Goal: Task Accomplishment & Management: Manage account settings

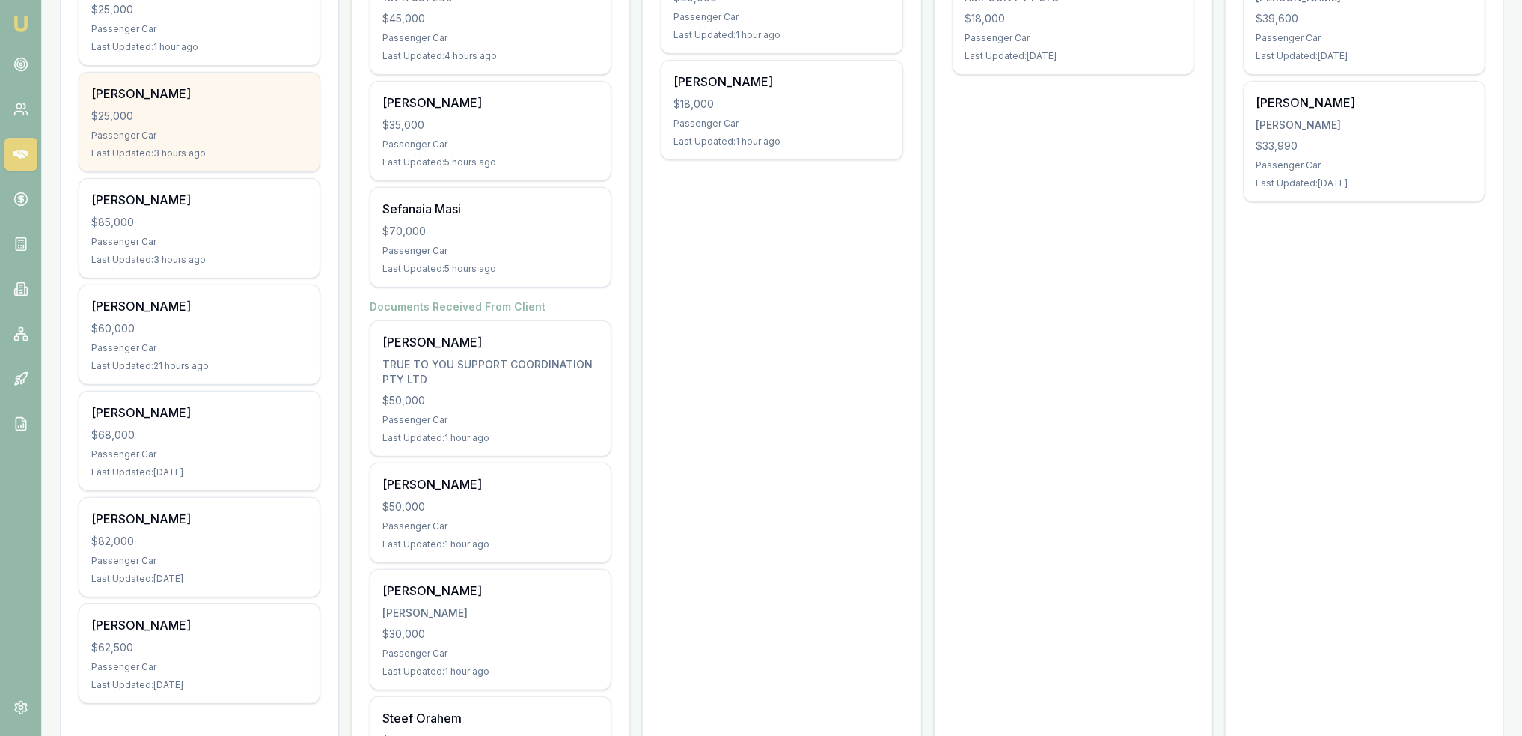
scroll to position [374, 0]
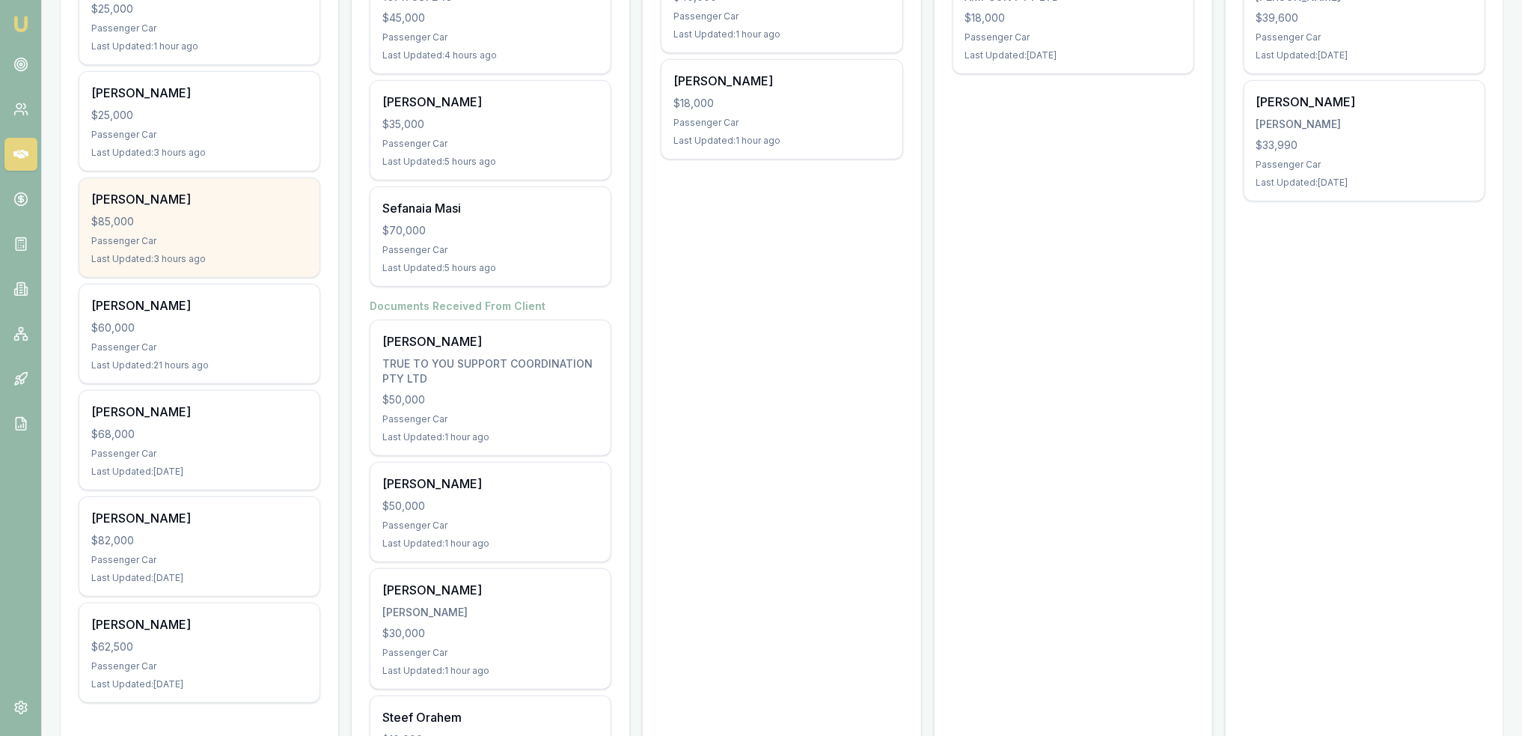
click at [223, 216] on div "$85,000" at bounding box center [199, 221] width 216 height 15
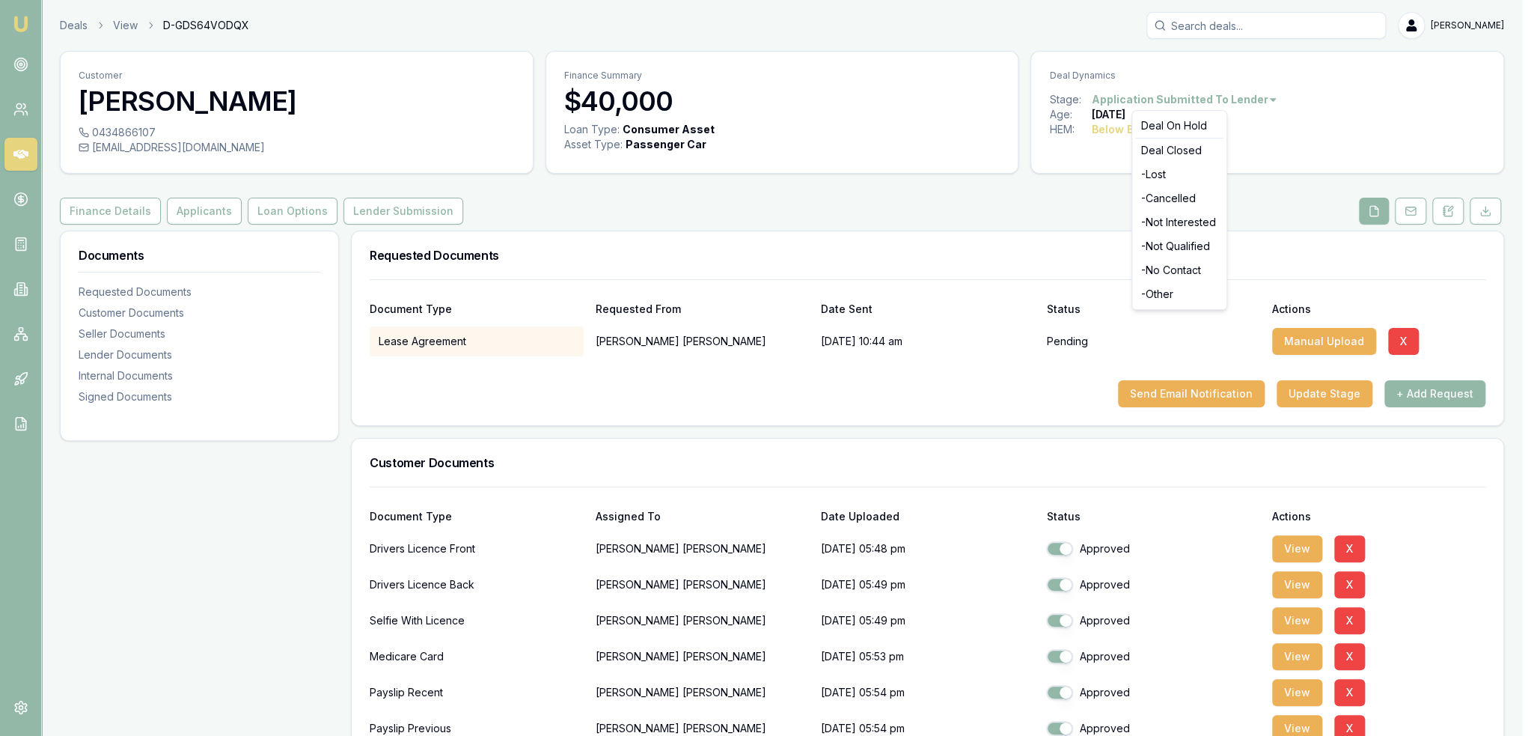
click at [1260, 97] on html "Emu Broker Deals View D-GDS64VODQX Robyn Adams Toggle Menu Customer Cornelius O…" at bounding box center [767, 368] width 1534 height 736
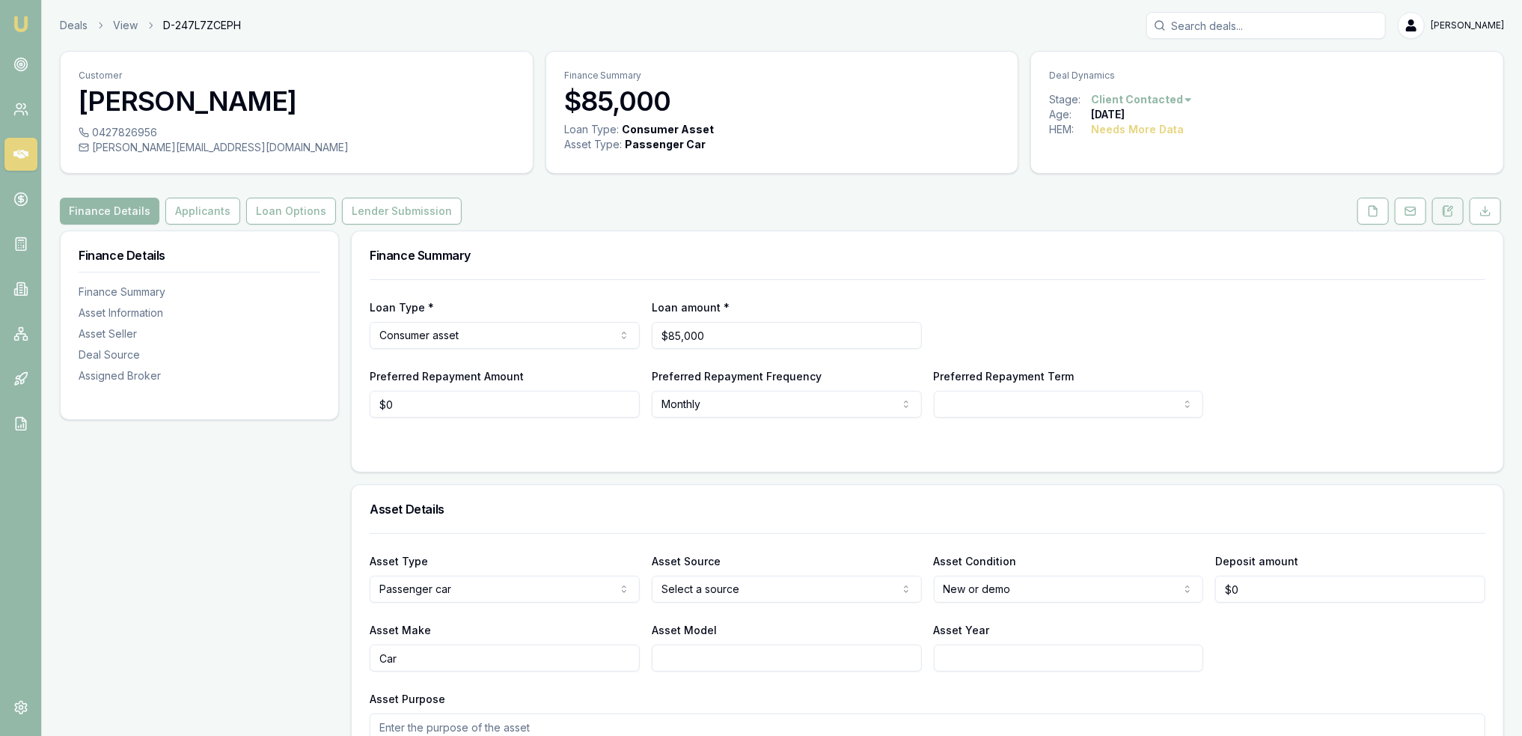
click at [1449, 213] on icon at bounding box center [1448, 211] width 12 height 12
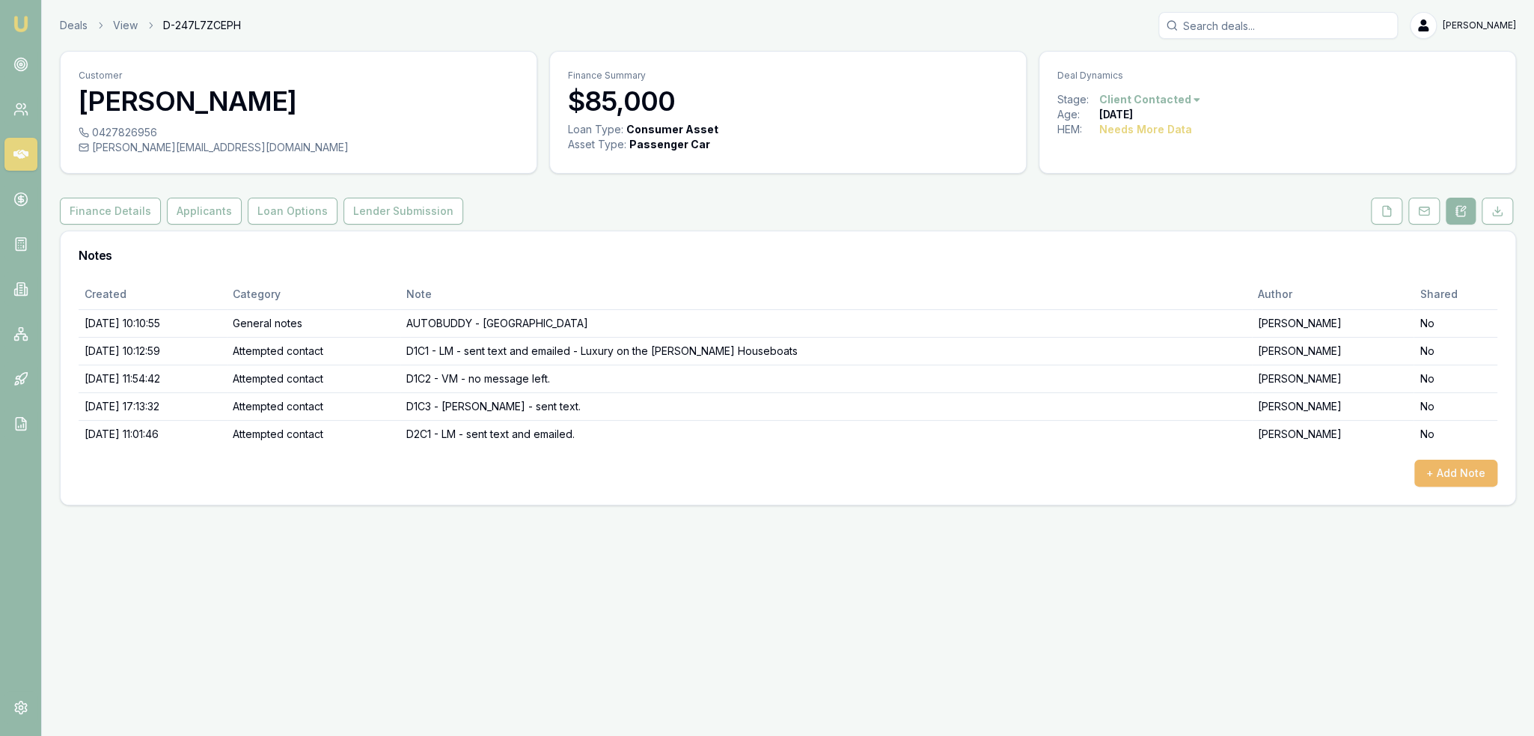
click at [1437, 473] on button "+ Add Note" at bounding box center [1455, 472] width 83 height 27
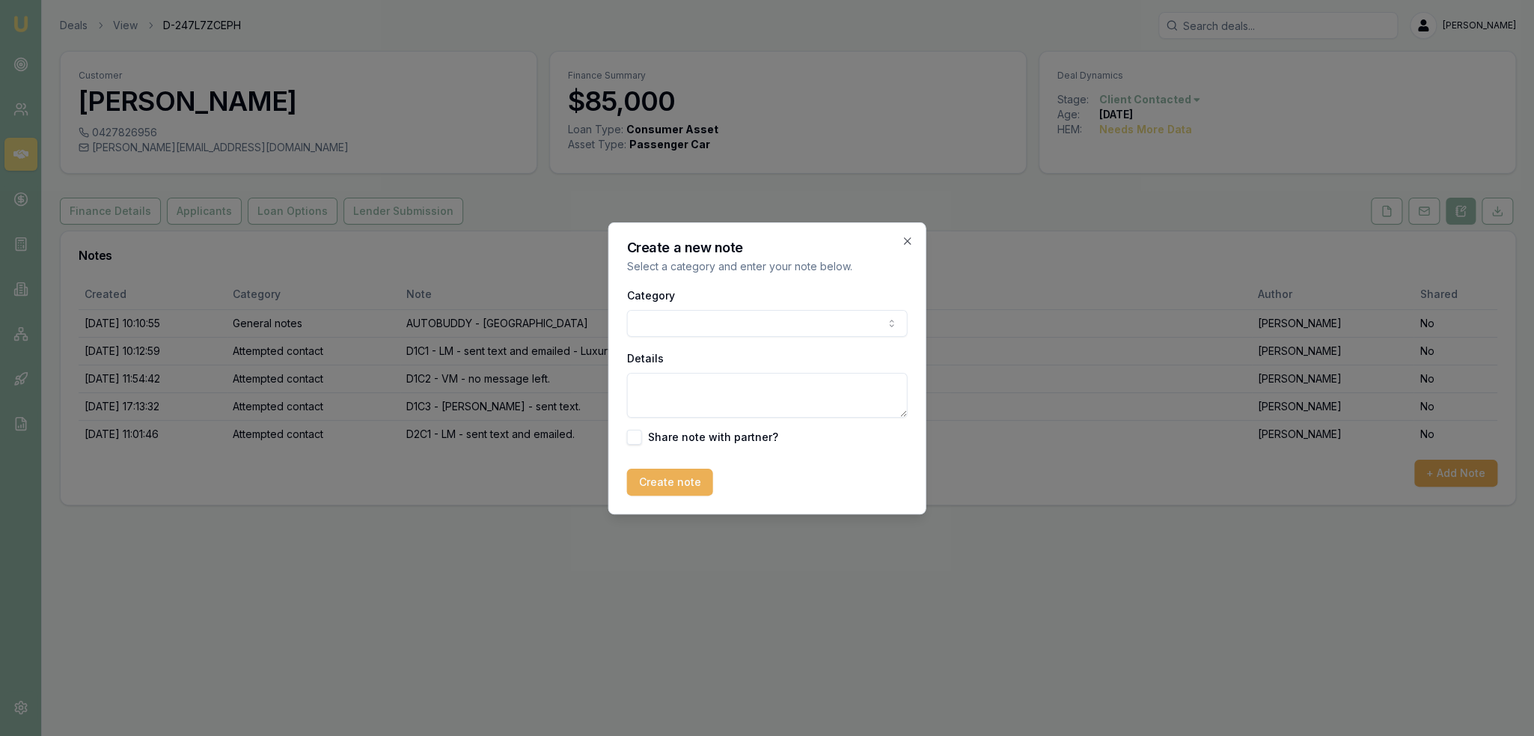
click at [781, 317] on body "Emu Broker Deals View D-247L7ZCEPH [PERSON_NAME] Toggle Menu Customer [PERSON_N…" at bounding box center [767, 368] width 1534 height 736
click at [709, 389] on textarea "Details" at bounding box center [767, 395] width 281 height 45
type textarea "Email received requesting to be removed from our list as he has changed his min…"
click at [661, 473] on button "Create note" at bounding box center [670, 481] width 86 height 27
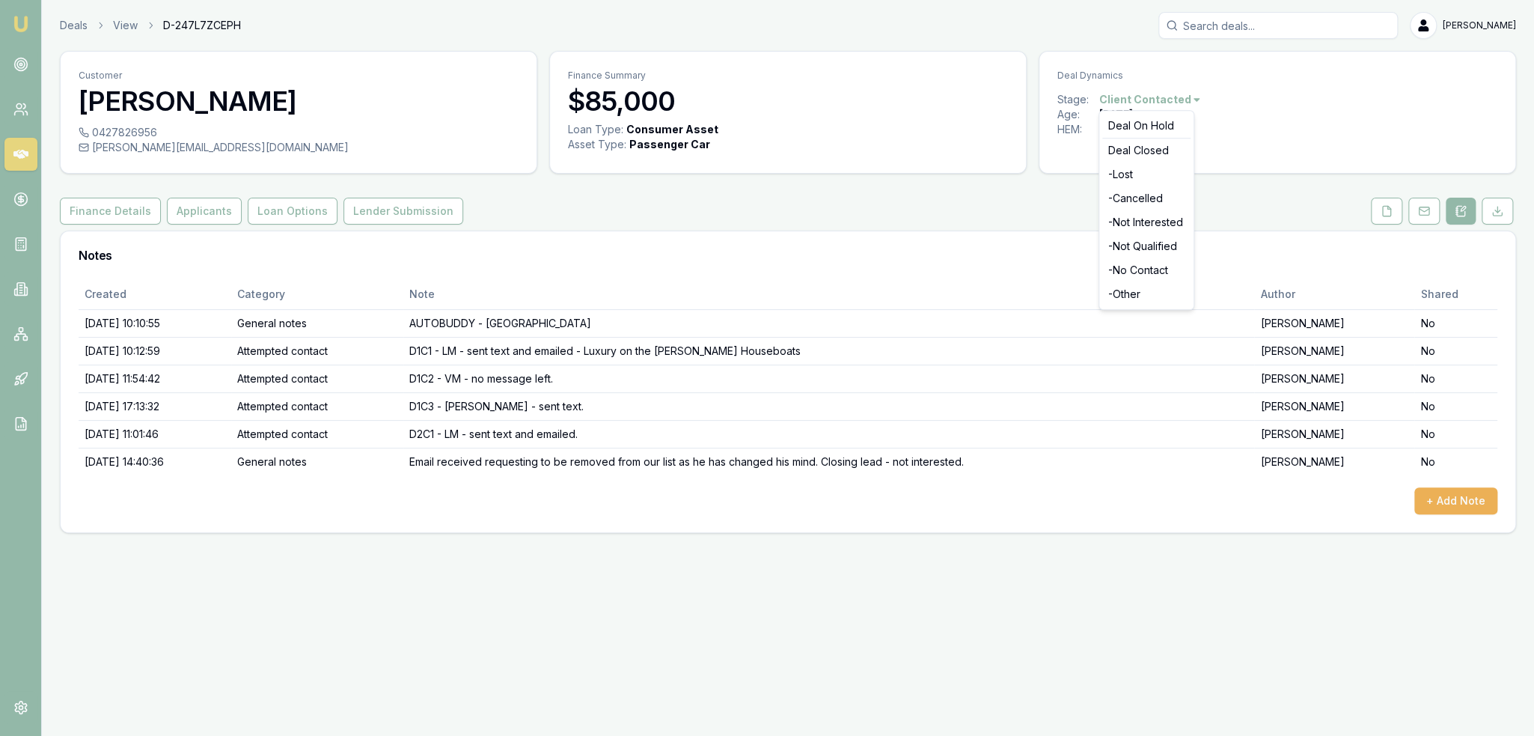
click at [1183, 97] on html "Emu Broker Deals View D-247L7ZCEPH Robyn Adams Toggle Menu Customer David Grubb…" at bounding box center [767, 368] width 1534 height 736
click at [1449, 502] on html "Emu Broker Deals View D-247L7ZCEPH Robyn Adams Toggle Menu Customer David Grubb…" at bounding box center [767, 368] width 1534 height 736
click at [1465, 501] on button "+ Add Note" at bounding box center [1455, 500] width 83 height 27
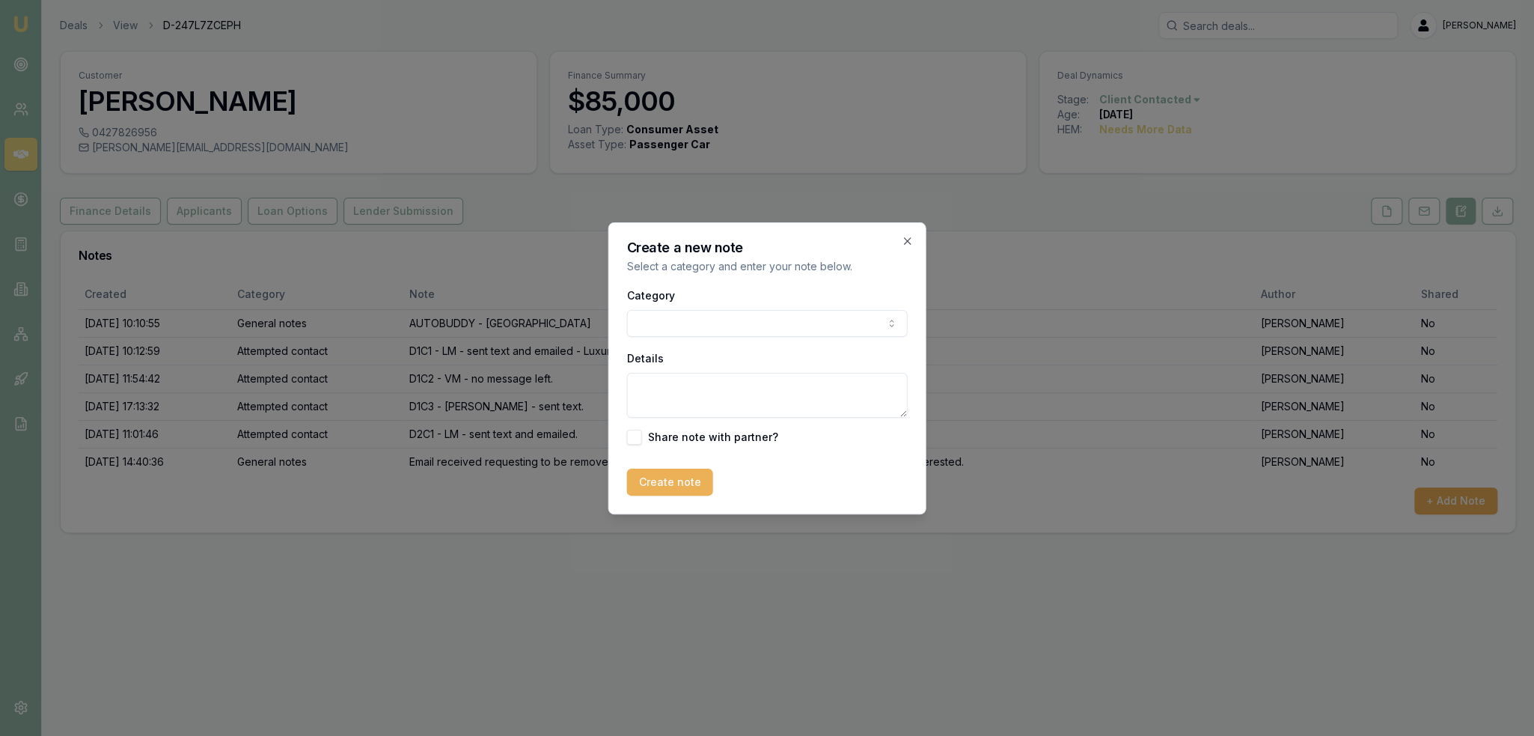
click at [836, 330] on body "Emu Broker Deals View D-247L7ZCEPH Robyn Adams Toggle Menu Customer David Grubb…" at bounding box center [767, 368] width 1534 height 736
drag, startPoint x: 724, startPoint y: 386, endPoint x: 771, endPoint y: 327, distance: 76.1
click at [740, 367] on div "Details" at bounding box center [767, 383] width 281 height 69
type textarea "Closing lead as cancelled."
click at [657, 474] on button "Create note" at bounding box center [670, 481] width 86 height 27
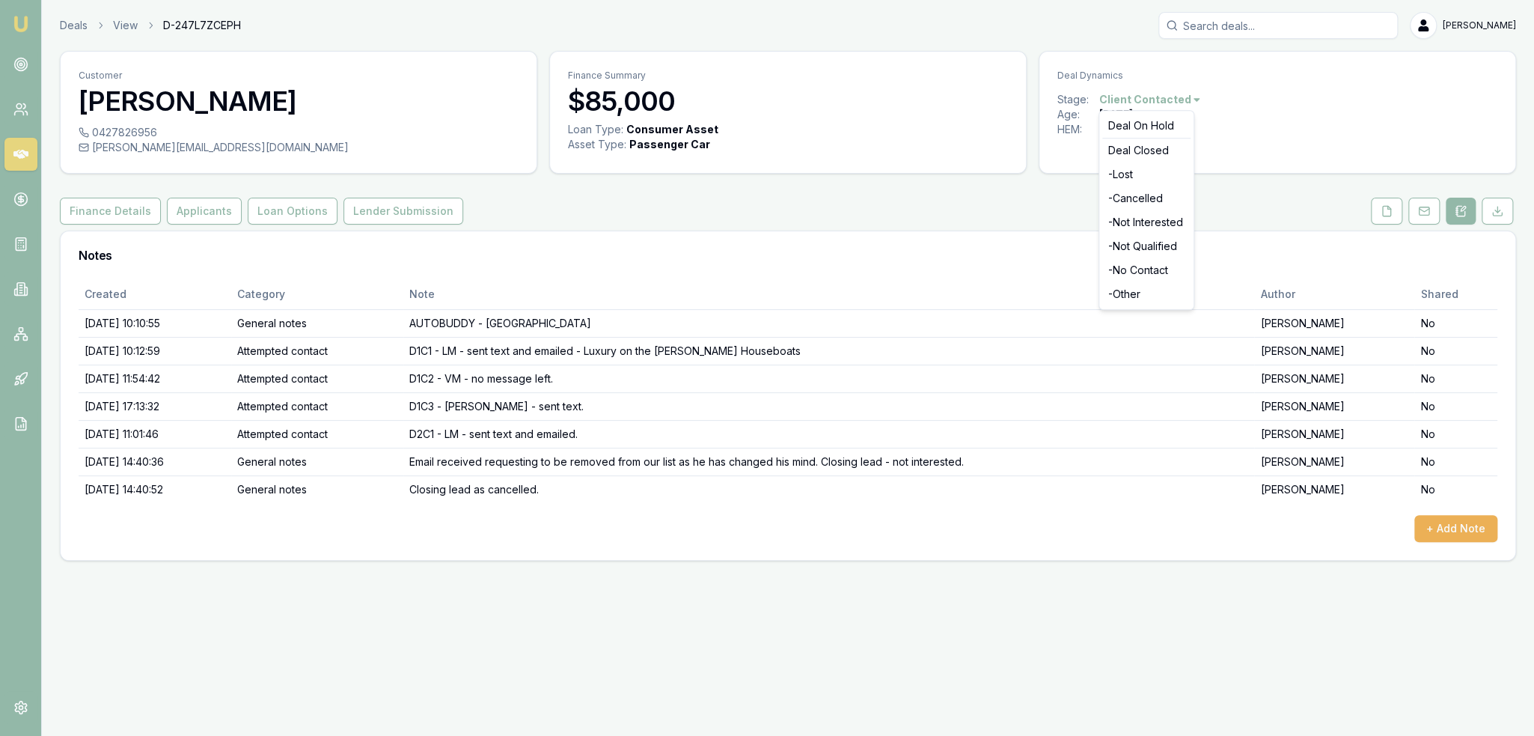
click at [1140, 100] on html "Emu Broker Deals View D-247L7ZCEPH Robyn Adams Toggle Menu Customer David Grubb…" at bounding box center [767, 368] width 1534 height 736
click at [1134, 195] on div "- Cancelled" at bounding box center [1146, 198] width 88 height 24
click at [19, 23] on img at bounding box center [21, 24] width 18 height 18
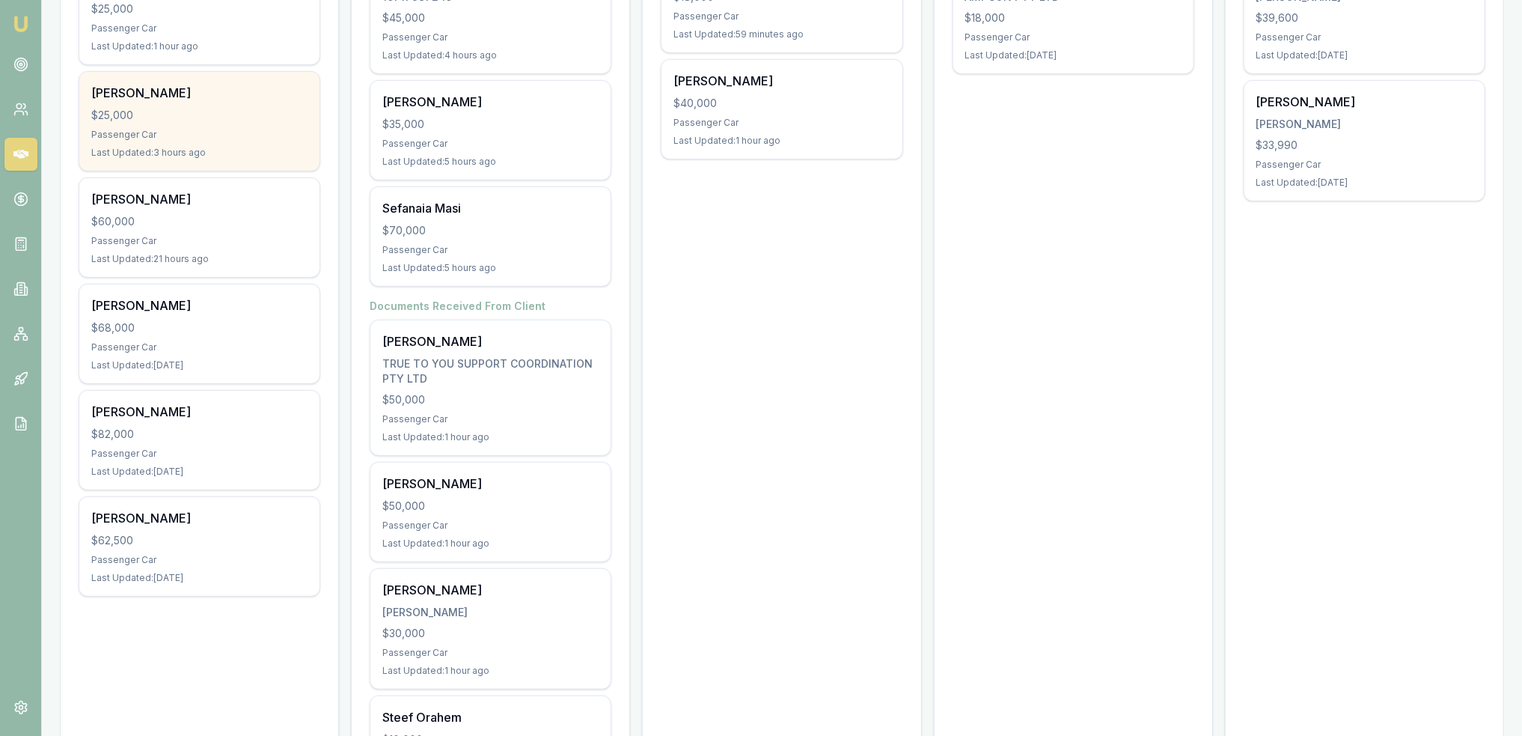
scroll to position [75, 0]
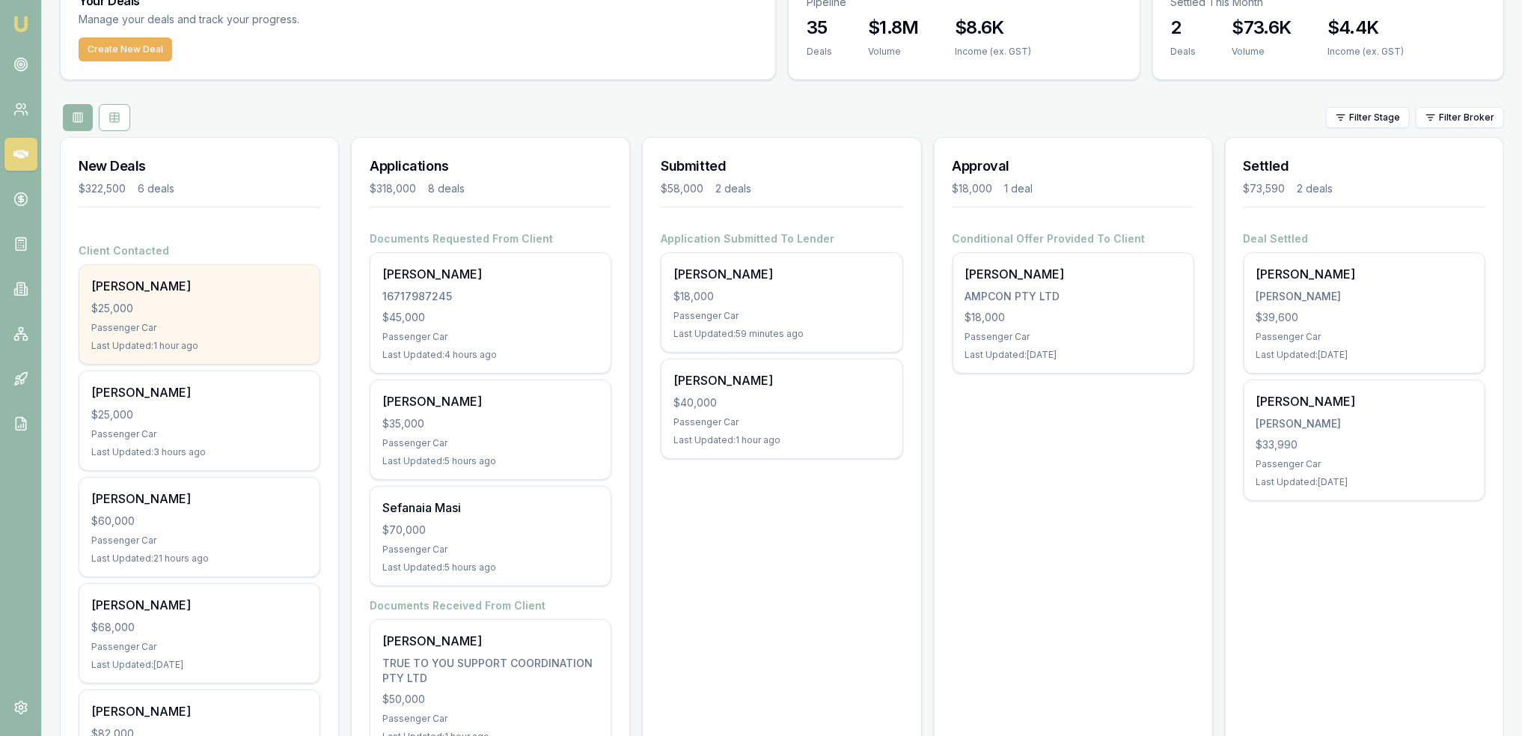
click at [181, 316] on div "Jay Rankin $25,000 Passenger Car Last Updated: 1 hour ago" at bounding box center [199, 314] width 240 height 99
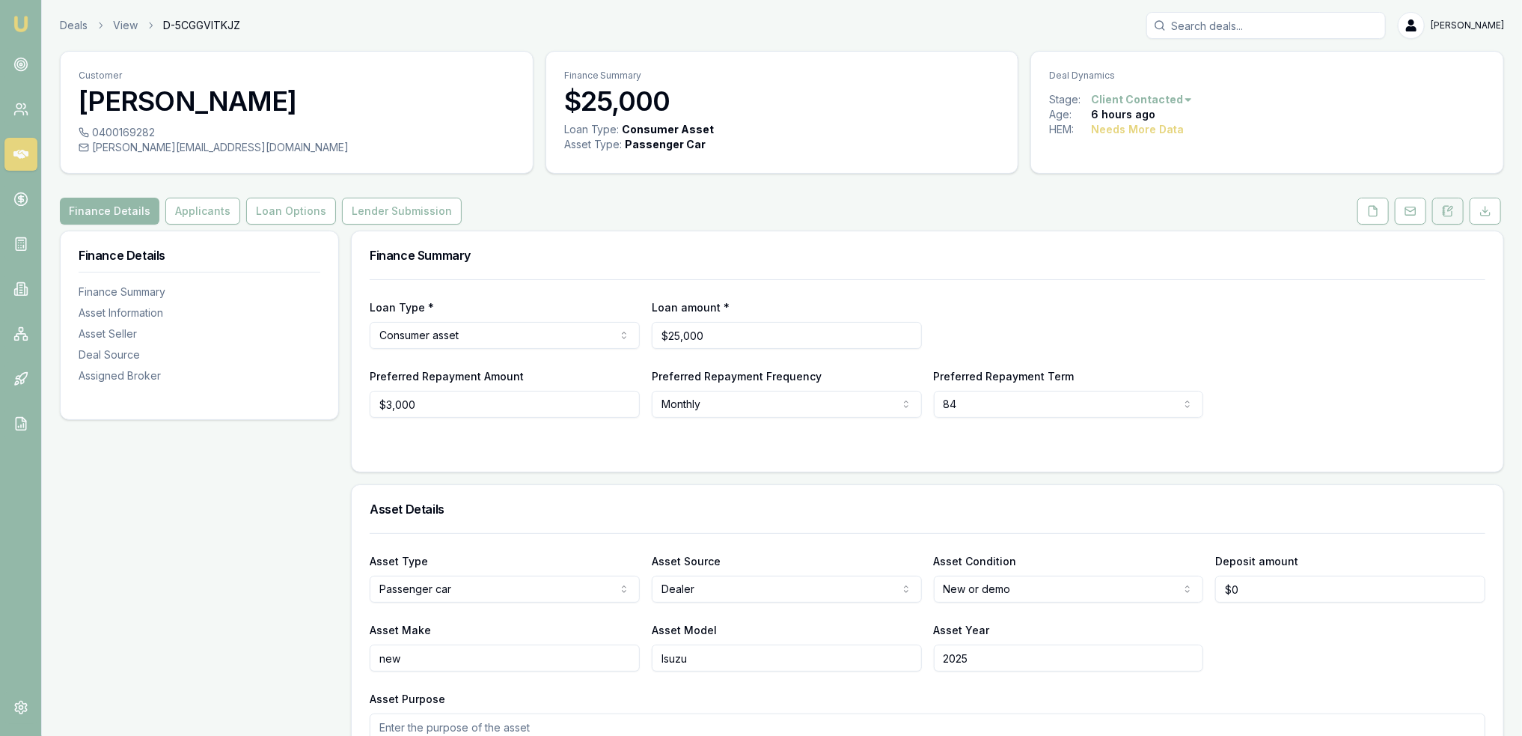
click at [1455, 212] on button at bounding box center [1447, 211] width 31 height 27
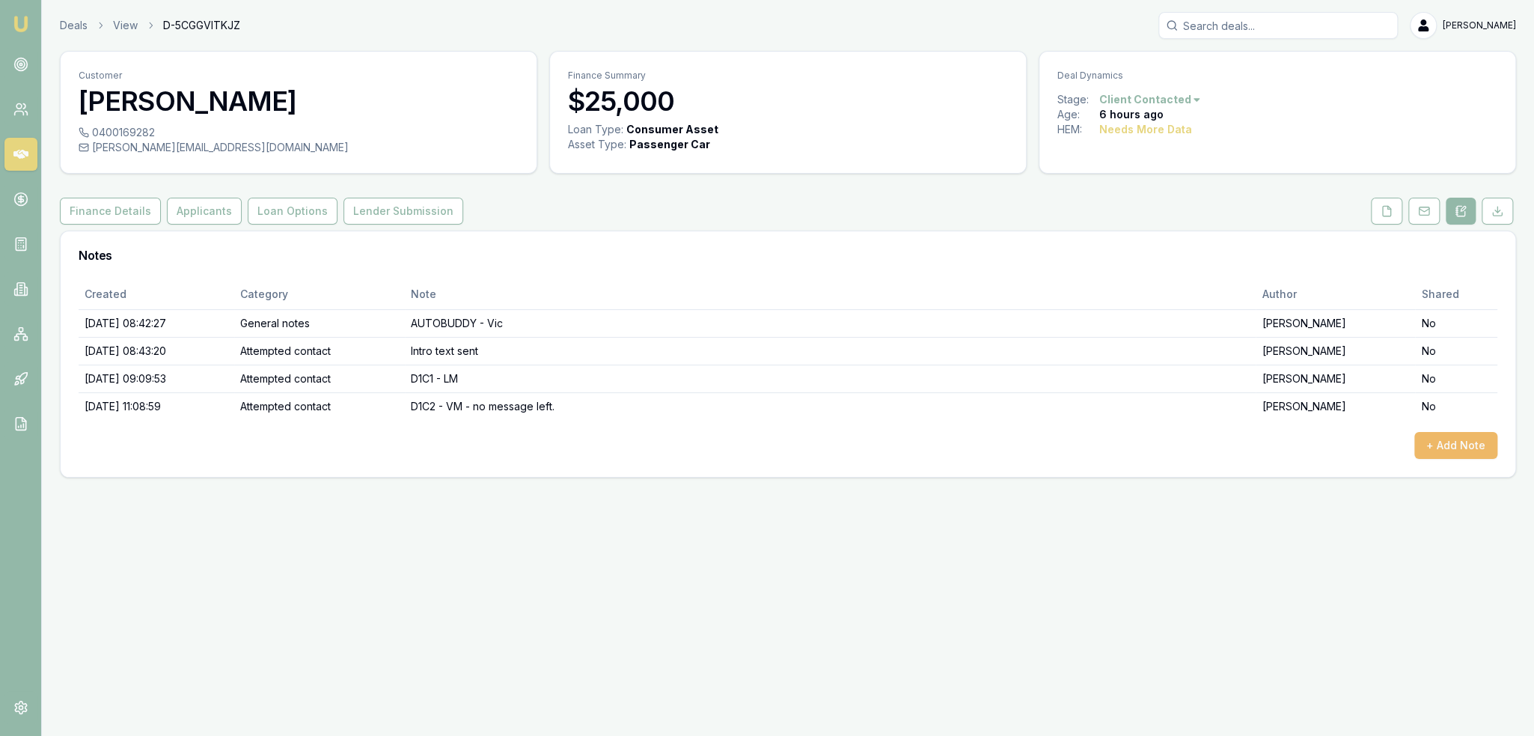
click at [1443, 445] on button "+ Add Note" at bounding box center [1455, 445] width 83 height 27
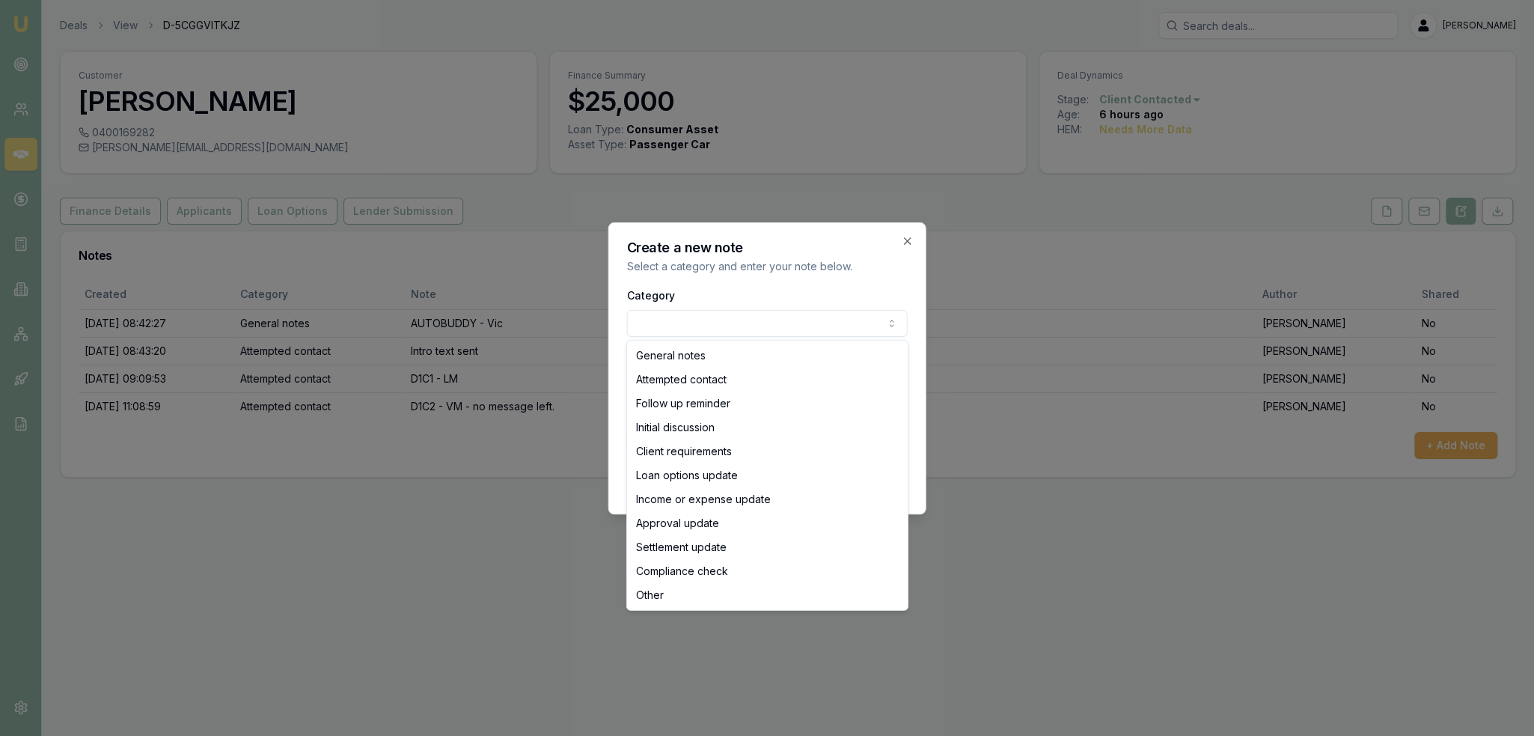
click at [658, 321] on body "Emu Broker Deals View D-5CGGVITKJZ Robyn Adams Toggle Menu Customer Jay Rankin …" at bounding box center [767, 368] width 1534 height 736
select select "ATTEMPTED_CONTACT"
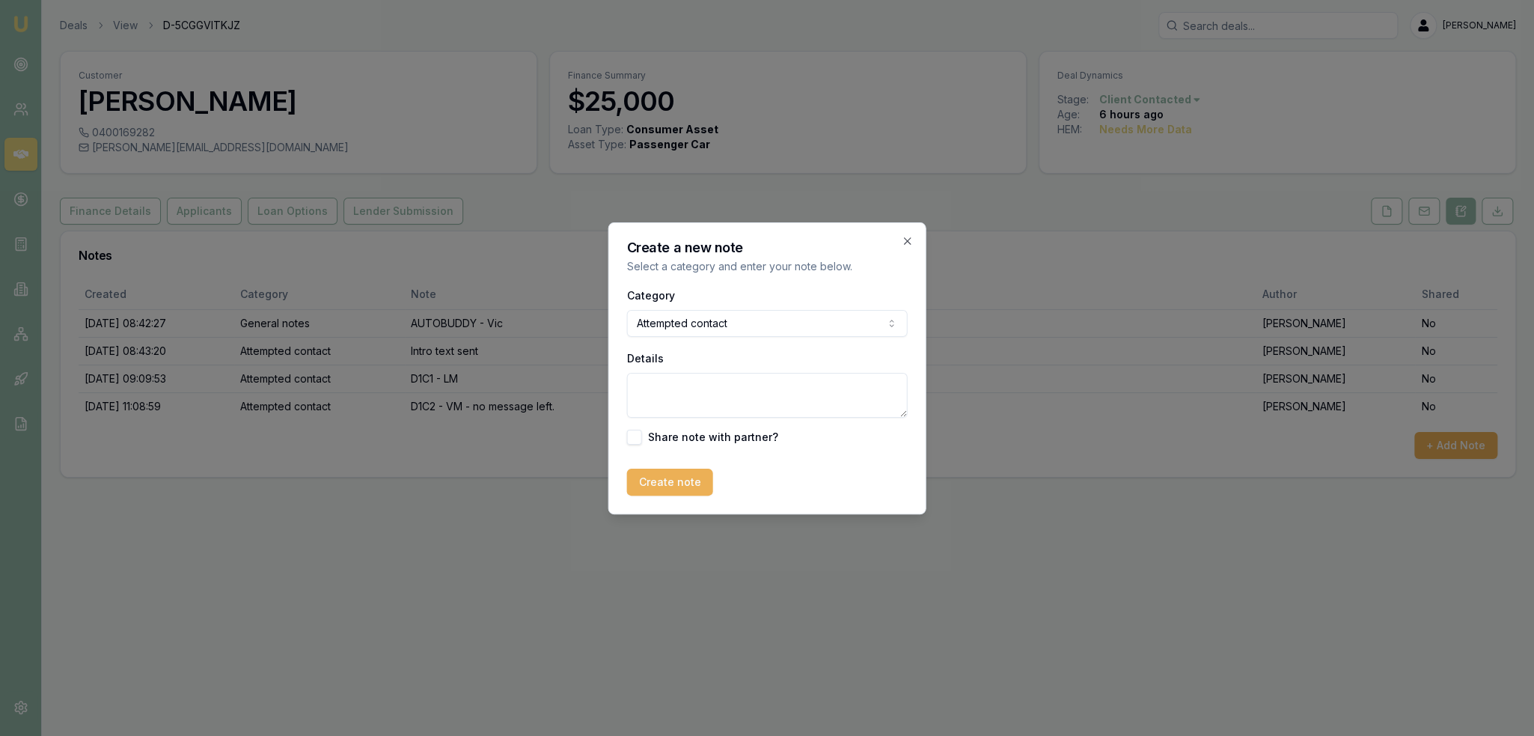
click at [664, 385] on textarea "Details" at bounding box center [767, 395] width 281 height 45
type textarea "D"
click at [694, 392] on textarea "Details" at bounding box center [767, 395] width 281 height 45
drag, startPoint x: 701, startPoint y: 387, endPoint x: 520, endPoint y: 397, distance: 181.3
click at [520, 397] on body "Emu Broker Deals View D-5CGGVITKJZ Robyn Adams Toggle Menu Customer Jay Rankin …" at bounding box center [767, 368] width 1534 height 736
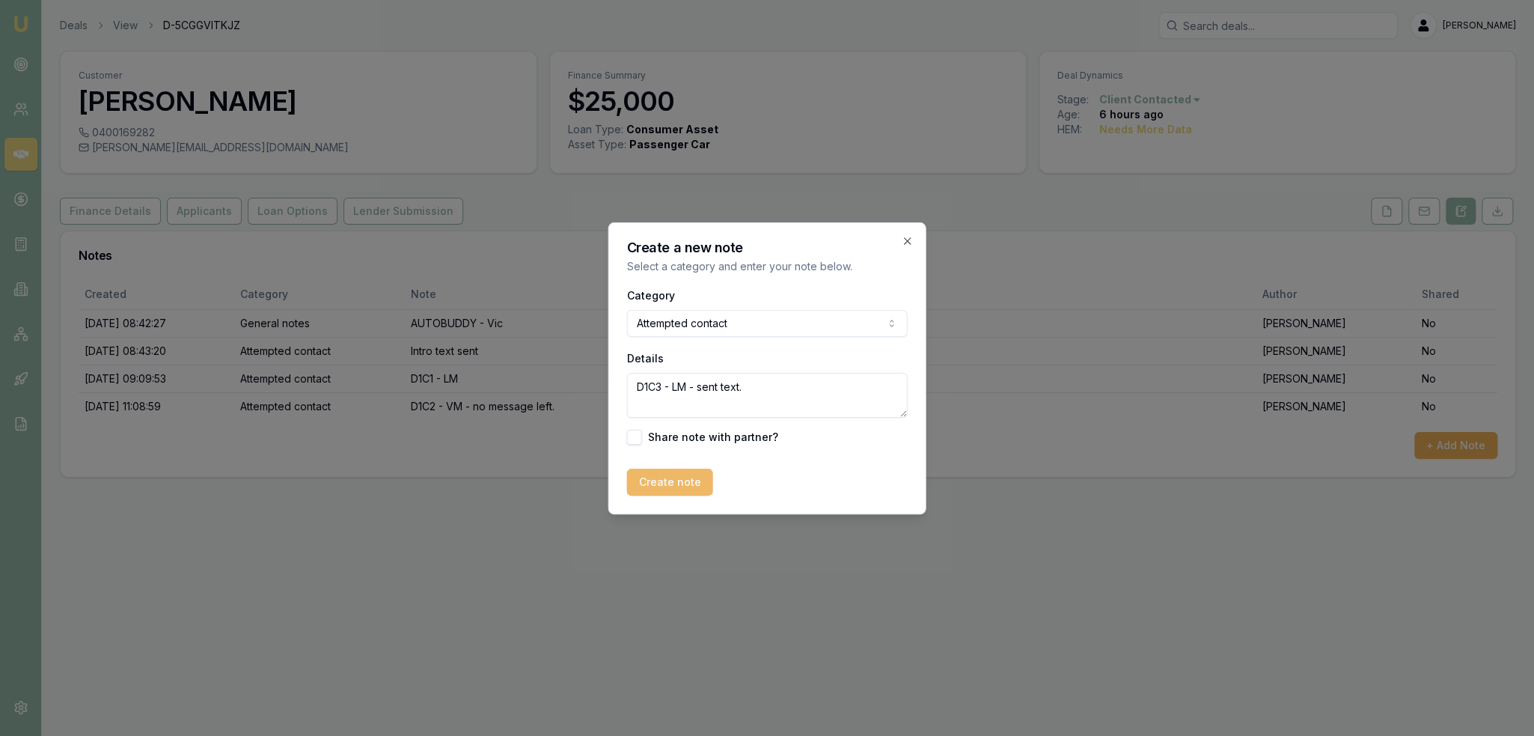
type textarea "D1C3 - LM - sent text."
click at [660, 475] on button "Create note" at bounding box center [670, 481] width 86 height 27
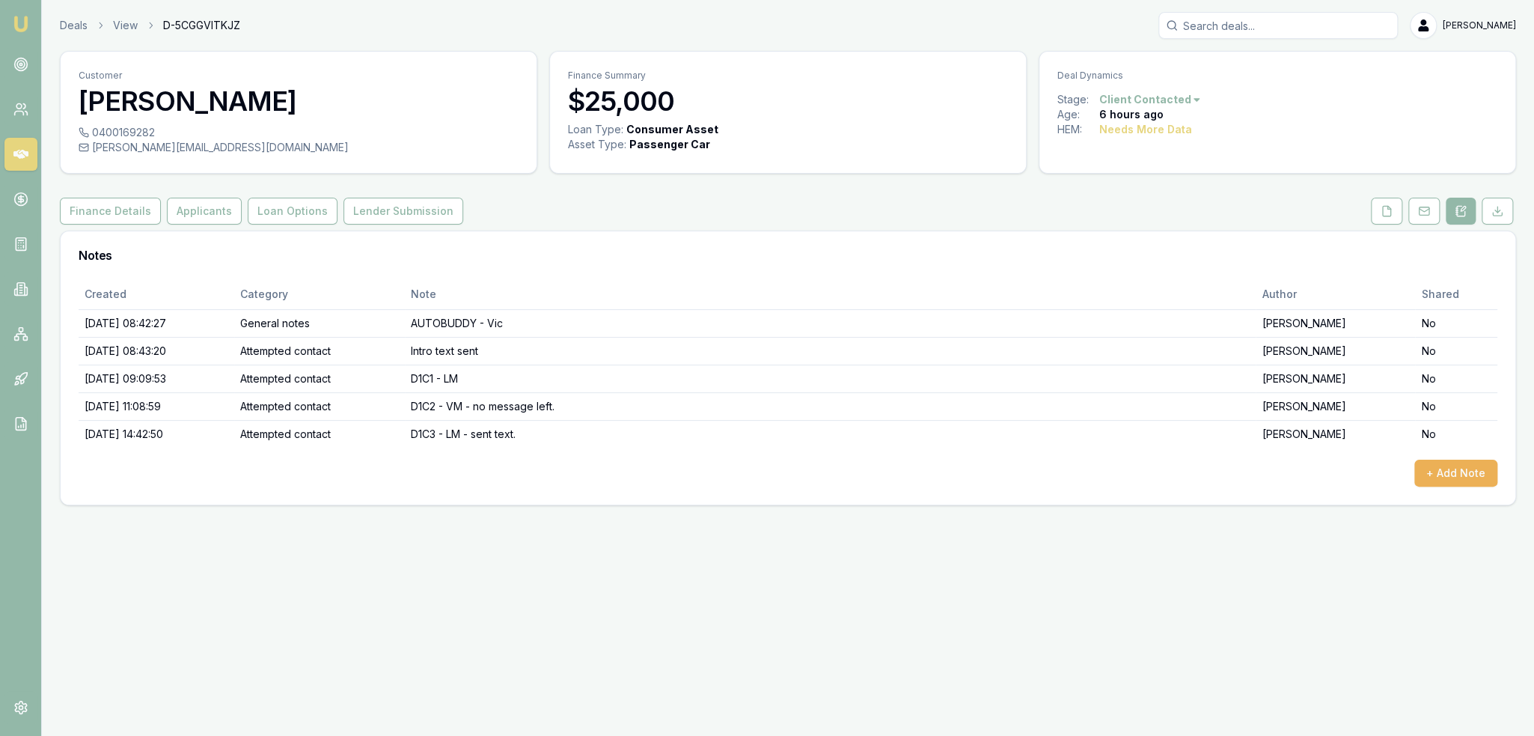
click at [19, 21] on img at bounding box center [21, 24] width 18 height 18
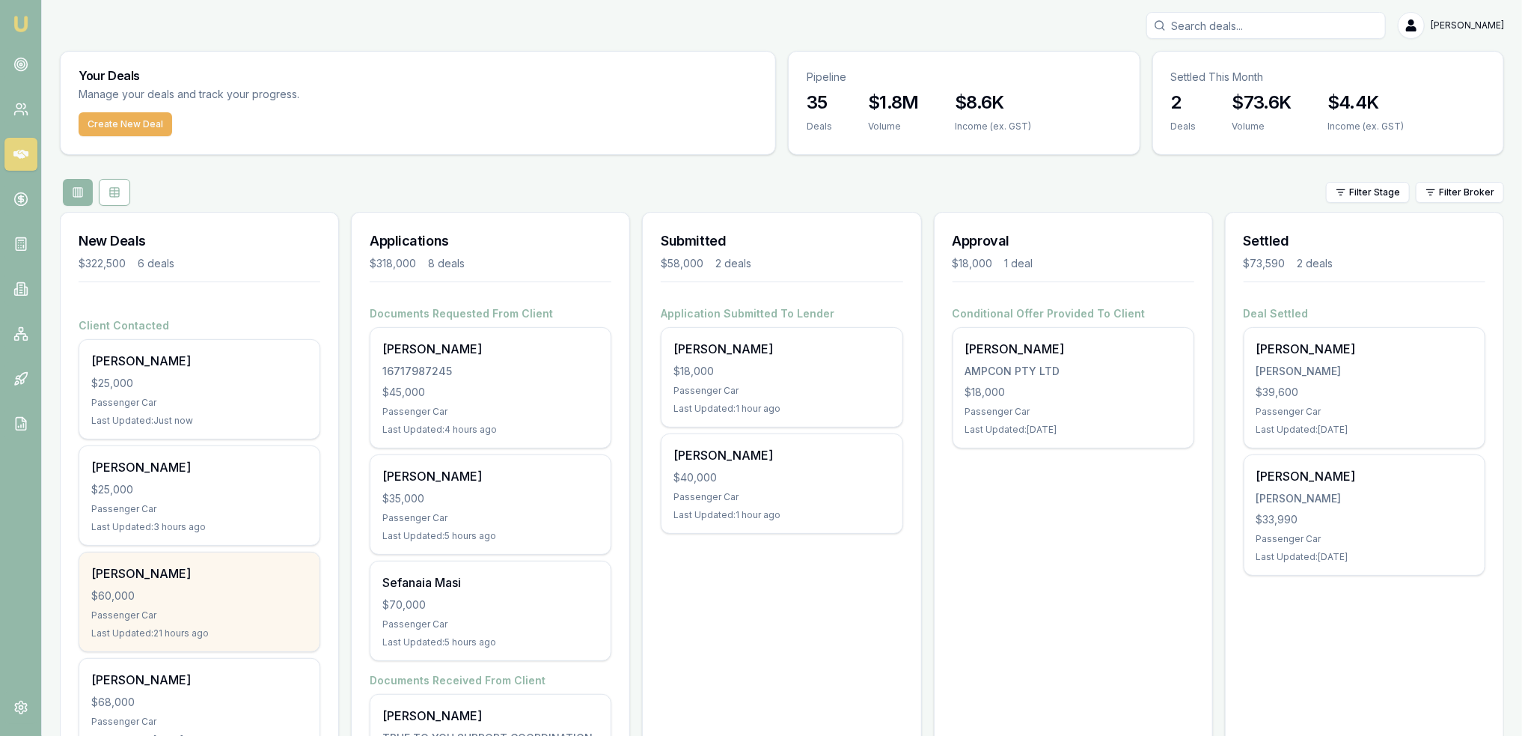
click at [179, 592] on div "$60,000" at bounding box center [199, 595] width 216 height 15
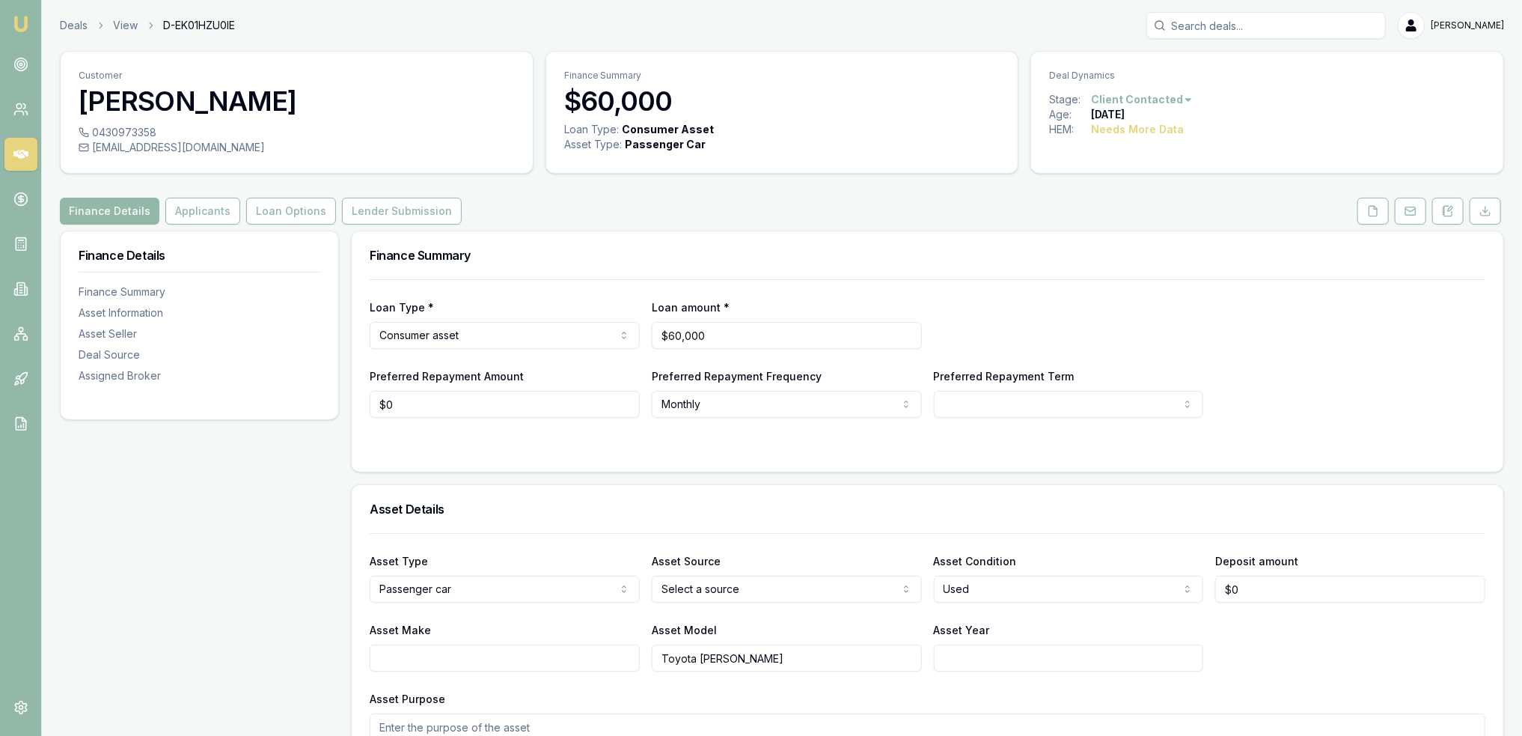
drag, startPoint x: 1447, startPoint y: 210, endPoint x: 1411, endPoint y: 257, distance: 58.7
click at [1447, 210] on icon at bounding box center [1448, 211] width 12 height 12
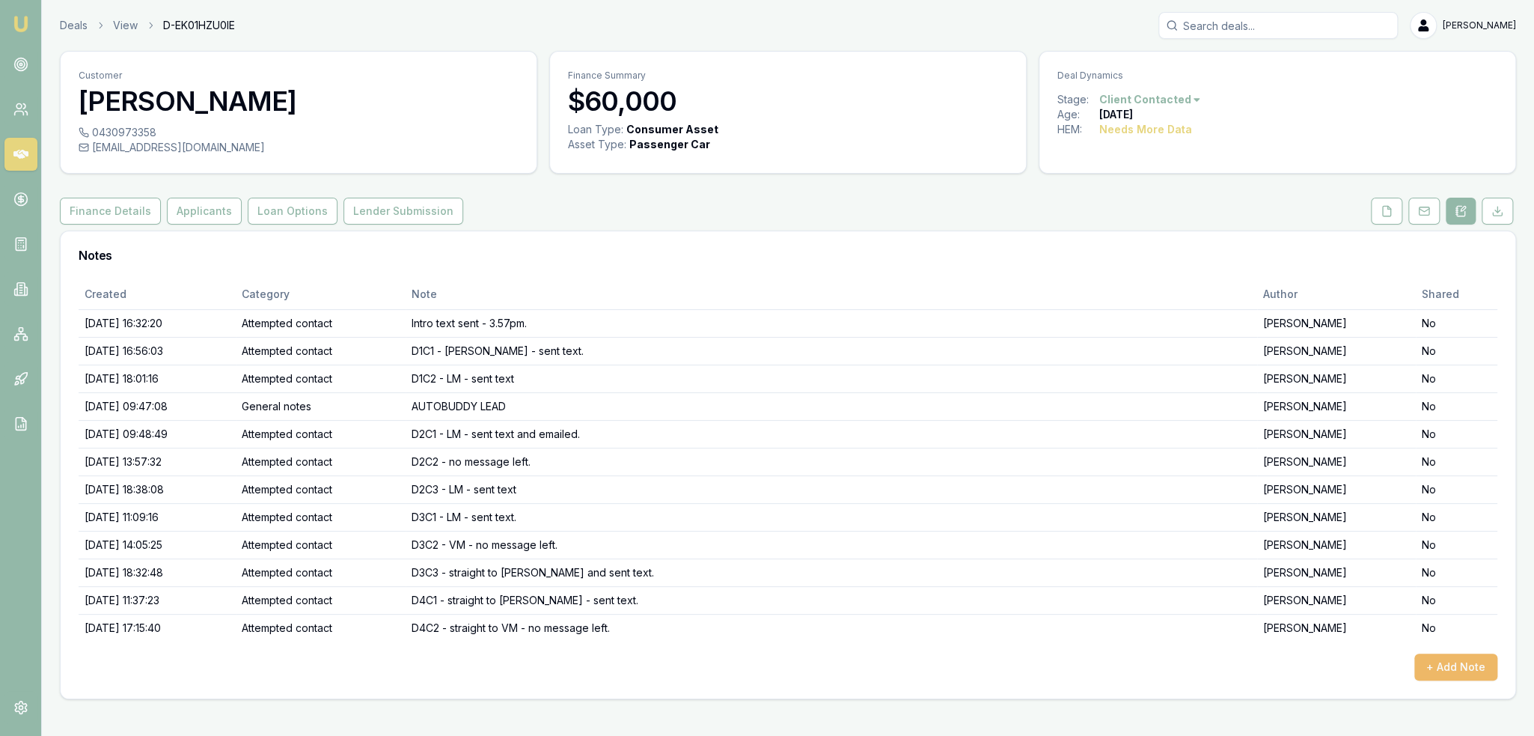
click at [1431, 662] on button "+ Add Note" at bounding box center [1455, 666] width 83 height 27
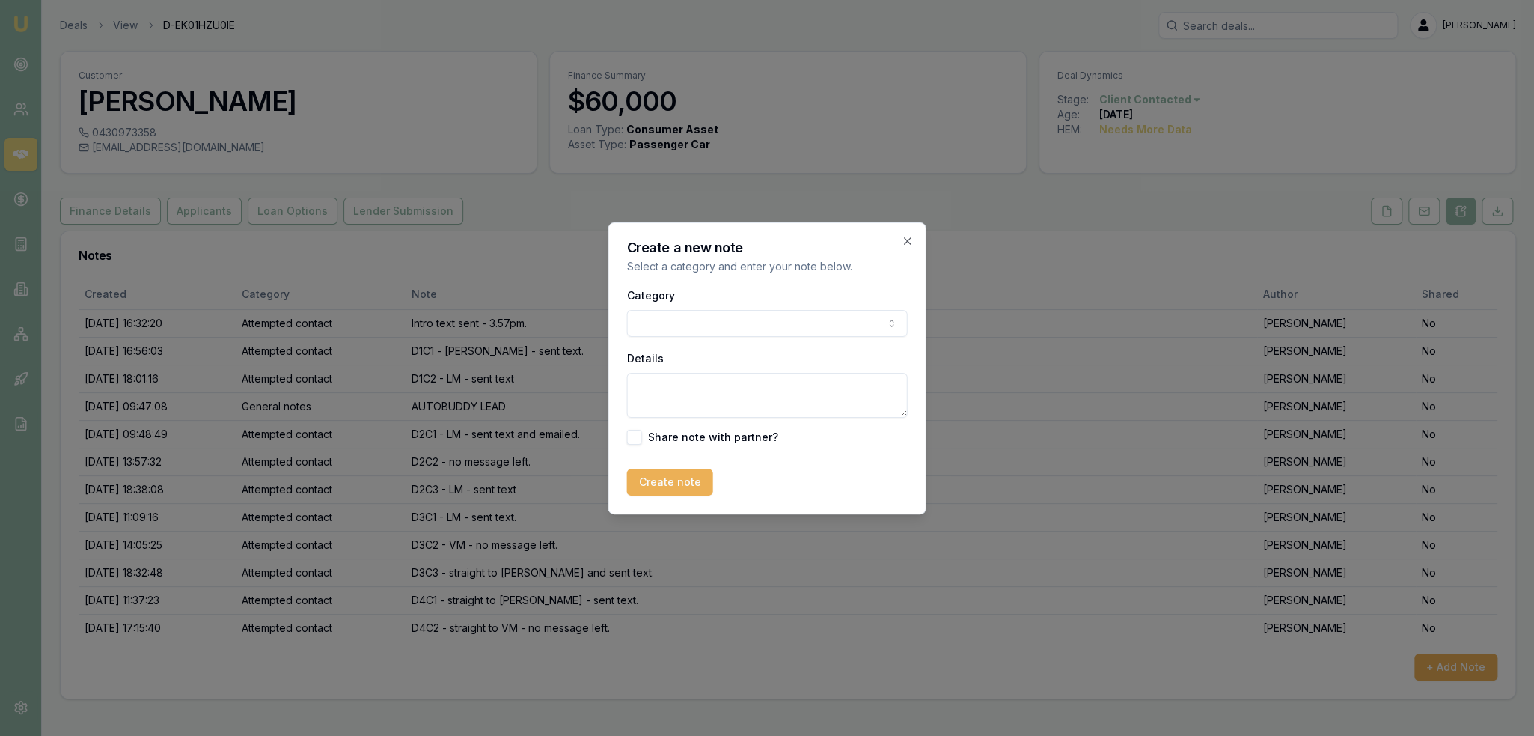
click at [845, 325] on body "Emu Broker Deals View D-EK01HZU0IE Robyn Adams Toggle Menu Customer Corey Newel…" at bounding box center [767, 368] width 1534 height 736
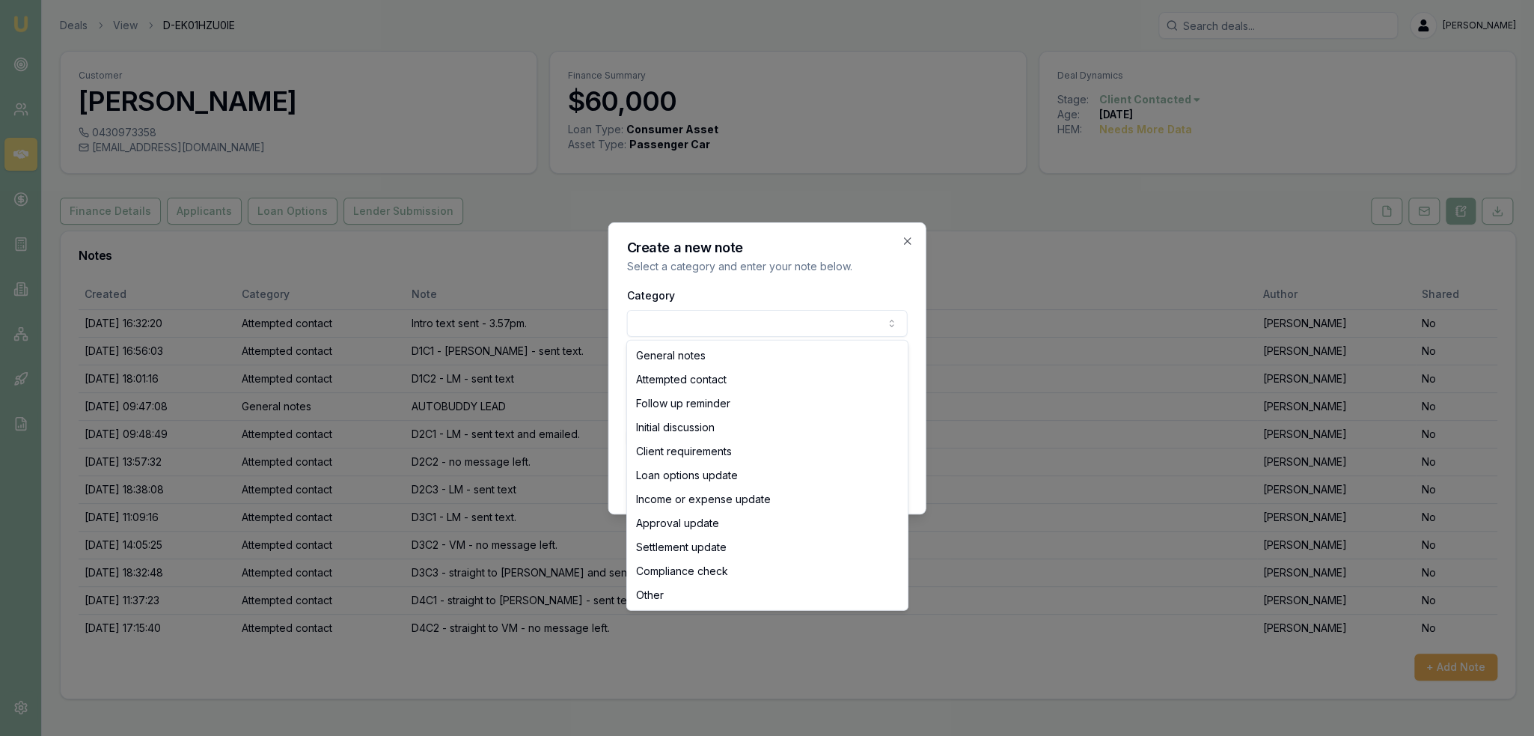
select select "ATTEMPTED_CONTACT"
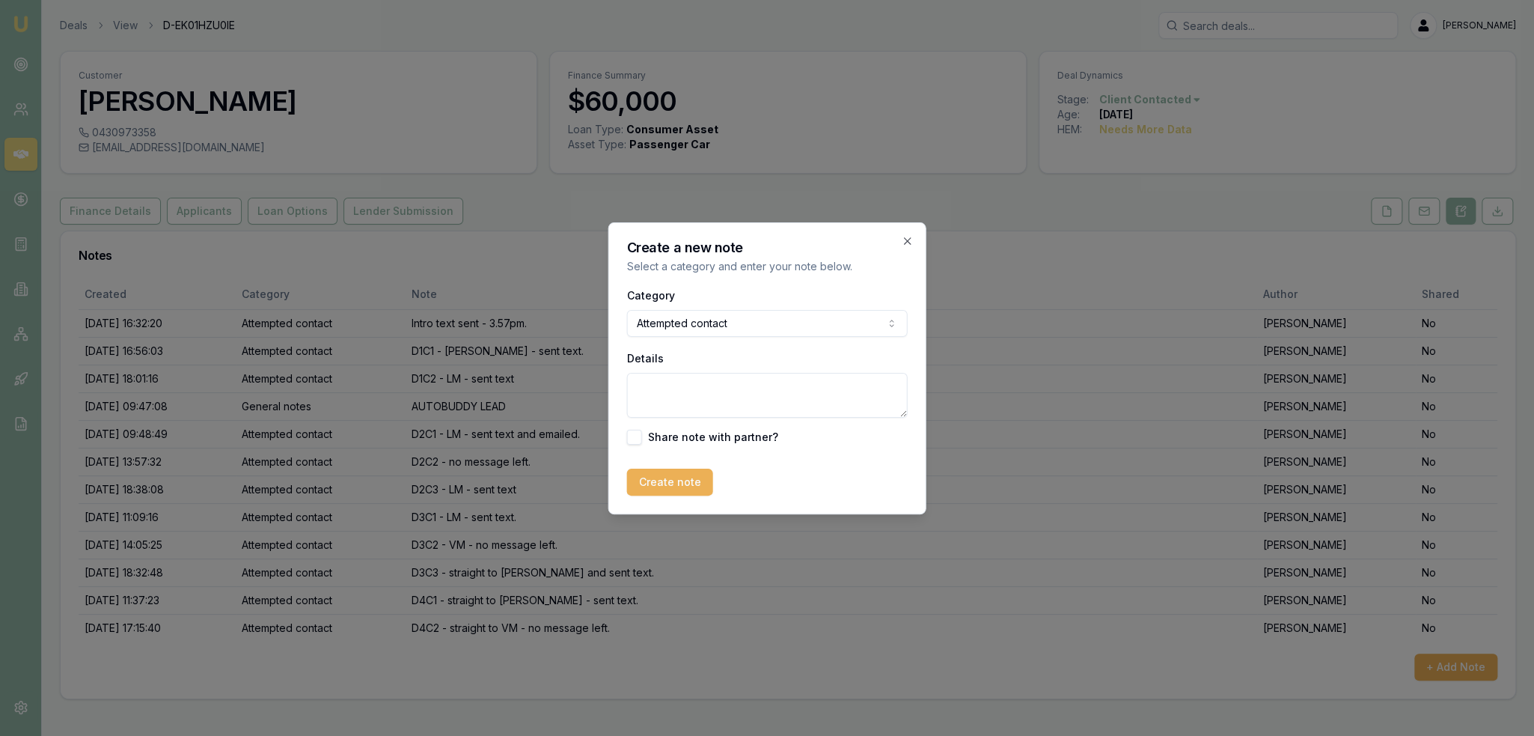
click at [715, 387] on textarea "Details" at bounding box center [767, 395] width 281 height 45
type textarea "d"
type textarea "D5C1 - LM - sent text - closing lead - no contact."
click at [673, 481] on button "Create note" at bounding box center [670, 481] width 86 height 27
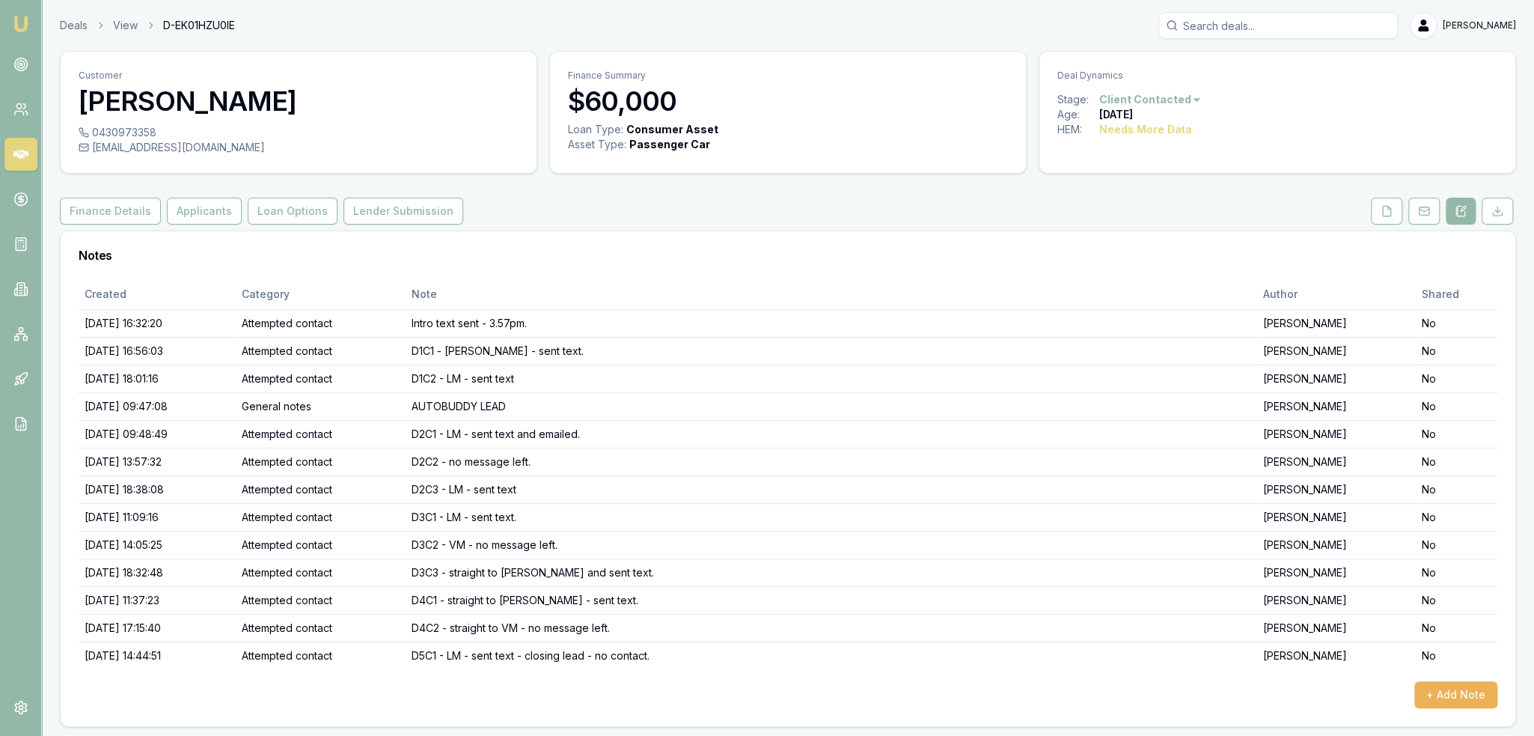
click at [1174, 104] on html "Emu Broker Deals View D-EK01HZU0IE Robyn Adams Toggle Menu Customer Corey Newel…" at bounding box center [767, 368] width 1534 height 736
click at [1155, 263] on div "- No Contact" at bounding box center [1146, 270] width 88 height 24
click at [21, 20] on img at bounding box center [21, 24] width 18 height 18
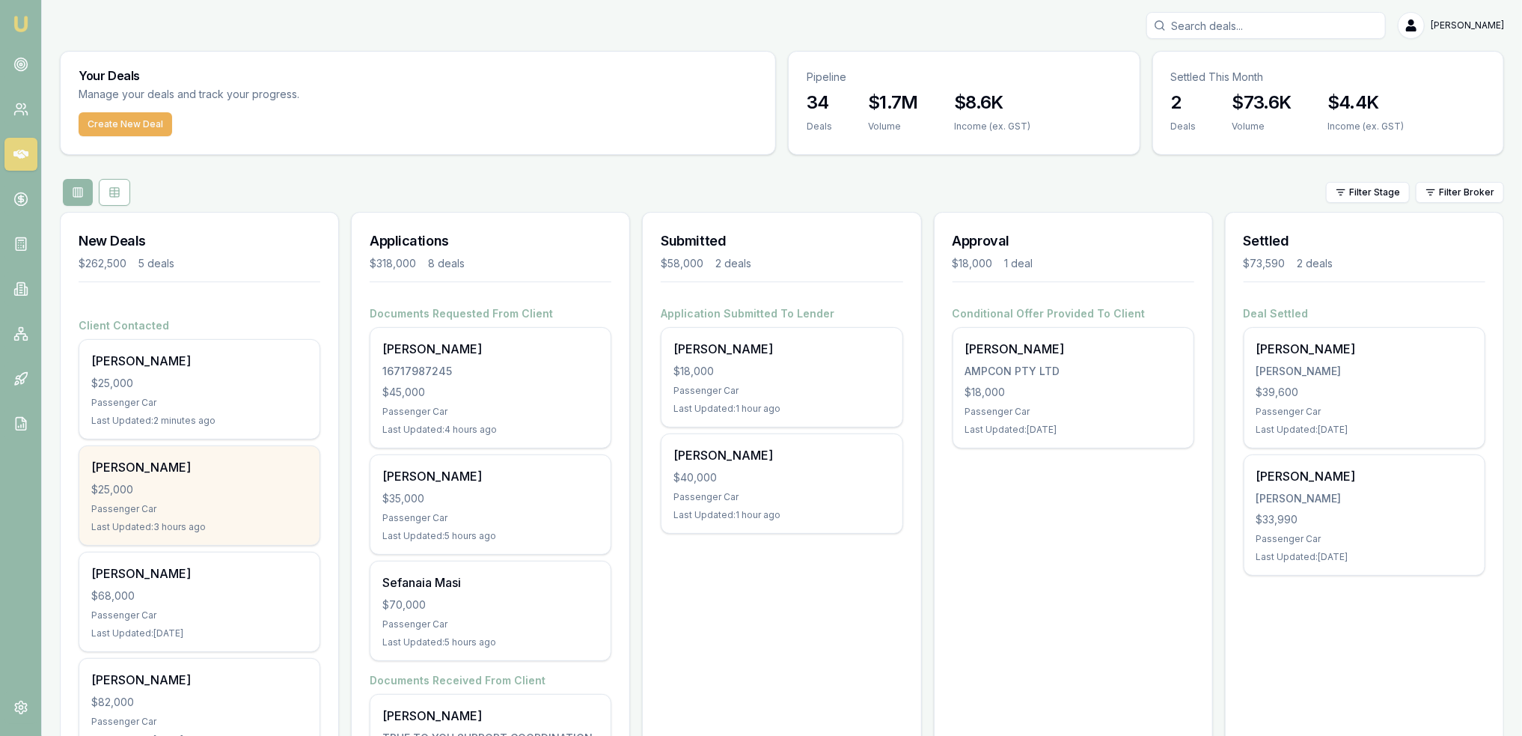
click at [178, 484] on div "$25,000" at bounding box center [199, 489] width 216 height 15
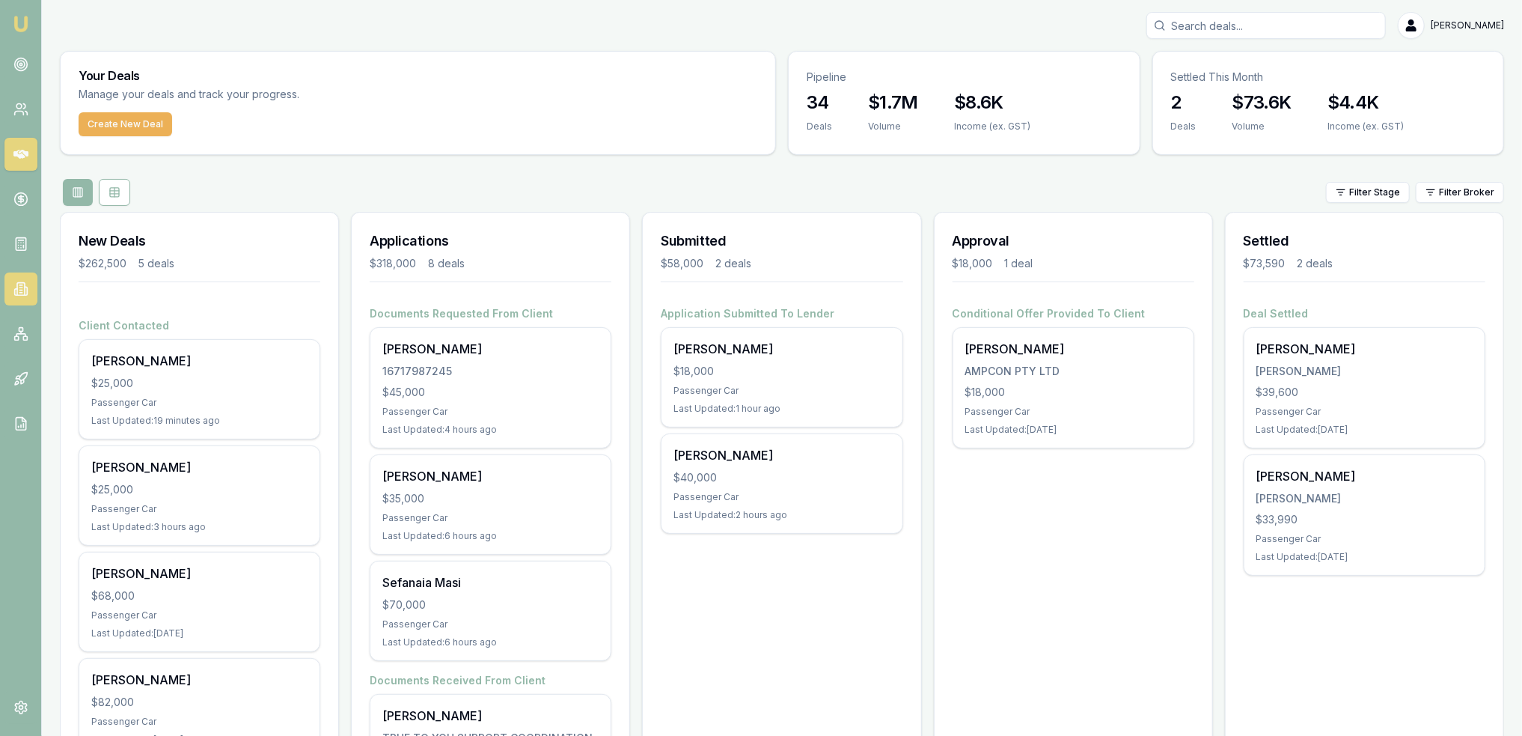
click at [17, 284] on icon at bounding box center [20, 289] width 7 height 13
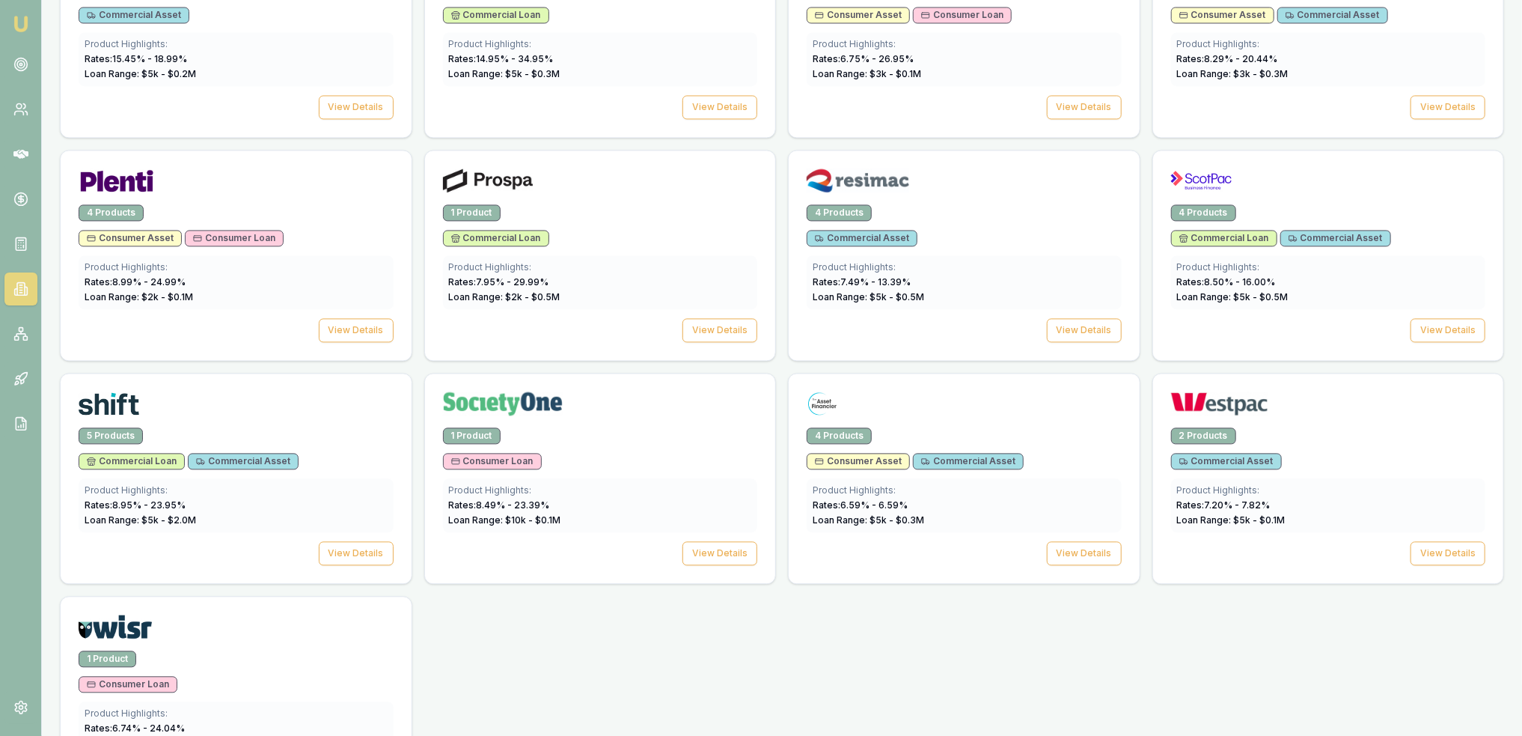
scroll to position [2013, 0]
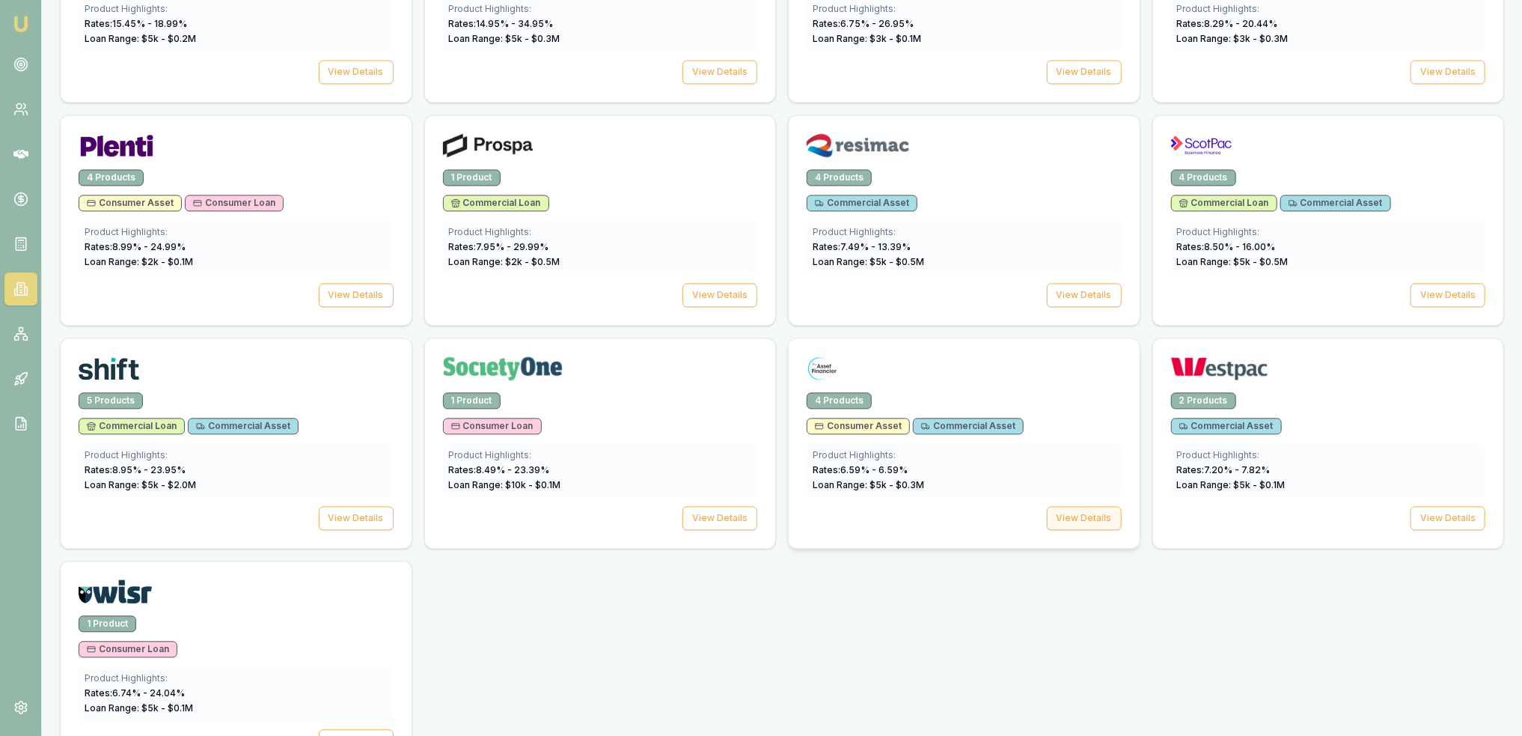
click at [1071, 511] on button "View Details" at bounding box center [1084, 518] width 75 height 24
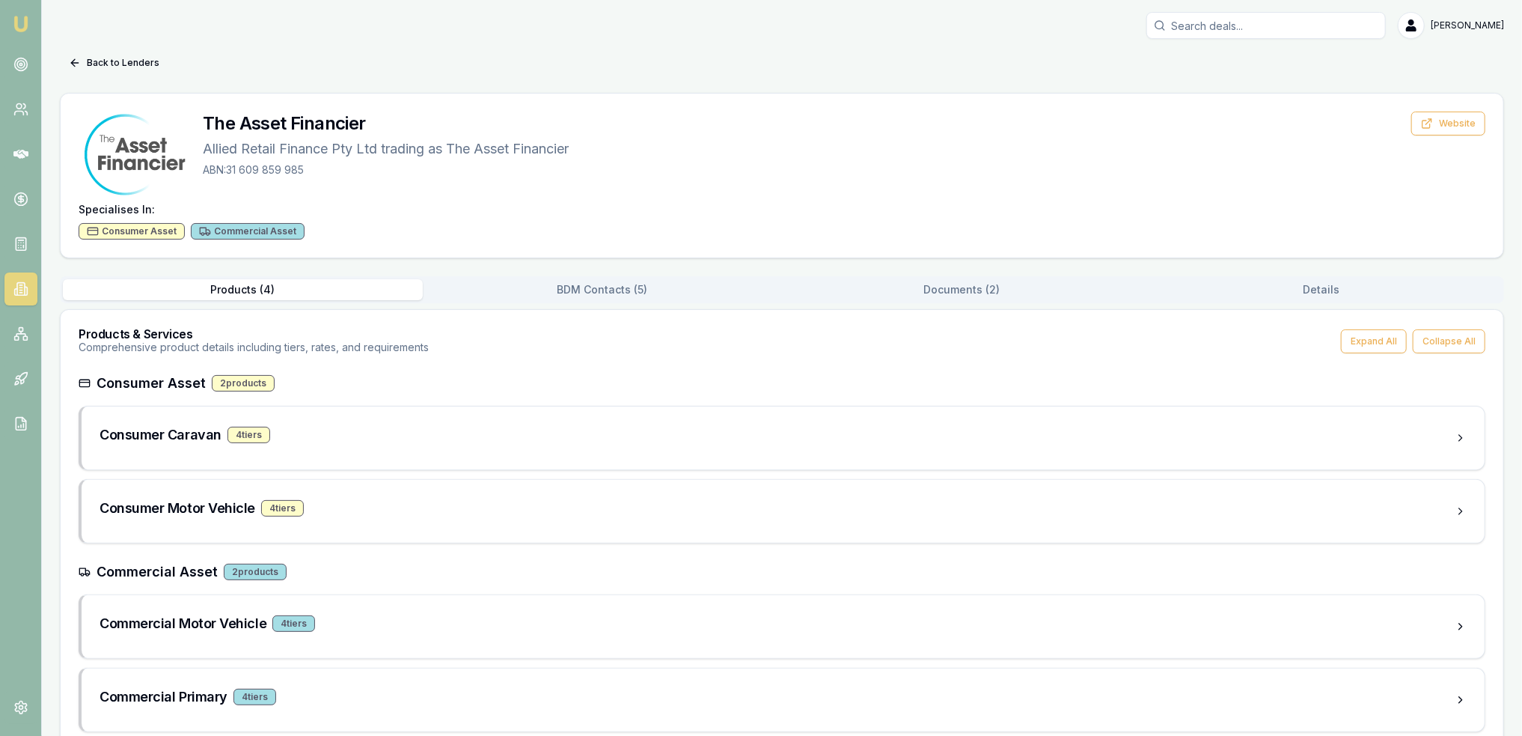
click at [581, 287] on button "BDM Contacts ( 5 )" at bounding box center [603, 289] width 360 height 21
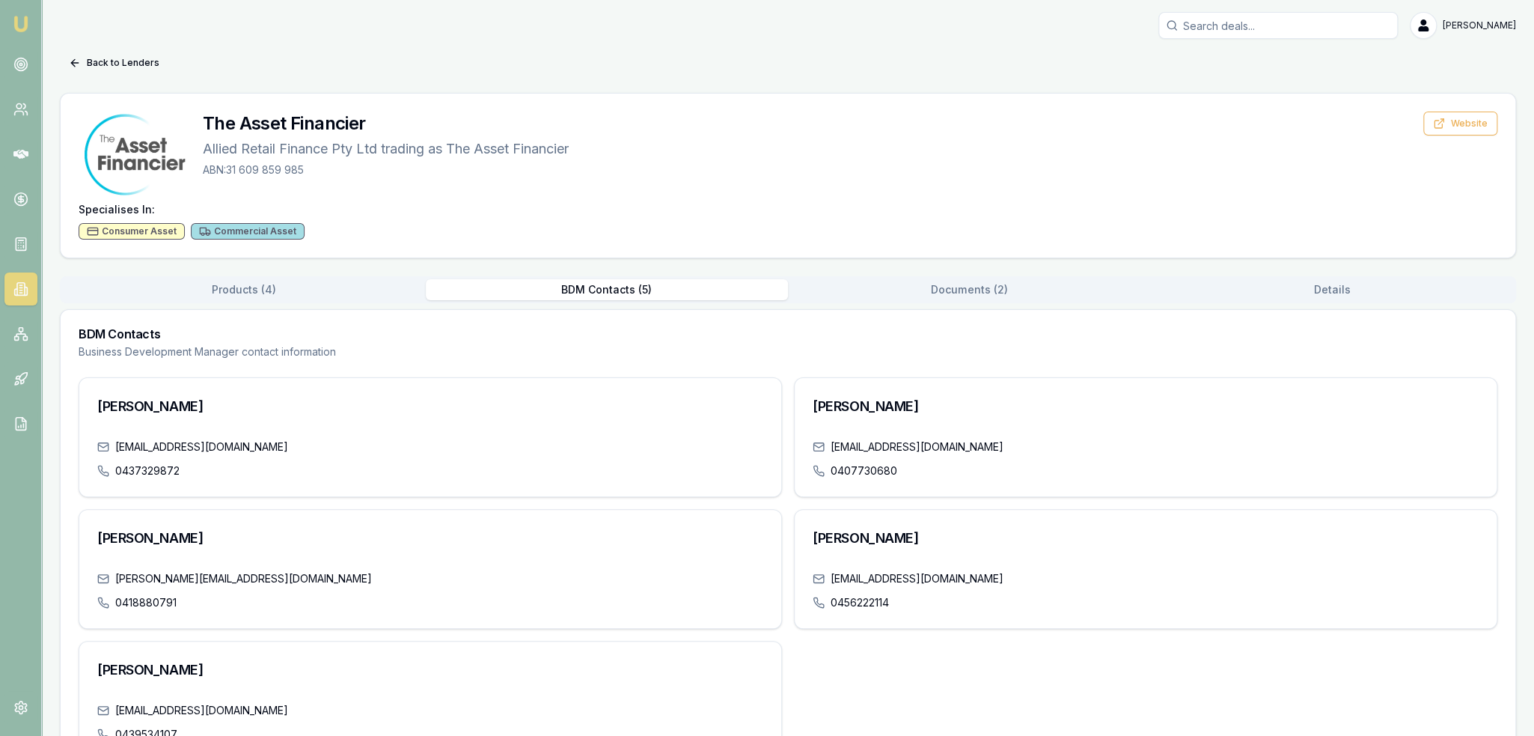
click at [944, 235] on div "Back to Lenders The Asset Financier Allied Retail Finance Pty Ltd trading as Th…" at bounding box center [788, 415] width 1456 height 728
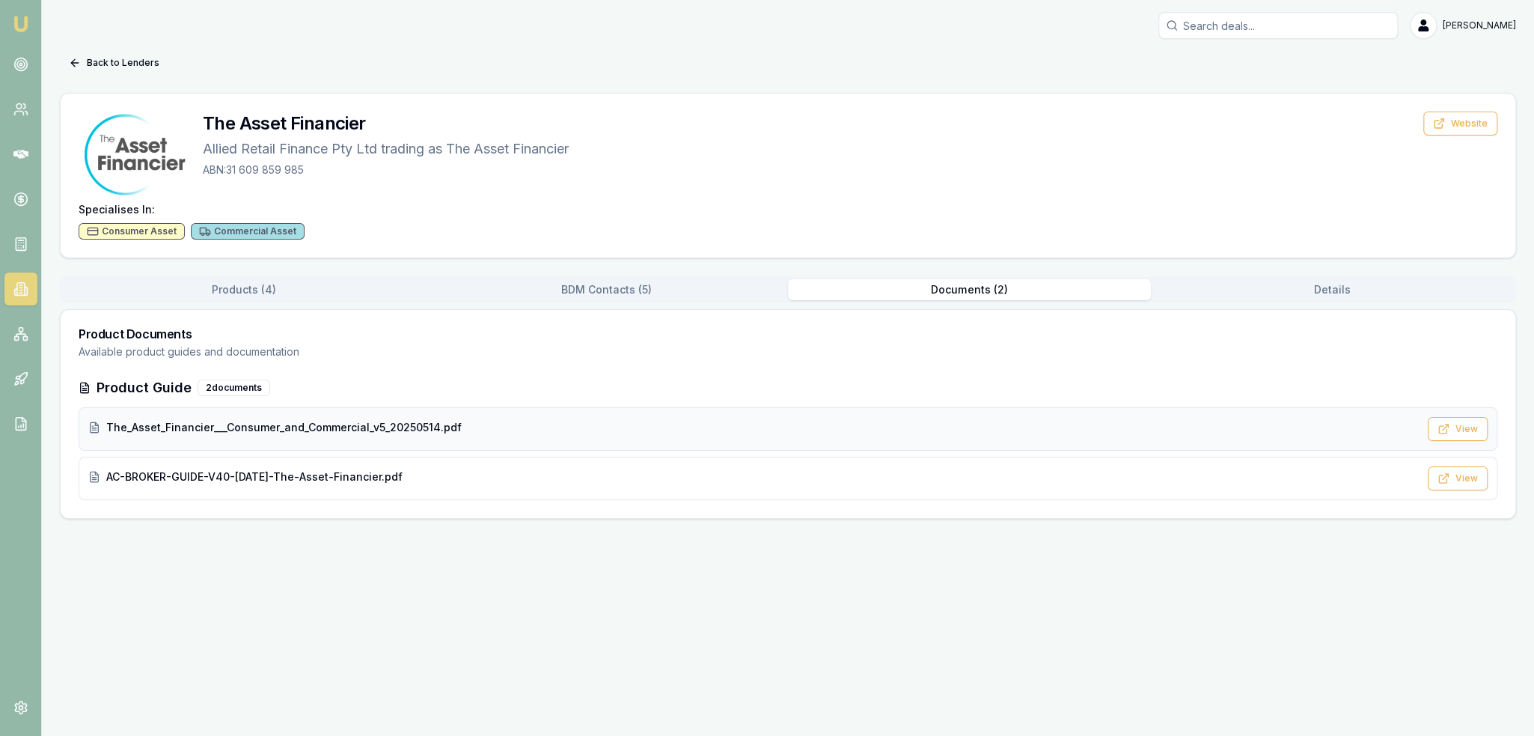
click at [288, 434] on div "The_Asset_Financier___Consumer_and_Commercial_v5_20250514.pdf" at bounding box center [753, 429] width 1330 height 18
click at [16, 10] on nav "Emu Broker" at bounding box center [20, 226] width 41 height 452
click at [16, 12] on link "Emu Broker" at bounding box center [21, 24] width 24 height 24
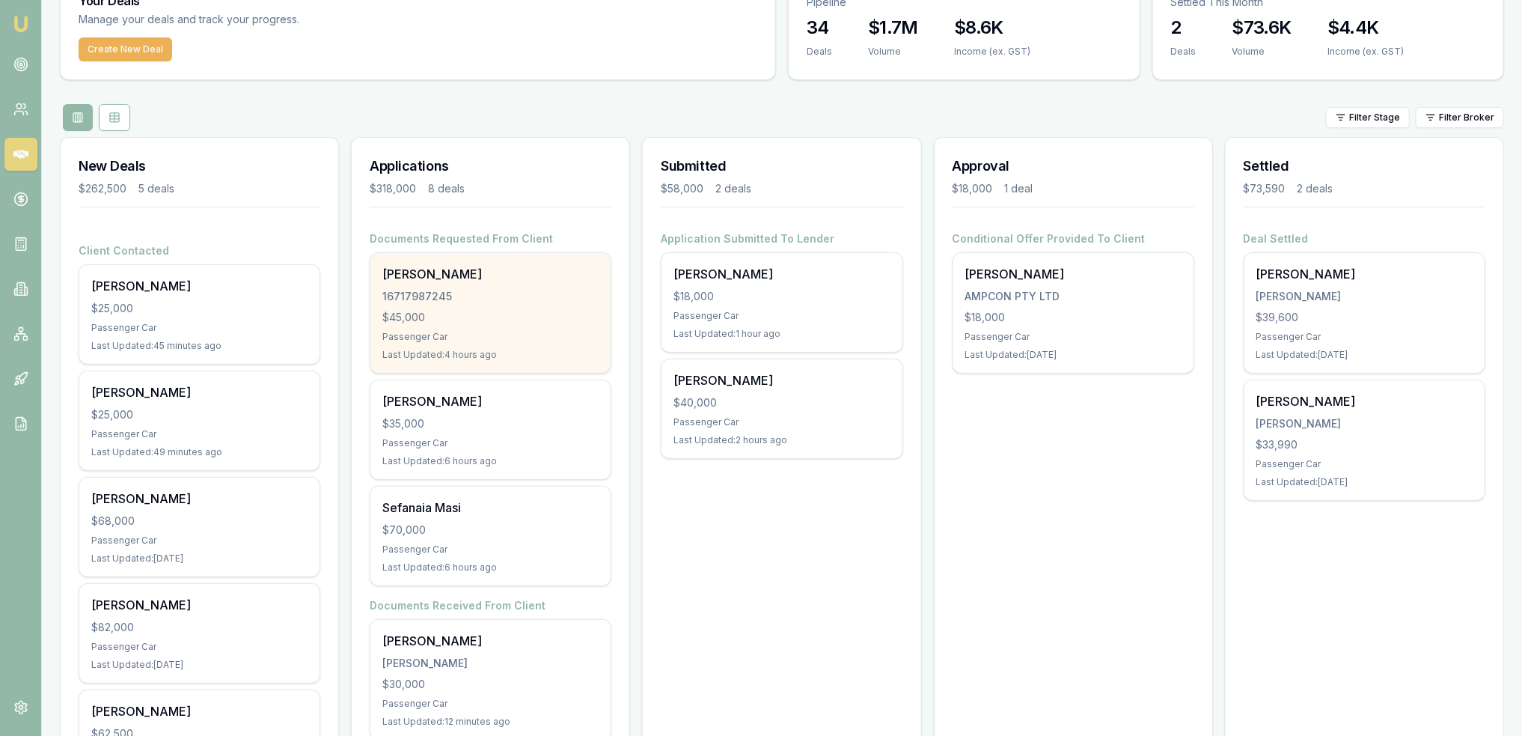
scroll to position [75, 0]
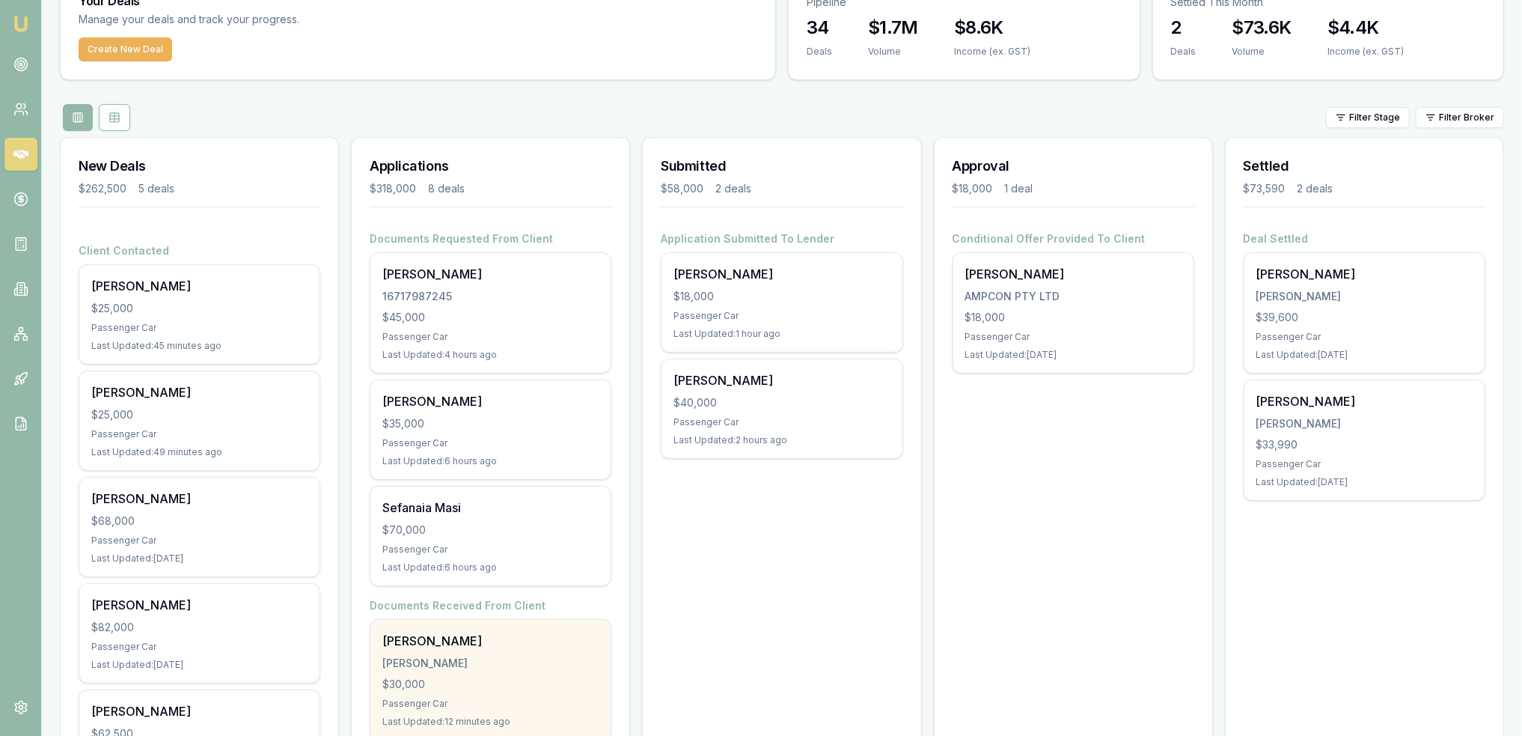
click at [518, 646] on div "[PERSON_NAME]" at bounding box center [490, 640] width 216 height 18
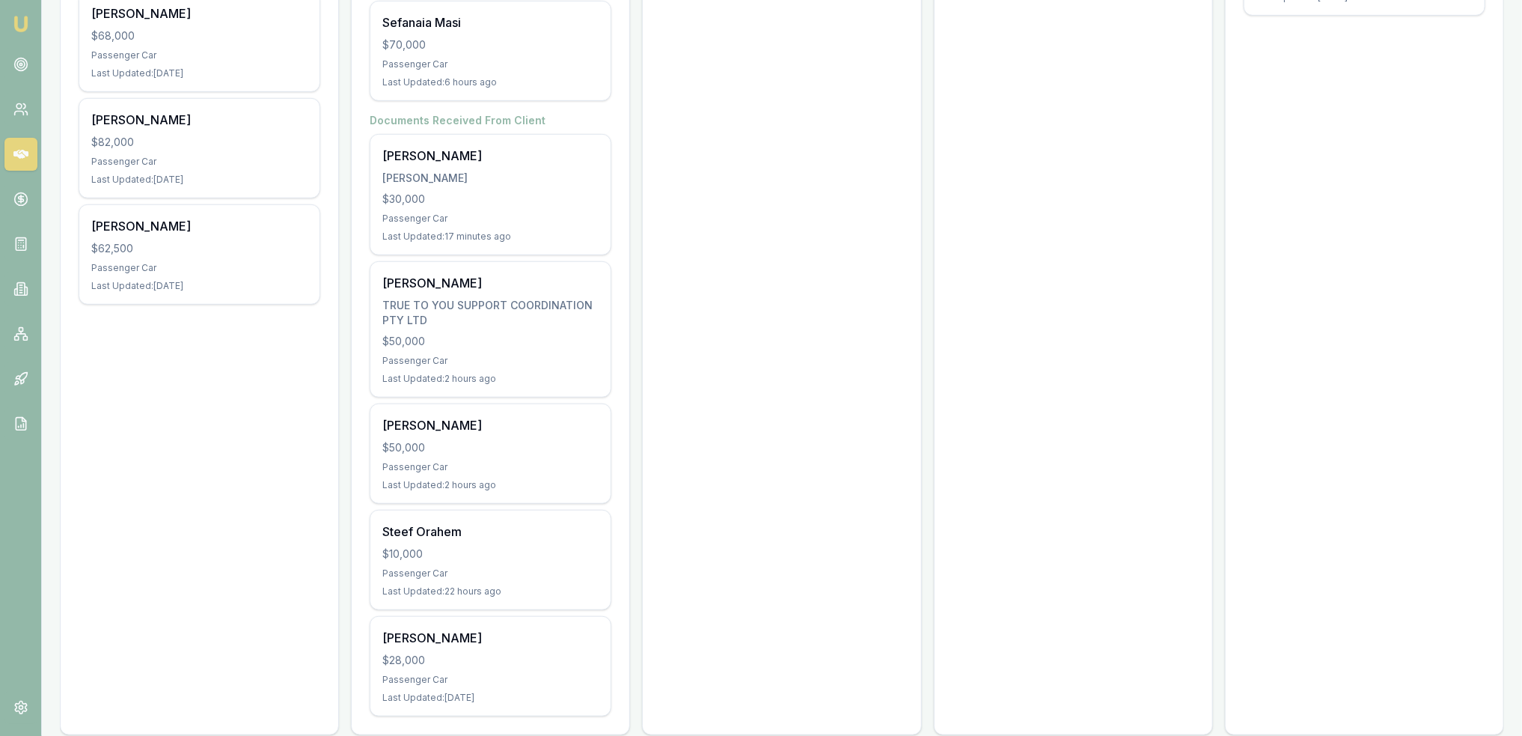
scroll to position [579, 0]
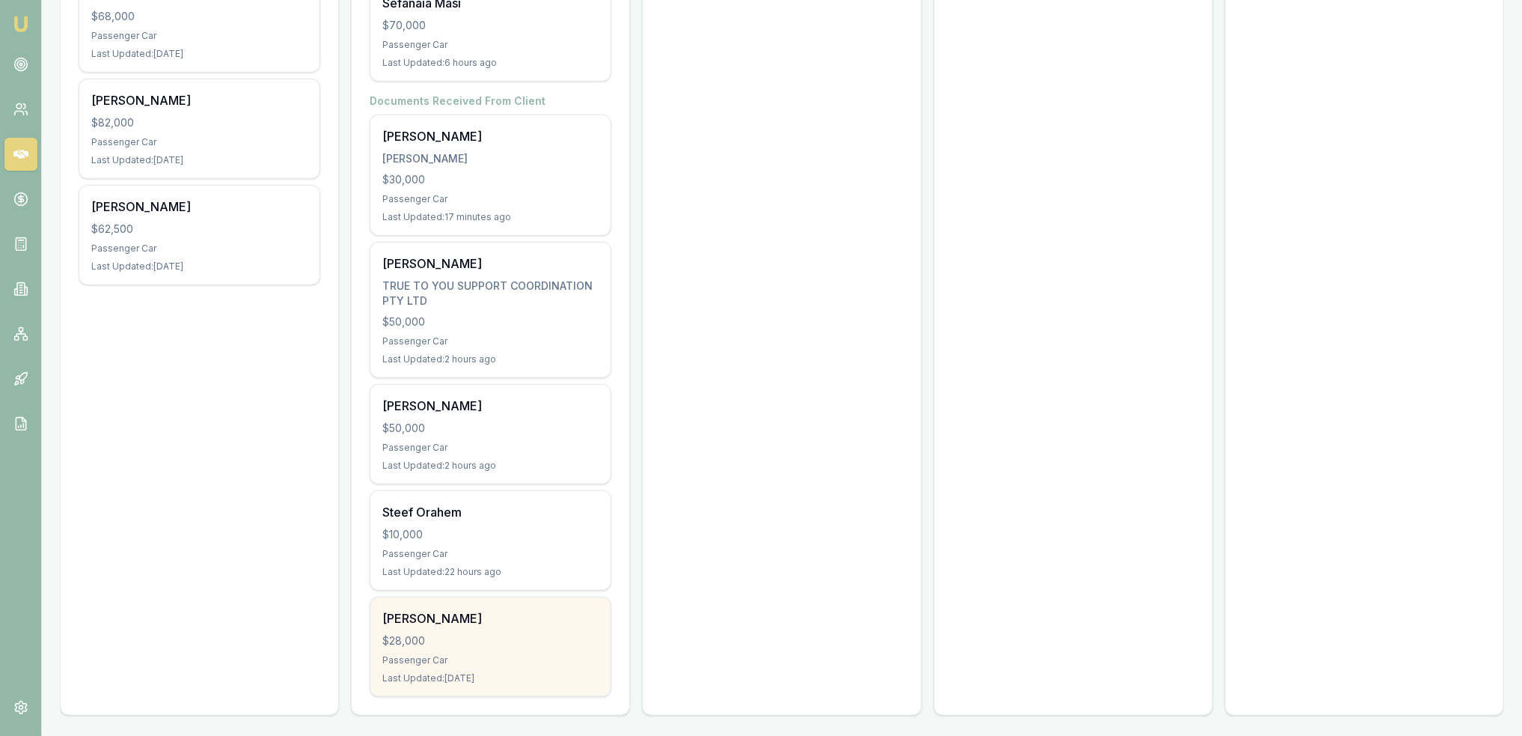
click at [488, 654] on div "Passenger Car" at bounding box center [490, 660] width 216 height 12
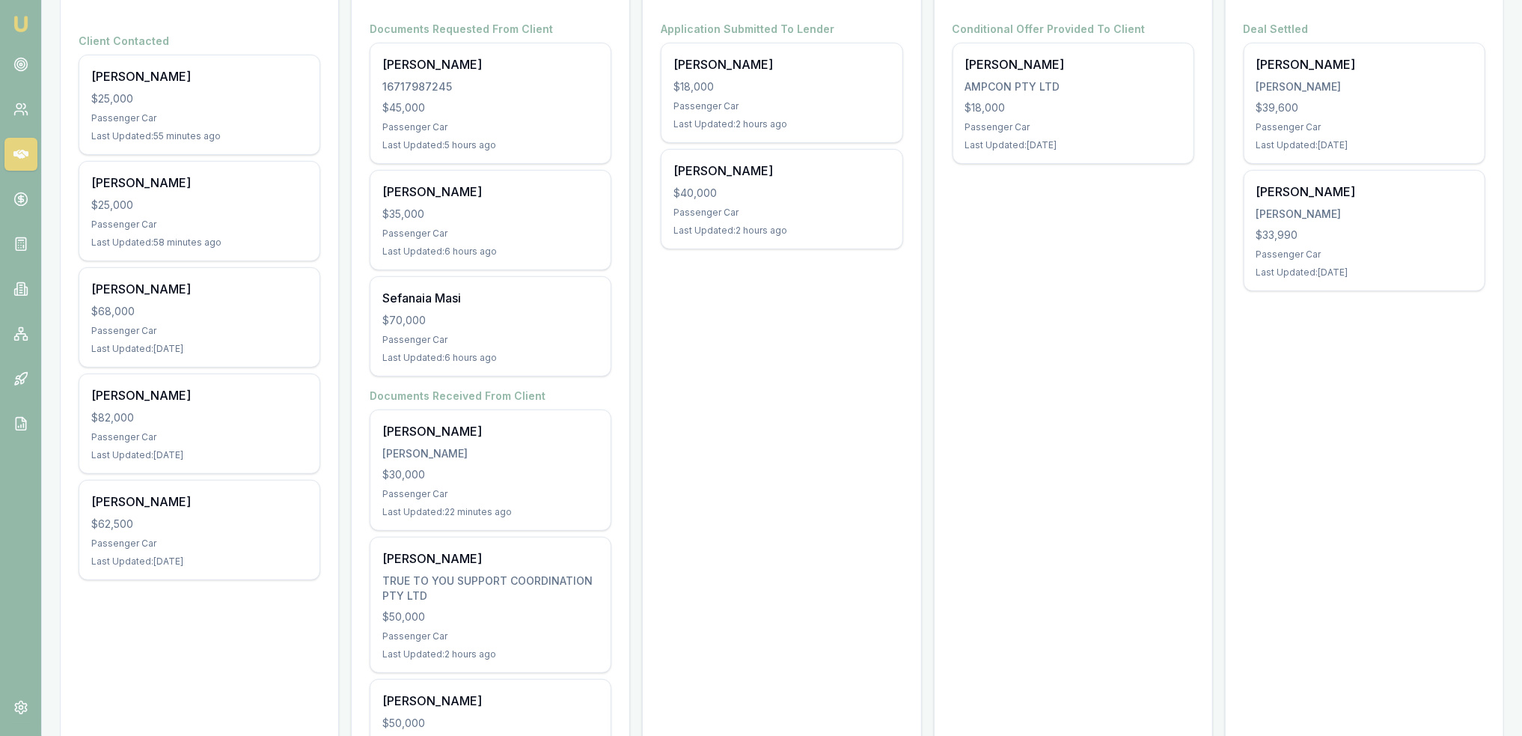
scroll to position [280, 0]
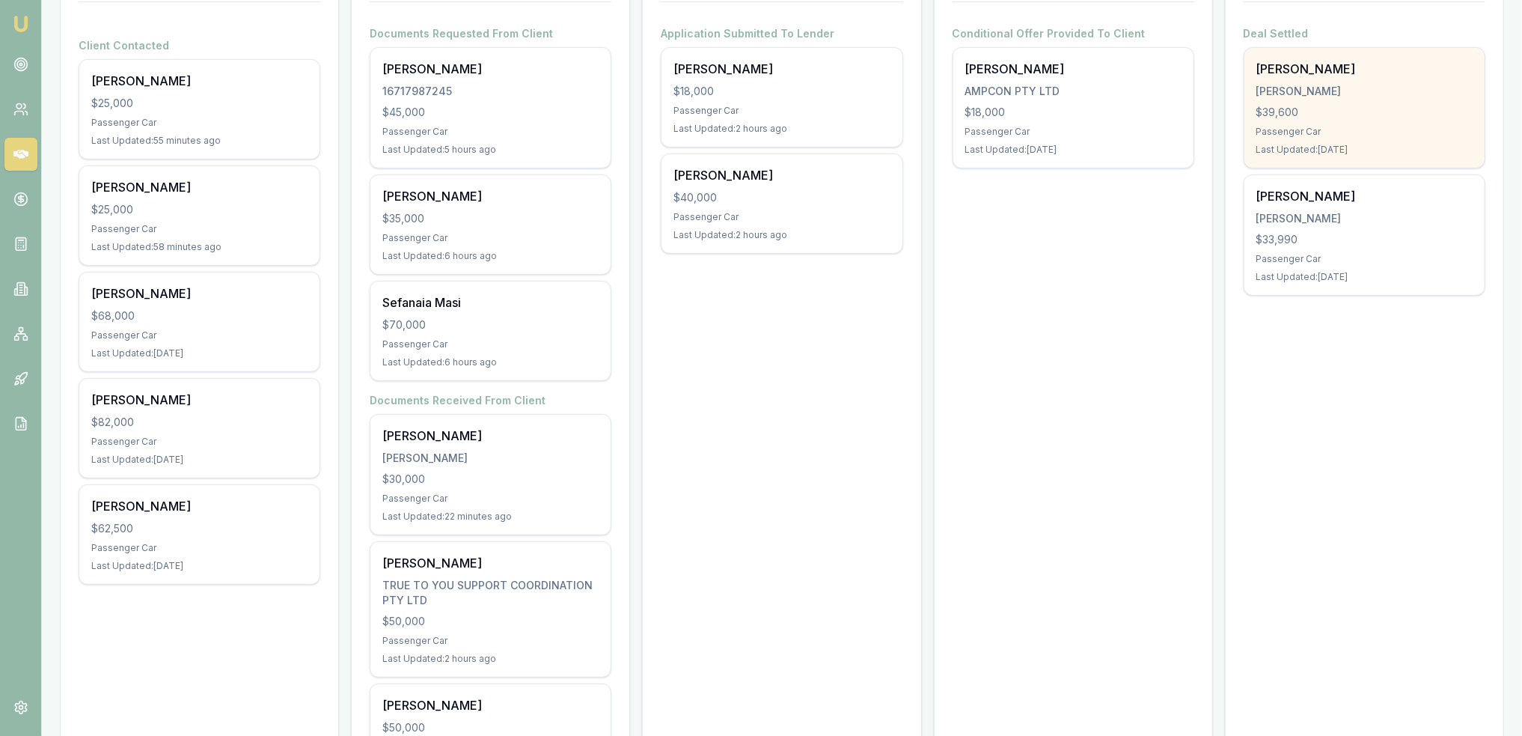
click at [1389, 99] on div "Daniel Conyard CONYARD, DANIEL $39,600 Passenger Car Last Updated: 2 days ago" at bounding box center [1364, 108] width 240 height 120
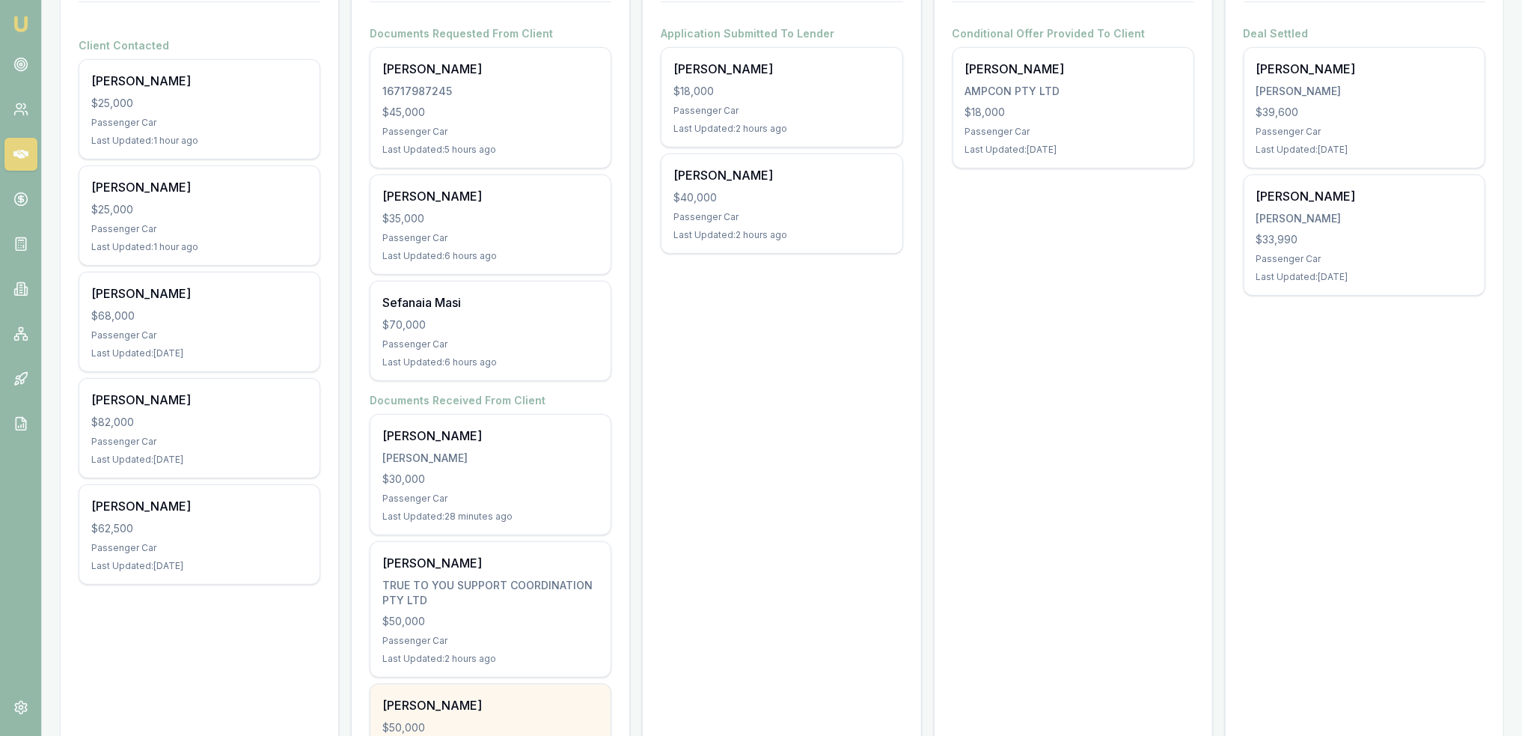
click at [521, 703] on div "Charlotte Mate" at bounding box center [490, 705] width 216 height 18
click at [16, 241] on icon at bounding box center [20, 243] width 15 height 15
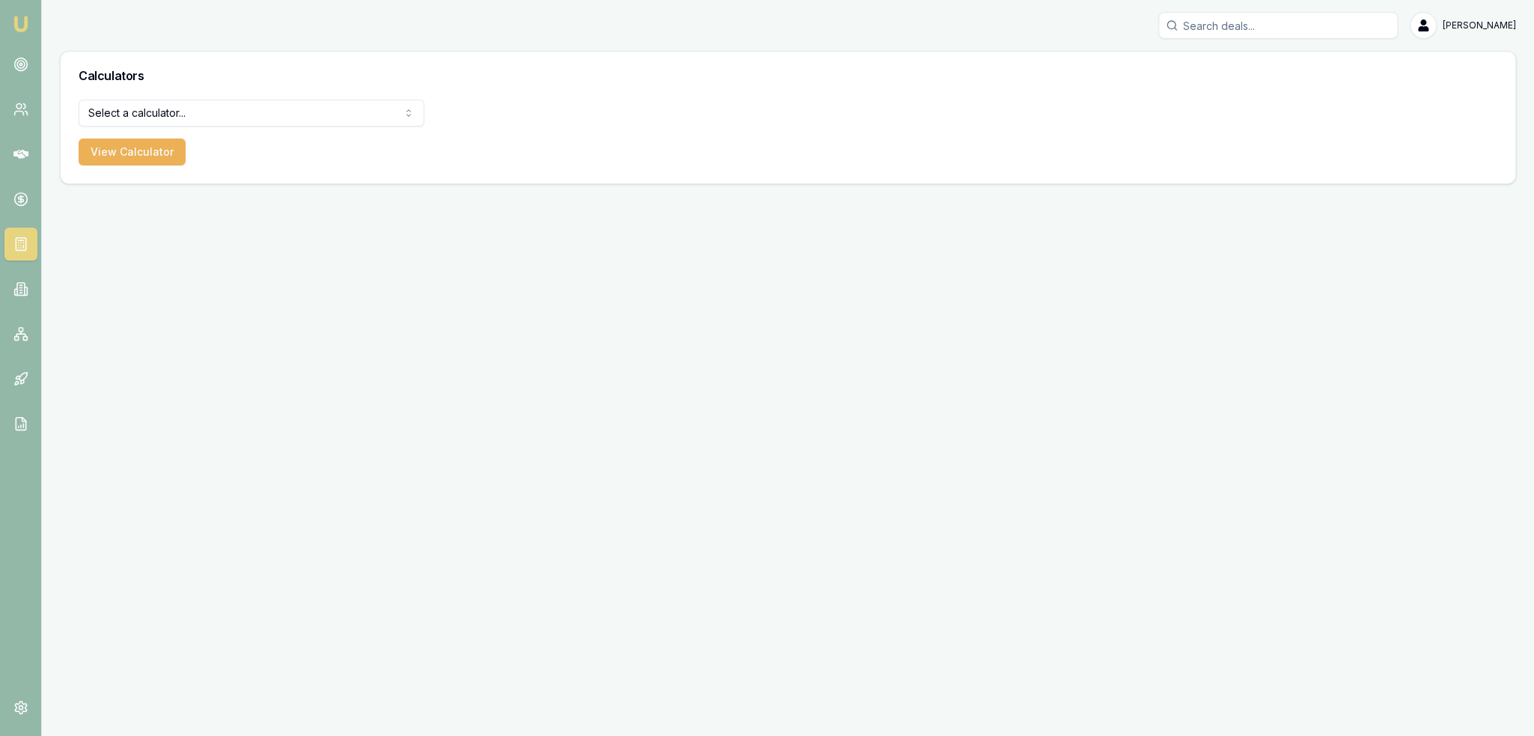
click at [209, 115] on html "Emu Broker Robyn Adams Toggle Menu Calculators Select a calculator... Finance Q…" at bounding box center [767, 368] width 1534 height 736
select select "payslip-calculator"
click at [128, 154] on button "View Calculator" at bounding box center [132, 151] width 107 height 27
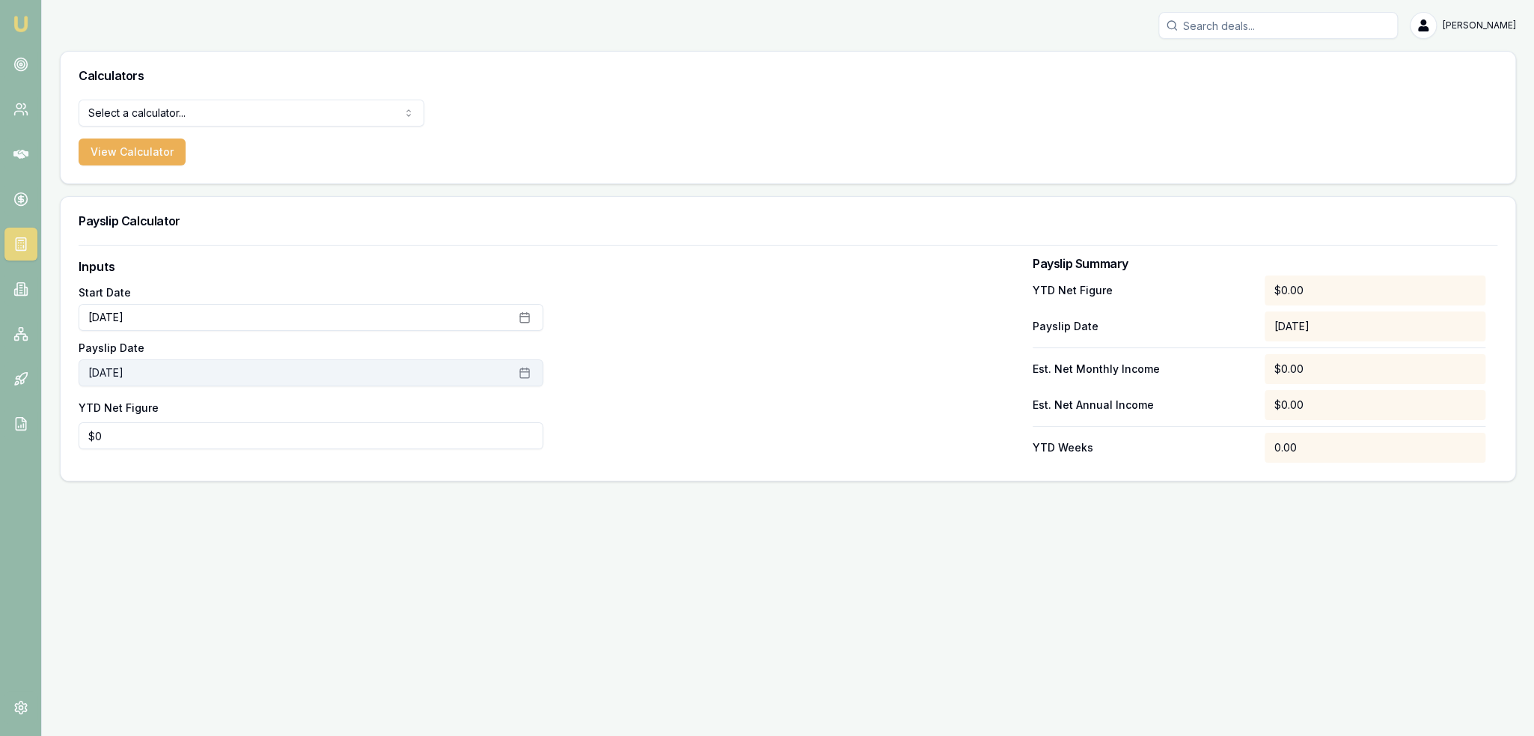
click at [190, 370] on button "August 27th, 2025" at bounding box center [311, 372] width 465 height 27
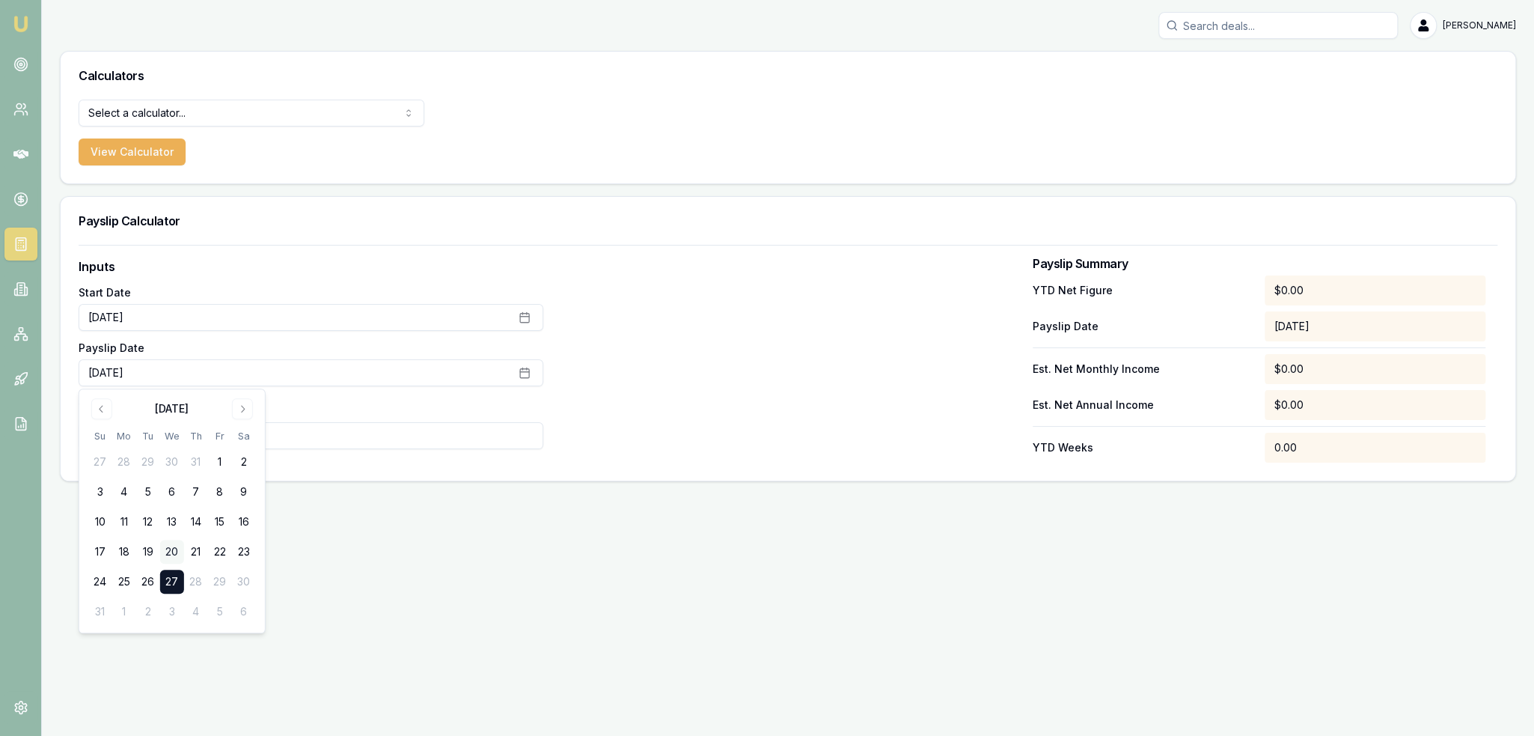
click at [174, 550] on button "20" at bounding box center [172, 551] width 24 height 24
type input "0"
click at [305, 438] on input "0" at bounding box center [311, 435] width 465 height 27
click at [690, 463] on div "Inputs Start Date July 1st, 2025 Payslip Date August 20th, 2025 YTD Net Figure …" at bounding box center [788, 363] width 1455 height 236
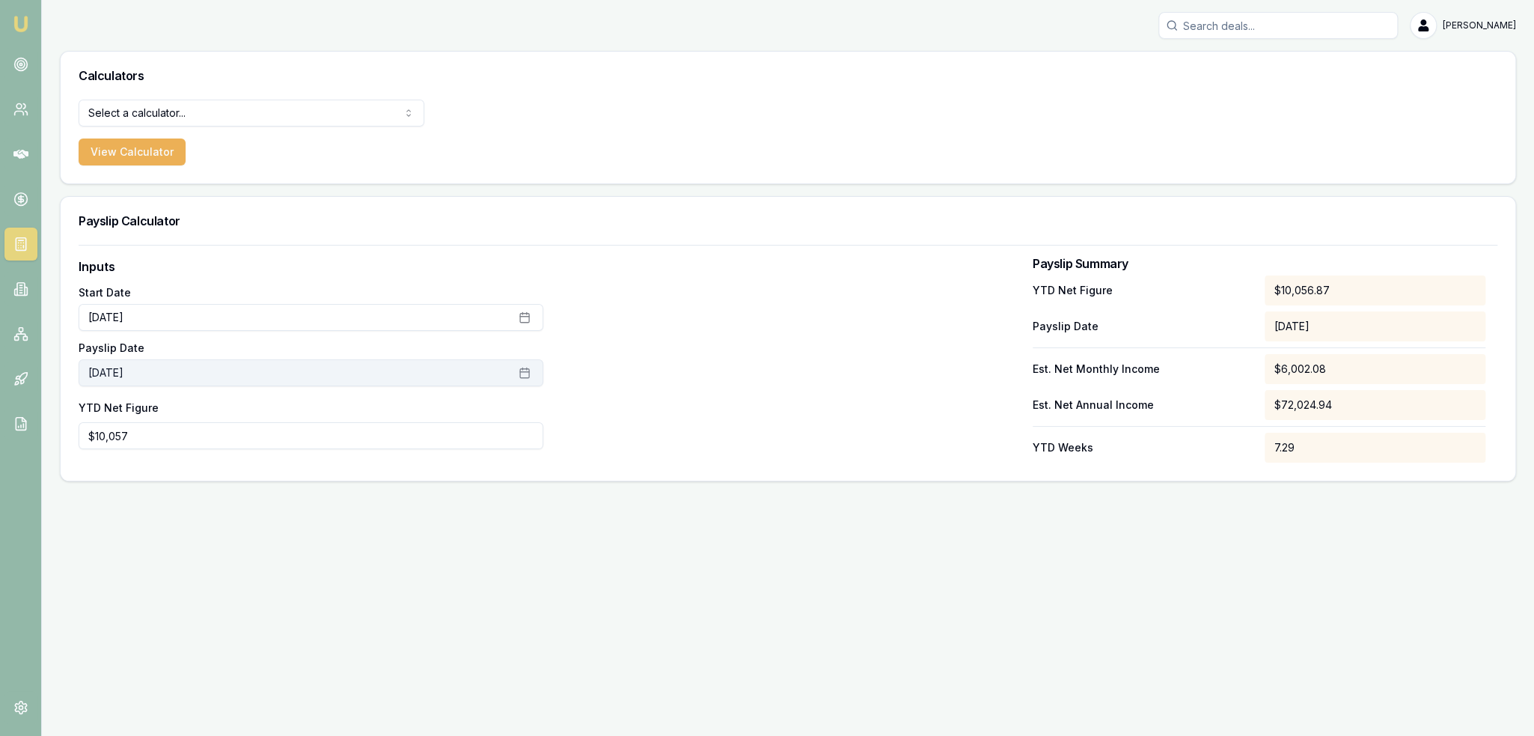
click at [159, 378] on button "August 20th, 2025" at bounding box center [311, 372] width 465 height 27
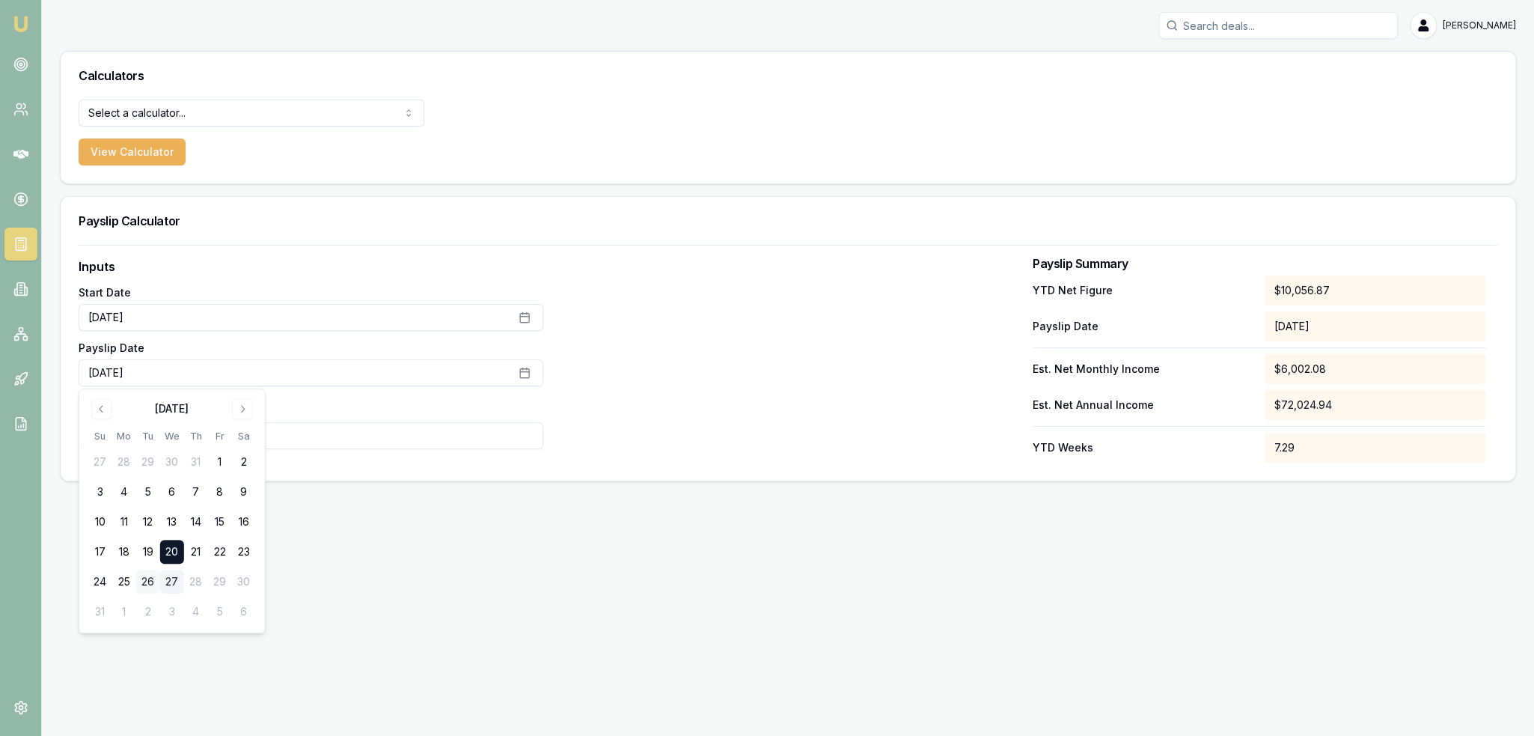
click at [142, 580] on button "26" at bounding box center [148, 581] width 24 height 24
click at [309, 427] on input "10056.87" at bounding box center [311, 435] width 465 height 27
drag, startPoint x: 117, startPoint y: 432, endPoint x: 46, endPoint y: 433, distance: 71.1
click at [46, 433] on main "Calculators Select a calculator... Finance Quote Lender Match Payslip Calculato…" at bounding box center [788, 266] width 1492 height 430
type input "$16,705"
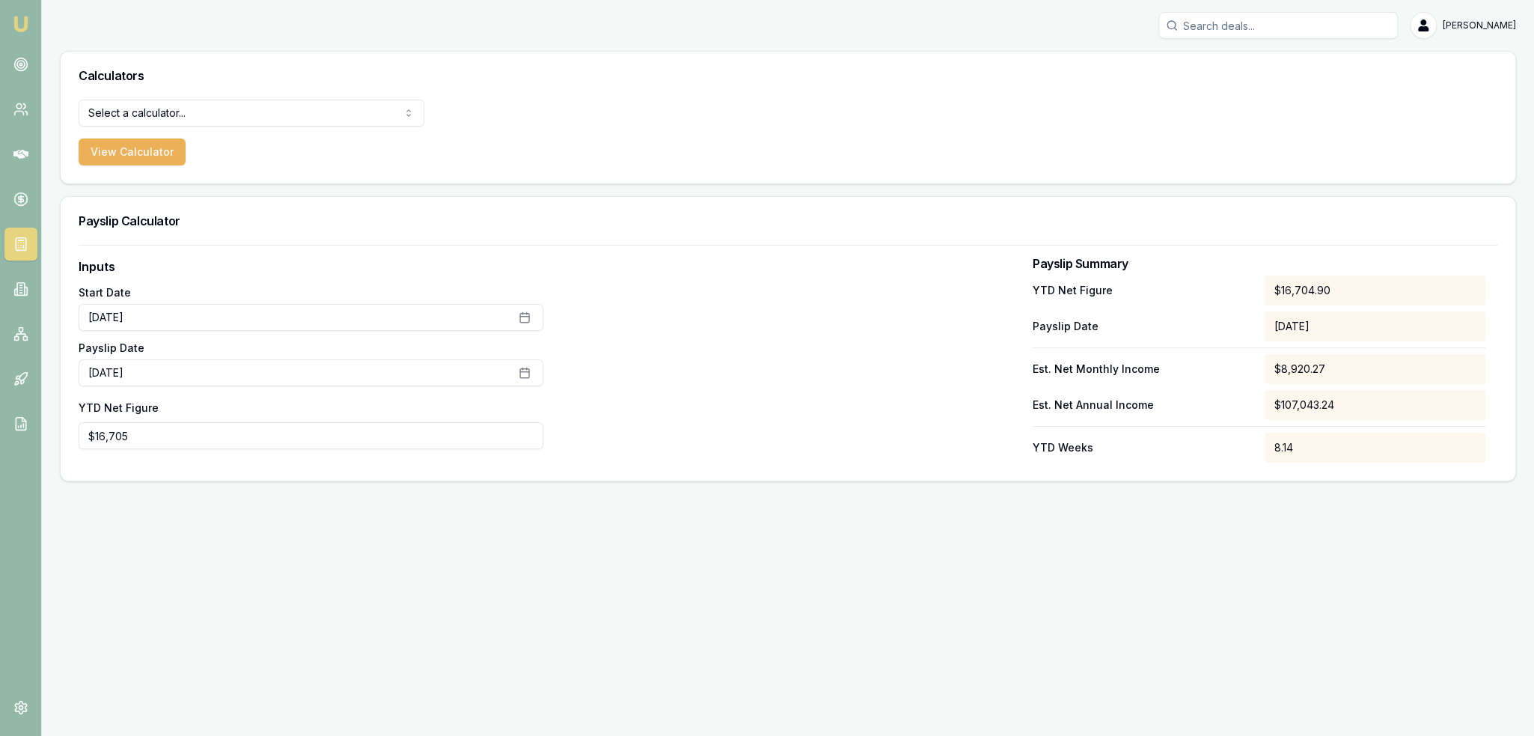
click at [656, 522] on div "Emu Broker Robyn Adams Toggle Menu Calculators Select a calculator... Finance Q…" at bounding box center [767, 368] width 1534 height 736
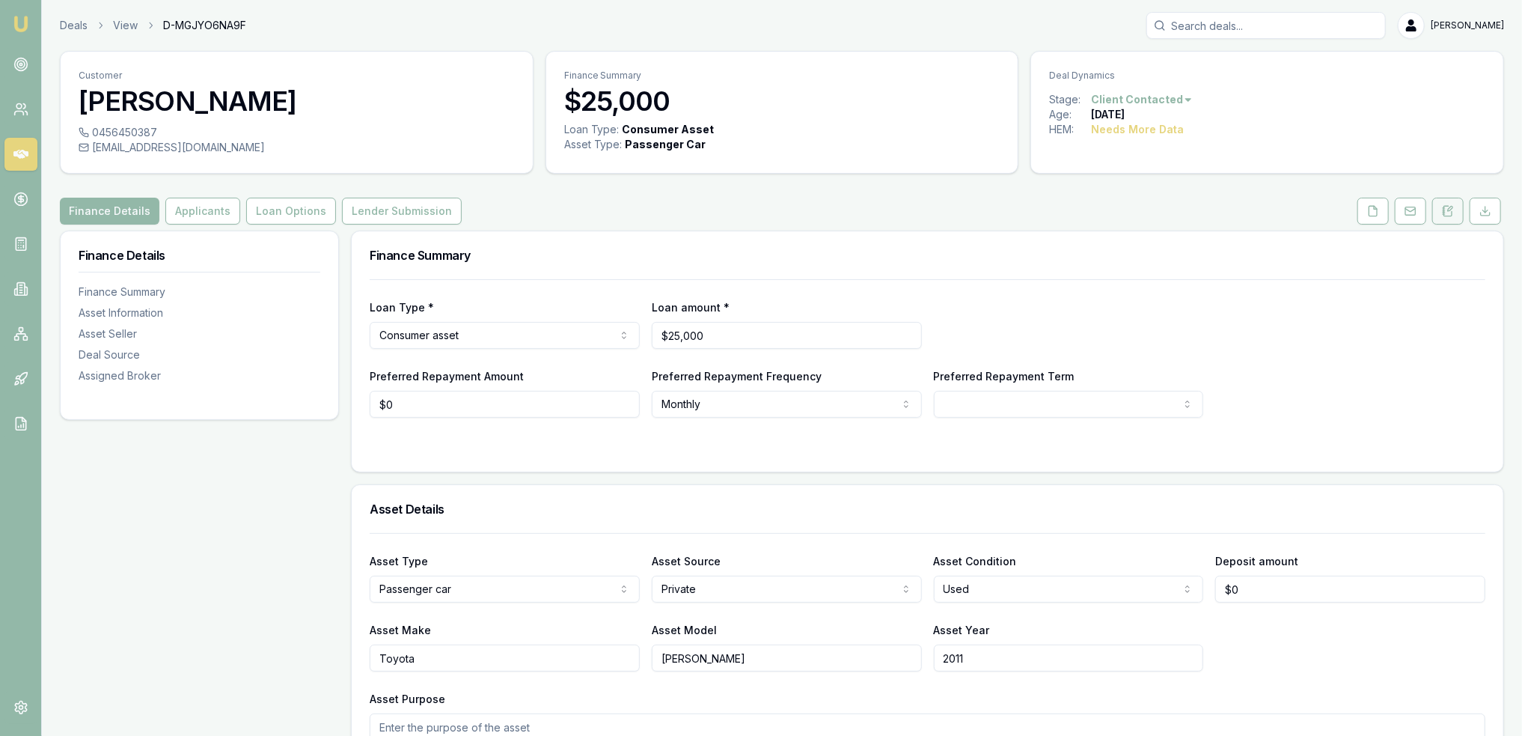
click at [1449, 215] on icon at bounding box center [1448, 211] width 12 height 12
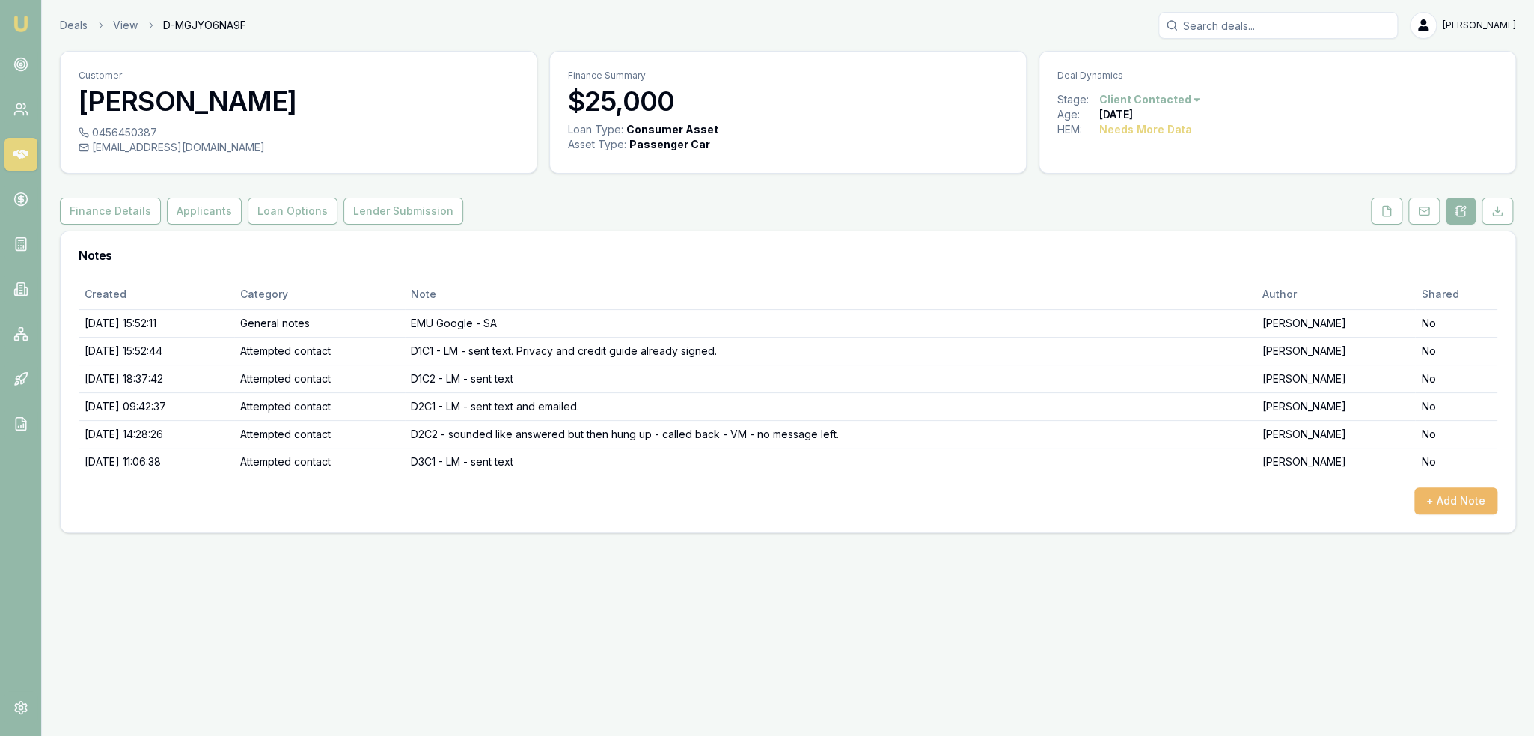
click at [1447, 493] on button "+ Add Note" at bounding box center [1455, 500] width 83 height 27
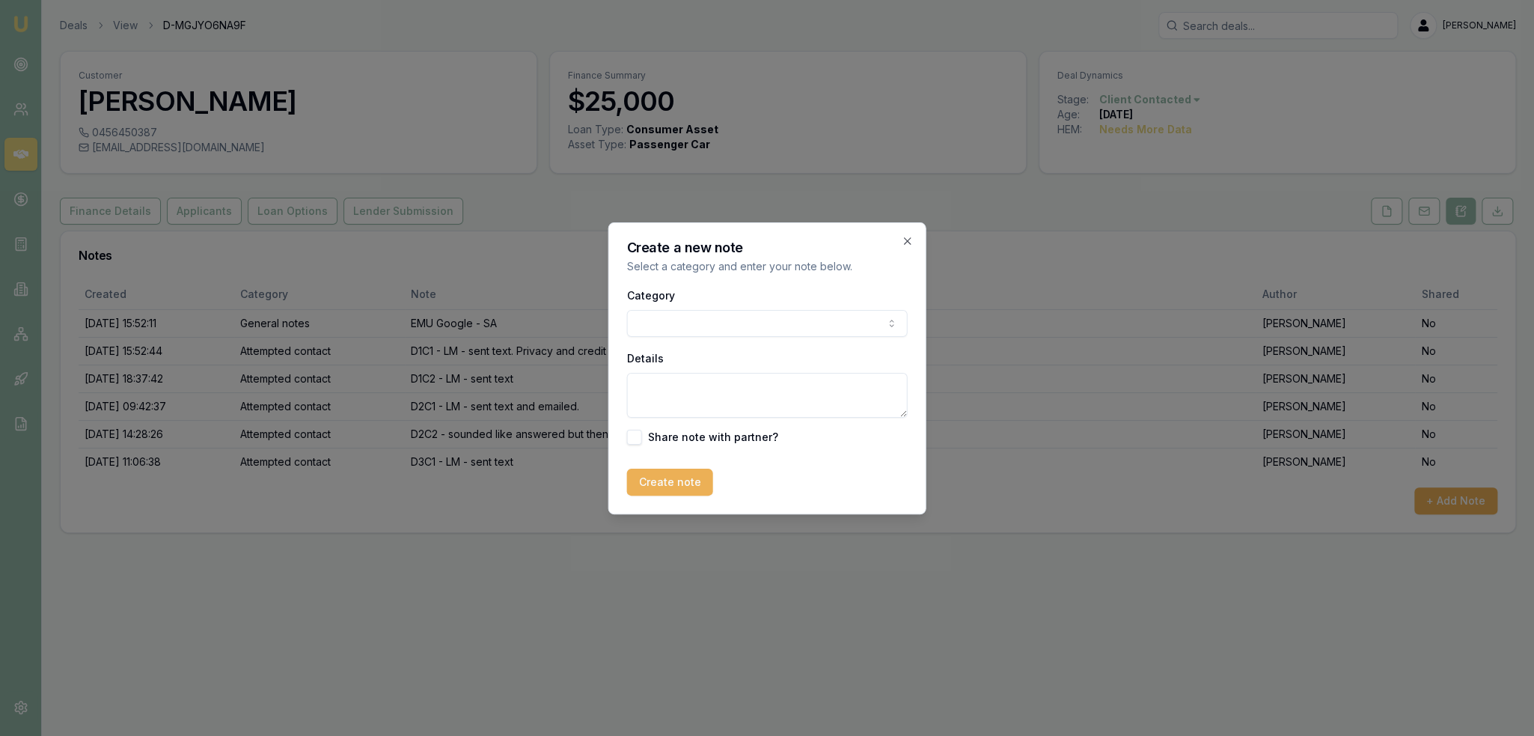
click at [769, 316] on body "Emu Broker Deals View D-MGJYO6NA9F Robyn Adams Toggle Menu Customer Lisa Pash 0…" at bounding box center [767, 368] width 1534 height 736
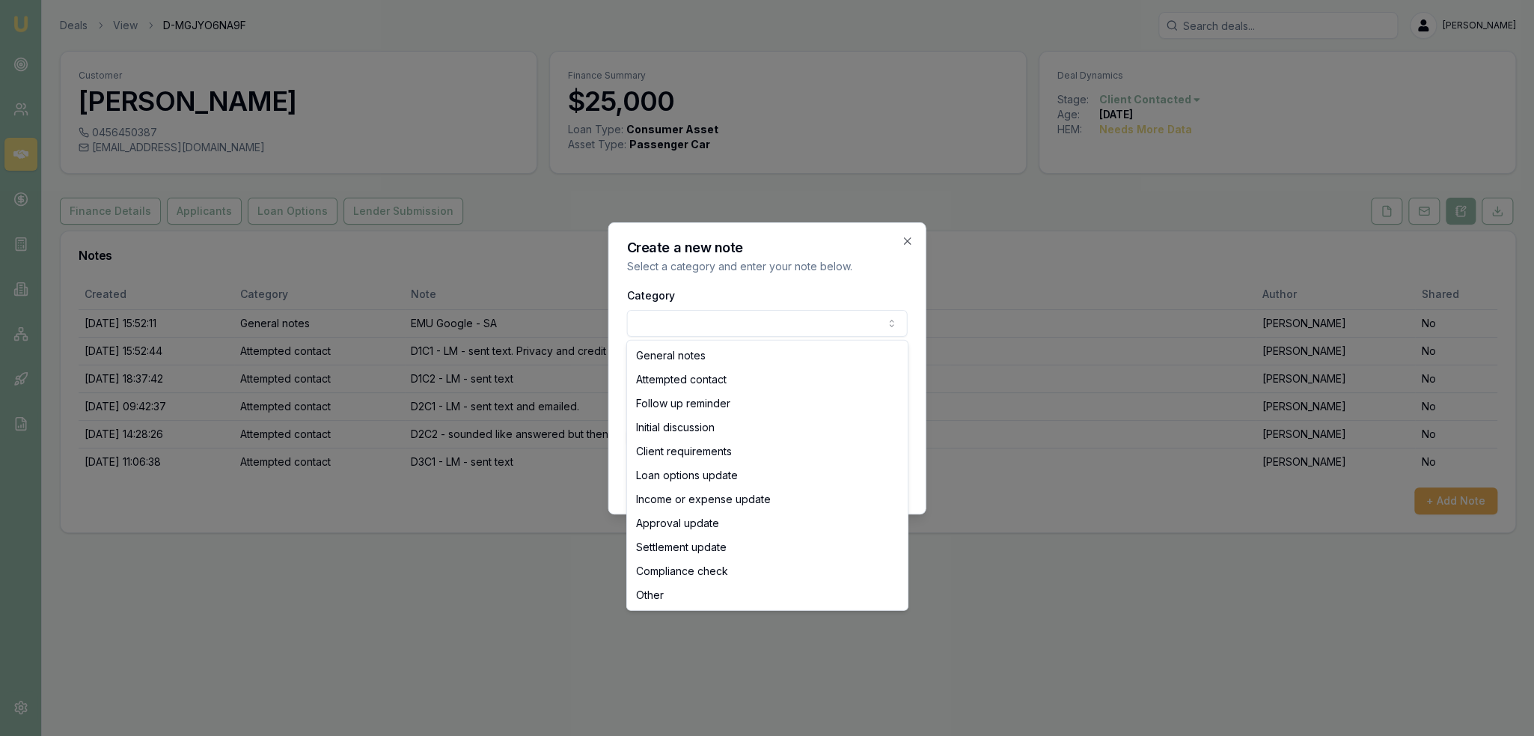
select select "ATTEMPTED_CONTACT"
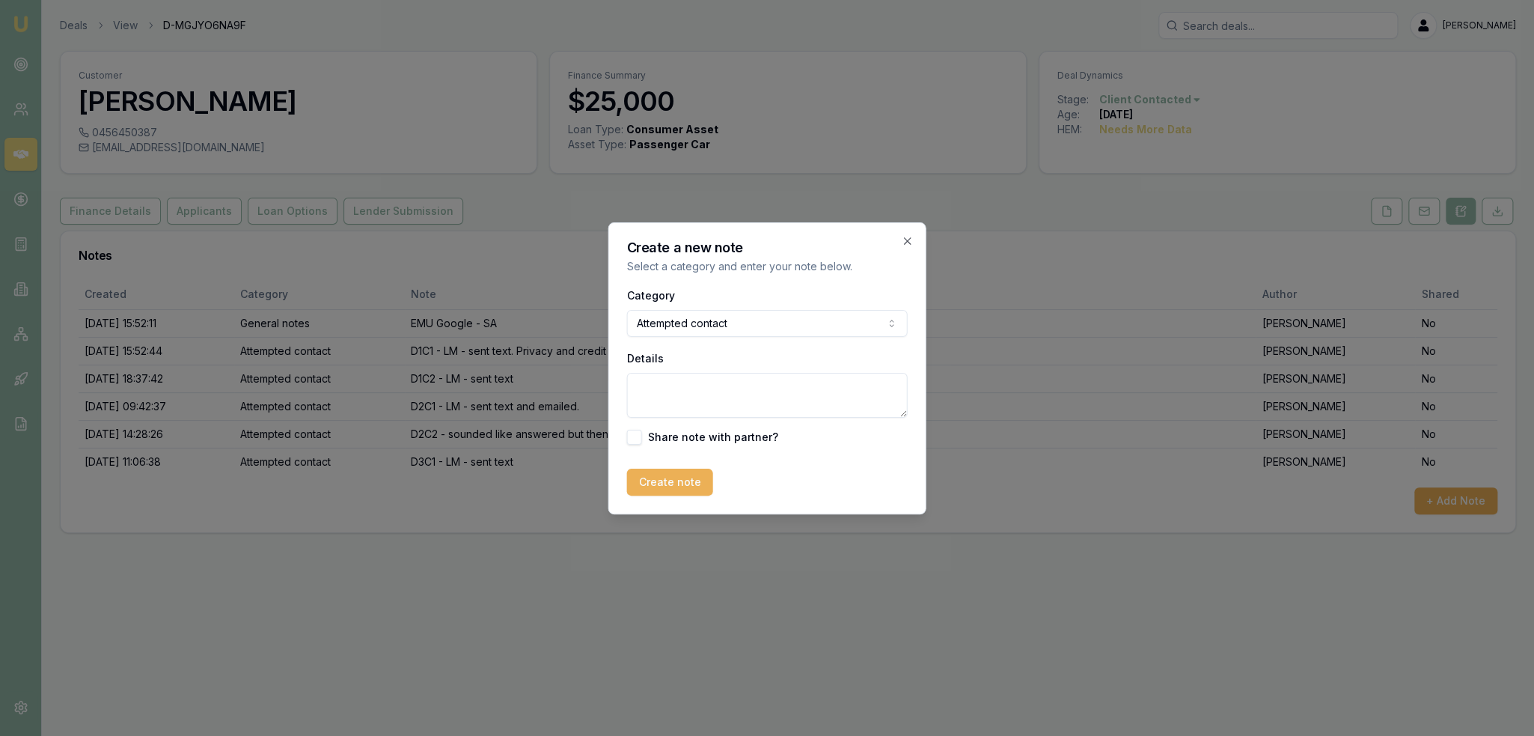
click at [676, 380] on textarea "Details" at bounding box center [767, 395] width 281 height 45
type textarea "D3C2 - VM - no message left."
click at [660, 483] on button "Create note" at bounding box center [670, 481] width 86 height 27
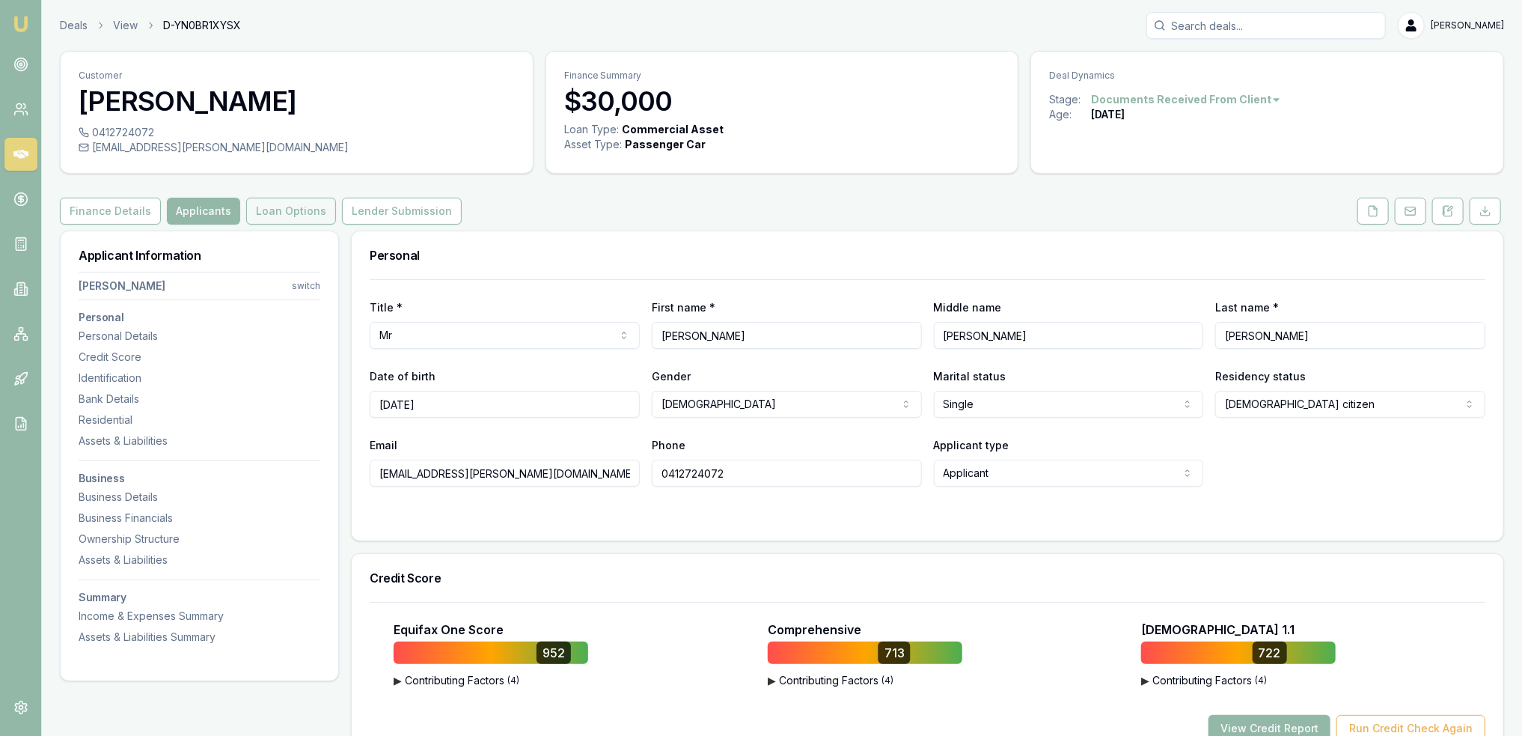
click at [266, 212] on button "Loan Options" at bounding box center [291, 211] width 90 height 27
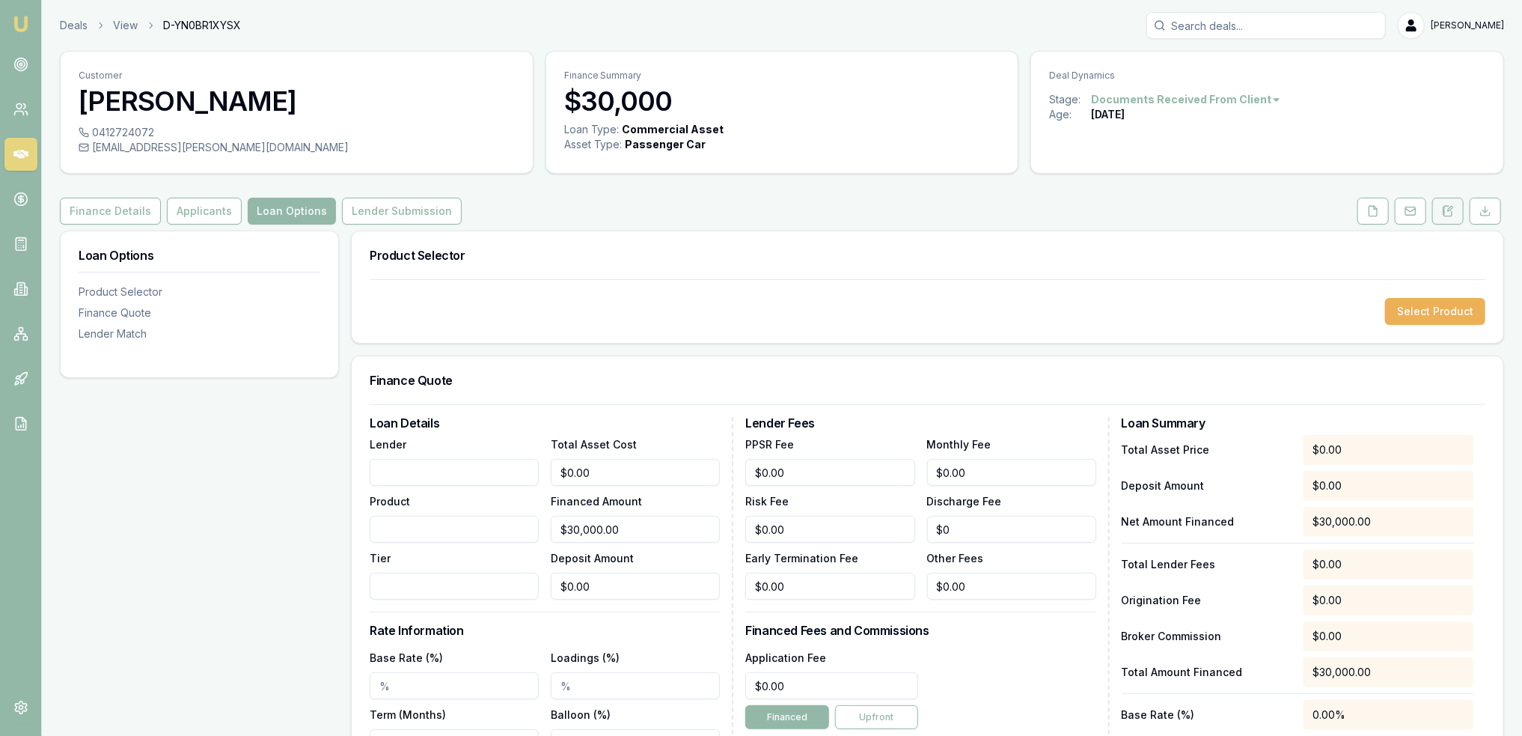
click at [1443, 215] on icon at bounding box center [1448, 211] width 12 height 12
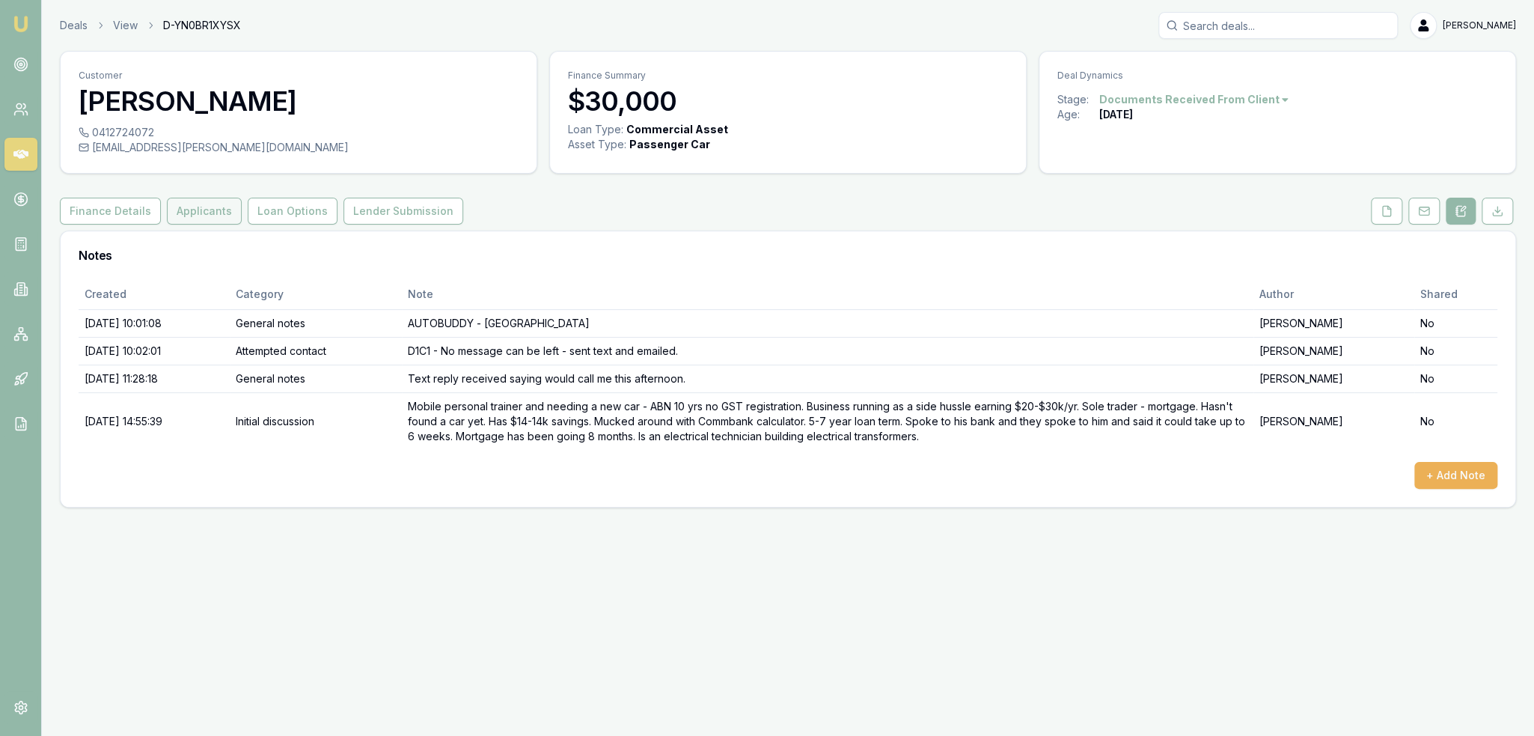
click at [192, 213] on button "Applicants" at bounding box center [204, 211] width 75 height 27
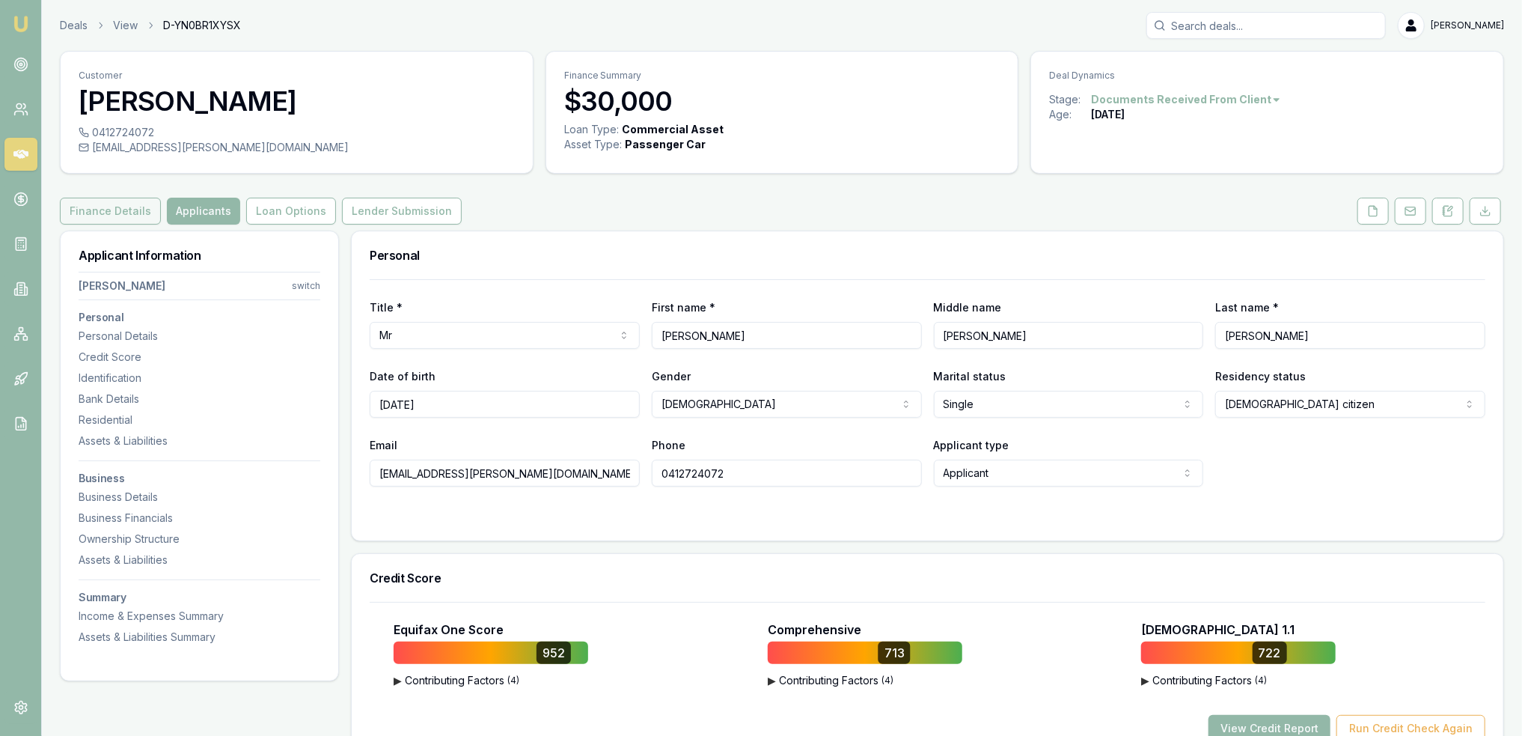
click at [103, 205] on button "Finance Details" at bounding box center [110, 211] width 101 height 27
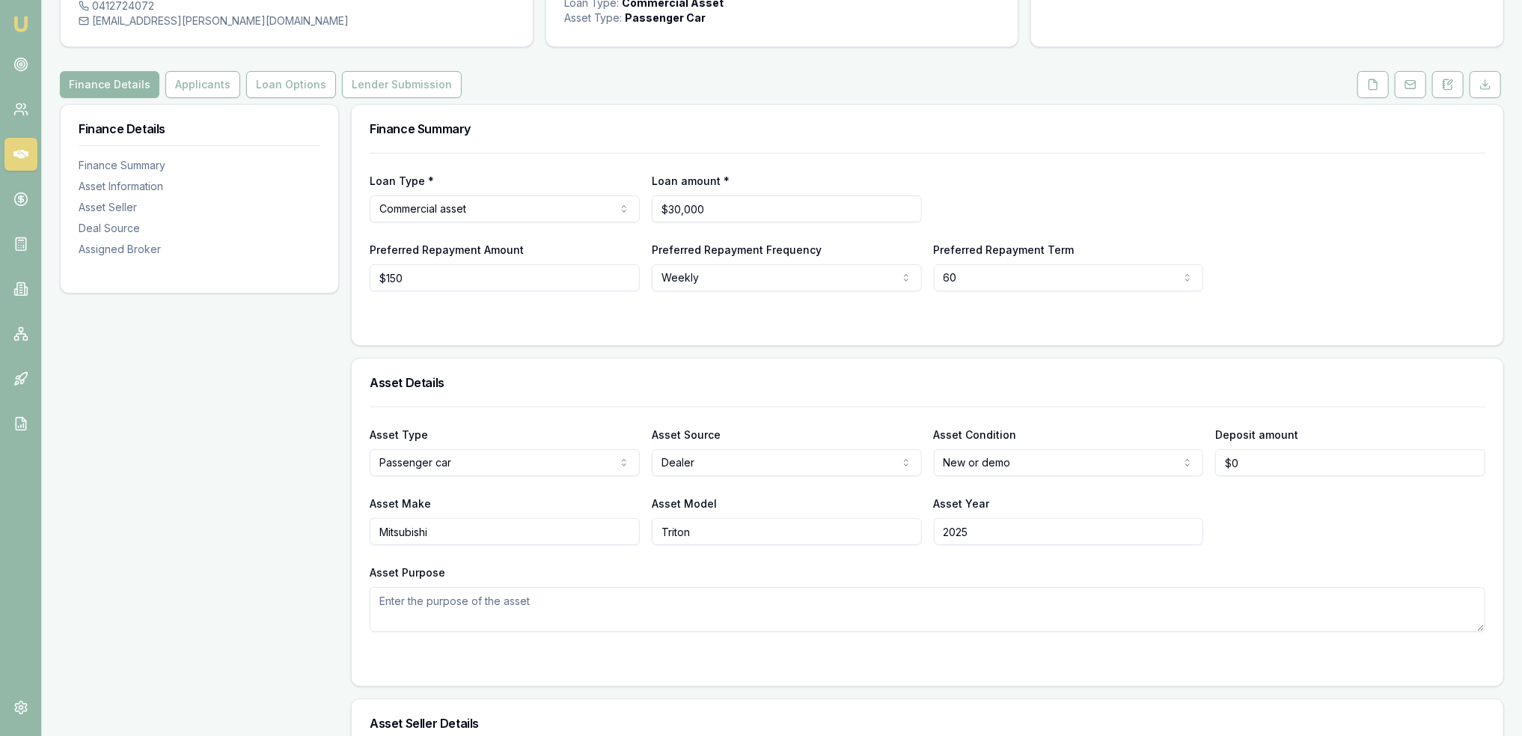
scroll to position [75, 0]
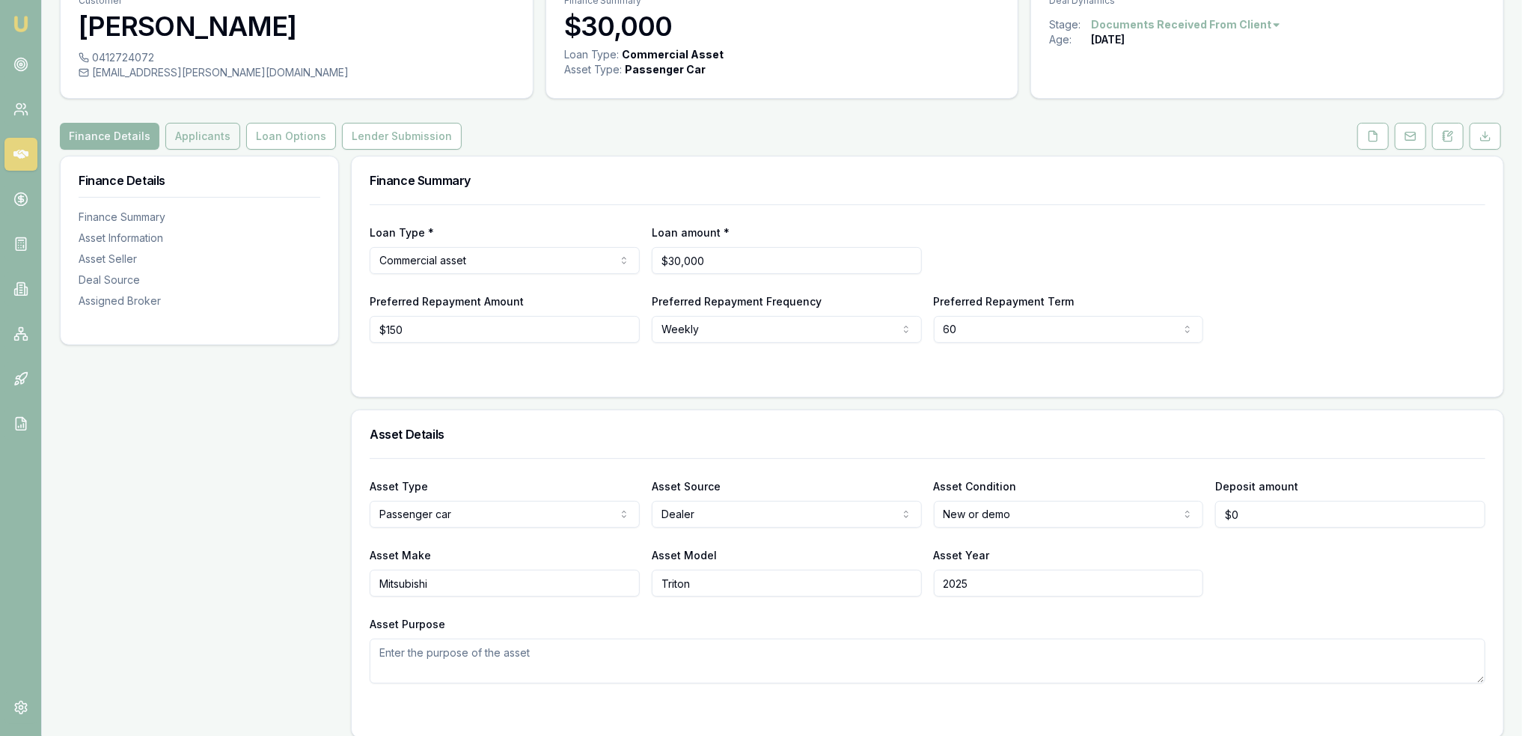
click at [191, 134] on button "Applicants" at bounding box center [202, 136] width 75 height 27
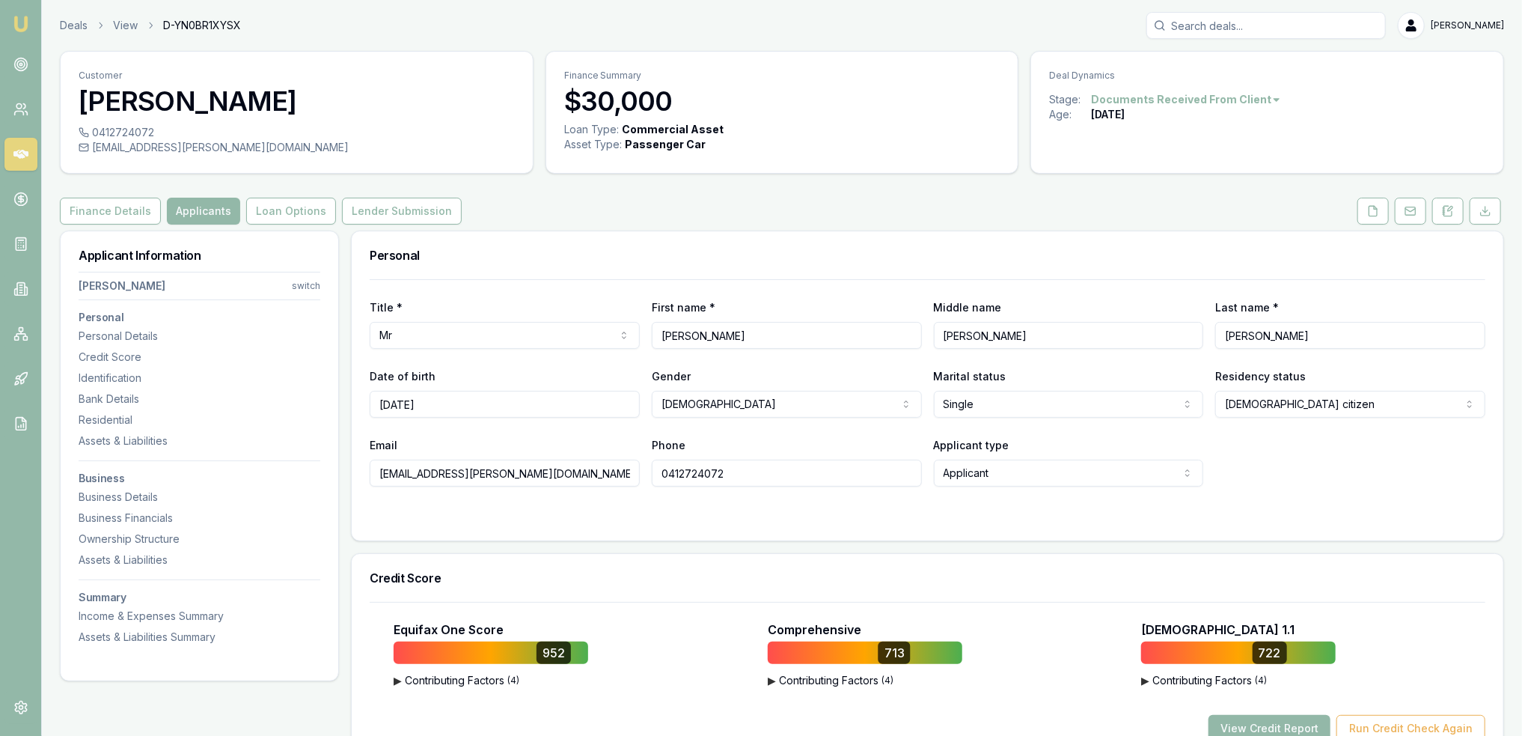
scroll to position [224, 0]
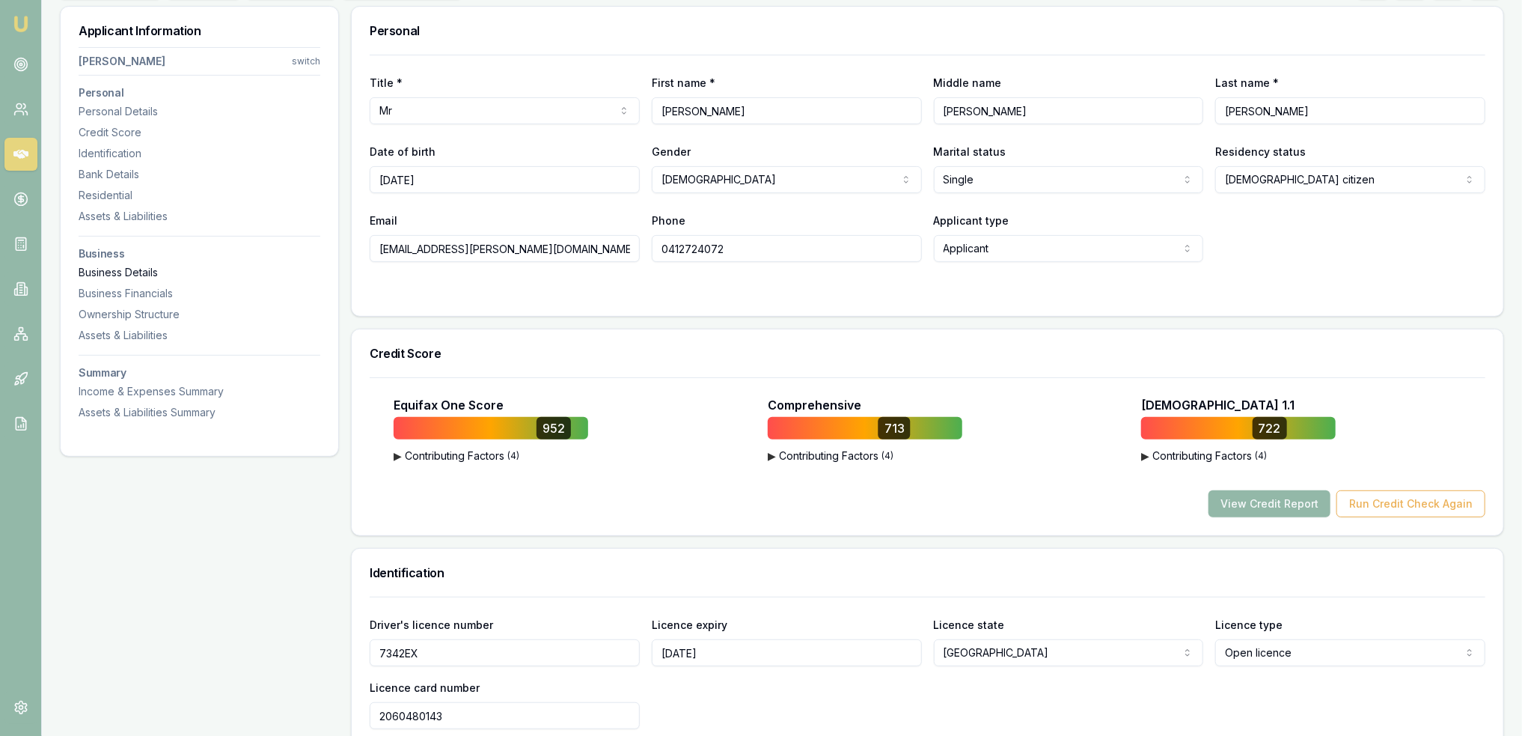
click at [135, 272] on div "Business Details" at bounding box center [200, 272] width 242 height 15
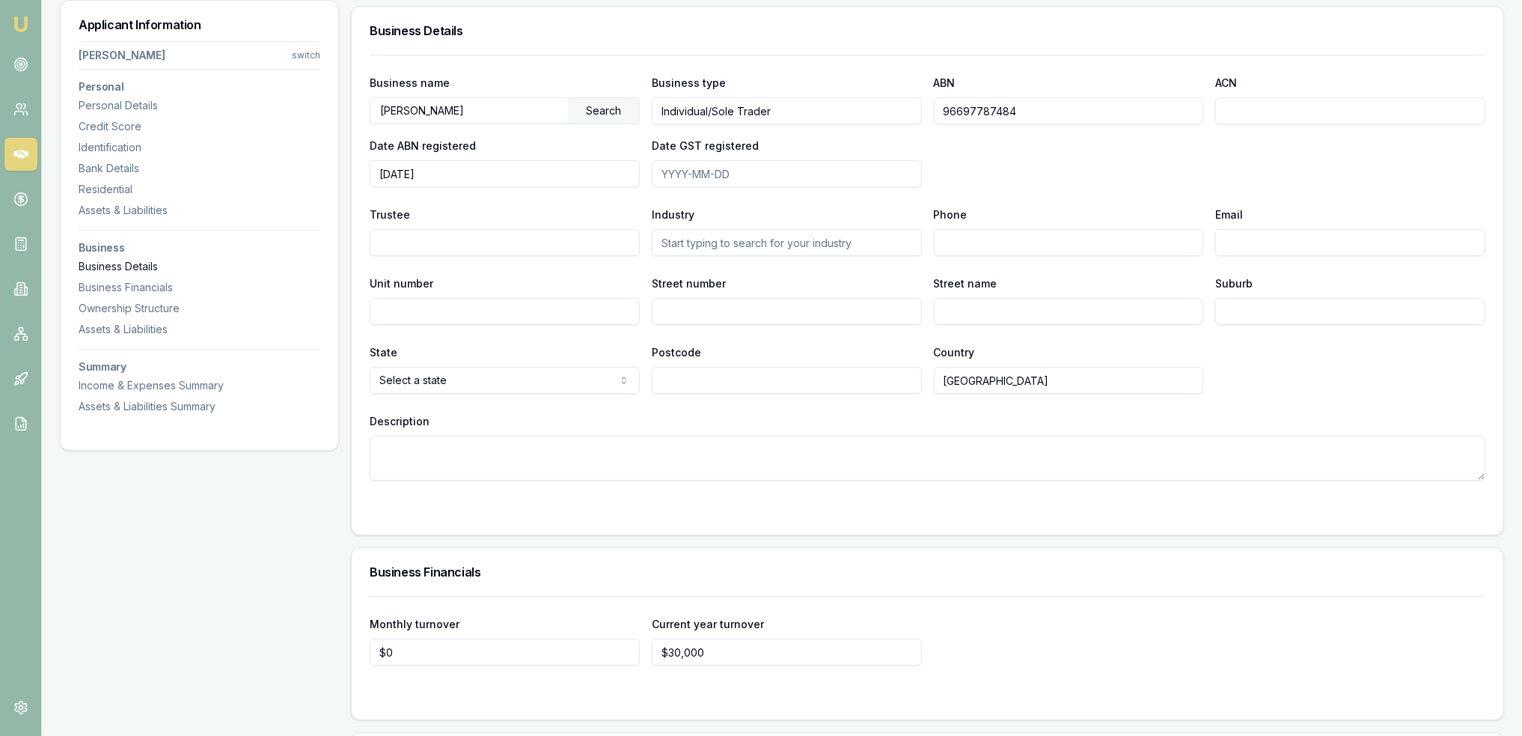
scroll to position [3141, 0]
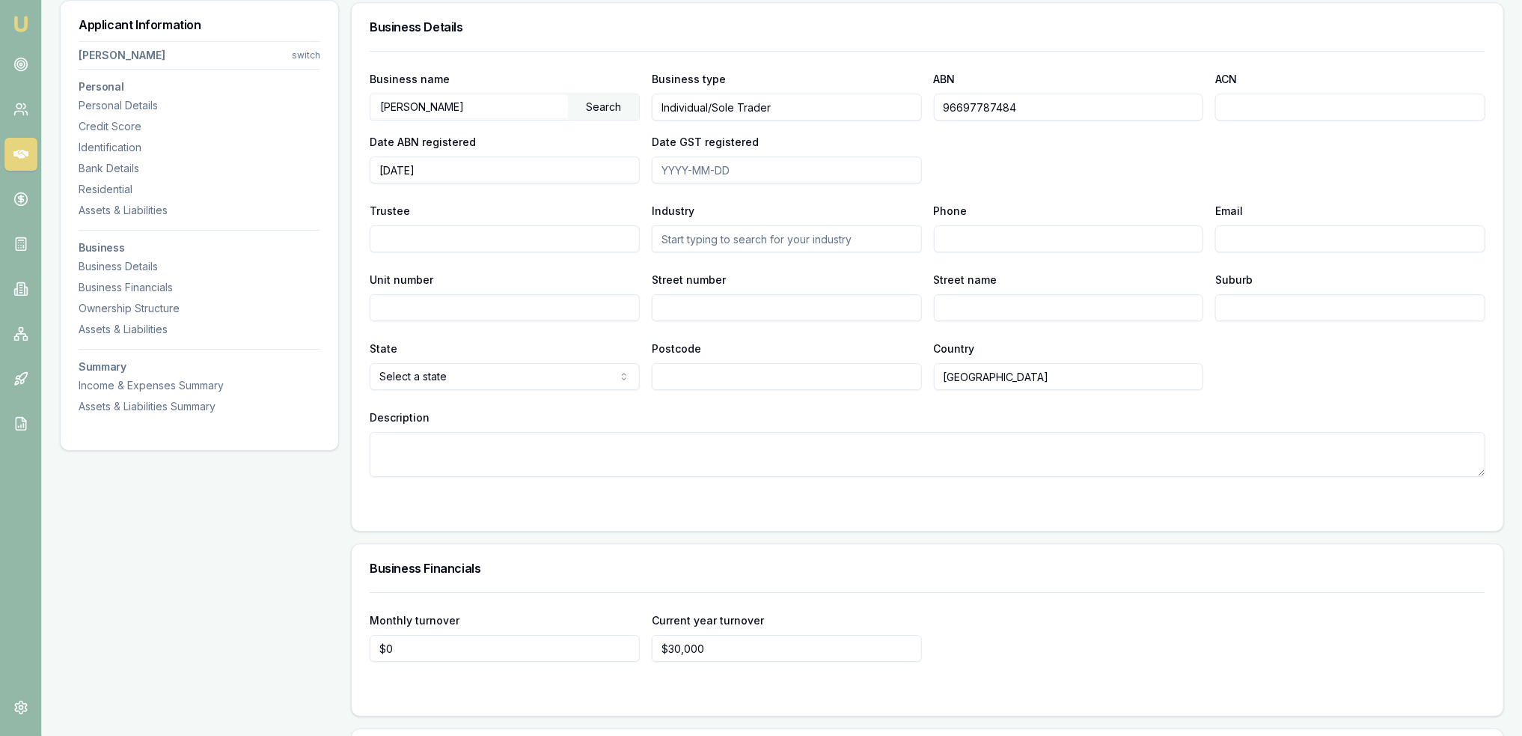
drag, startPoint x: 973, startPoint y: 104, endPoint x: 919, endPoint y: 105, distance: 53.9
click at [919, 105] on div "Business name GALVIN, MICHAEL JAMES Search Business type Individual/Sole Trader…" at bounding box center [928, 127] width 1116 height 114
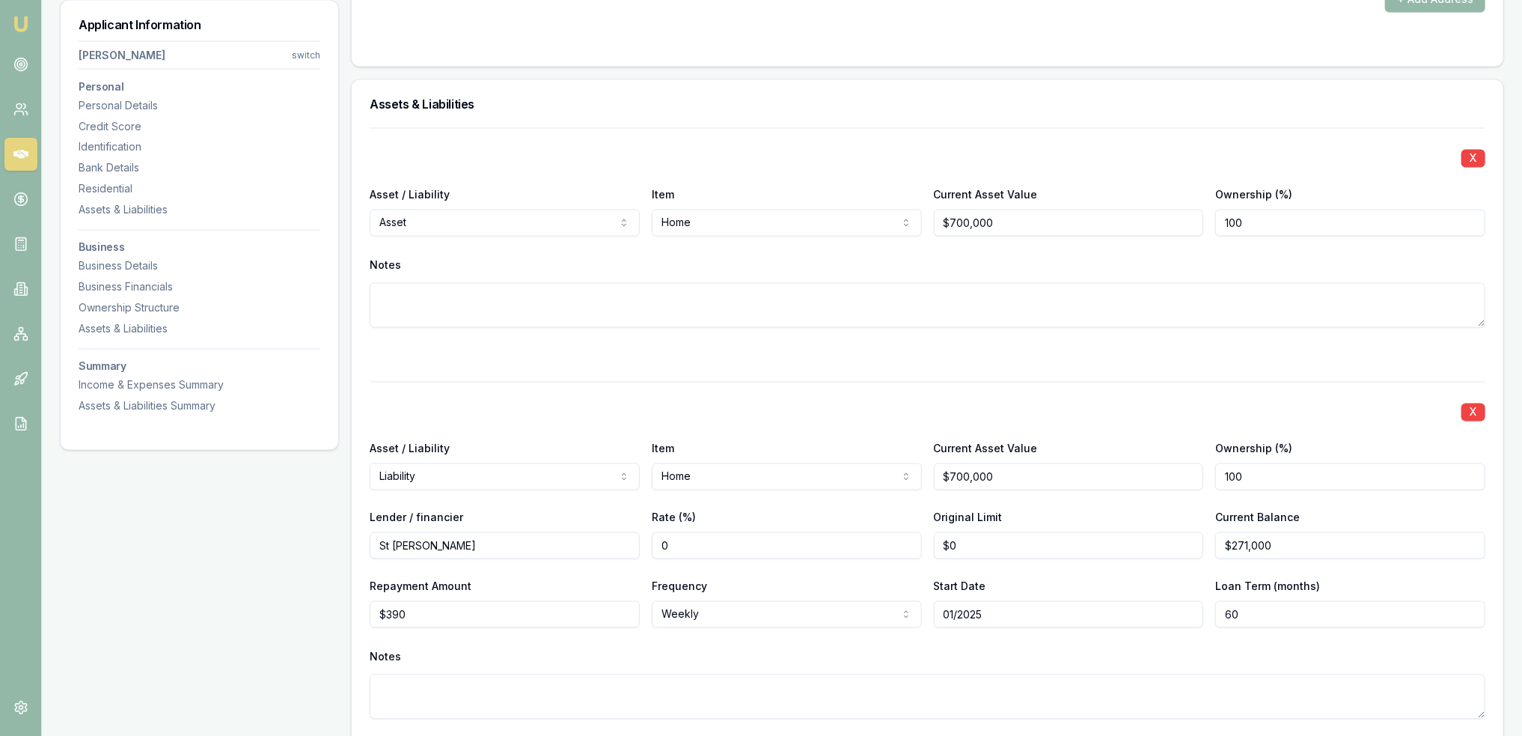
scroll to position [1869, 0]
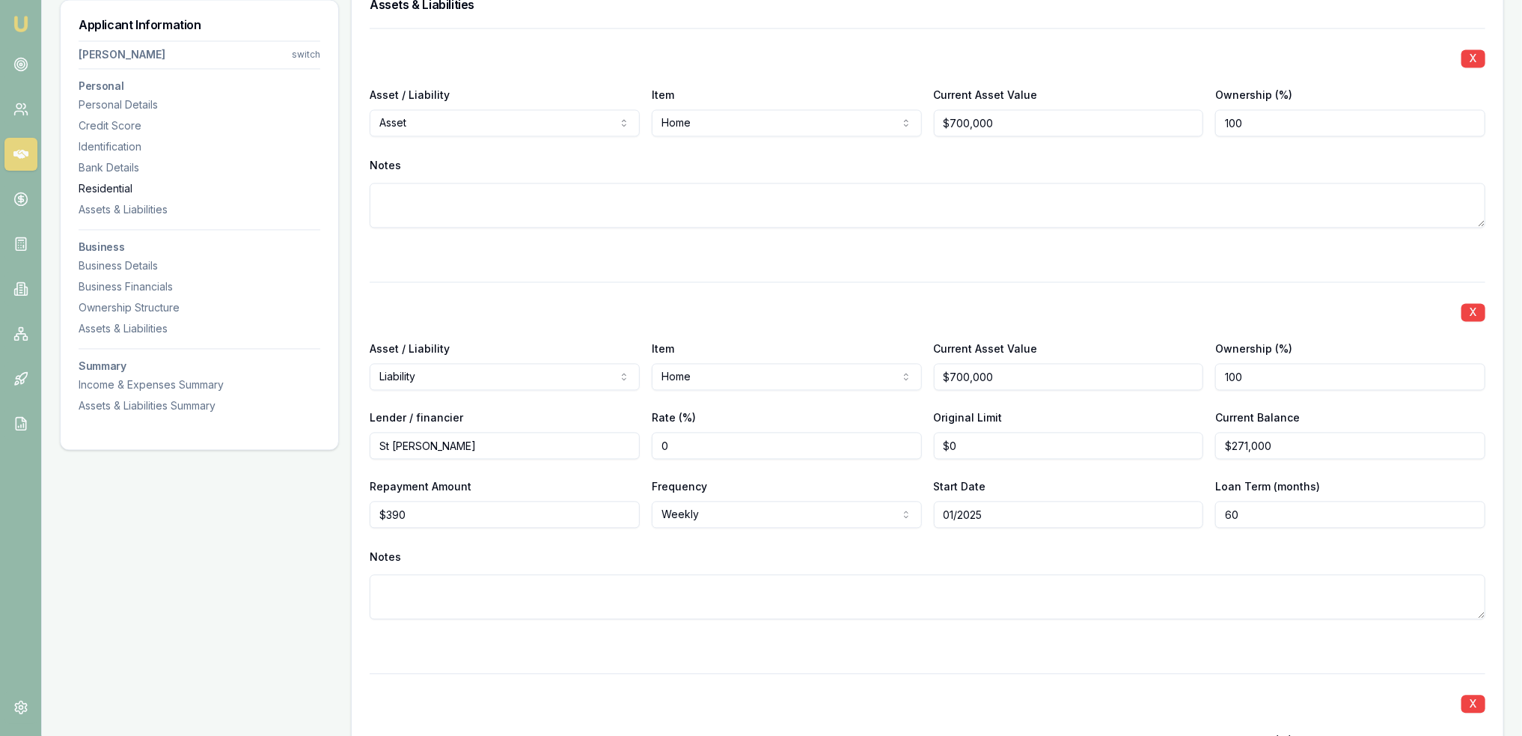
click at [96, 186] on div "Residential" at bounding box center [200, 189] width 242 height 15
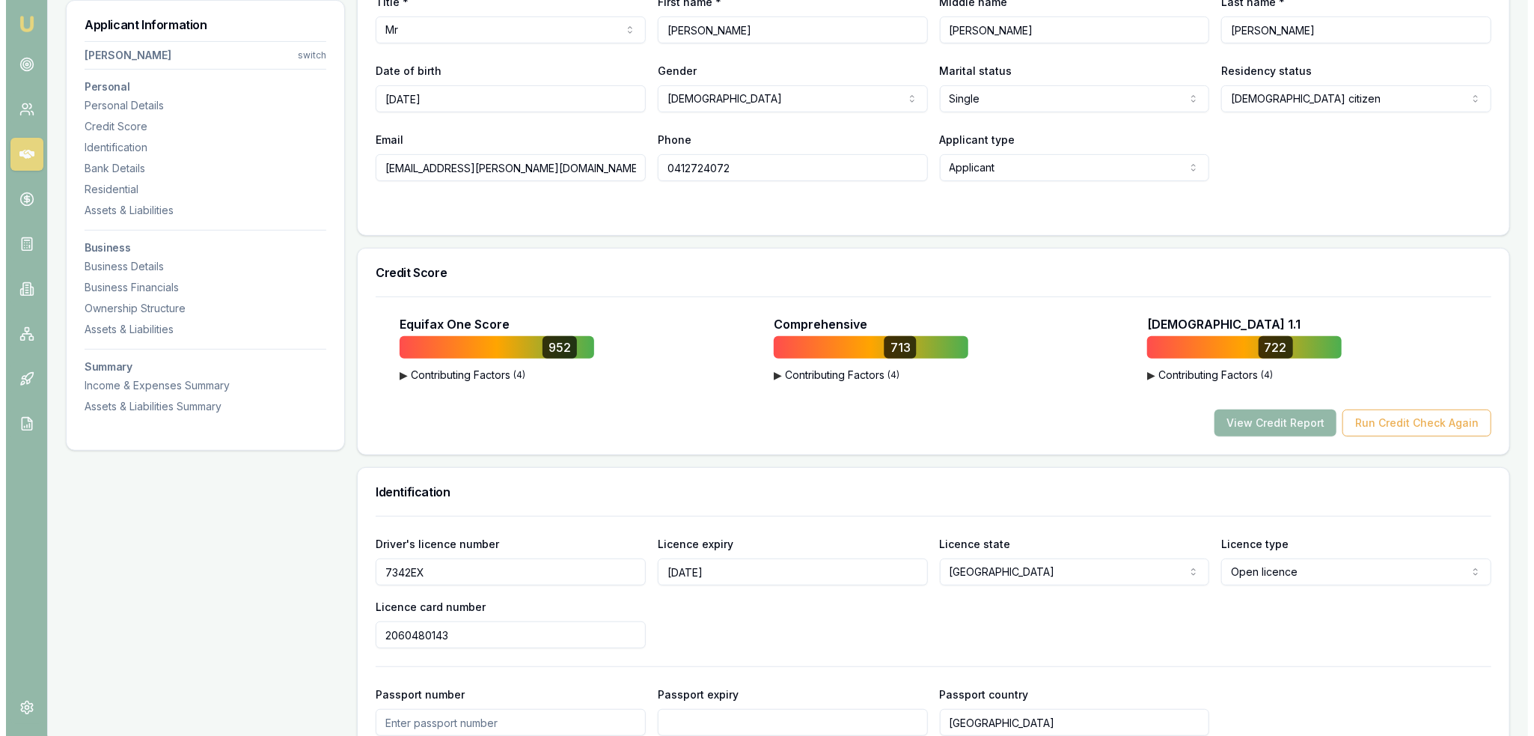
scroll to position [0, 0]
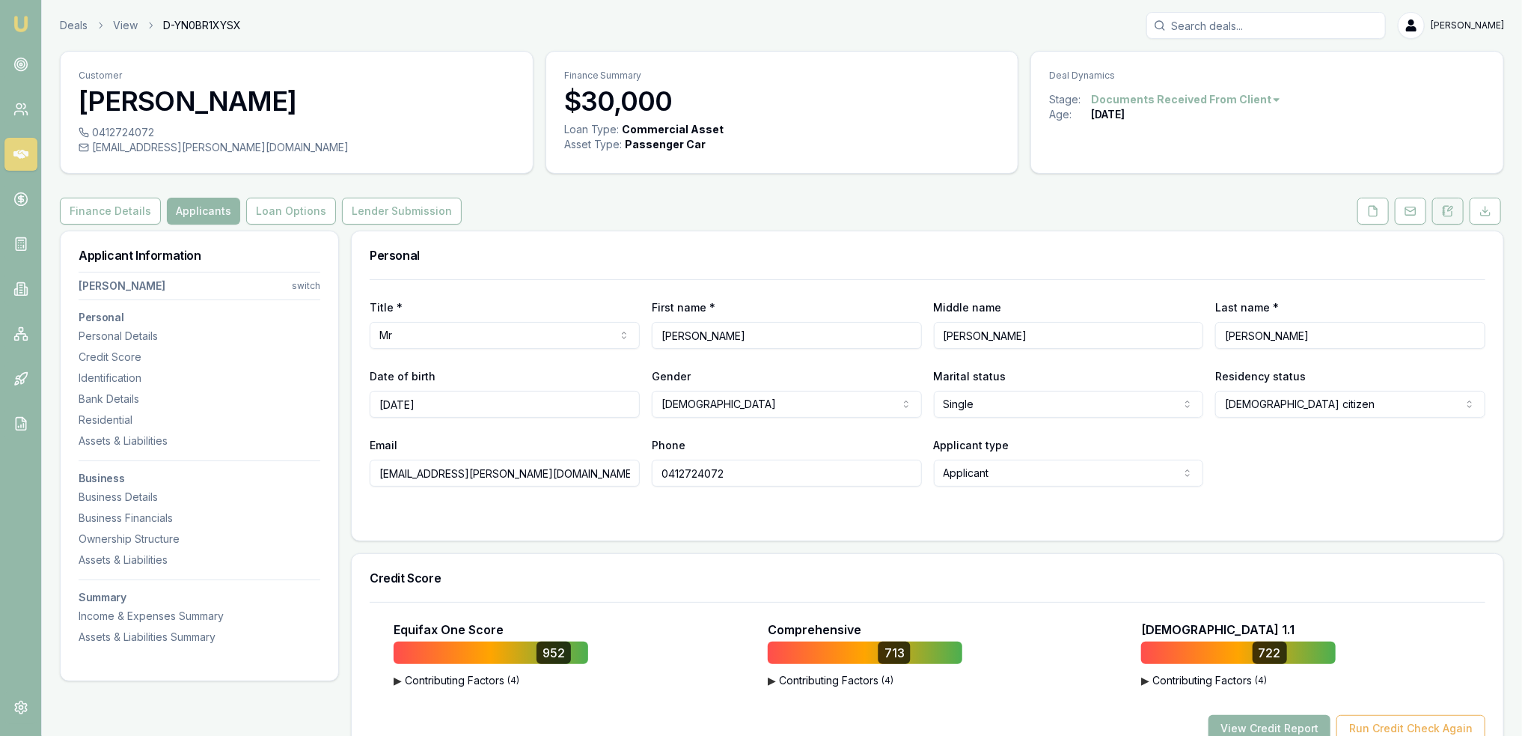
click at [1446, 206] on icon at bounding box center [1448, 211] width 12 height 12
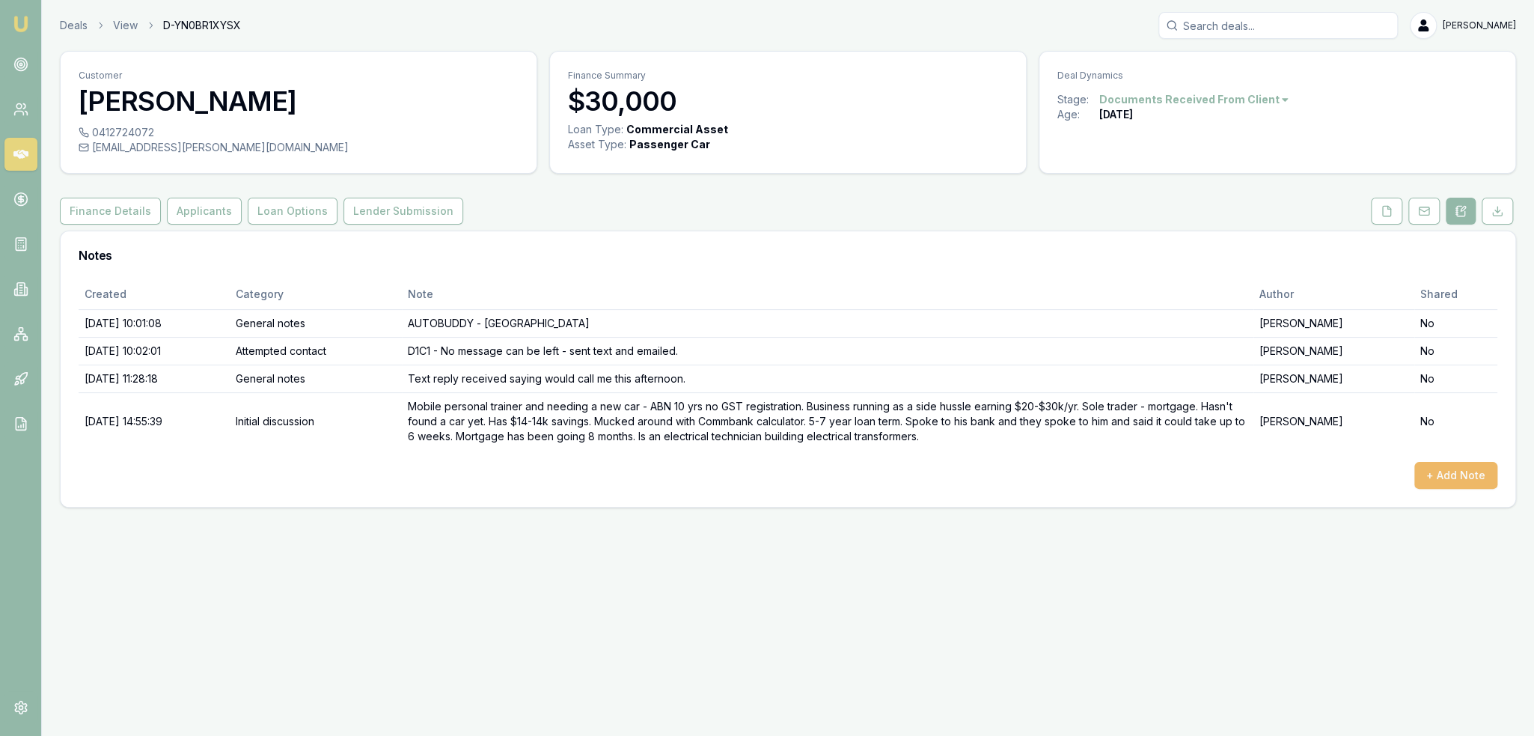
click at [1487, 477] on button "+ Add Note" at bounding box center [1455, 475] width 83 height 27
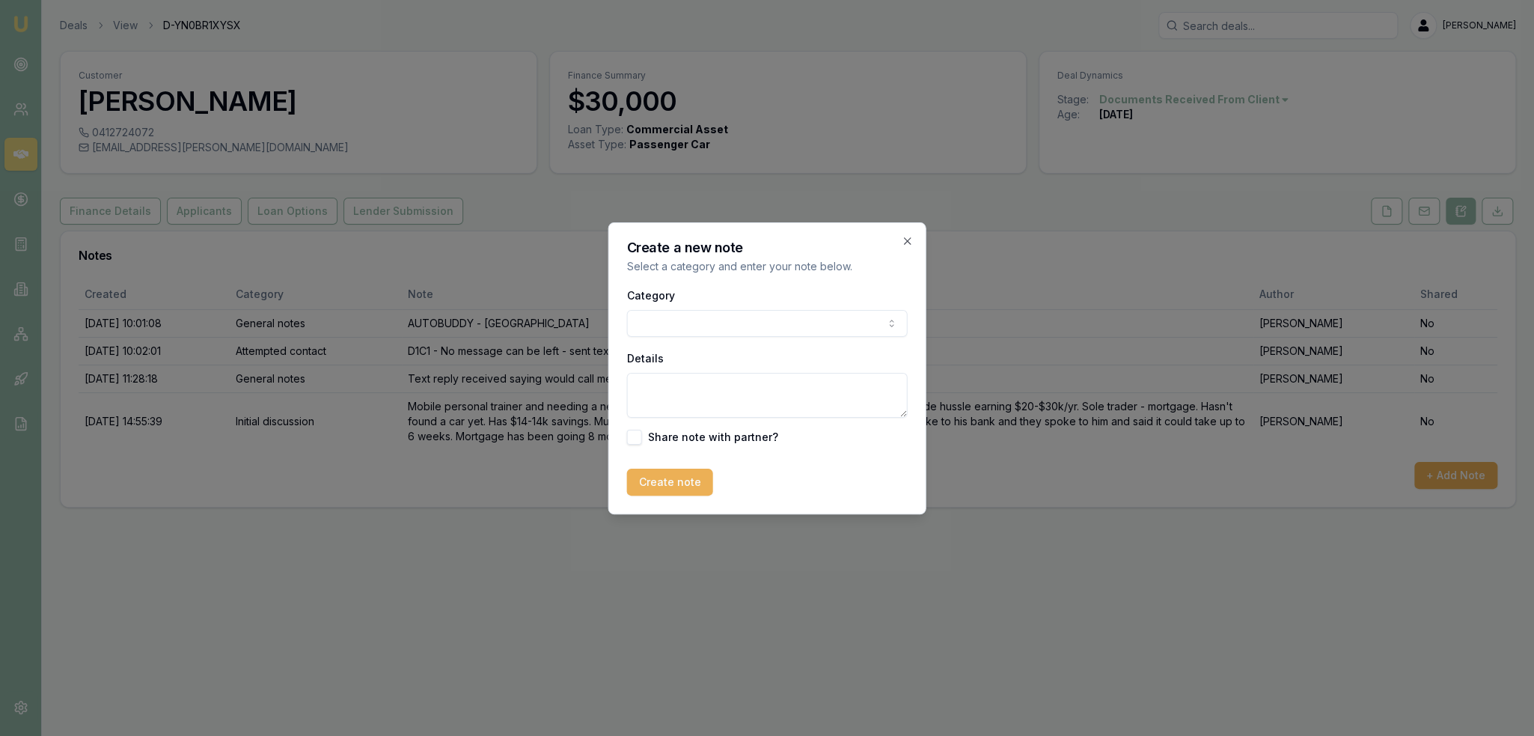
click at [817, 319] on body "Emu Broker Deals View D-YN0BR1XYSX Robyn Adams Toggle Menu Customer Michael Gal…" at bounding box center [767, 368] width 1534 height 736
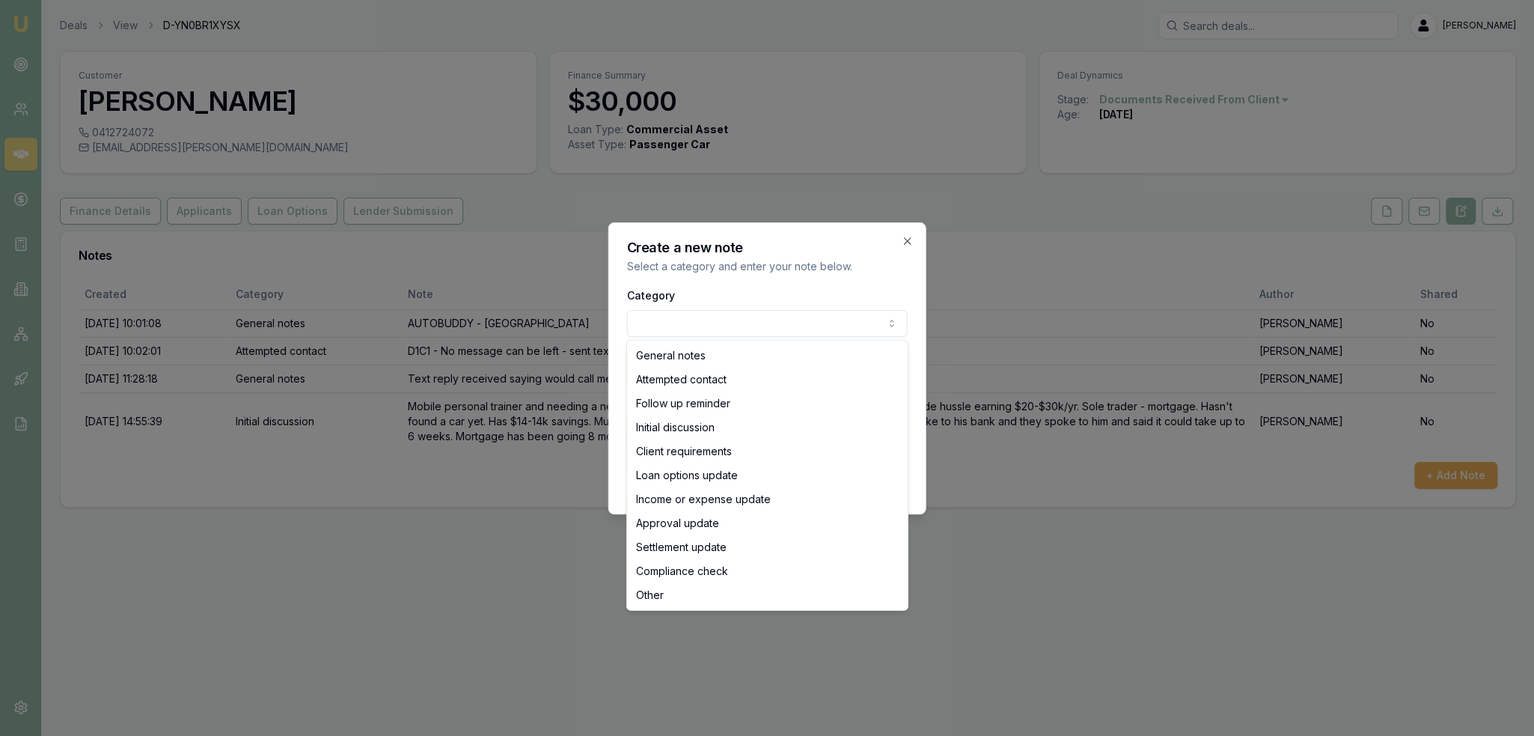
select select "LOAN_OPTIONS_UPDATE"
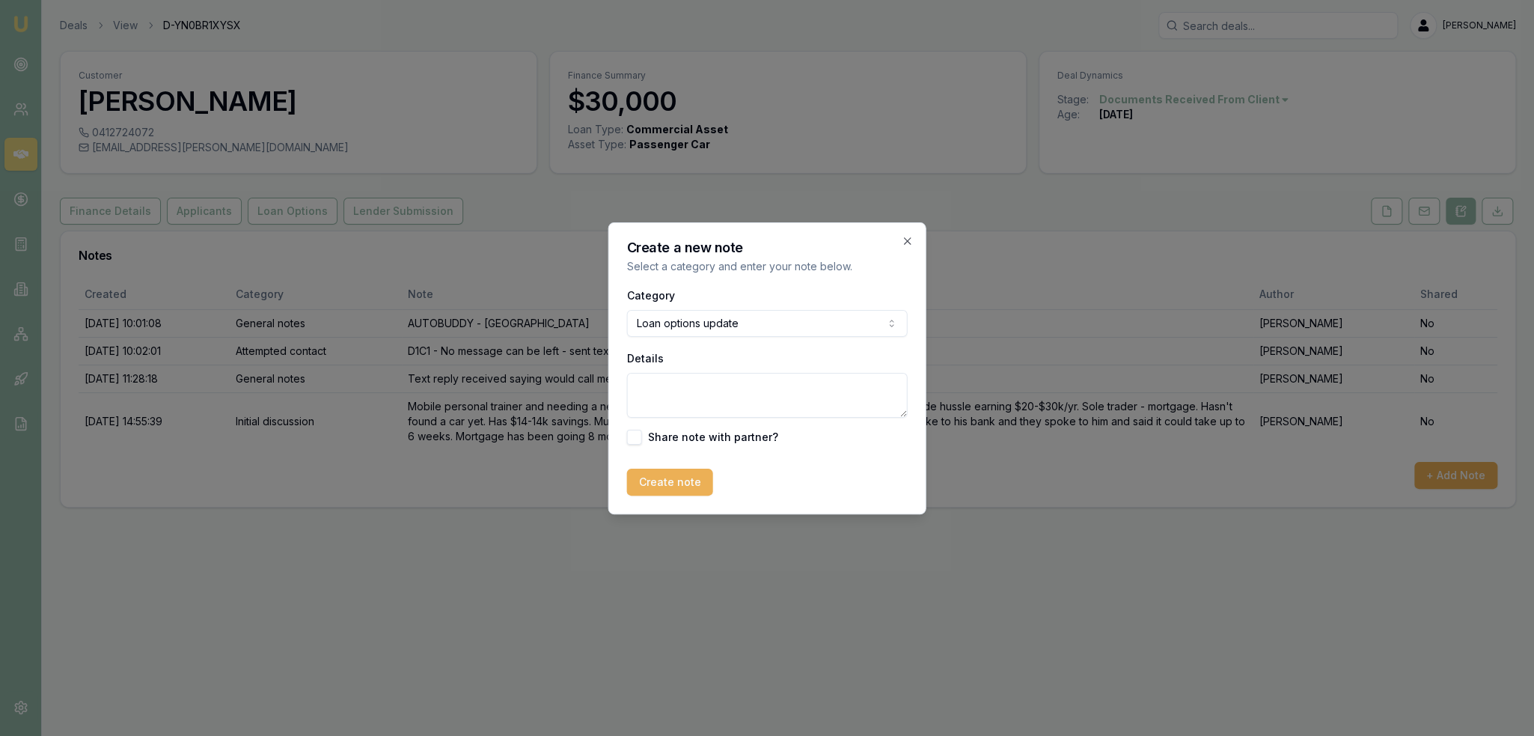
click at [689, 388] on textarea "Details" at bounding box center [767, 395] width 281 height 45
paste textarea "Financier investigation - $30k / new car / ABN 7 = No GST / property backed Ple…"
type textarea "Financier investigation - $30k / new car / ABN 7 = No GST / property backed Ple…"
click at [673, 483] on button "Create note" at bounding box center [670, 481] width 86 height 27
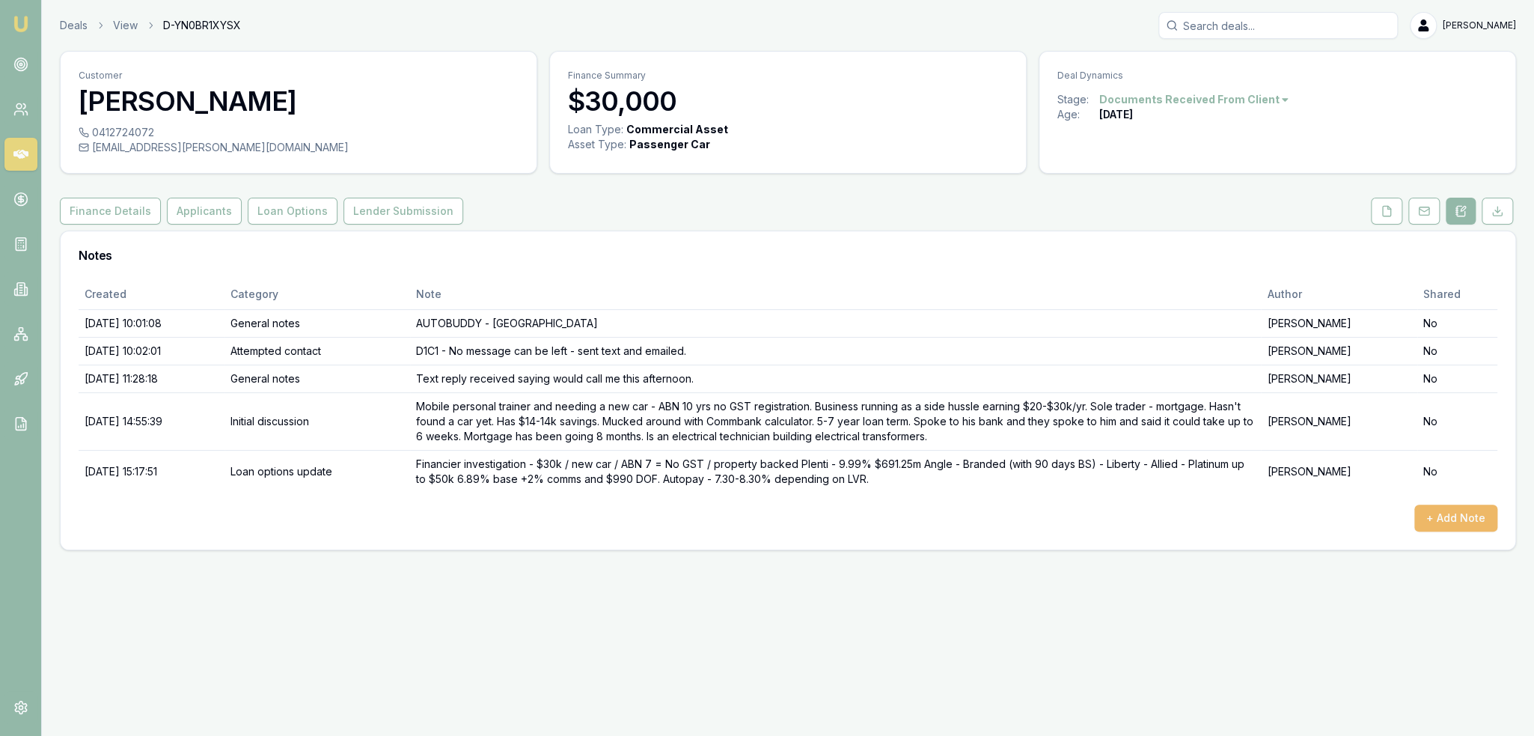
click at [1445, 508] on button "+ Add Note" at bounding box center [1455, 517] width 83 height 27
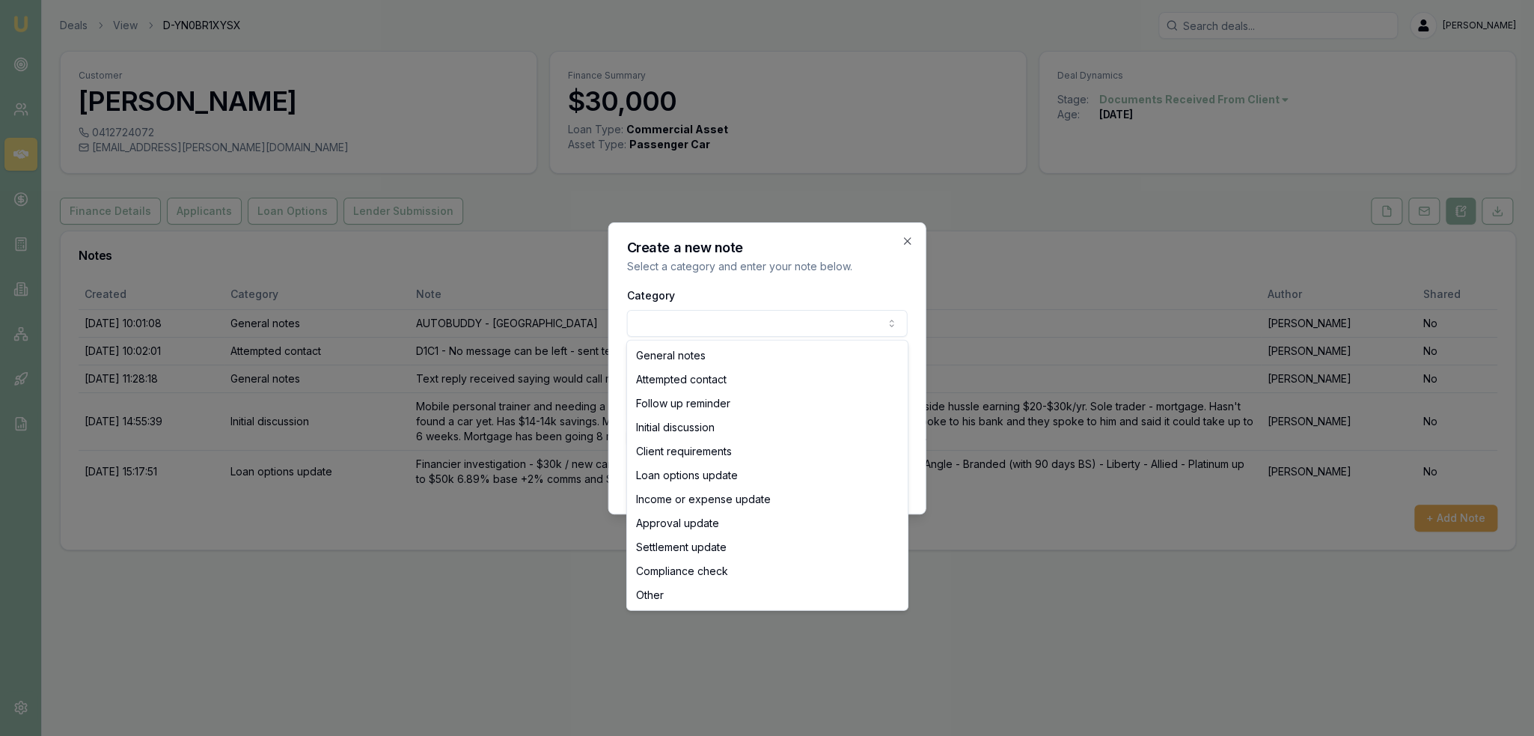
click at [655, 311] on body "Emu Broker Deals View D-YN0BR1XYSX Robyn Adams Toggle Menu Customer Michael Gal…" at bounding box center [767, 368] width 1534 height 736
select select "LOAN_OPTIONS_UPDATE"
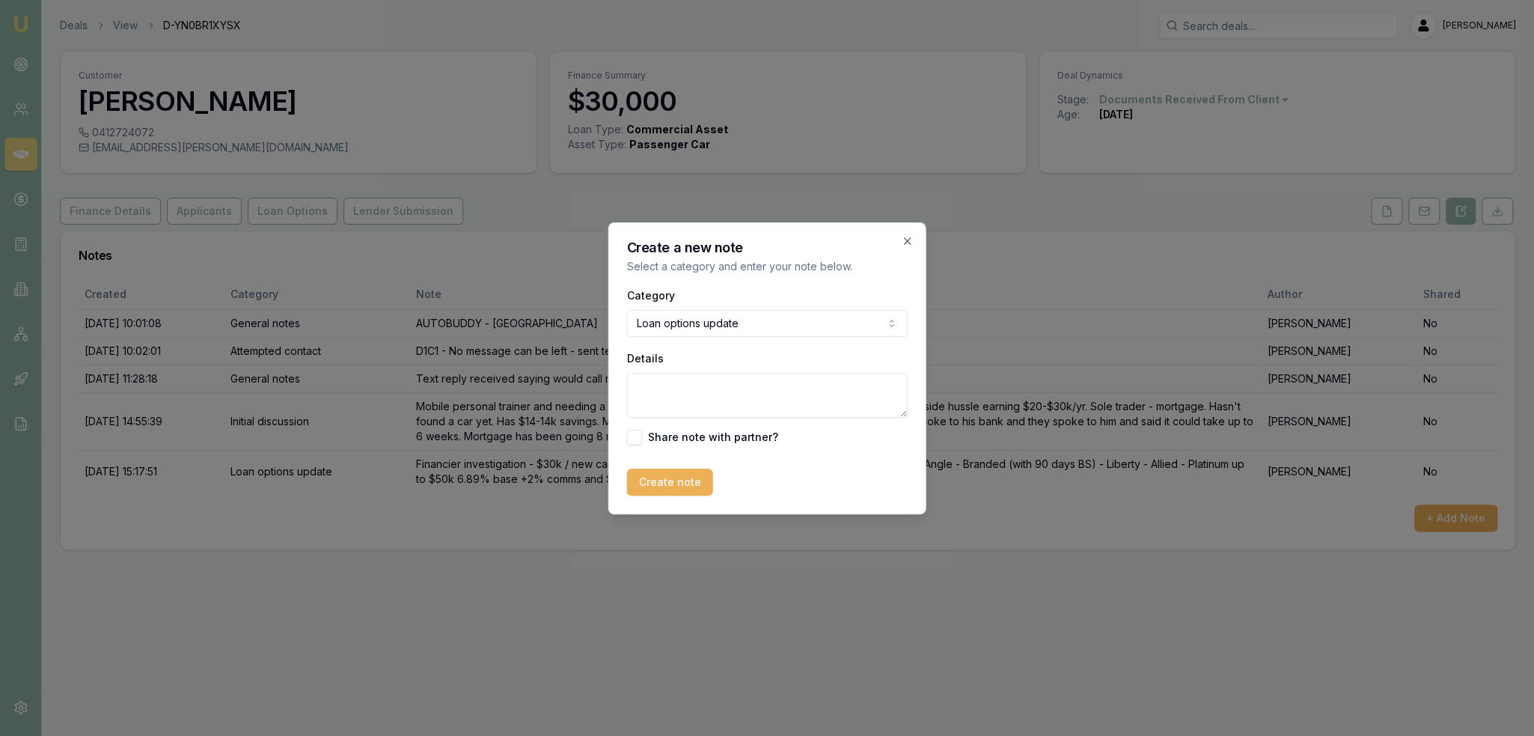
click at [684, 389] on textarea "Details" at bounding box center [767, 395] width 281 height 45
type textarea "r"
type textarea "Repayment on 430k $672.51/m with Allied."
click at [688, 480] on button "Create note" at bounding box center [670, 481] width 86 height 27
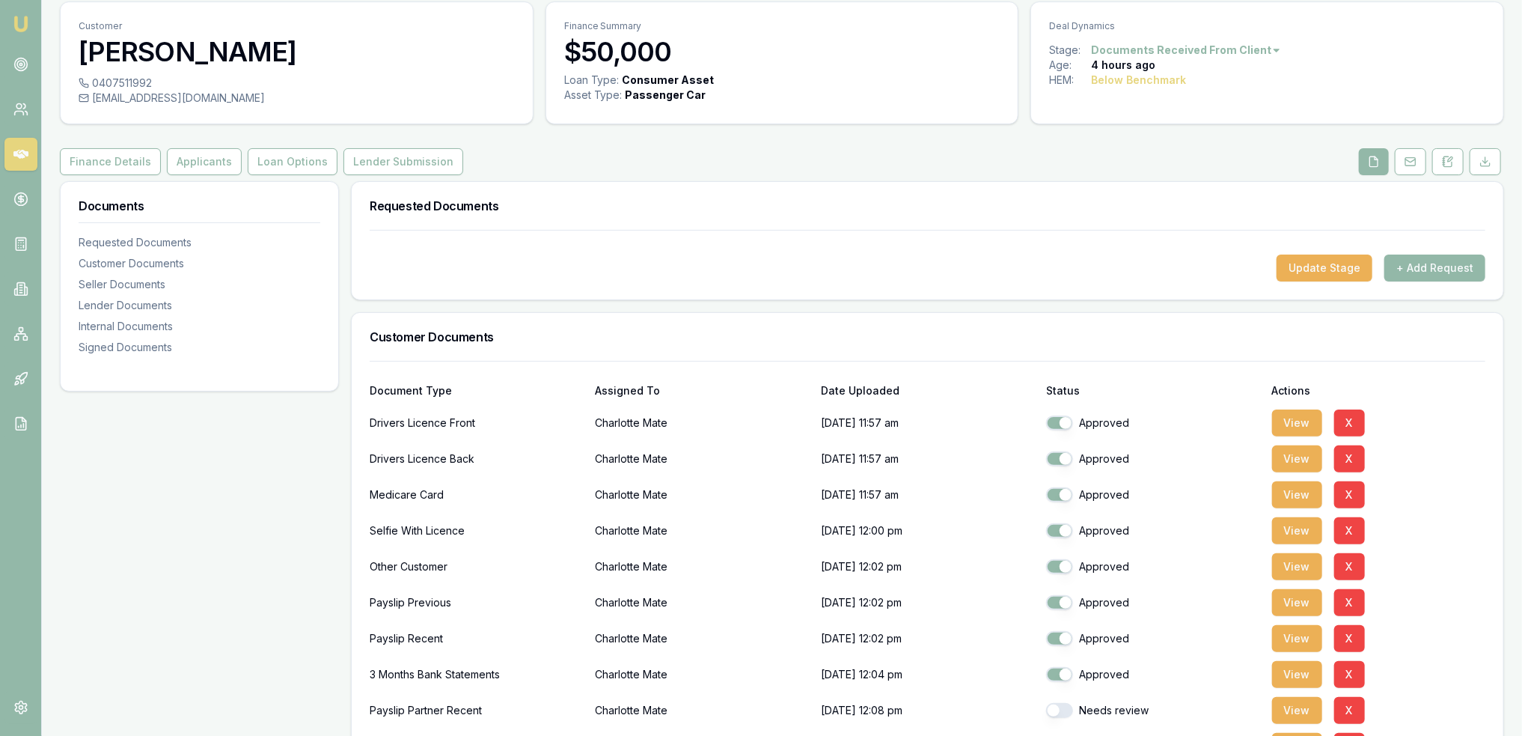
scroll to position [224, 0]
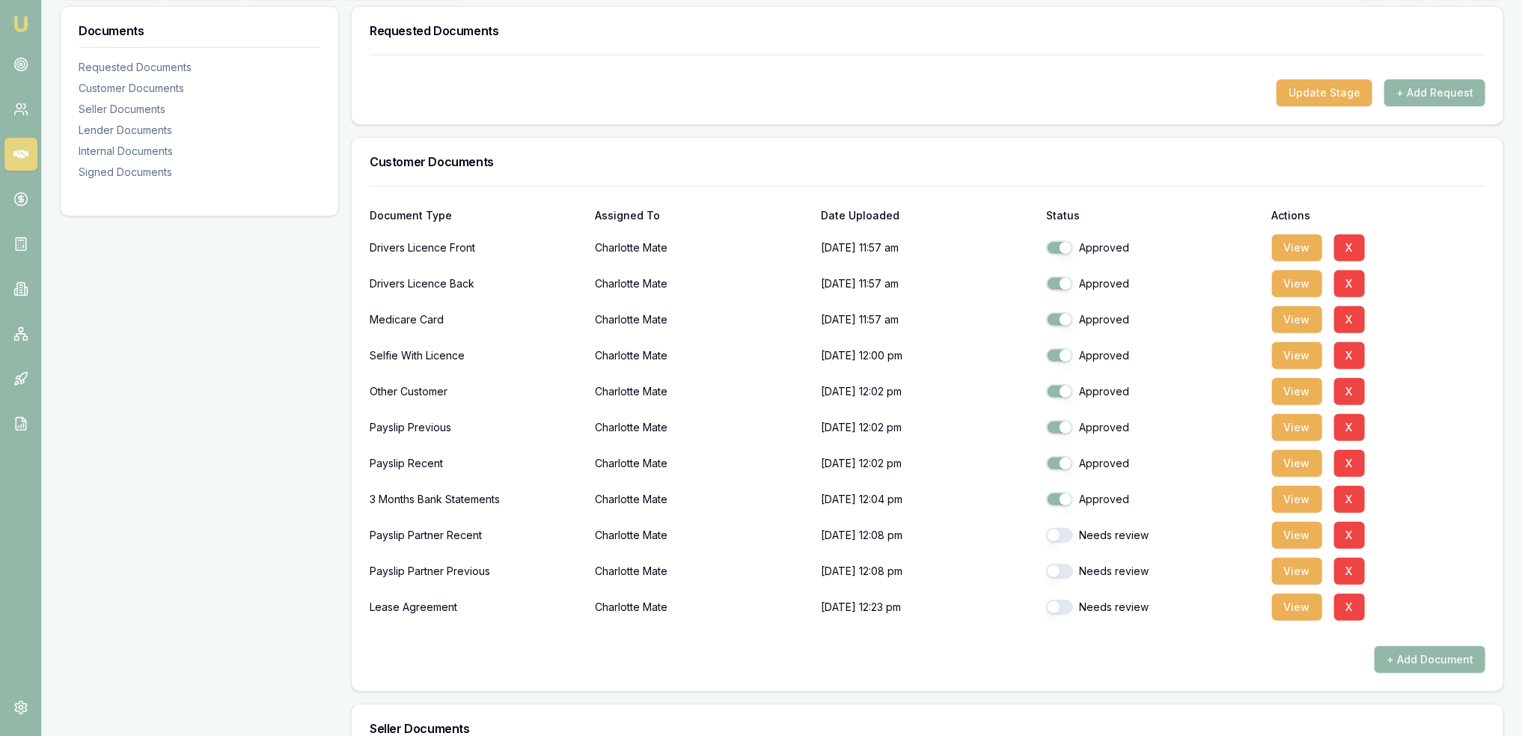
click at [1052, 534] on button "button" at bounding box center [1059, 534] width 27 height 15
checkbox input "true"
click at [1054, 571] on button "button" at bounding box center [1059, 570] width 27 height 15
checkbox input "true"
click at [1058, 602] on button "button" at bounding box center [1059, 606] width 27 height 15
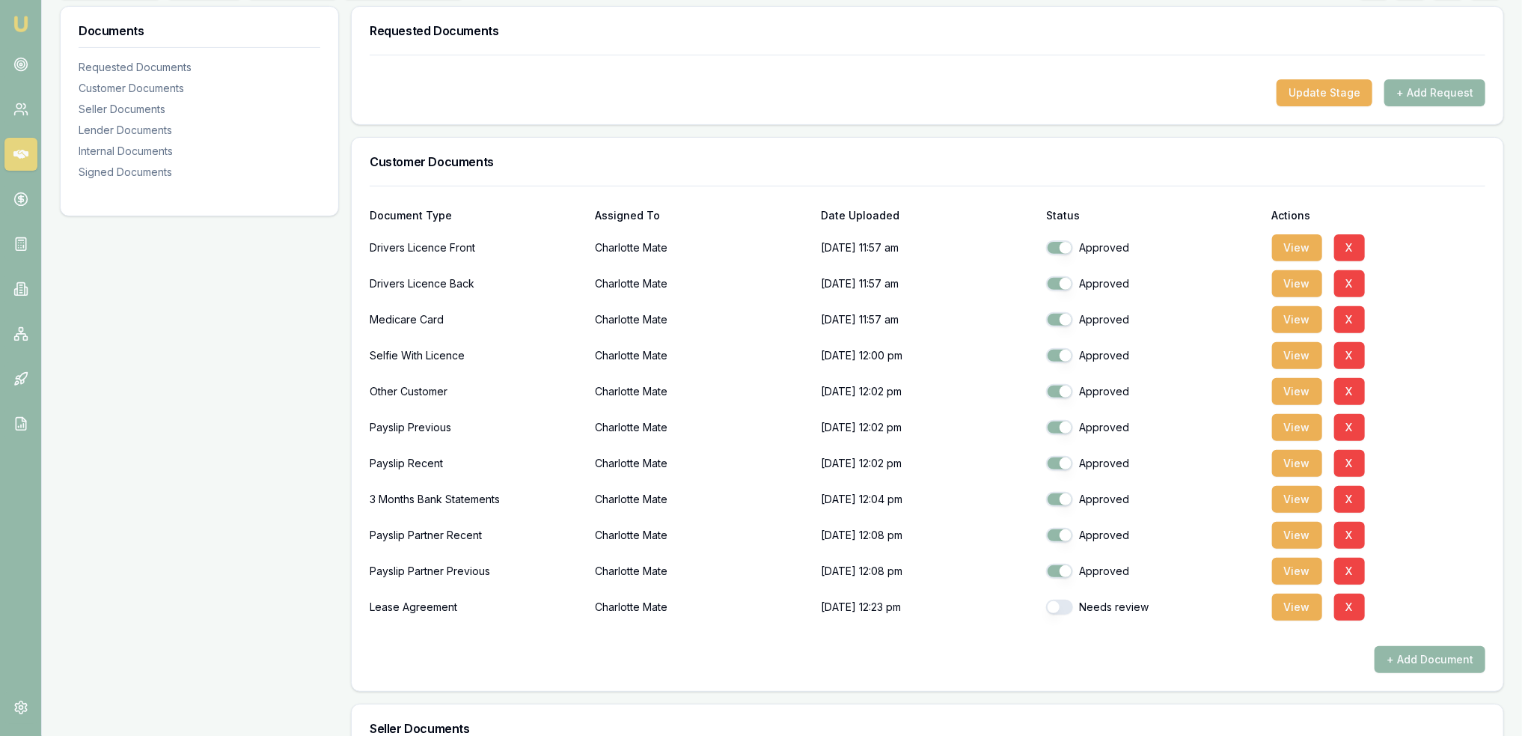
checkbox input "true"
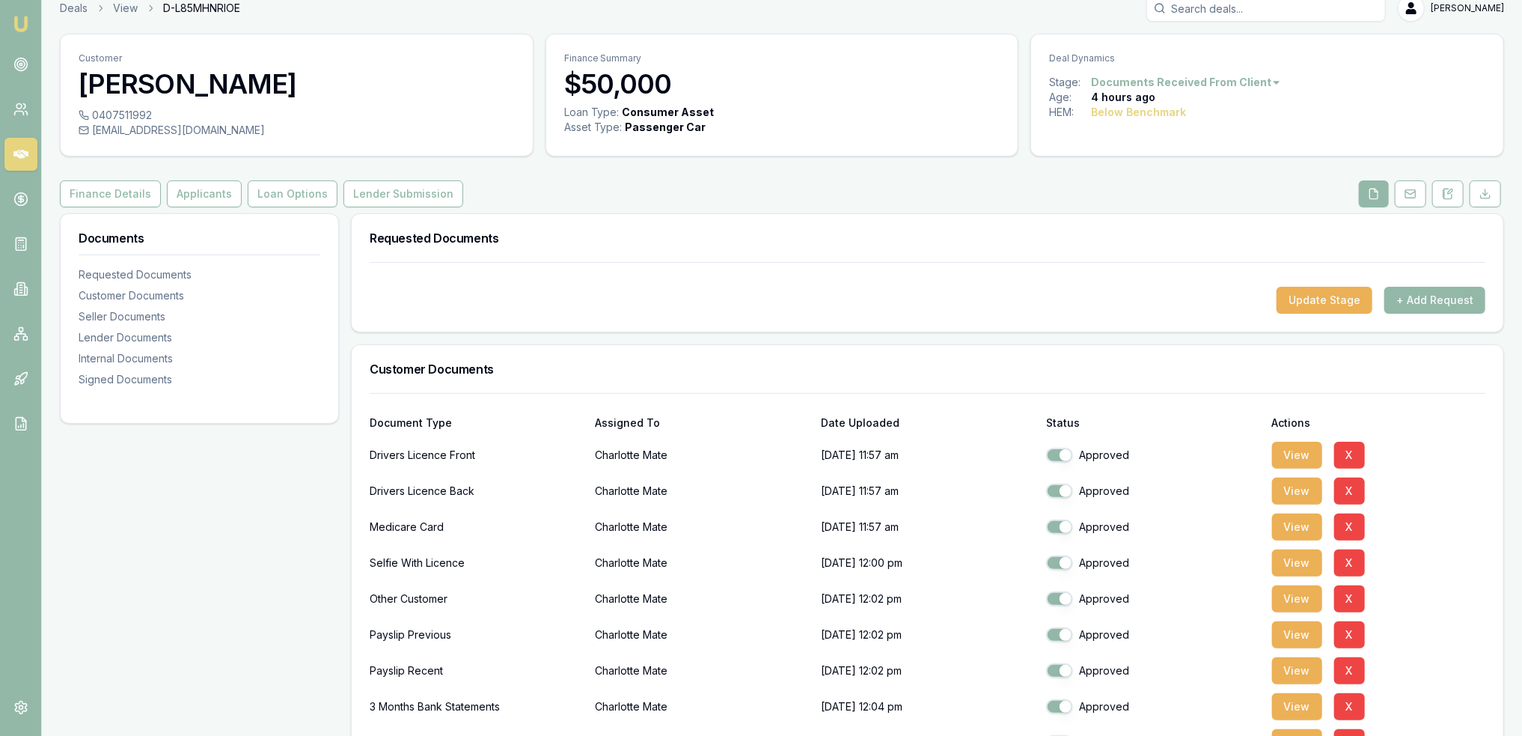
scroll to position [0, 0]
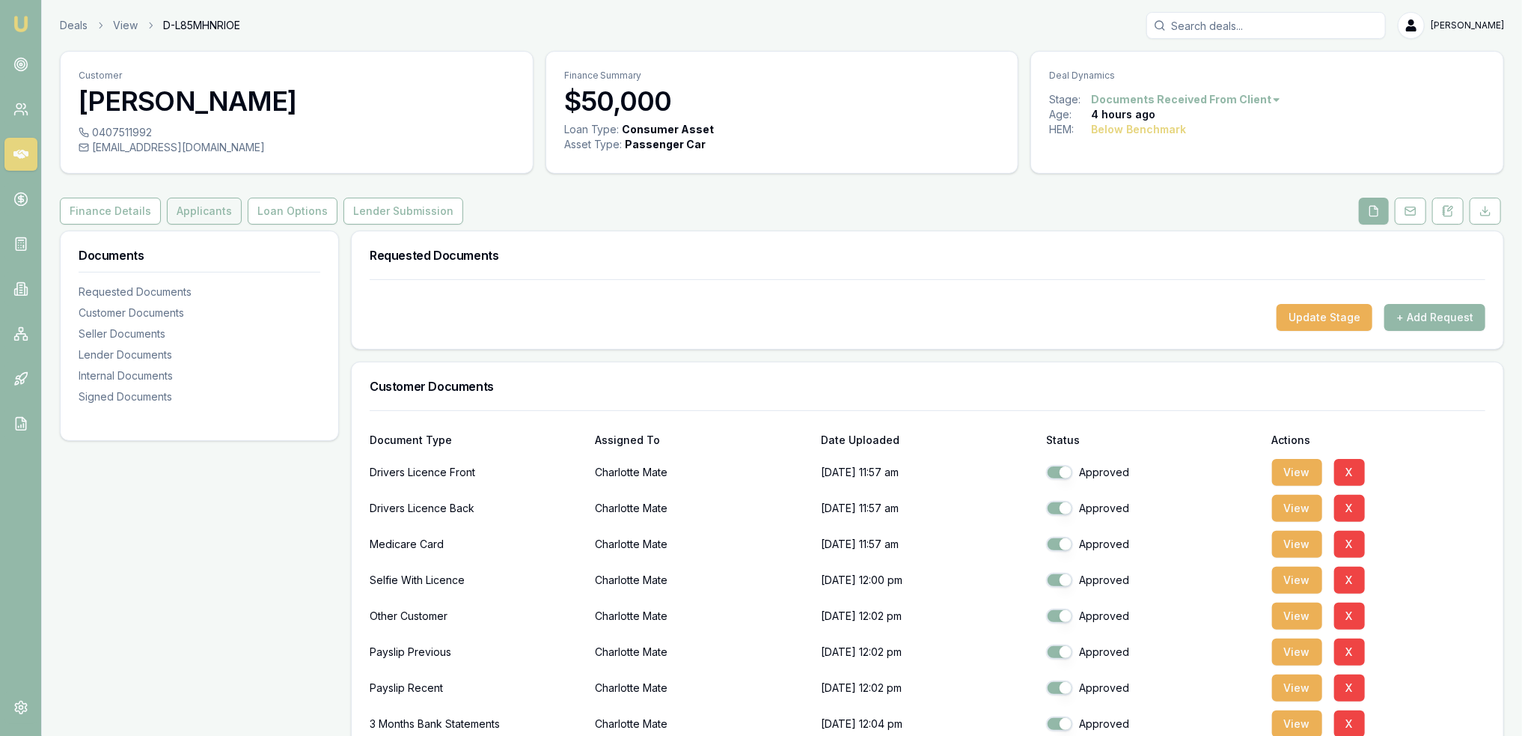
click at [198, 209] on button "Applicants" at bounding box center [204, 211] width 75 height 27
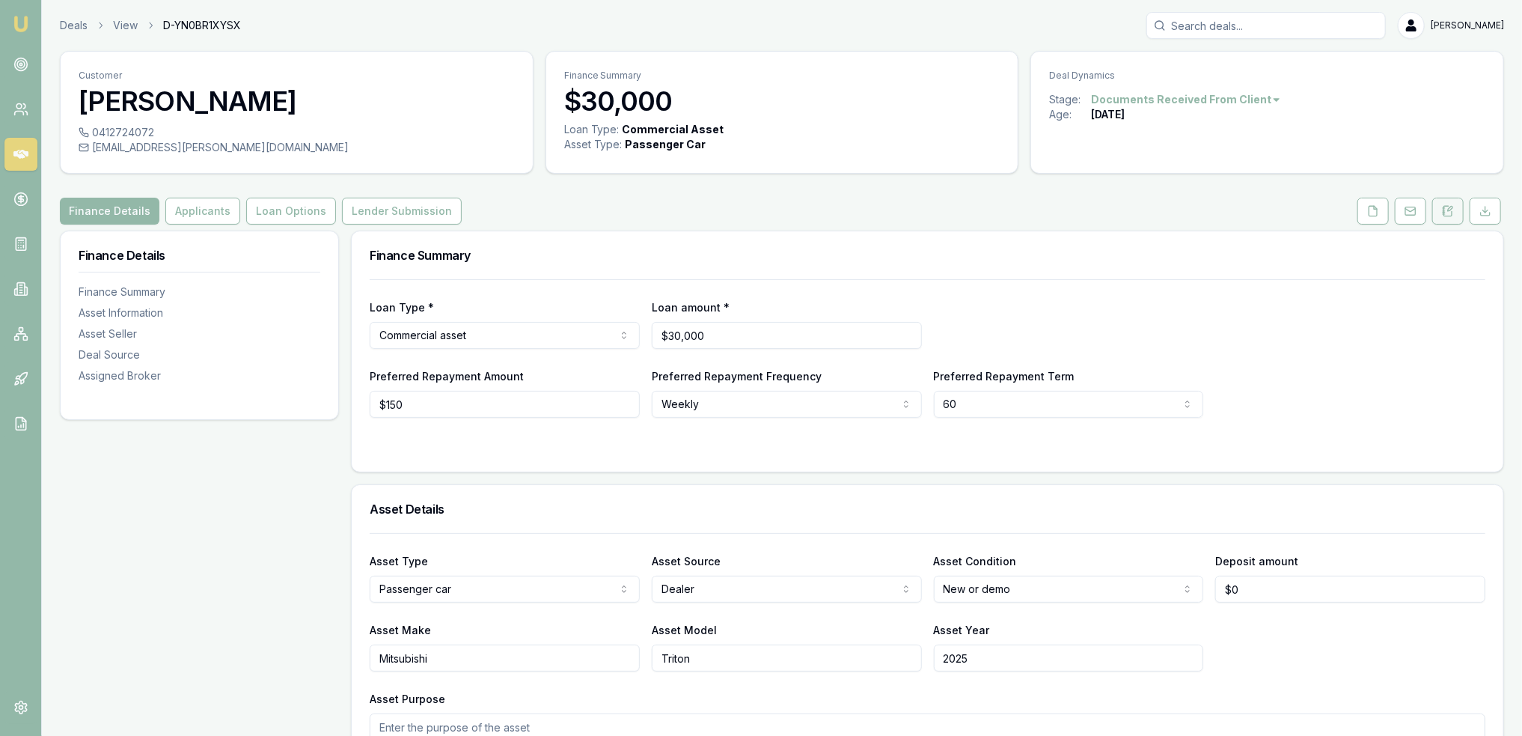
click at [1446, 209] on icon at bounding box center [1448, 211] width 12 height 12
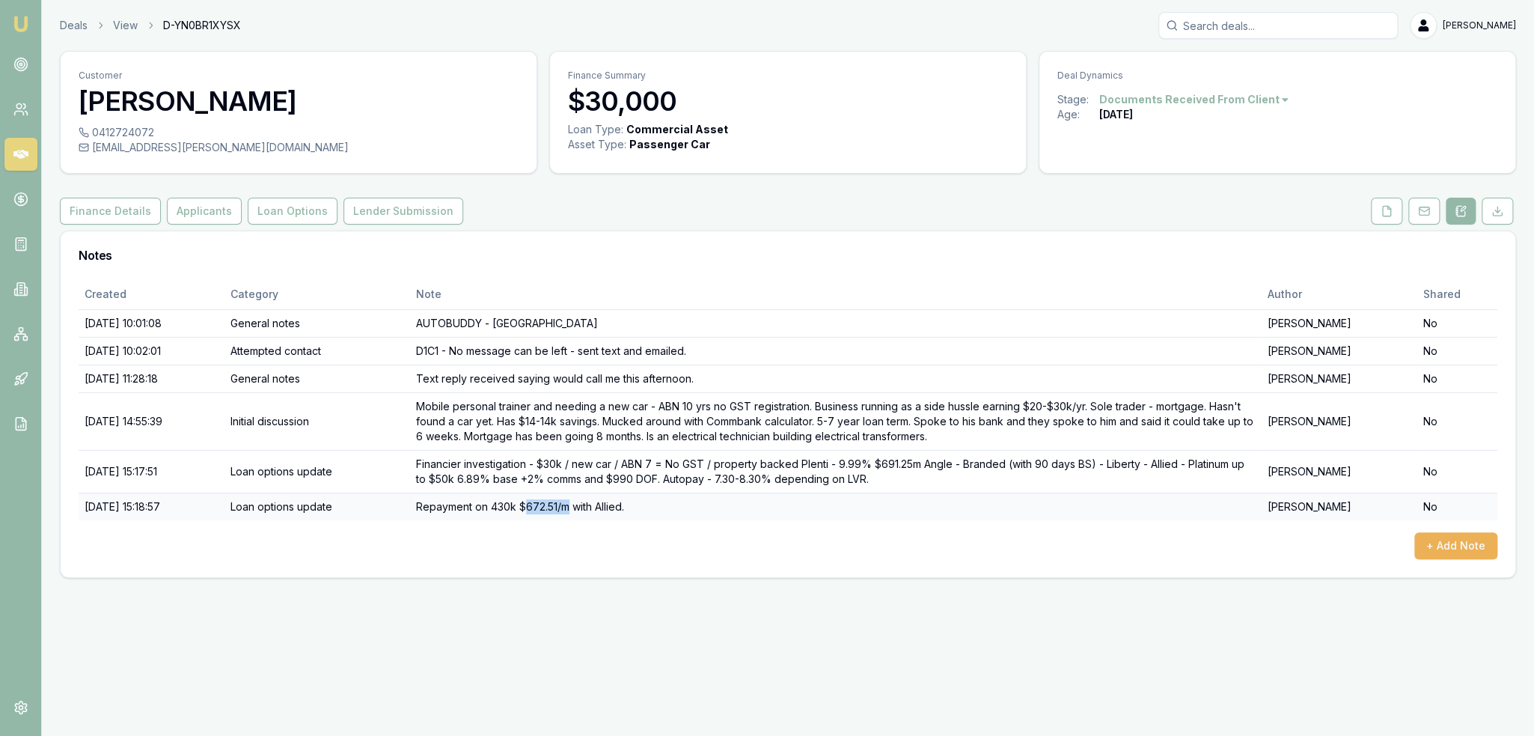
drag, startPoint x: 562, startPoint y: 507, endPoint x: 602, endPoint y: 506, distance: 39.7
click at [602, 506] on td "Repayment on 430k $672.51/m with Allied." at bounding box center [835, 506] width 851 height 28
click at [111, 205] on button "Finance Details" at bounding box center [110, 211] width 101 height 27
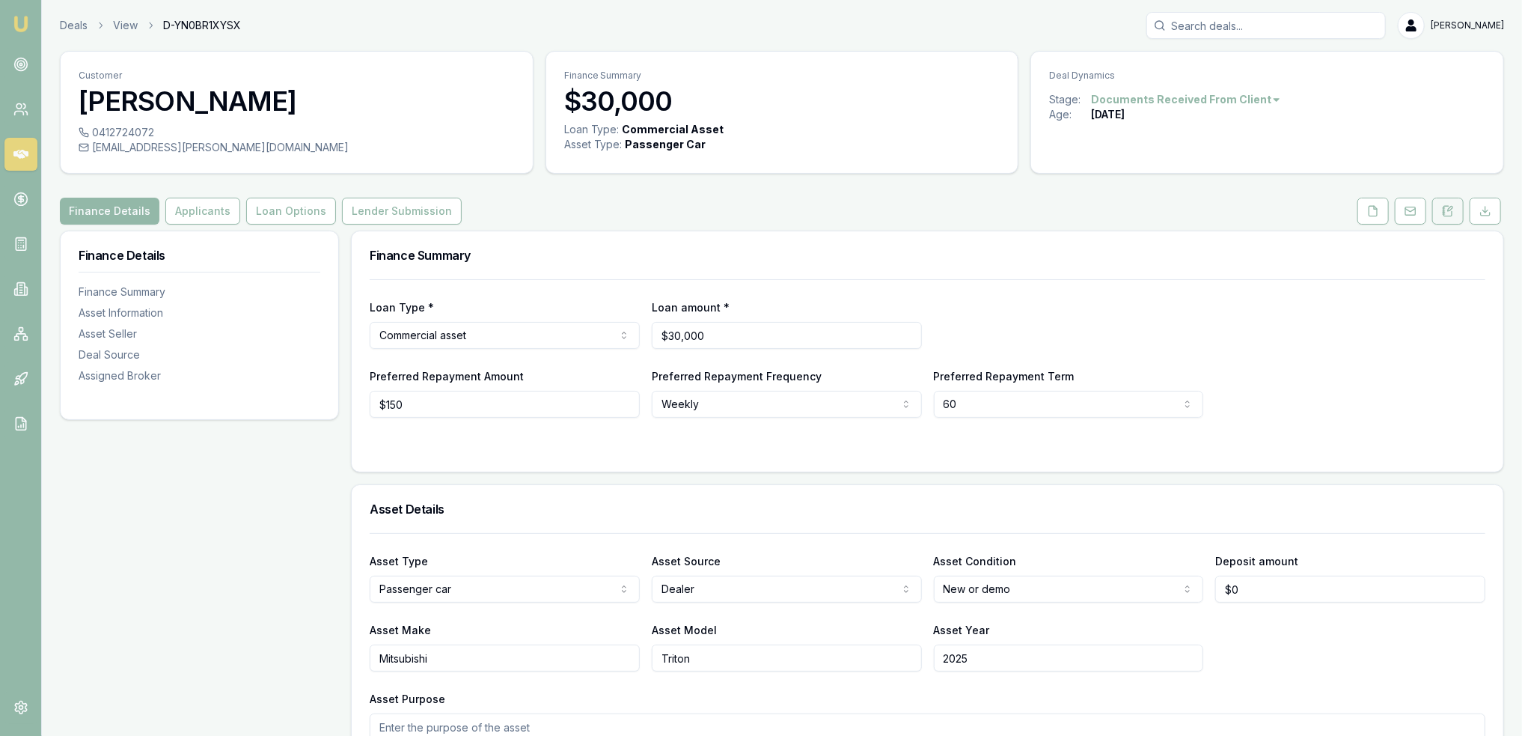
click at [1452, 212] on icon at bounding box center [1448, 211] width 8 height 10
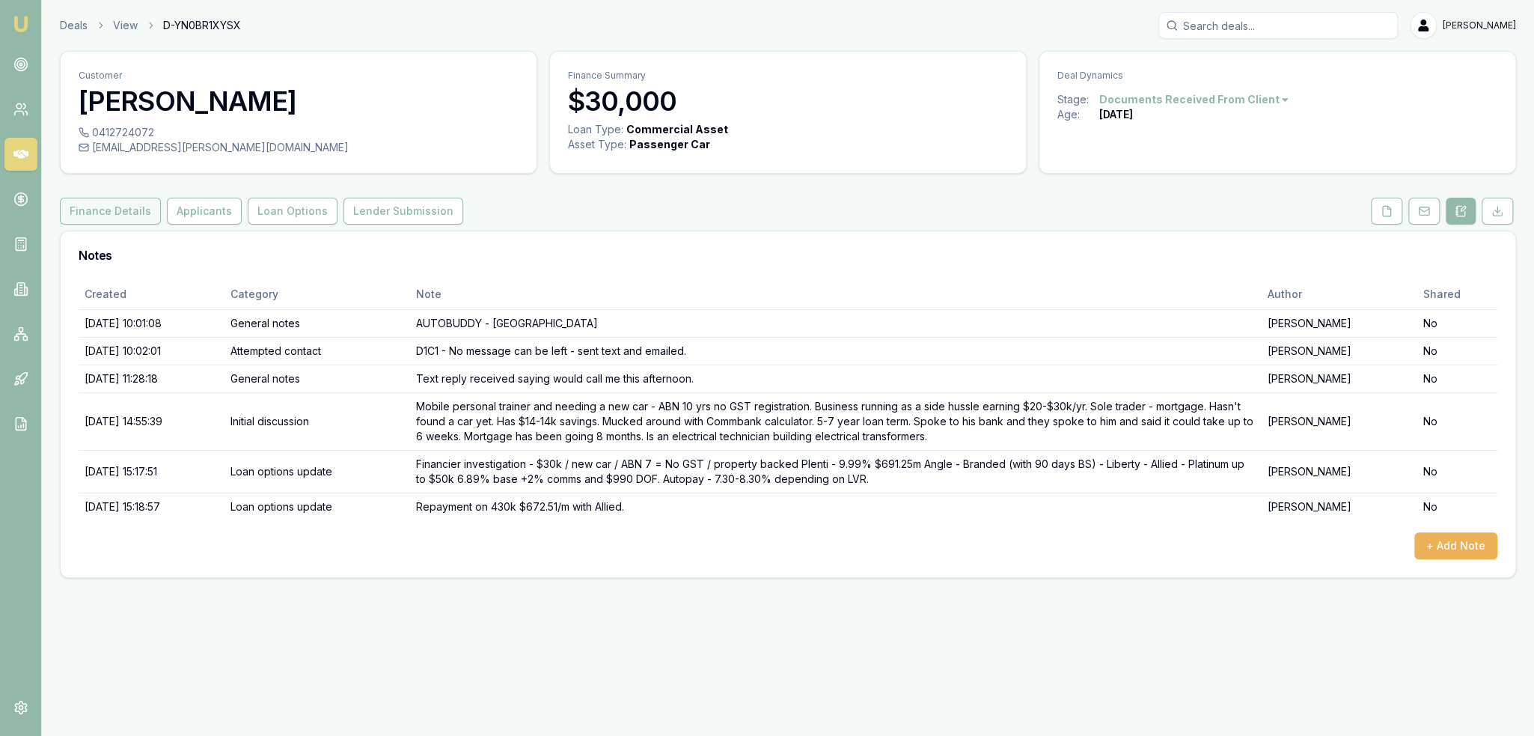
click at [97, 210] on button "Finance Details" at bounding box center [110, 211] width 101 height 27
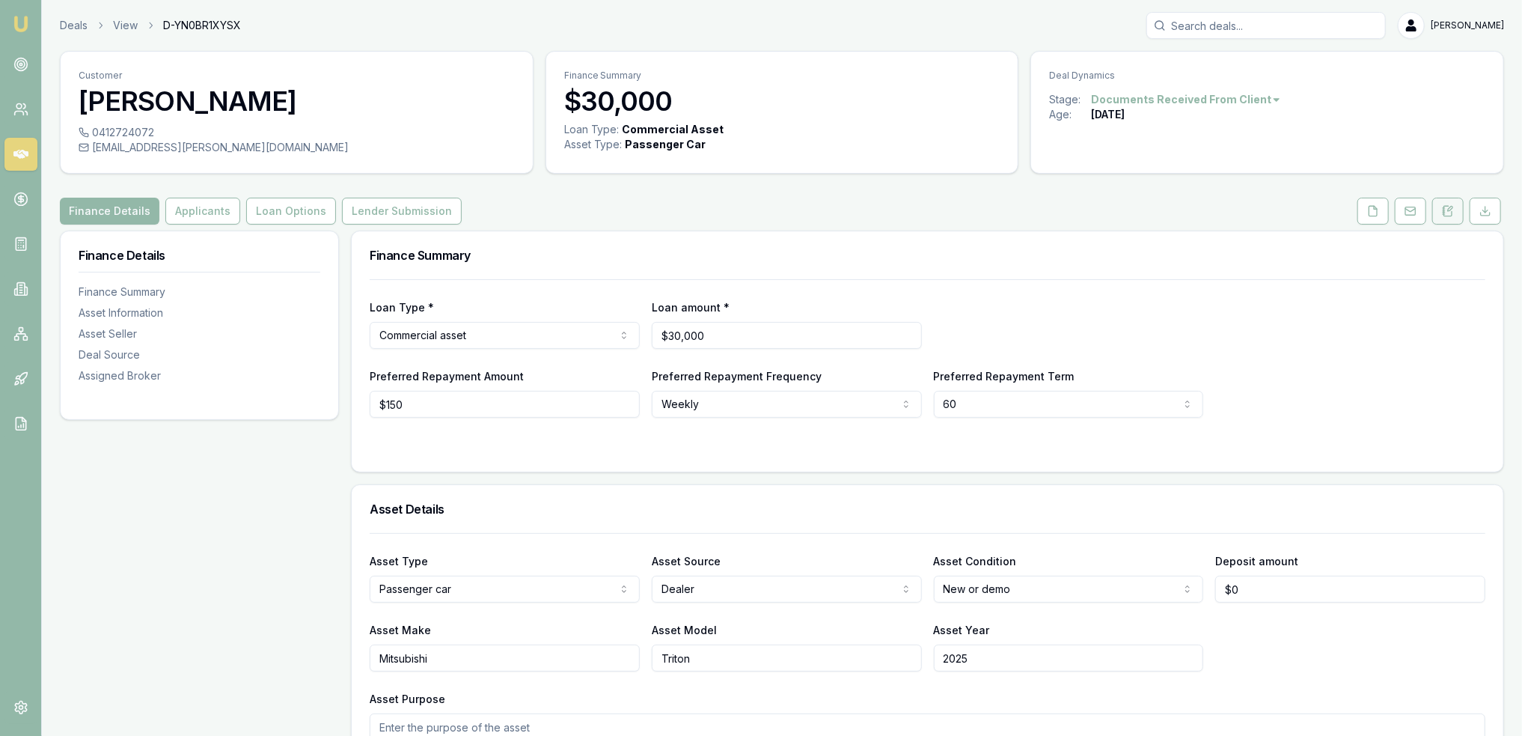
click at [1444, 211] on icon at bounding box center [1448, 211] width 8 height 10
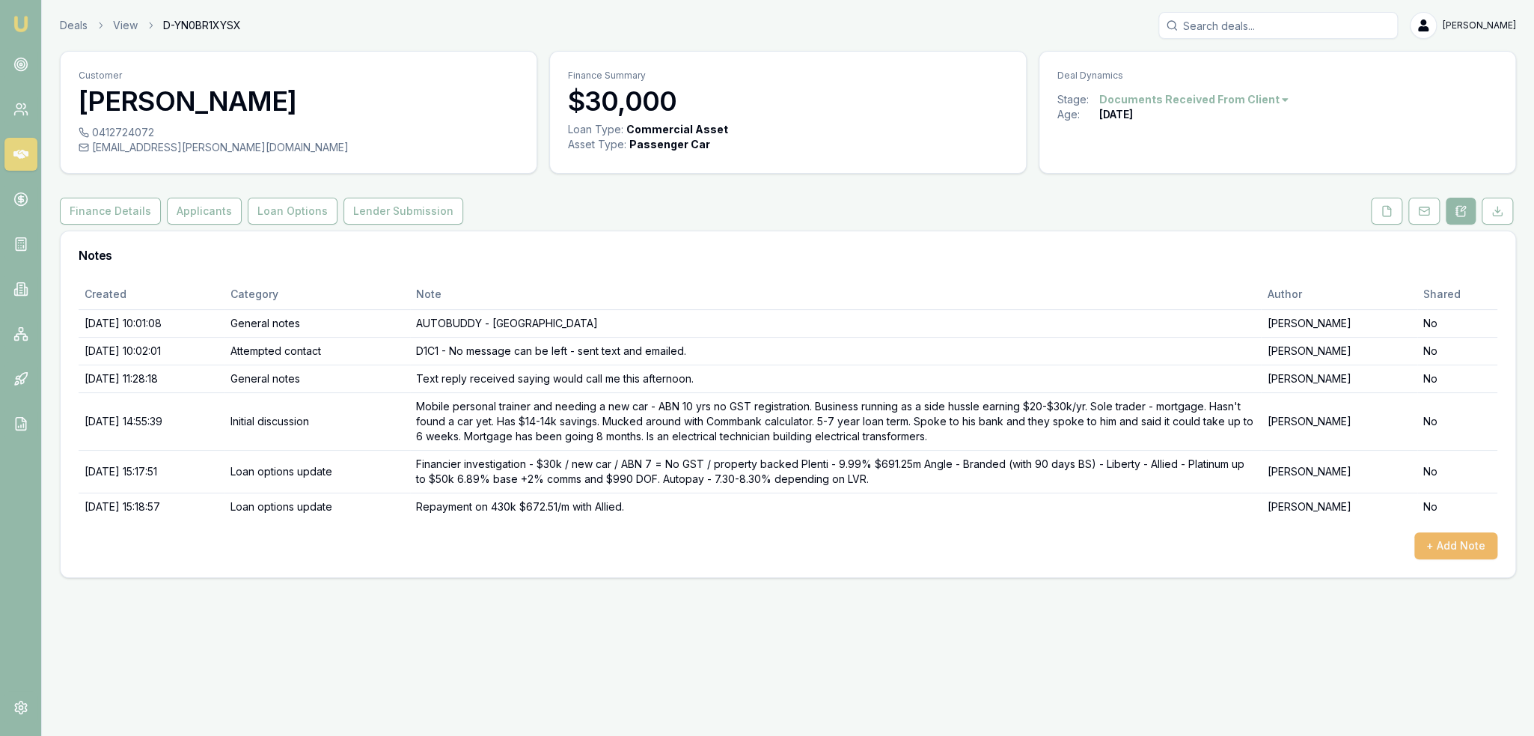
click at [1445, 546] on button "+ Add Note" at bounding box center [1455, 545] width 83 height 27
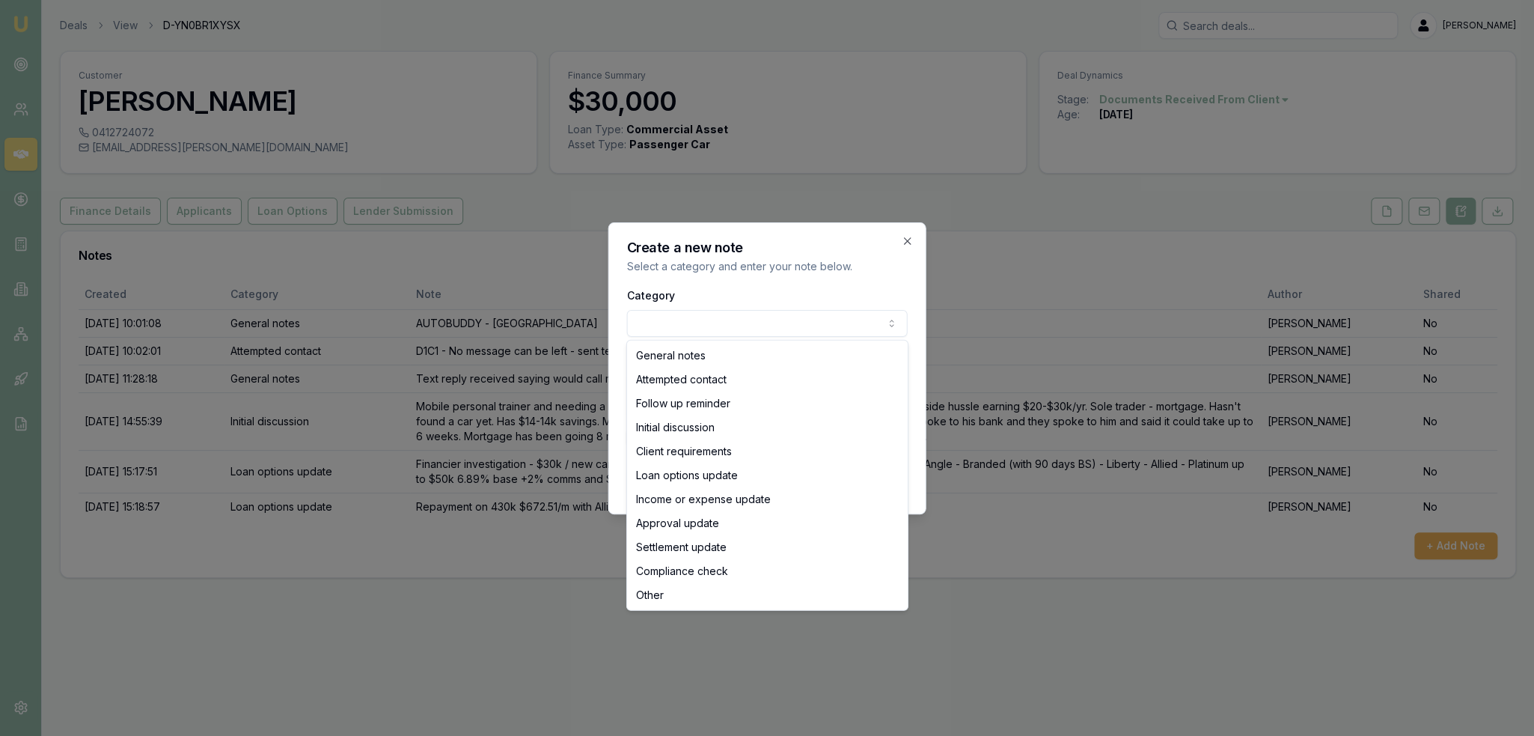
click at [698, 329] on body "Emu Broker Deals View D-YN0BR1XYSX [PERSON_NAME] Toggle Menu Customer [PERSON_N…" at bounding box center [767, 368] width 1534 height 736
select select "LOAN_OPTIONS_UPDATE"
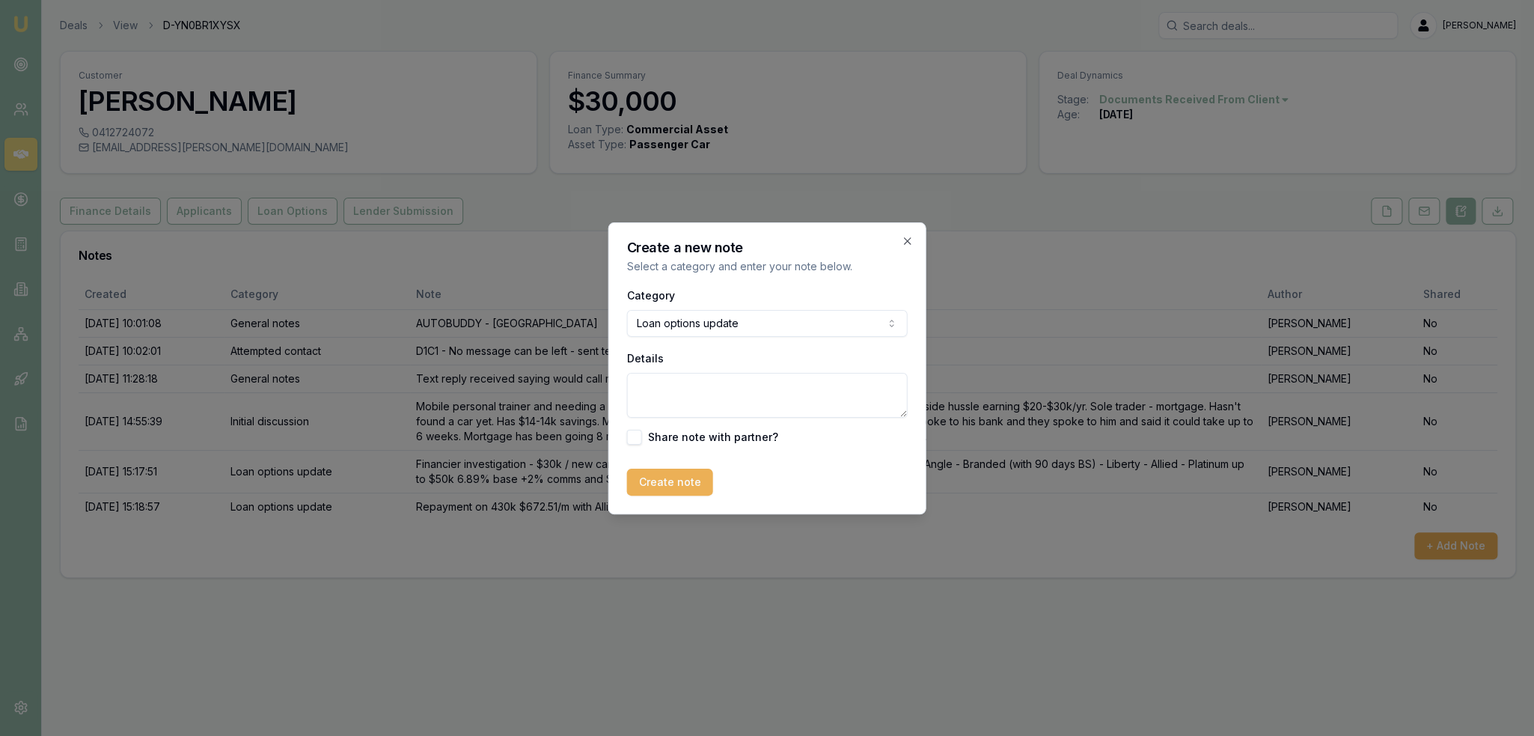
click at [721, 388] on textarea "Details" at bounding box center [767, 395] width 281 height 45
type textarea "S"
type textarea "M"
type textarea "Discussed repayment of $672.51/m over 5 years, Michael asked for over 7 years. …"
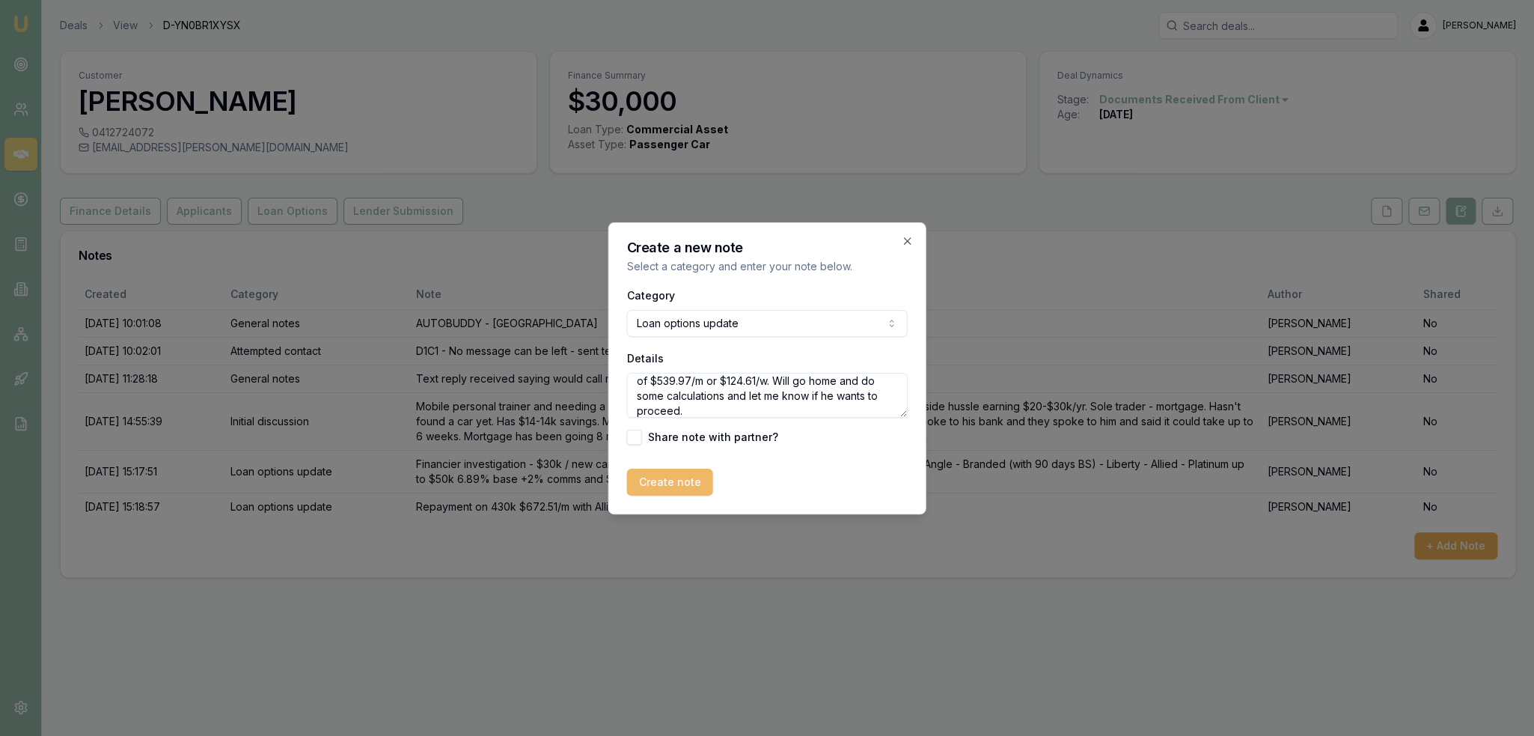
click at [667, 484] on button "Create note" at bounding box center [670, 481] width 86 height 27
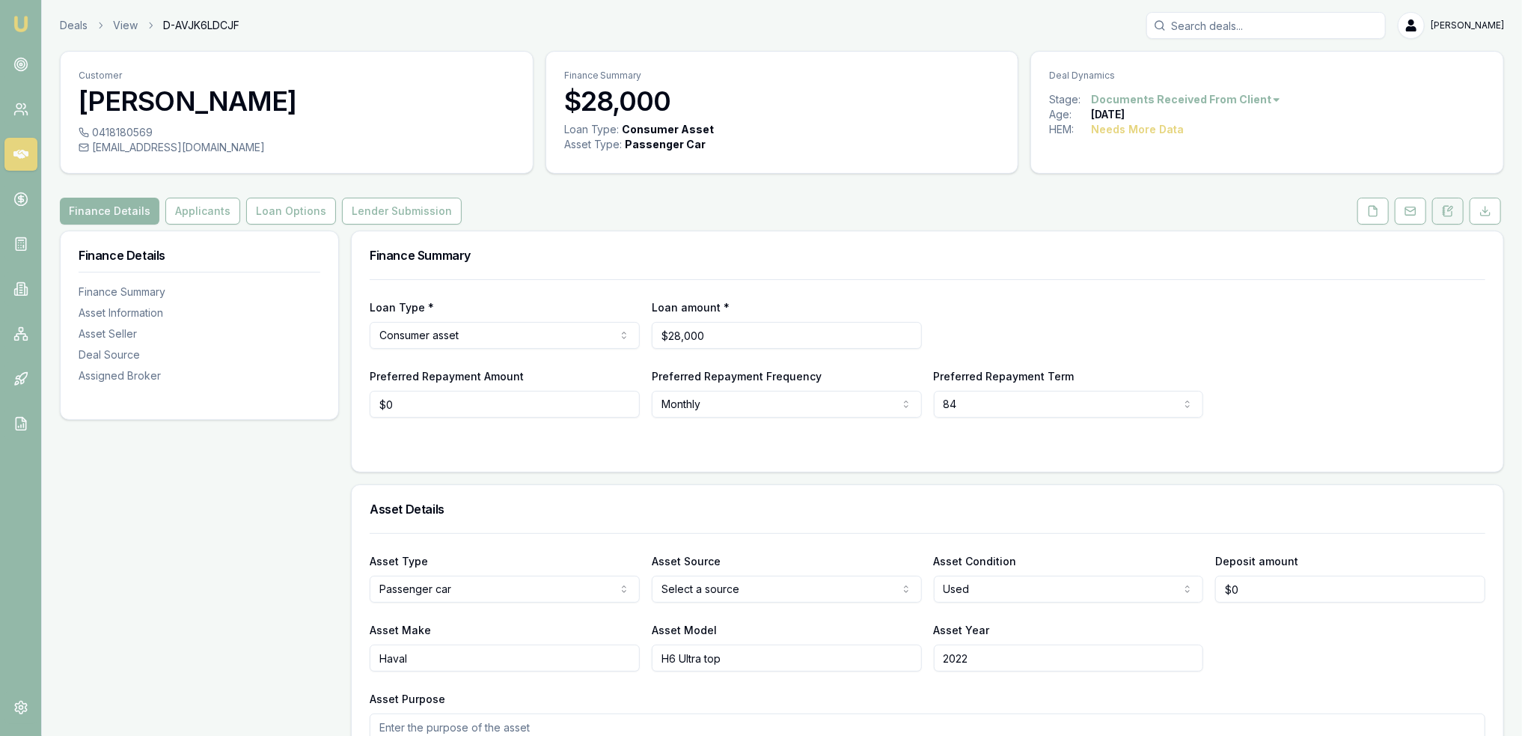
click at [1450, 201] on button at bounding box center [1447, 211] width 31 height 27
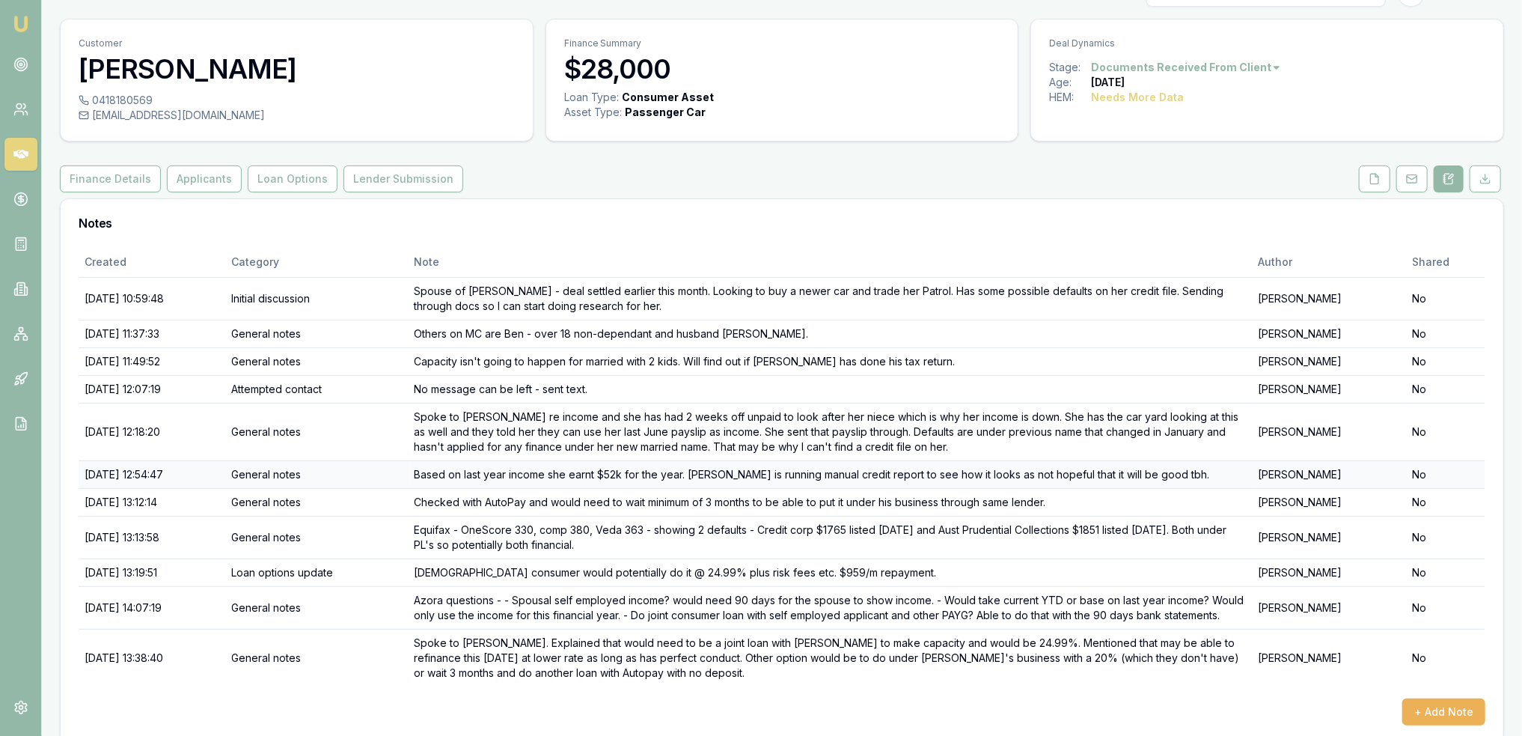
scroll to position [49, 0]
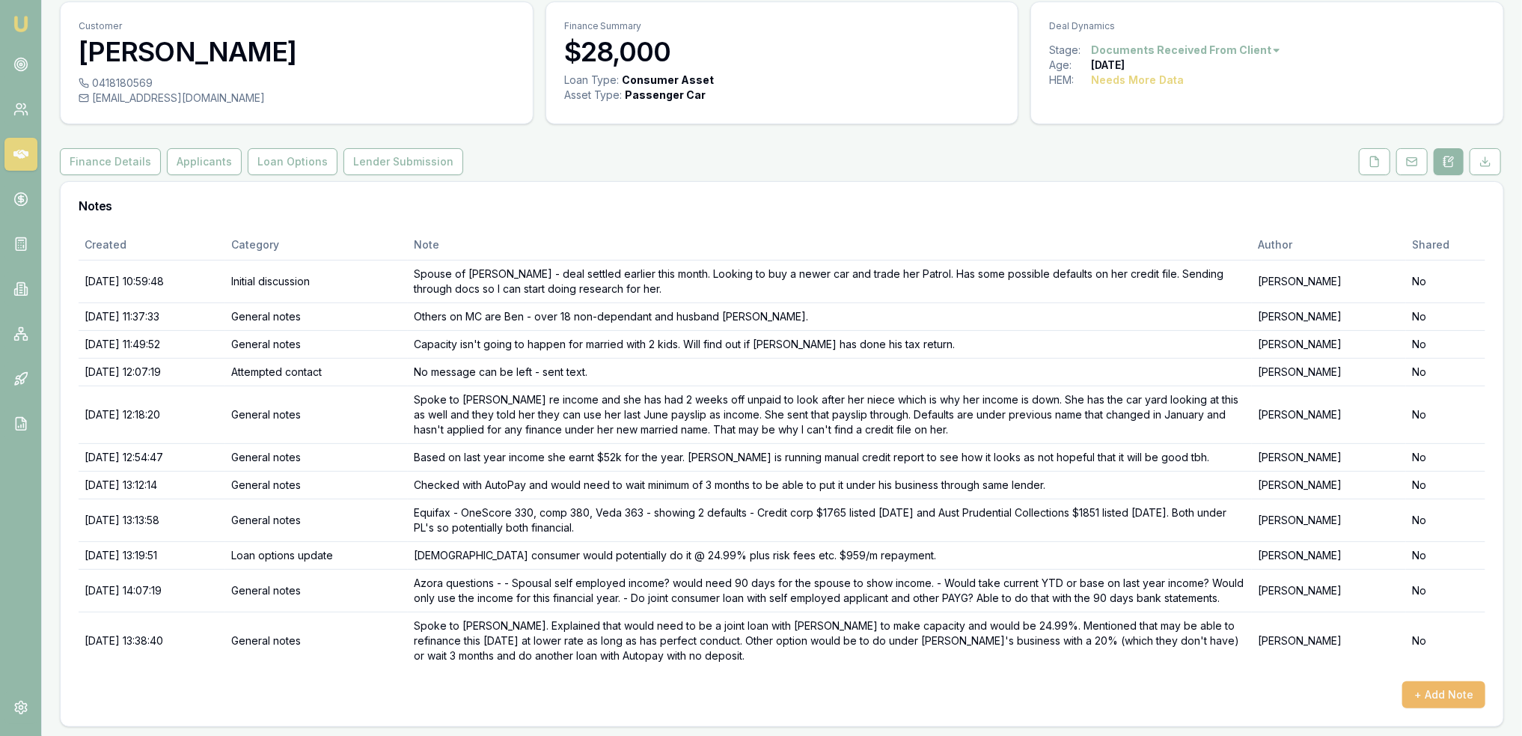
click at [1425, 685] on button "+ Add Note" at bounding box center [1443, 694] width 83 height 27
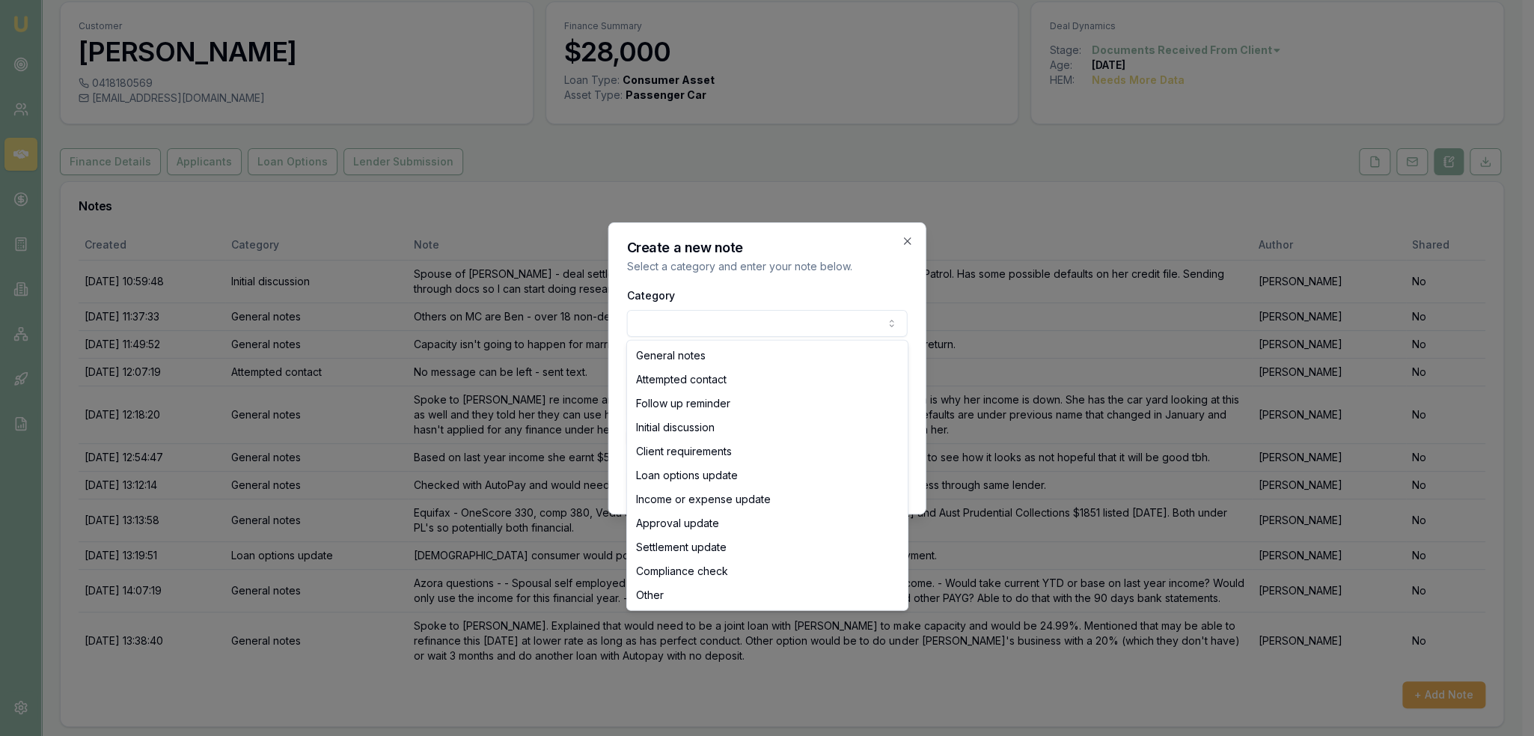
click at [792, 328] on body "Emu Broker Deals View D-AVJK6LDCJF Robyn Adams Toggle Menu Customer Jessie Cony…" at bounding box center [761, 319] width 1522 height 736
select select "LOAN_OPTIONS_UPDATE"
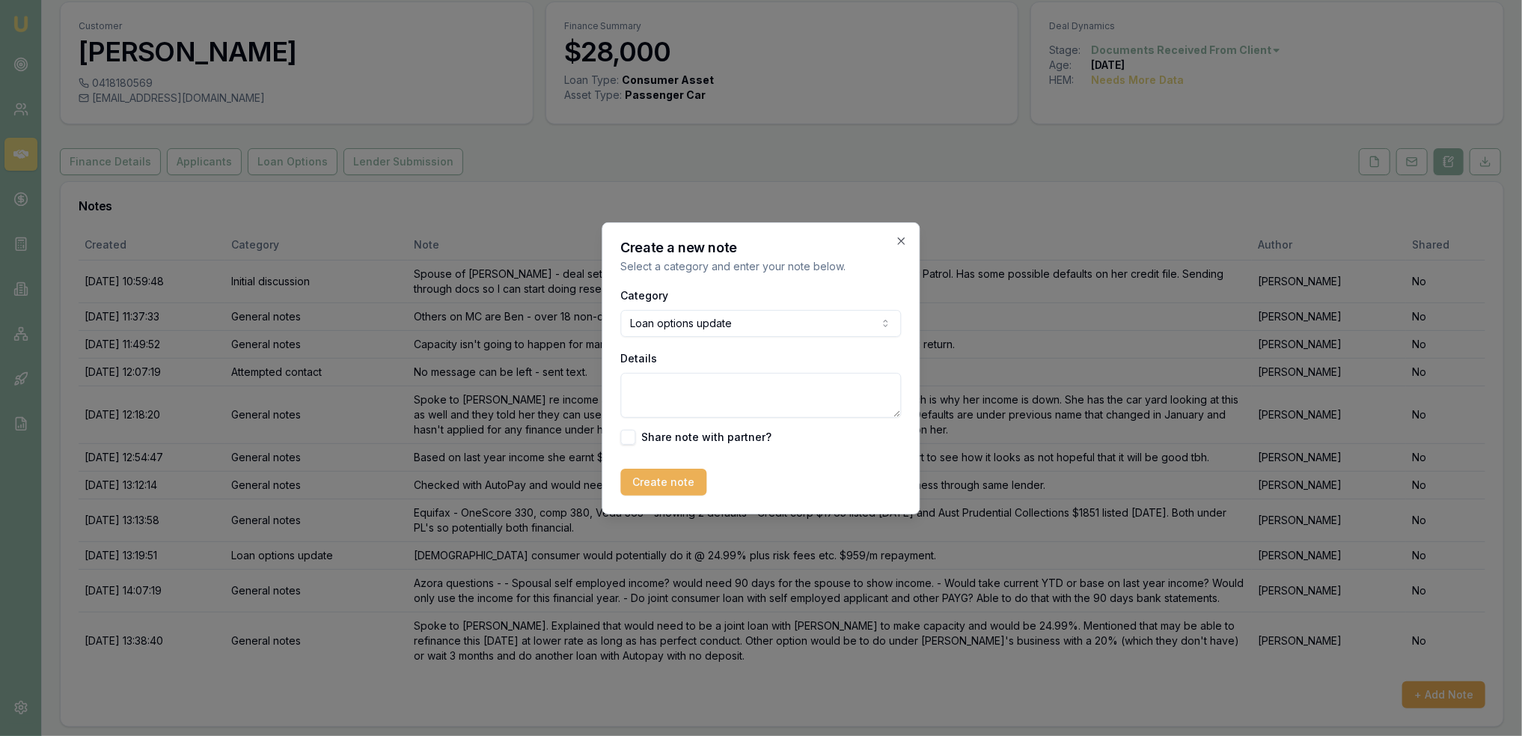
click at [700, 382] on textarea "Details" at bounding box center [761, 395] width 281 height 45
type textarea "Jessie is wanting to go ahead with Azora option at 24.99% as joint loan with Da…"
click at [679, 478] on button "Create note" at bounding box center [664, 481] width 86 height 27
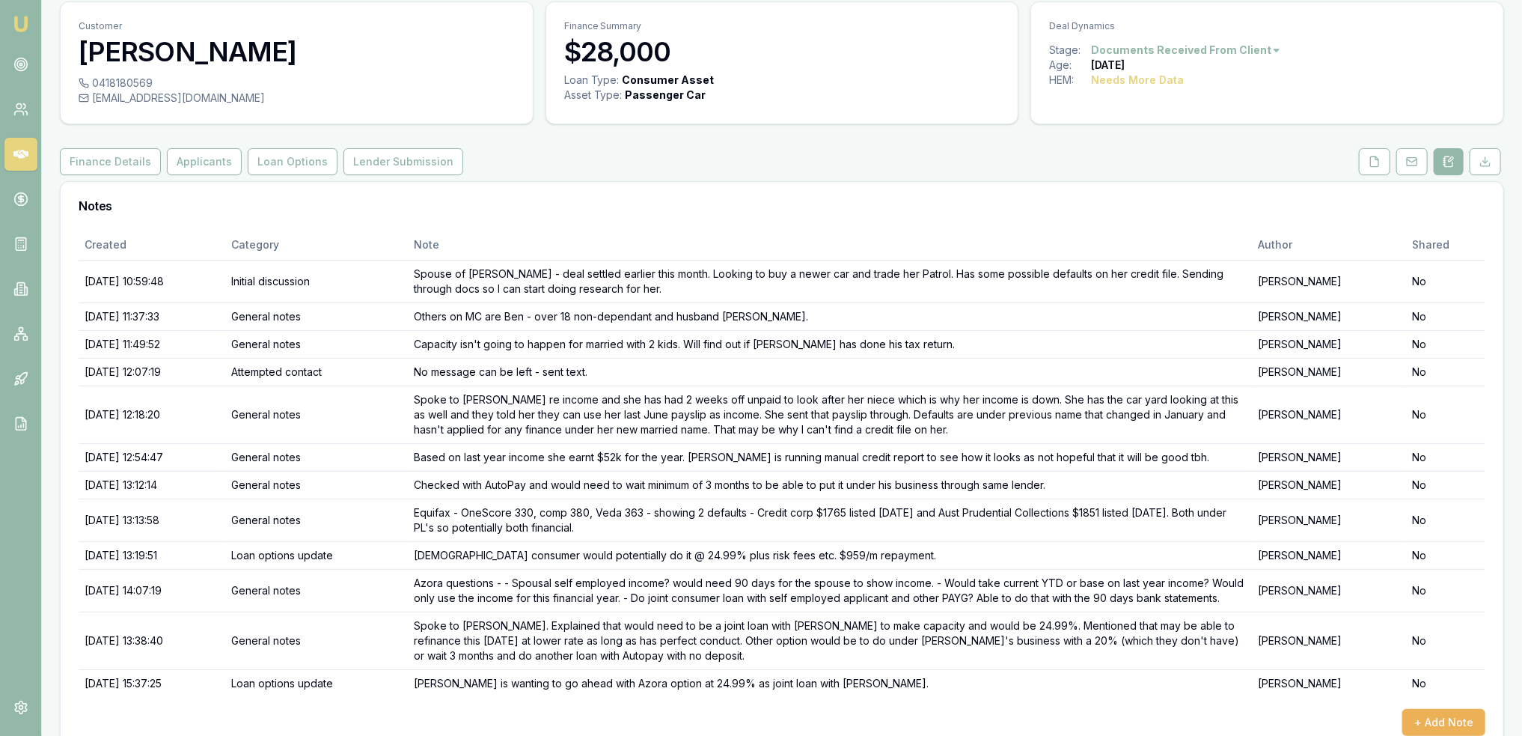
drag, startPoint x: 204, startPoint y: 162, endPoint x: 205, endPoint y: 175, distance: 13.6
click at [204, 162] on button "Applicants" at bounding box center [204, 161] width 75 height 27
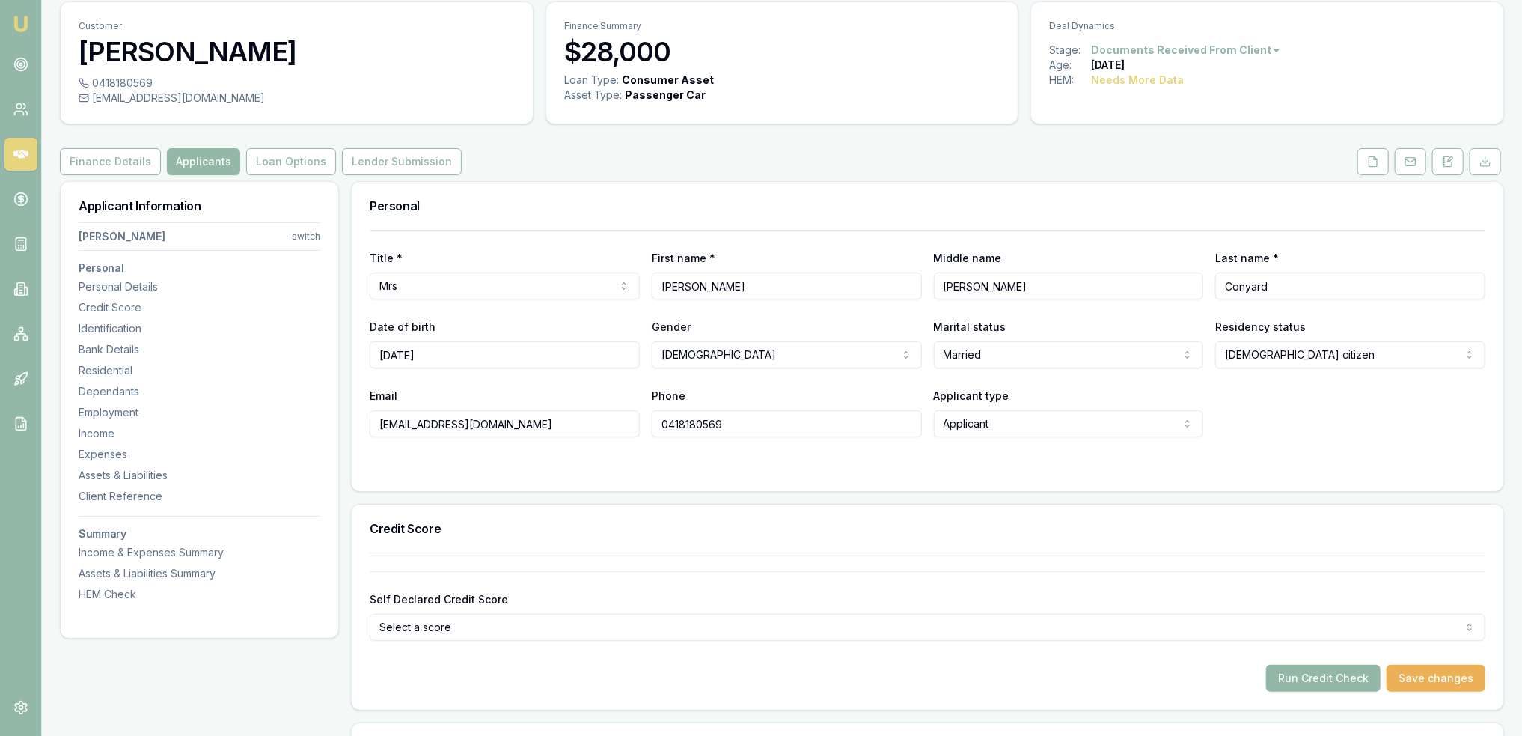
click at [310, 235] on html "Emu Broker Deals View D-AVJK6LDCJF Robyn Adams Toggle Menu Customer Jessie Cony…" at bounding box center [761, 319] width 1522 height 736
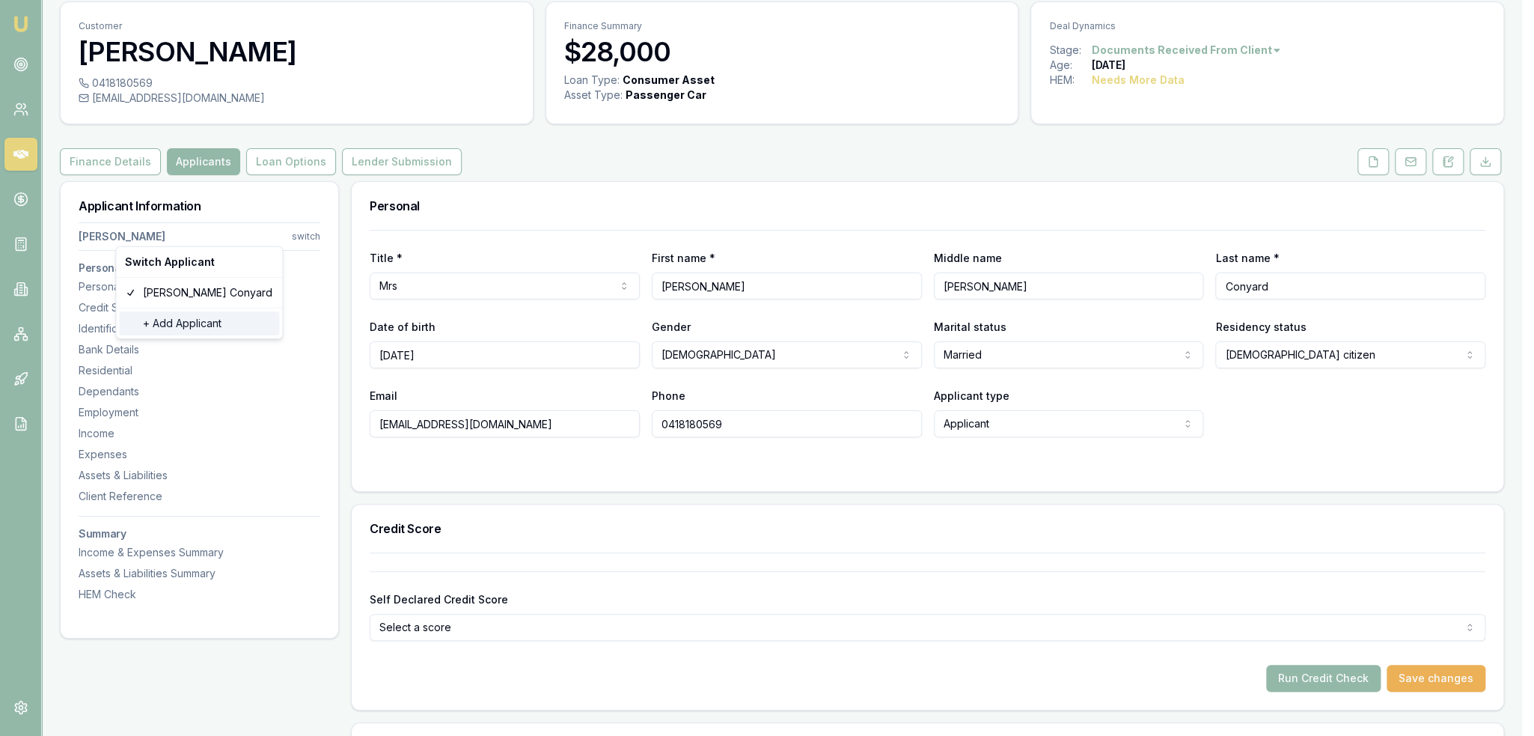
click at [193, 328] on div "+ Add Applicant" at bounding box center [199, 323] width 160 height 24
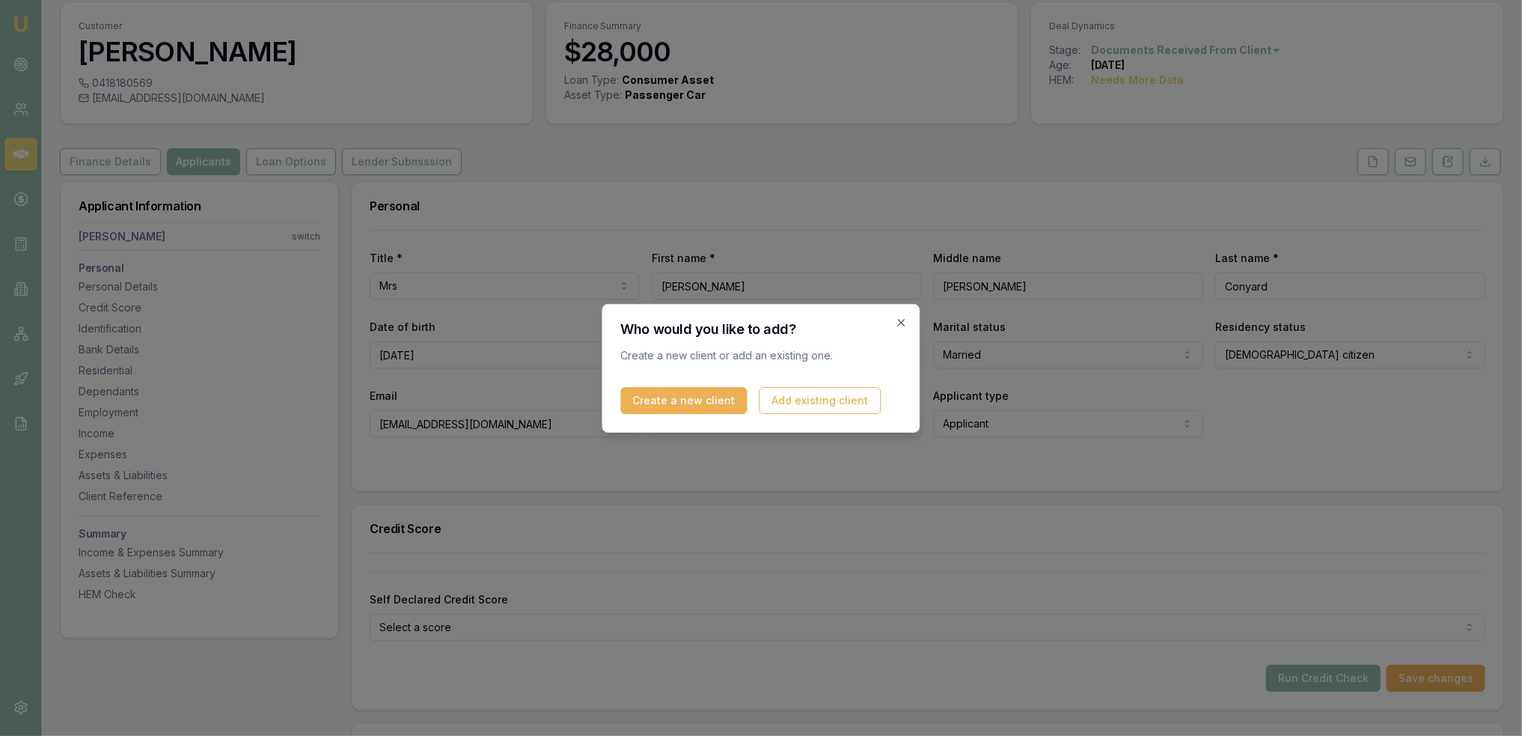
drag, startPoint x: 813, startPoint y: 401, endPoint x: 787, endPoint y: 430, distance: 38.7
click at [813, 401] on button "Add existing client" at bounding box center [820, 400] width 122 height 27
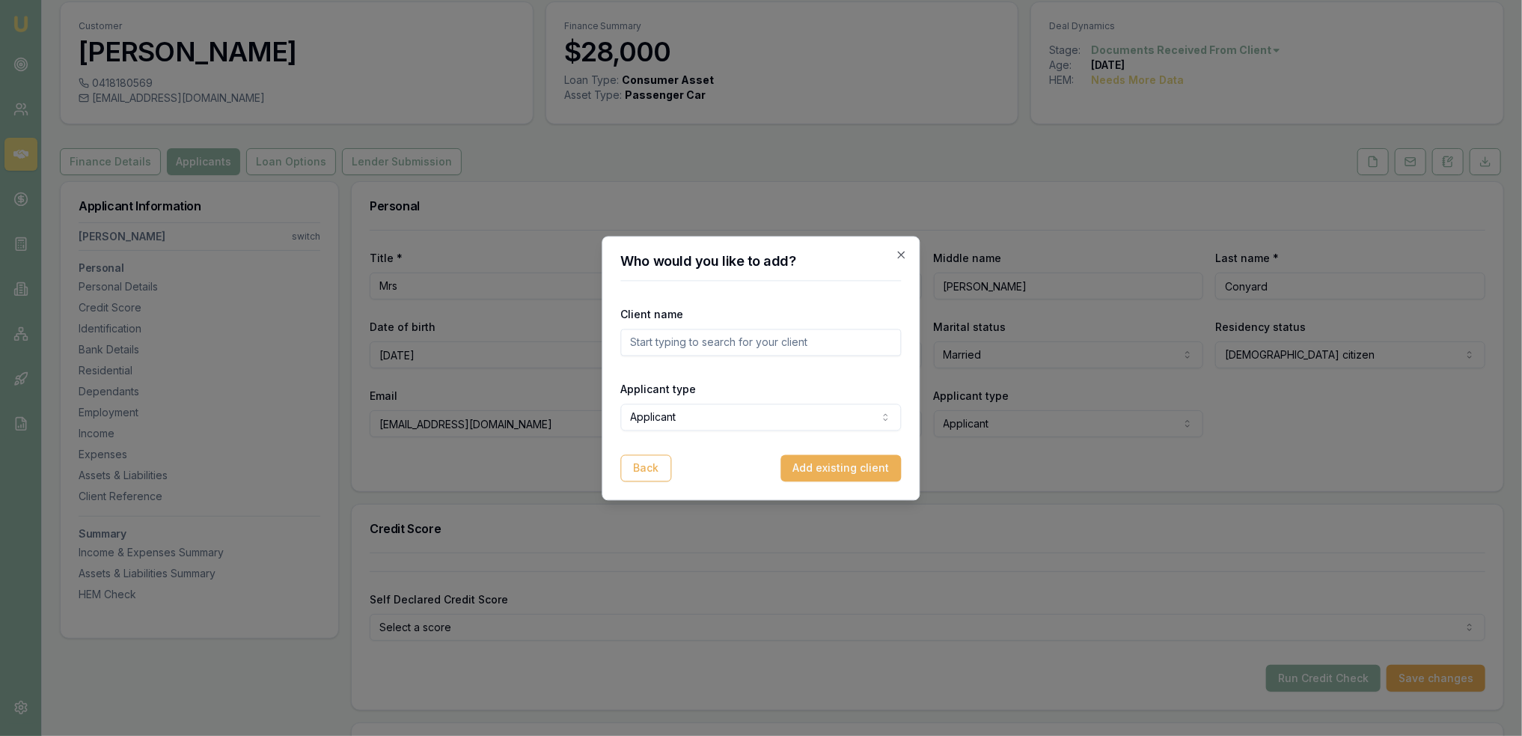
click at [747, 340] on input "text" at bounding box center [761, 341] width 281 height 27
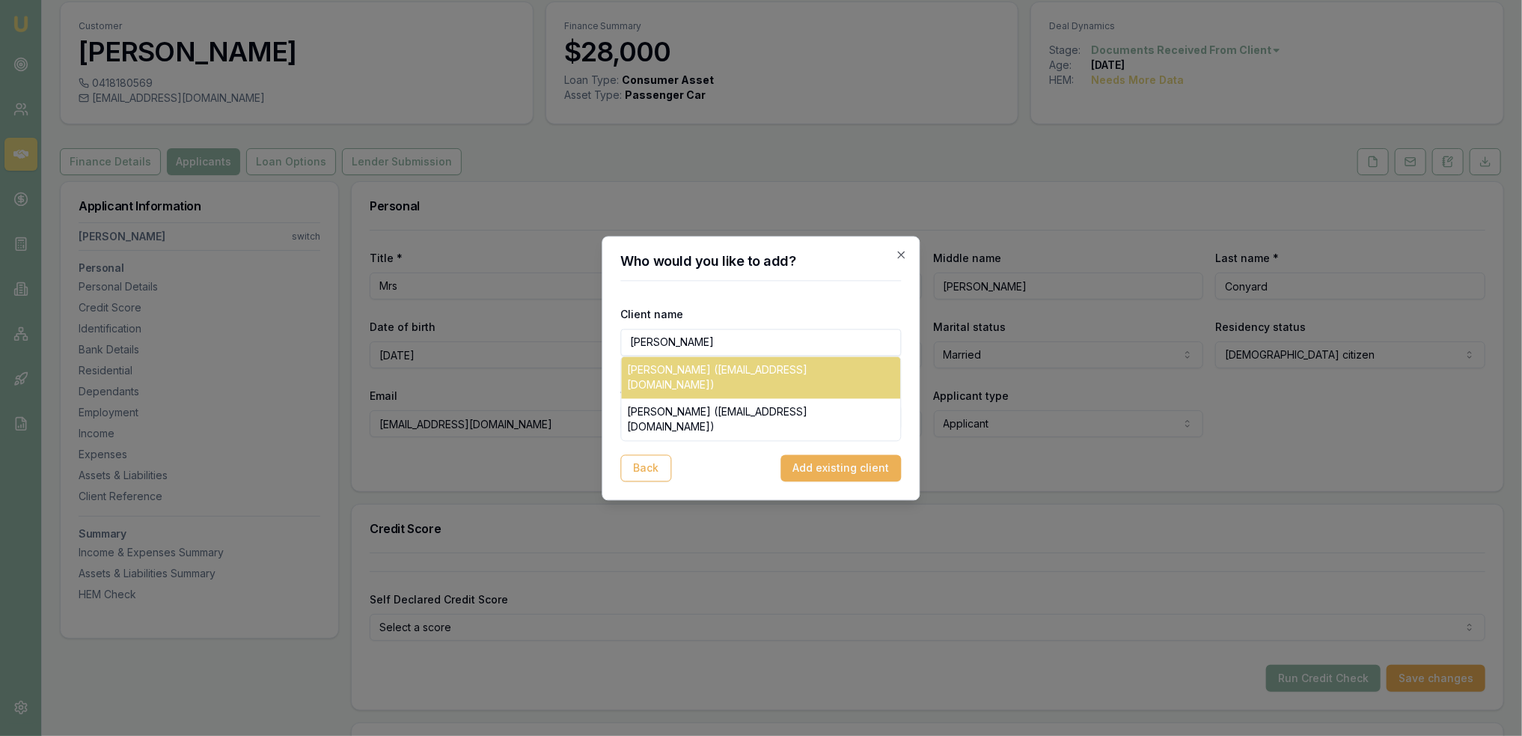
type input "daniel"
click at [728, 373] on div "Daniel Shaun Conyard (dansproplastering@outlook.com)" at bounding box center [761, 377] width 279 height 42
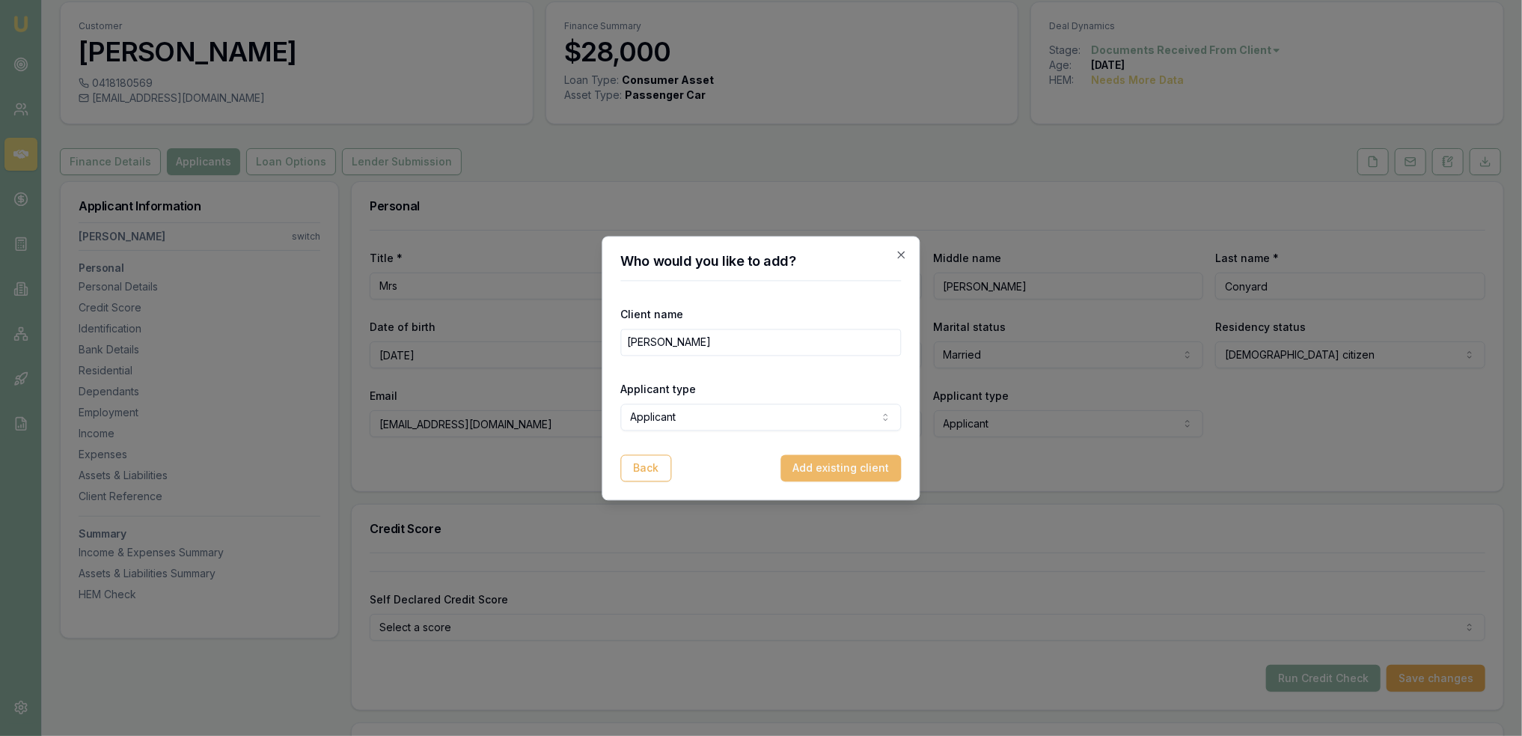
click at [825, 466] on button "Add existing client" at bounding box center [841, 467] width 120 height 27
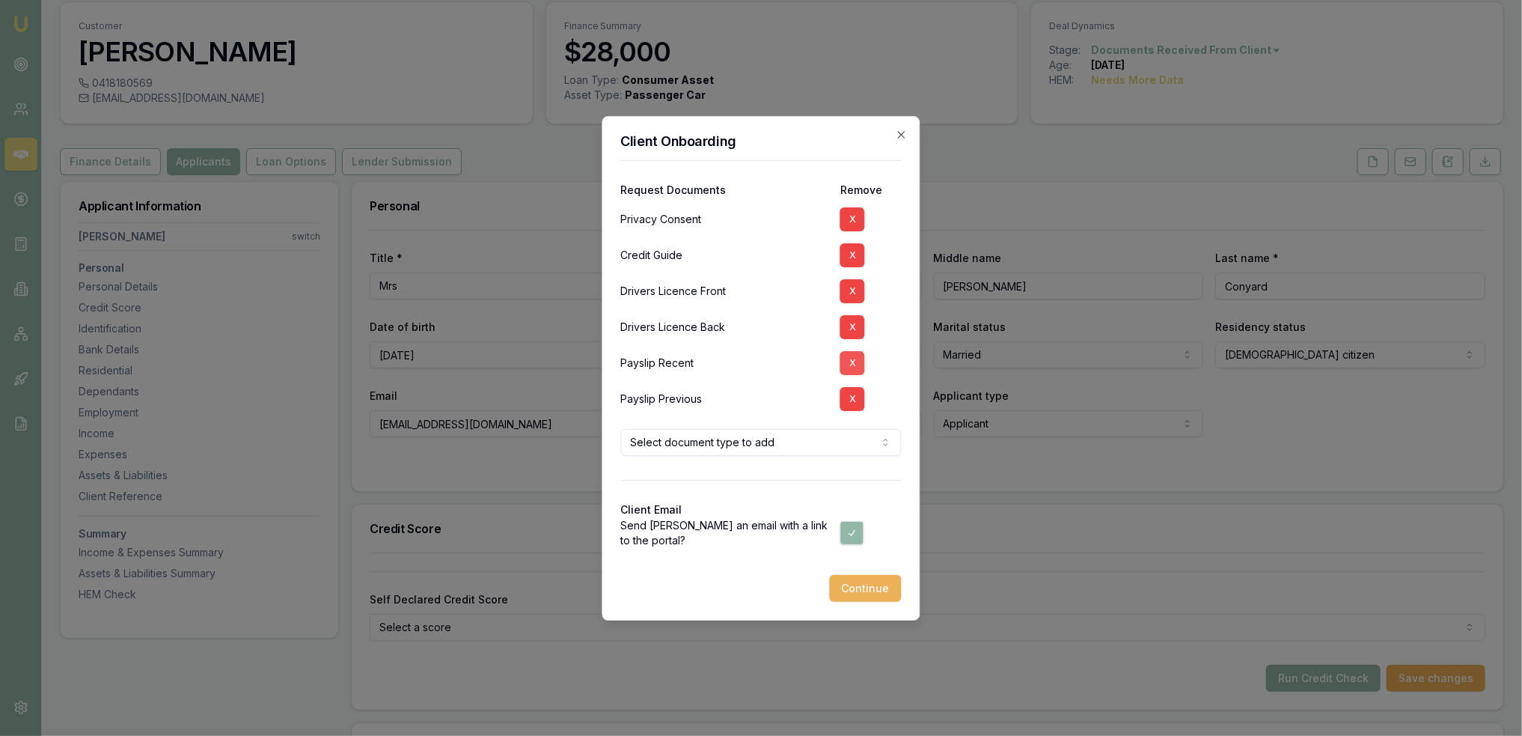
click at [853, 364] on button "X" at bounding box center [852, 363] width 25 height 24
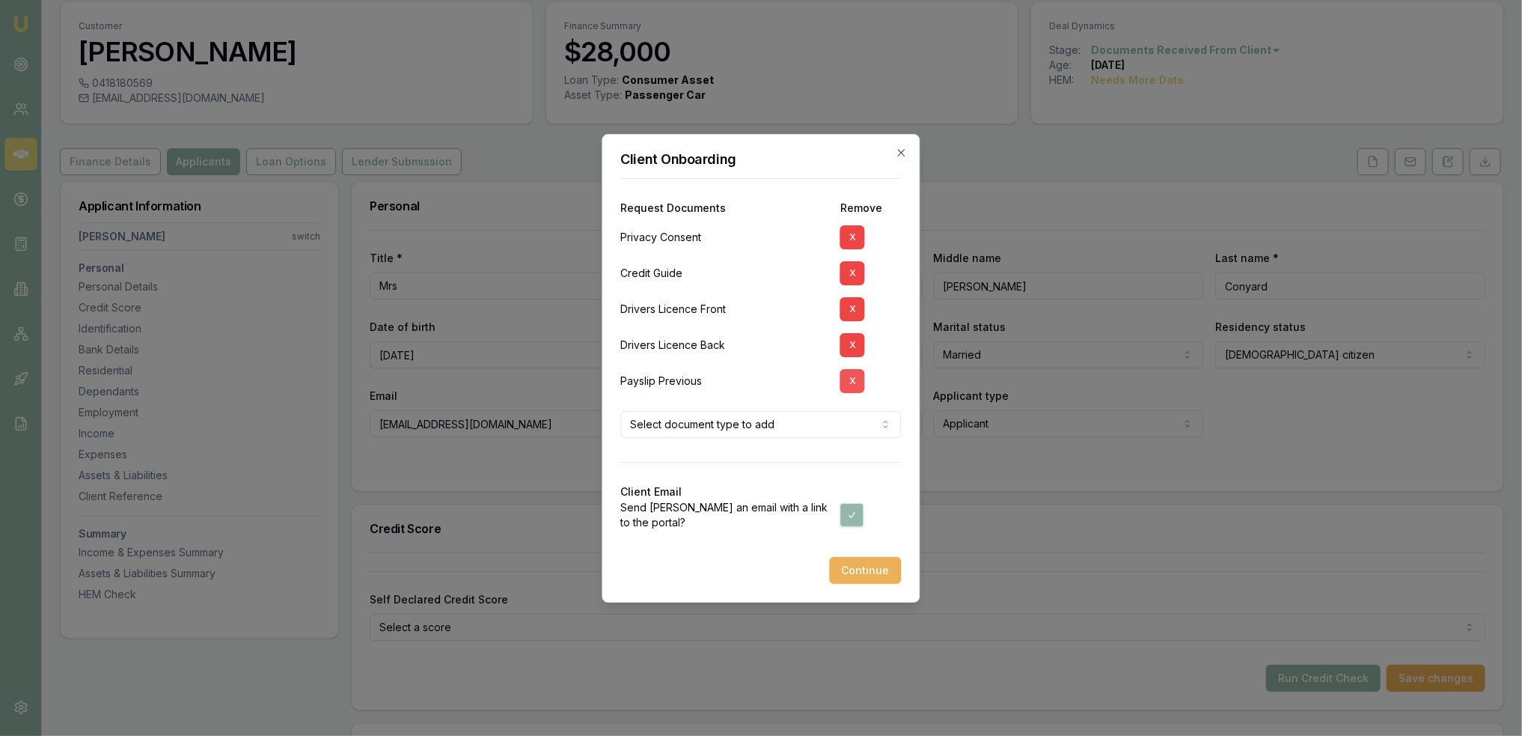
click at [850, 382] on button "X" at bounding box center [852, 381] width 25 height 24
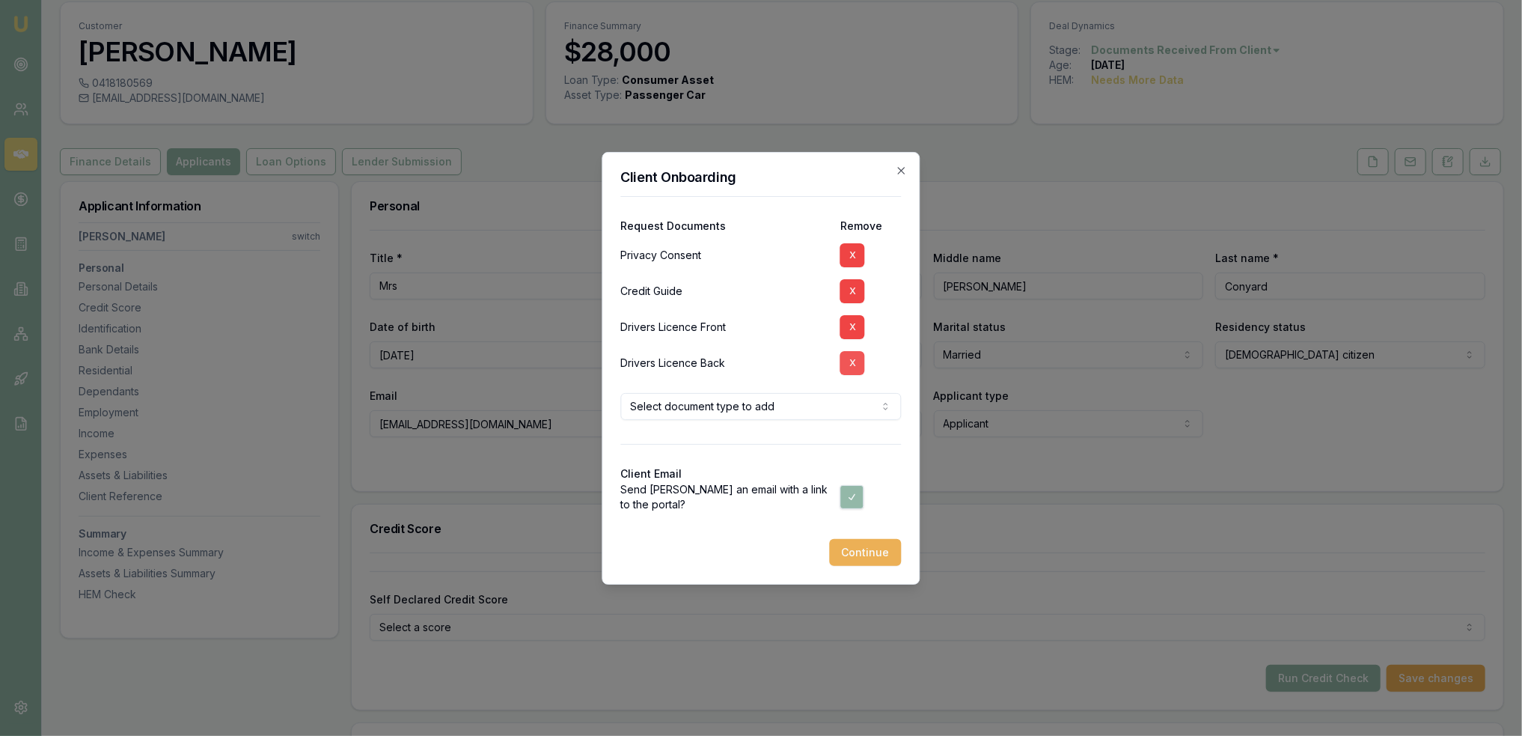
drag, startPoint x: 860, startPoint y: 321, endPoint x: 851, endPoint y: 334, distance: 16.0
click at [859, 320] on button "X" at bounding box center [852, 327] width 25 height 24
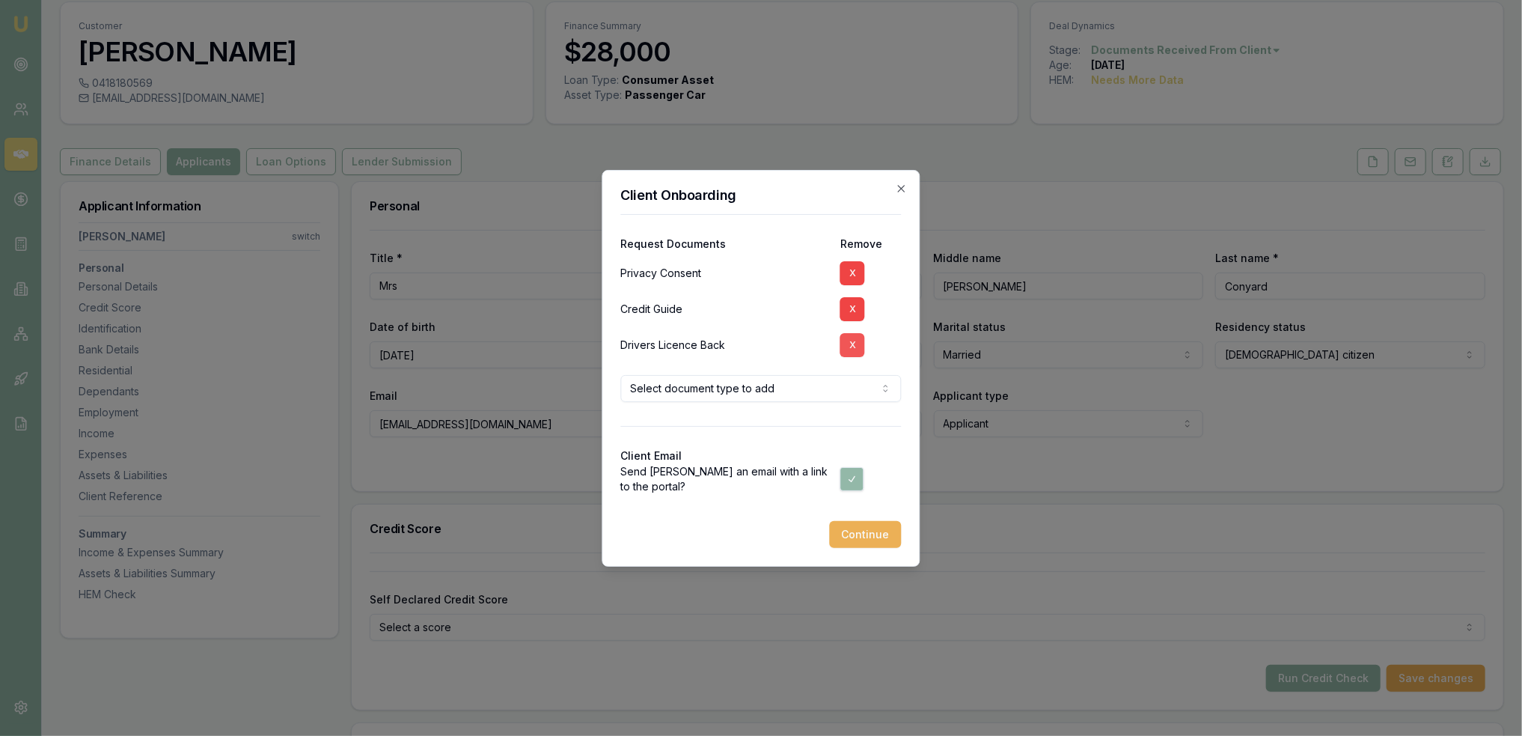
click at [848, 336] on button "X" at bounding box center [852, 345] width 25 height 24
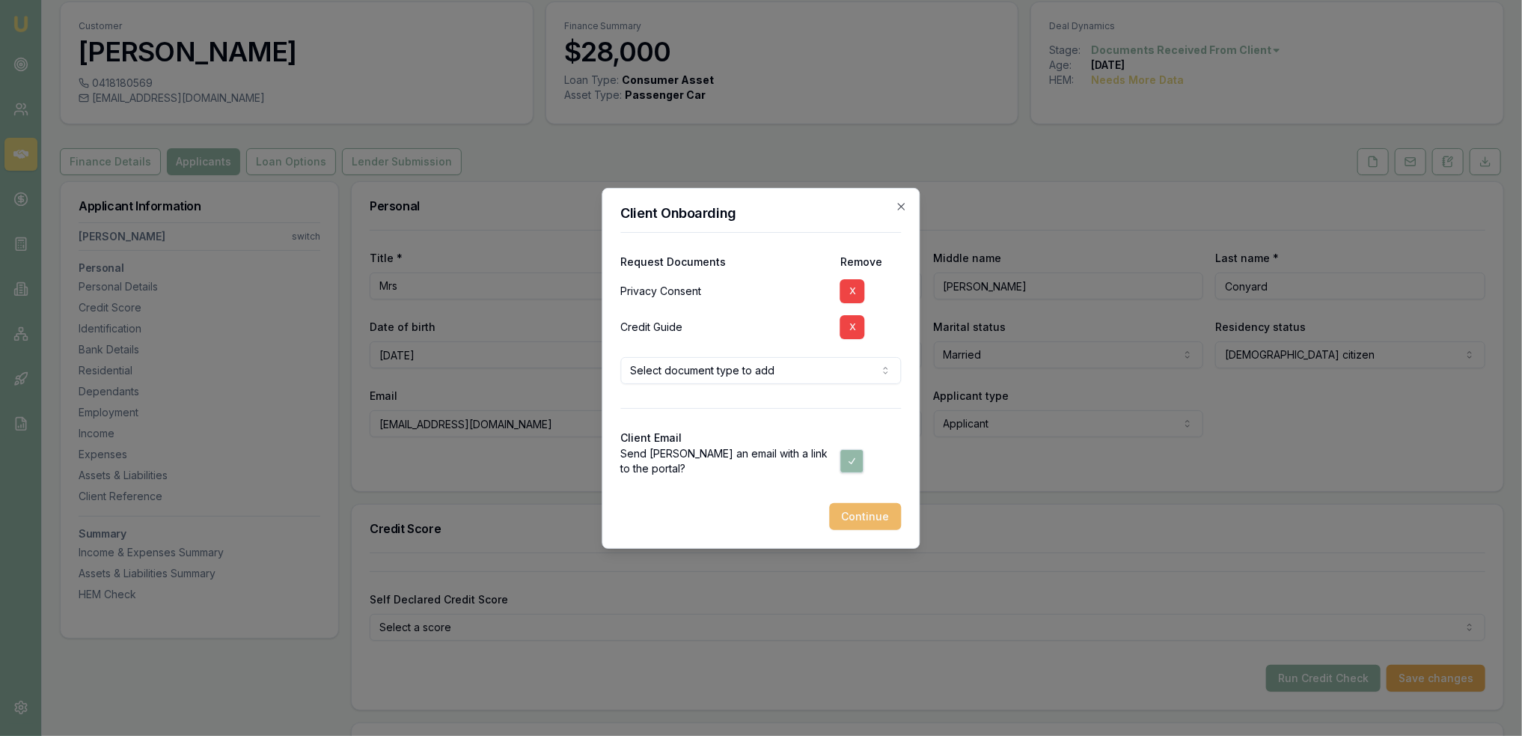
click at [868, 520] on button "Continue" at bounding box center [866, 516] width 72 height 27
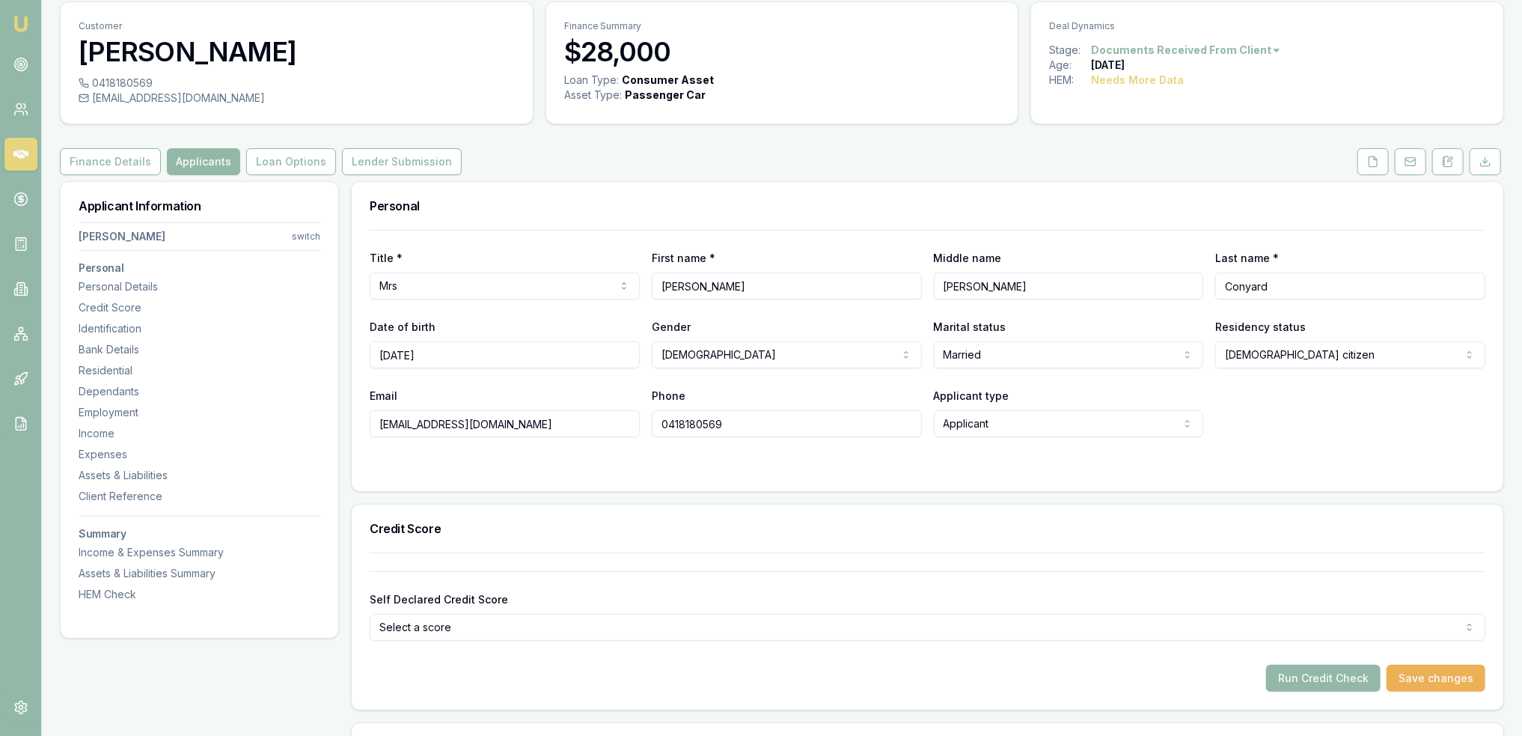
click at [314, 236] on html "Emu Broker Deals View D-AVJK6LDCJF Robyn Adams Toggle Menu Customer Jessie Cony…" at bounding box center [761, 319] width 1522 height 736
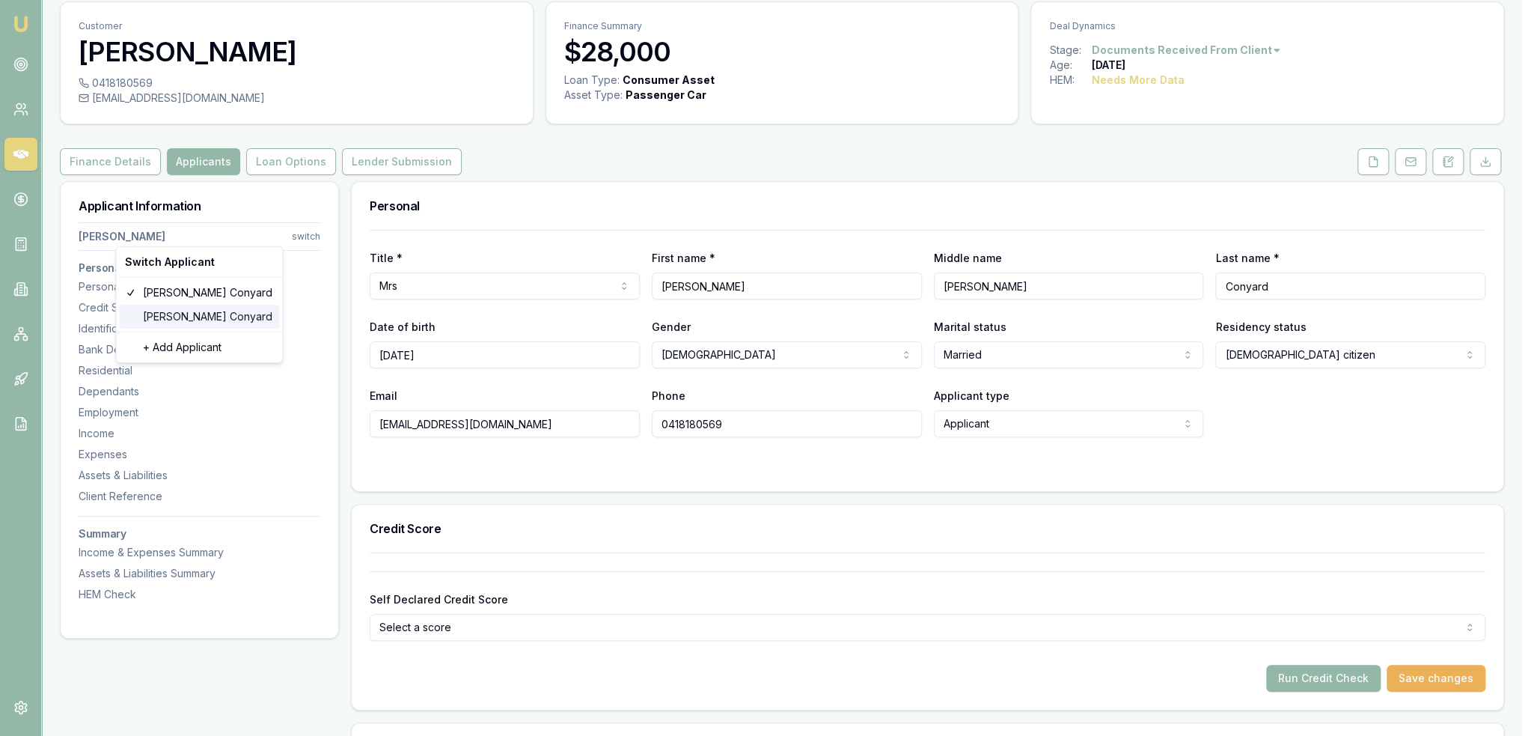
click at [202, 314] on div "Daniel Conyard" at bounding box center [199, 317] width 160 height 24
select select "Mr"
select select "MALE"
select select "AVERAGE"
type input "[PERSON_NAME]"
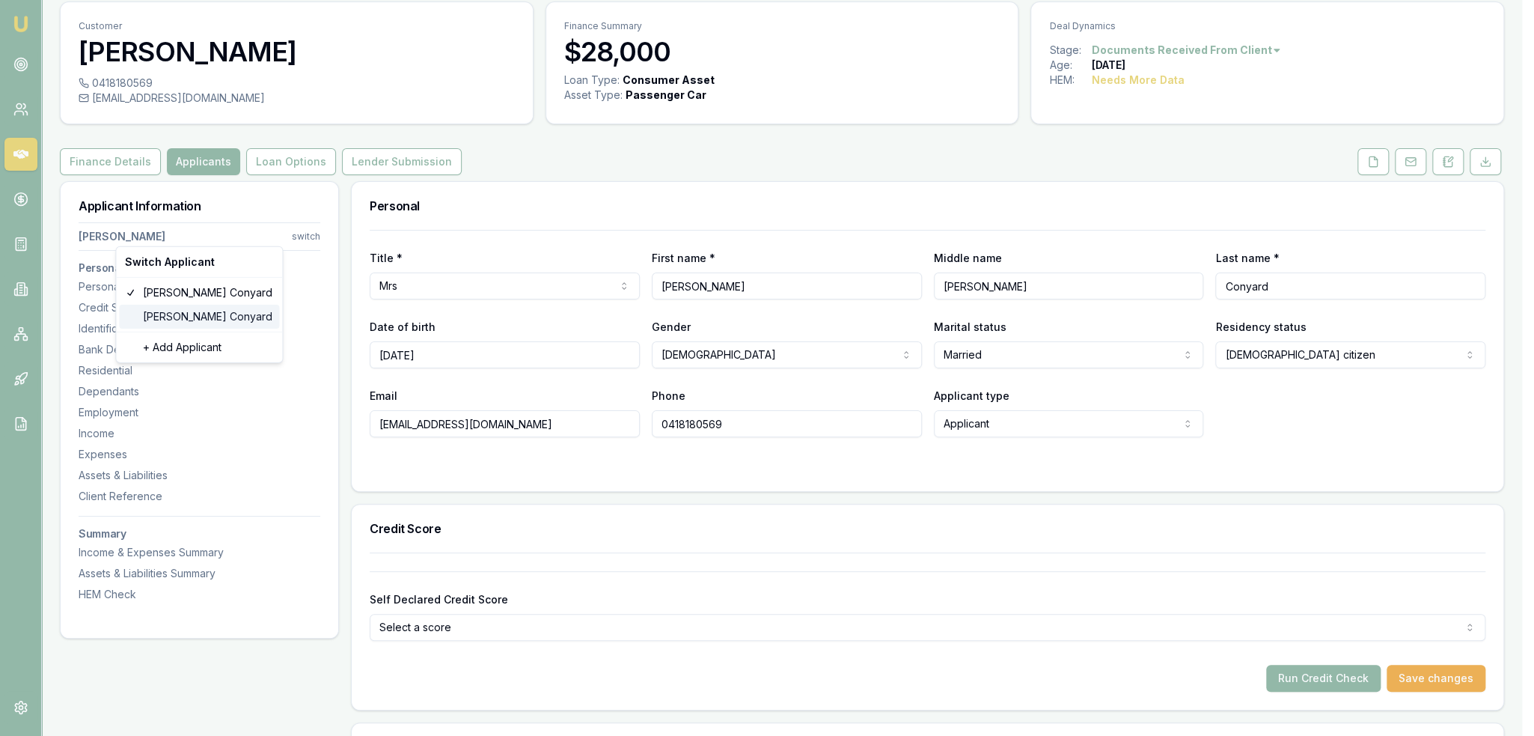
type input "Shaun"
type input "07/07/1987"
type input "dansproplastering@outlook.com"
type input "0413703409"
type input "15482310"
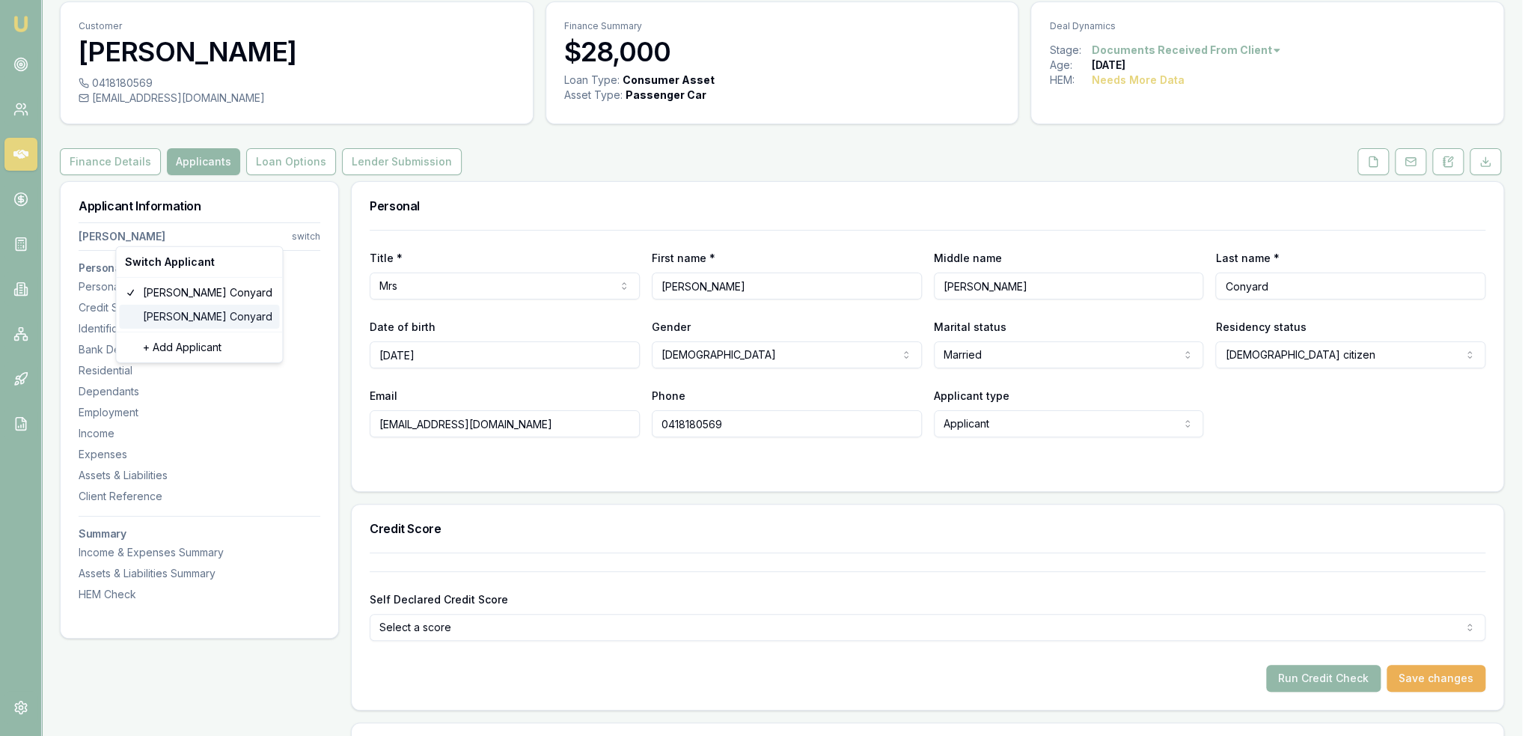
type input "24/6/2030"
type input "2061654953"
type input "2661182007"
type input "03/2030"
type input "5"
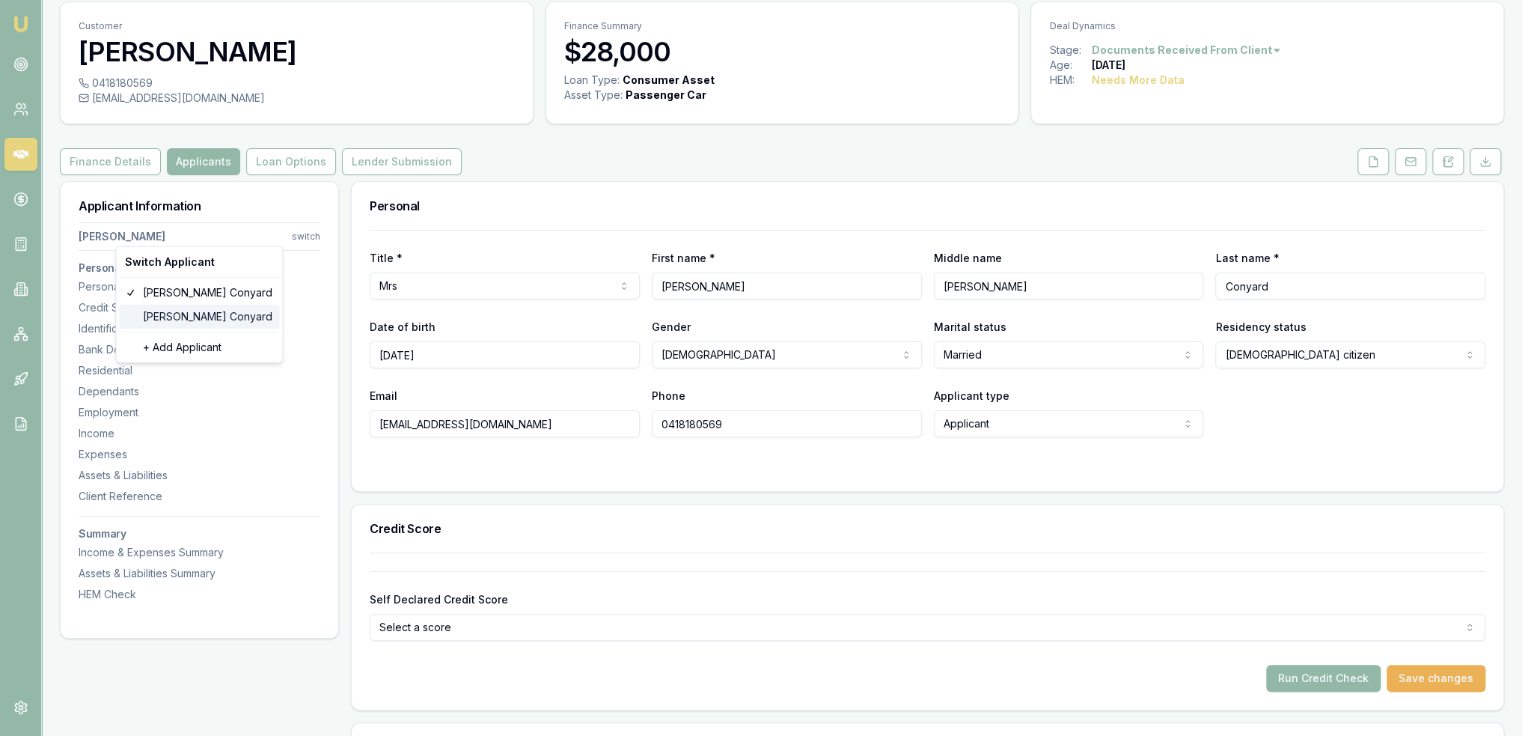
type input "S"
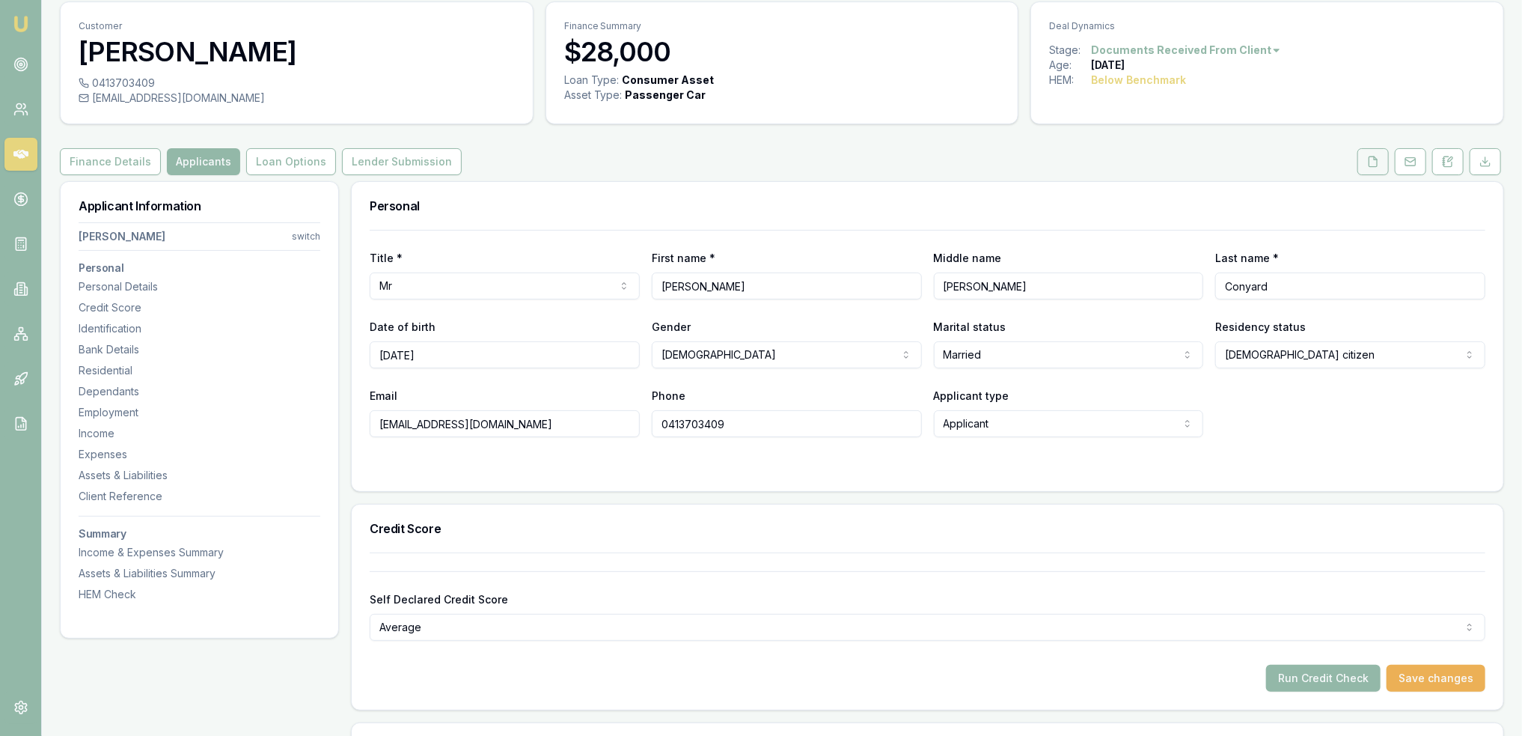
click at [1366, 163] on button at bounding box center [1372, 161] width 31 height 27
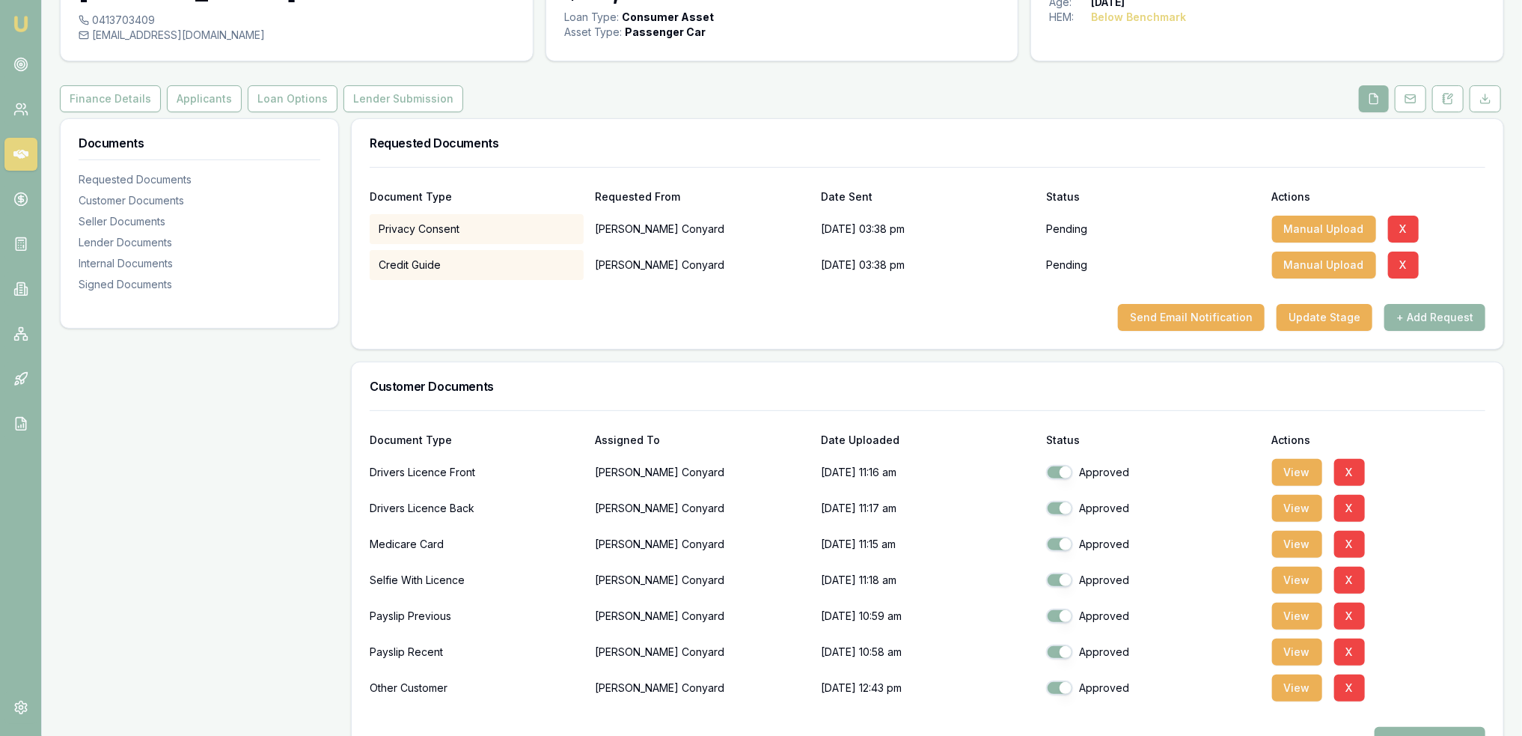
scroll to position [49, 0]
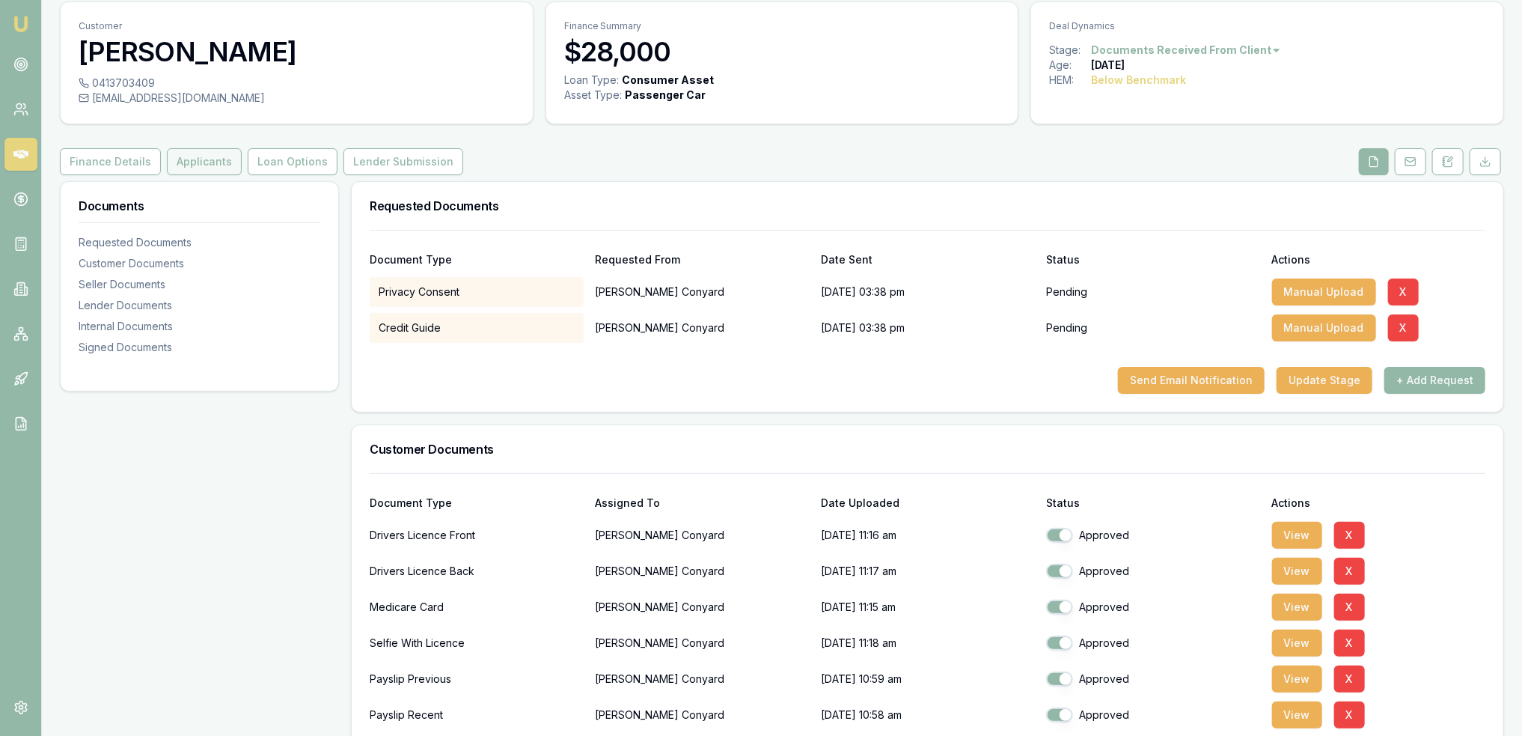
click at [204, 168] on button "Applicants" at bounding box center [204, 161] width 75 height 27
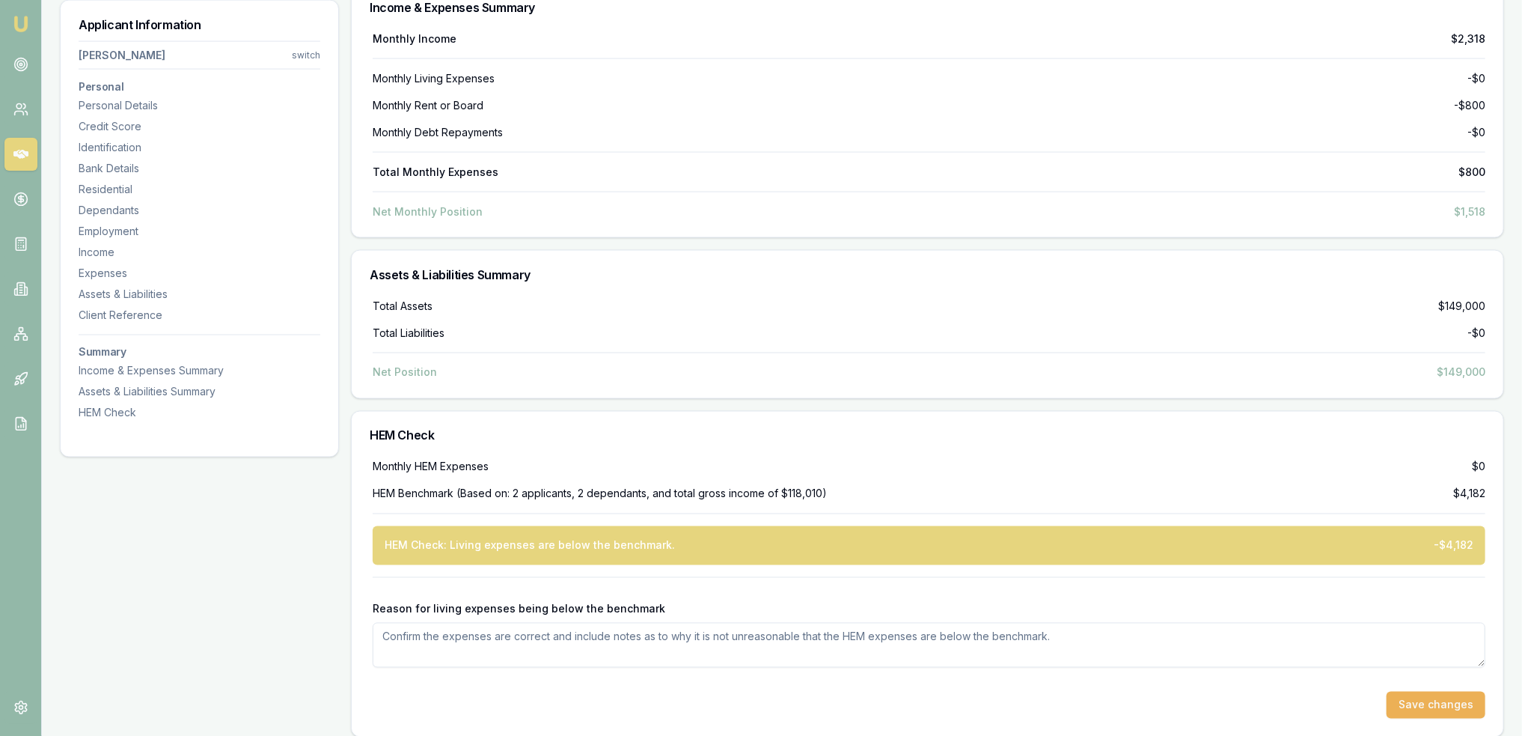
scroll to position [5170, 0]
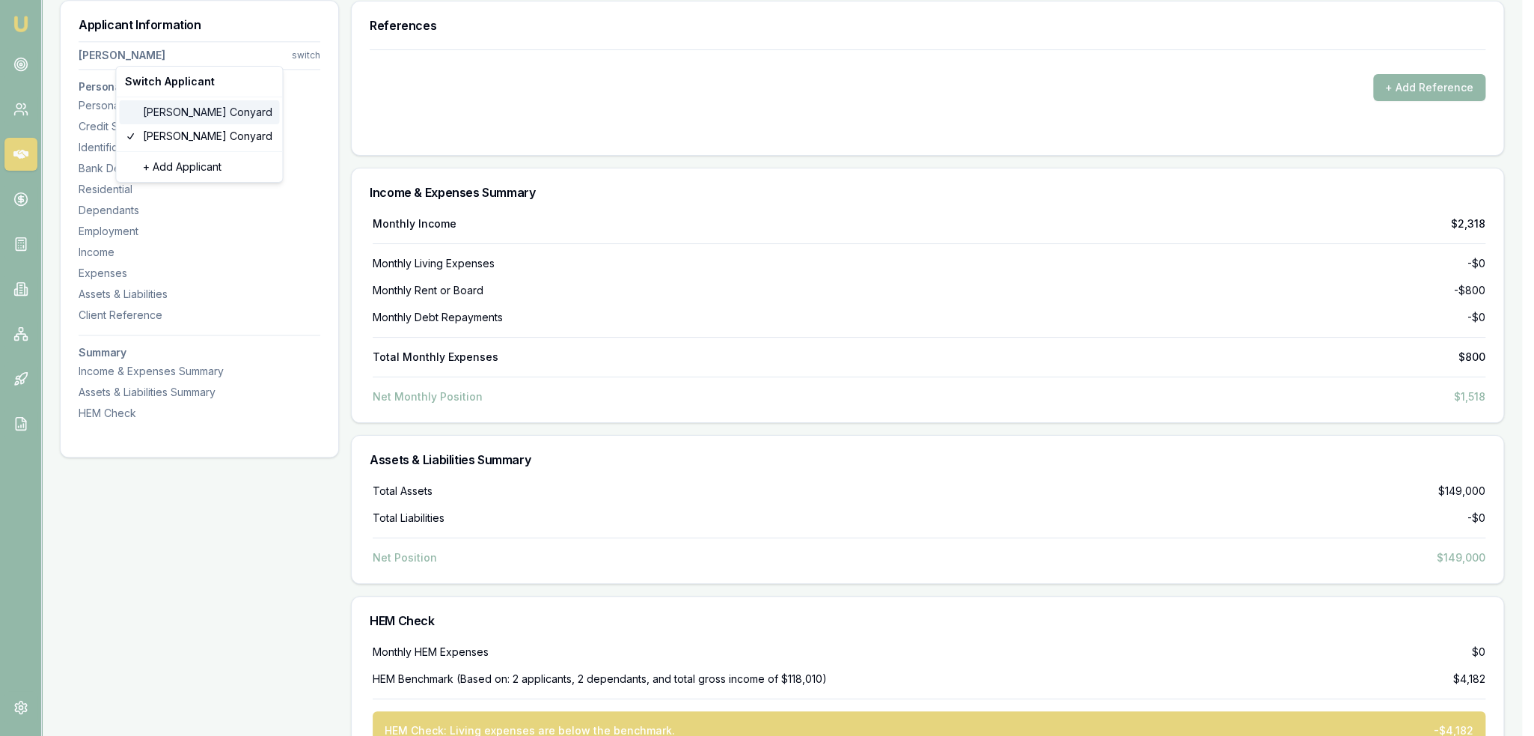
click at [168, 108] on div "Jessie Conyard" at bounding box center [199, 112] width 160 height 24
select select "Mrs"
select select "FEMALE"
select select
type input "[PERSON_NAME]"
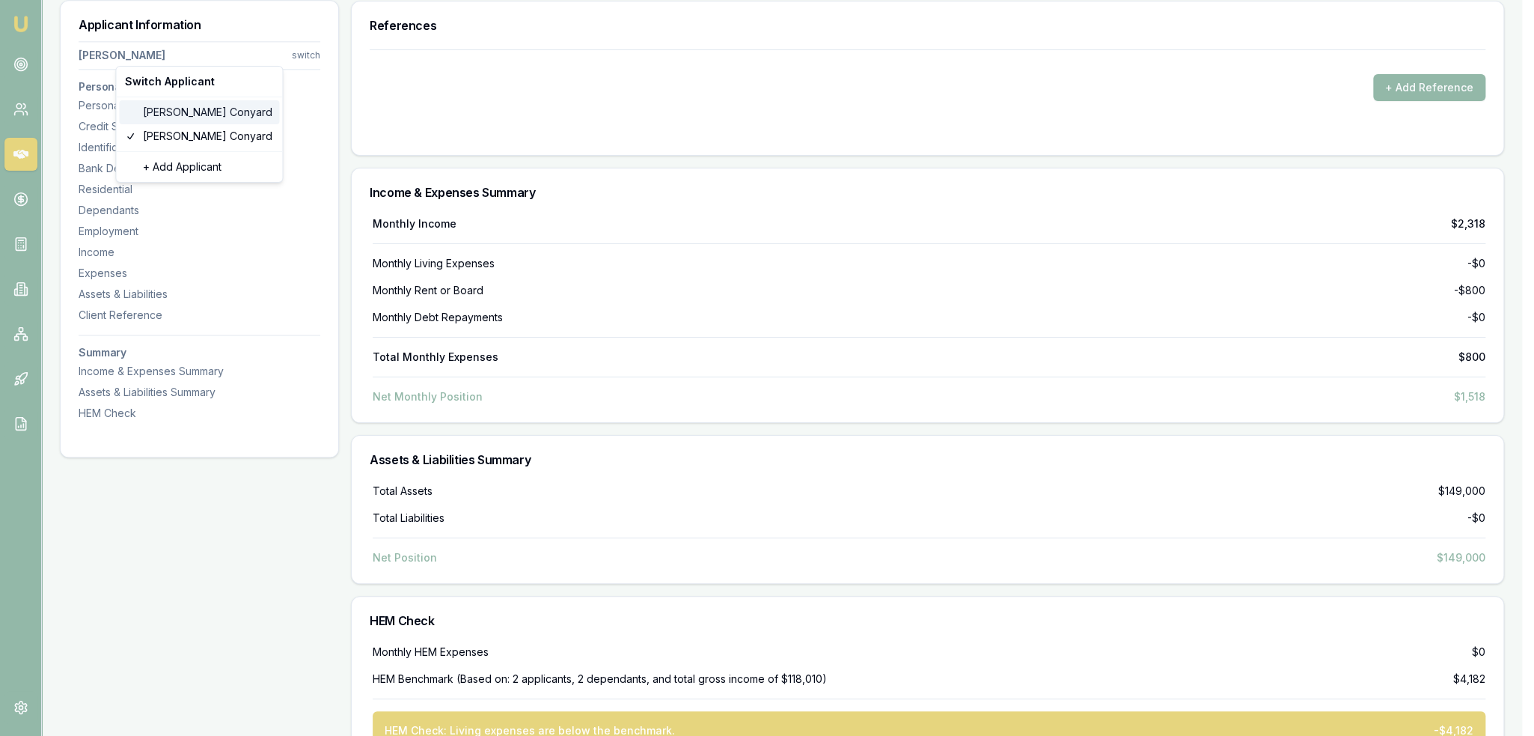
type input "Ann"
type input "24/04/1990"
type input "[EMAIL_ADDRESS][DOMAIN_NAME]"
type input "0418180569"
type input "16012696"
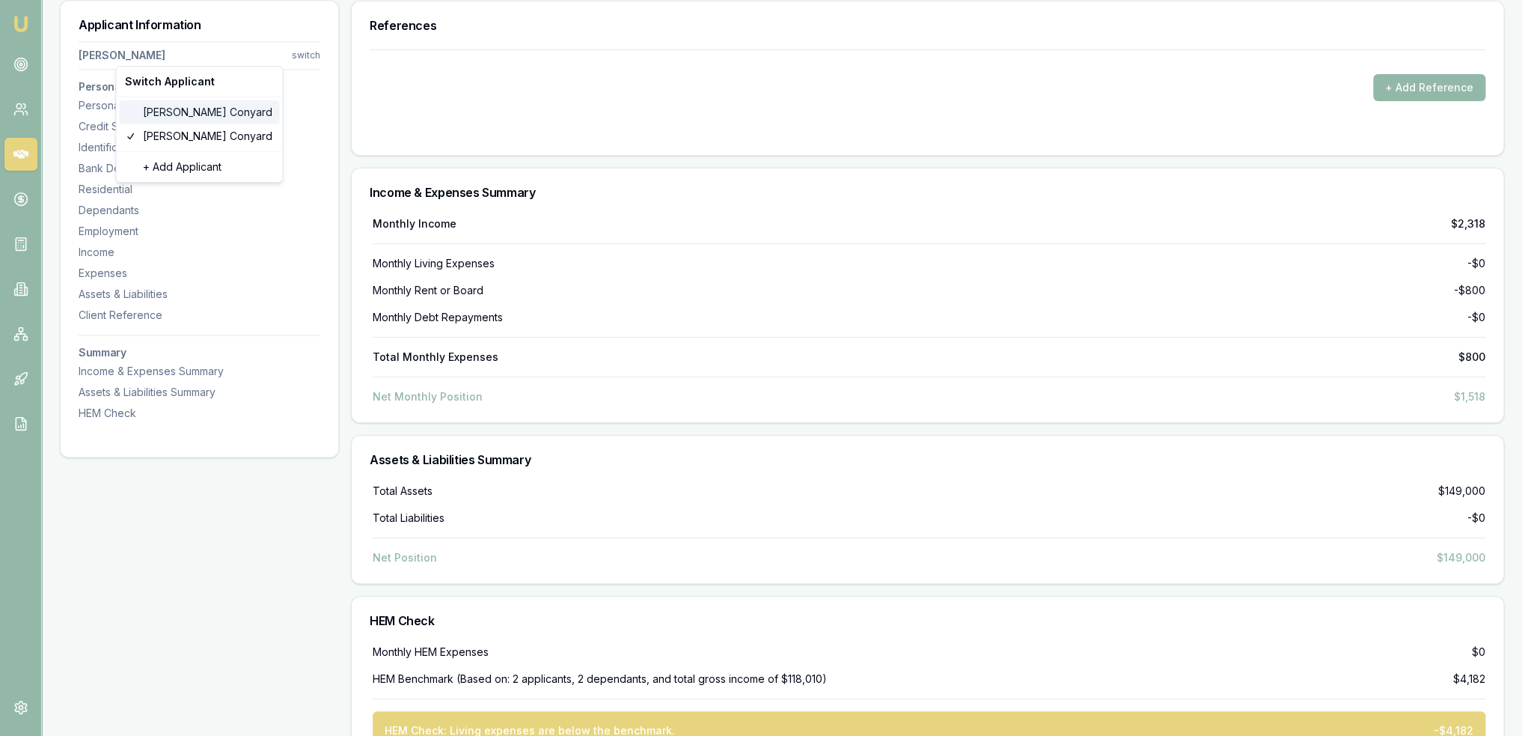
type input "20/1/2028"
type input "2060384650"
type input "2661182006"
type input "01/2028"
type input "1"
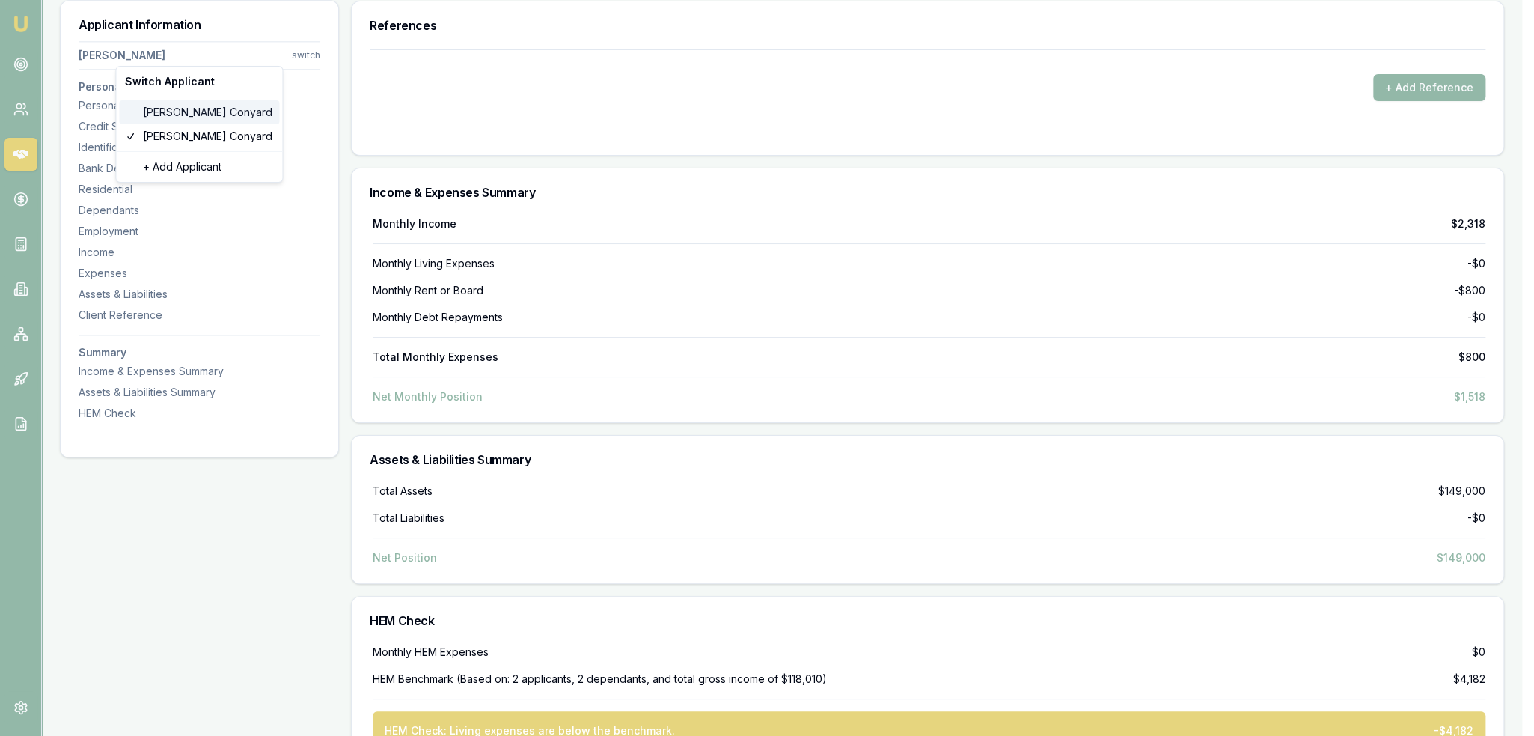
type input "A"
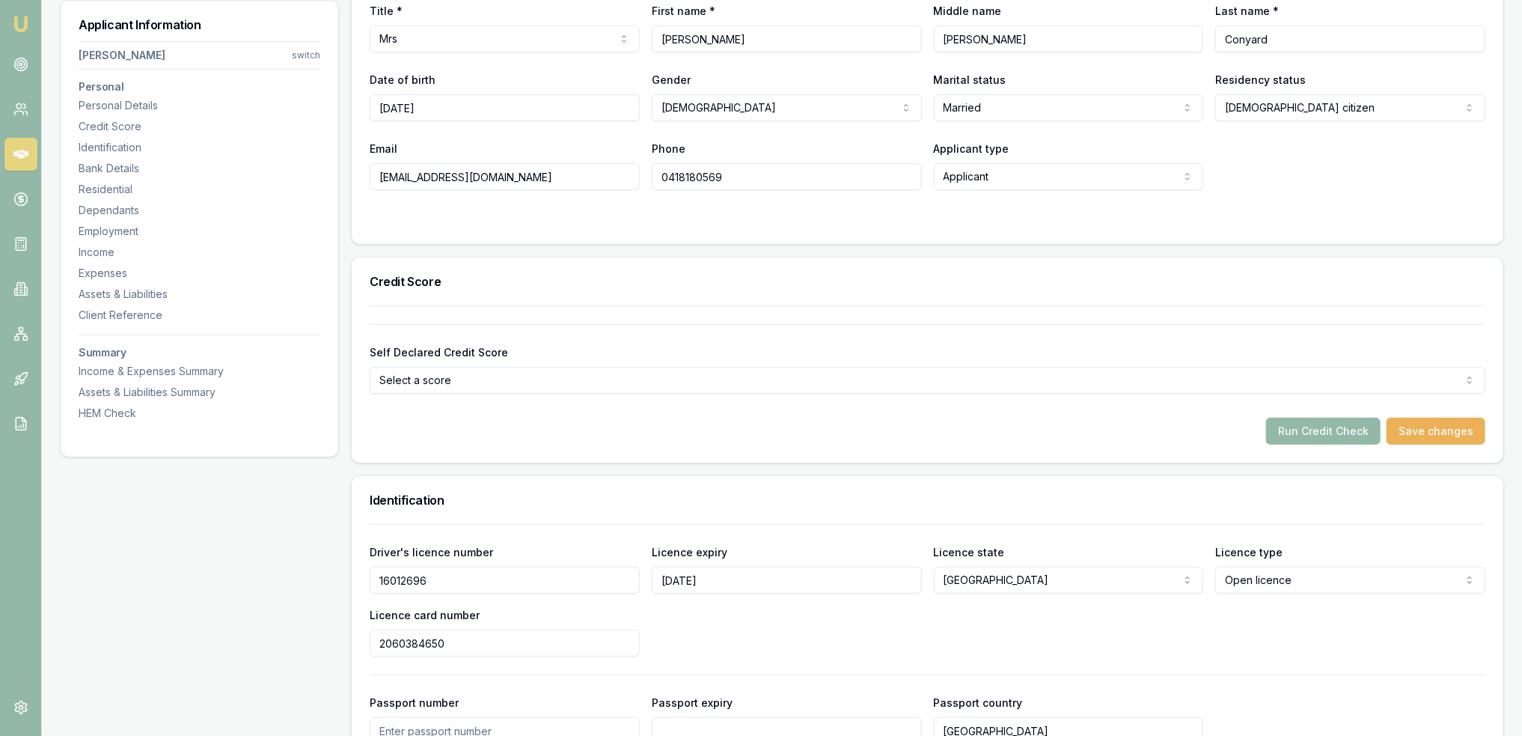
scroll to position [0, 0]
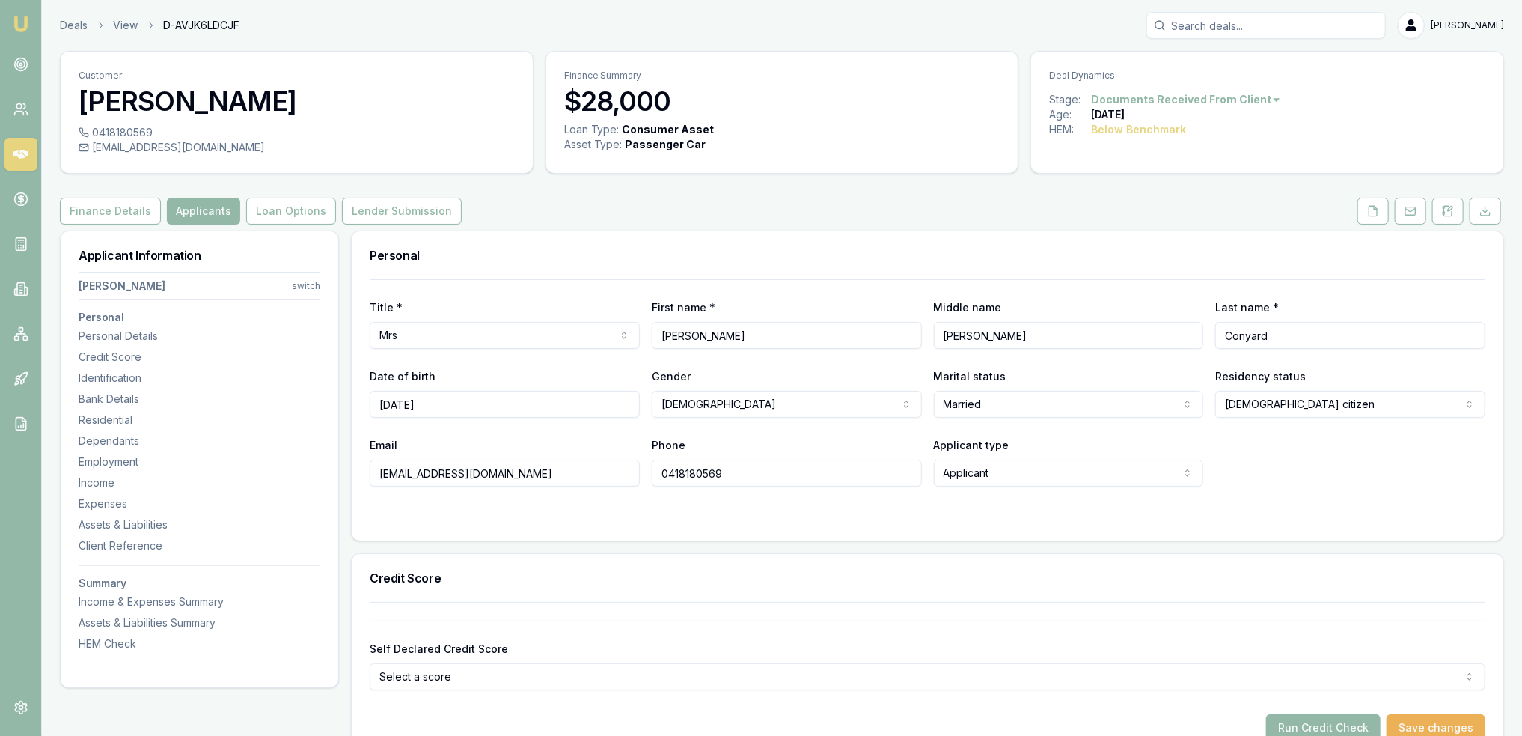
click at [308, 287] on html "Emu Broker Deals View D-AVJK6LDCJF Robyn Adams Toggle Menu Customer Jessie Cony…" at bounding box center [761, 368] width 1522 height 736
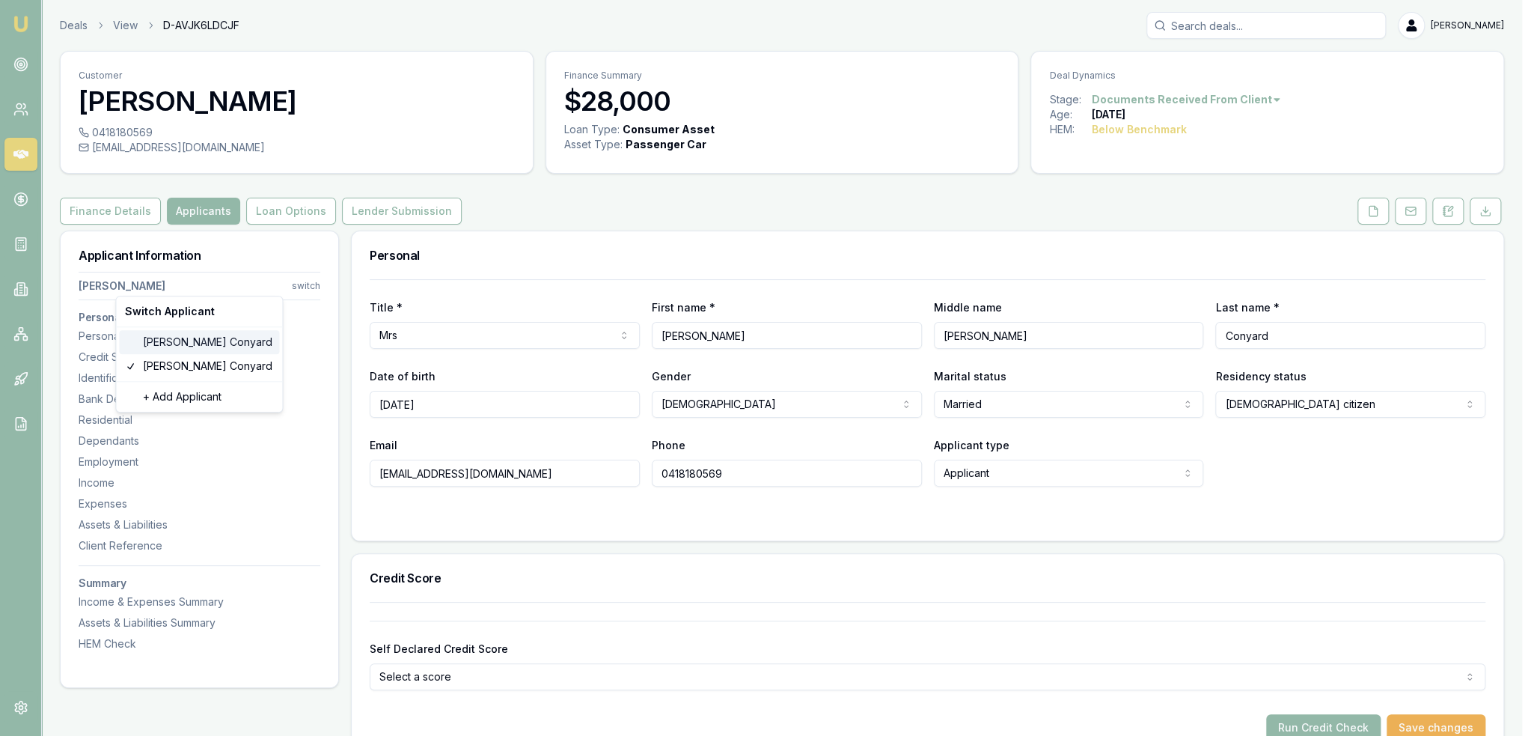
click at [206, 340] on div "Daniel Conyard" at bounding box center [199, 342] width 160 height 24
select select "Mr"
select select "MALE"
select select "AVERAGE"
type input "Daniel"
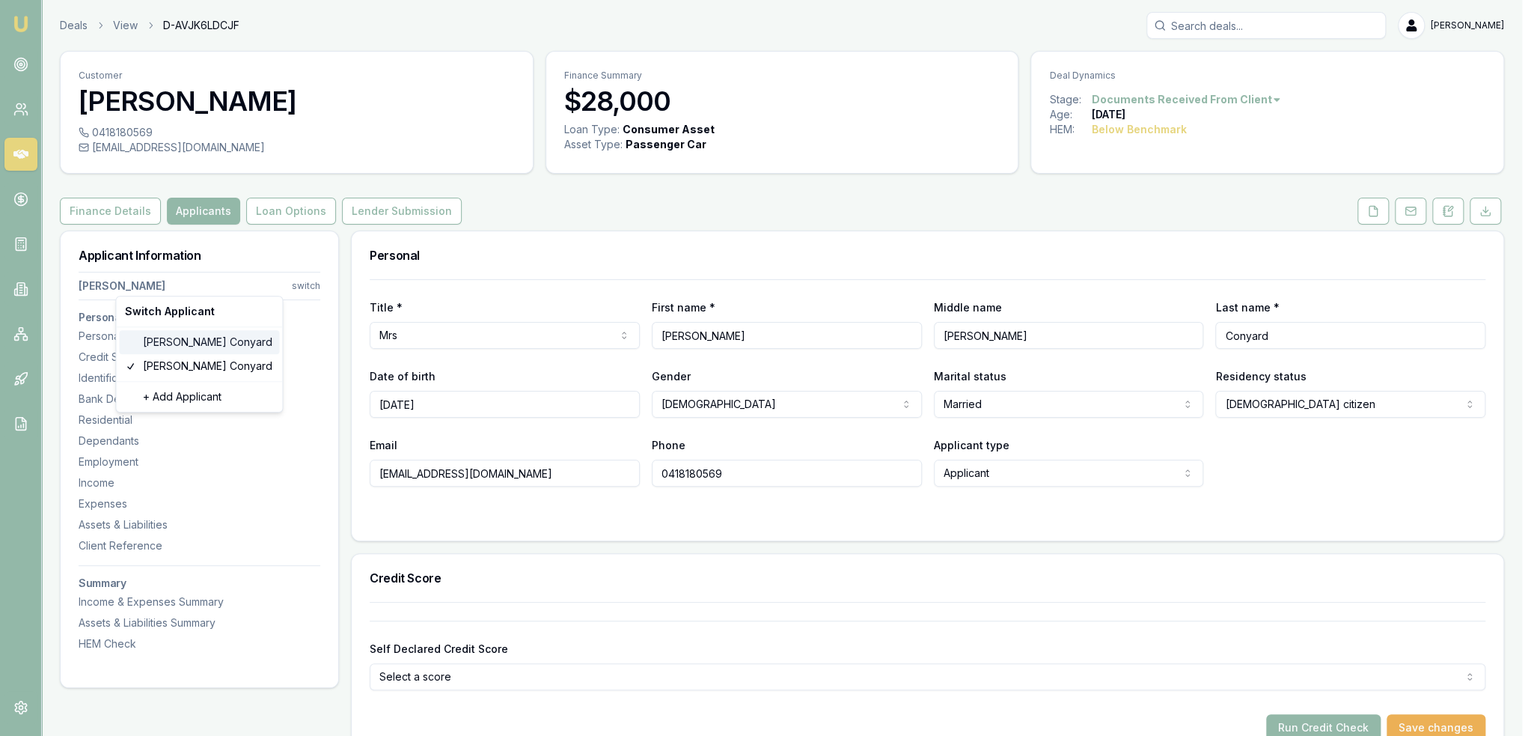
type input "Shaun"
type input "07/07/1987"
type input "dansproplastering@outlook.com"
type input "0413703409"
type input "15482310"
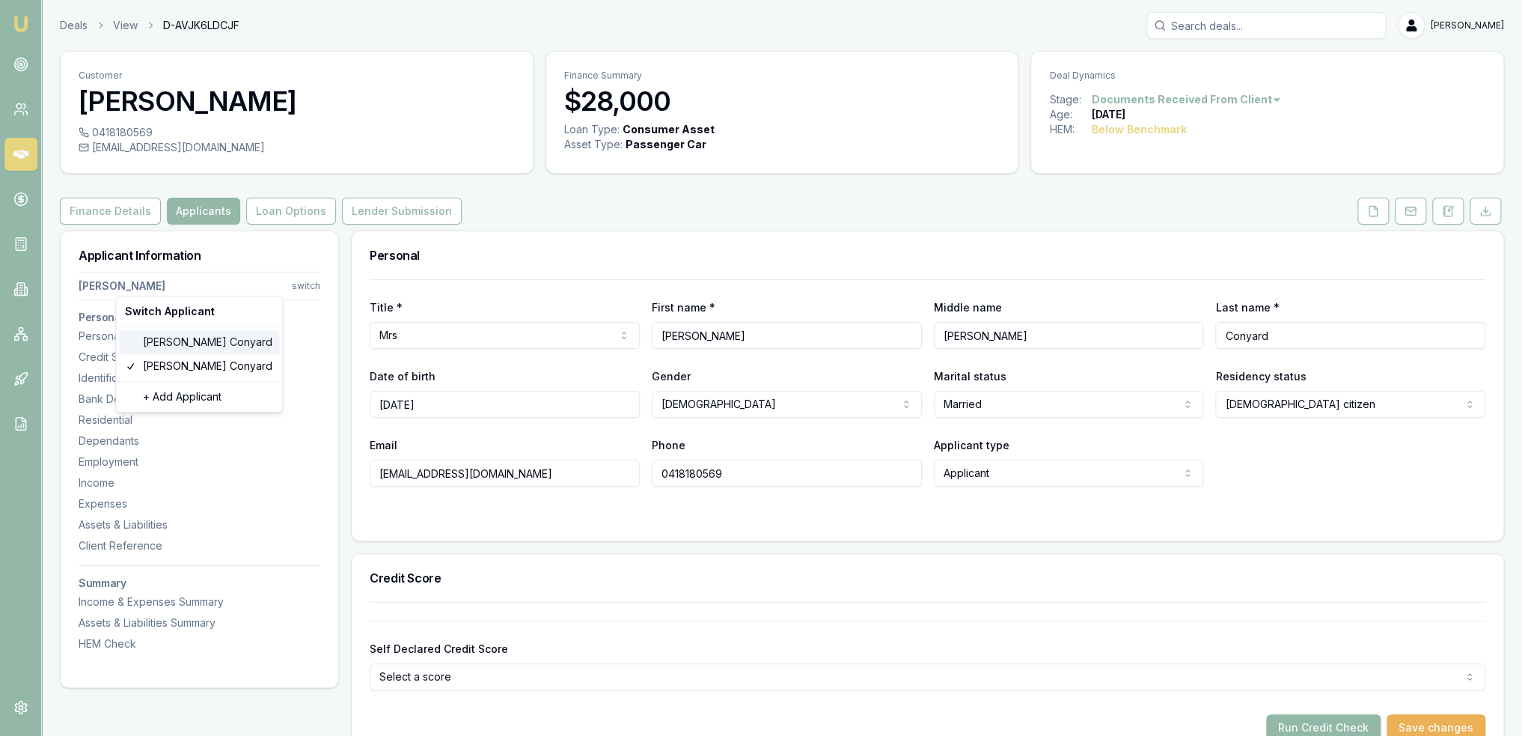
type input "24/6/2030"
type input "2061654953"
type input "2661182007"
type input "03/2030"
type input "5"
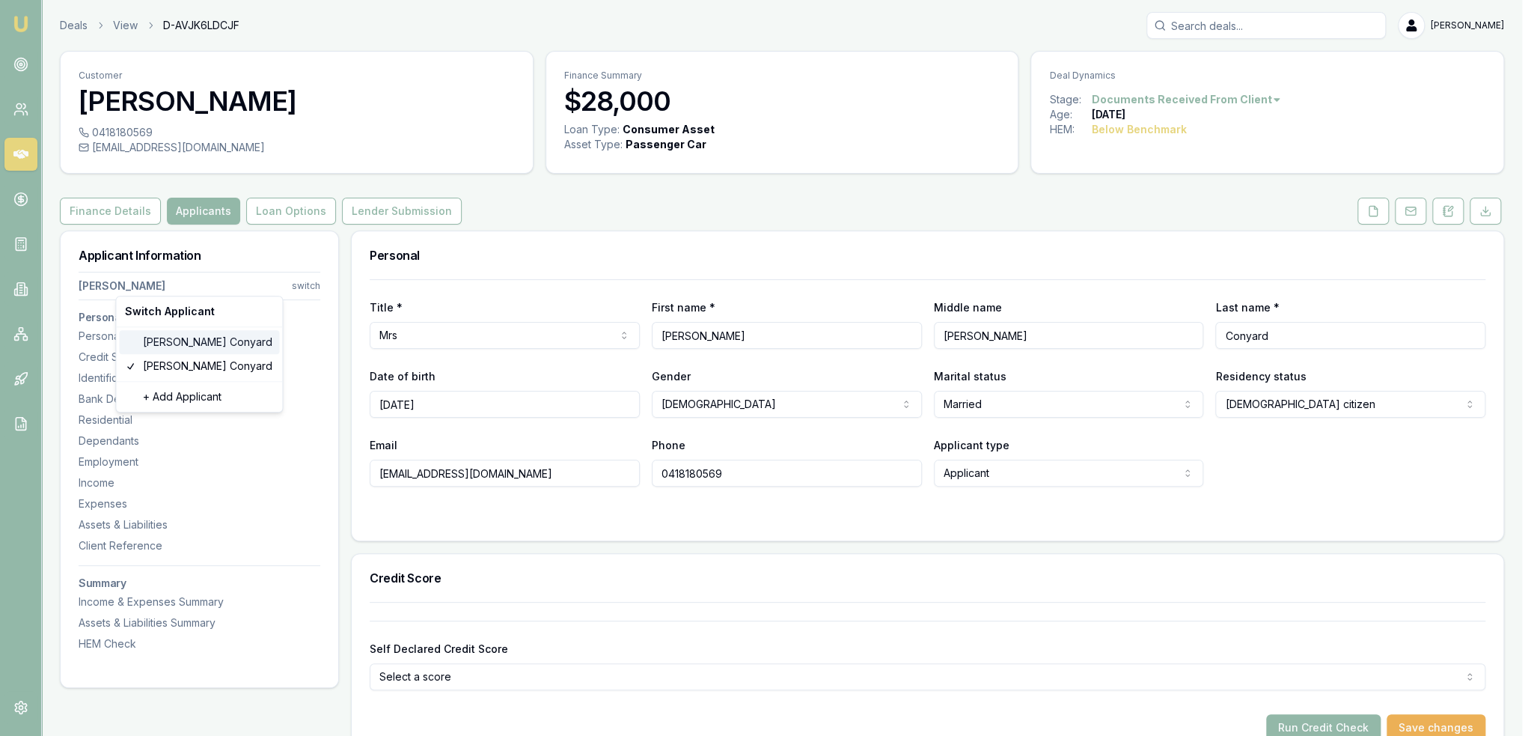
type input "S"
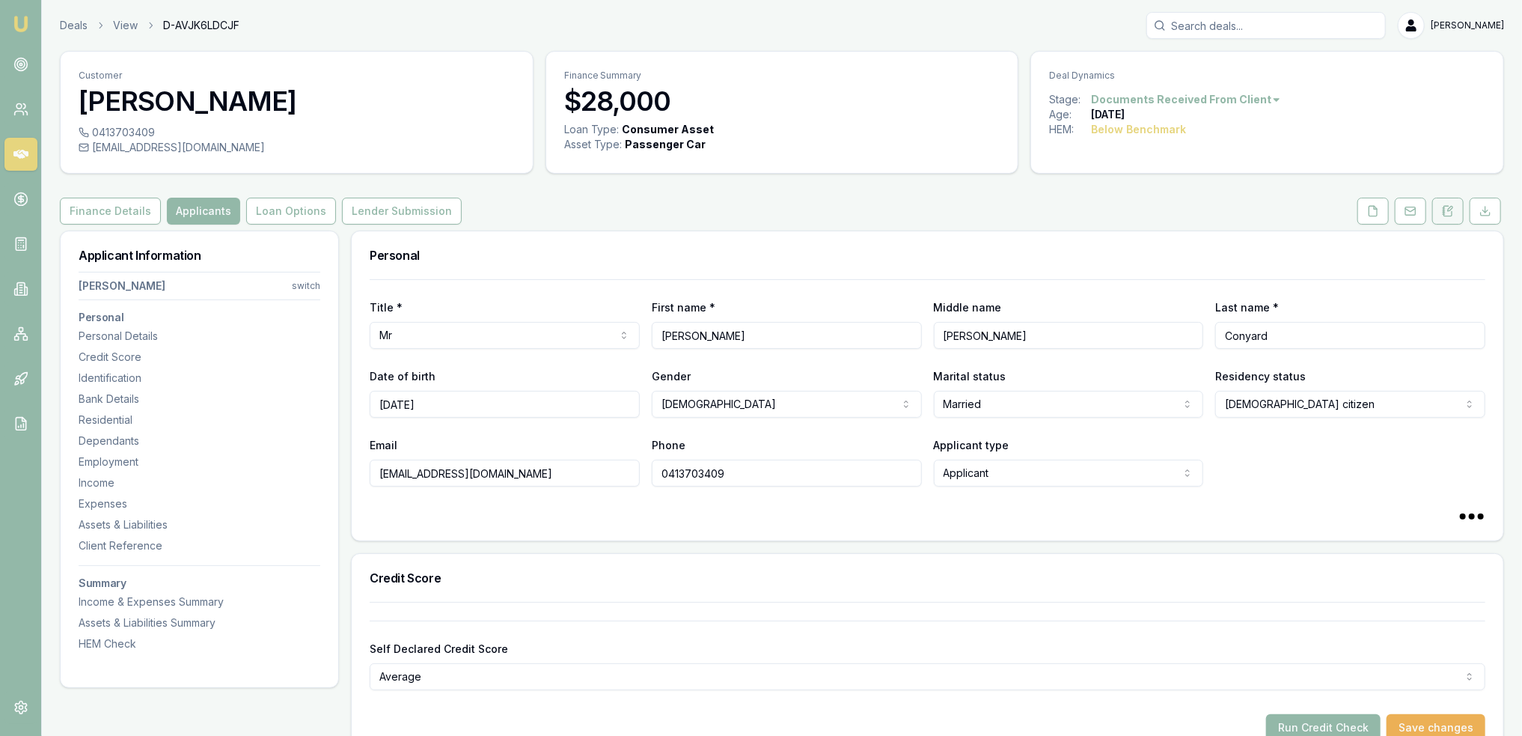
click at [1454, 215] on icon at bounding box center [1448, 211] width 12 height 12
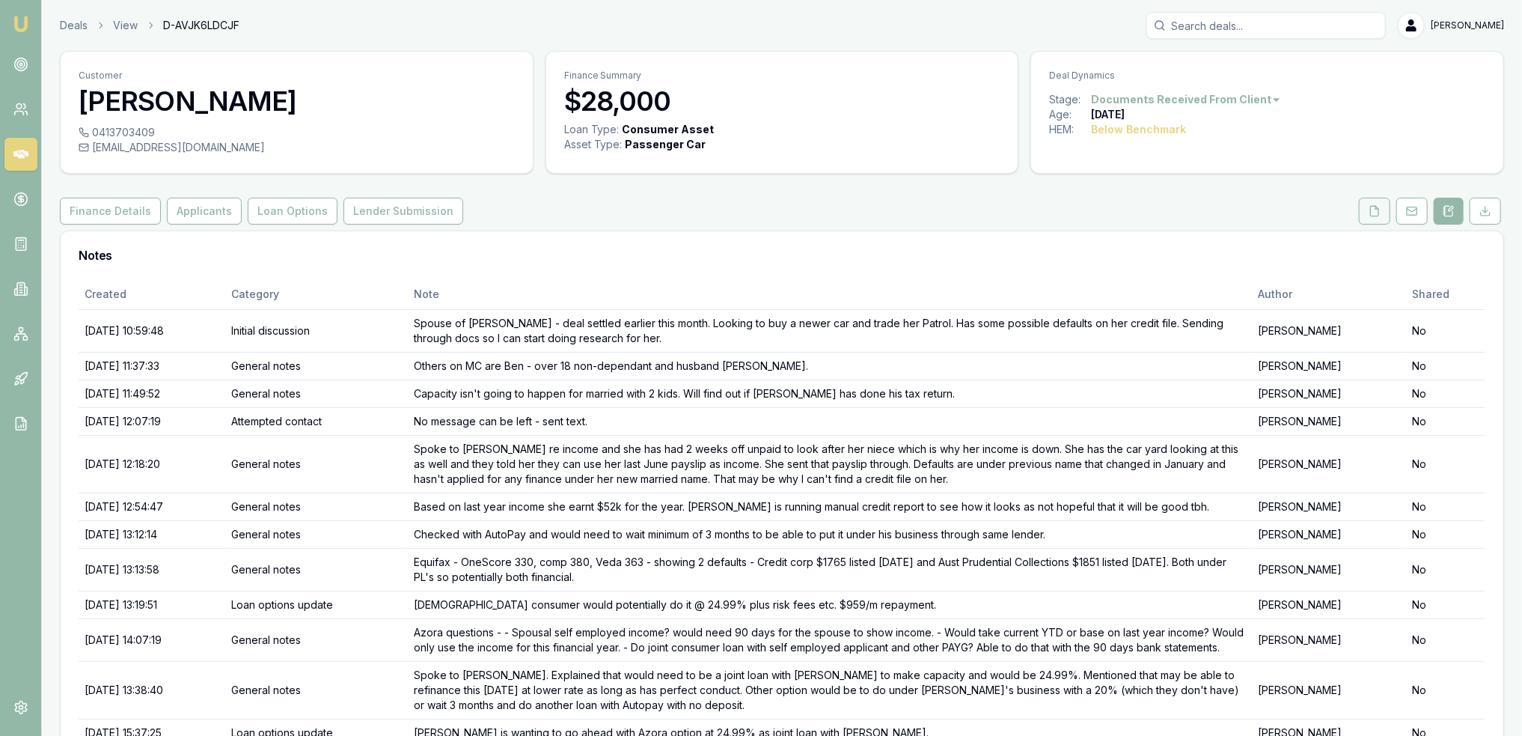
click at [1374, 215] on icon at bounding box center [1375, 211] width 8 height 10
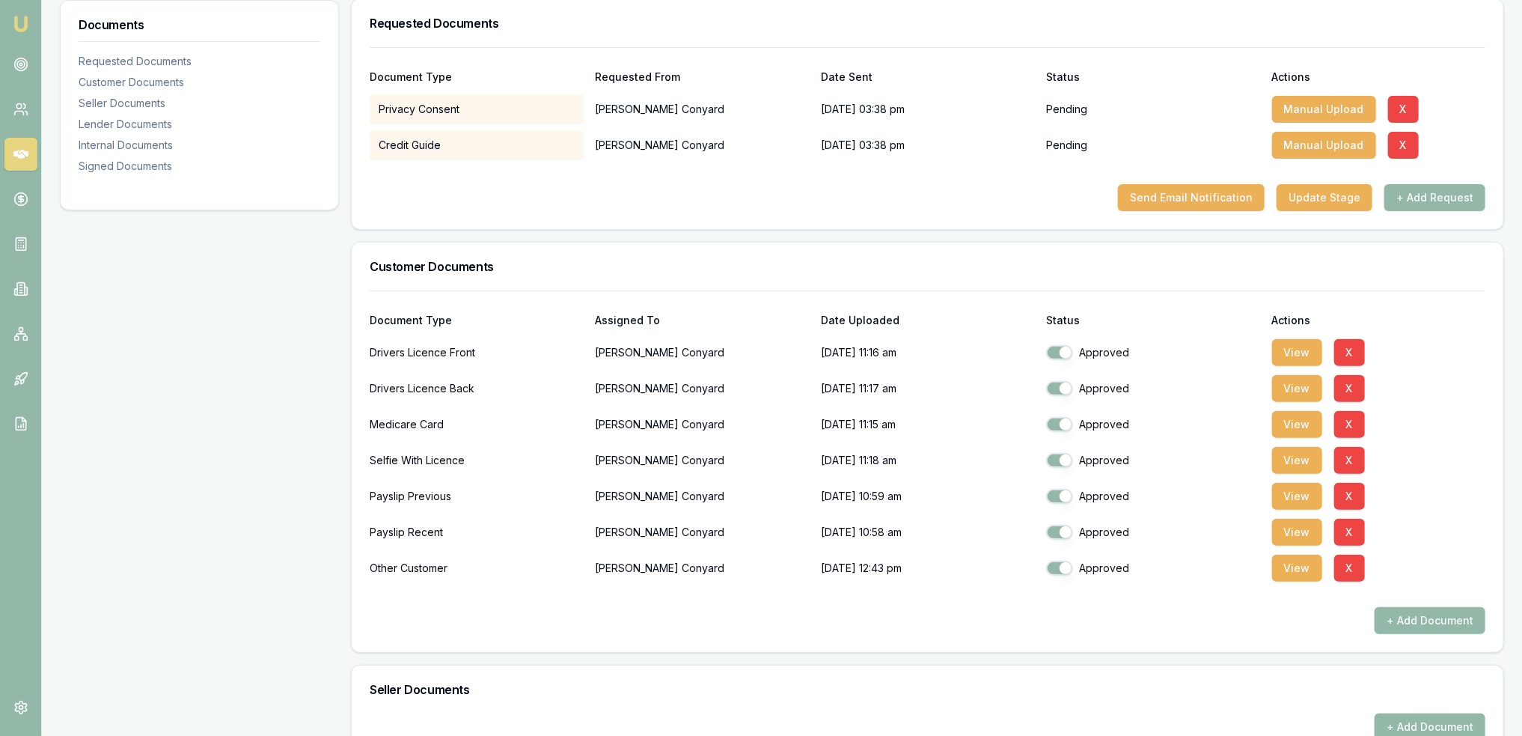
scroll to position [299, 0]
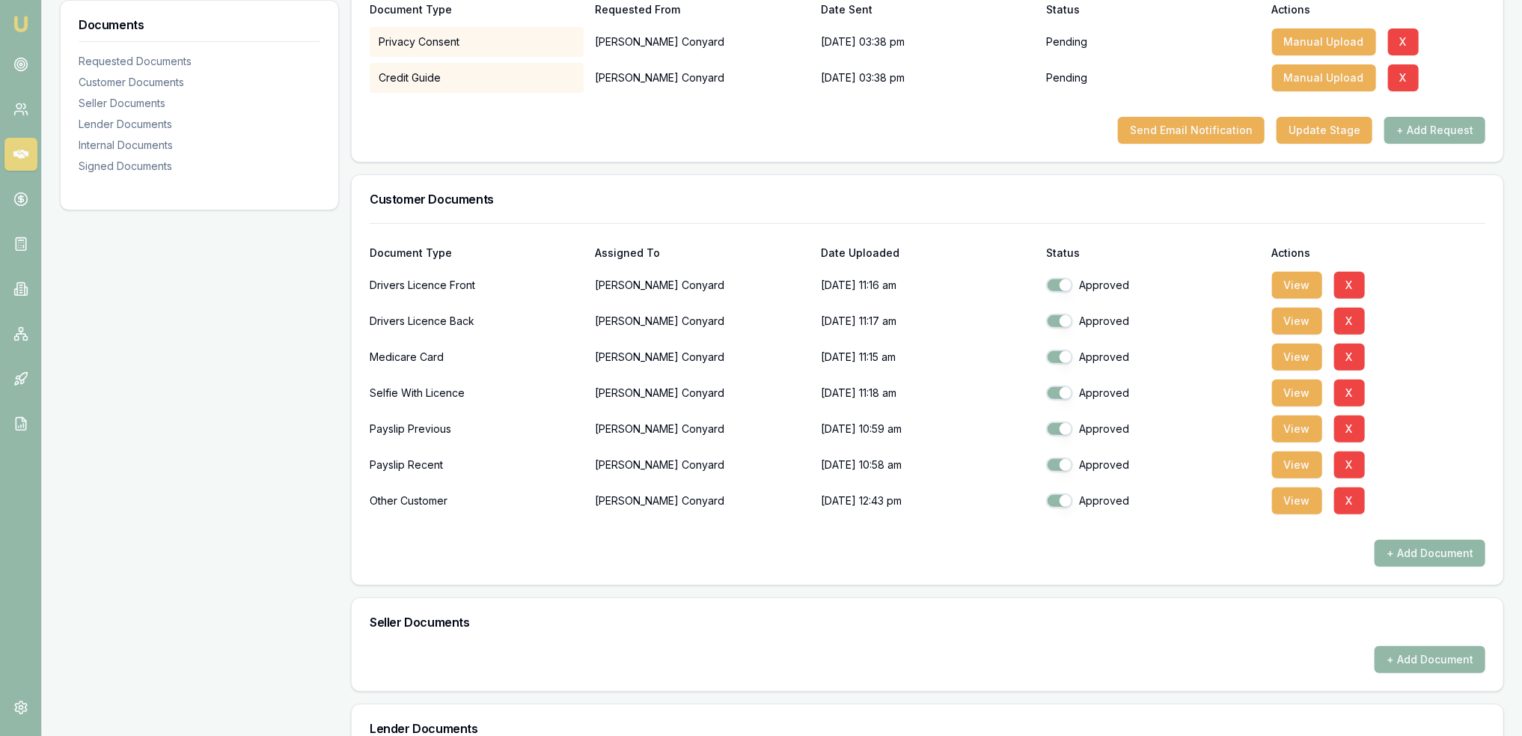
click at [1419, 554] on button "+ Add Document" at bounding box center [1429, 552] width 111 height 27
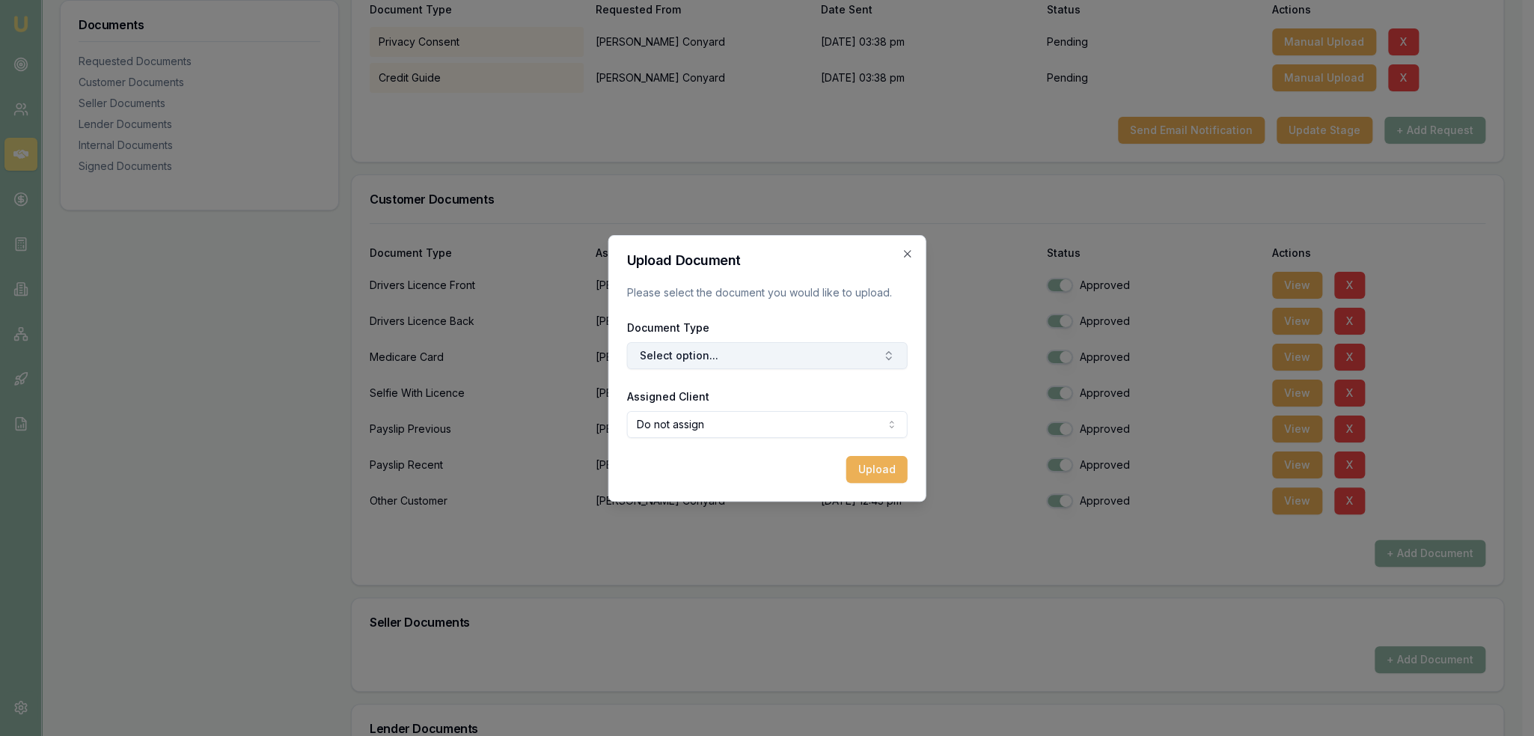
click at [692, 352] on button "Select option..." at bounding box center [767, 355] width 281 height 27
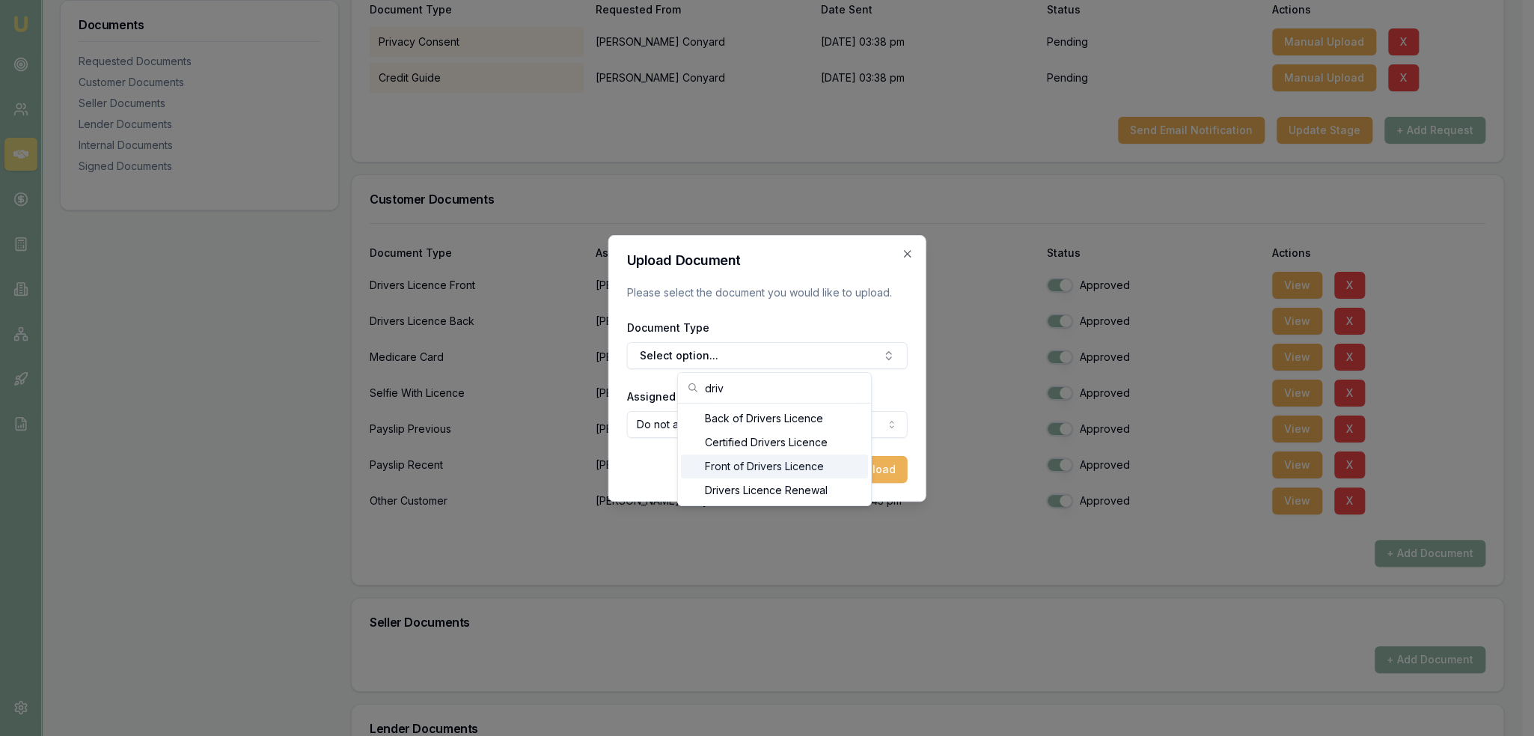
type input "driv"
click at [733, 458] on div "Front of Drivers Licence" at bounding box center [774, 466] width 187 height 24
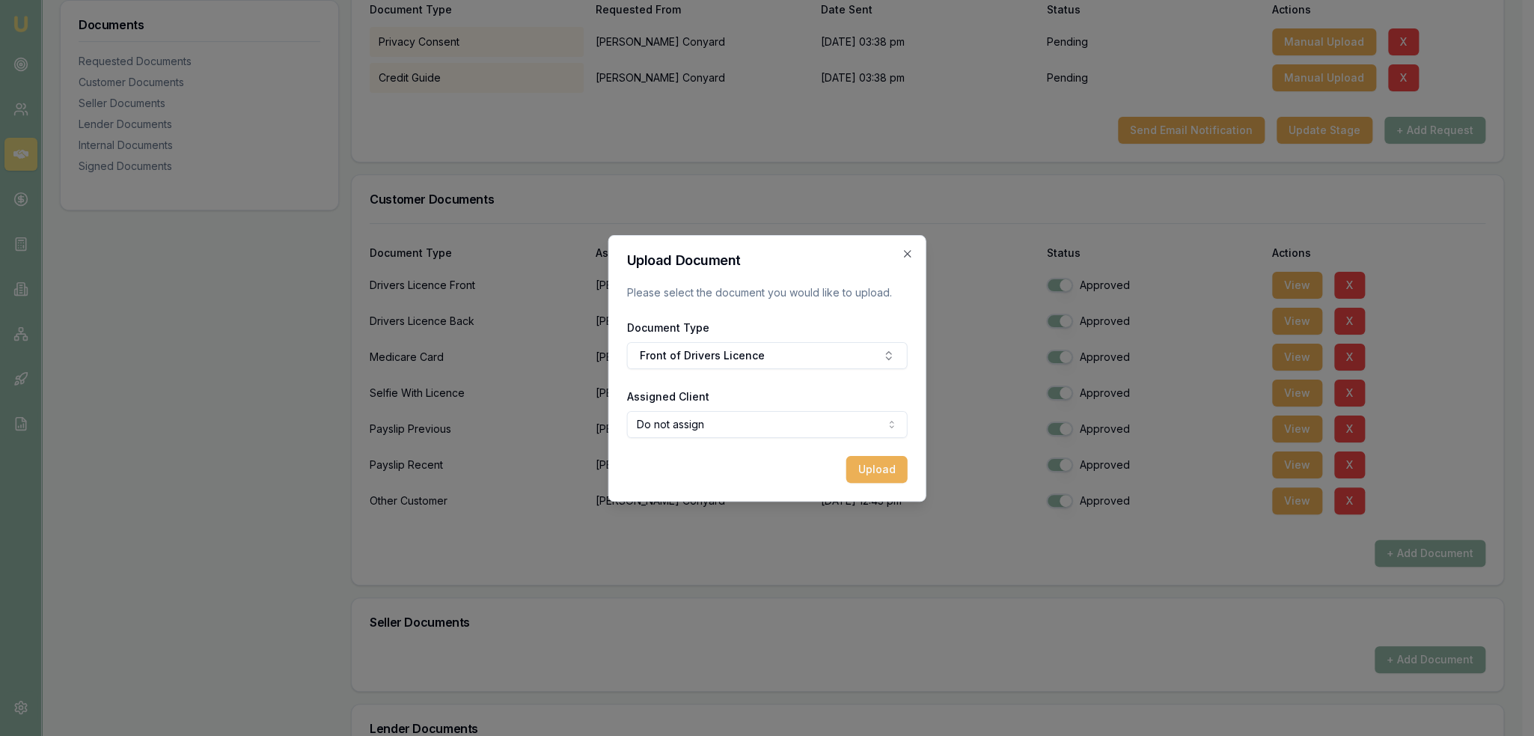
click at [732, 427] on body "Emu Broker Deals View D-AVJK6LDCJF Robyn Adams Toggle Menu Customer Daniel Cony…" at bounding box center [761, 69] width 1522 height 736
select select "U-5C9NQCVAR6"
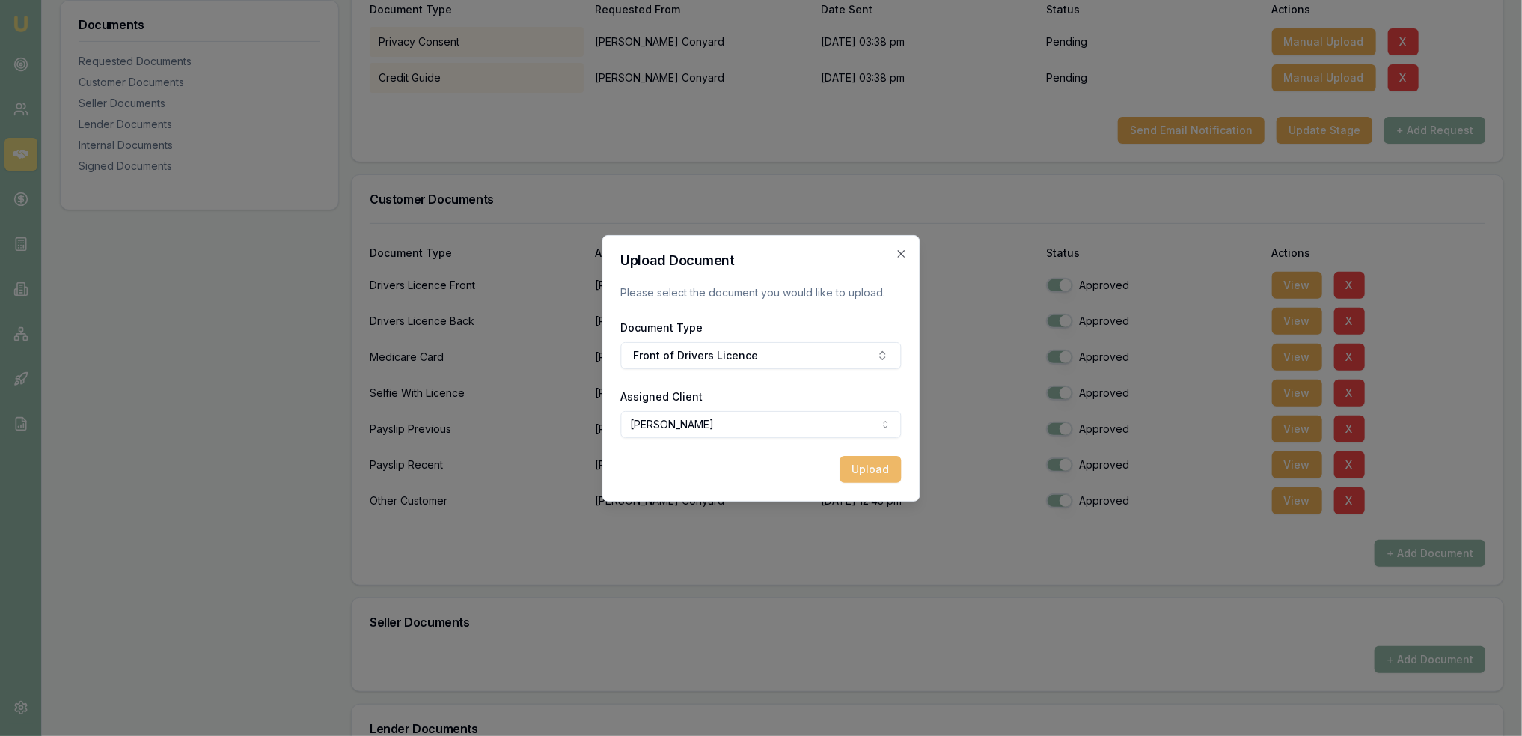
click at [859, 470] on button "Upload" at bounding box center [870, 469] width 61 height 27
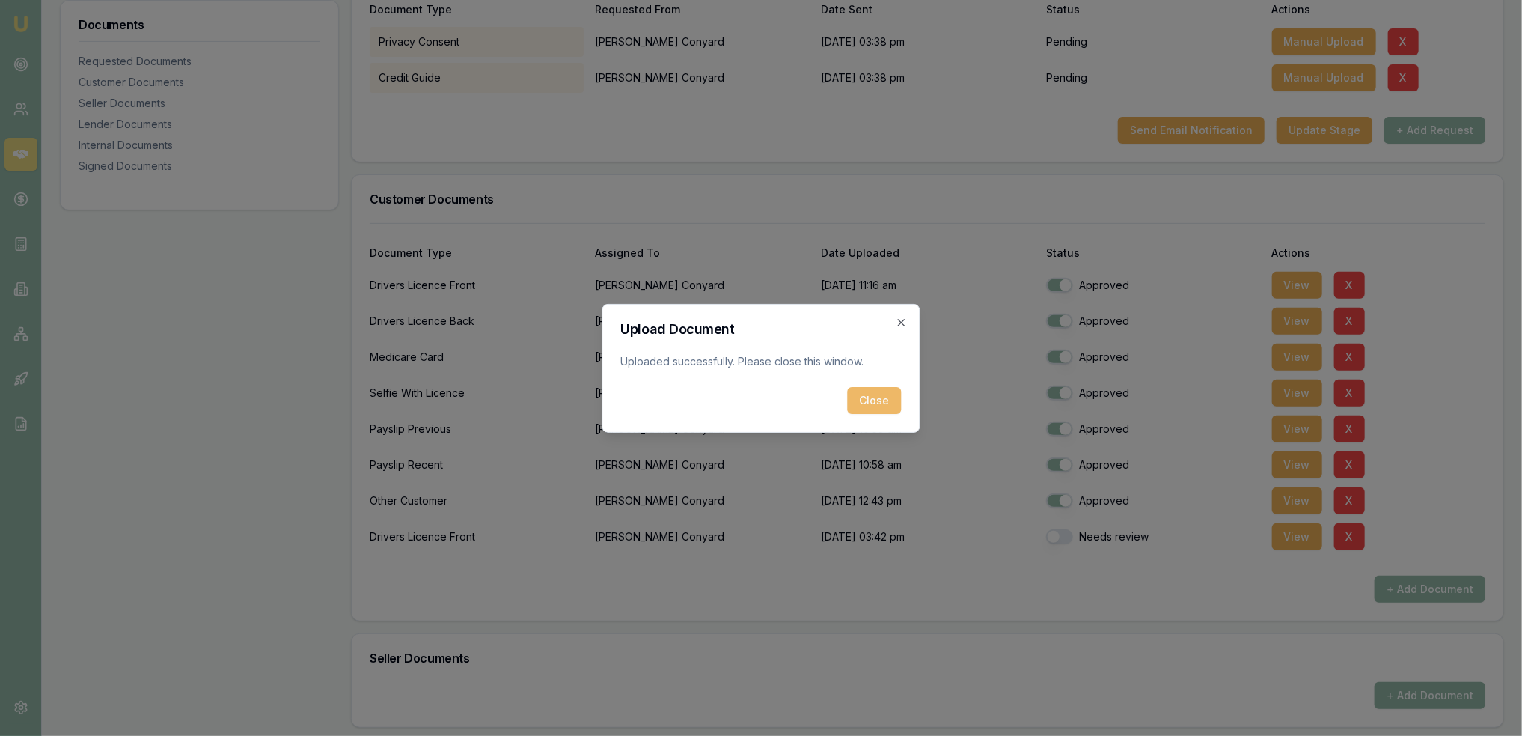
click at [864, 396] on button "Close" at bounding box center [875, 400] width 54 height 27
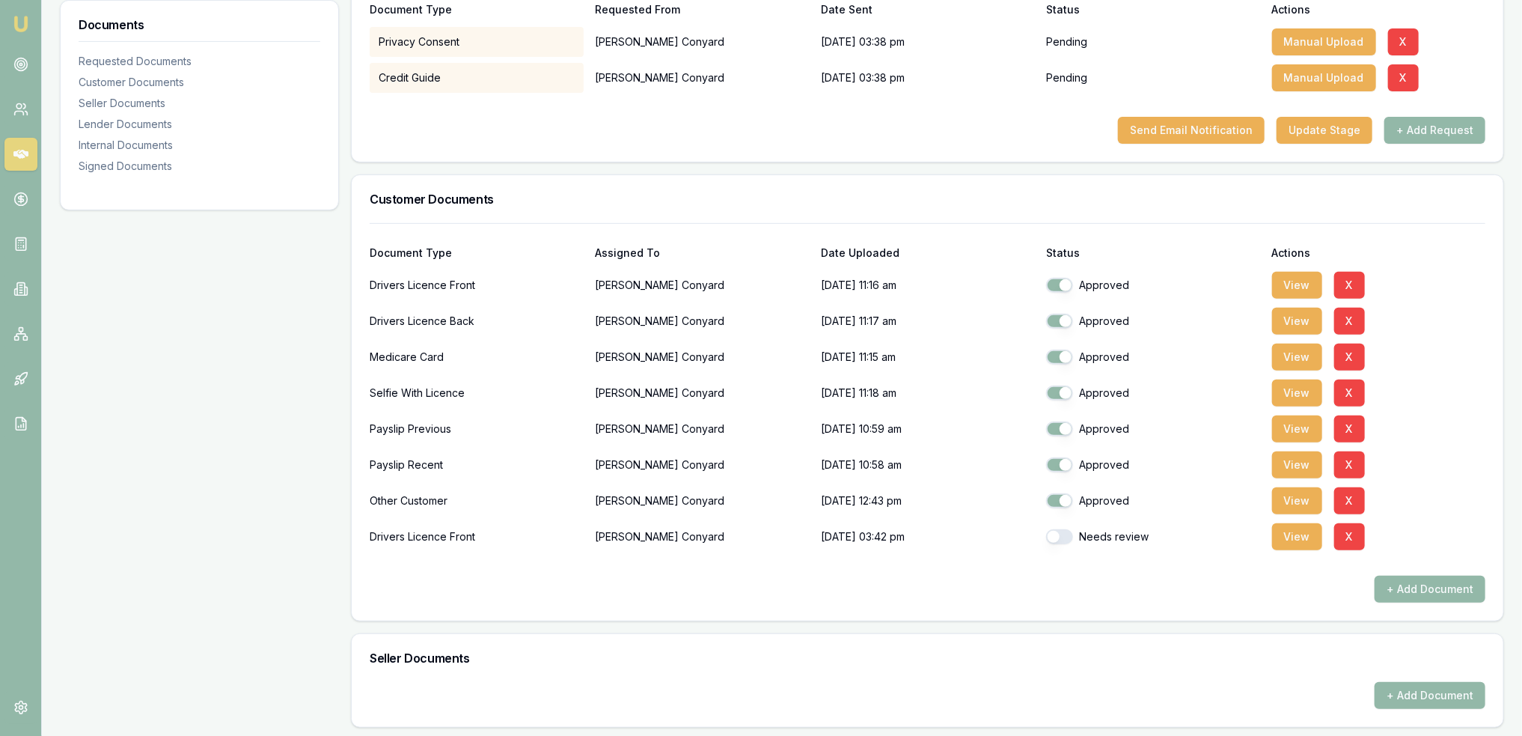
click at [1058, 529] on button "button" at bounding box center [1059, 536] width 27 height 15
checkbox input "true"
click at [1292, 541] on button "View" at bounding box center [1297, 536] width 50 height 27
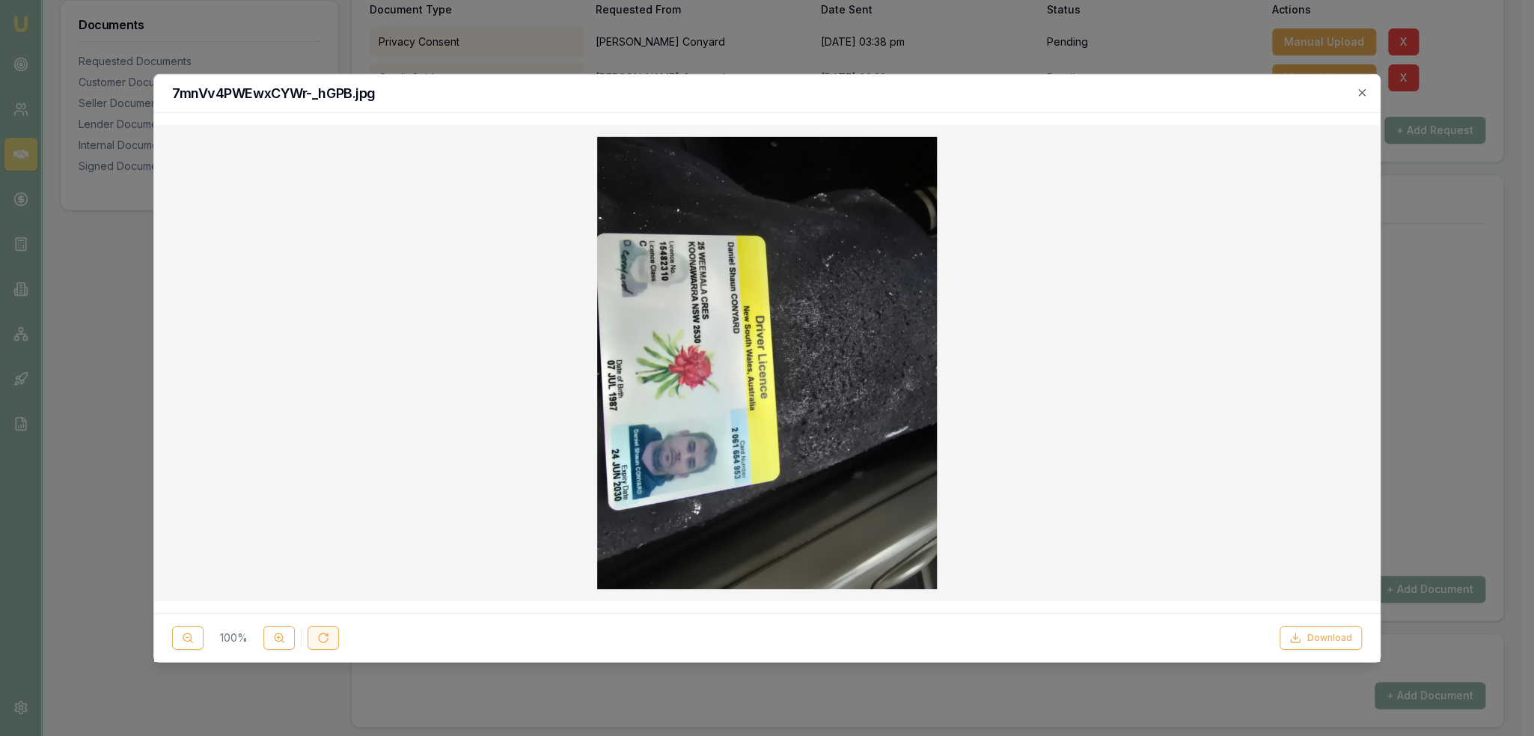
click at [330, 634] on button at bounding box center [323, 638] width 31 height 24
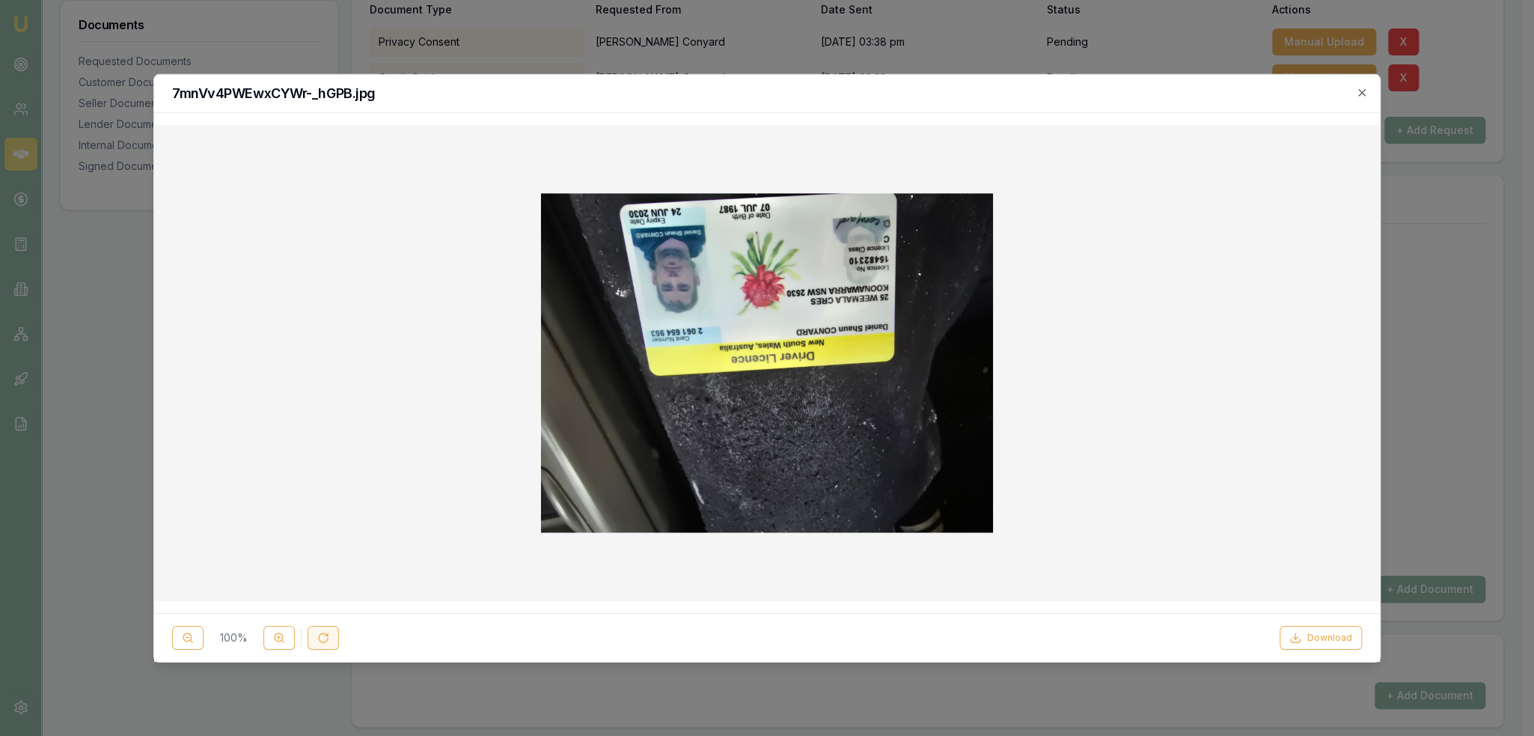
click at [330, 634] on button at bounding box center [323, 638] width 31 height 24
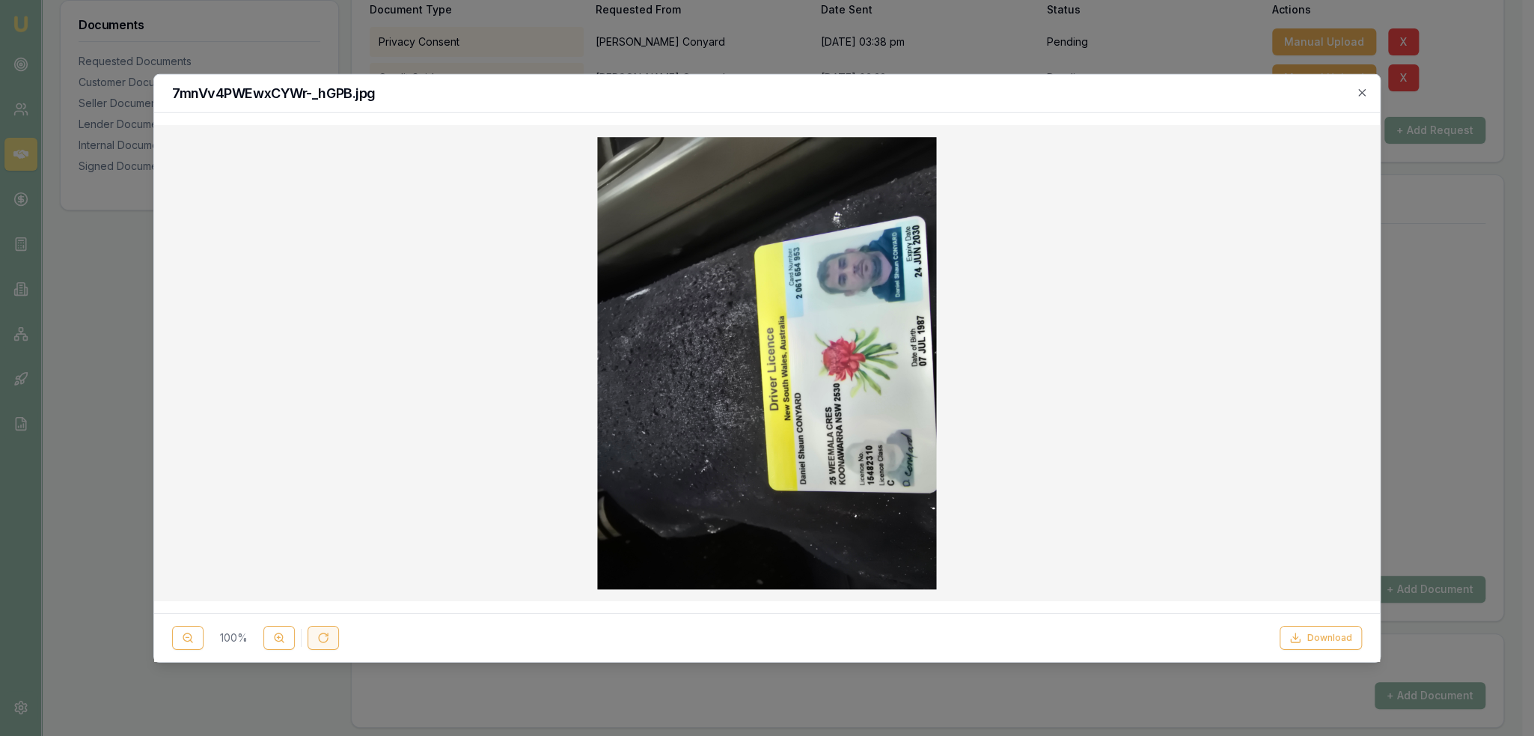
click at [330, 634] on button at bounding box center [323, 638] width 31 height 24
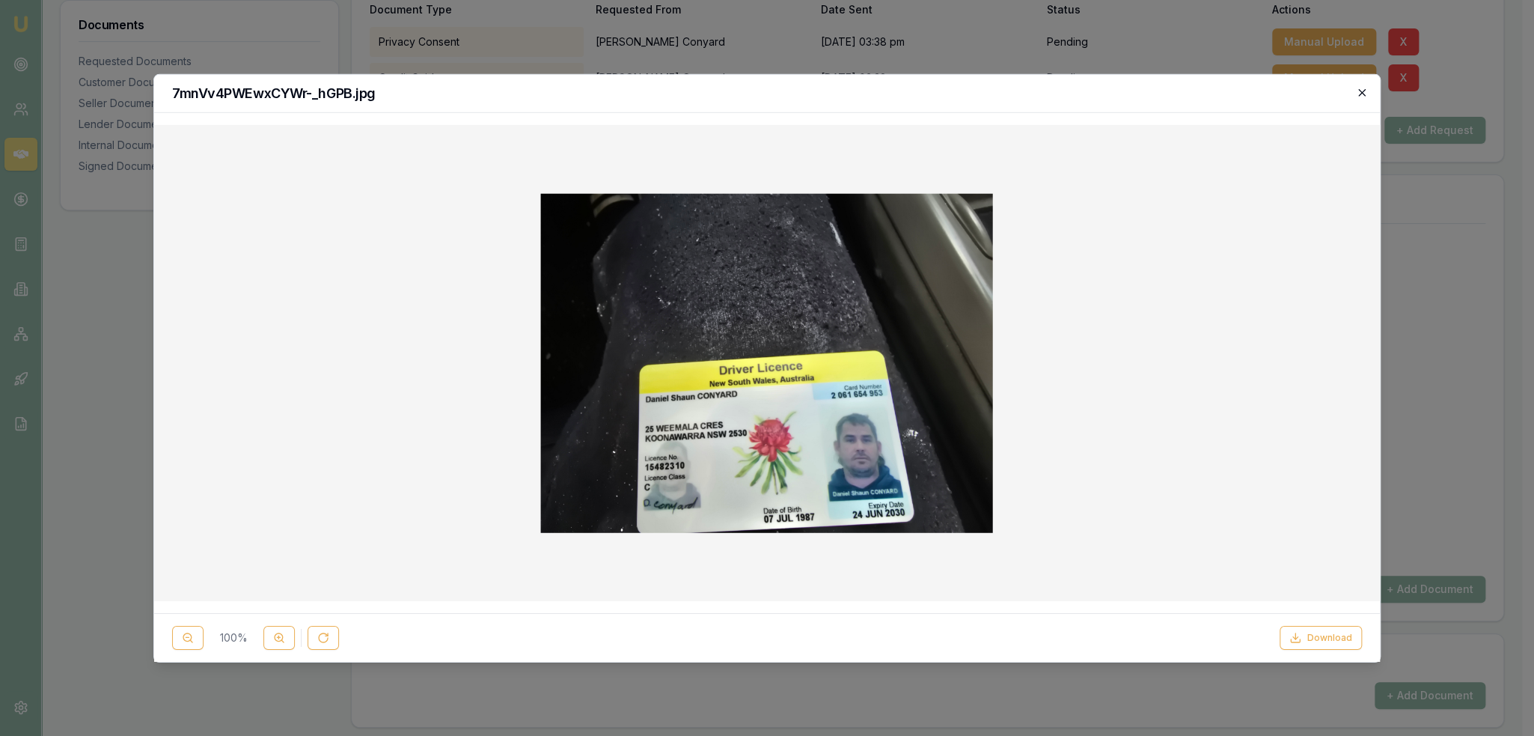
click at [1357, 93] on icon "button" at bounding box center [1362, 92] width 12 height 12
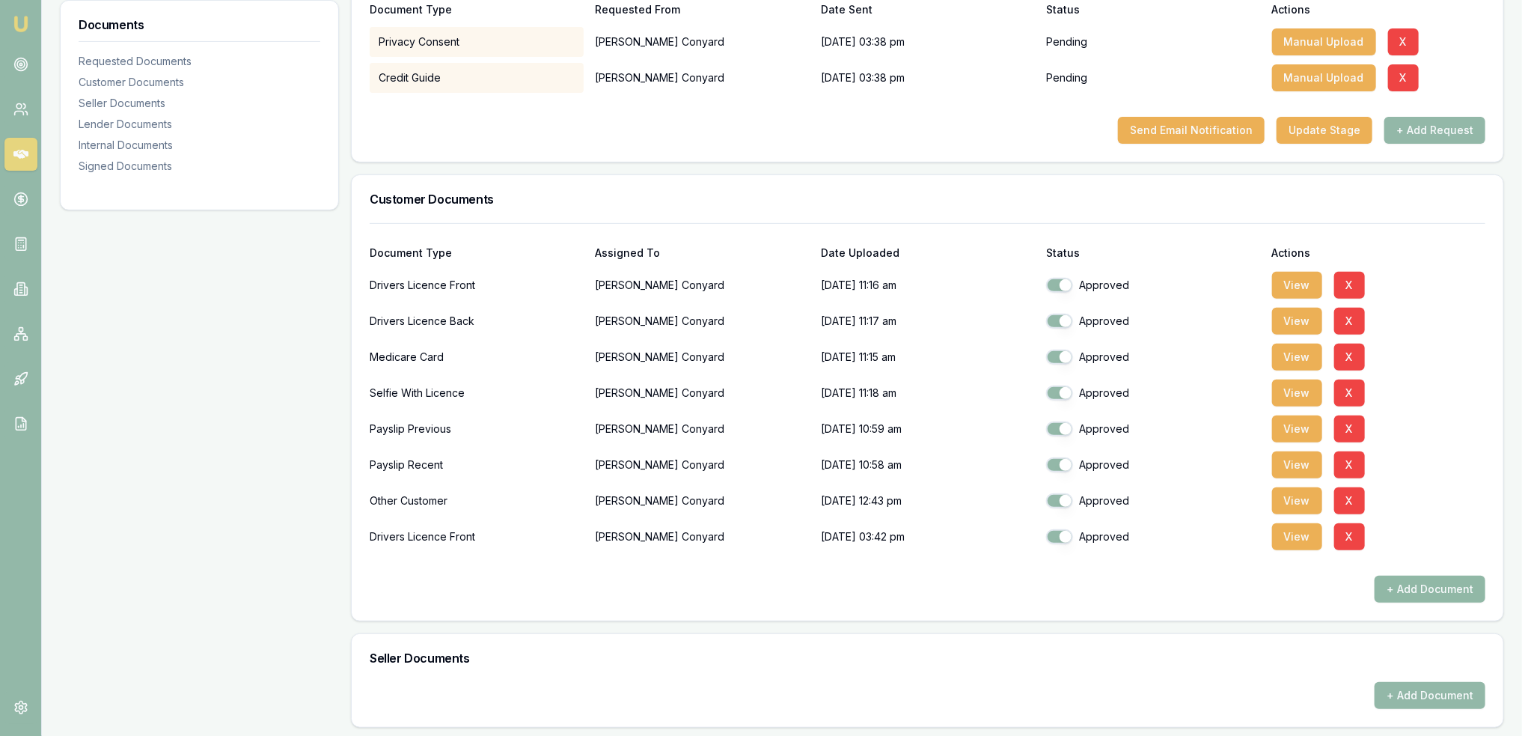
click at [1412, 583] on button "+ Add Document" at bounding box center [1429, 588] width 111 height 27
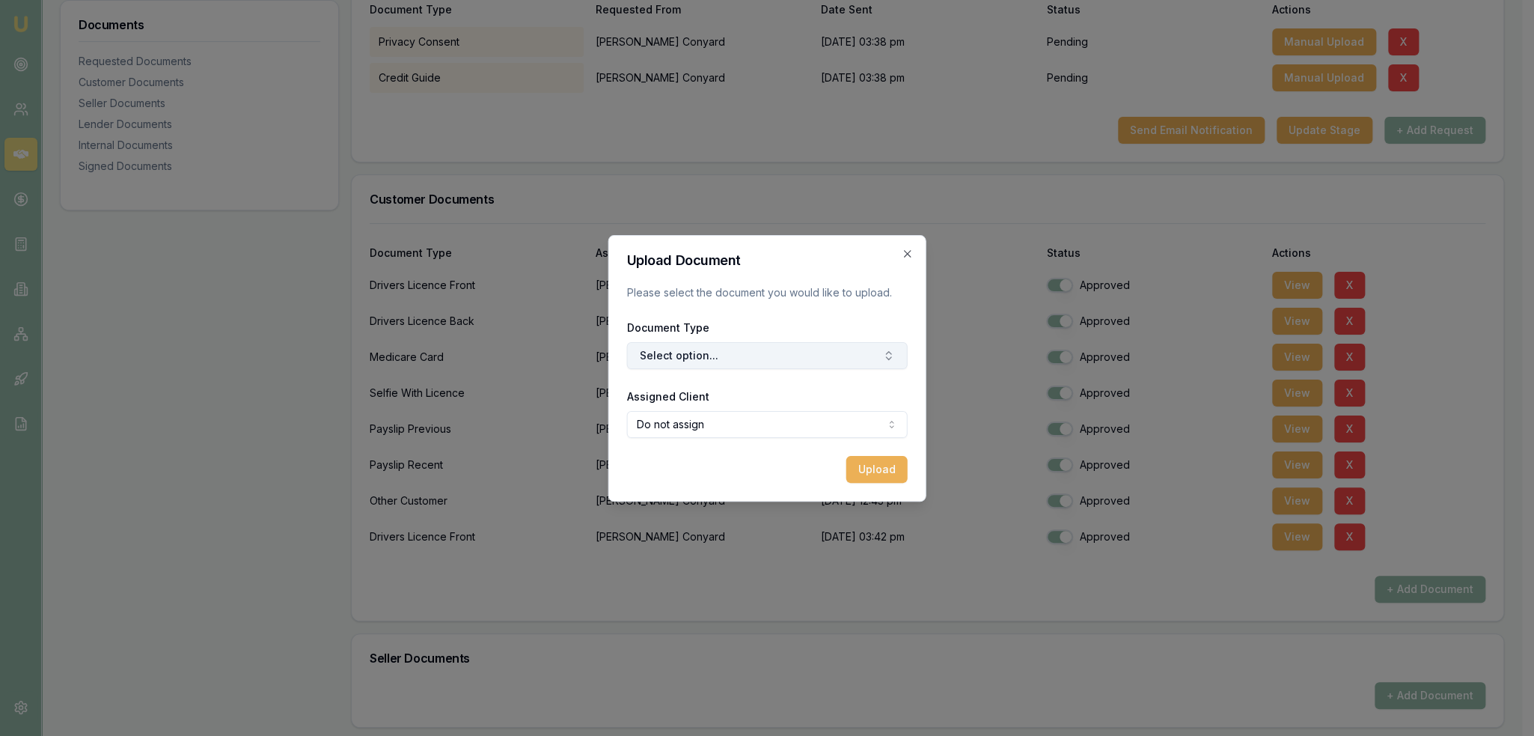
click at [706, 353] on button "Select option..." at bounding box center [767, 355] width 281 height 27
type input "medi"
click at [745, 412] on div "Medicare Card" at bounding box center [774, 418] width 187 height 24
click at [724, 418] on body "Emu Broker Deals View D-AVJK6LDCJF Robyn Adams Toggle Menu Customer Daniel Cony…" at bounding box center [761, 69] width 1522 height 736
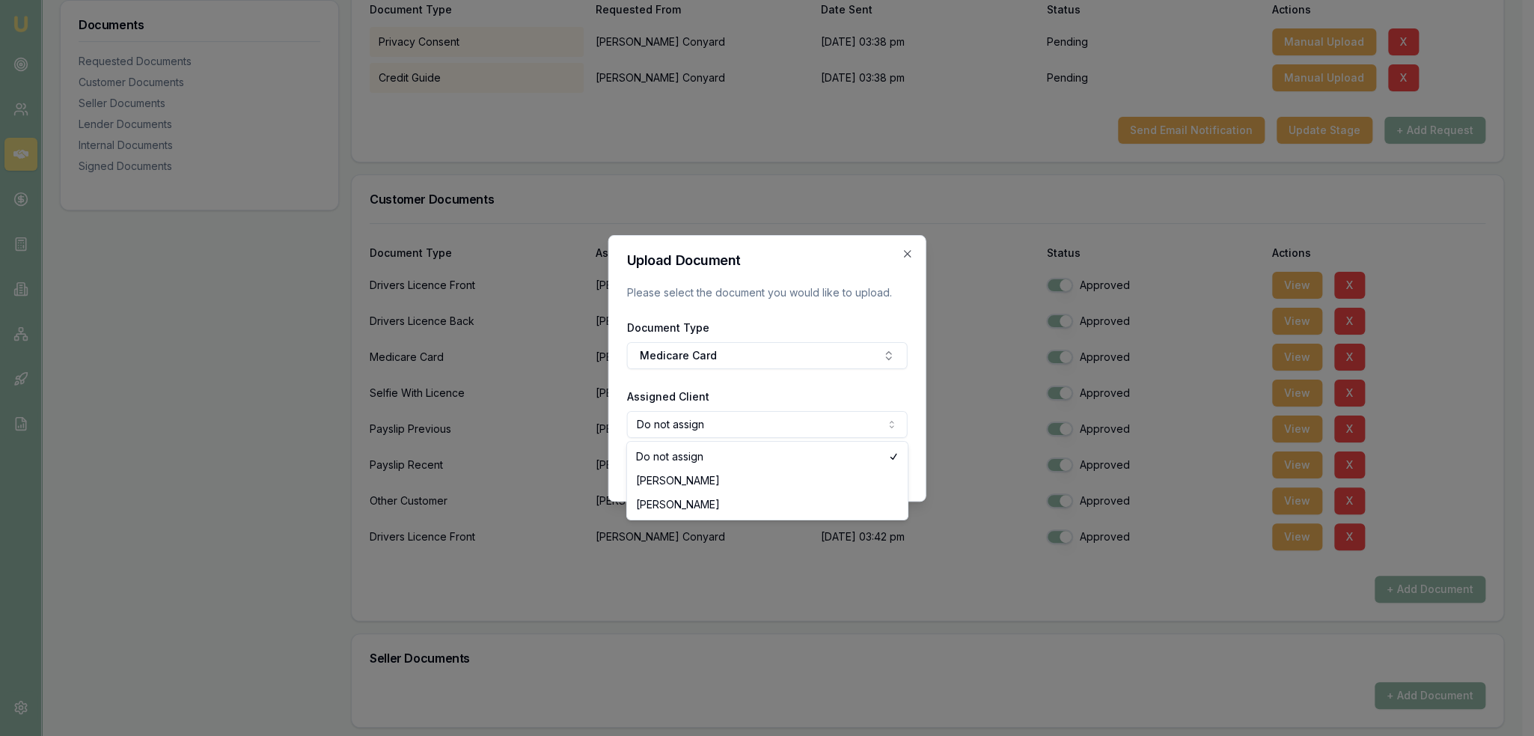
select select "U-5C9NQCVAR6"
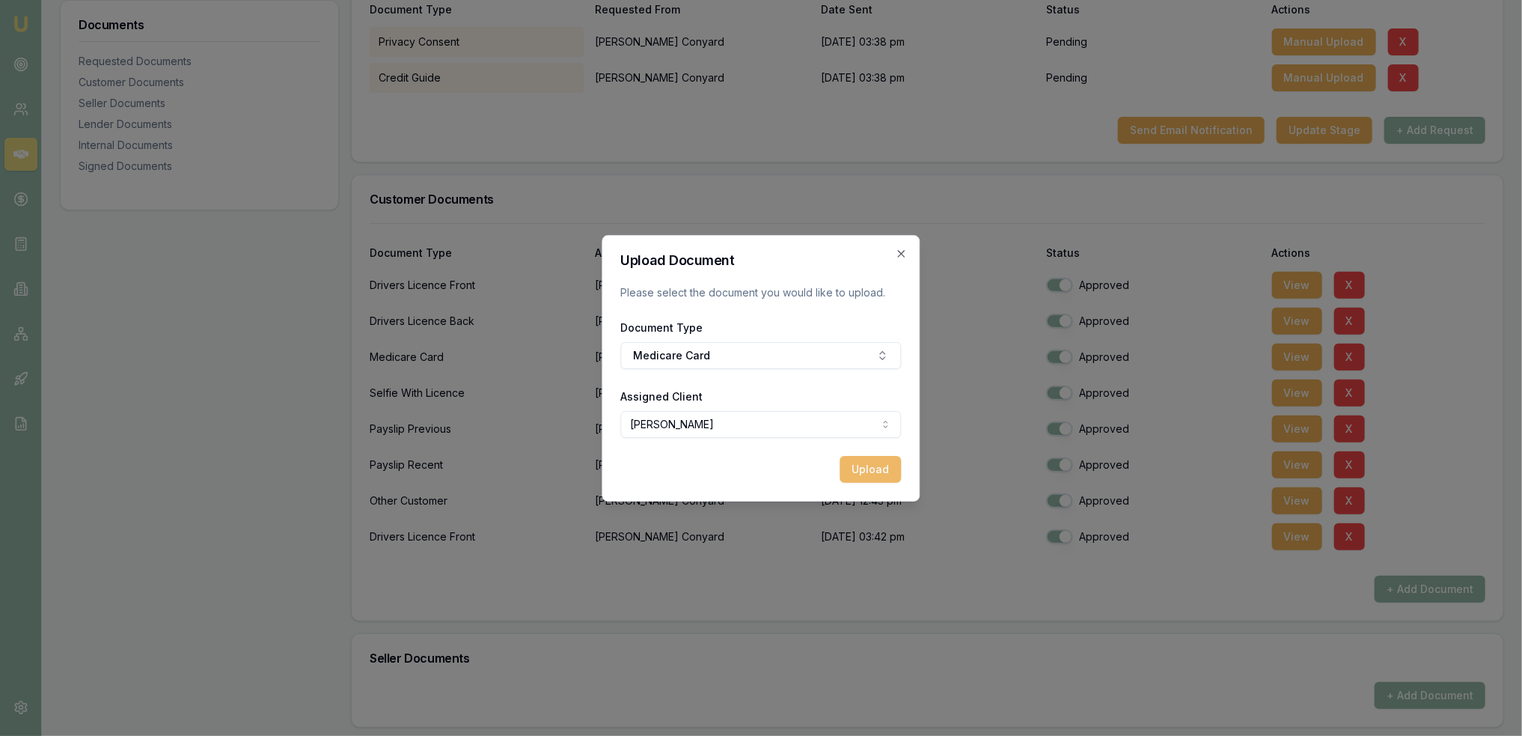
click at [867, 471] on button "Upload" at bounding box center [870, 469] width 61 height 27
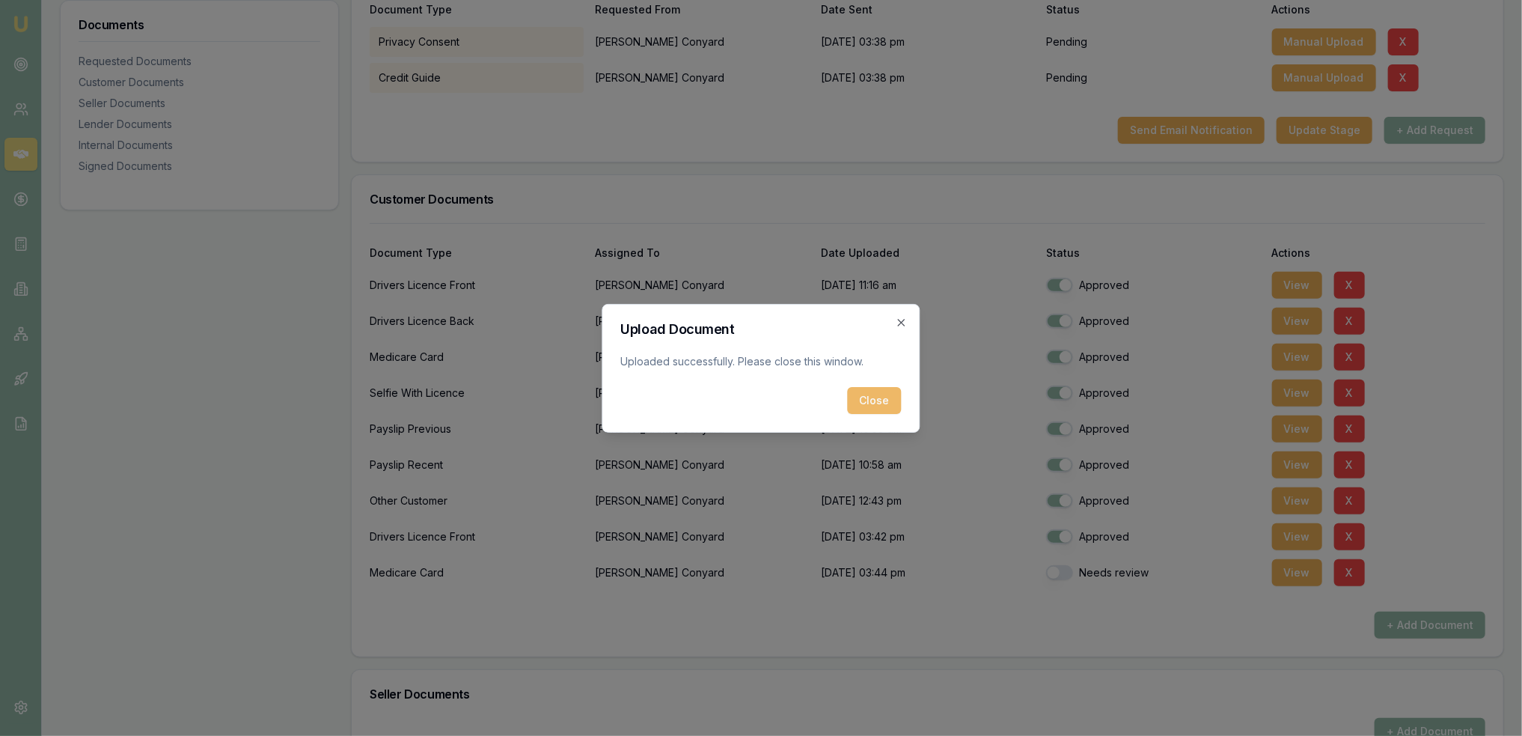
click at [872, 401] on button "Close" at bounding box center [875, 400] width 54 height 27
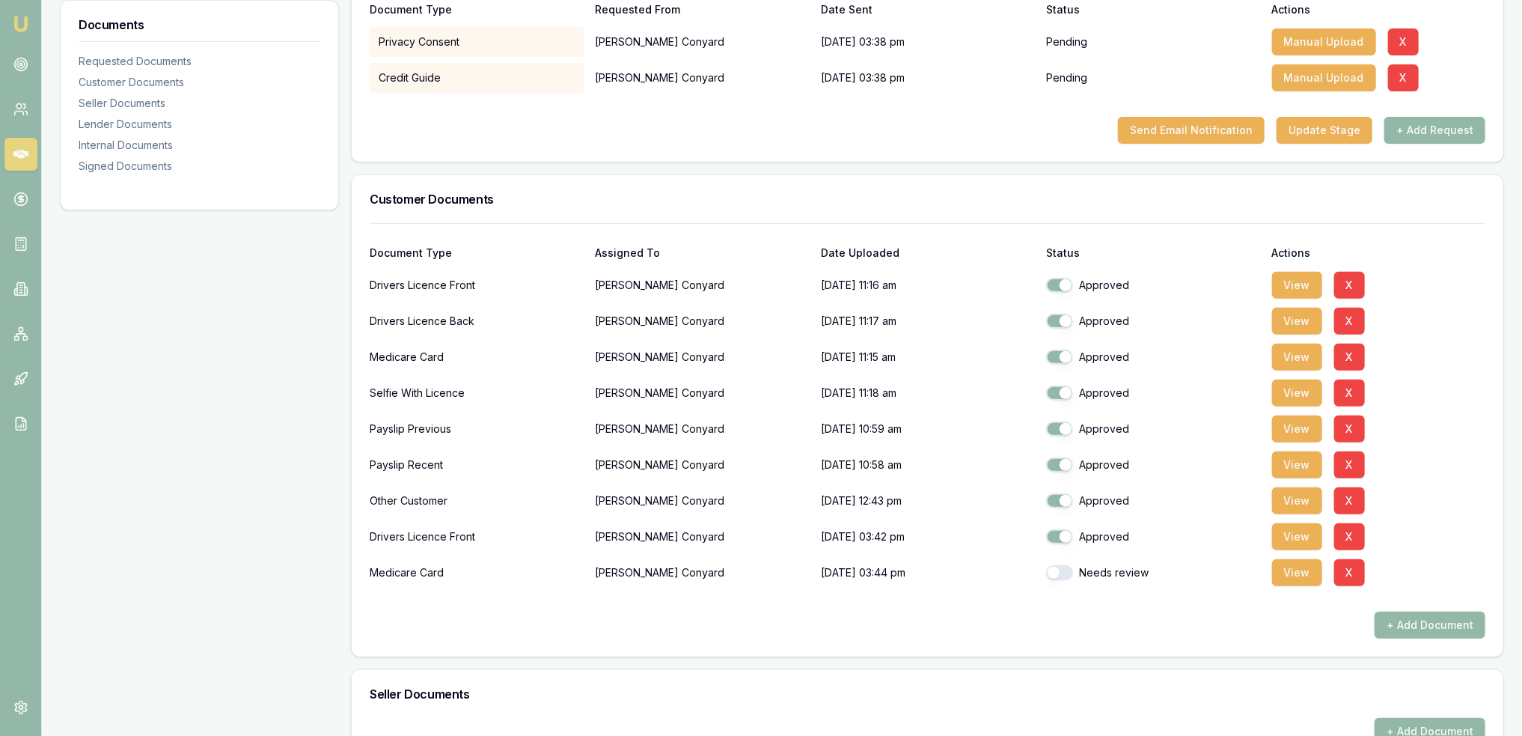
click at [1062, 569] on button "button" at bounding box center [1059, 572] width 27 height 15
checkbox input "true"
click at [1434, 622] on button "+ Add Document" at bounding box center [1429, 624] width 111 height 27
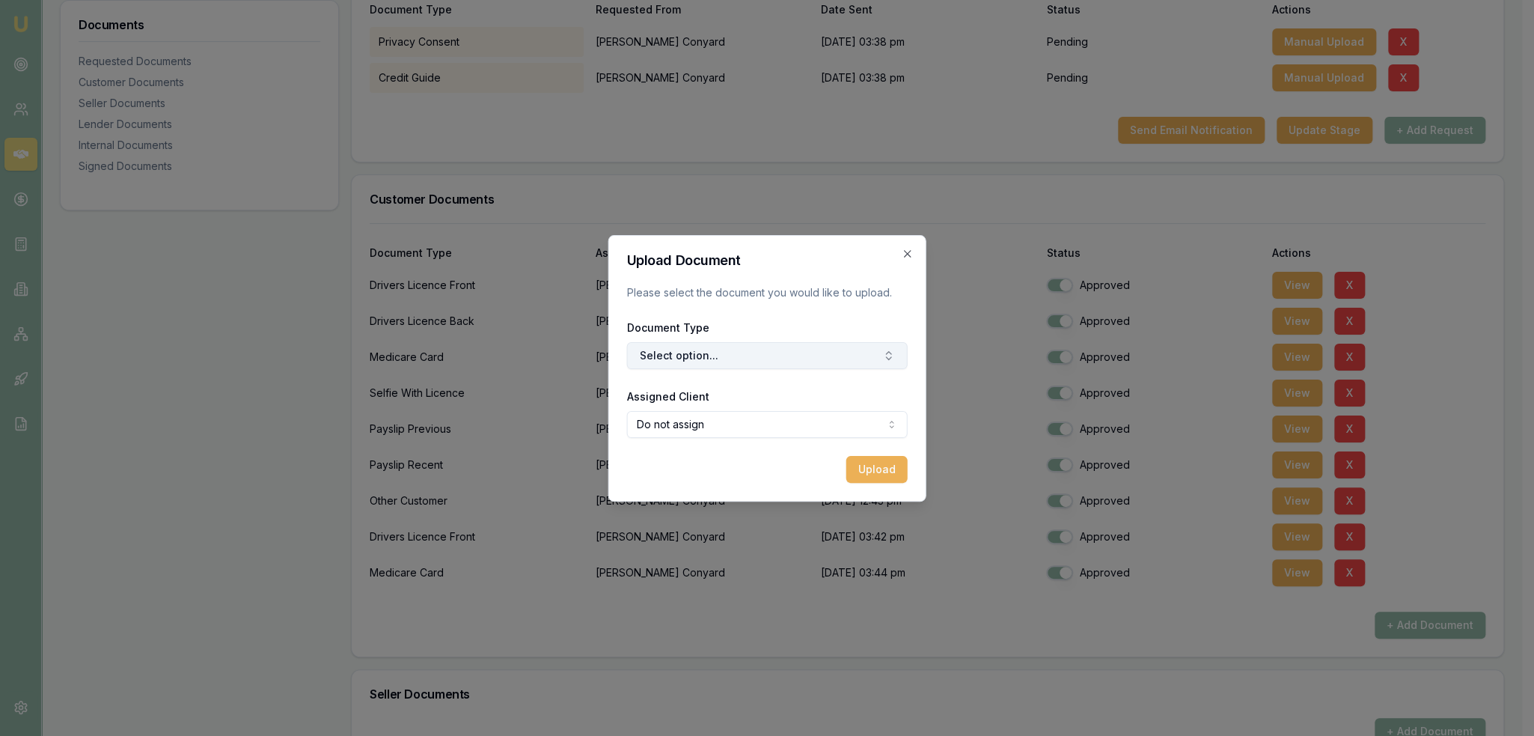
click at [678, 352] on button "Select option..." at bounding box center [767, 355] width 281 height 27
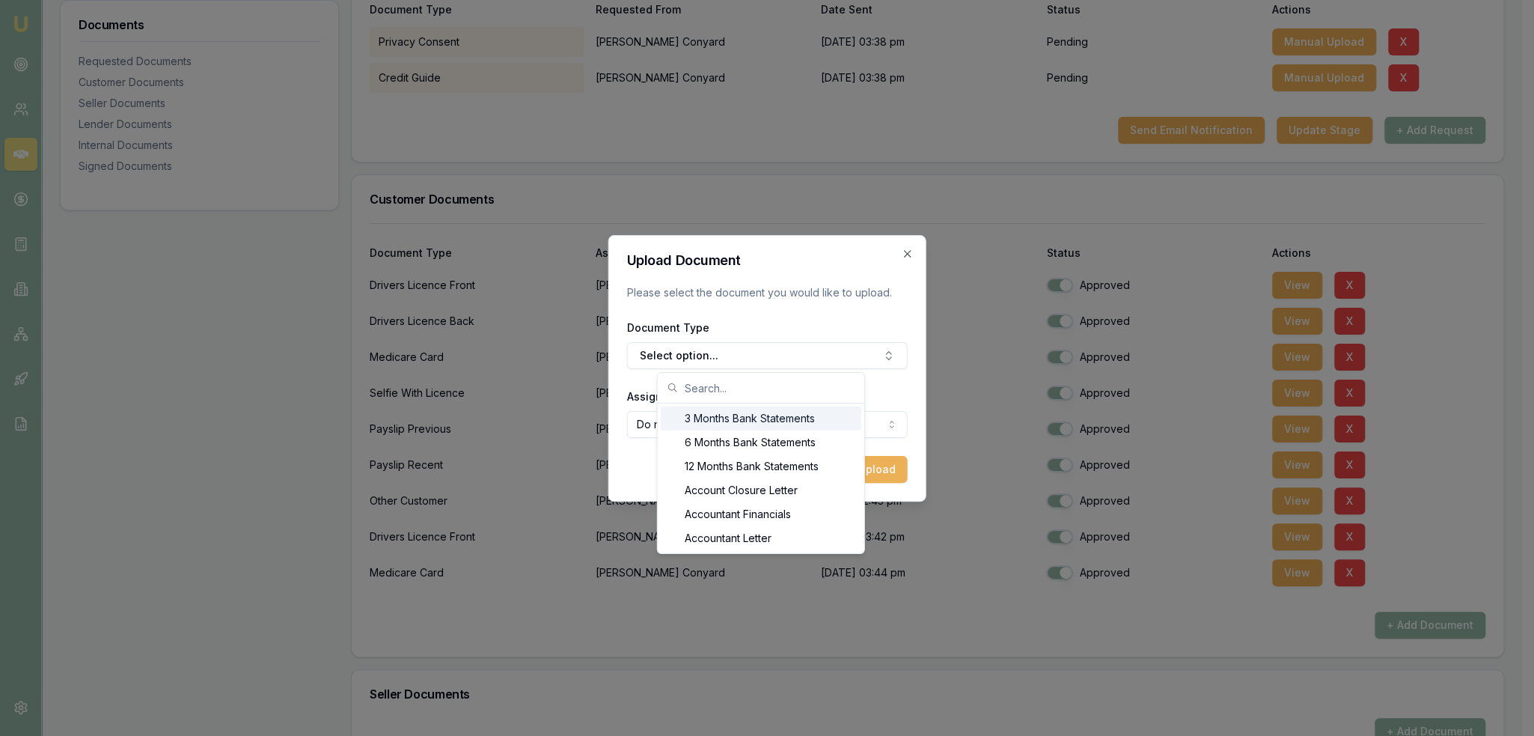
click at [679, 415] on div "3 Months Bank Statements" at bounding box center [761, 418] width 201 height 24
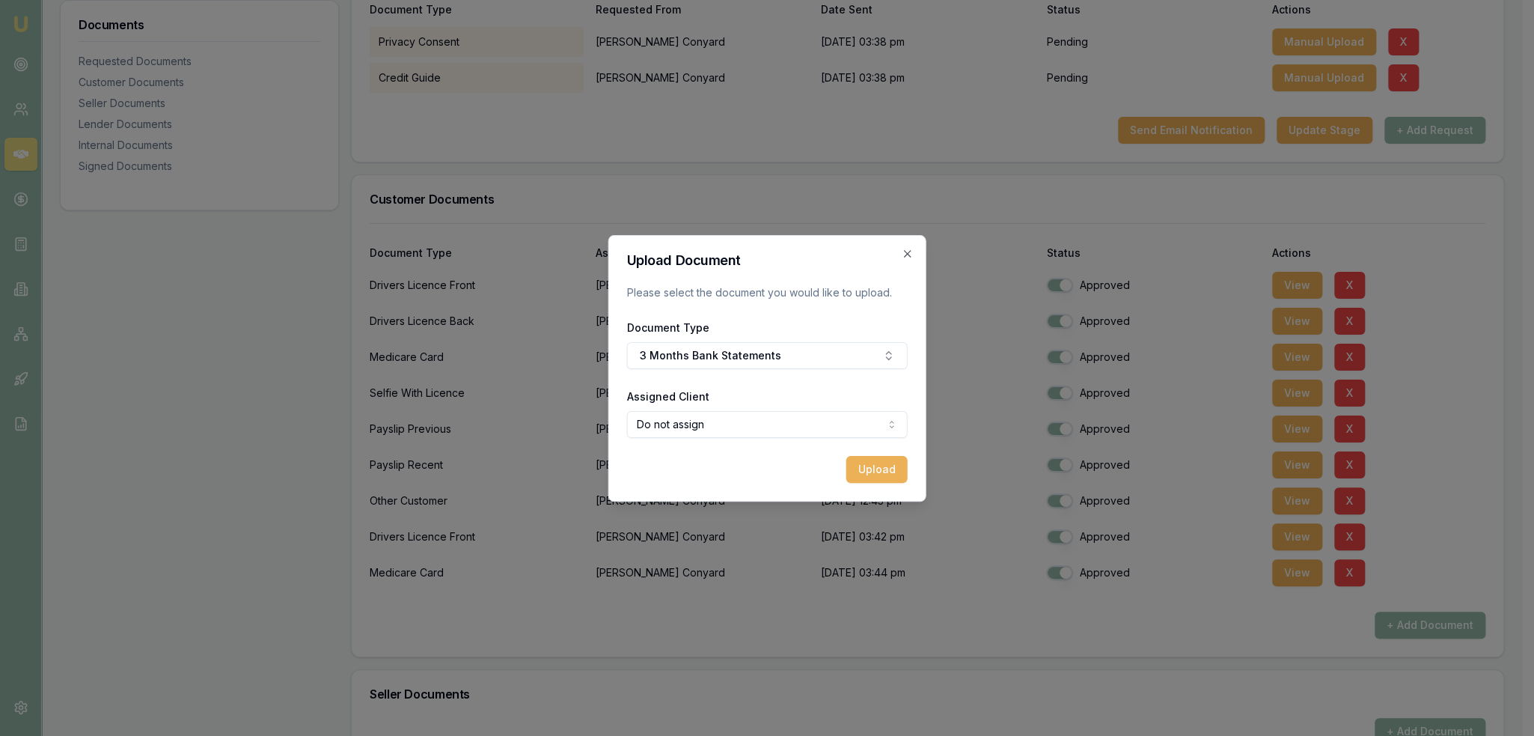
click at [679, 415] on body "Emu Broker Deals View D-AVJK6LDCJF Robyn Adams Toggle Menu Customer Daniel Cony…" at bounding box center [761, 69] width 1522 height 736
select select "U-5C9NQCVAR6"
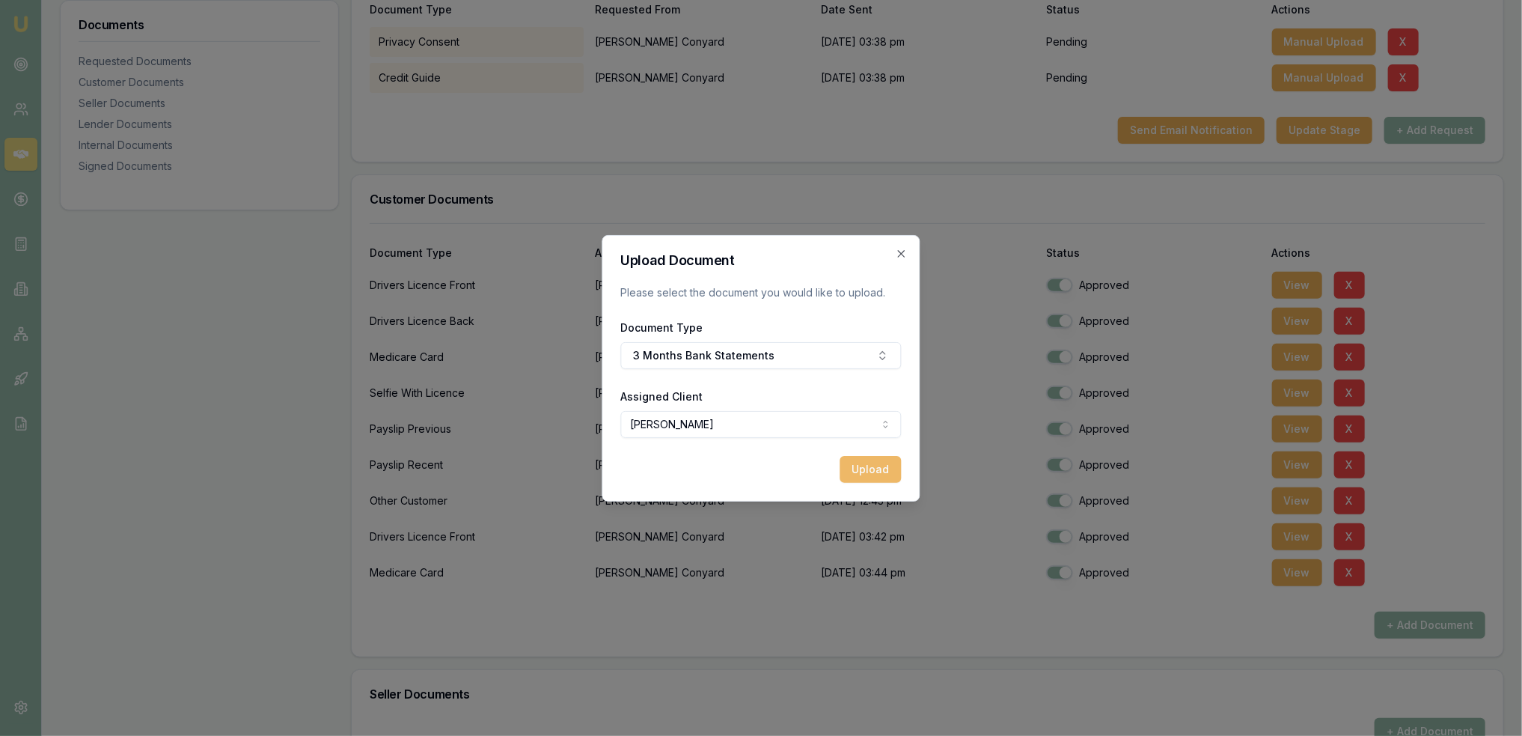
click at [851, 470] on button "Upload" at bounding box center [870, 469] width 61 height 27
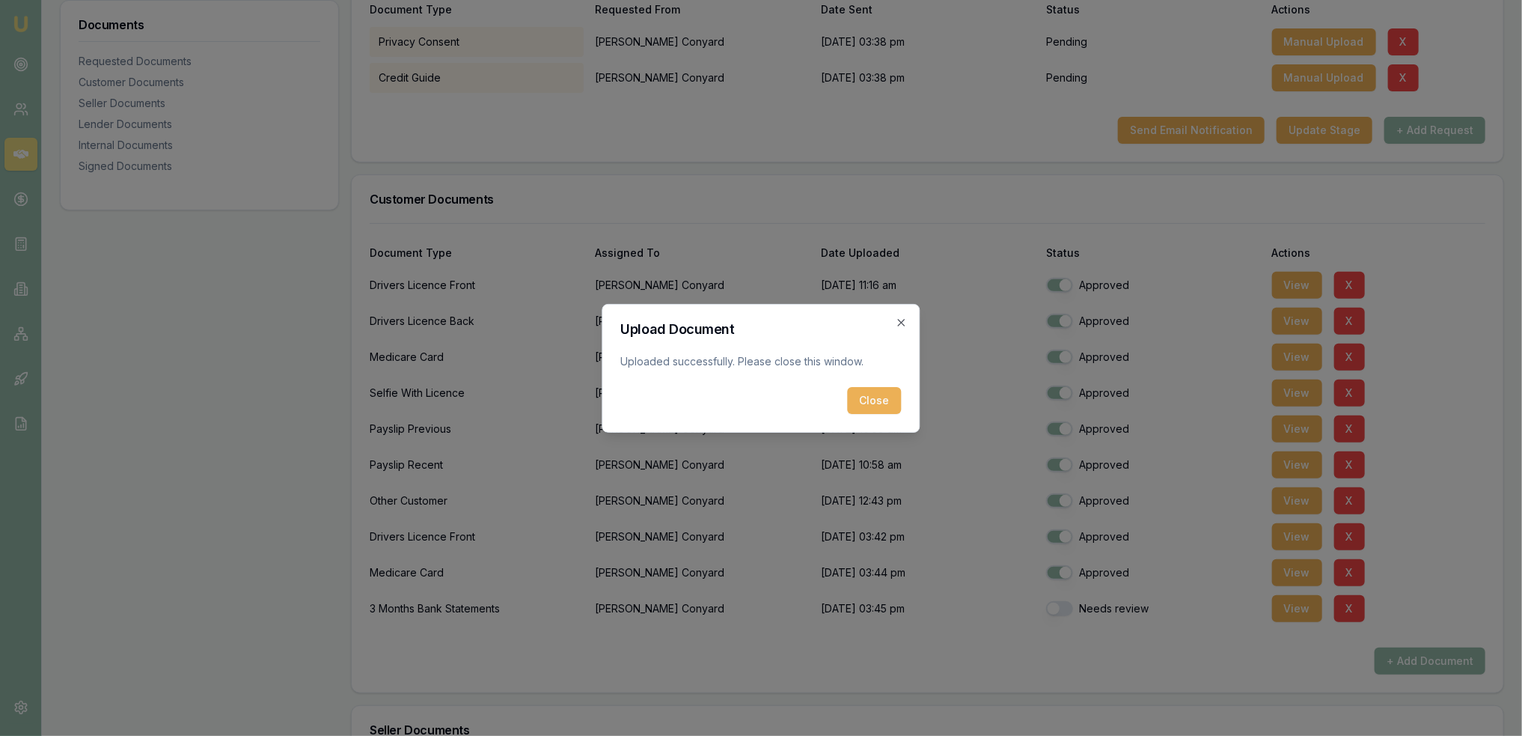
drag, startPoint x: 865, startPoint y: 394, endPoint x: 925, endPoint y: 465, distance: 92.9
click at [866, 395] on button "Close" at bounding box center [875, 400] width 54 height 27
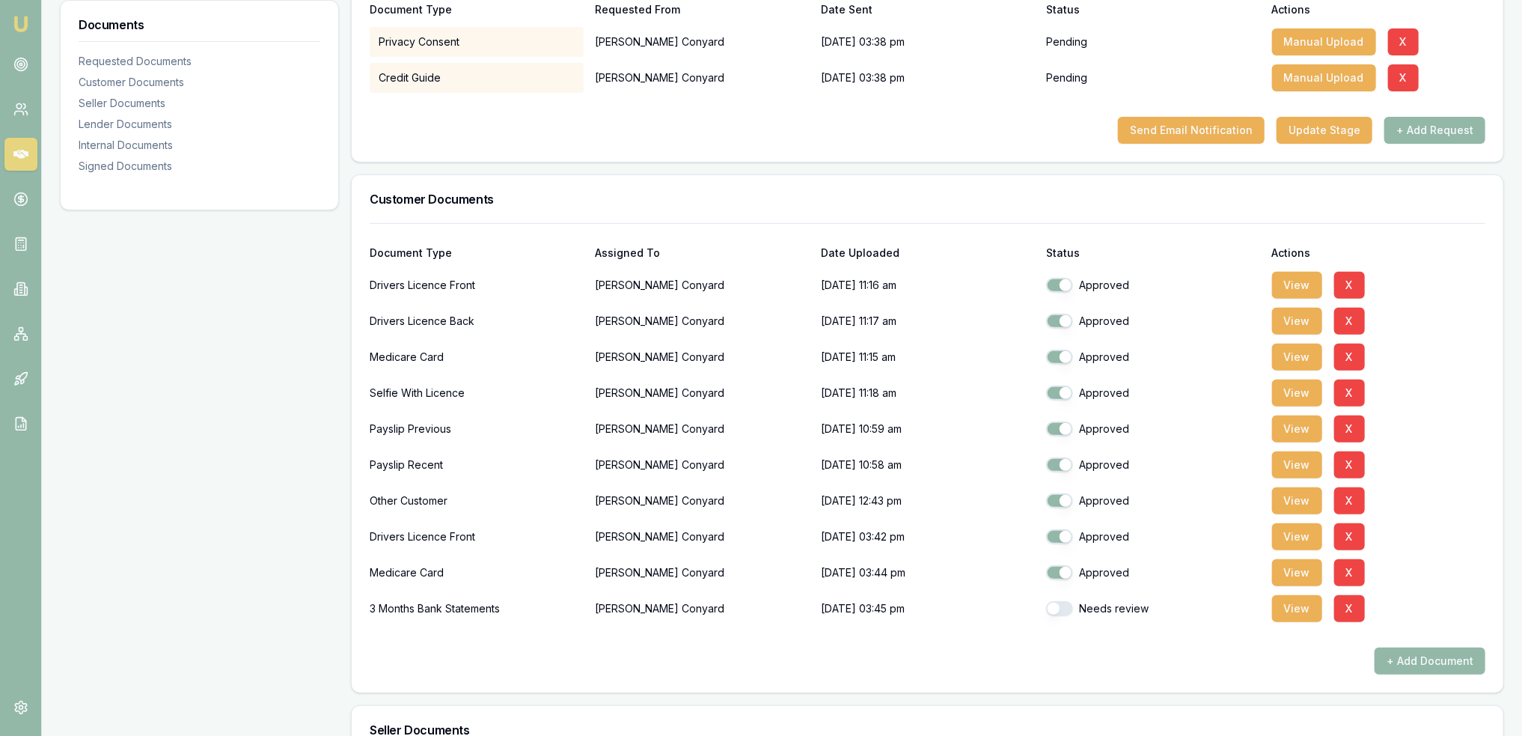
click at [1063, 605] on button "button" at bounding box center [1059, 608] width 27 height 15
checkbox input "true"
click at [1511, 724] on div at bounding box center [1511, 724] width 0 height 0
click at [1460, 662] on button "+ Add Document" at bounding box center [1429, 660] width 111 height 27
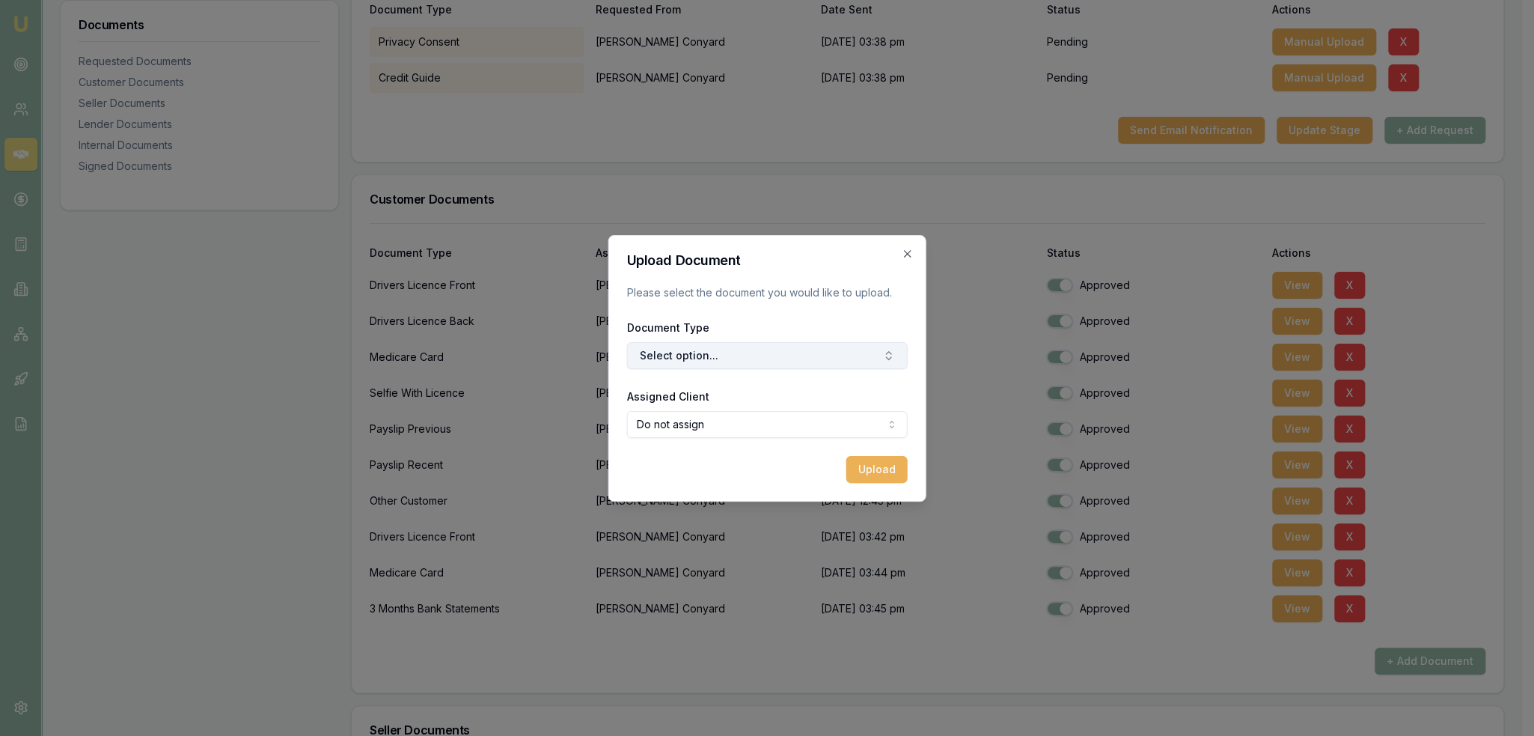
click at [765, 360] on button "Select option..." at bounding box center [767, 355] width 281 height 27
type input "selfi"
click at [744, 412] on div "Selfie with Licence" at bounding box center [774, 418] width 187 height 24
click at [775, 417] on body "Emu Broker Deals View D-AVJK6LDCJF Robyn Adams Toggle Menu Customer Daniel Cony…" at bounding box center [761, 69] width 1522 height 736
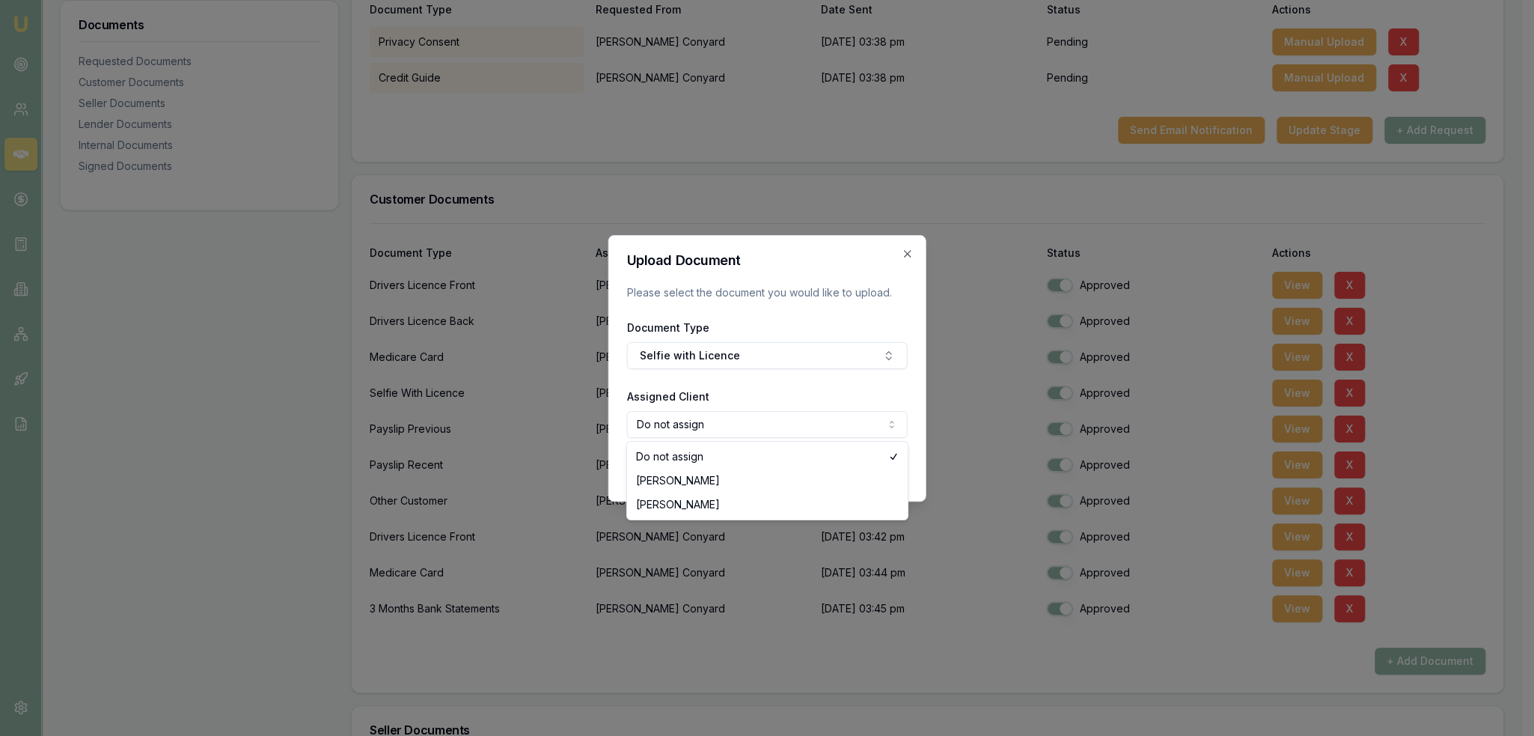
select select "U-5C9NQCVAR6"
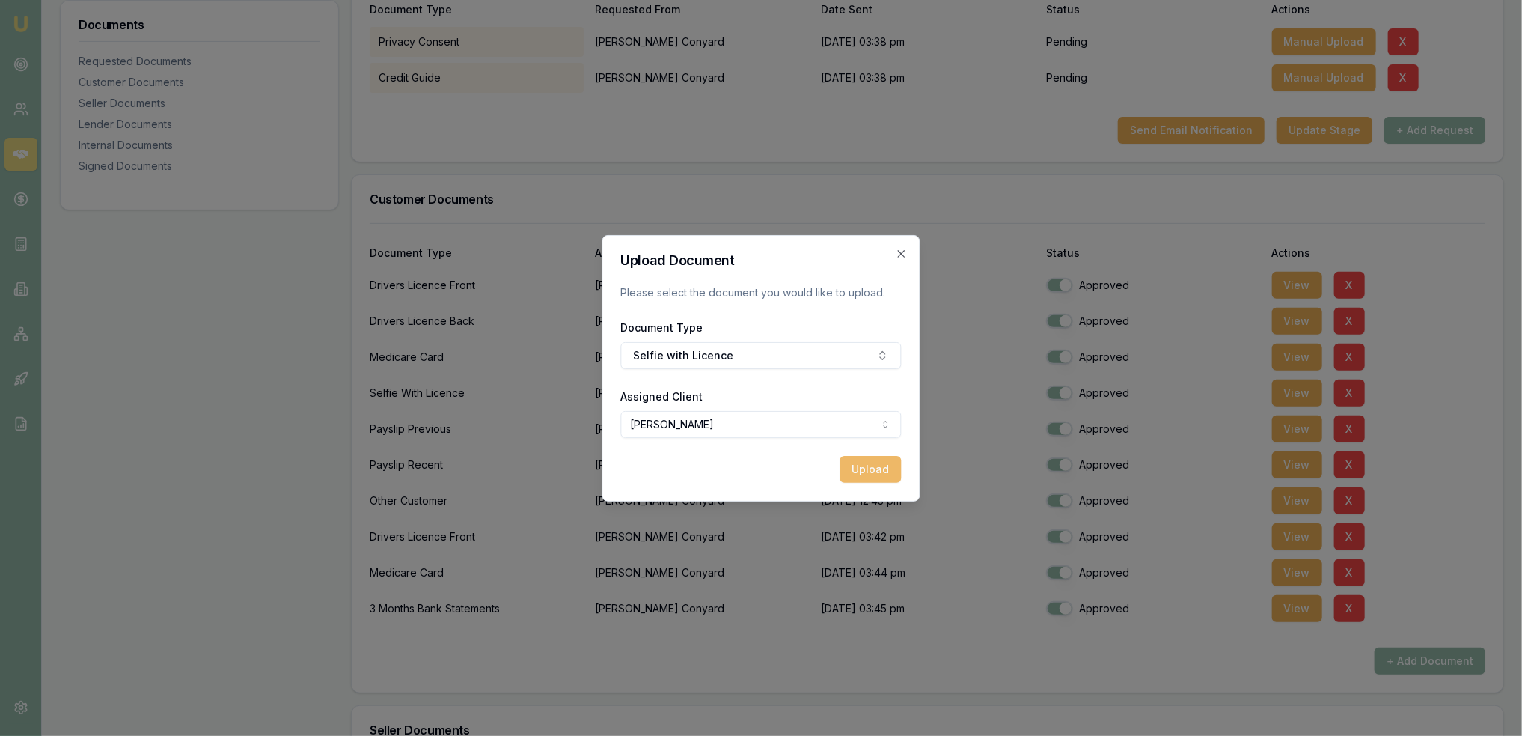
click at [868, 468] on button "Upload" at bounding box center [870, 469] width 61 height 27
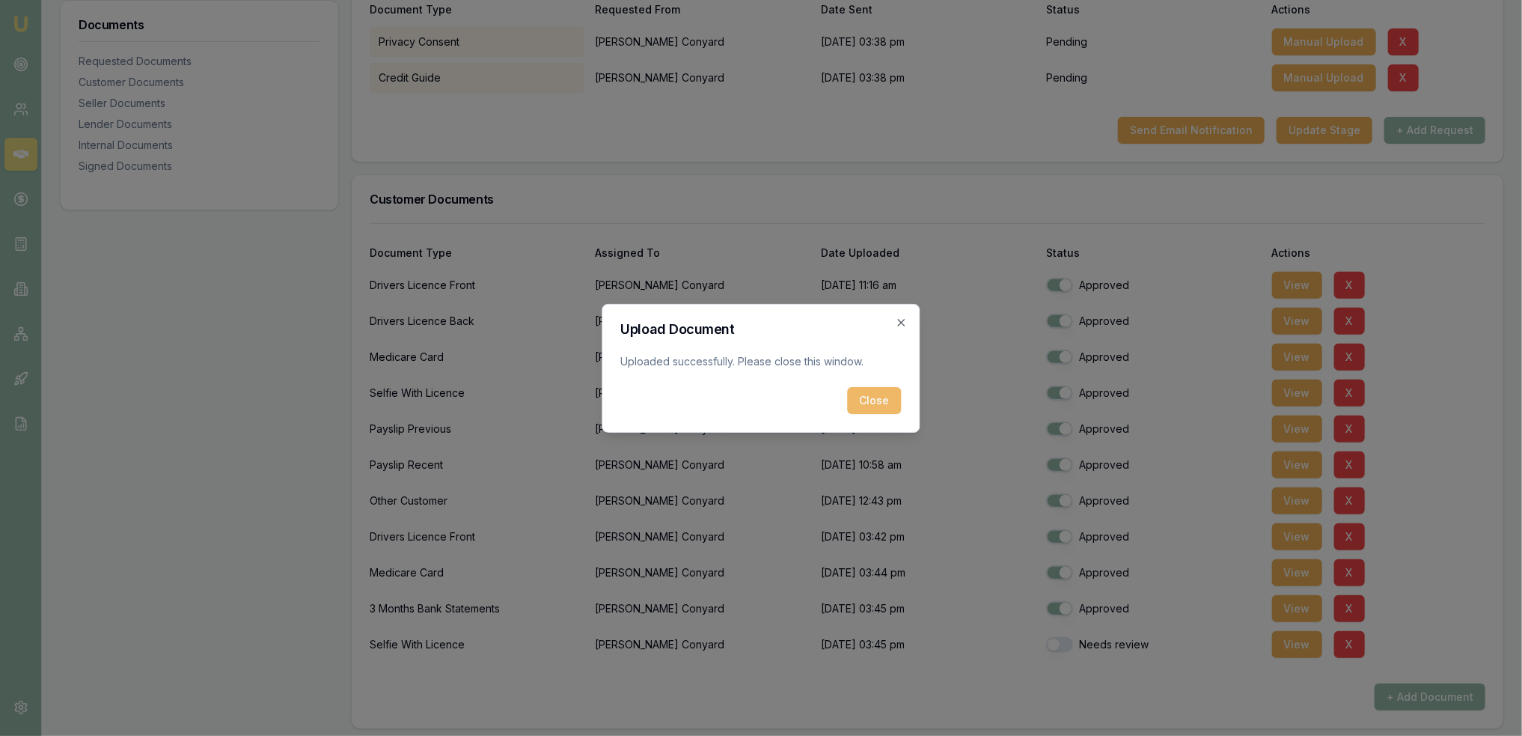
click at [871, 399] on button "Close" at bounding box center [875, 400] width 54 height 27
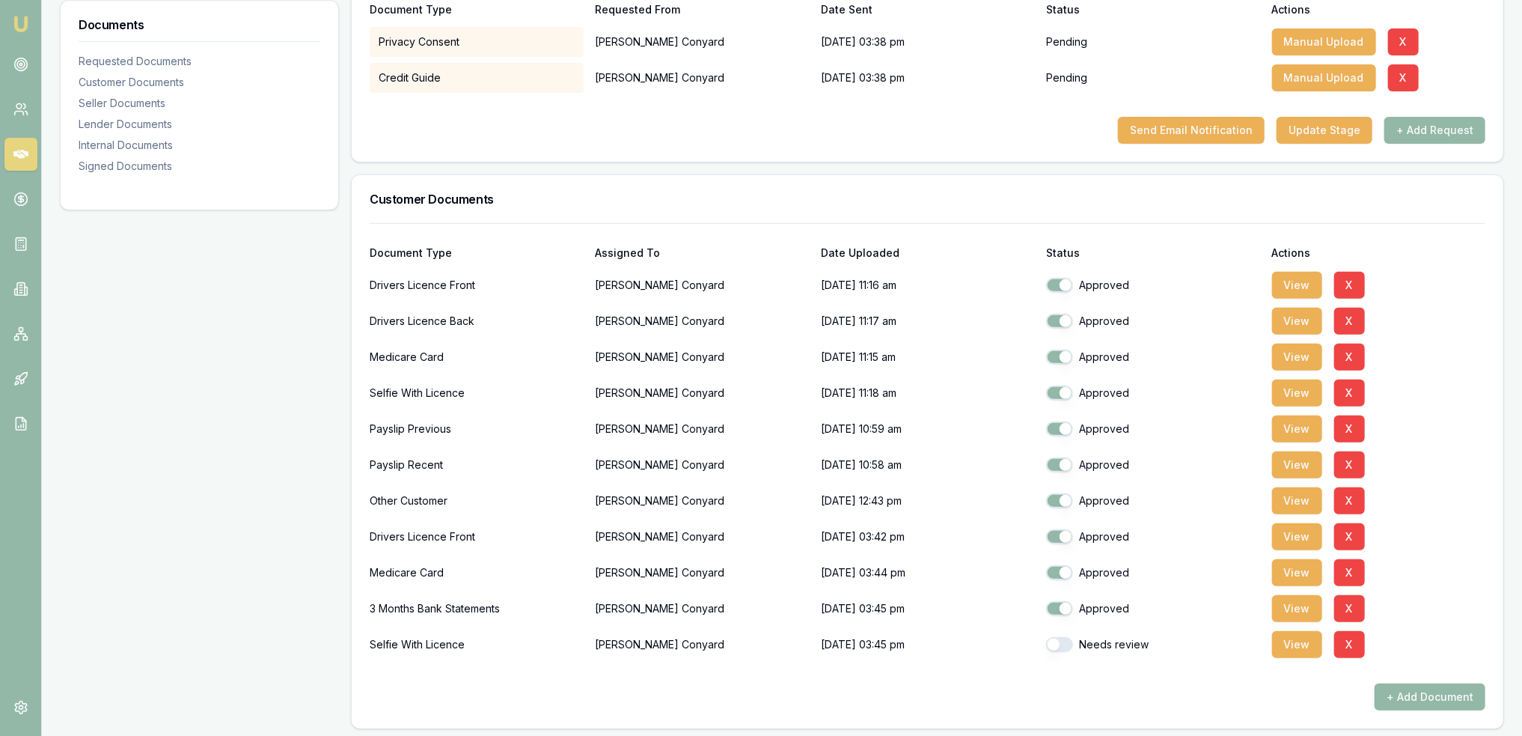
click at [1055, 643] on button "button" at bounding box center [1059, 644] width 27 height 15
checkbox input "true"
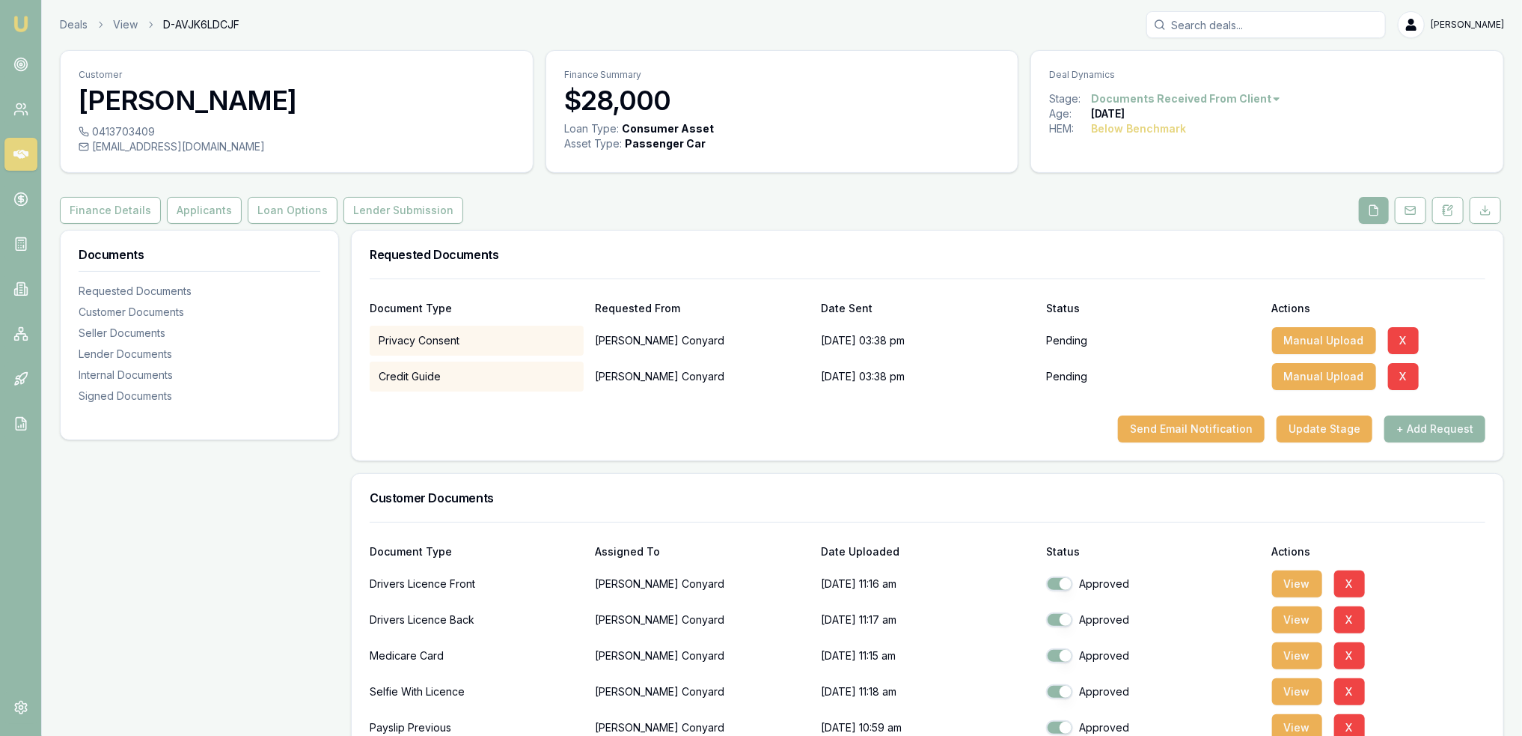
scroll to position [0, 0]
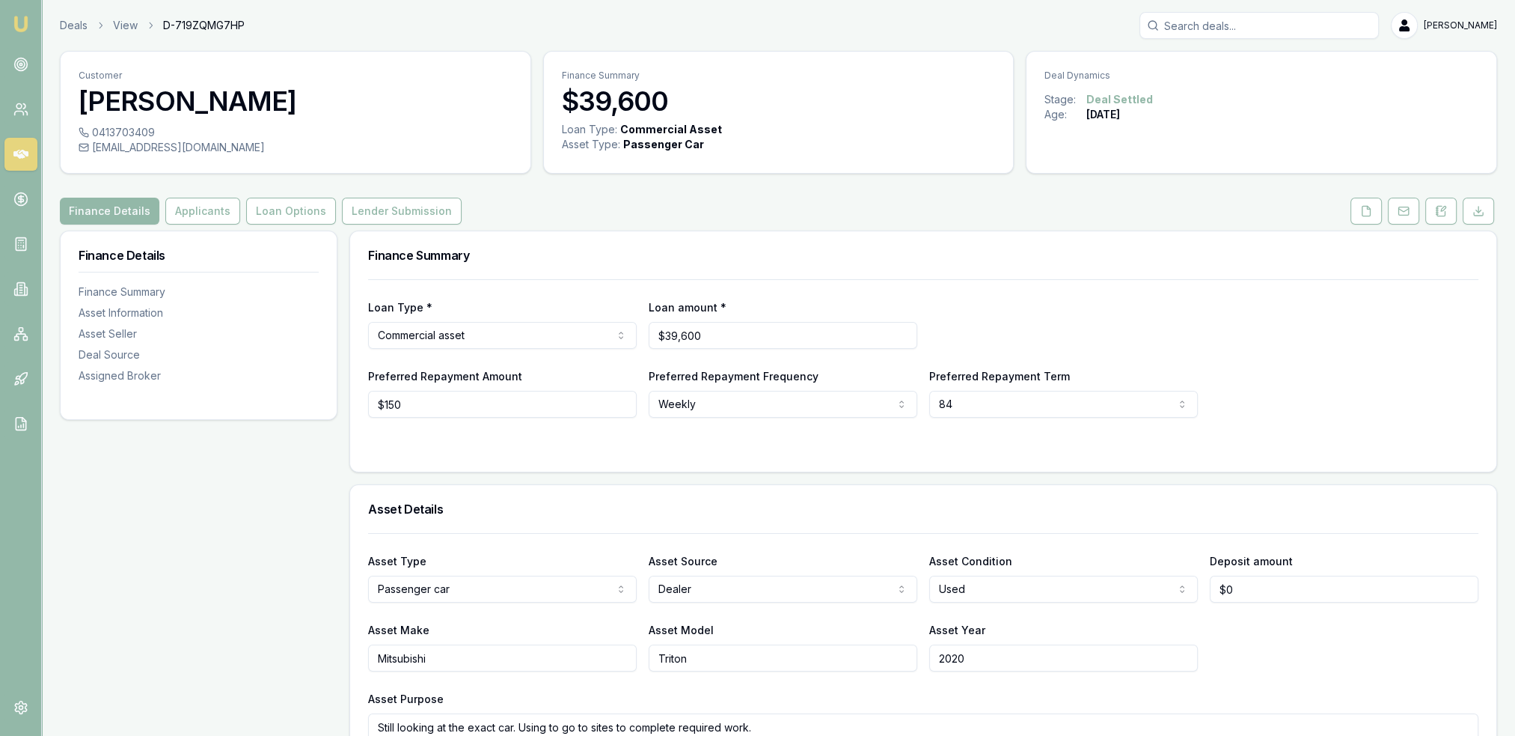
drag, startPoint x: 1362, startPoint y: 211, endPoint x: 1351, endPoint y: 221, distance: 14.9
click at [1362, 211] on icon at bounding box center [1366, 211] width 12 height 12
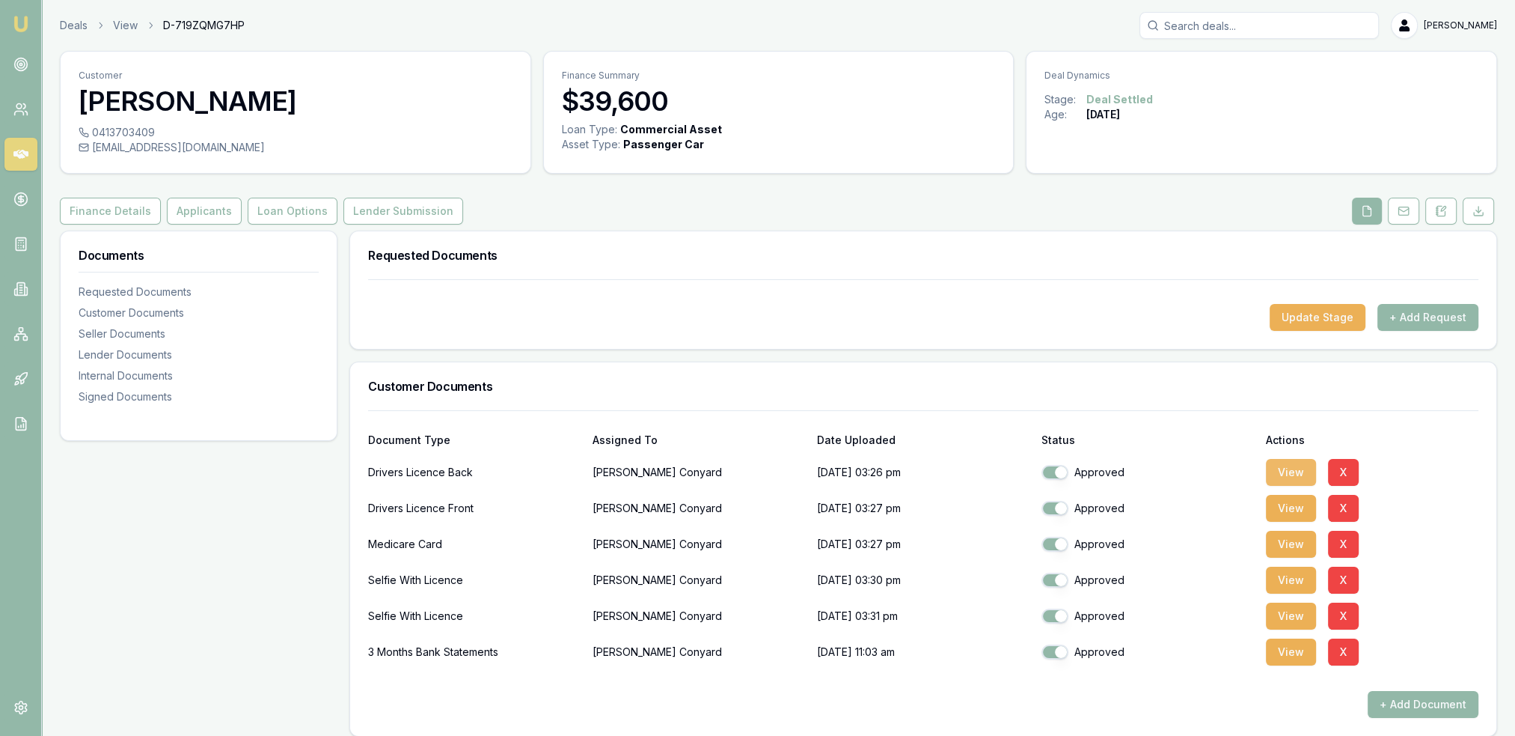
click at [1281, 469] on button "View" at bounding box center [1291, 472] width 50 height 27
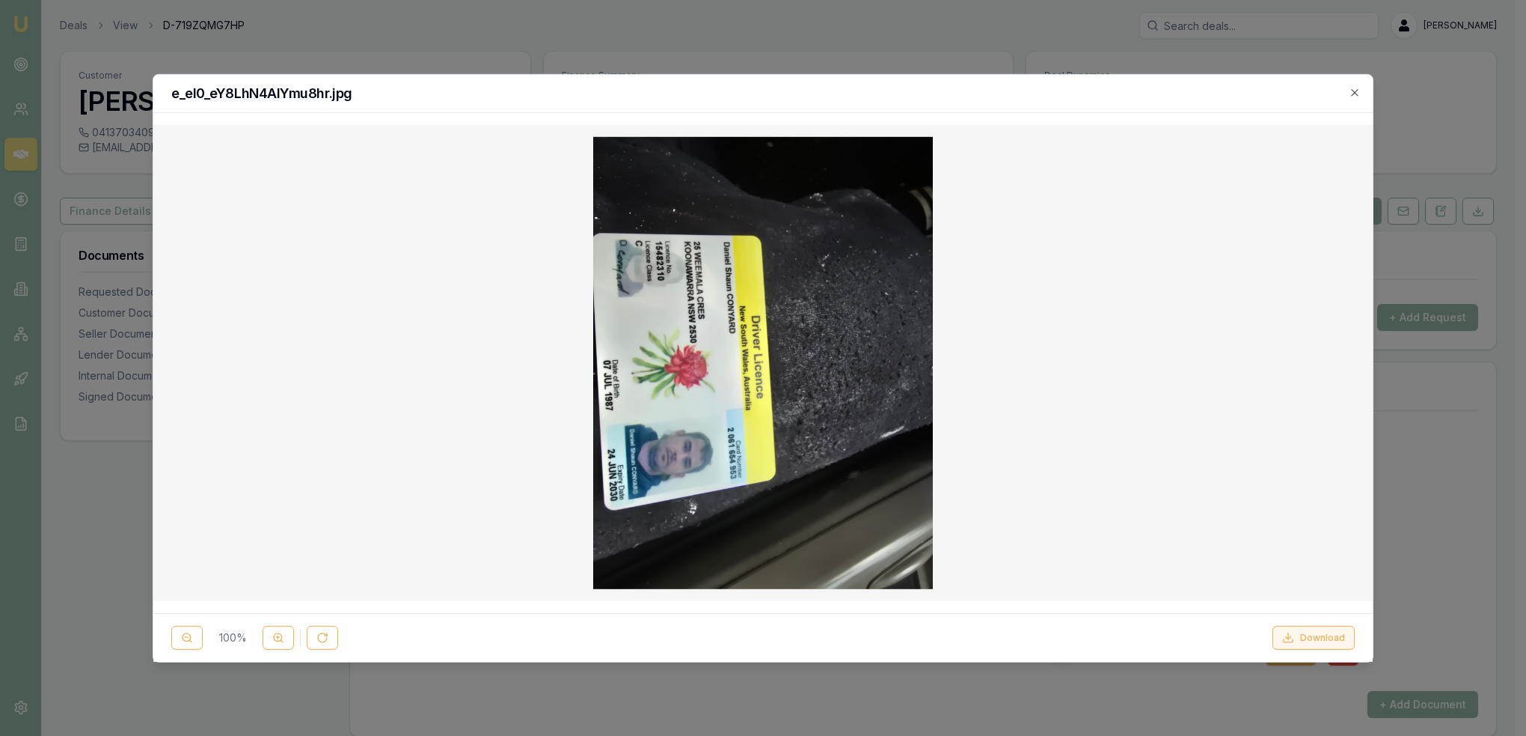
click at [1321, 640] on button "Download" at bounding box center [1314, 638] width 82 height 24
click at [1355, 89] on icon "button" at bounding box center [1355, 92] width 12 height 12
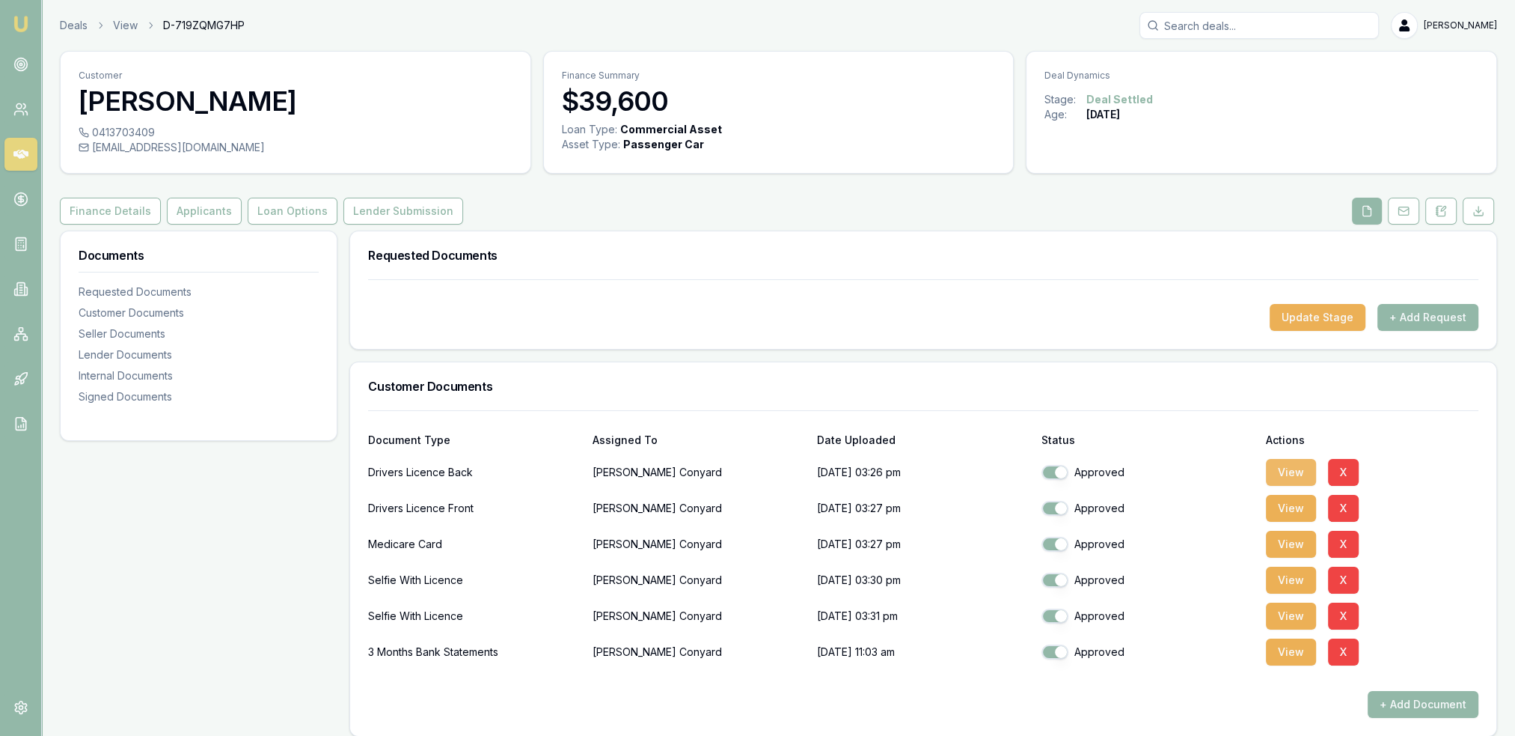
click at [1294, 473] on button "View" at bounding box center [1291, 472] width 50 height 27
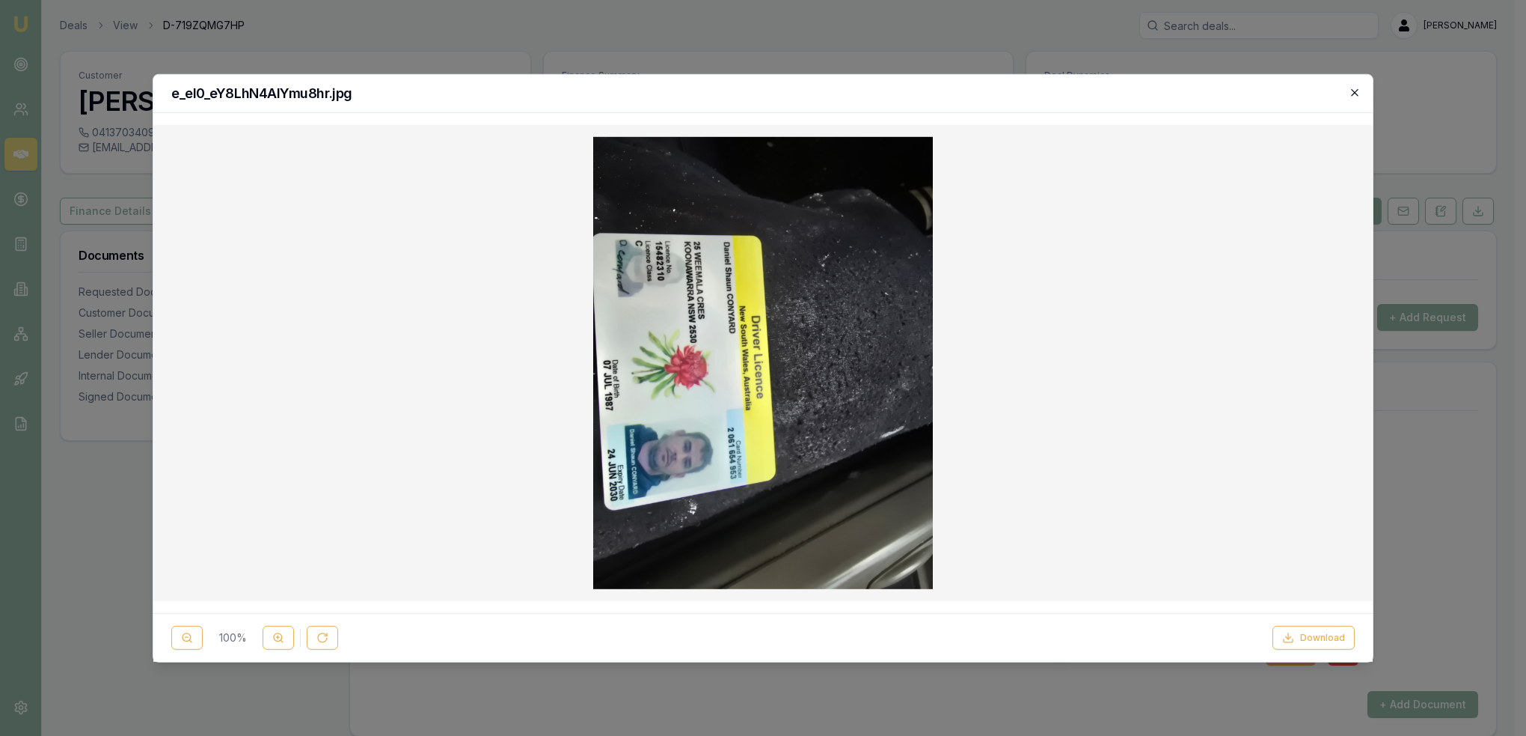
click at [1359, 89] on icon "button" at bounding box center [1355, 92] width 12 height 12
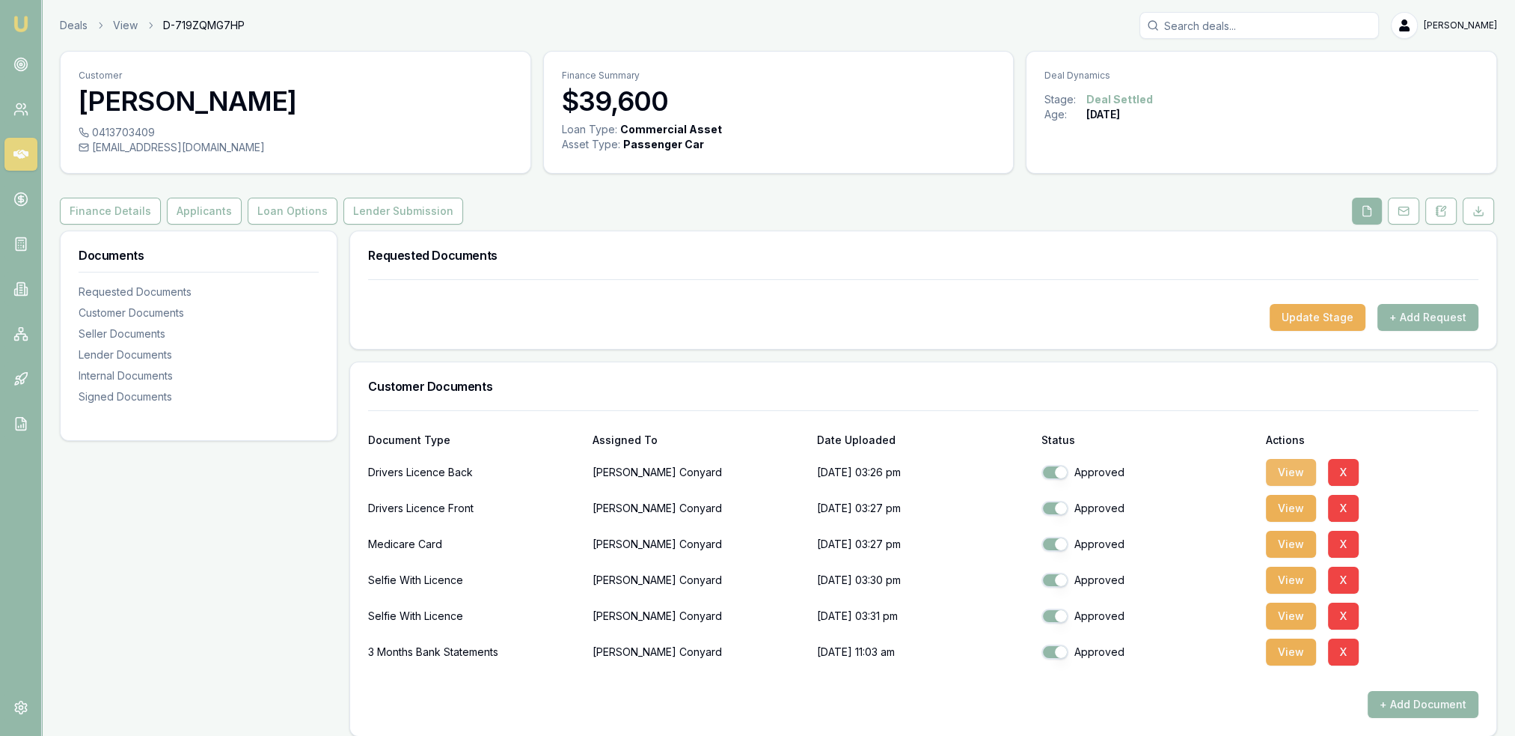
click at [1288, 464] on button "View" at bounding box center [1291, 472] width 50 height 27
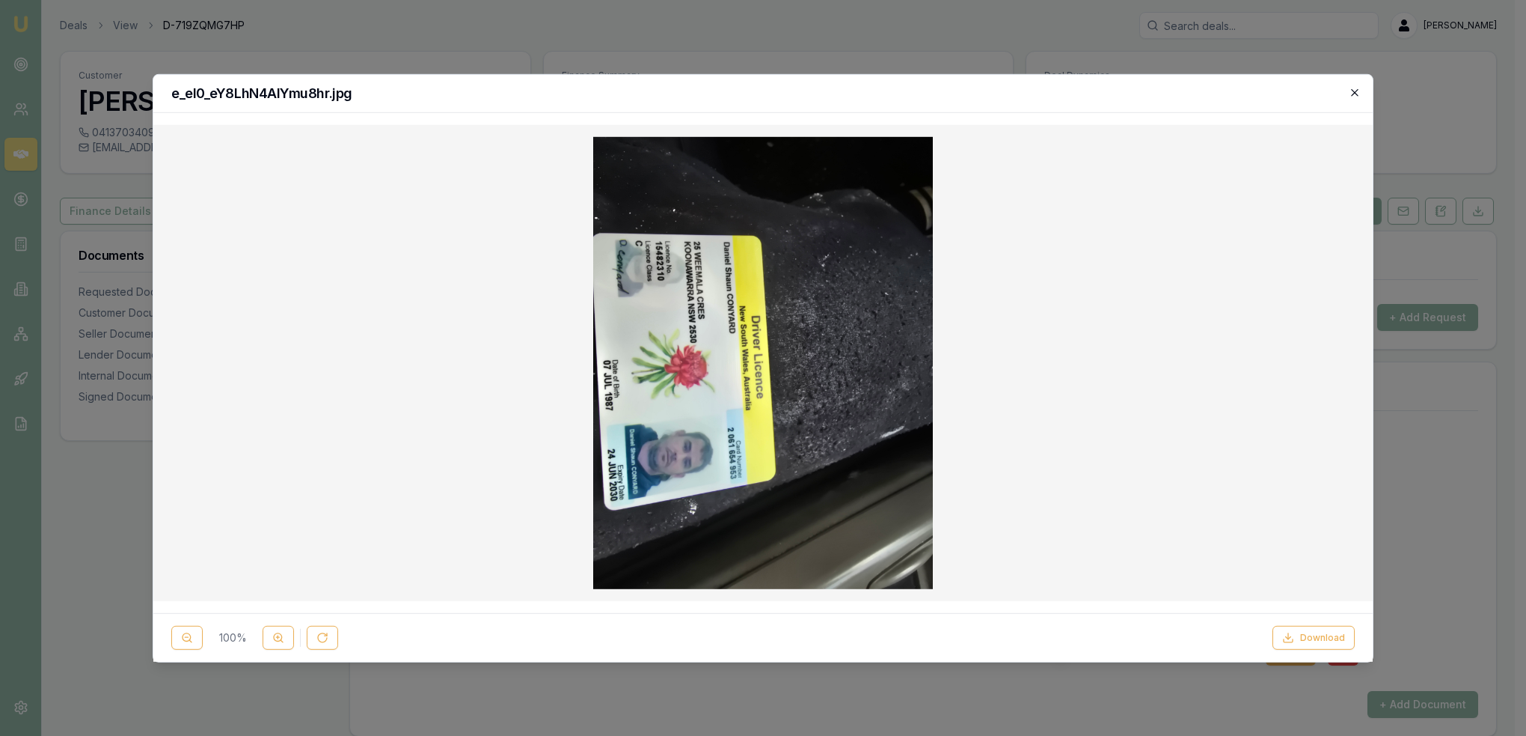
click at [1359, 92] on icon "button" at bounding box center [1355, 92] width 12 height 12
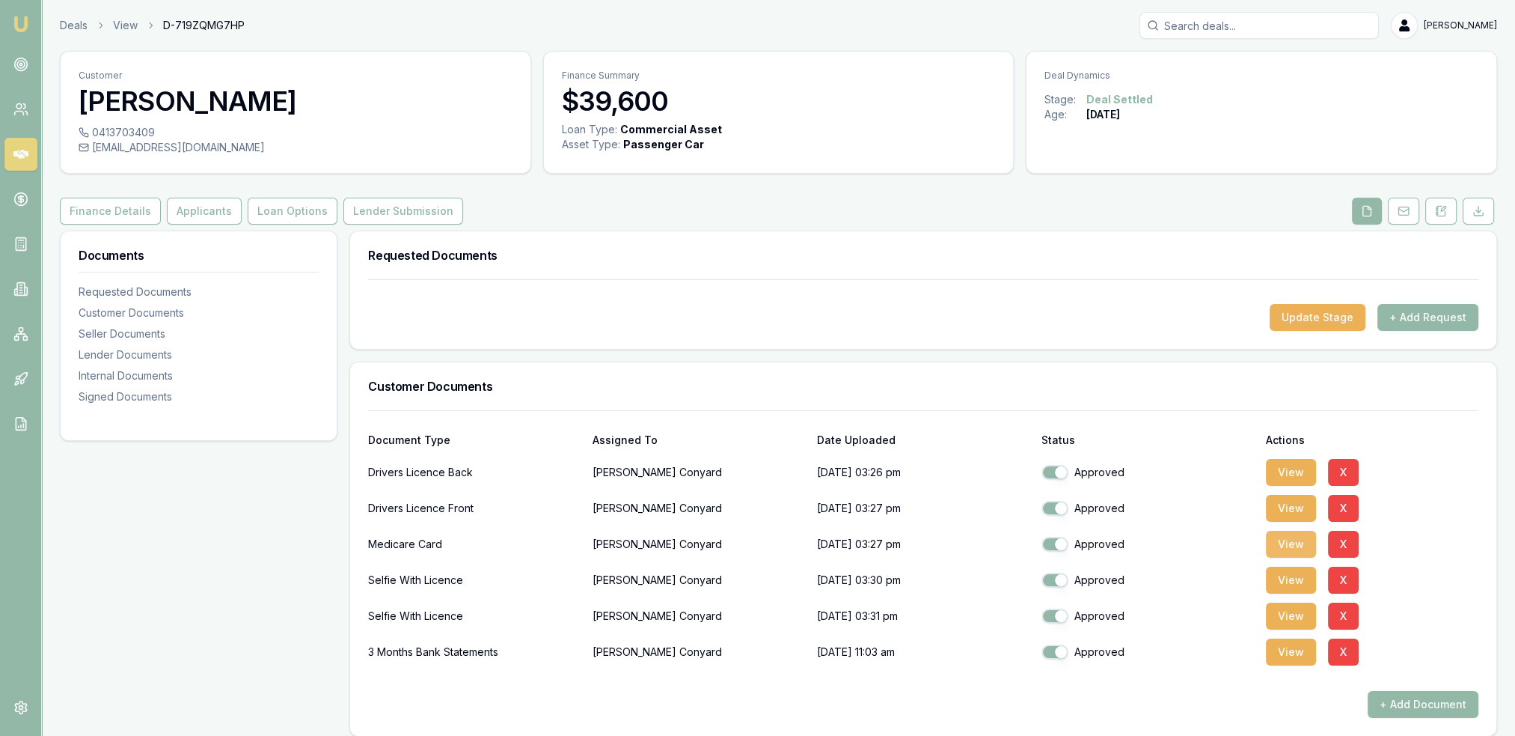
click at [1282, 548] on button "View" at bounding box center [1291, 543] width 50 height 27
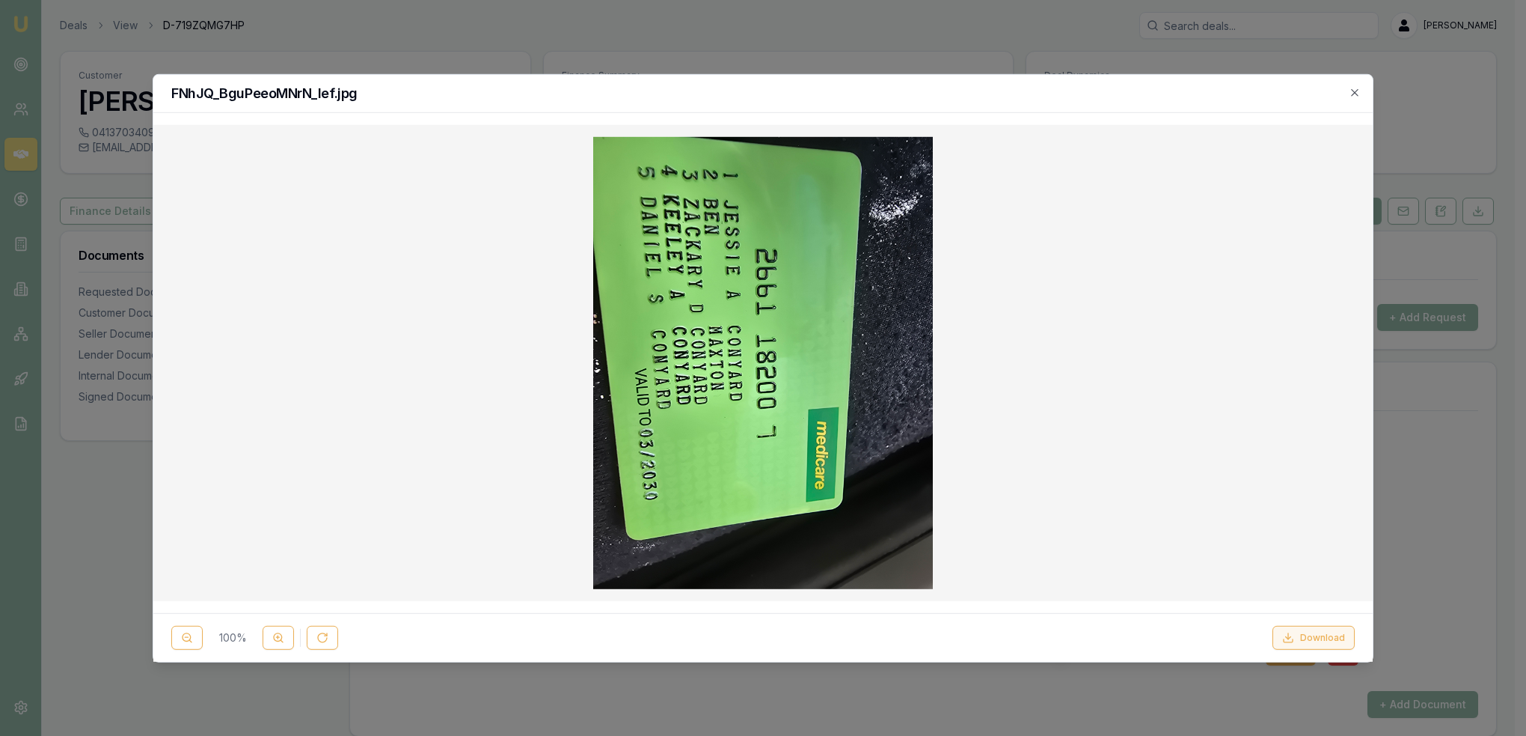
click at [1323, 631] on button "Download" at bounding box center [1314, 638] width 82 height 24
click at [1364, 88] on div "FNhJQ_BguPeeoMNrN_Ief.jpg" at bounding box center [763, 93] width 1220 height 38
click at [1356, 92] on icon "button" at bounding box center [1355, 92] width 12 height 12
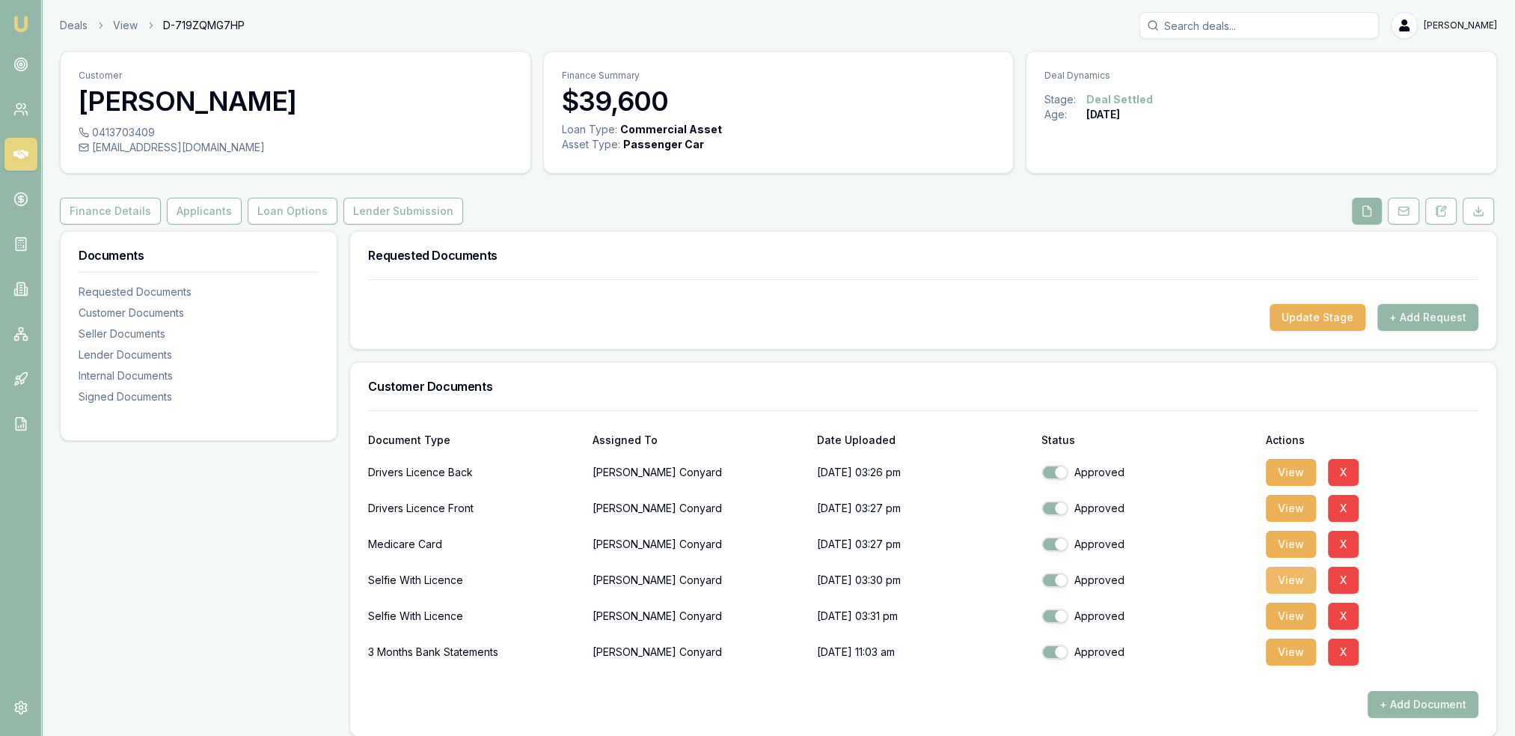
click at [1292, 577] on button "View" at bounding box center [1291, 579] width 50 height 27
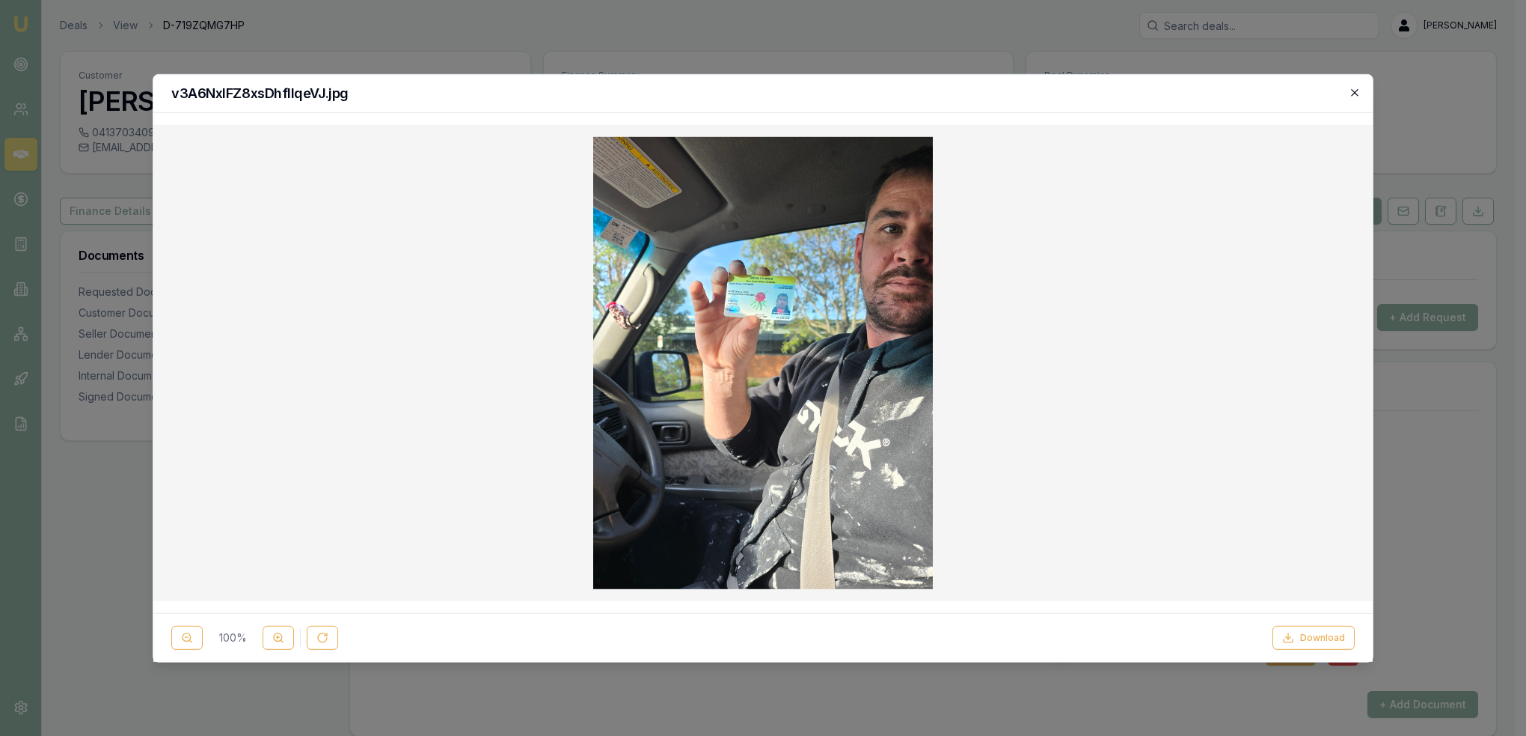
click at [1354, 93] on icon "button" at bounding box center [1354, 92] width 7 height 7
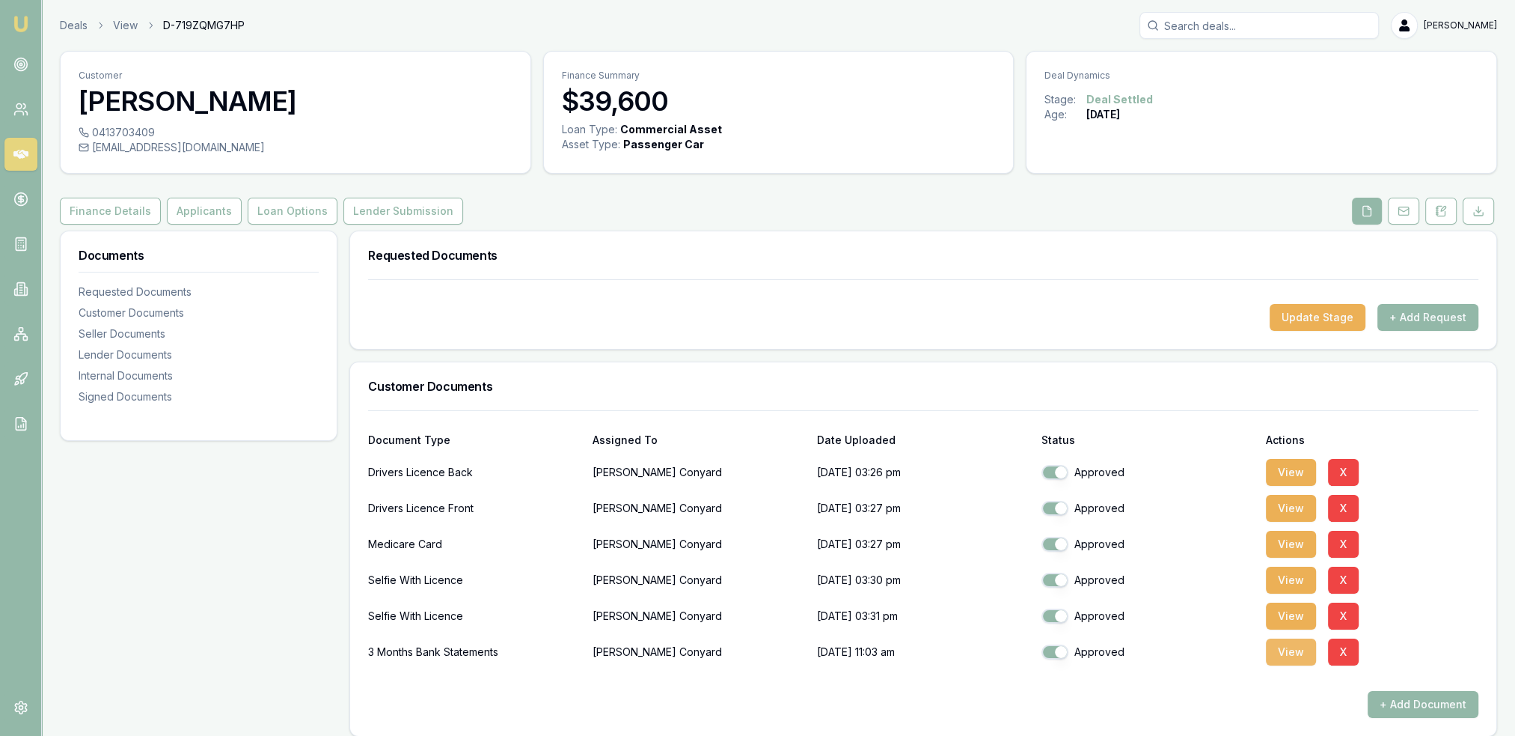
click at [1289, 652] on button "View" at bounding box center [1291, 651] width 50 height 27
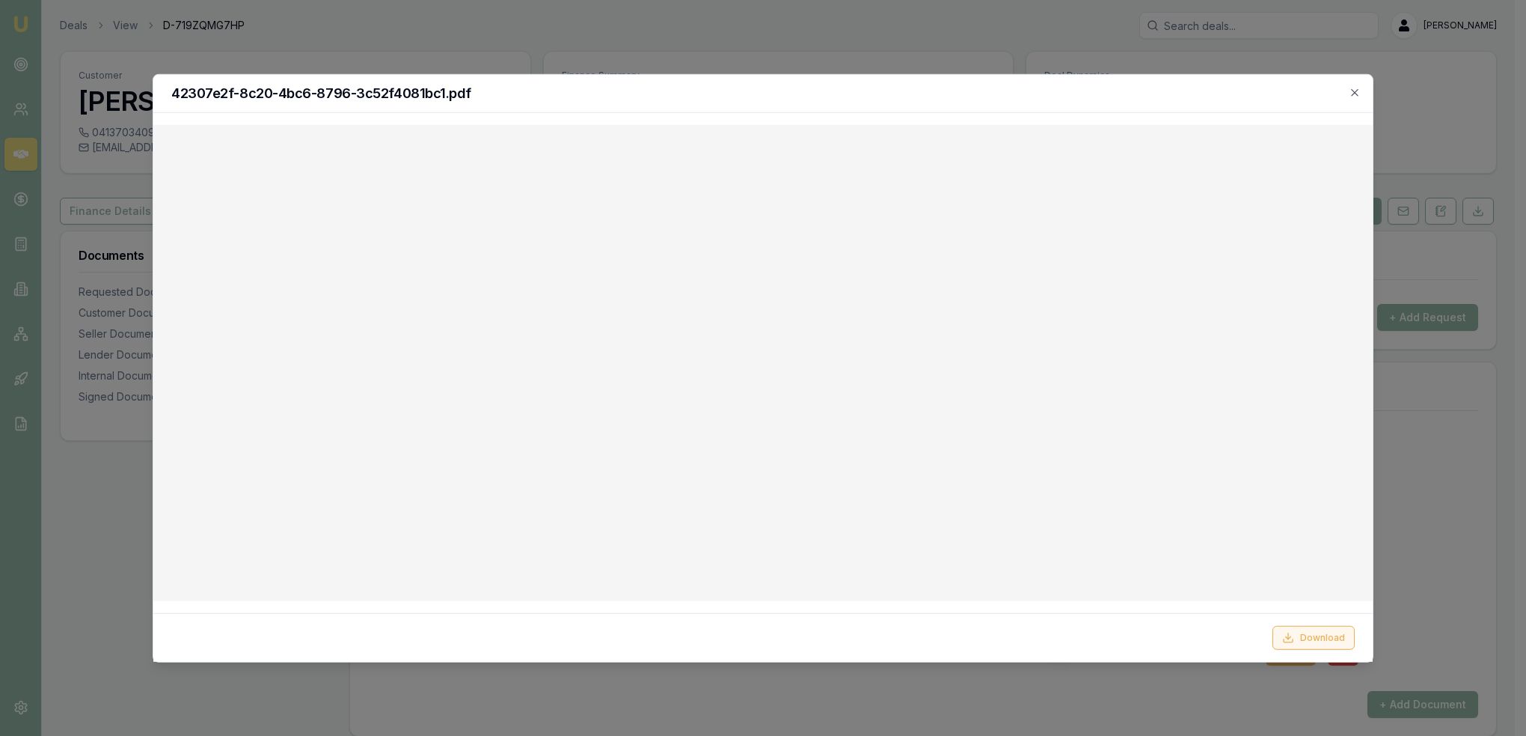
click at [1318, 633] on button "Download" at bounding box center [1314, 638] width 82 height 24
click at [1359, 89] on icon "button" at bounding box center [1355, 92] width 12 height 12
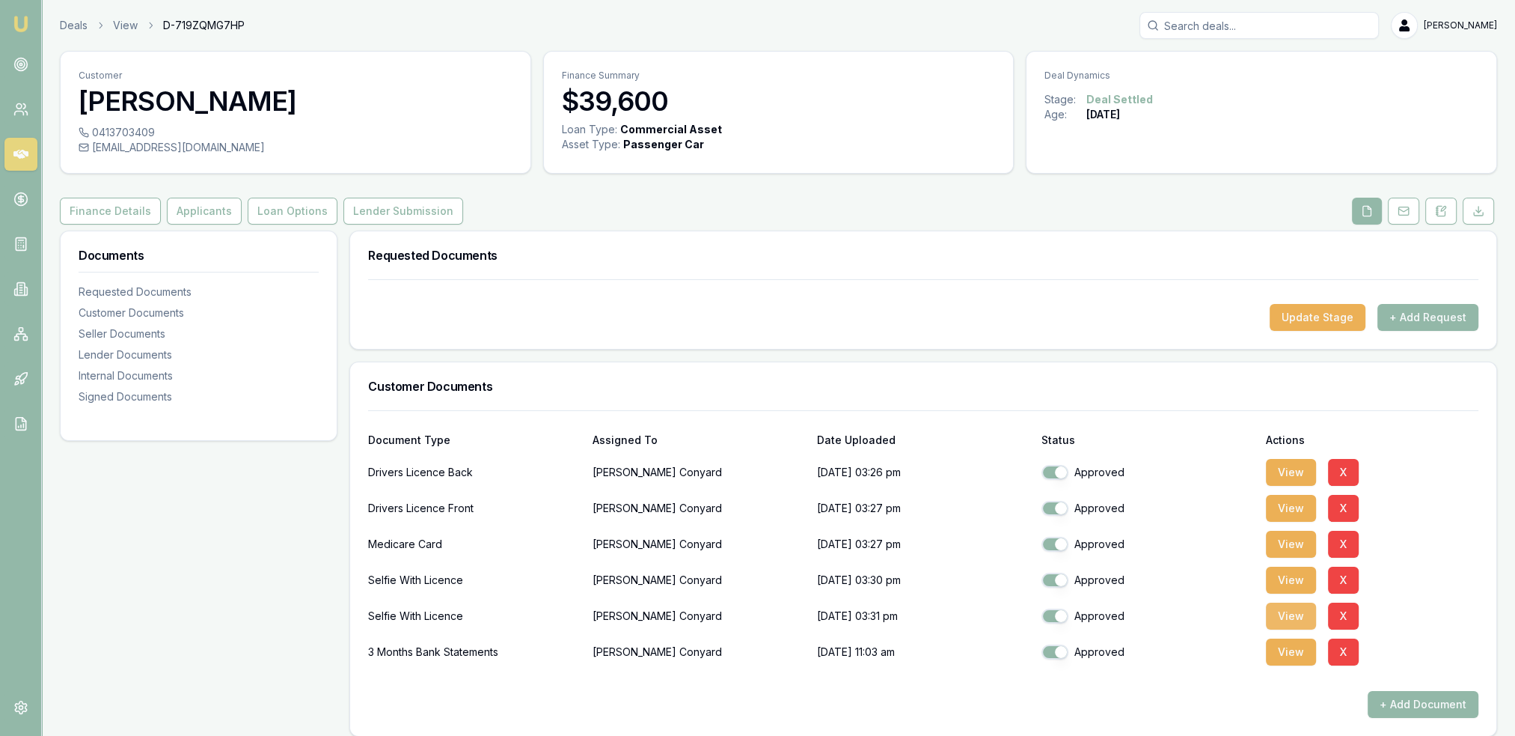
click at [1285, 614] on button "View" at bounding box center [1291, 615] width 50 height 27
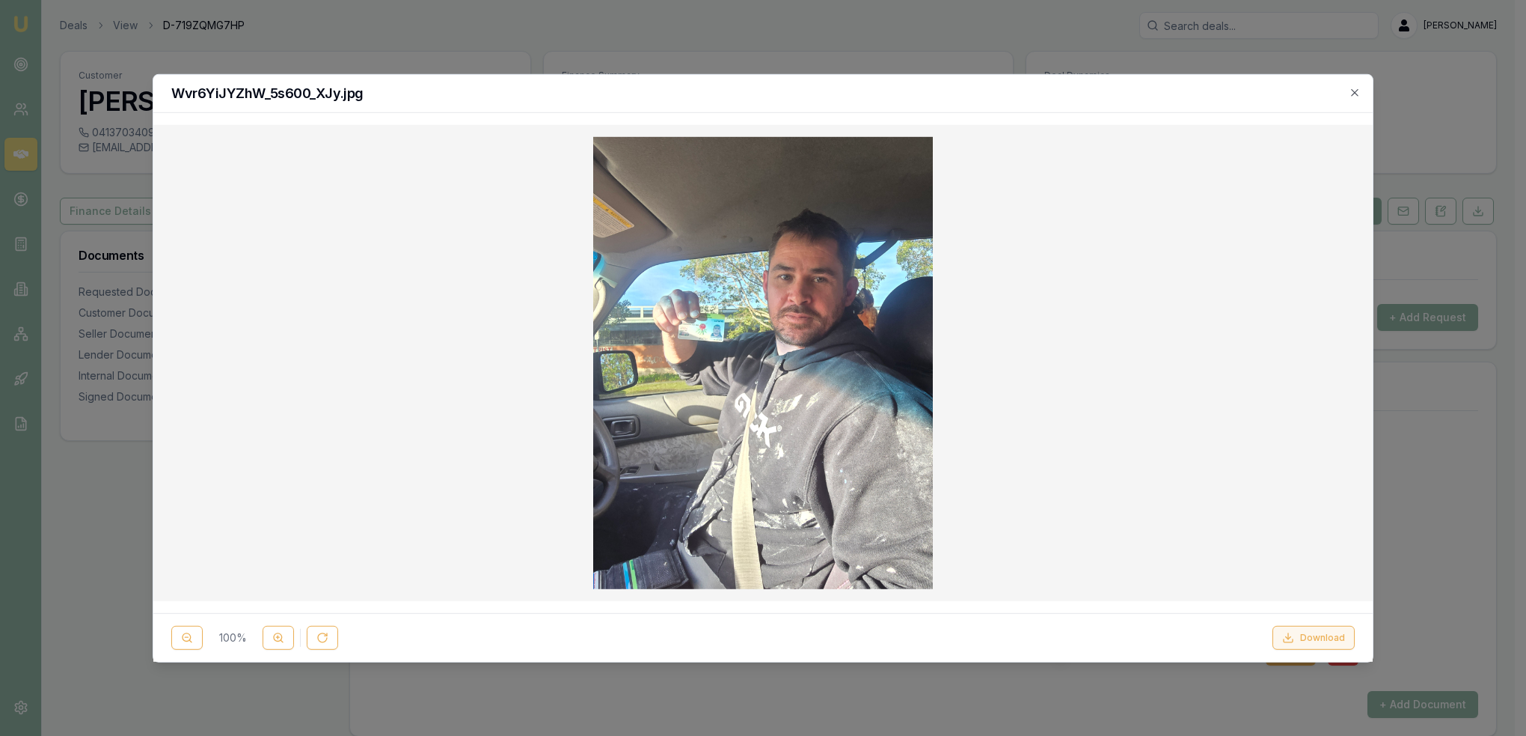
click at [1315, 639] on button "Download" at bounding box center [1314, 638] width 82 height 24
click at [1362, 92] on div "Wvr6YiJYZhW_5s600_XJy.jpg" at bounding box center [763, 93] width 1220 height 38
click at [1354, 94] on icon "button" at bounding box center [1355, 92] width 12 height 12
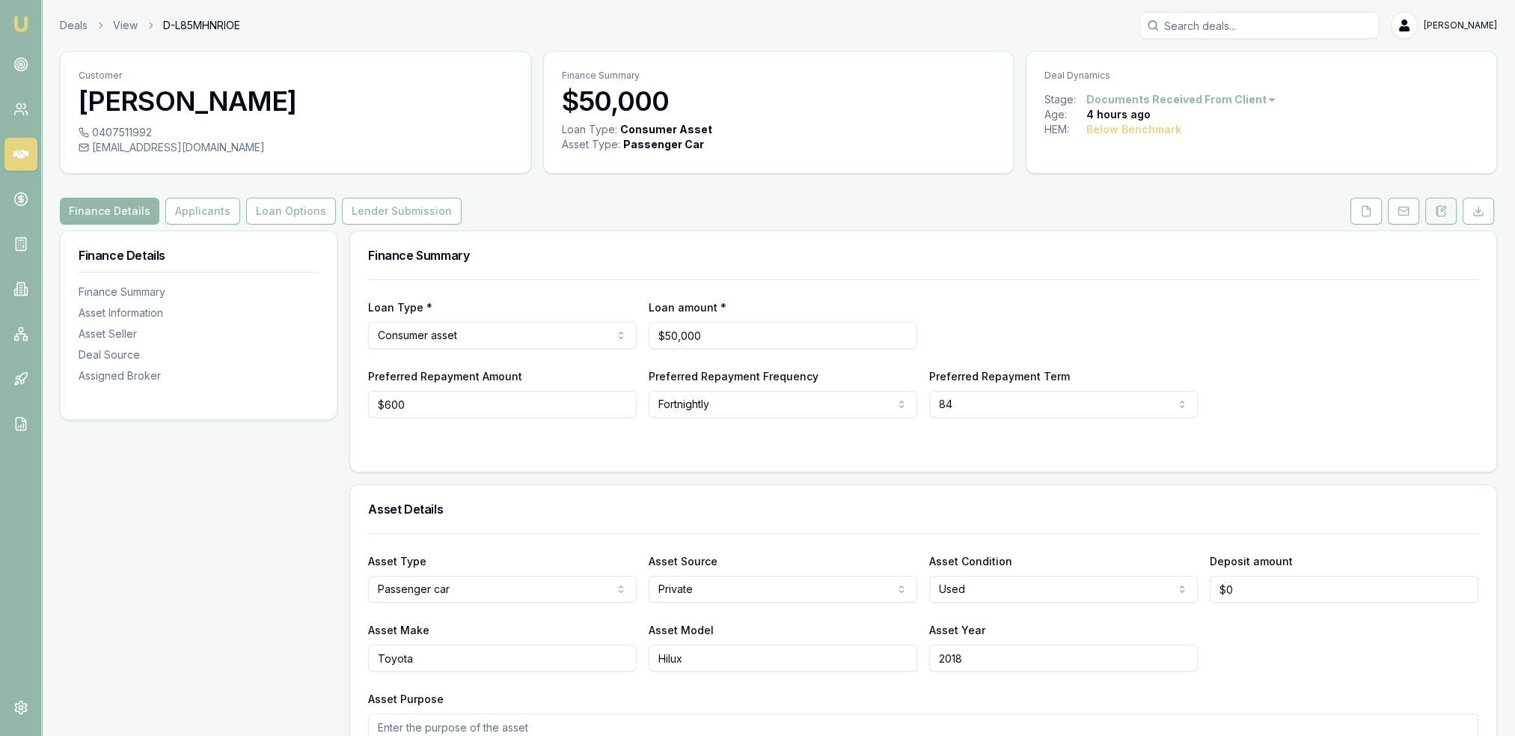
click at [1437, 212] on icon at bounding box center [1437, 212] width 2 height 0
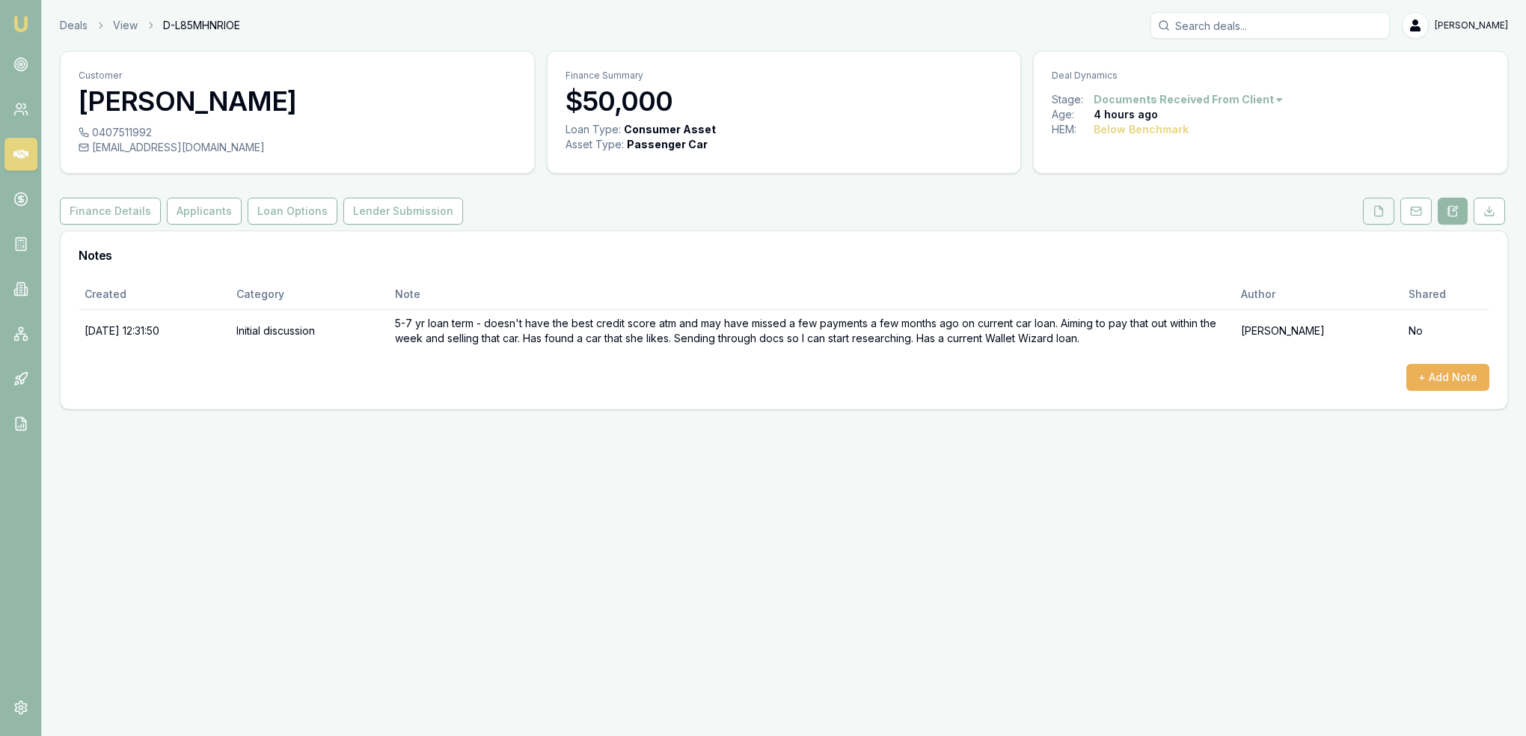
click at [1384, 212] on icon at bounding box center [1379, 211] width 12 height 12
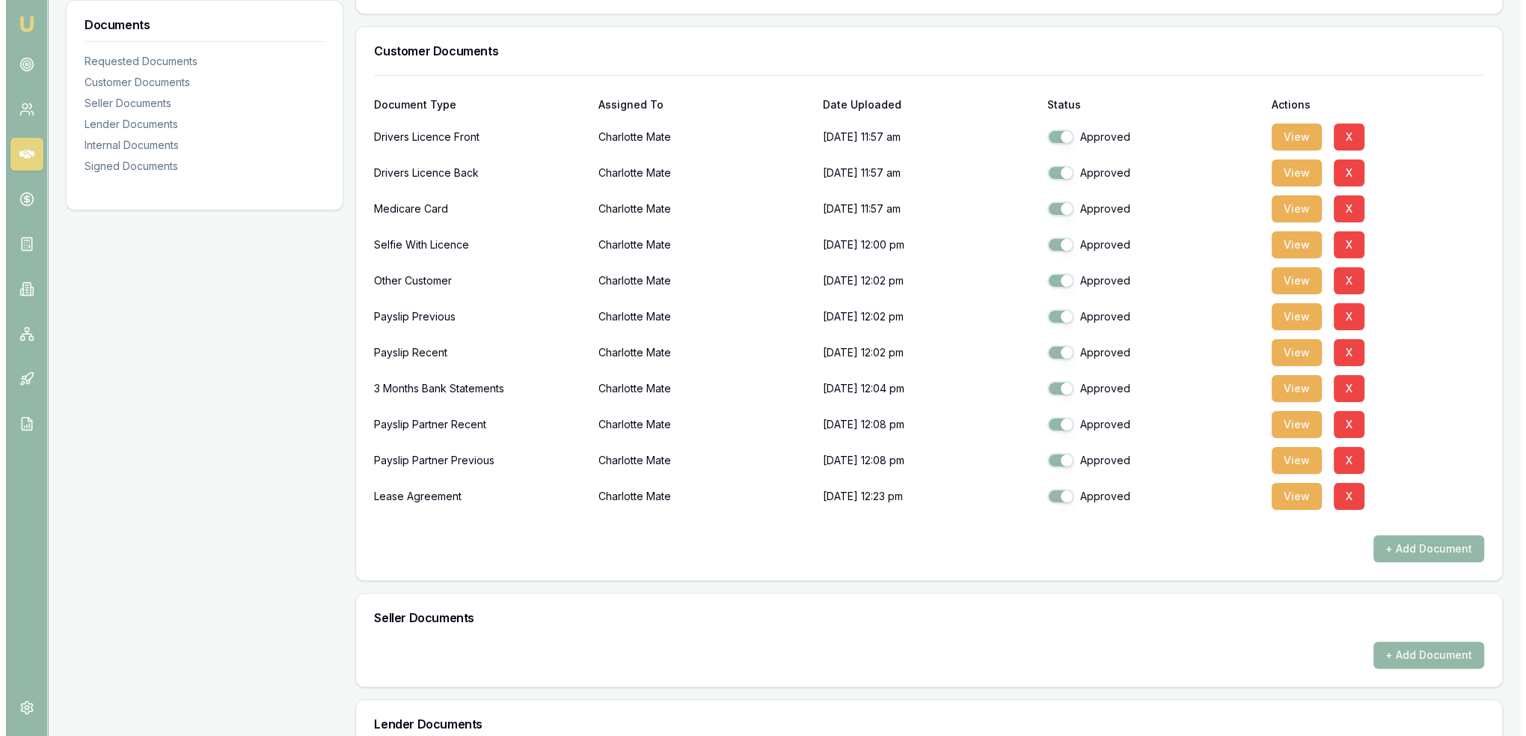
scroll to position [299, 0]
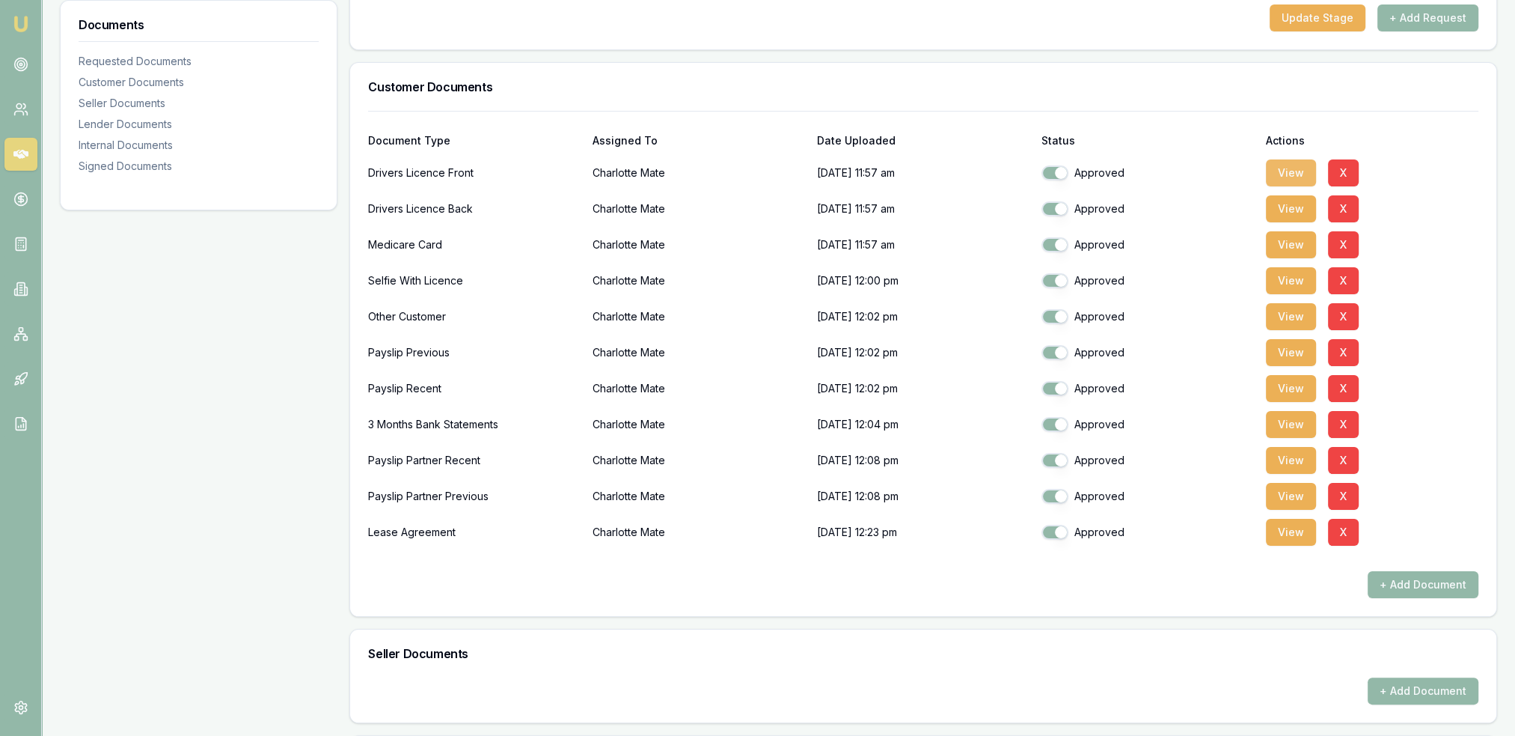
click at [1300, 168] on button "View" at bounding box center [1291, 172] width 50 height 27
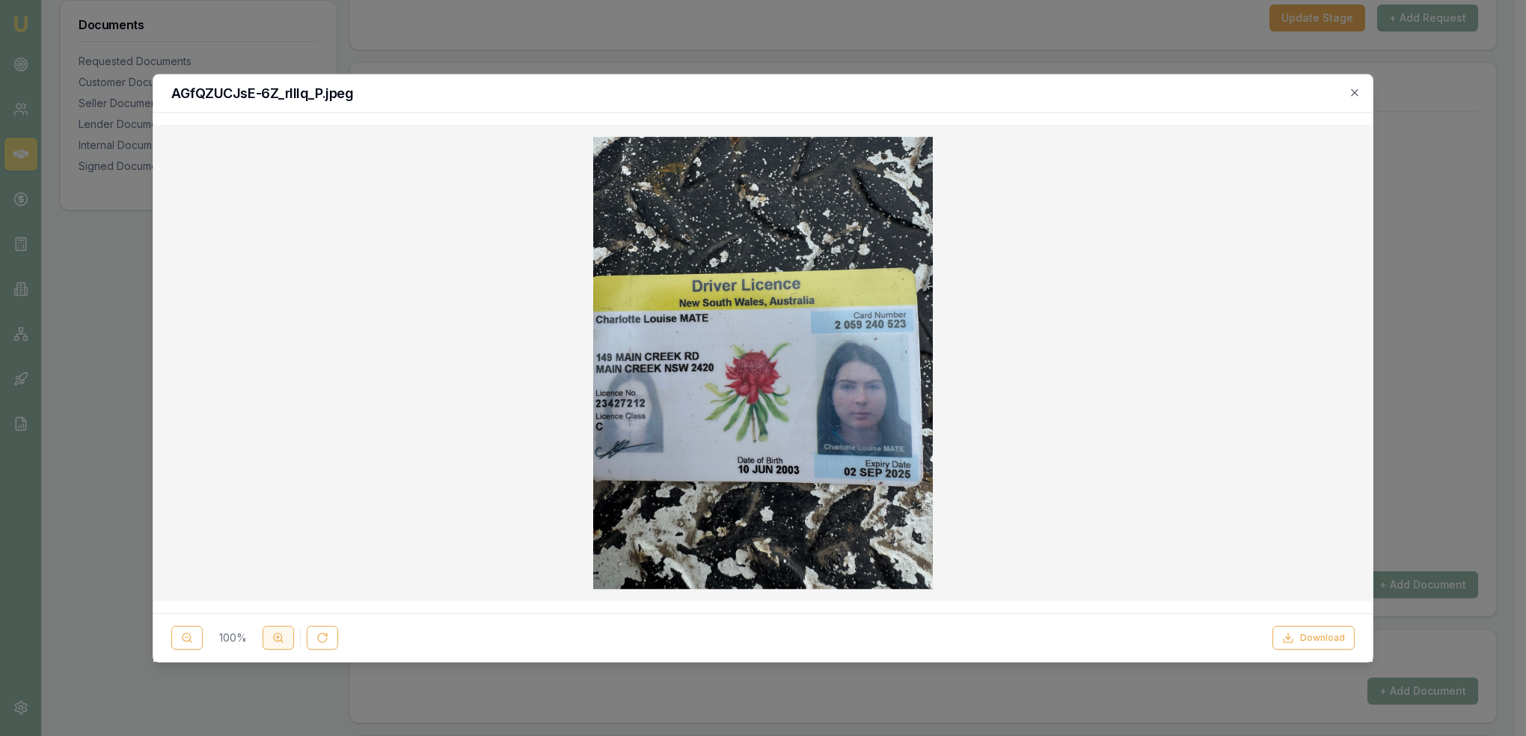
click at [278, 636] on icon at bounding box center [278, 637] width 12 height 12
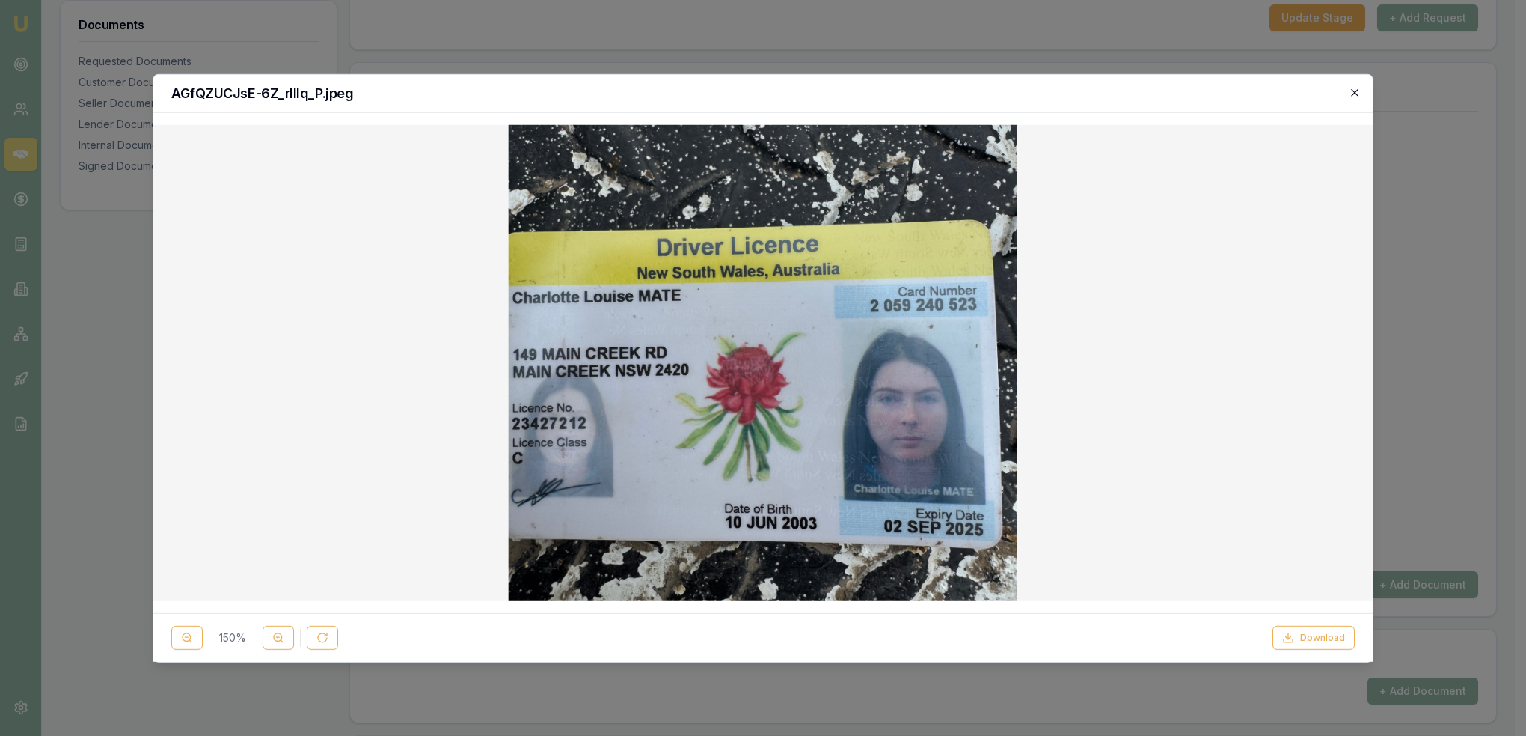
click at [1356, 92] on icon "button" at bounding box center [1354, 92] width 7 height 7
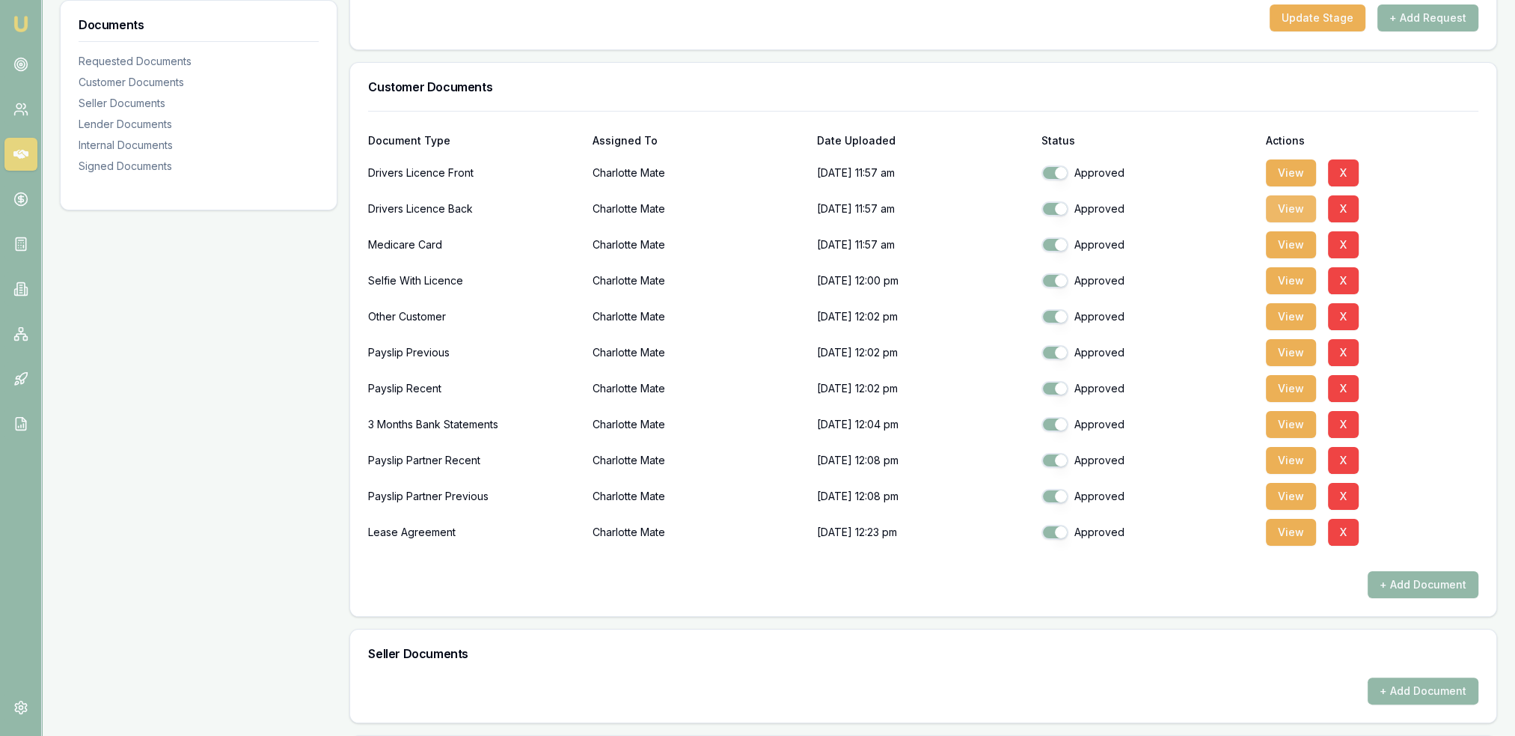
click at [1293, 203] on button "View" at bounding box center [1291, 208] width 50 height 27
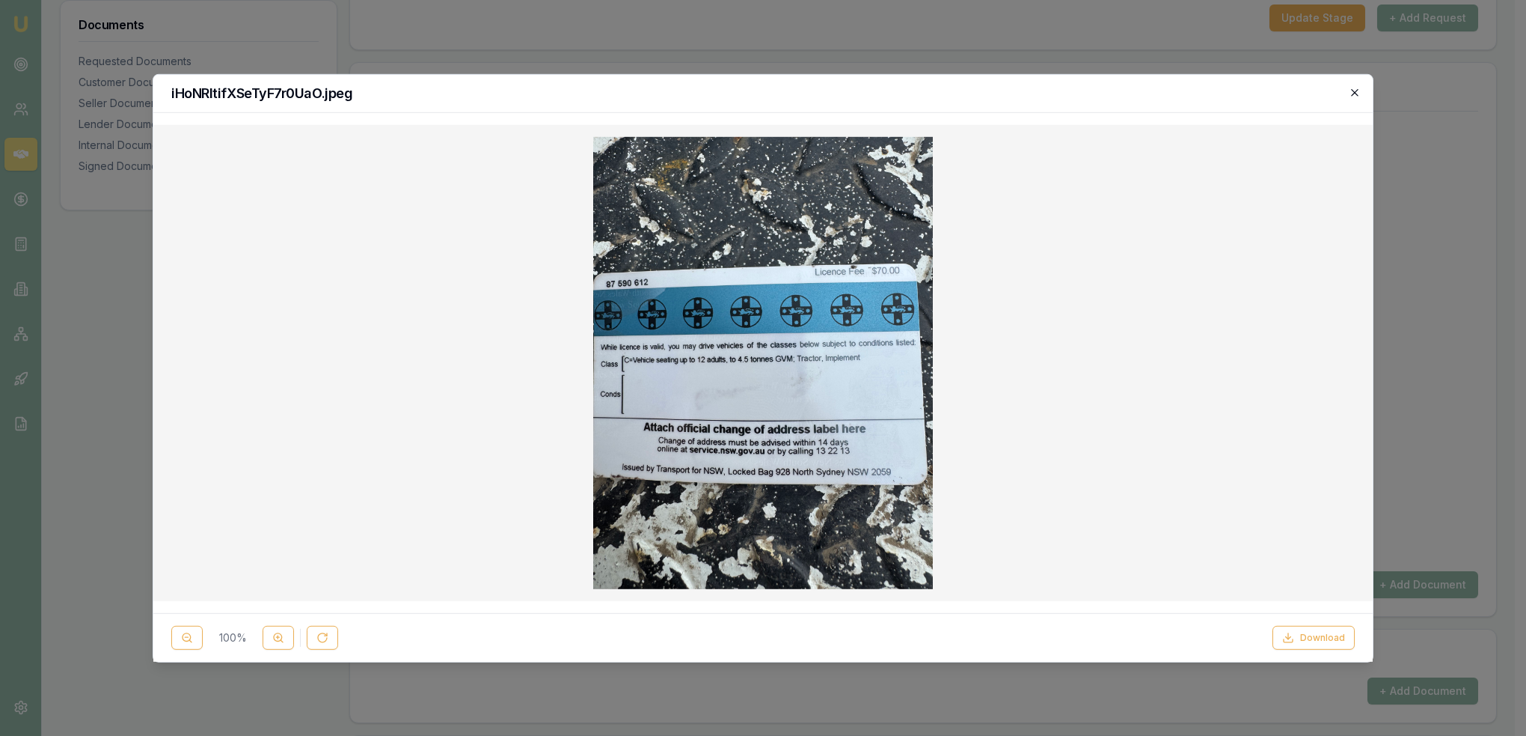
click at [1351, 96] on icon "button" at bounding box center [1355, 92] width 12 height 12
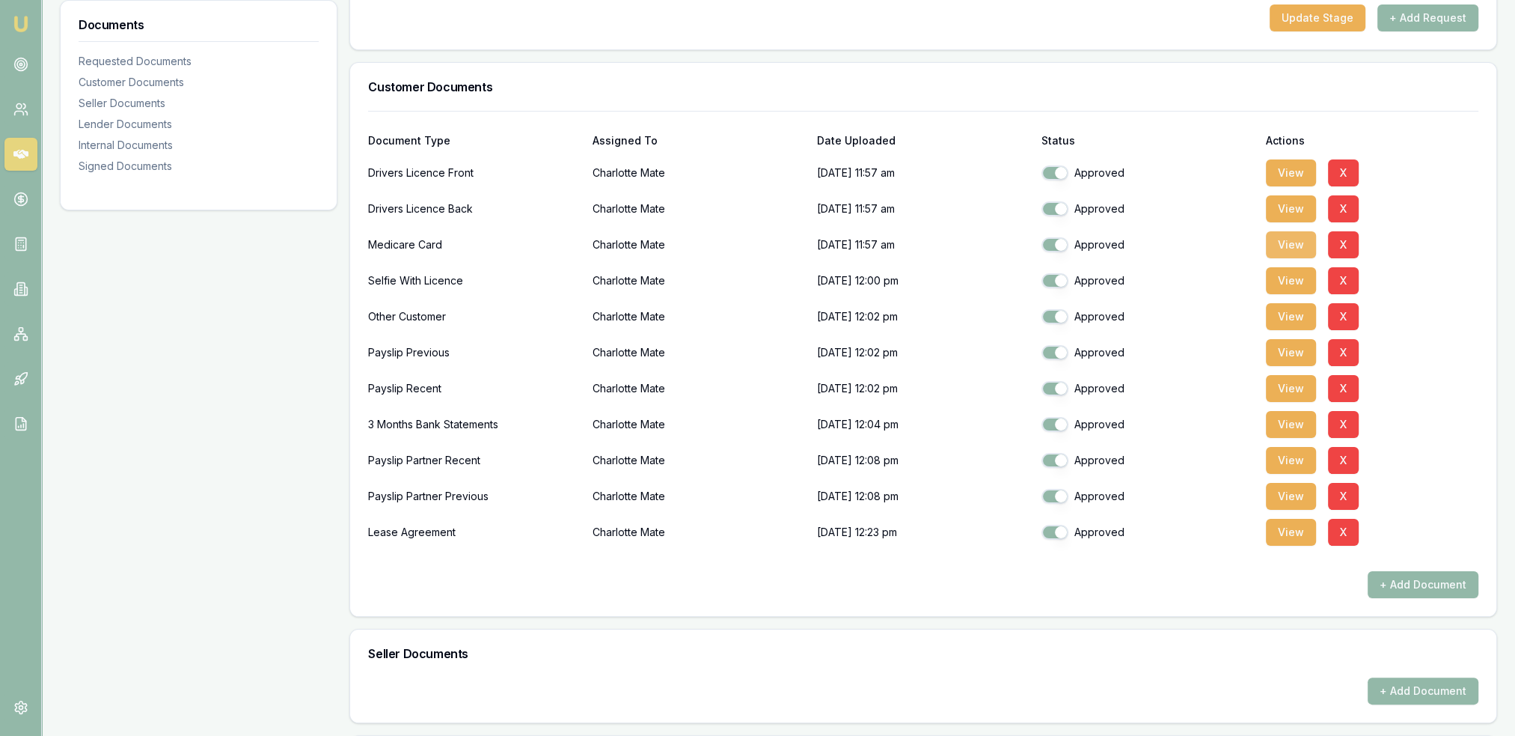
click at [1279, 242] on button "View" at bounding box center [1291, 244] width 50 height 27
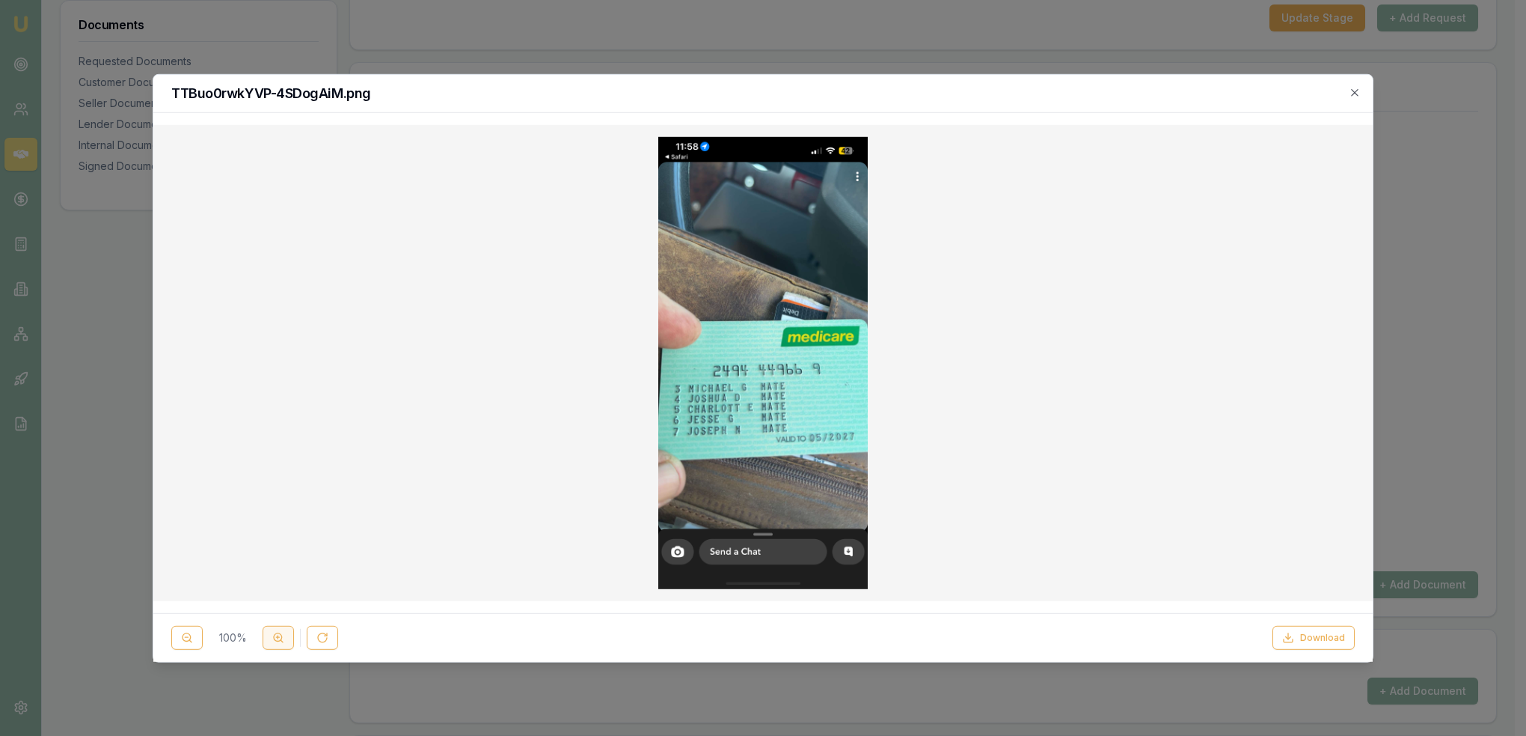
click at [278, 640] on circle at bounding box center [278, 637] width 8 height 8
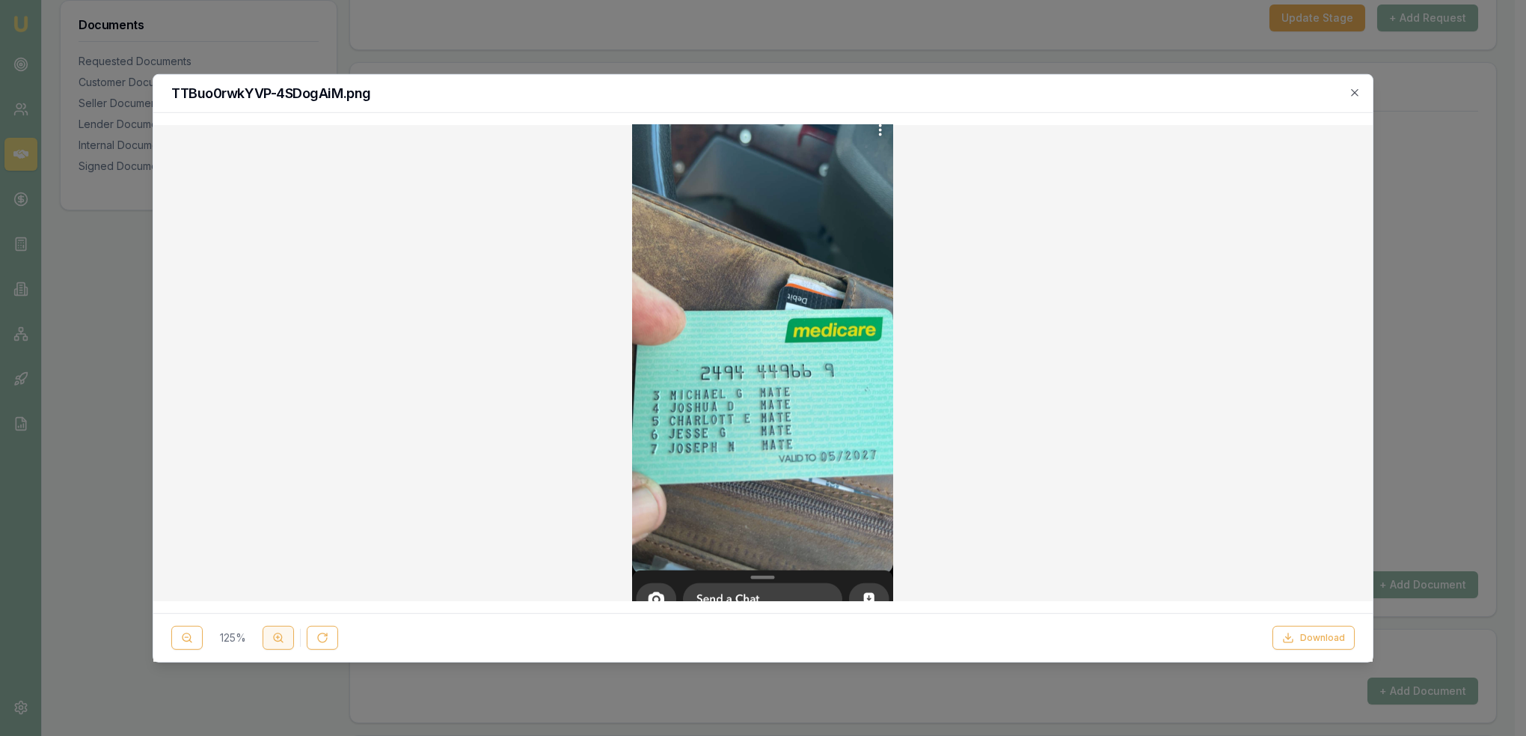
click at [278, 640] on circle at bounding box center [278, 637] width 8 height 8
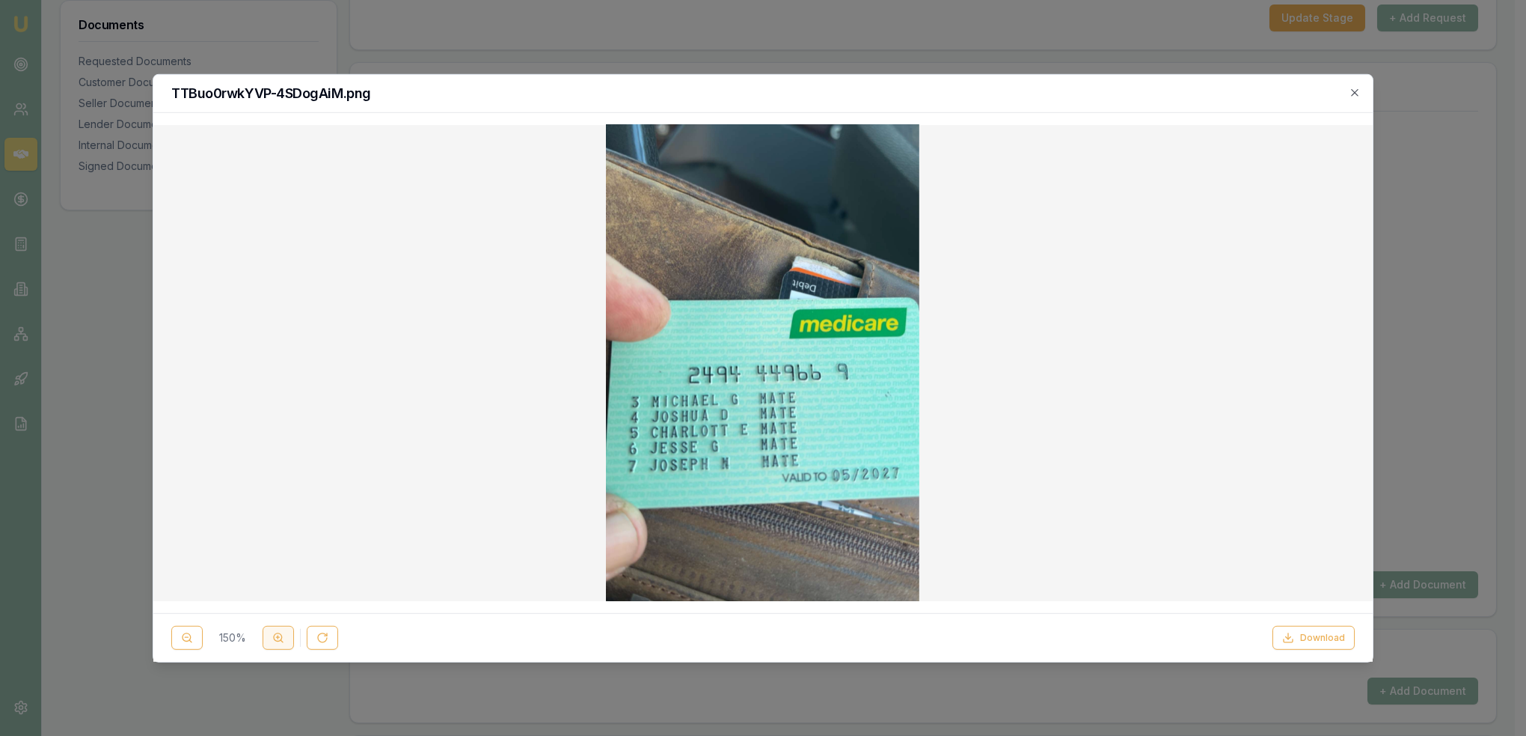
click at [278, 640] on circle at bounding box center [278, 637] width 8 height 8
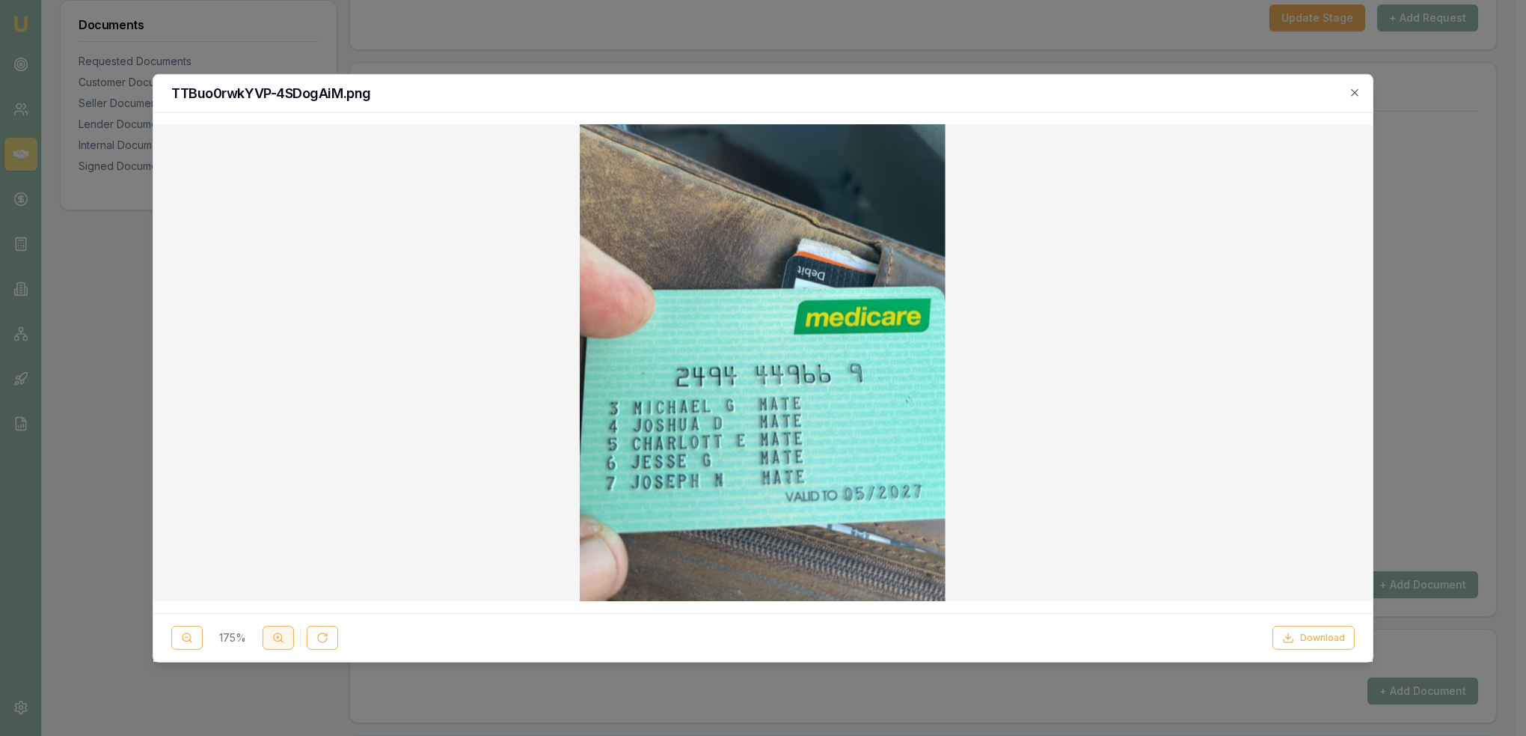
click at [278, 640] on icon at bounding box center [278, 637] width 12 height 12
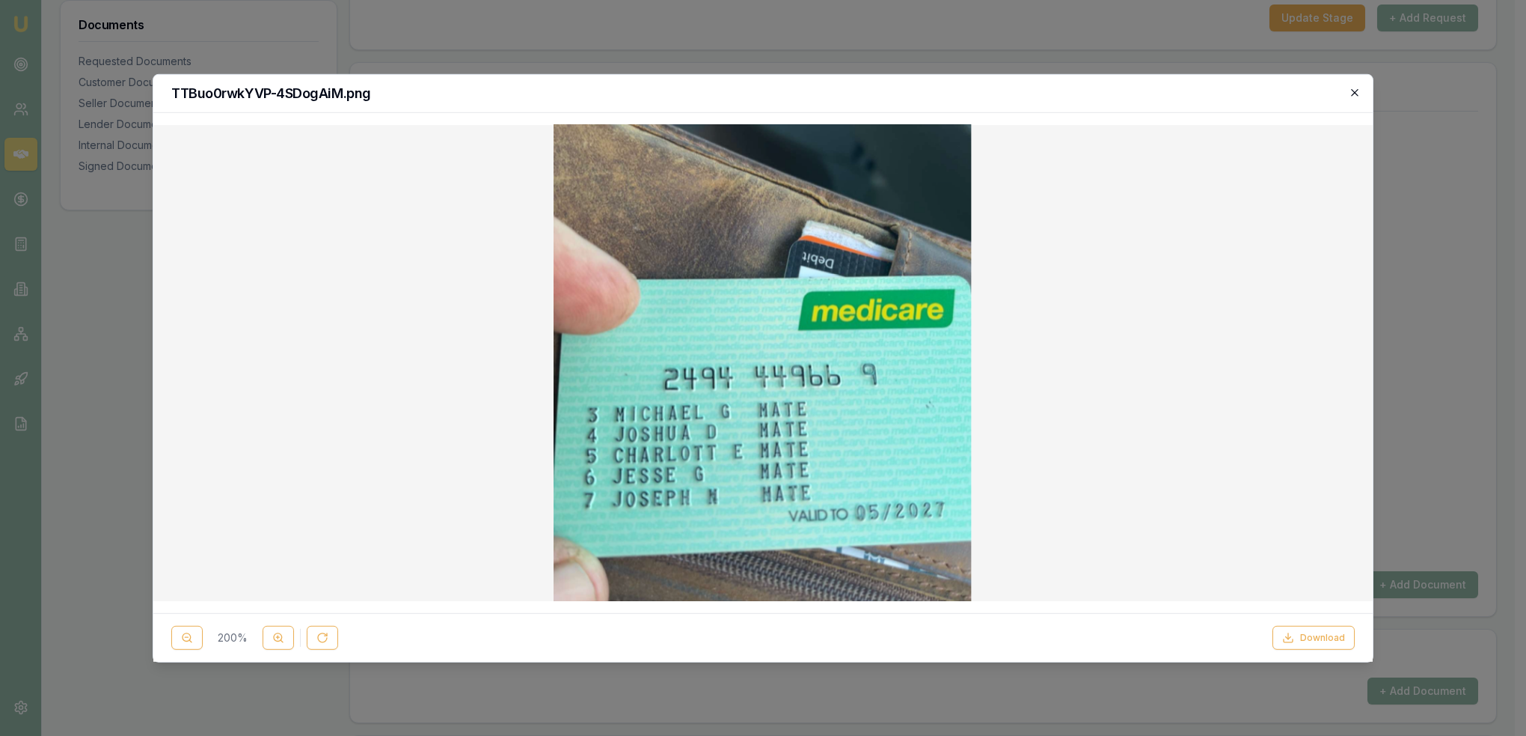
click at [1357, 89] on icon "button" at bounding box center [1355, 92] width 12 height 12
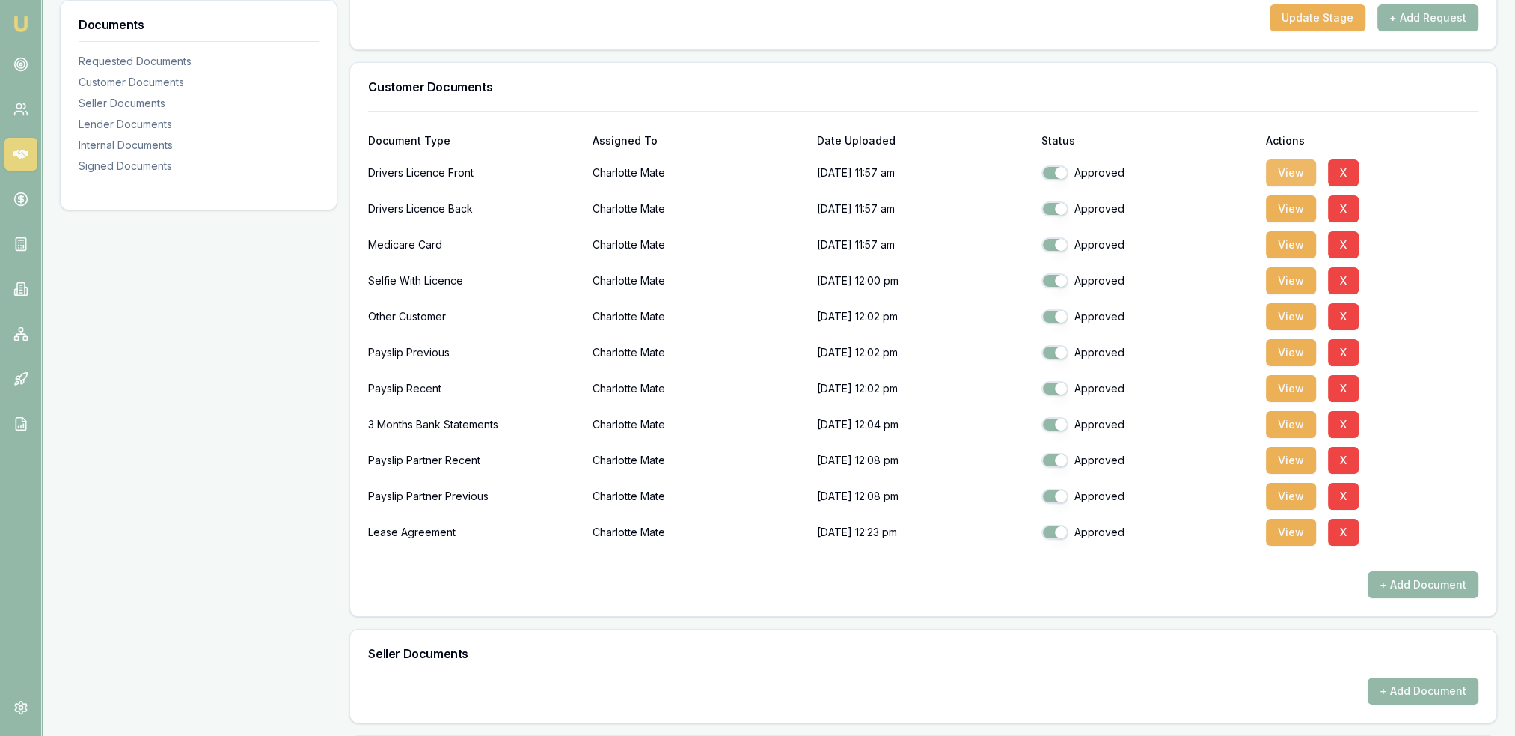
click at [1297, 171] on button "View" at bounding box center [1291, 172] width 50 height 27
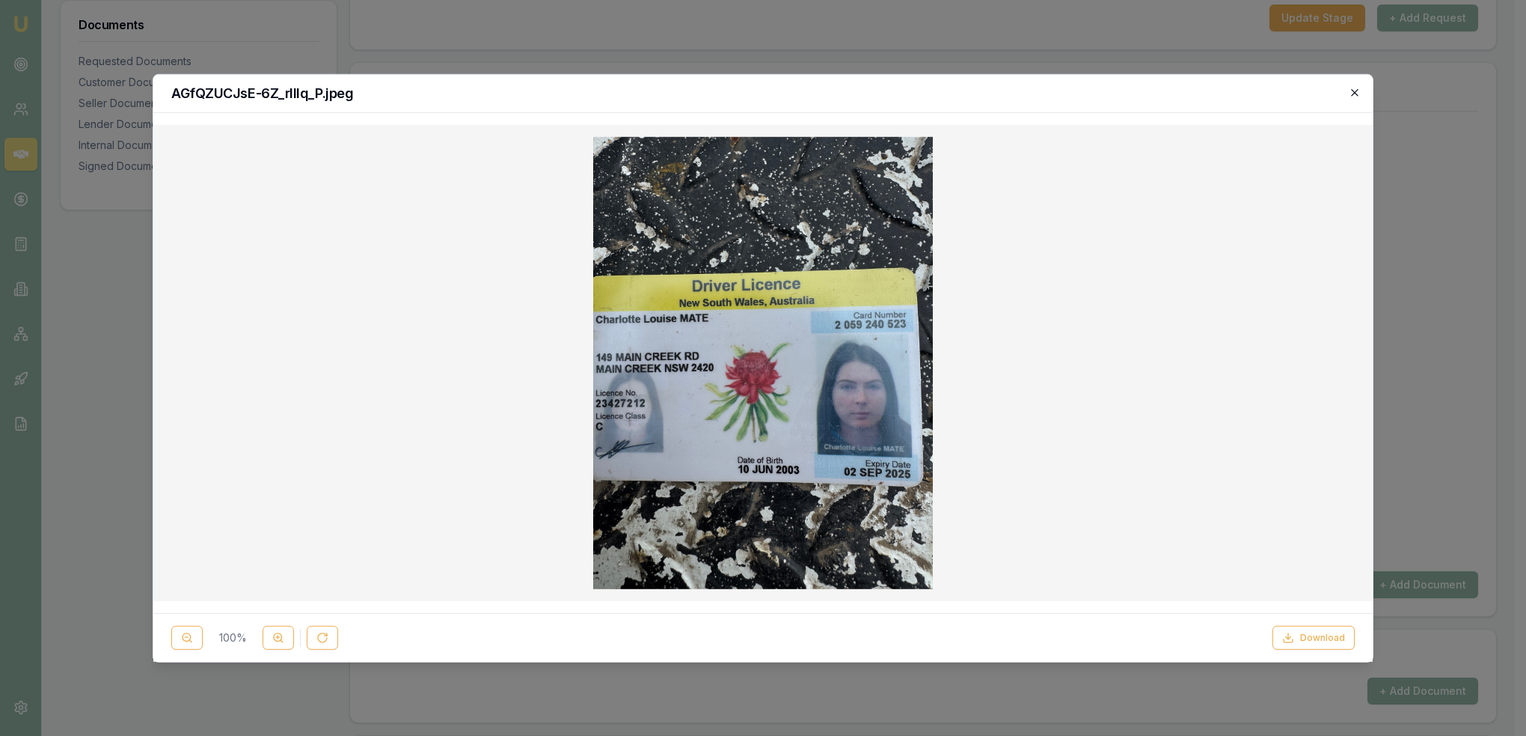
click at [1354, 91] on icon "button" at bounding box center [1355, 92] width 12 height 12
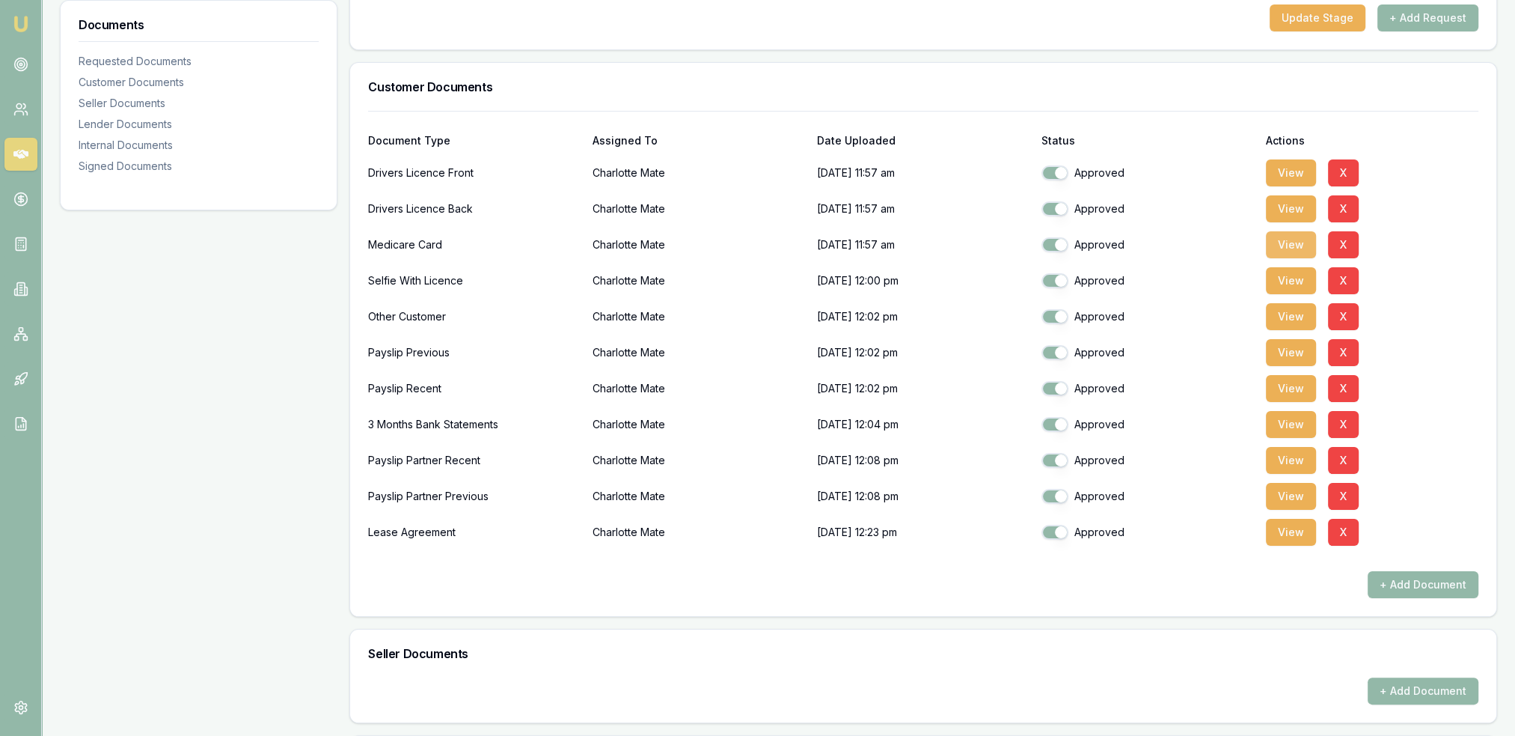
click at [1299, 248] on button "View" at bounding box center [1291, 244] width 50 height 27
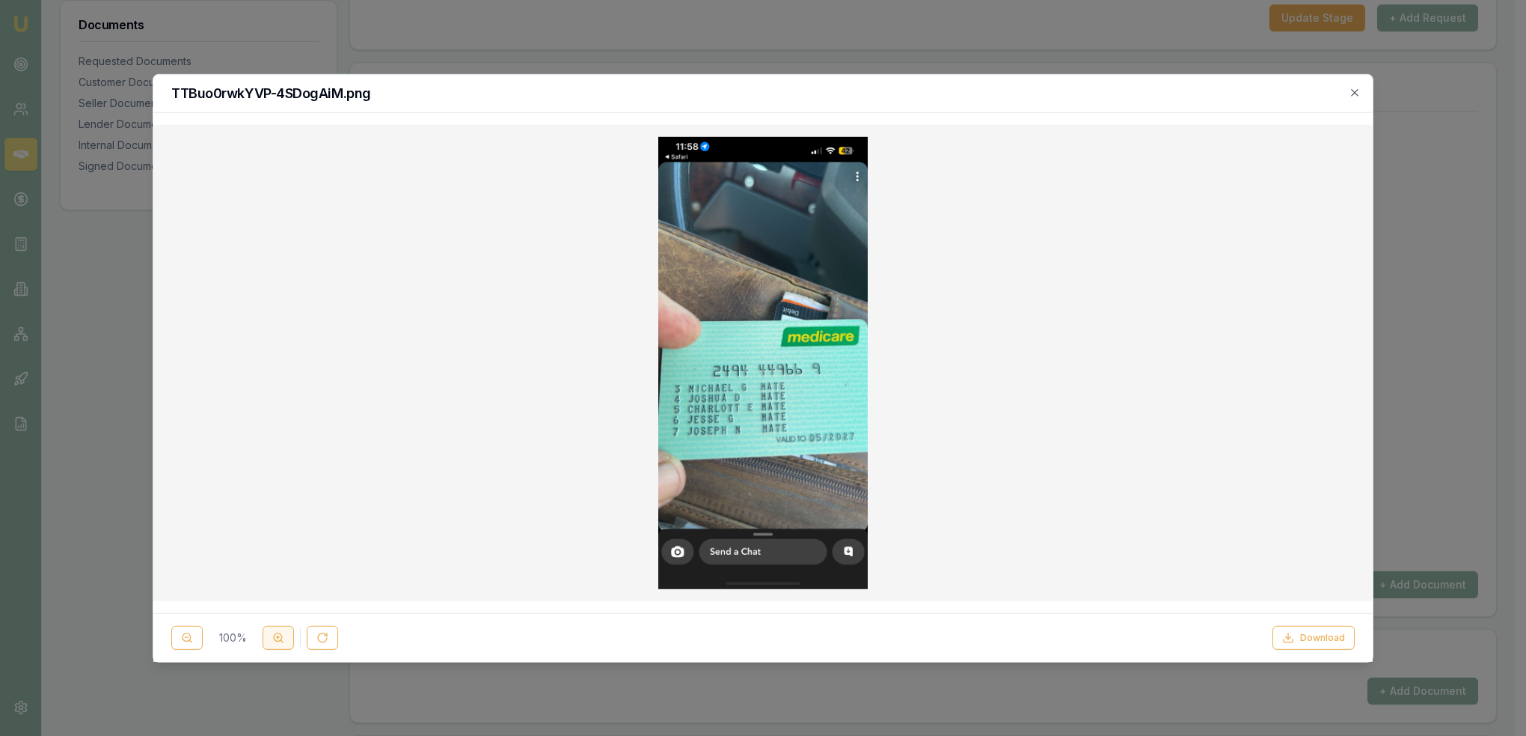
click at [272, 635] on icon at bounding box center [278, 637] width 12 height 12
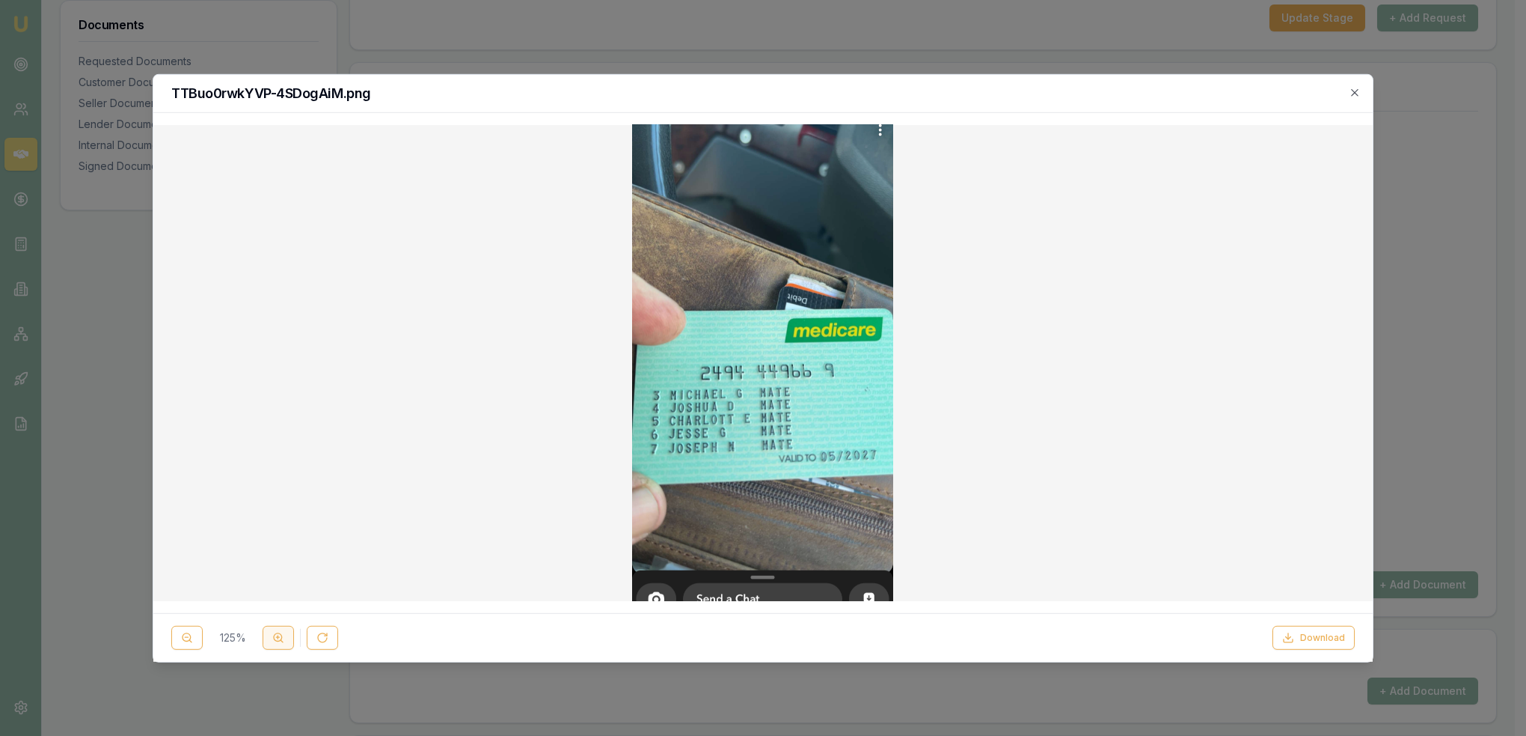
click at [272, 635] on icon at bounding box center [278, 637] width 12 height 12
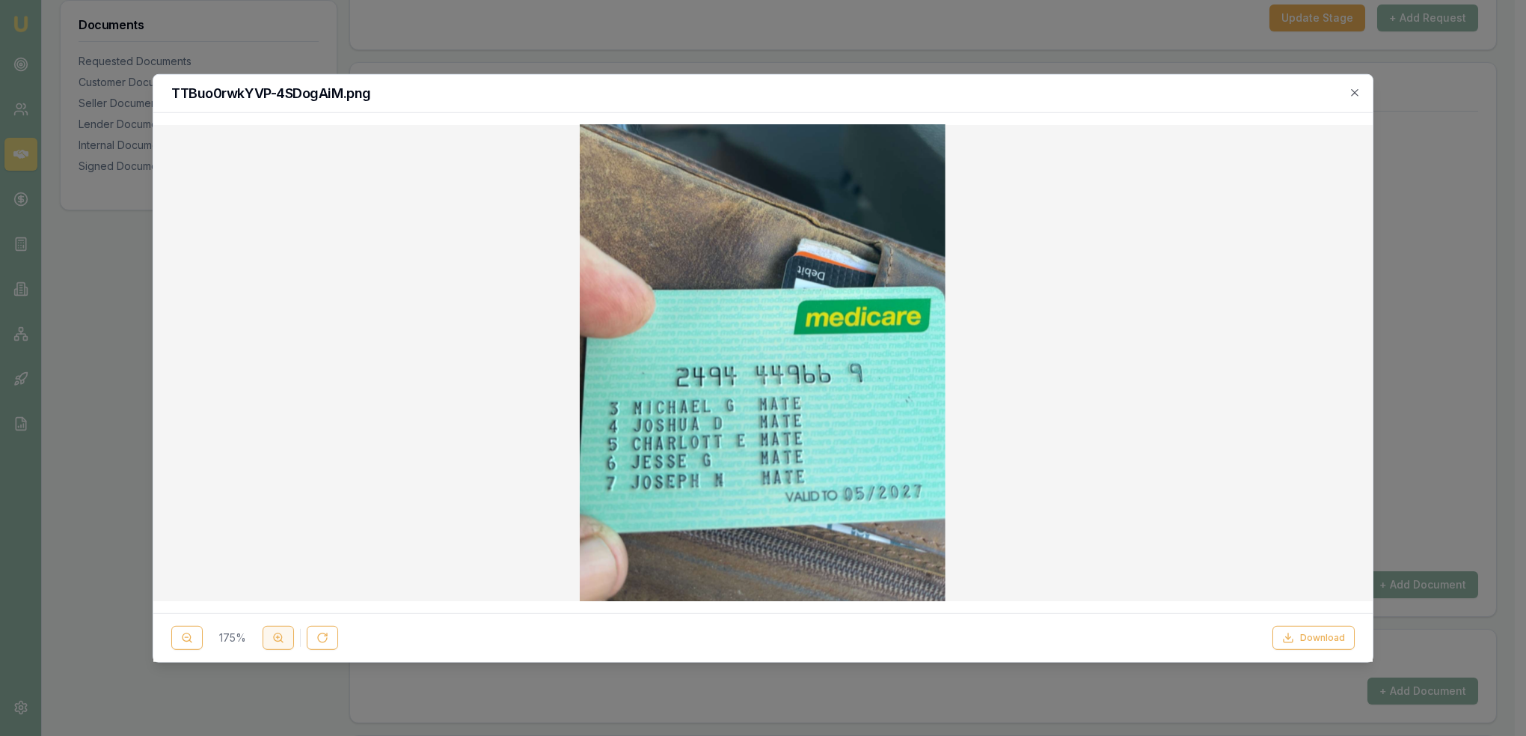
click at [272, 635] on icon at bounding box center [278, 637] width 12 height 12
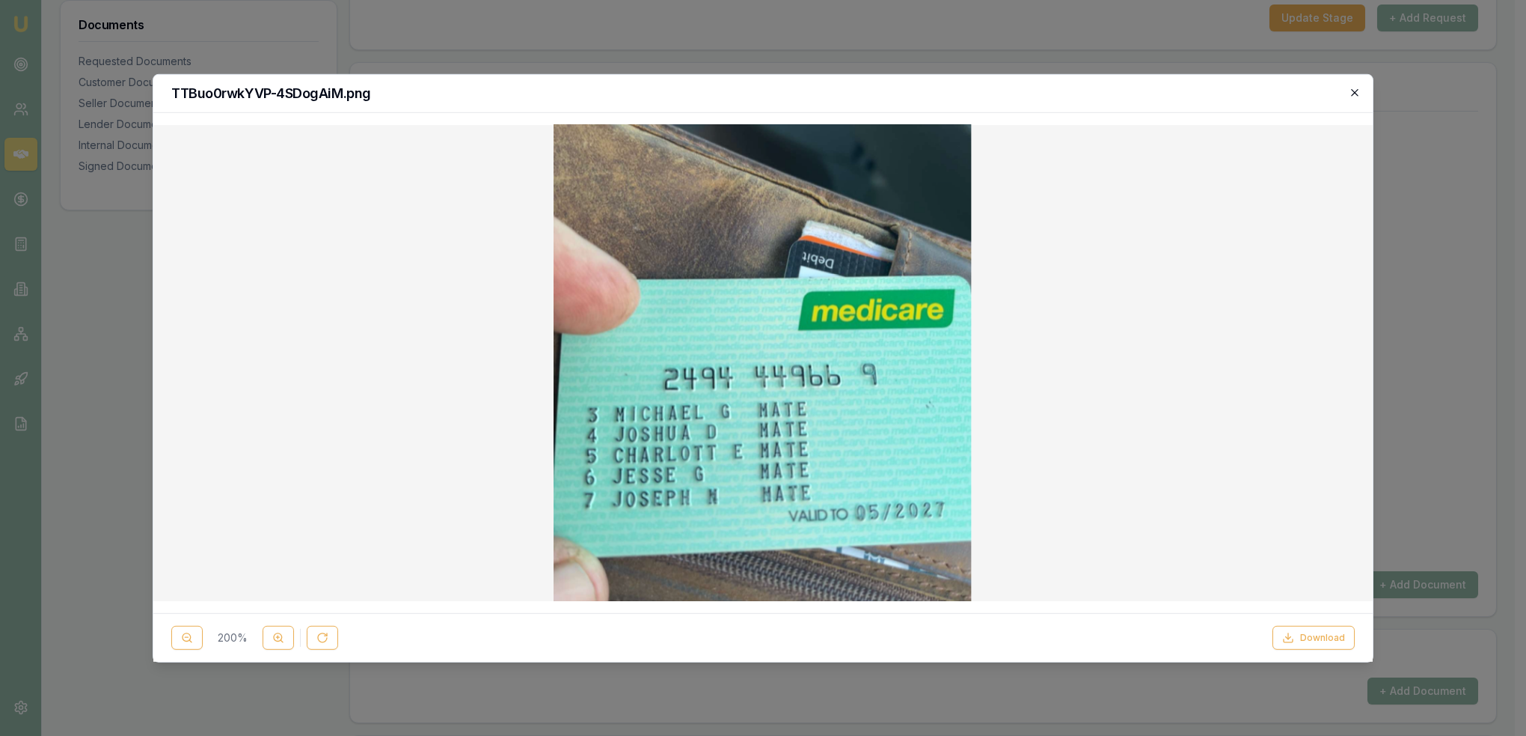
click at [1355, 89] on icon "button" at bounding box center [1355, 92] width 12 height 12
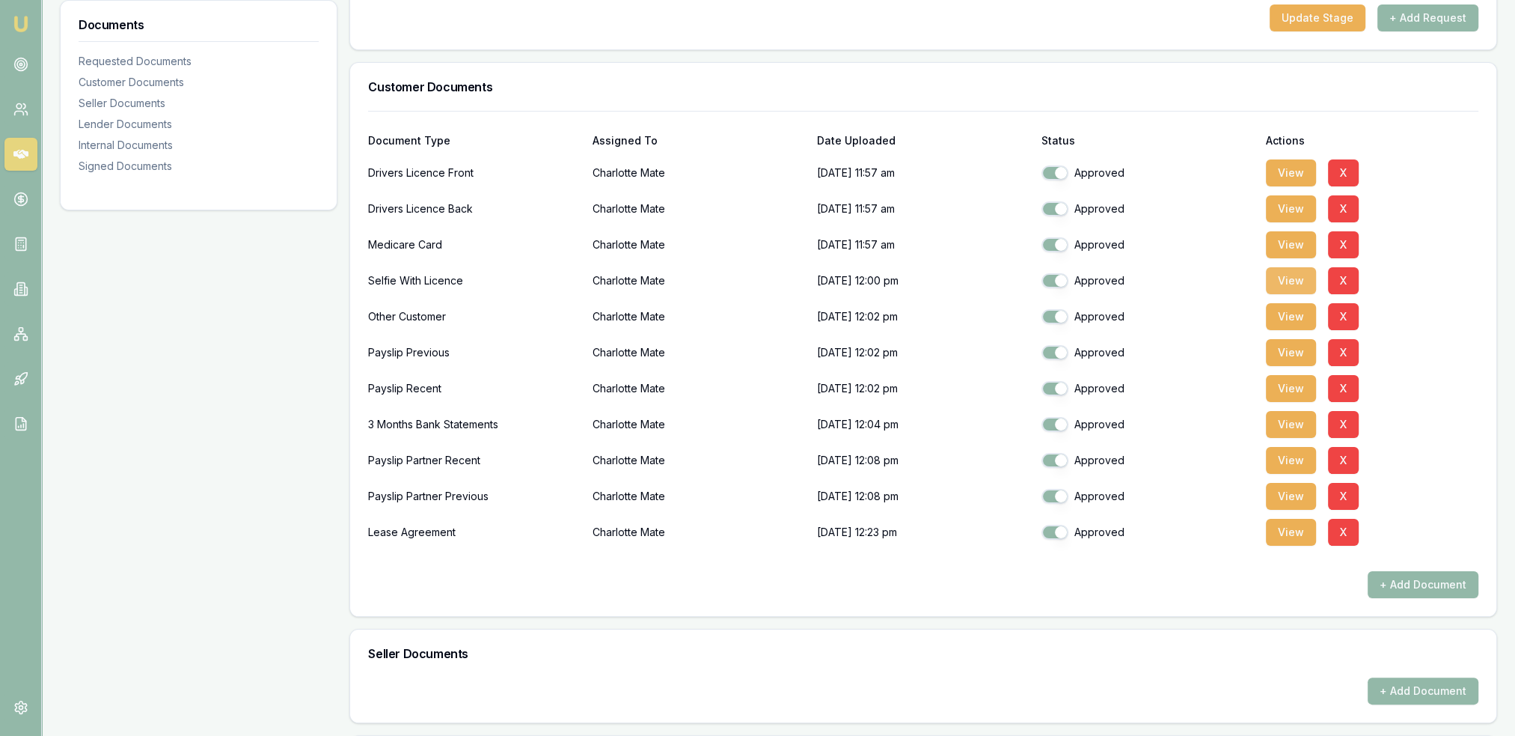
click at [1280, 278] on button "View" at bounding box center [1291, 280] width 50 height 27
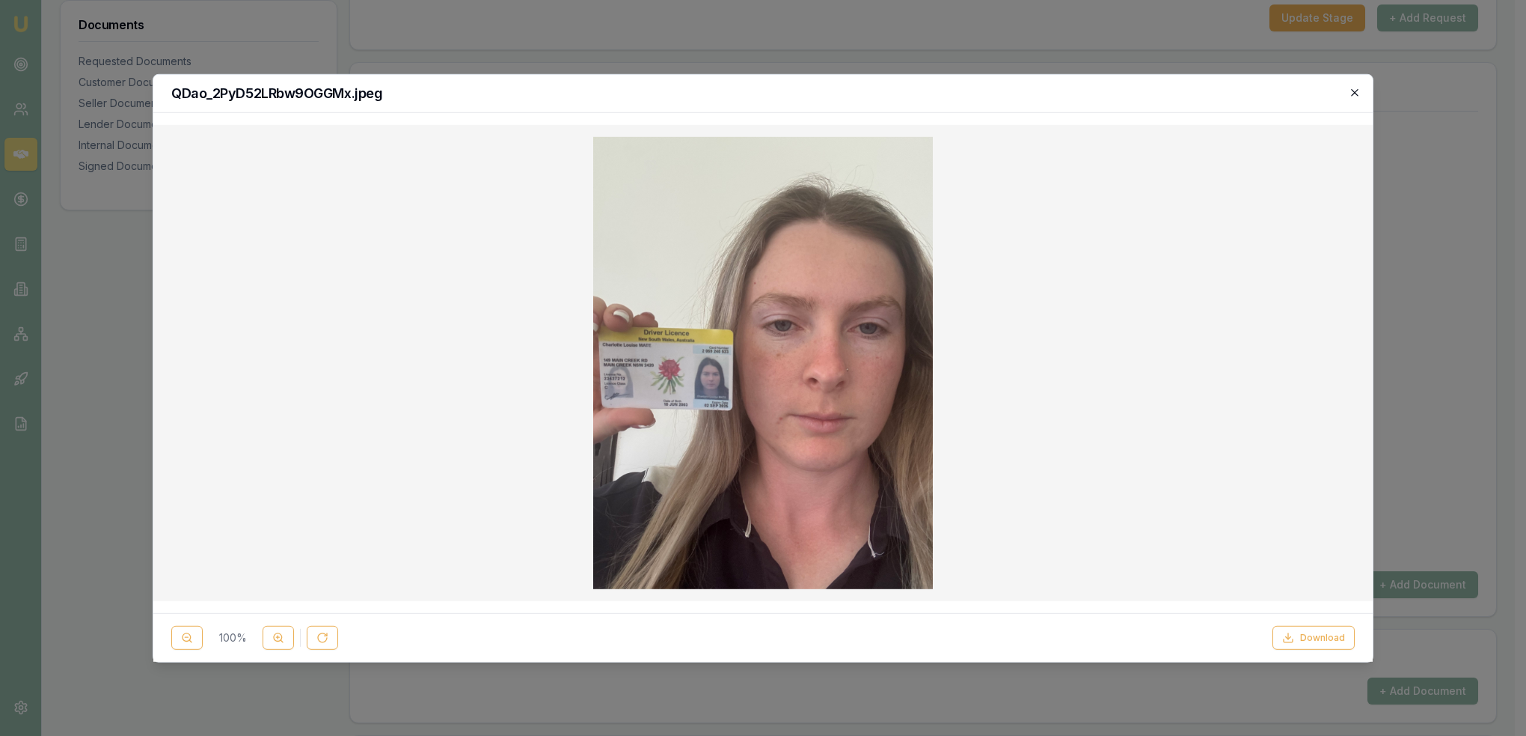
click at [1357, 89] on icon "button" at bounding box center [1354, 92] width 7 height 7
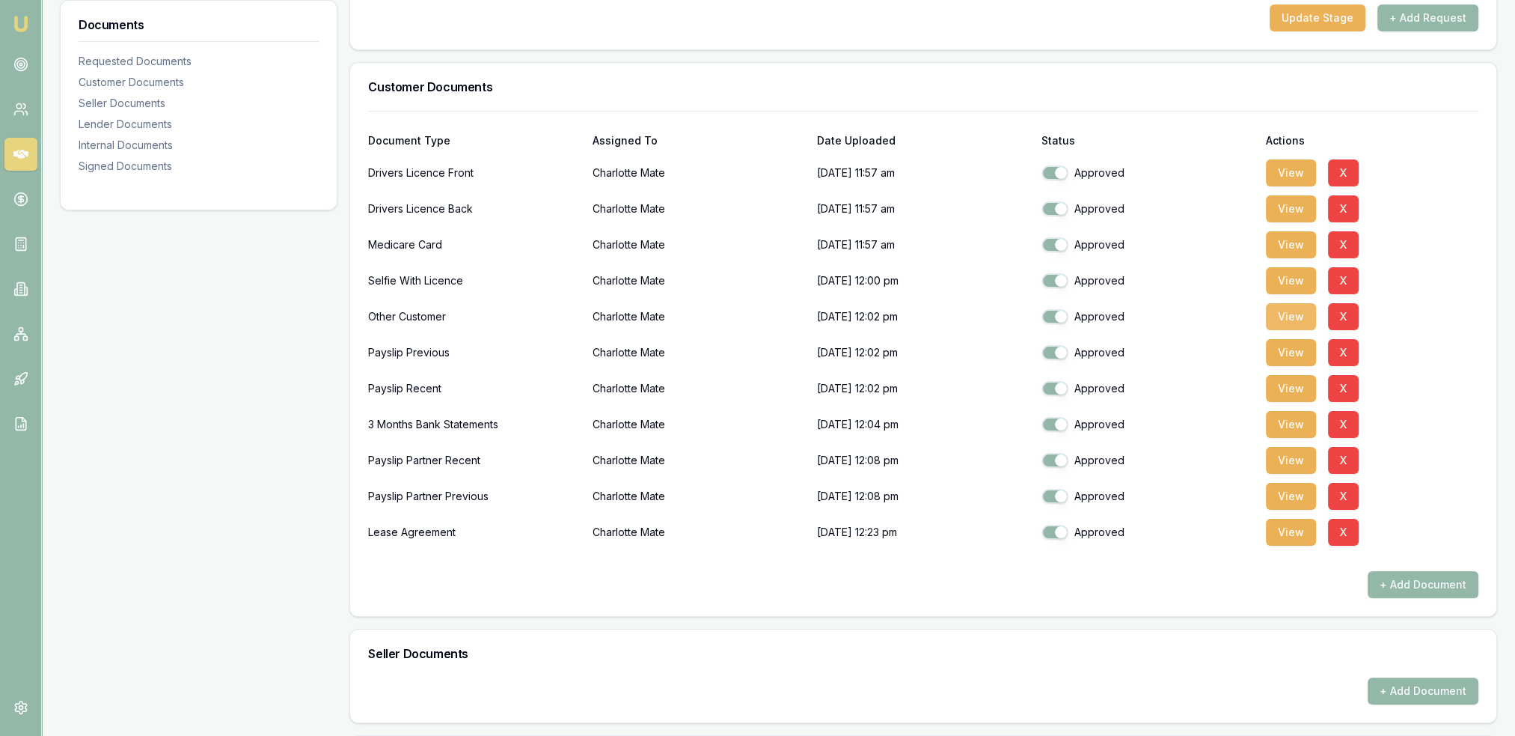
click at [1295, 317] on button "View" at bounding box center [1291, 316] width 50 height 27
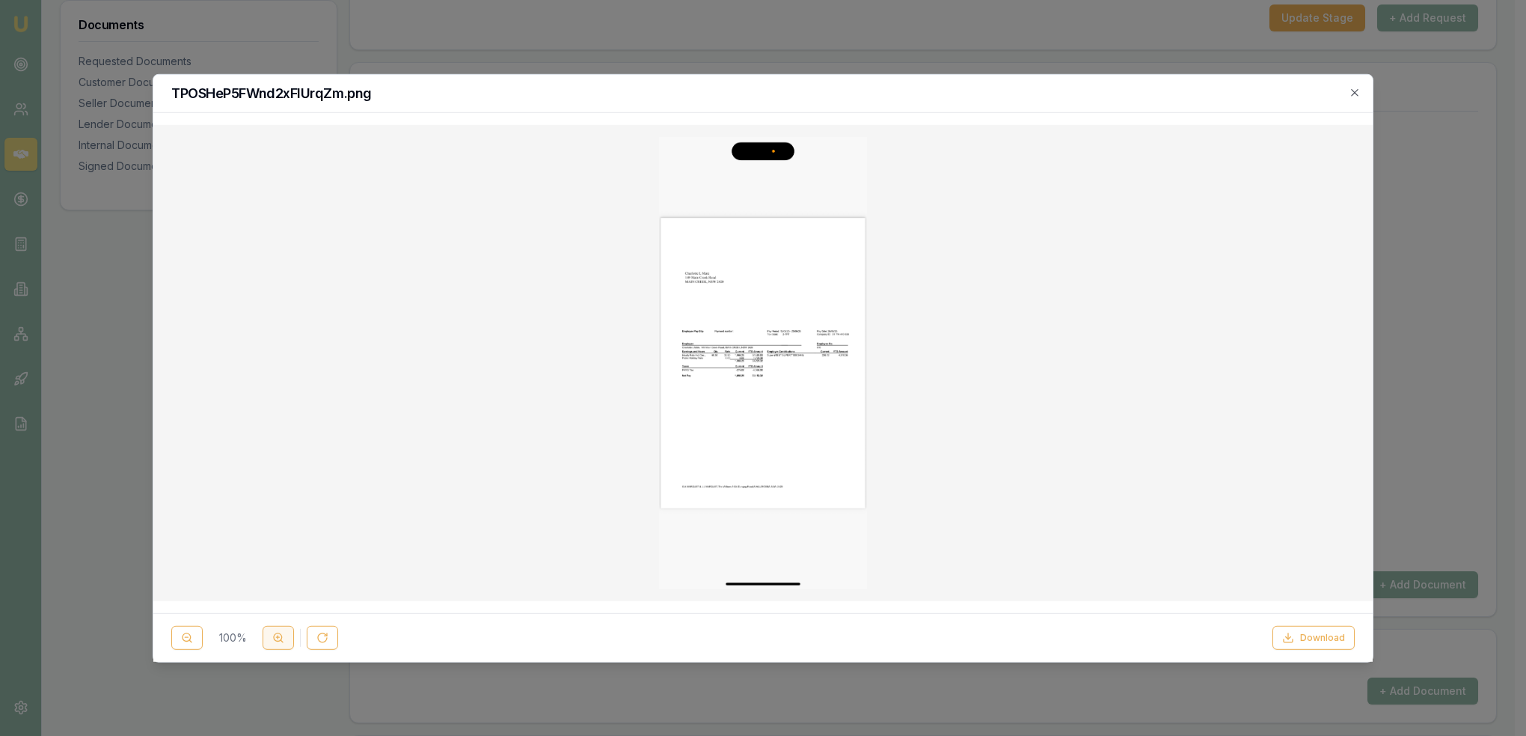
click at [284, 632] on button at bounding box center [278, 638] width 31 height 24
click at [283, 633] on button at bounding box center [278, 638] width 31 height 24
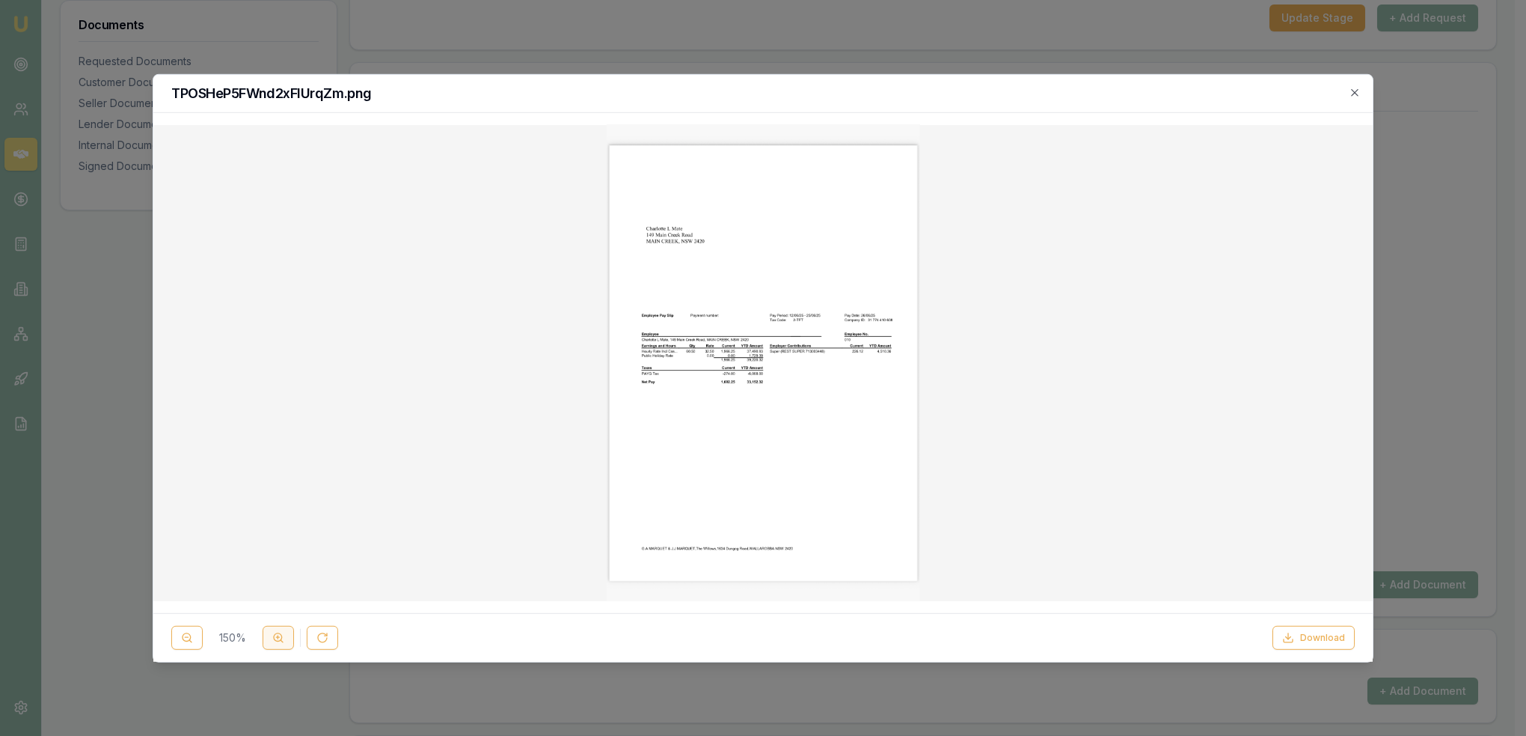
click at [283, 633] on icon at bounding box center [278, 637] width 12 height 12
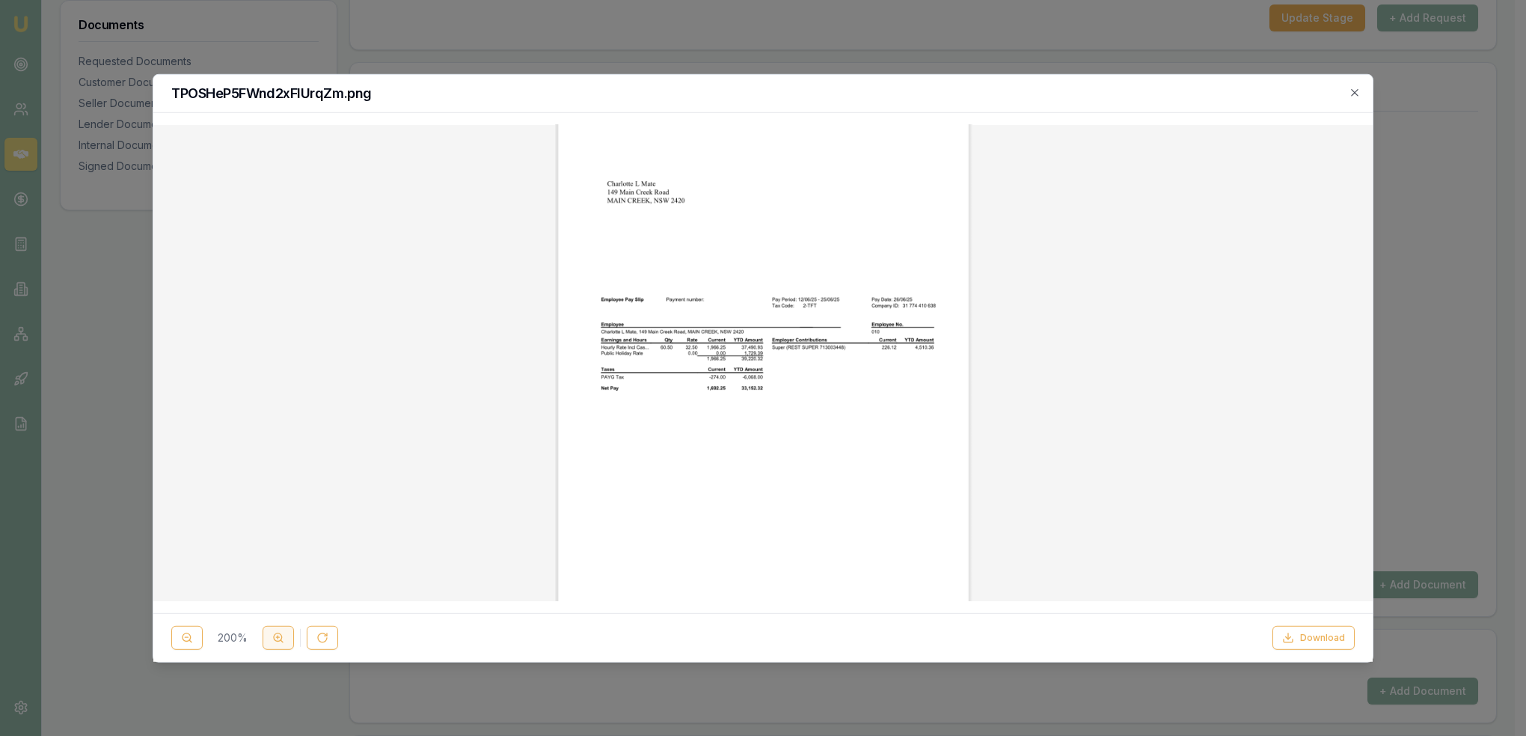
click at [283, 633] on icon at bounding box center [278, 637] width 12 height 12
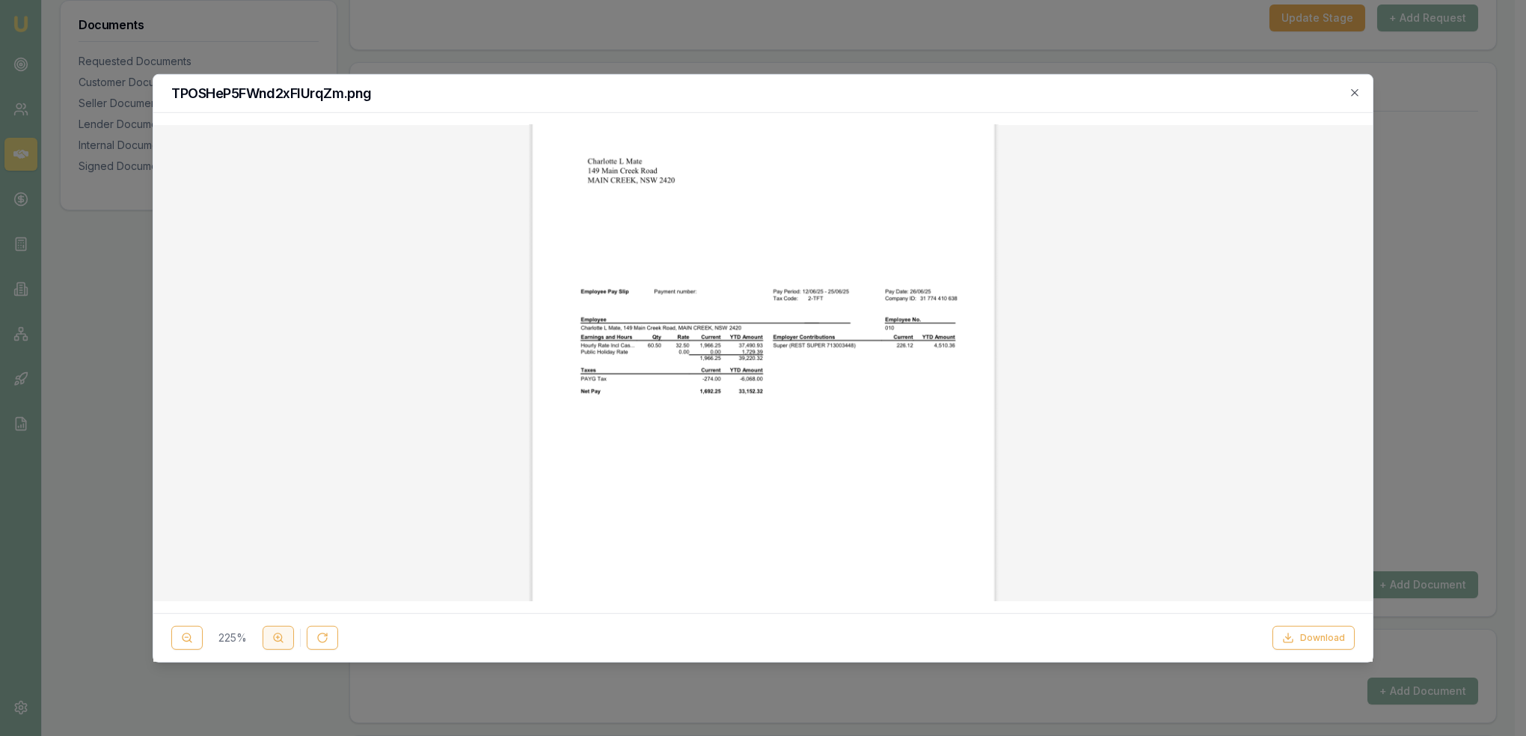
click at [283, 633] on icon at bounding box center [278, 637] width 12 height 12
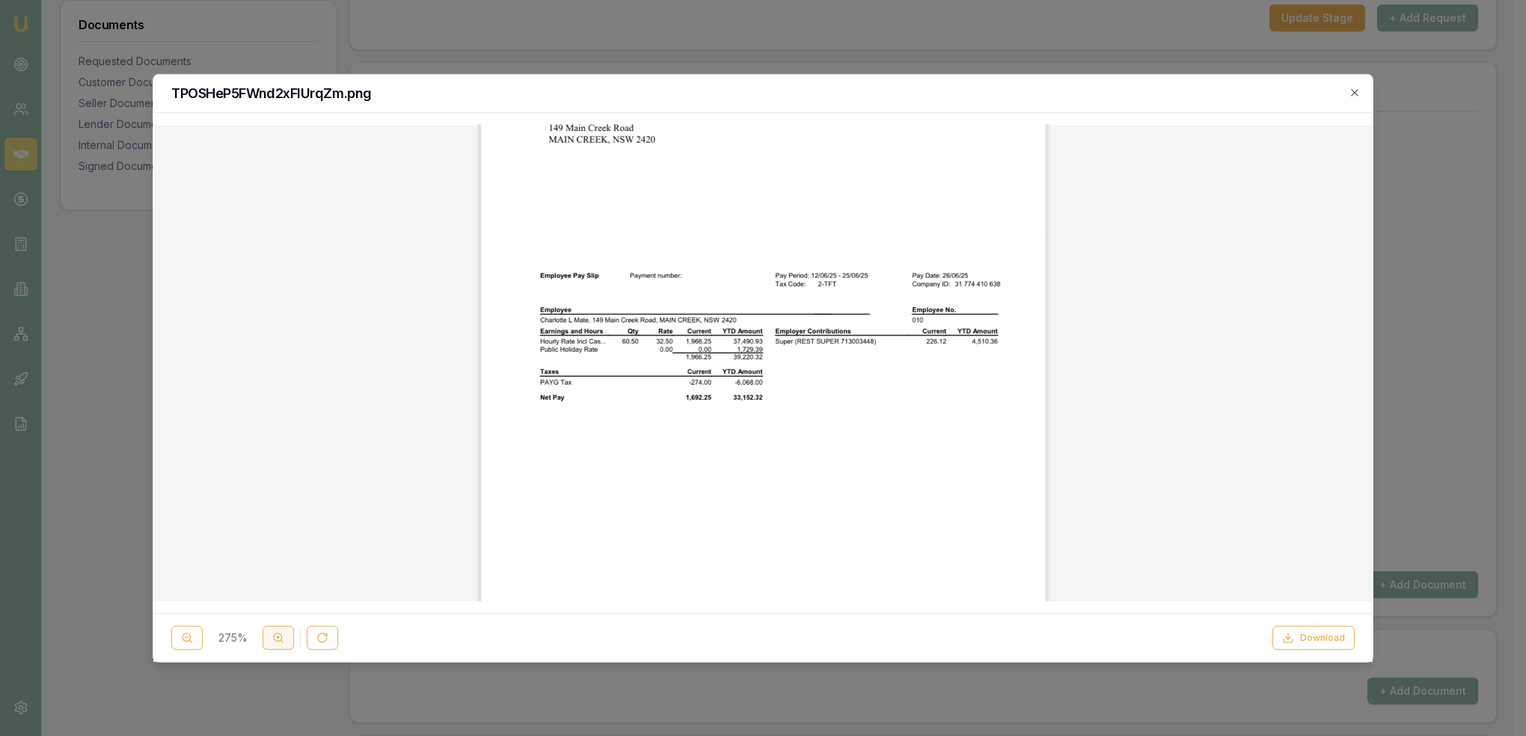
click at [283, 633] on icon at bounding box center [278, 637] width 12 height 12
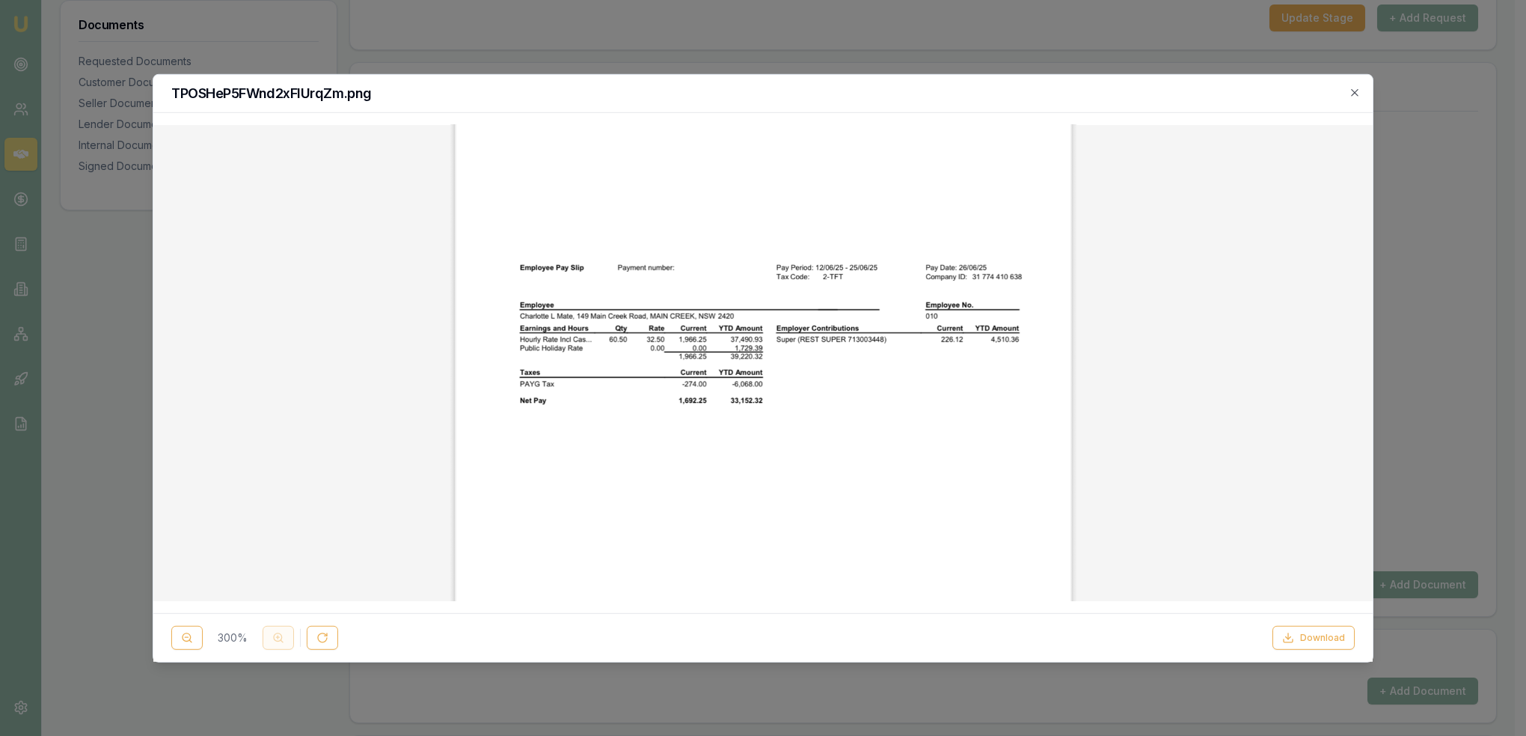
click at [283, 633] on div "300 %" at bounding box center [254, 638] width 167 height 24
click at [1350, 87] on icon "button" at bounding box center [1355, 92] width 12 height 12
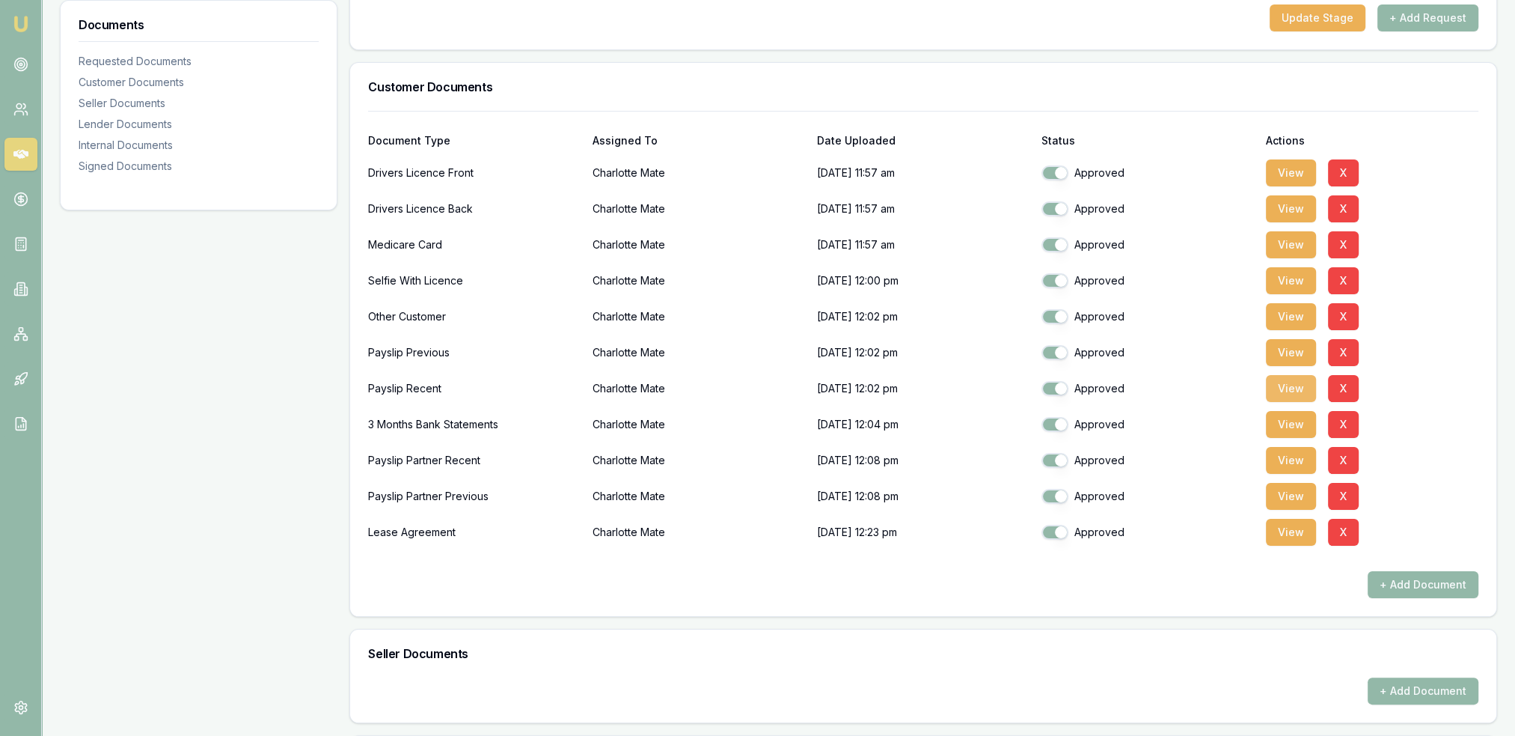
click at [1311, 386] on button "View" at bounding box center [1291, 388] width 50 height 27
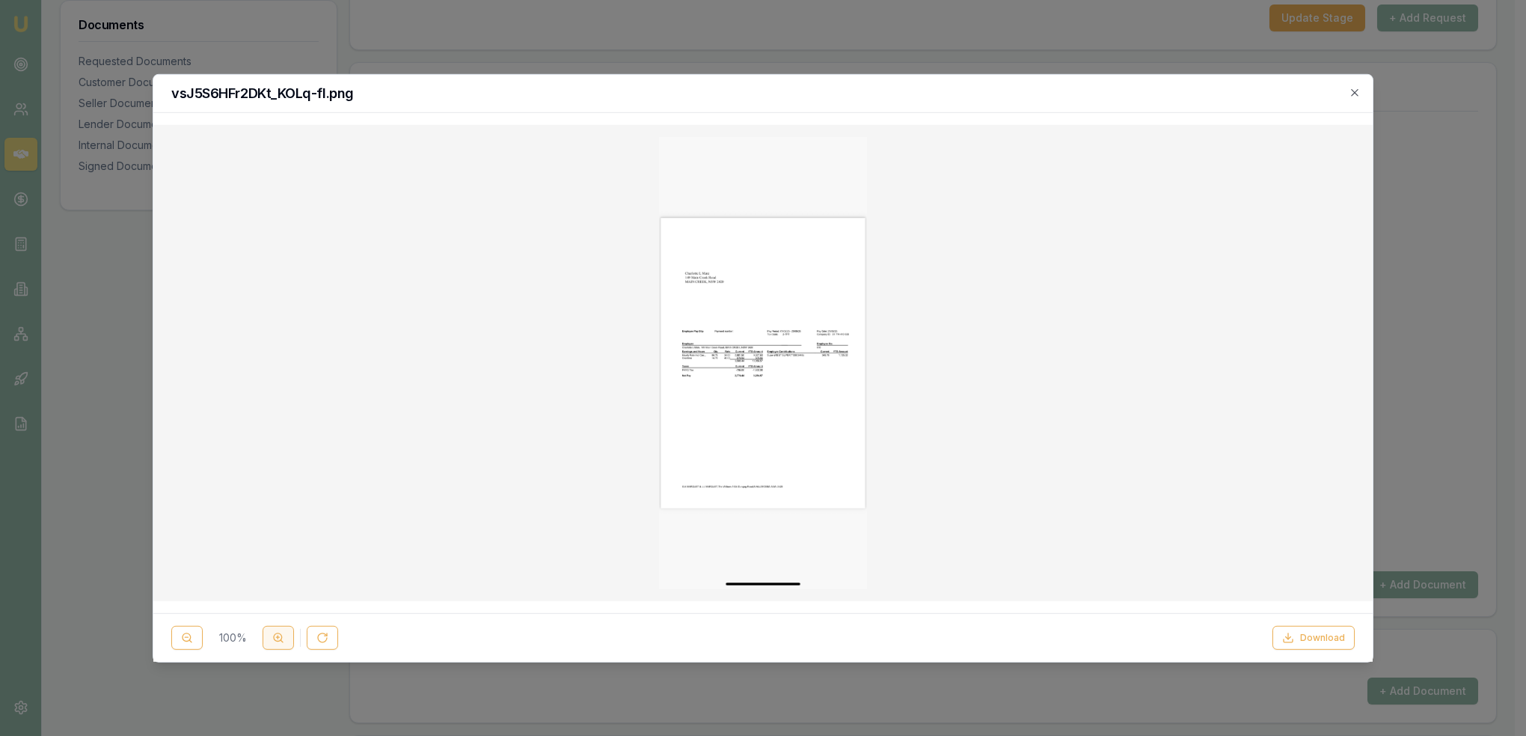
click at [274, 633] on icon at bounding box center [278, 637] width 12 height 12
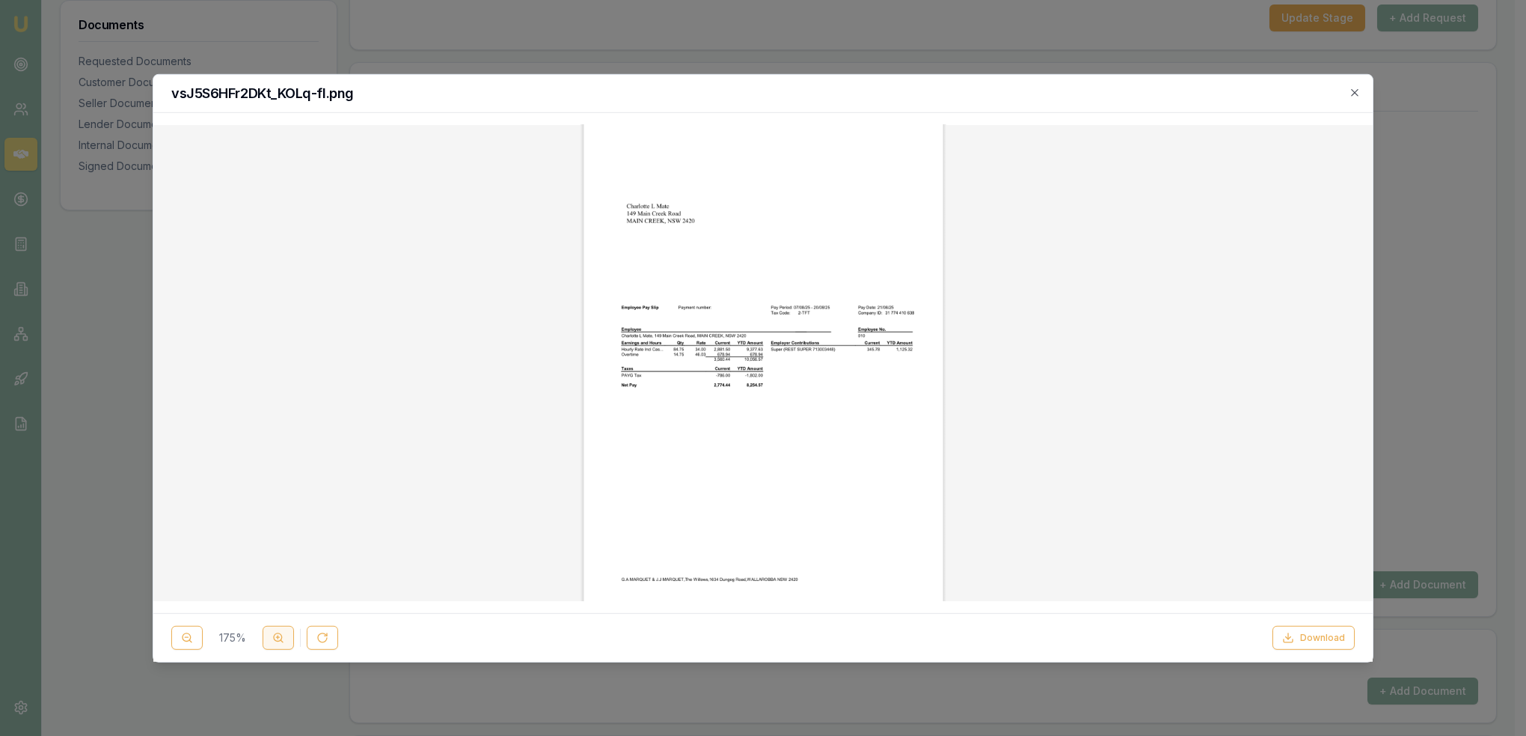
click at [274, 633] on icon at bounding box center [278, 637] width 12 height 12
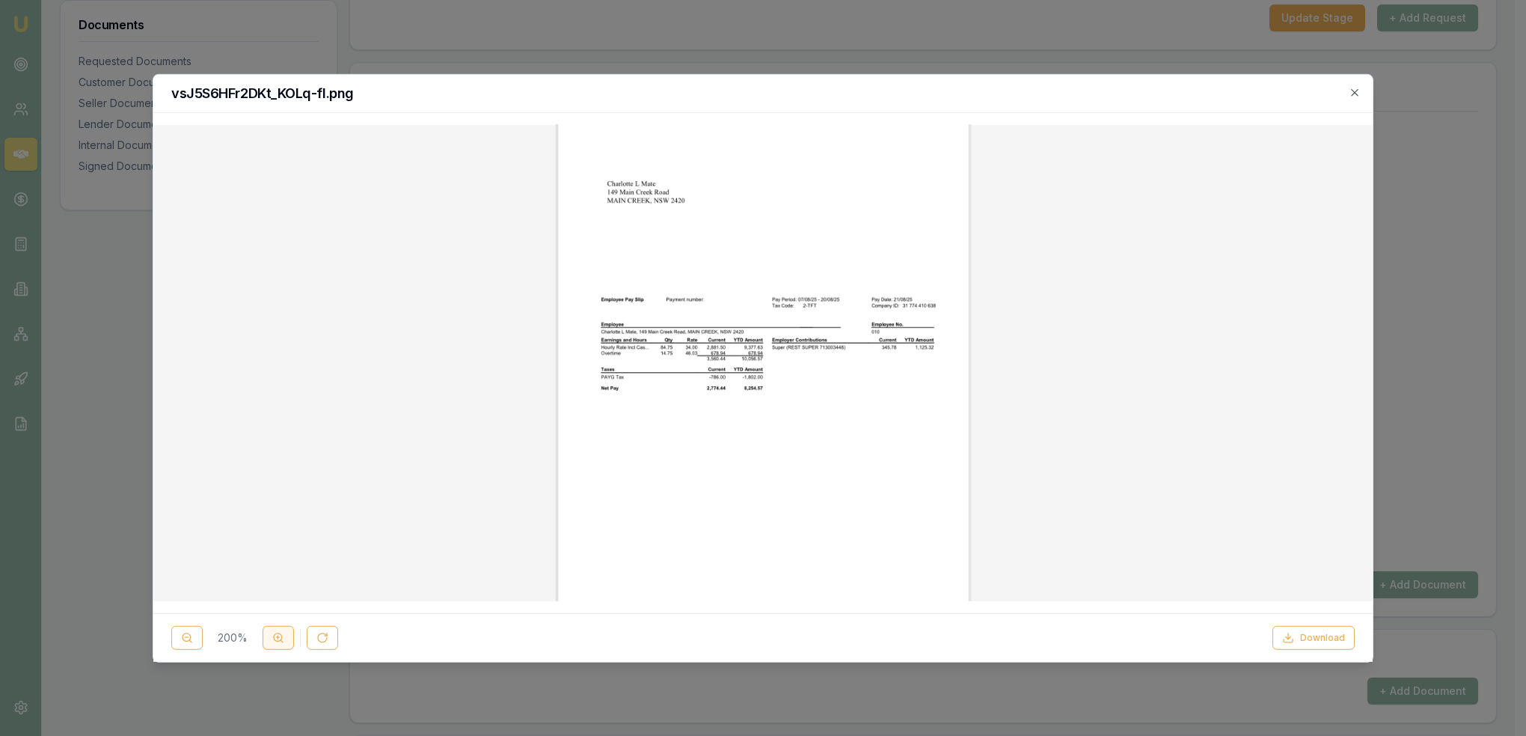
click at [274, 633] on icon at bounding box center [278, 637] width 12 height 12
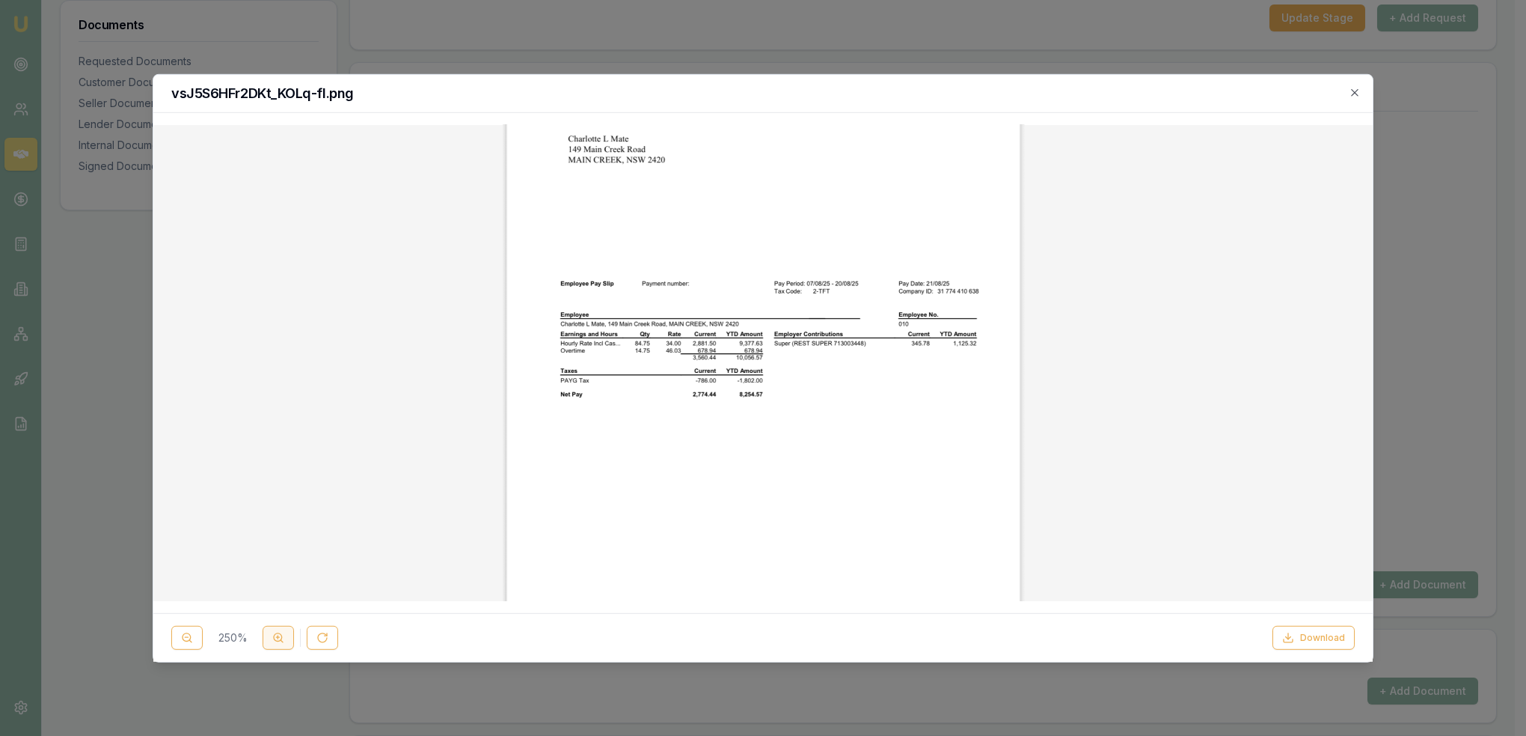
click at [274, 633] on icon at bounding box center [278, 637] width 12 height 12
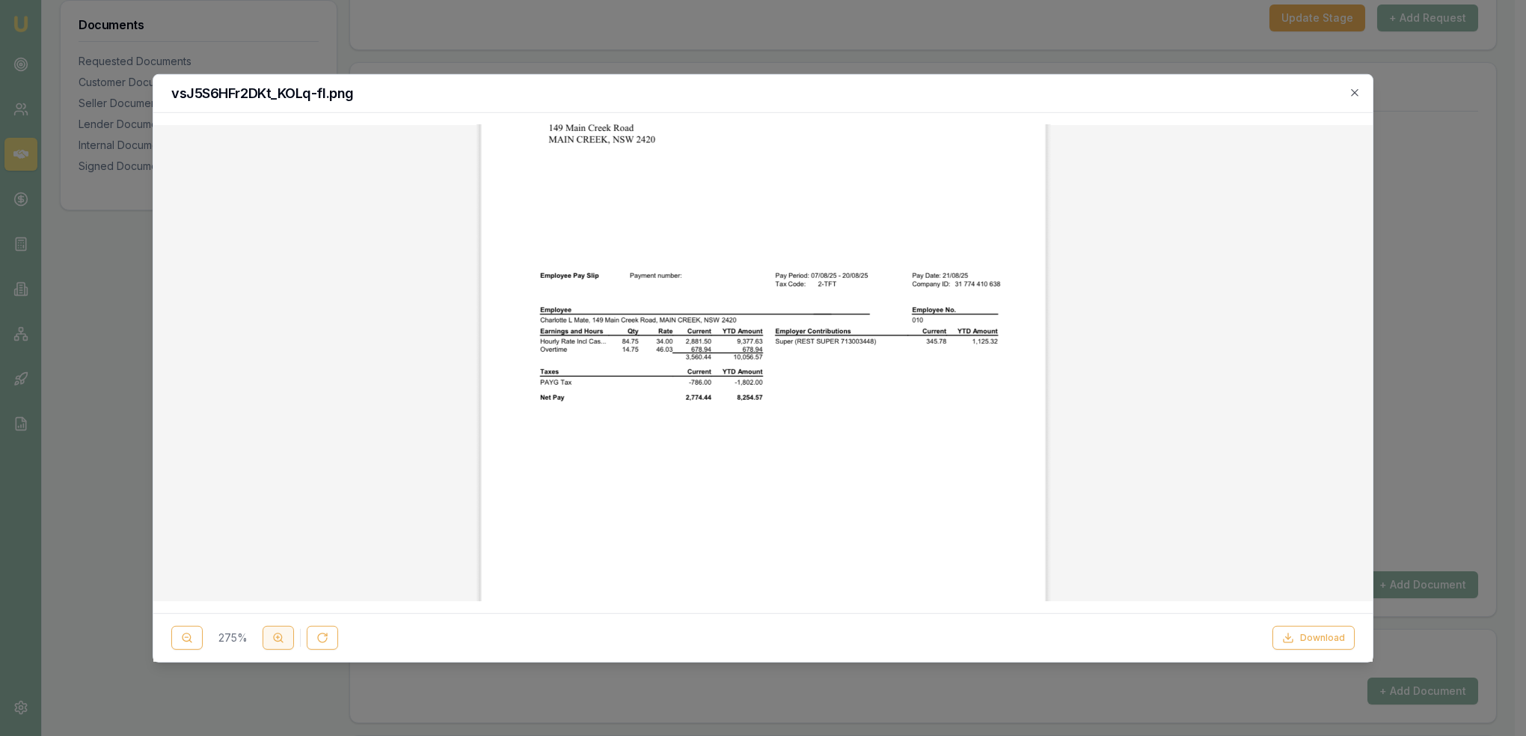
click at [274, 633] on icon at bounding box center [278, 637] width 12 height 12
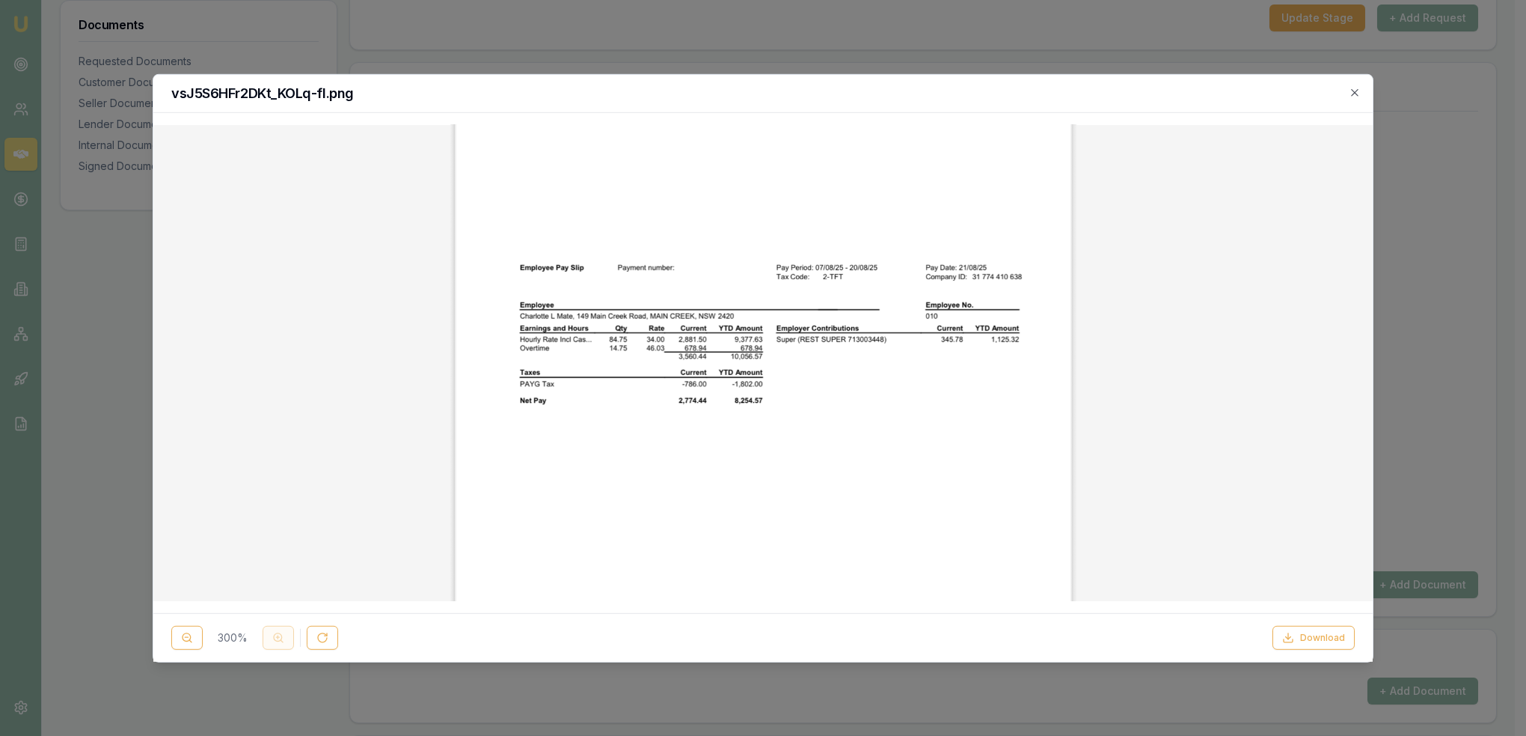
click at [274, 633] on div "300 %" at bounding box center [254, 638] width 167 height 24
click at [198, 638] on button at bounding box center [186, 638] width 31 height 24
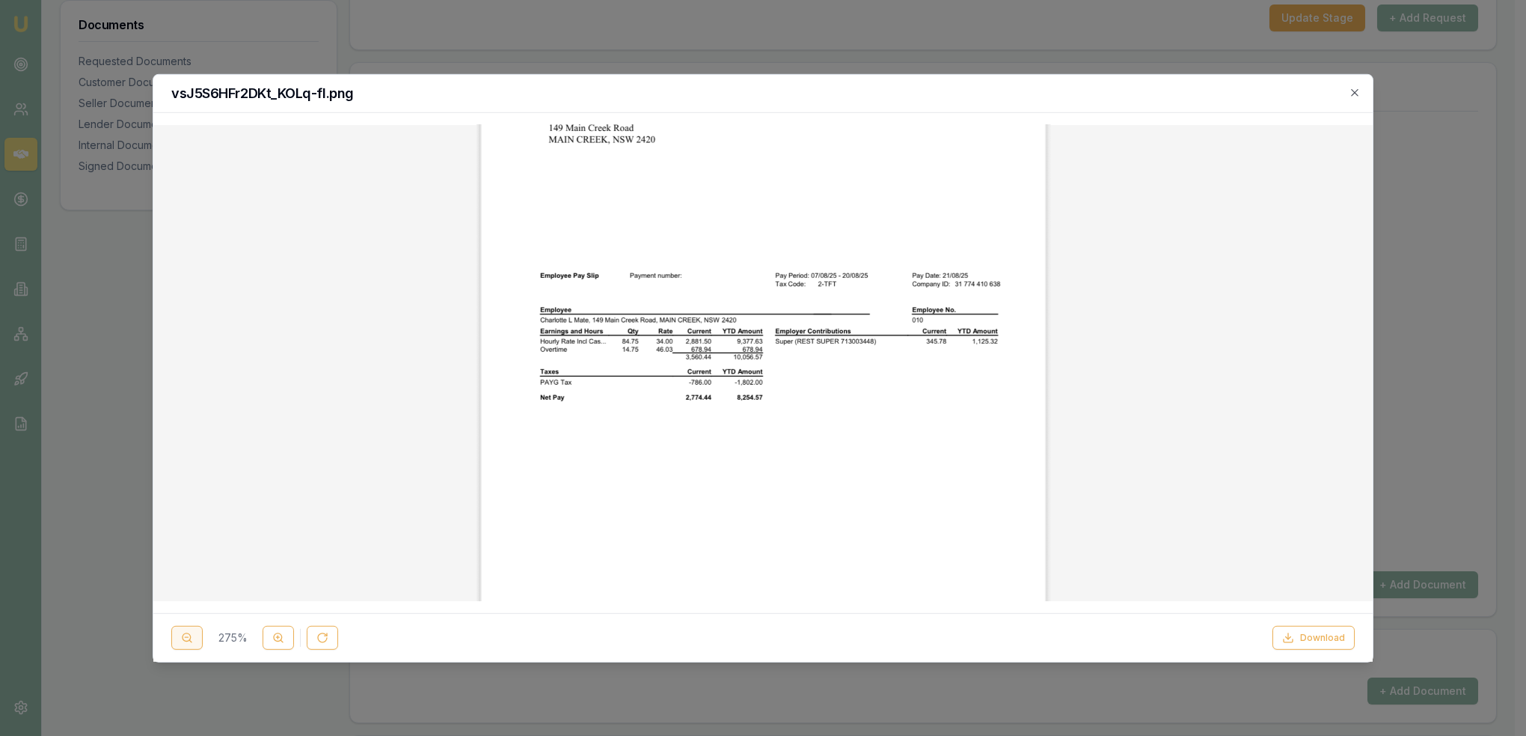
click at [198, 638] on button at bounding box center [186, 638] width 31 height 24
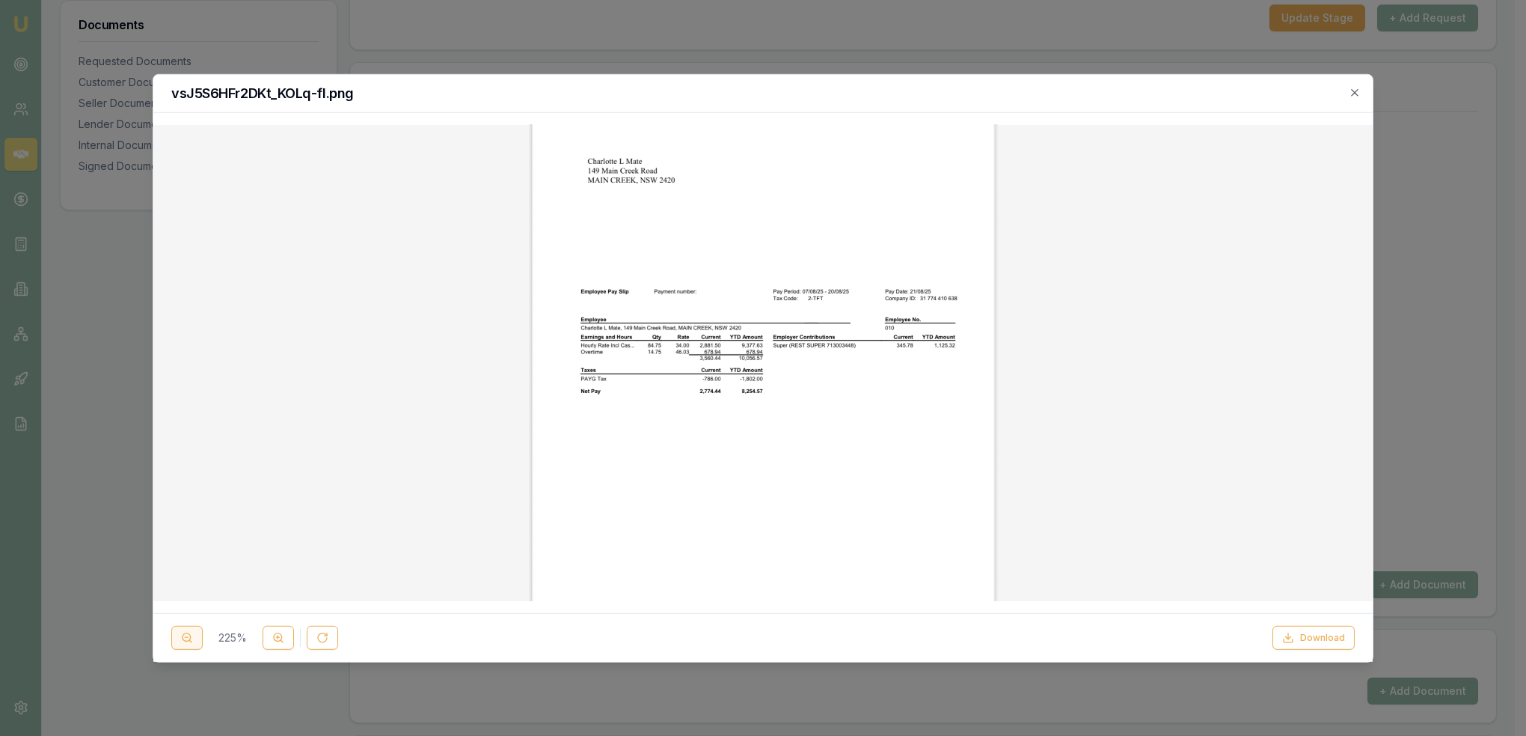
click at [198, 638] on button at bounding box center [186, 638] width 31 height 24
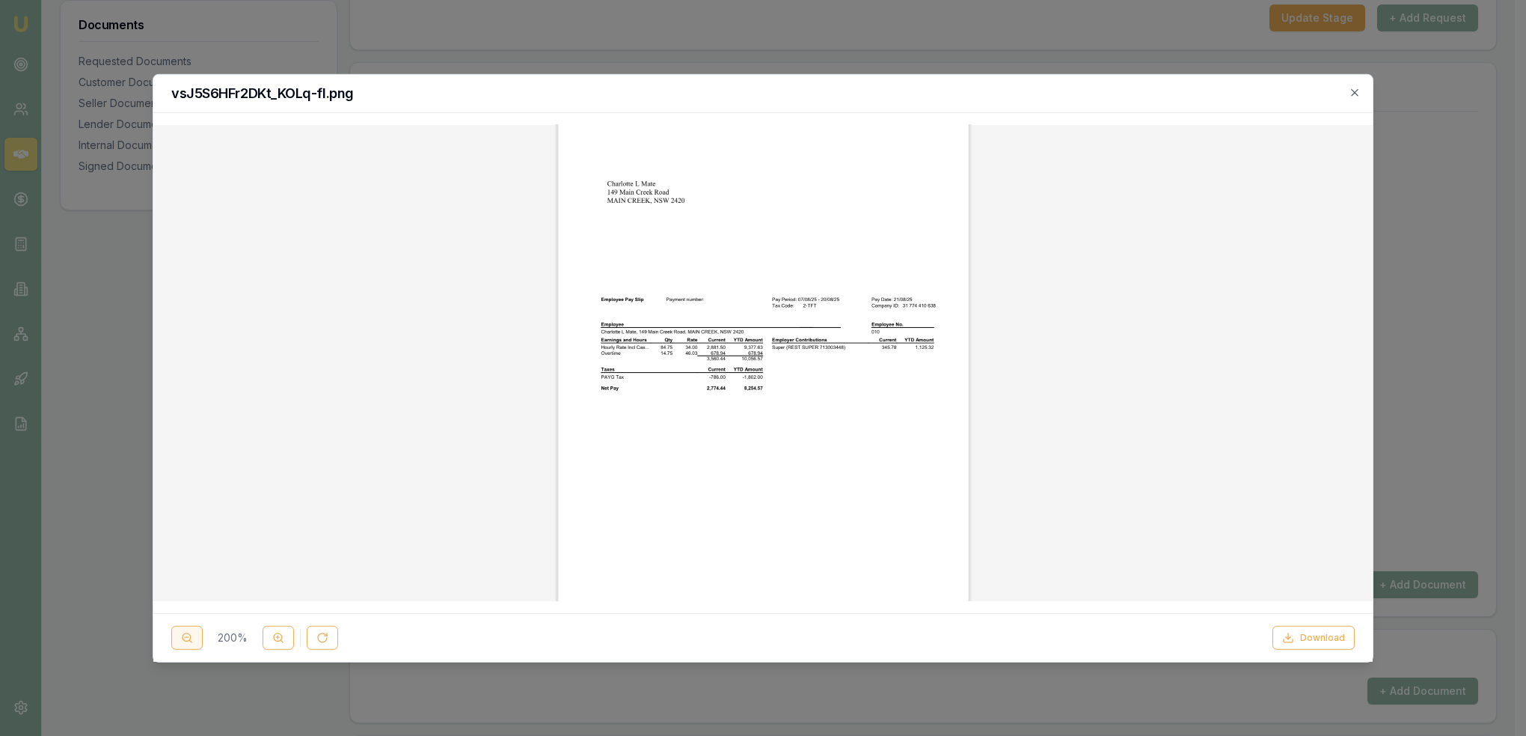
click at [198, 638] on button at bounding box center [186, 638] width 31 height 24
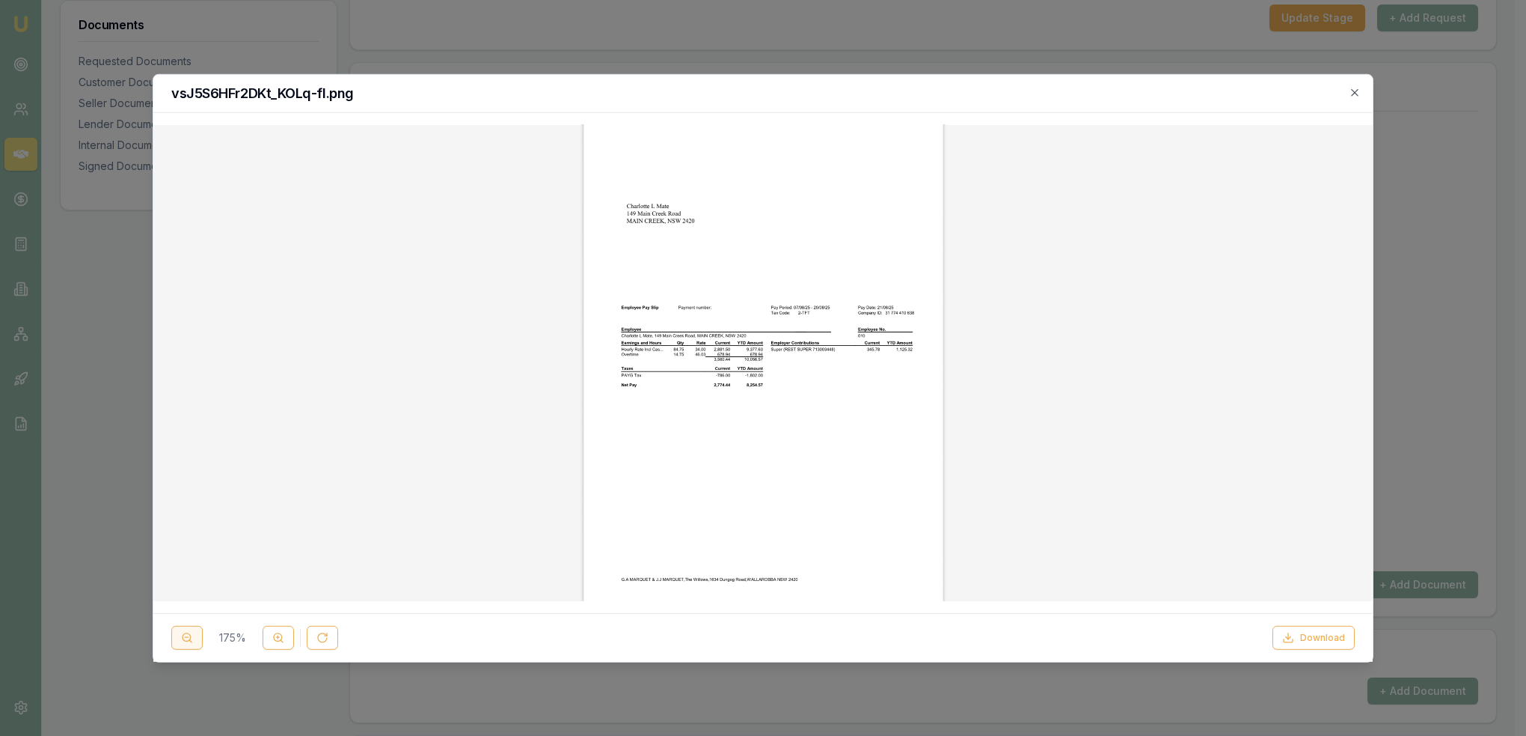
click at [198, 638] on button at bounding box center [186, 638] width 31 height 24
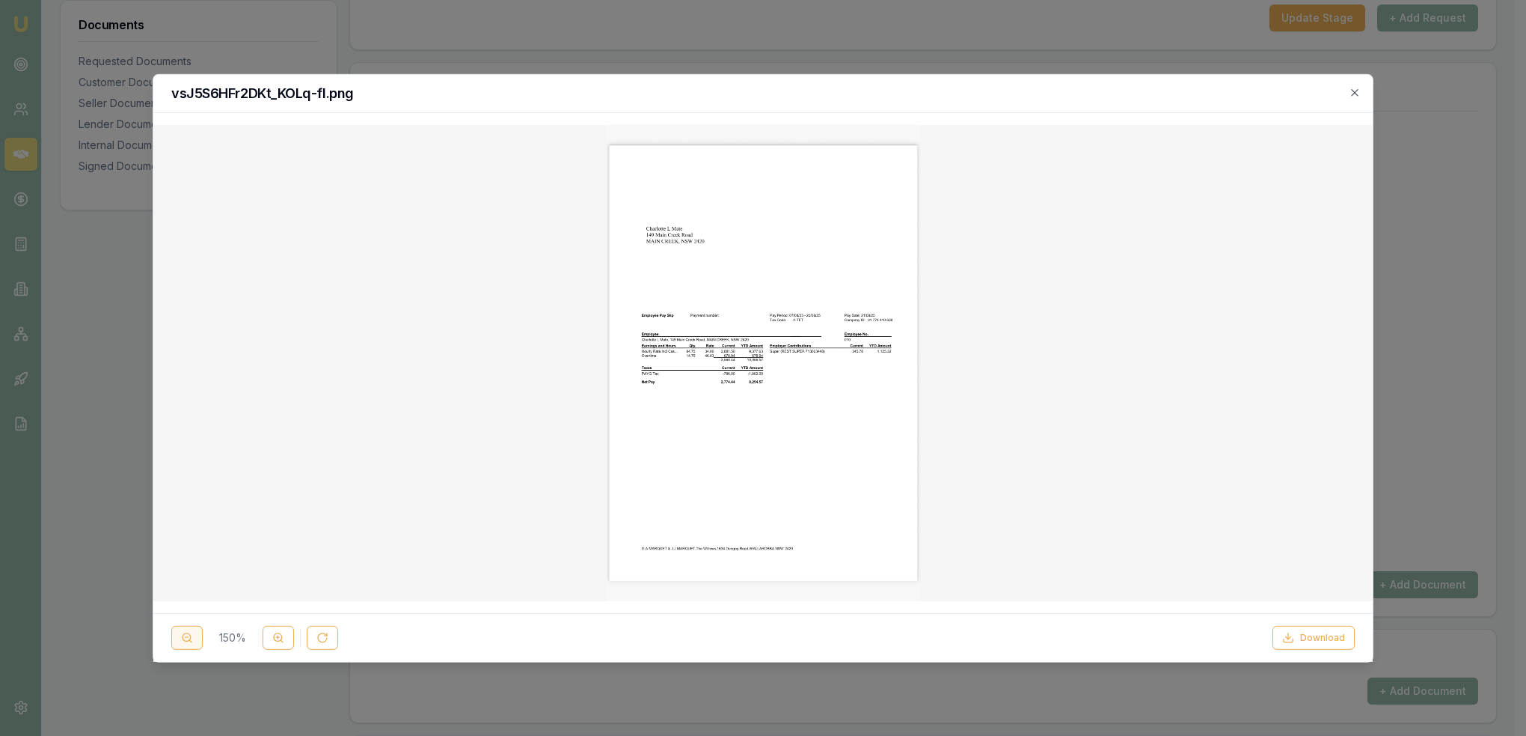
click at [198, 638] on button at bounding box center [186, 638] width 31 height 24
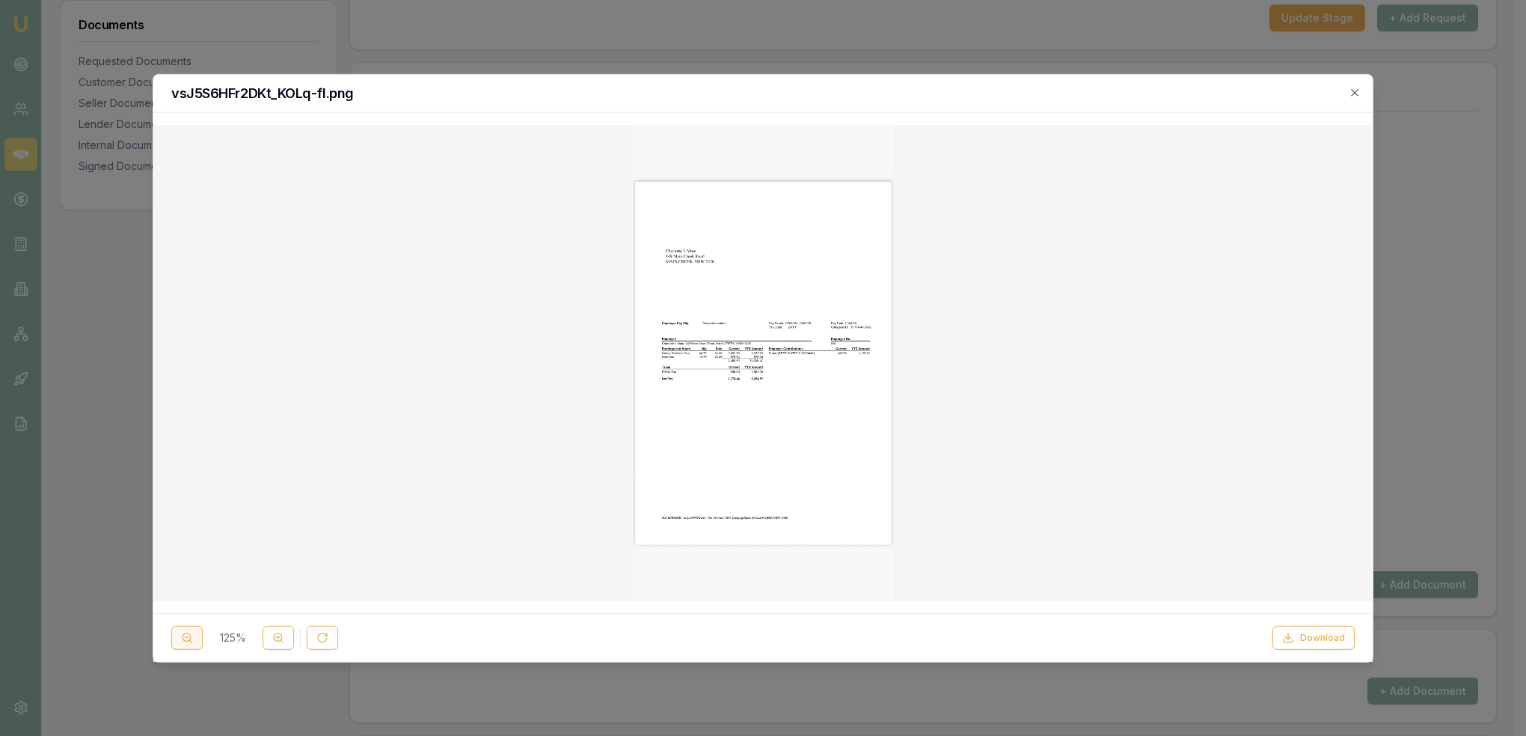
click at [198, 638] on button at bounding box center [186, 638] width 31 height 24
click at [272, 641] on icon at bounding box center [278, 637] width 12 height 12
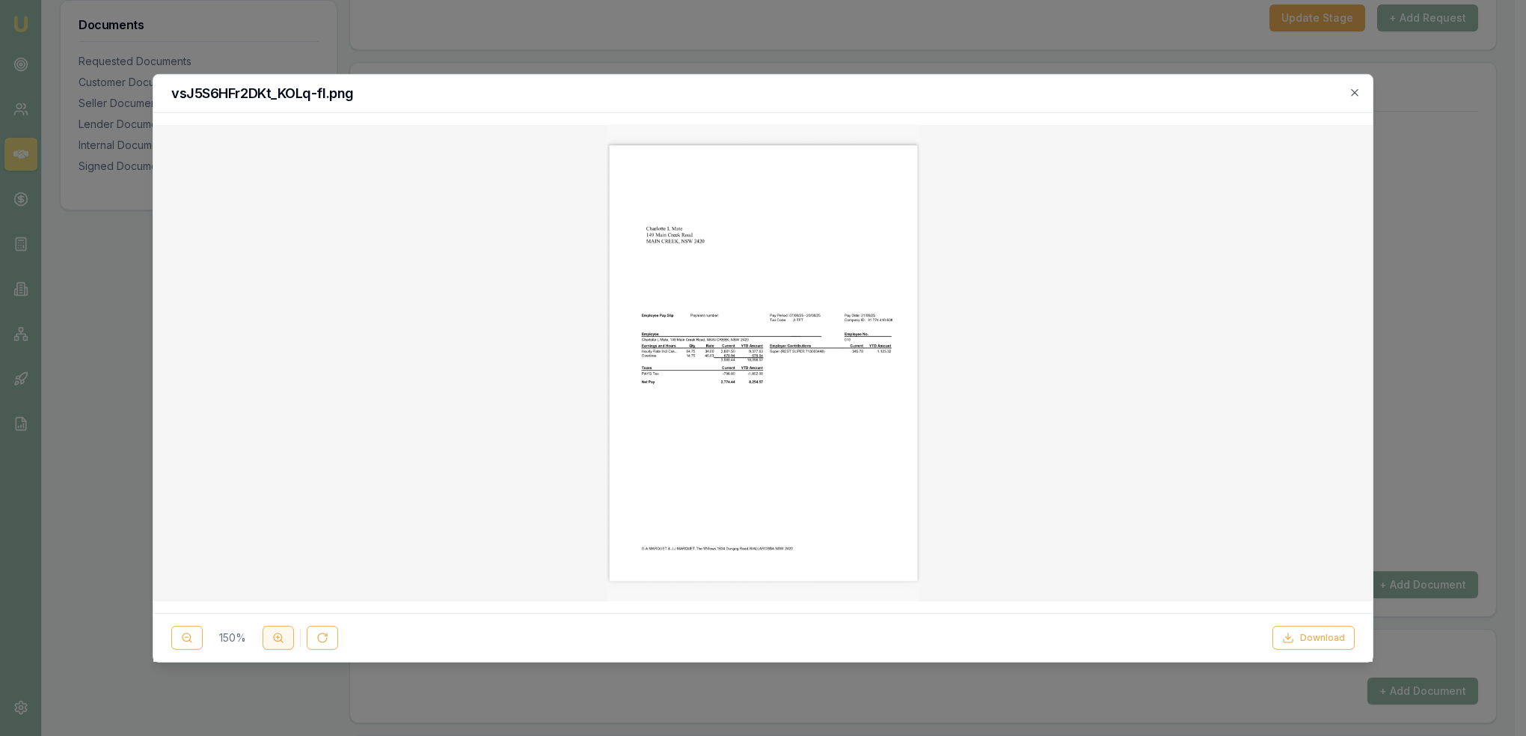
click at [272, 641] on icon at bounding box center [278, 637] width 12 height 12
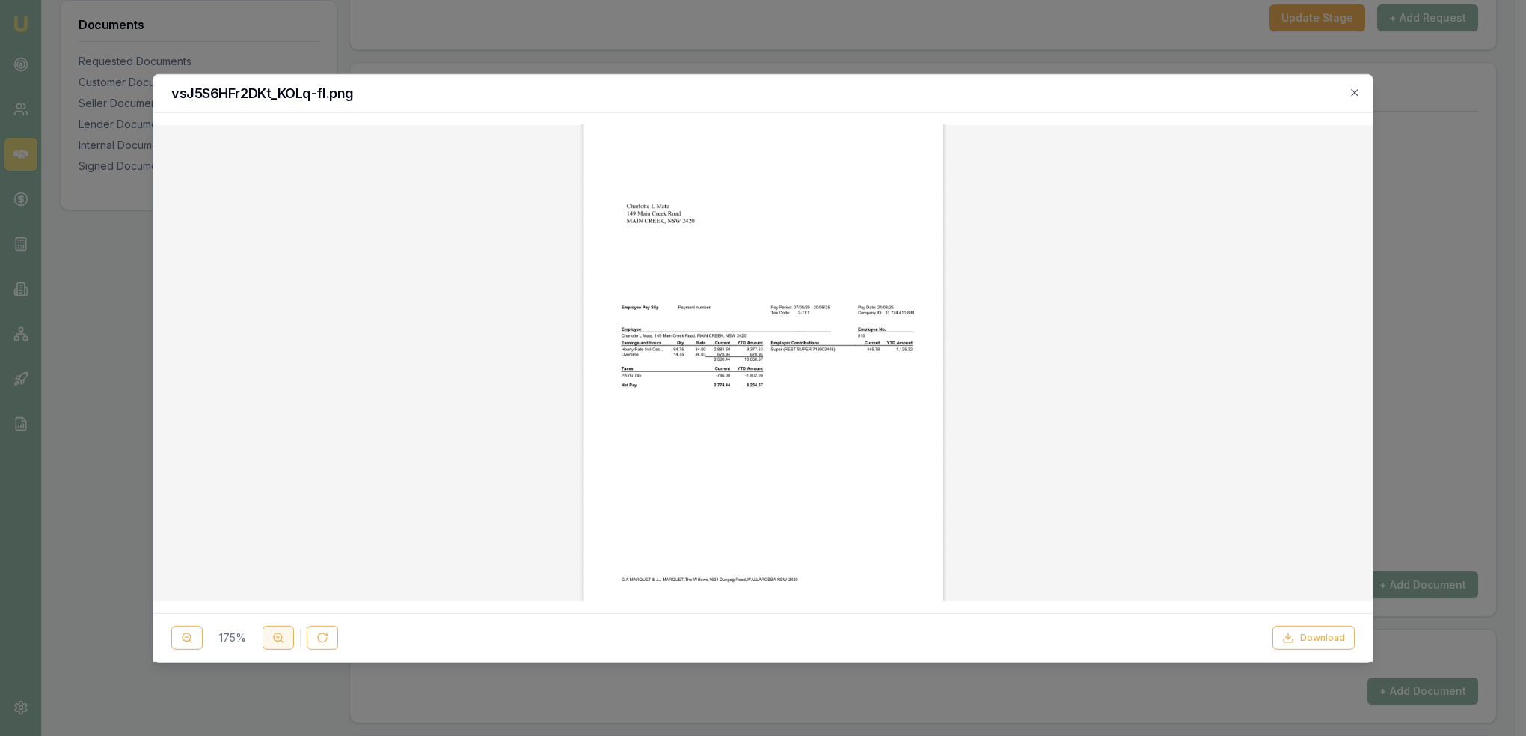
click at [272, 641] on icon at bounding box center [278, 637] width 12 height 12
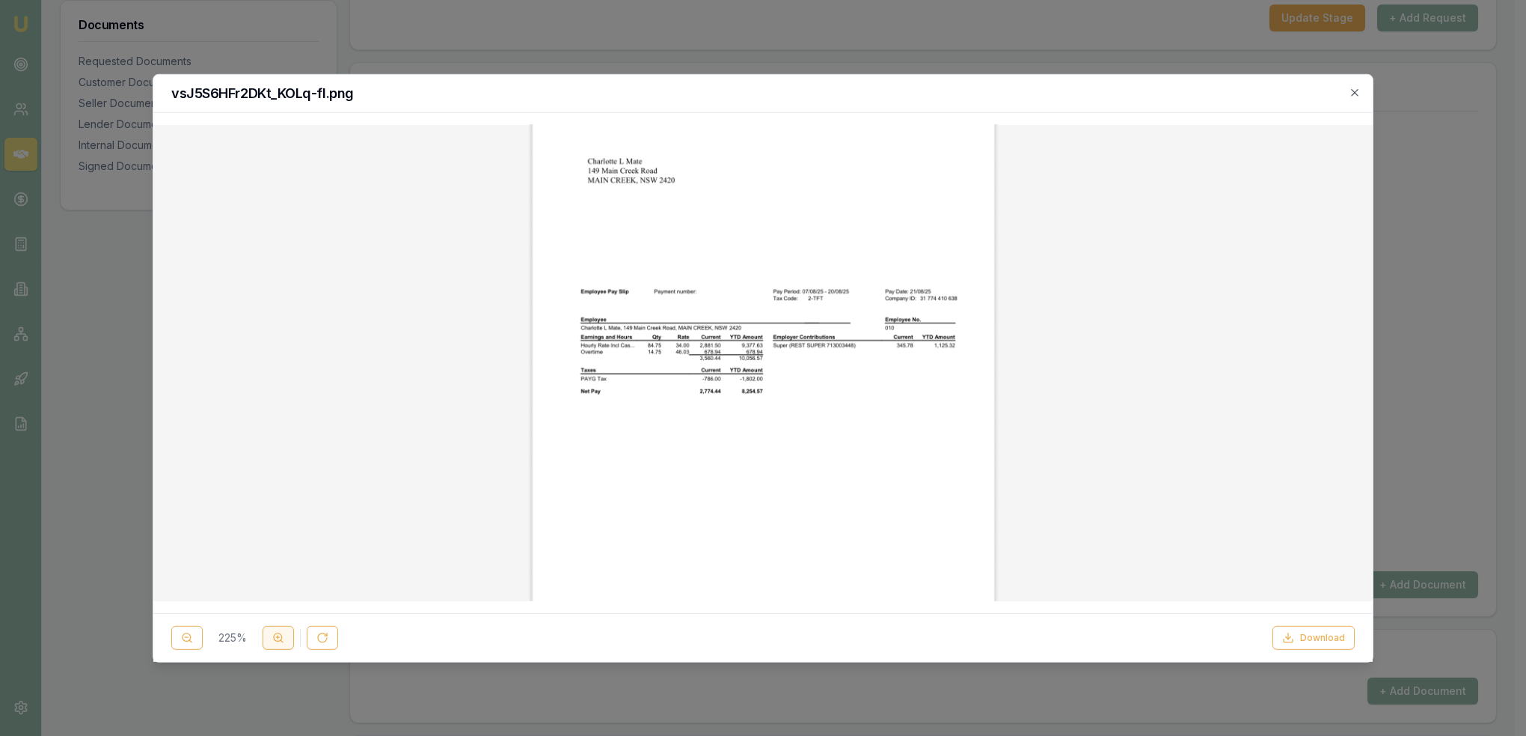
click at [272, 641] on icon at bounding box center [278, 637] width 12 height 12
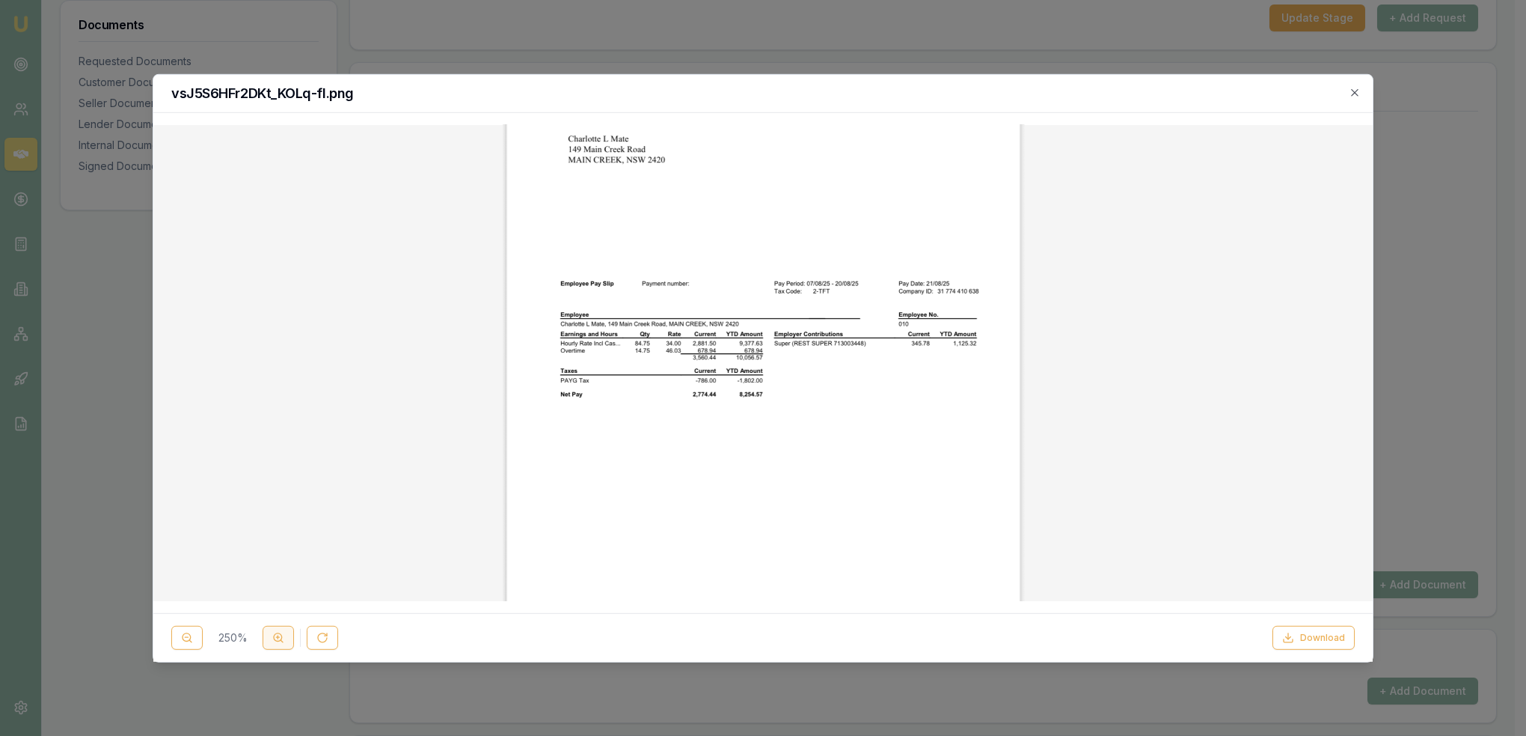
click at [272, 641] on icon at bounding box center [278, 637] width 12 height 12
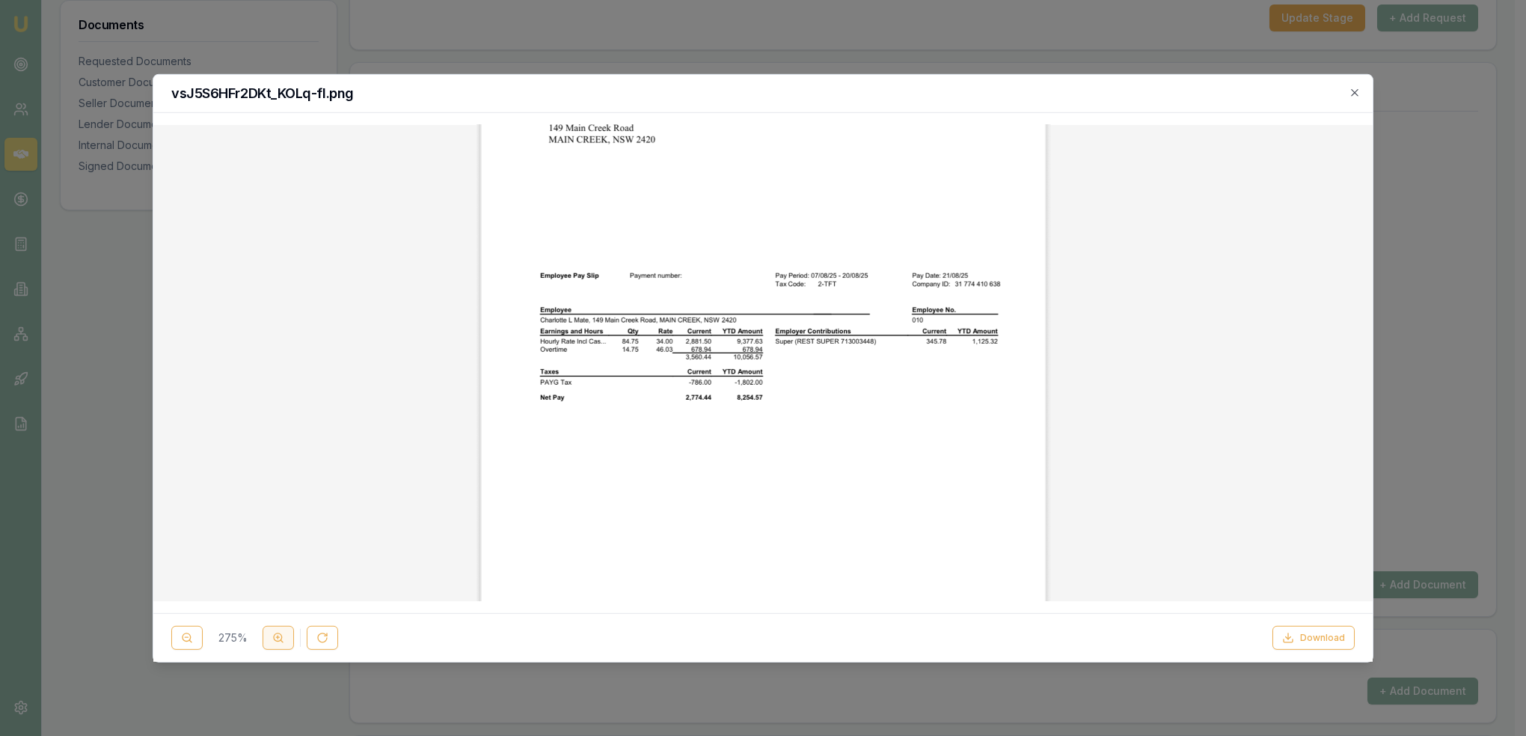
click at [272, 641] on icon at bounding box center [278, 637] width 12 height 12
click at [272, 641] on div "275 %" at bounding box center [254, 638] width 167 height 24
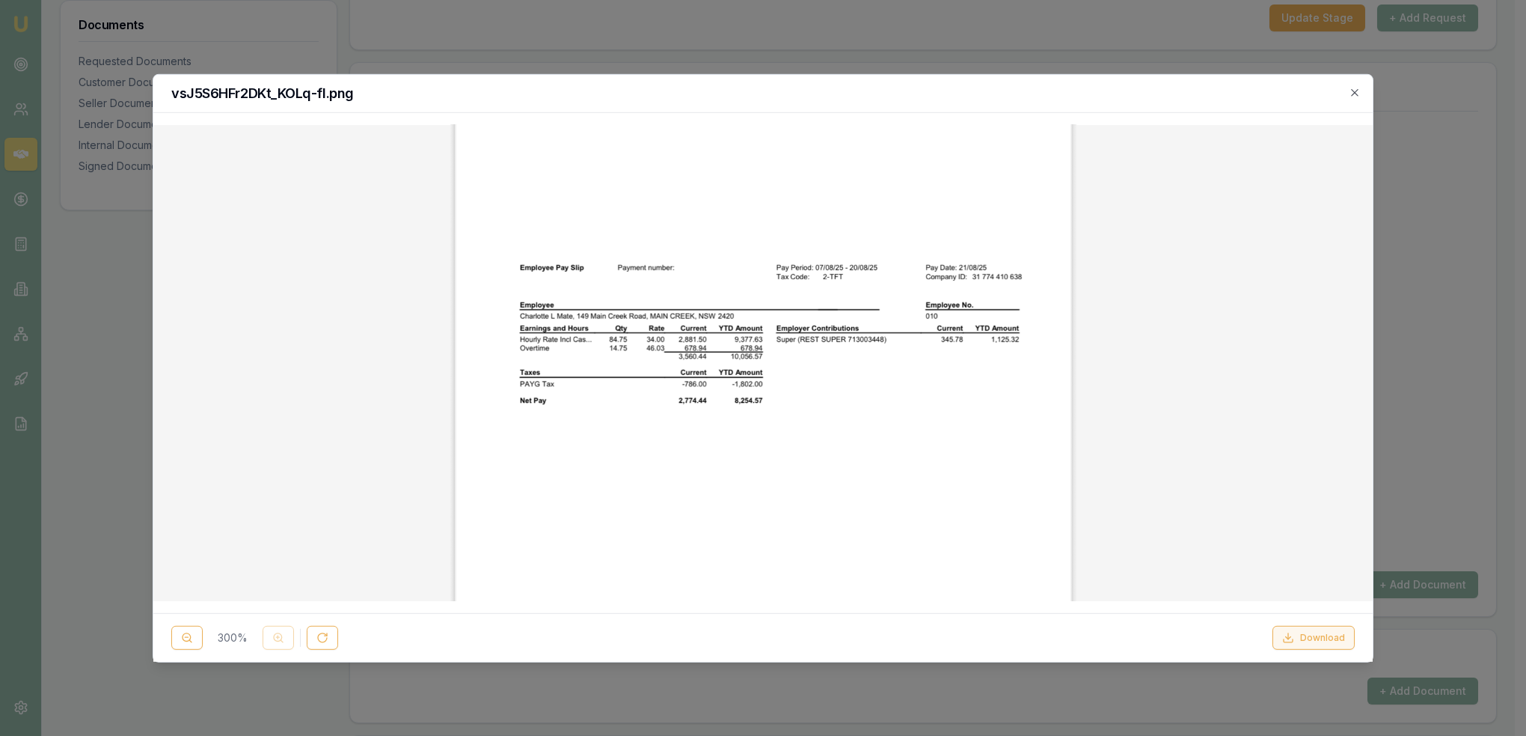
click at [1312, 637] on button "Download" at bounding box center [1314, 638] width 82 height 24
click at [189, 634] on circle at bounding box center [187, 637] width 8 height 8
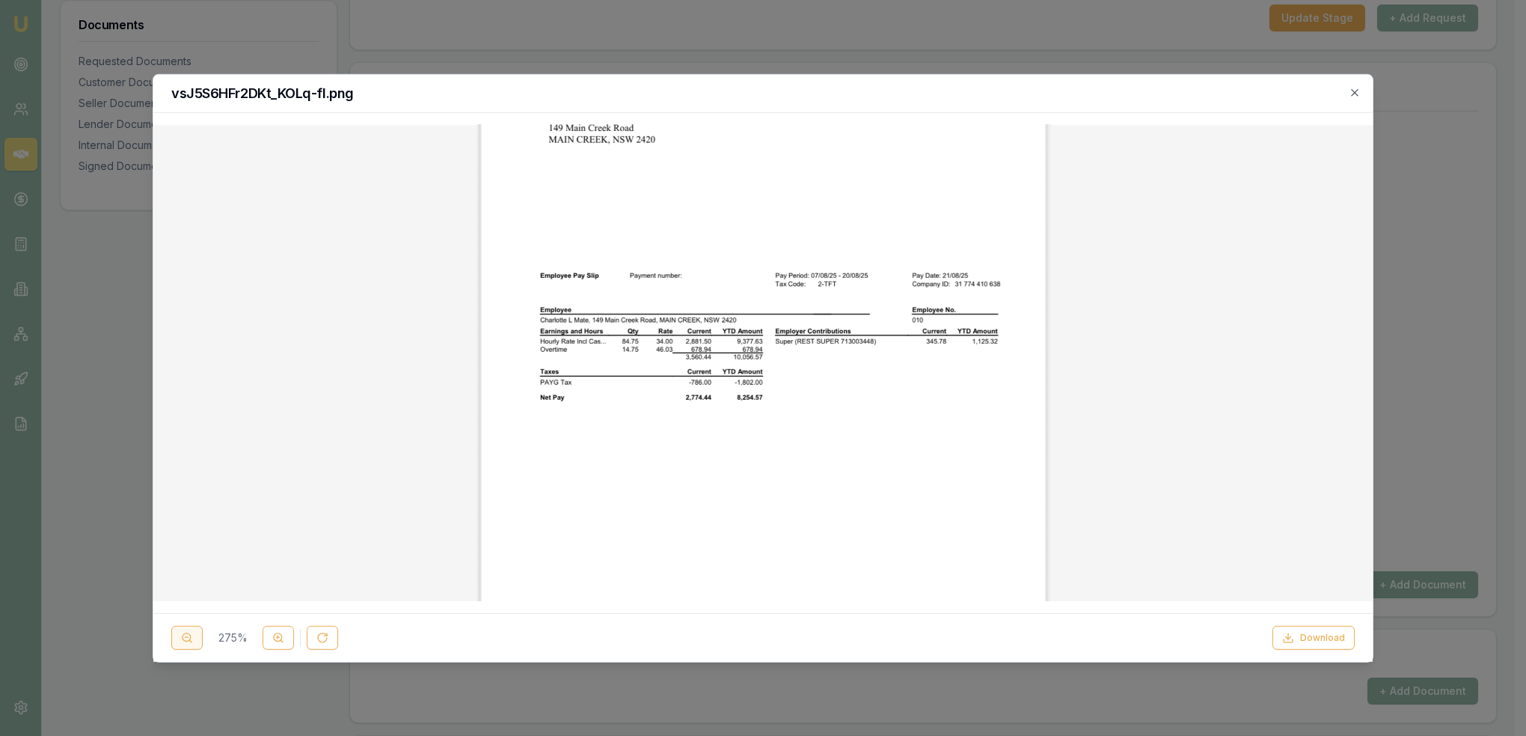
click at [189, 634] on circle at bounding box center [187, 637] width 8 height 8
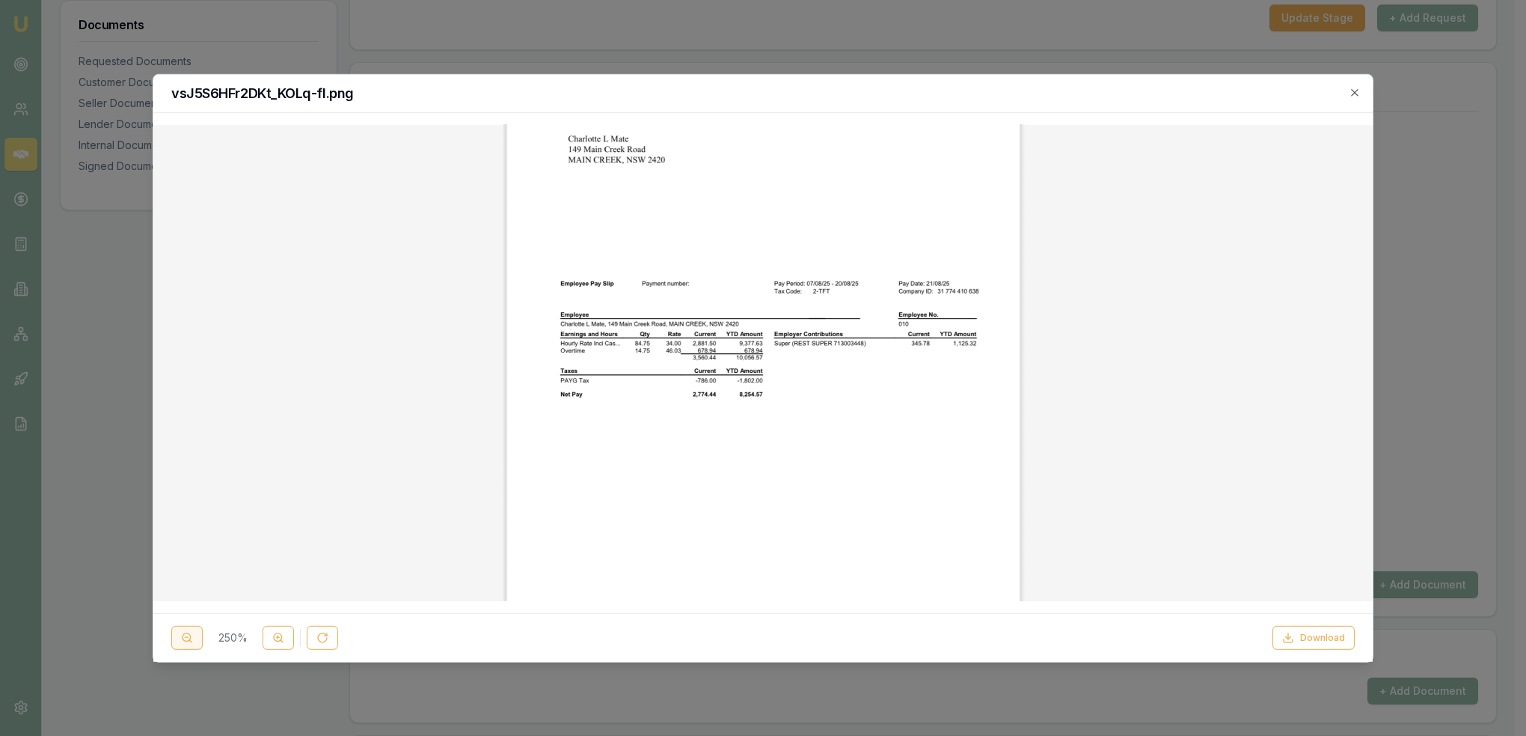
click at [189, 634] on circle at bounding box center [187, 637] width 8 height 8
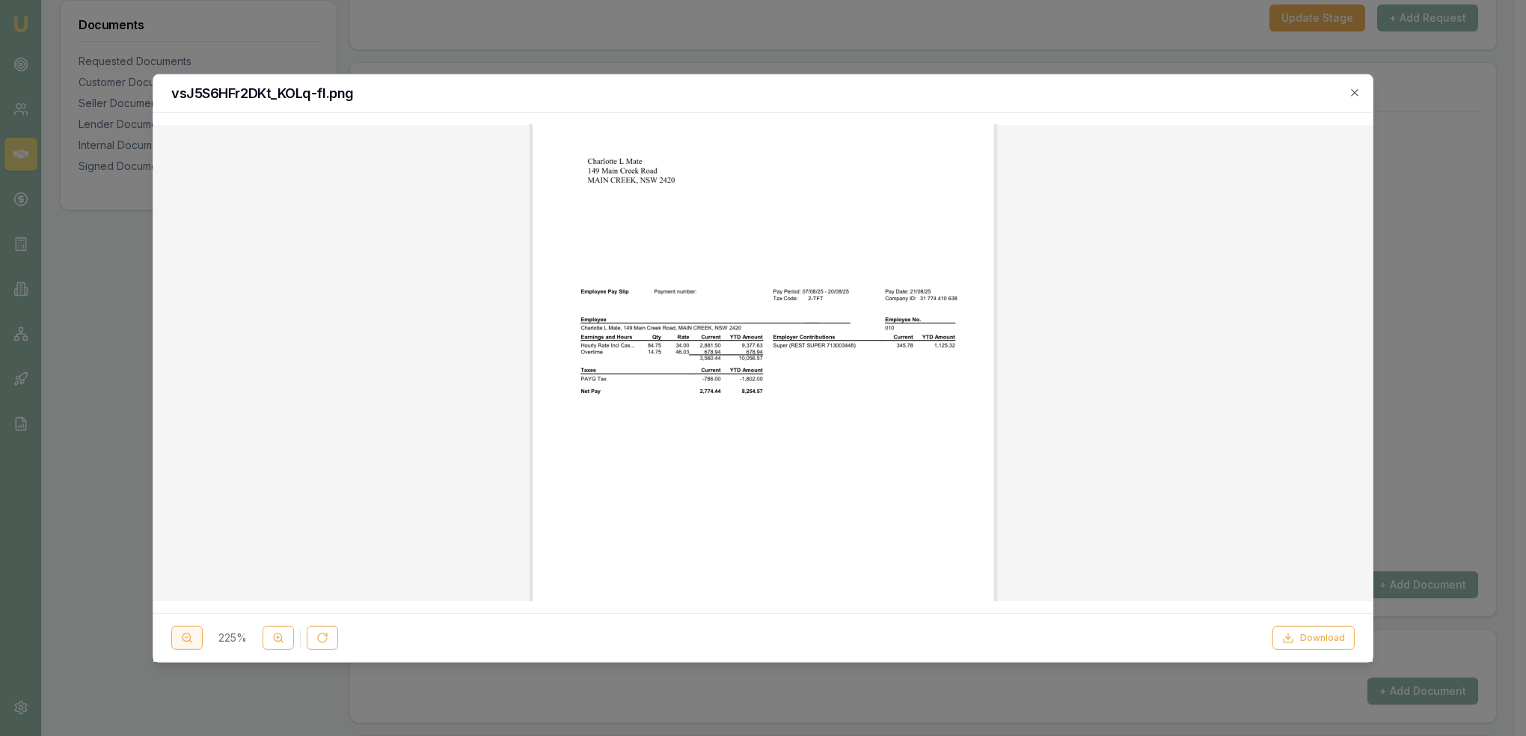
click at [189, 634] on circle at bounding box center [187, 637] width 8 height 8
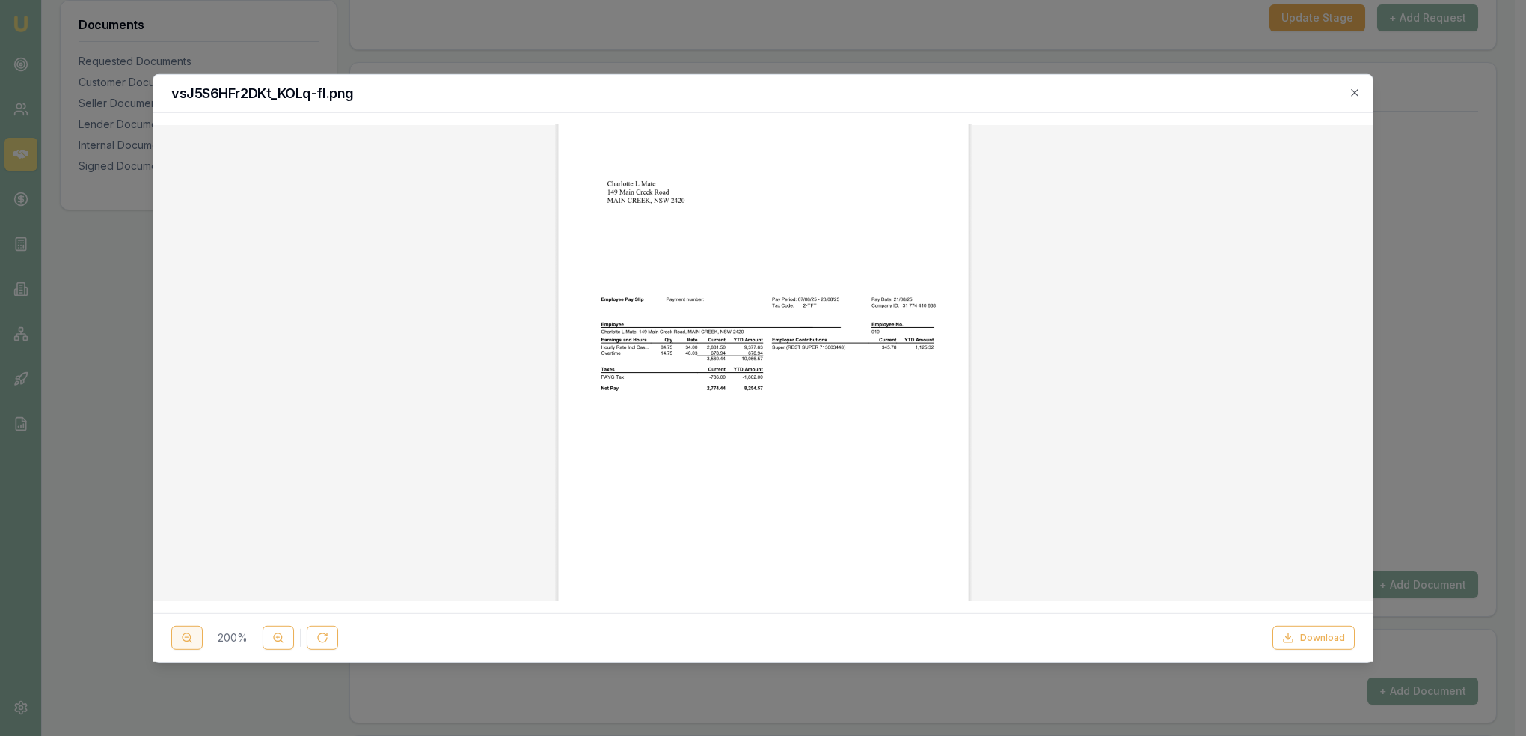
click at [189, 634] on circle at bounding box center [187, 637] width 8 height 8
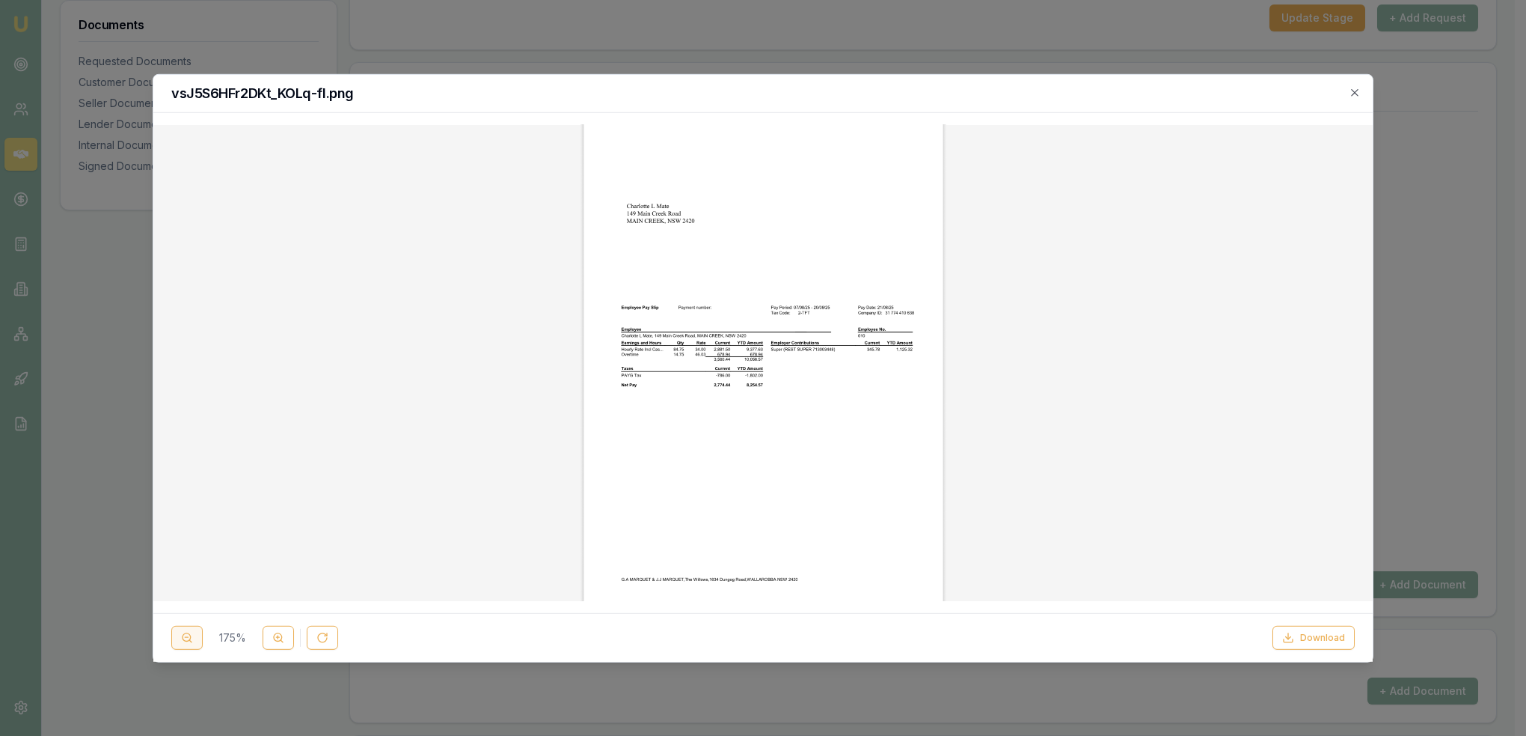
click at [189, 634] on circle at bounding box center [187, 637] width 8 height 8
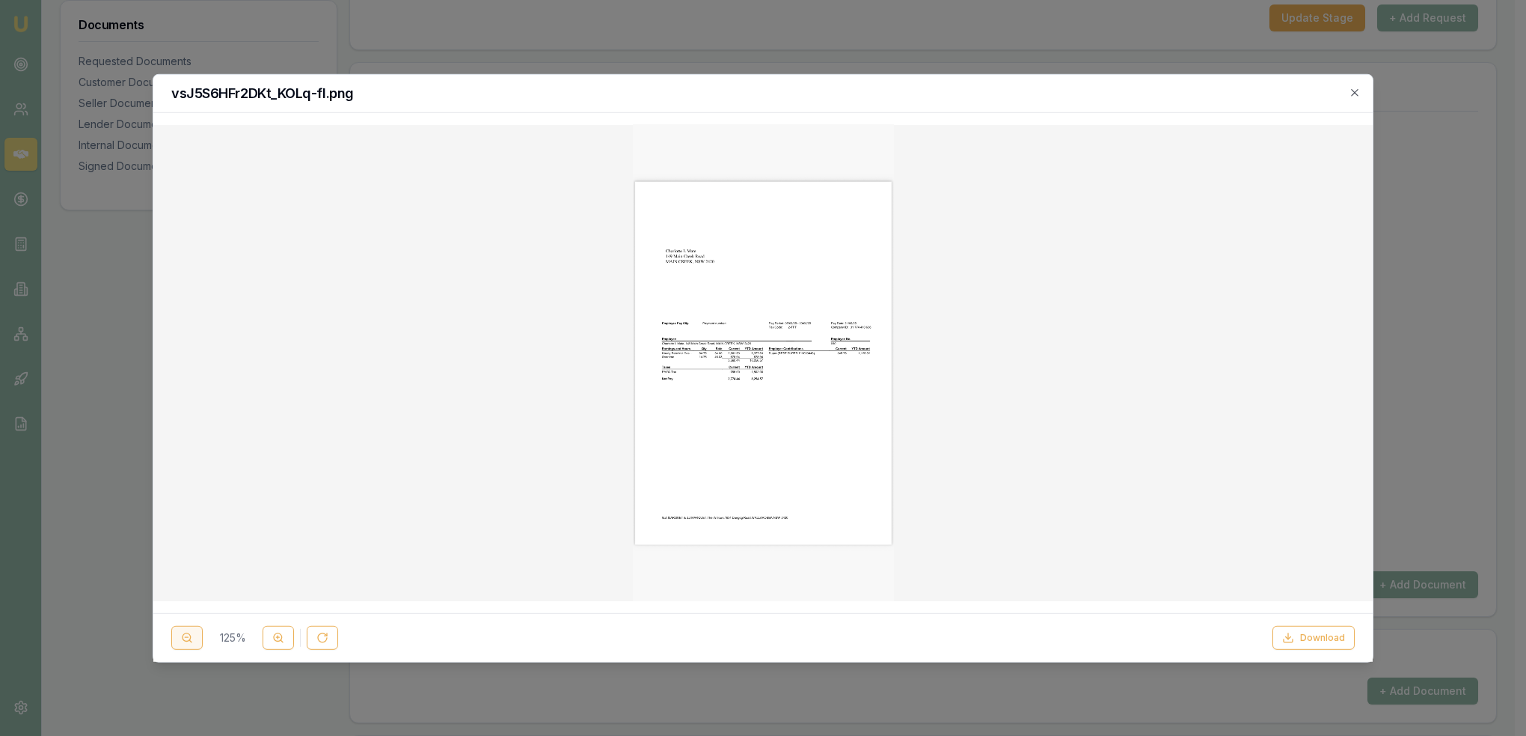
click at [189, 634] on circle at bounding box center [187, 637] width 8 height 8
click at [280, 632] on icon at bounding box center [278, 637] width 12 height 12
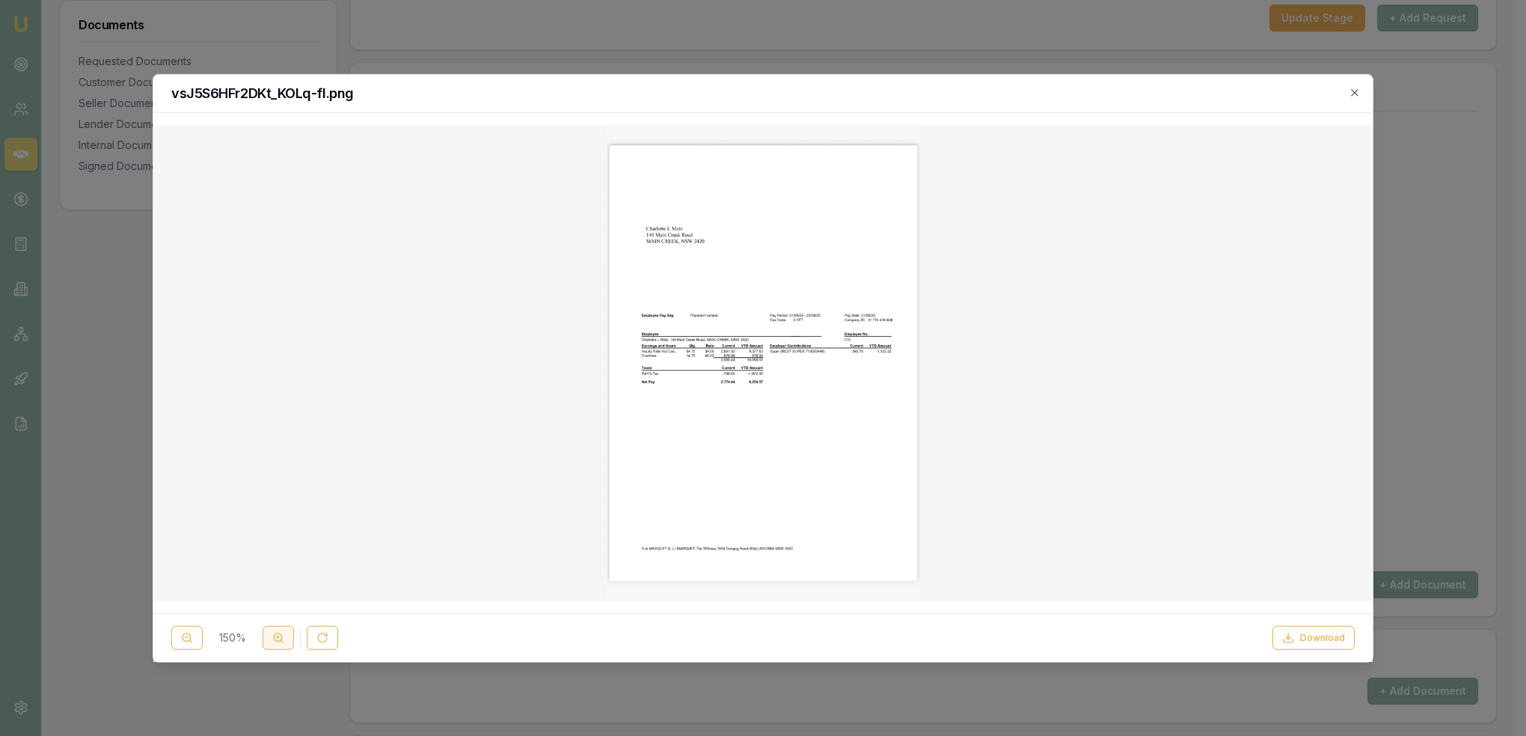
click at [280, 632] on icon at bounding box center [278, 637] width 12 height 12
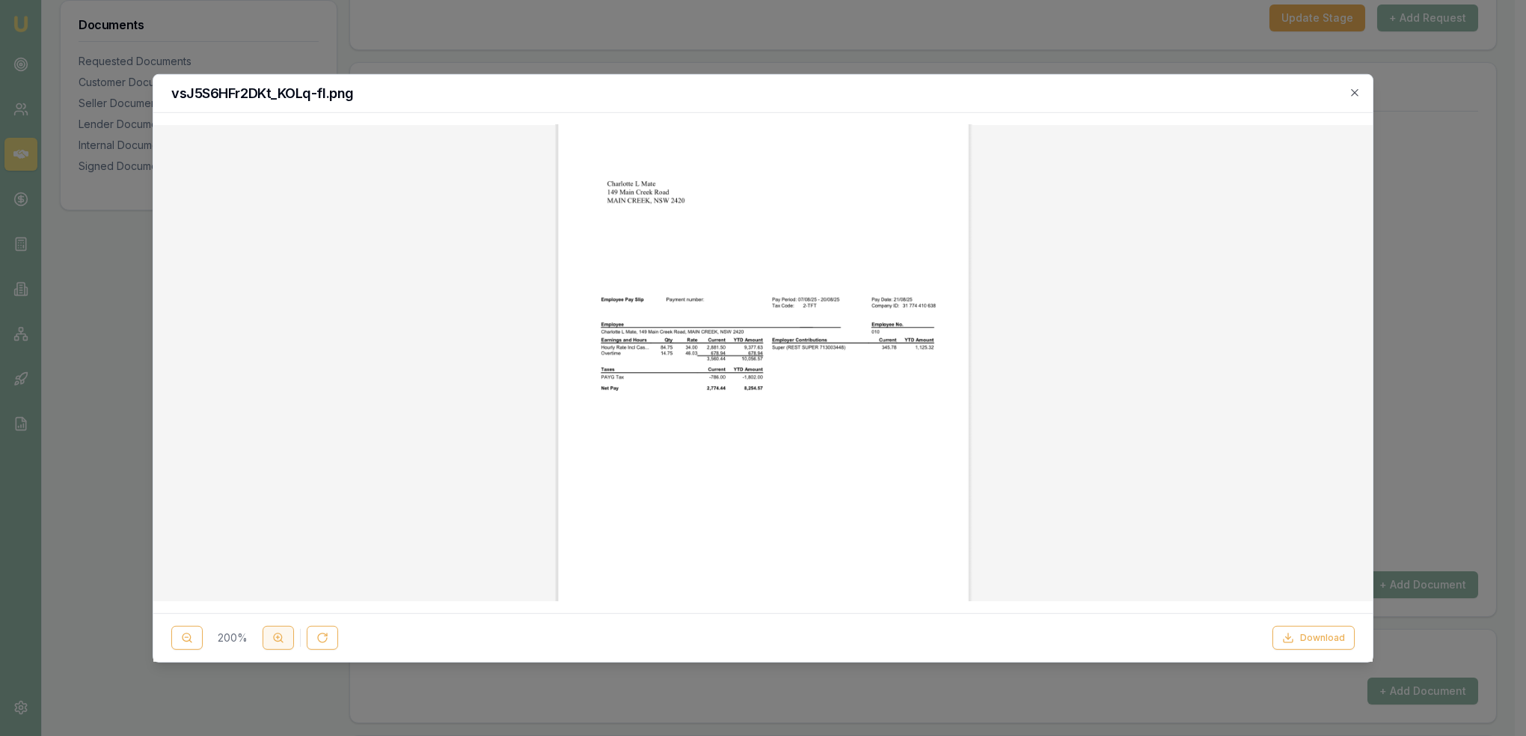
click at [280, 632] on icon at bounding box center [278, 637] width 12 height 12
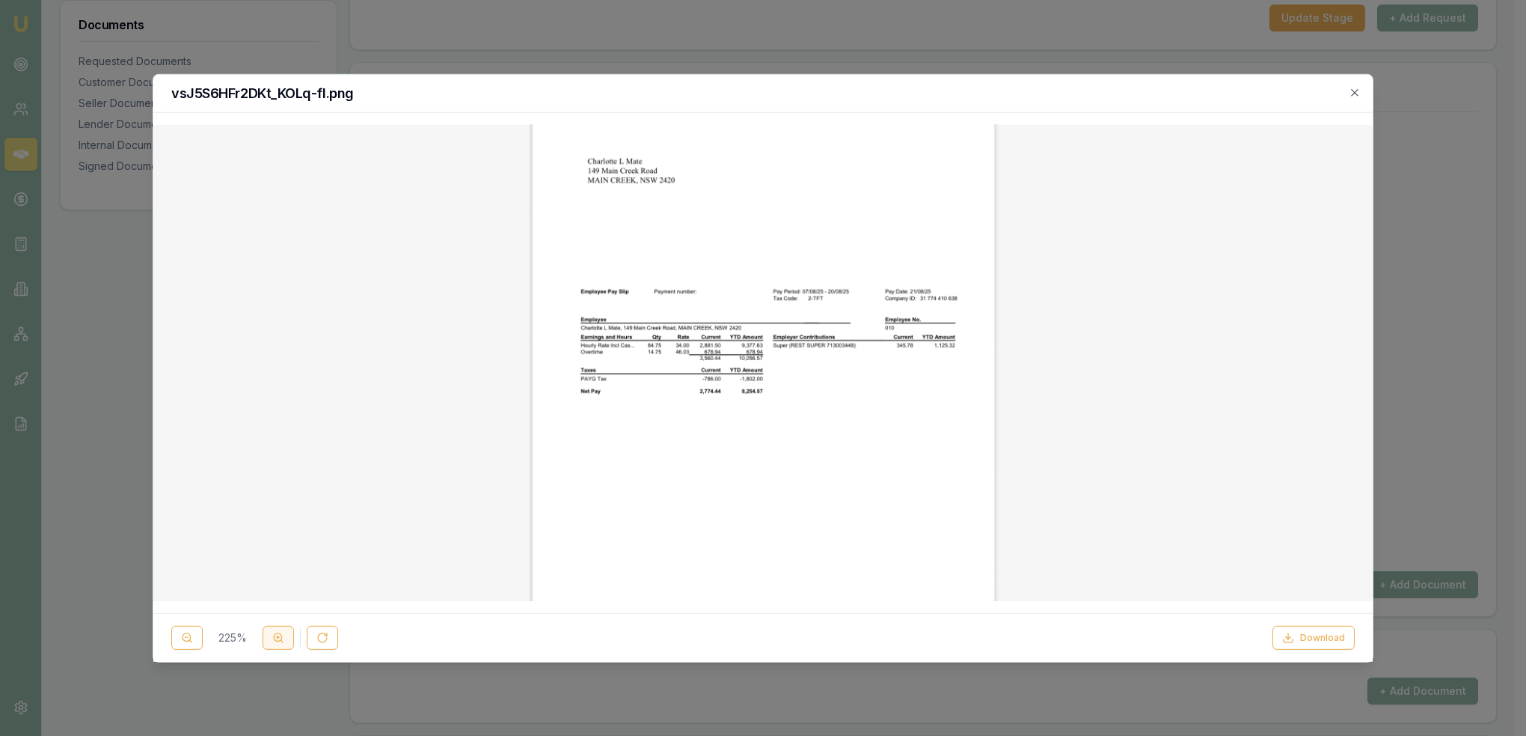
click at [280, 632] on icon at bounding box center [278, 637] width 12 height 12
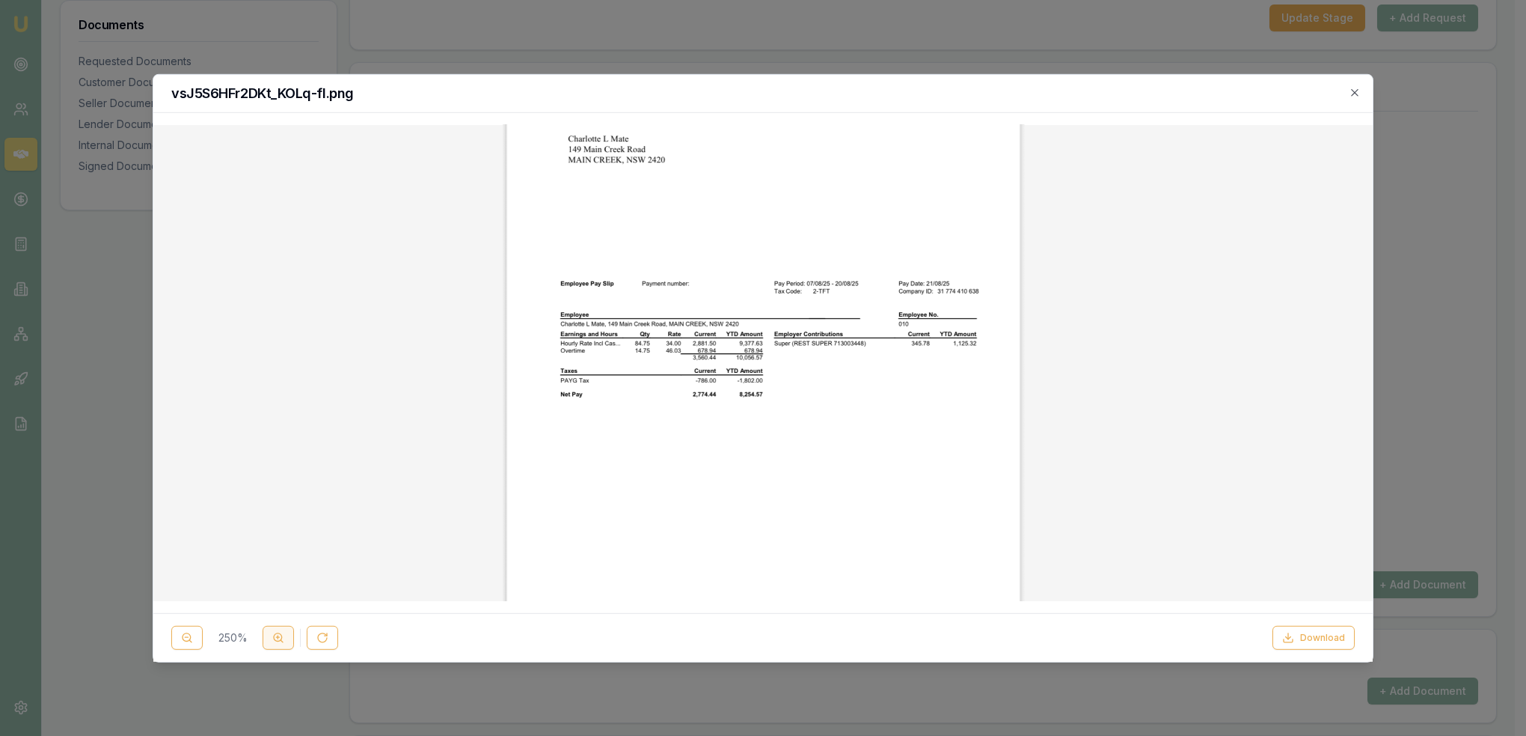
click at [280, 632] on icon at bounding box center [278, 637] width 12 height 12
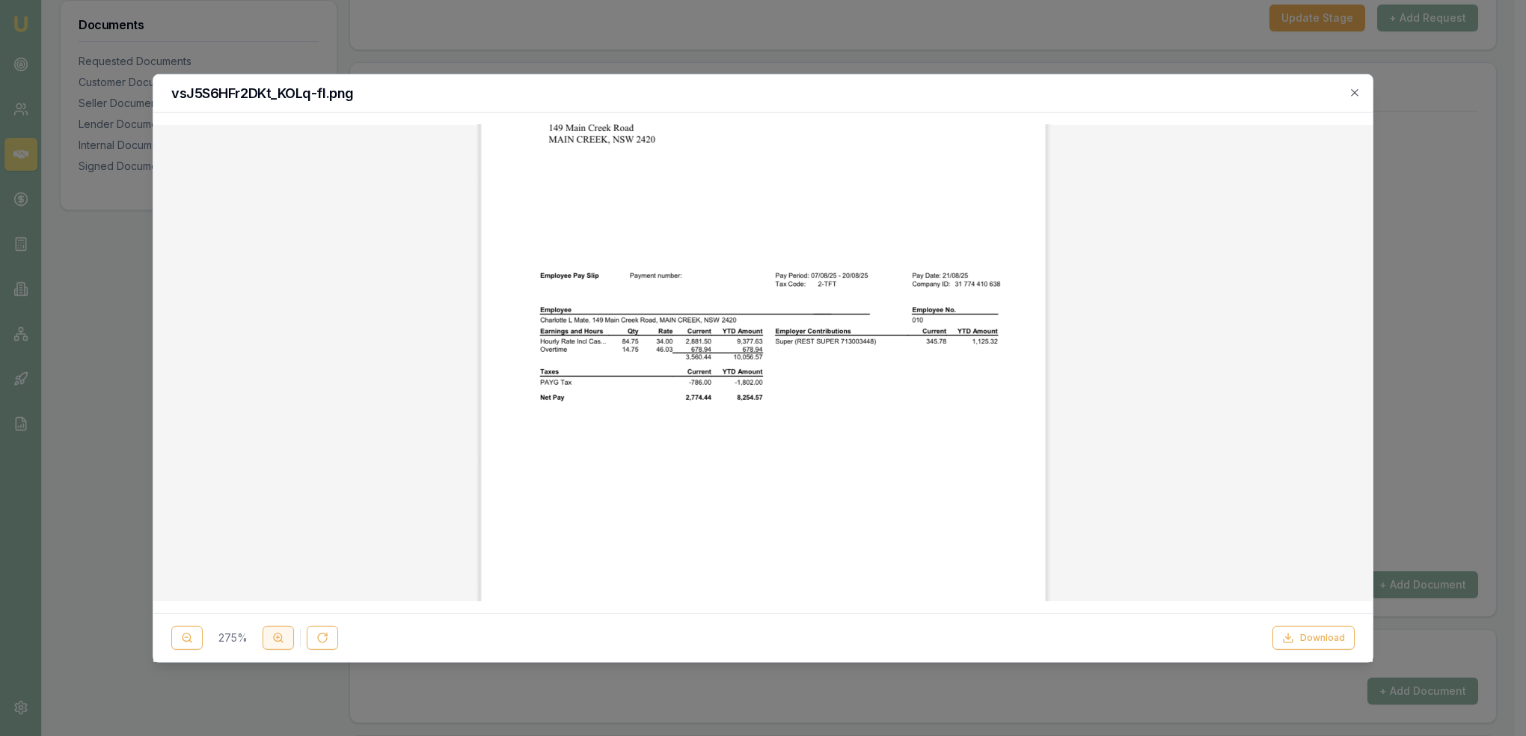
click at [280, 632] on icon at bounding box center [278, 637] width 12 height 12
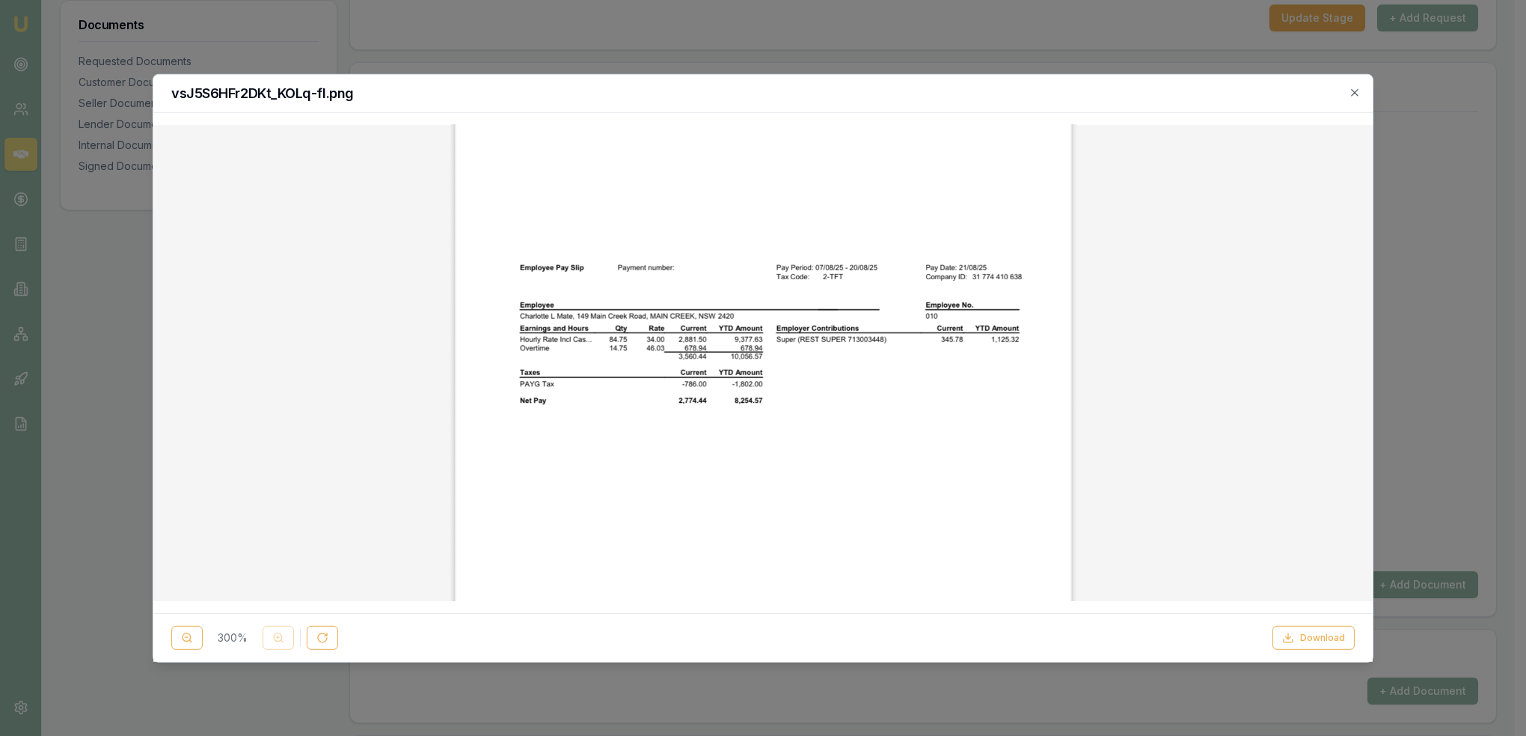
click at [278, 633] on div "300 %" at bounding box center [254, 638] width 167 height 24
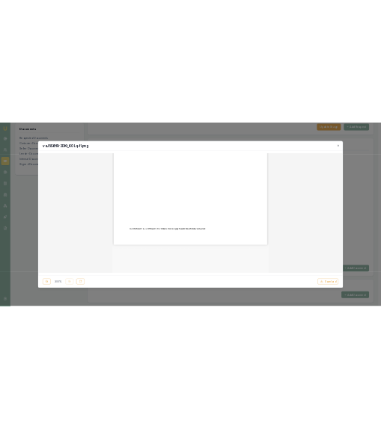
scroll to position [215, 0]
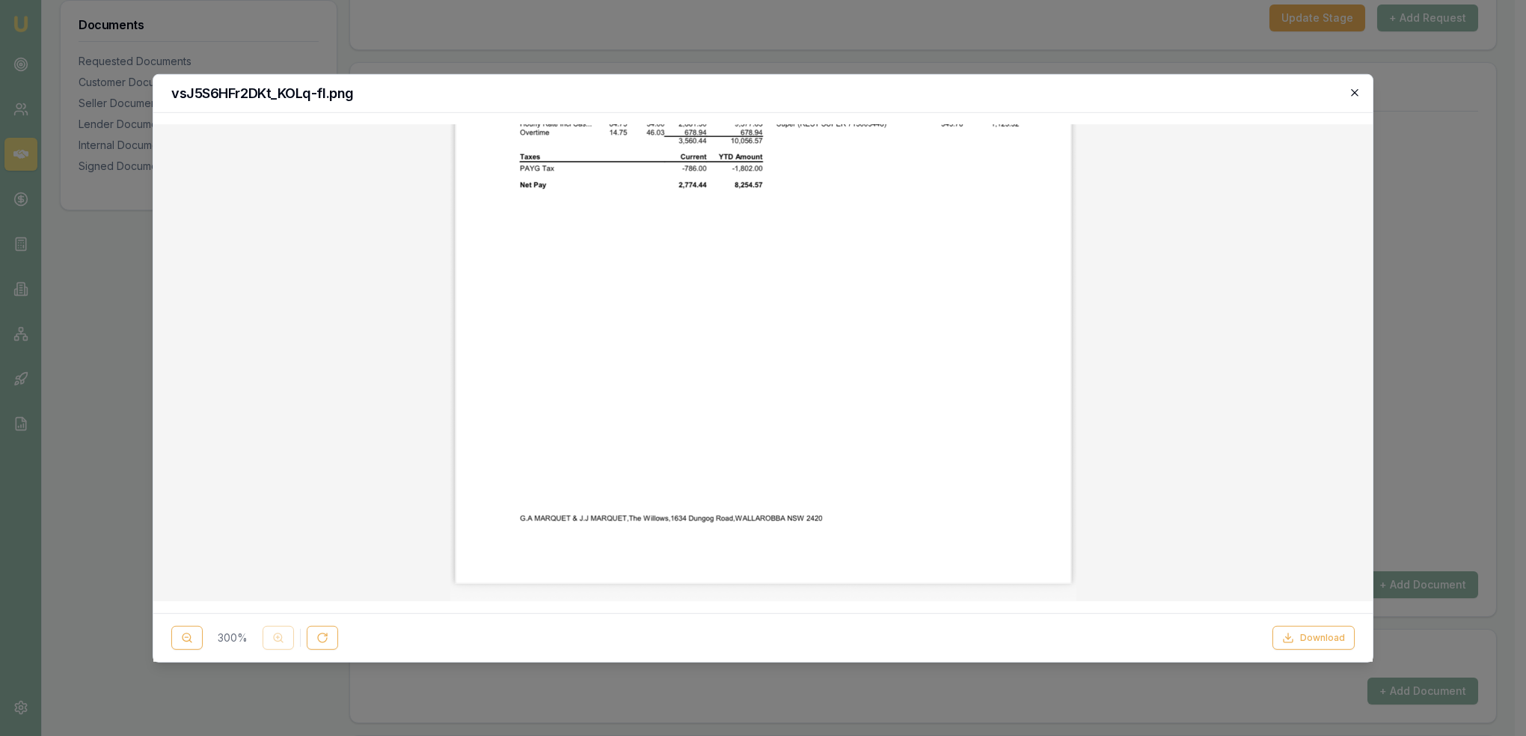
click at [1356, 94] on icon "button" at bounding box center [1354, 92] width 7 height 7
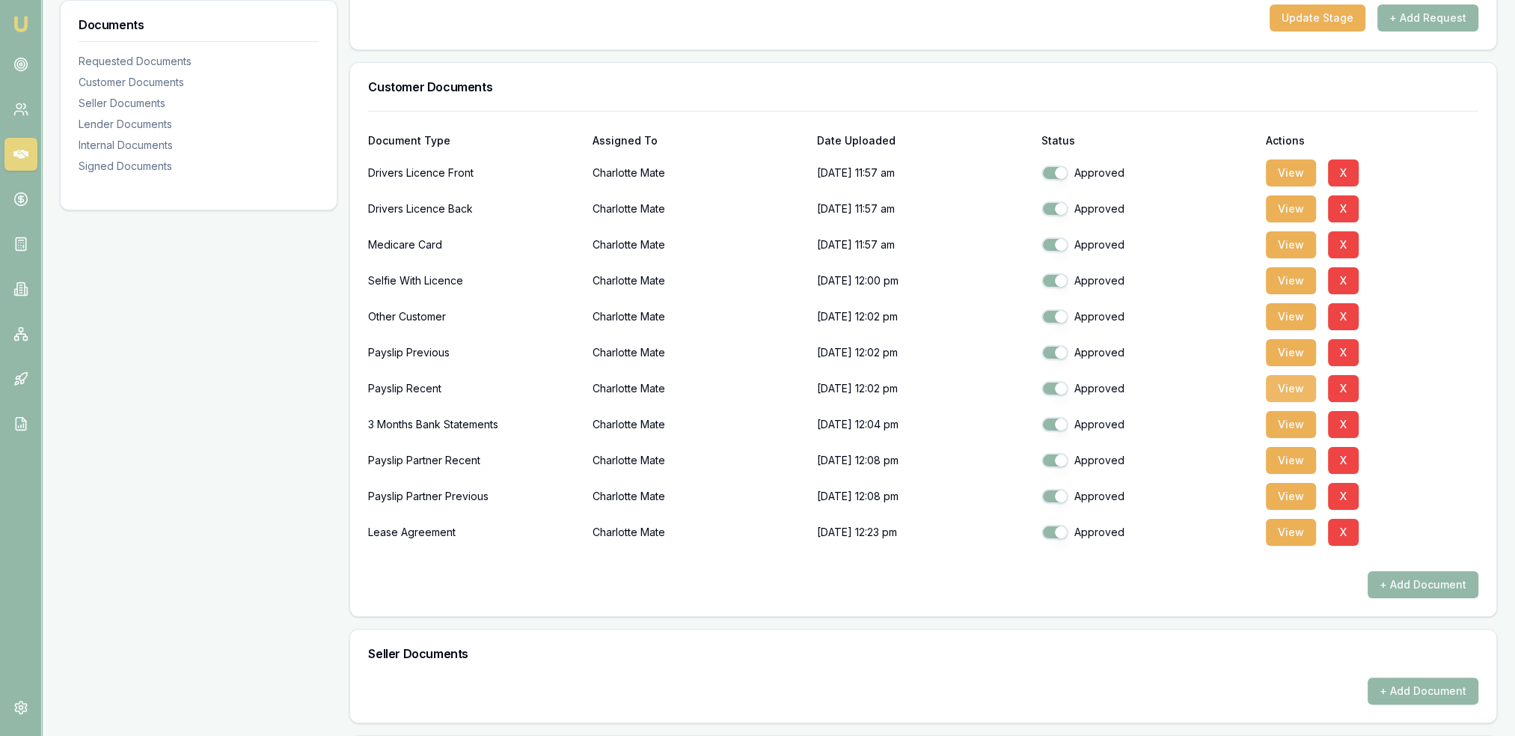
click at [1276, 389] on button "View" at bounding box center [1291, 388] width 50 height 27
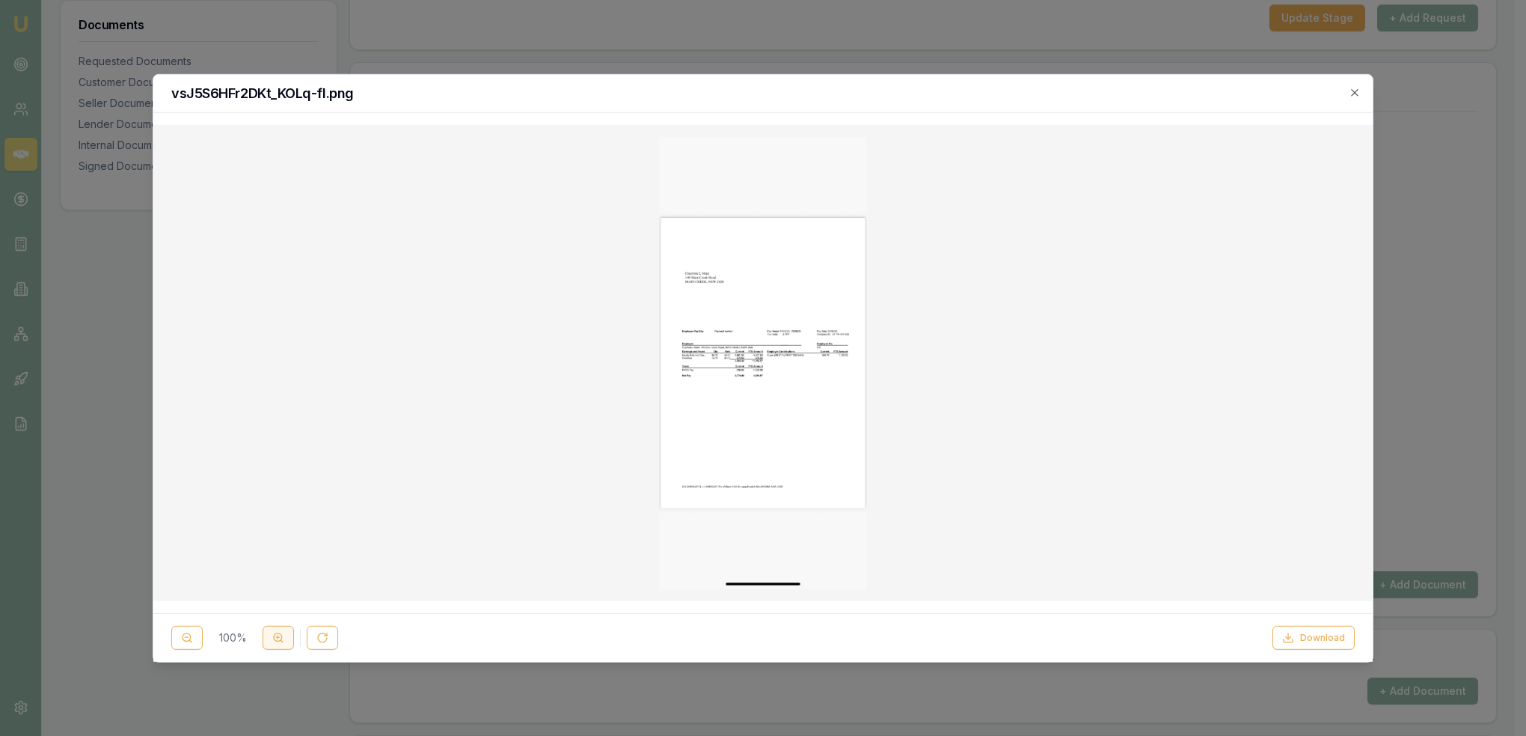
click at [284, 643] on button at bounding box center [278, 638] width 31 height 24
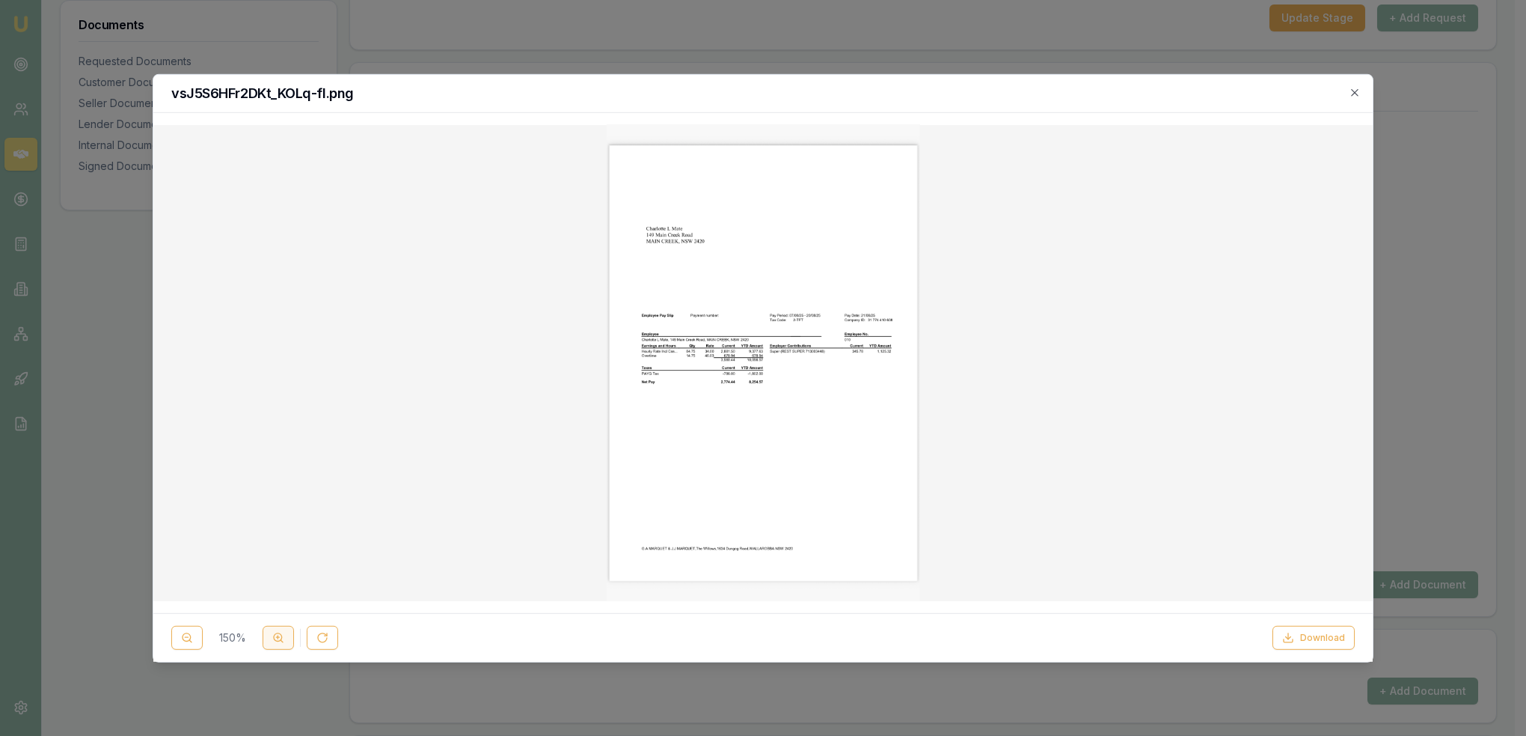
click at [284, 643] on button at bounding box center [278, 638] width 31 height 24
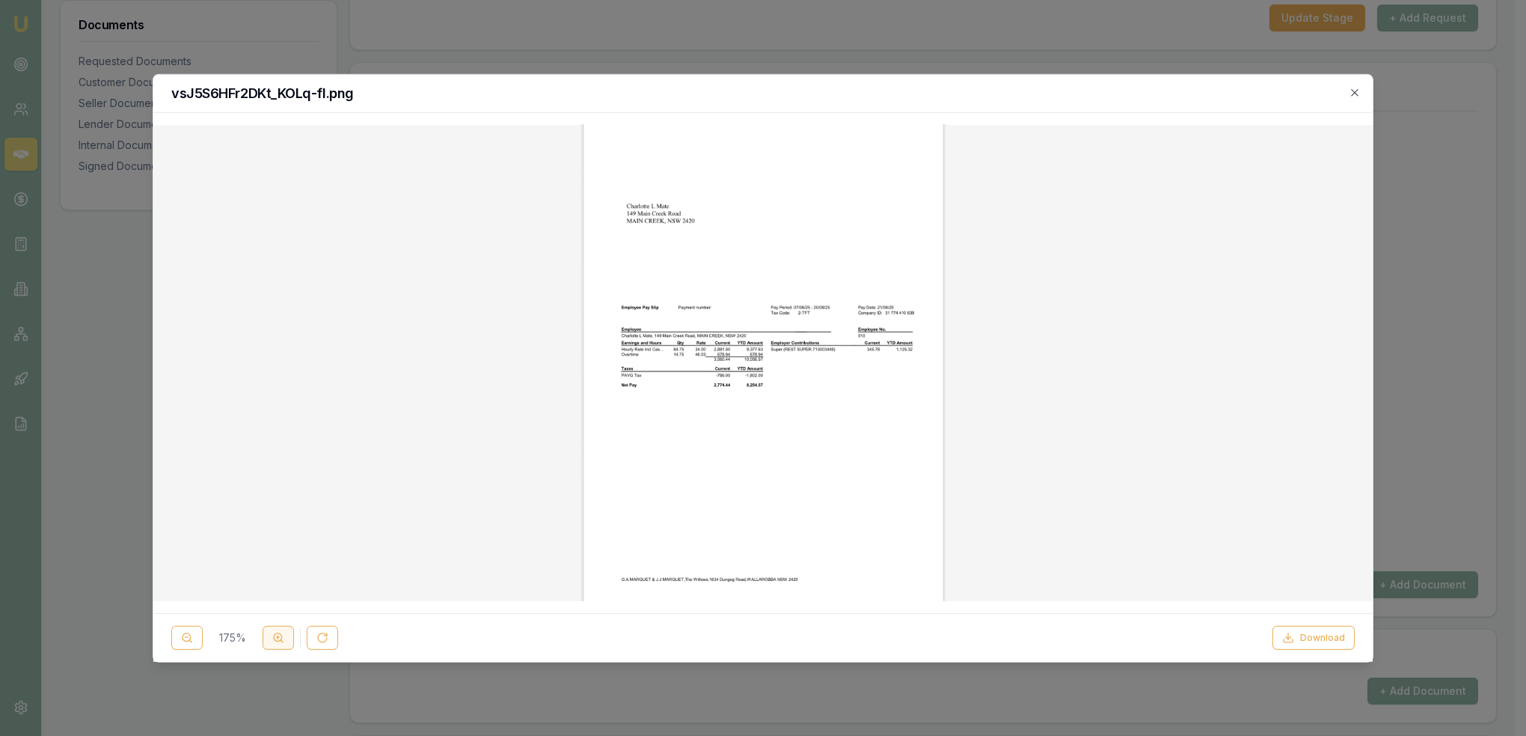
click at [284, 643] on button at bounding box center [278, 638] width 31 height 24
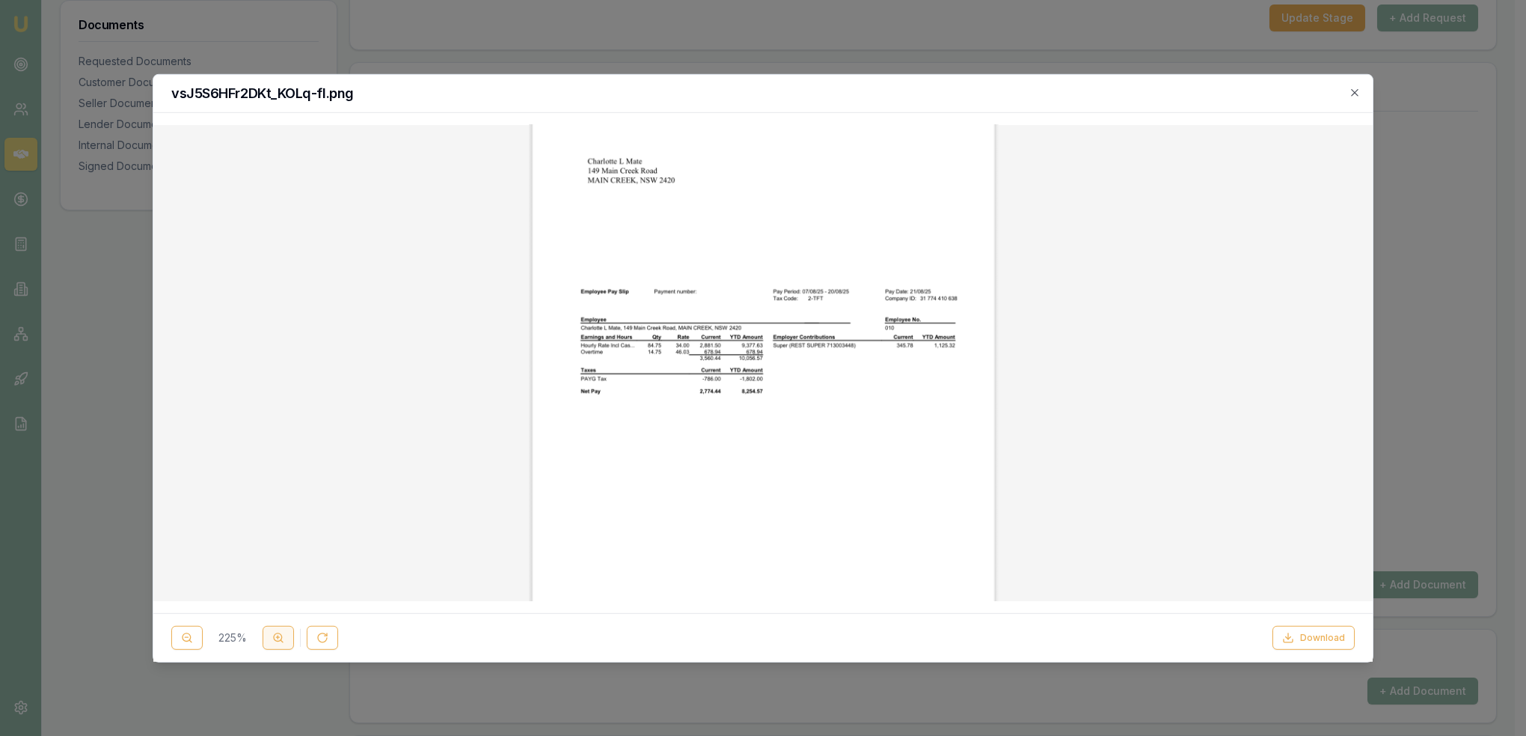
click at [284, 643] on button at bounding box center [278, 638] width 31 height 24
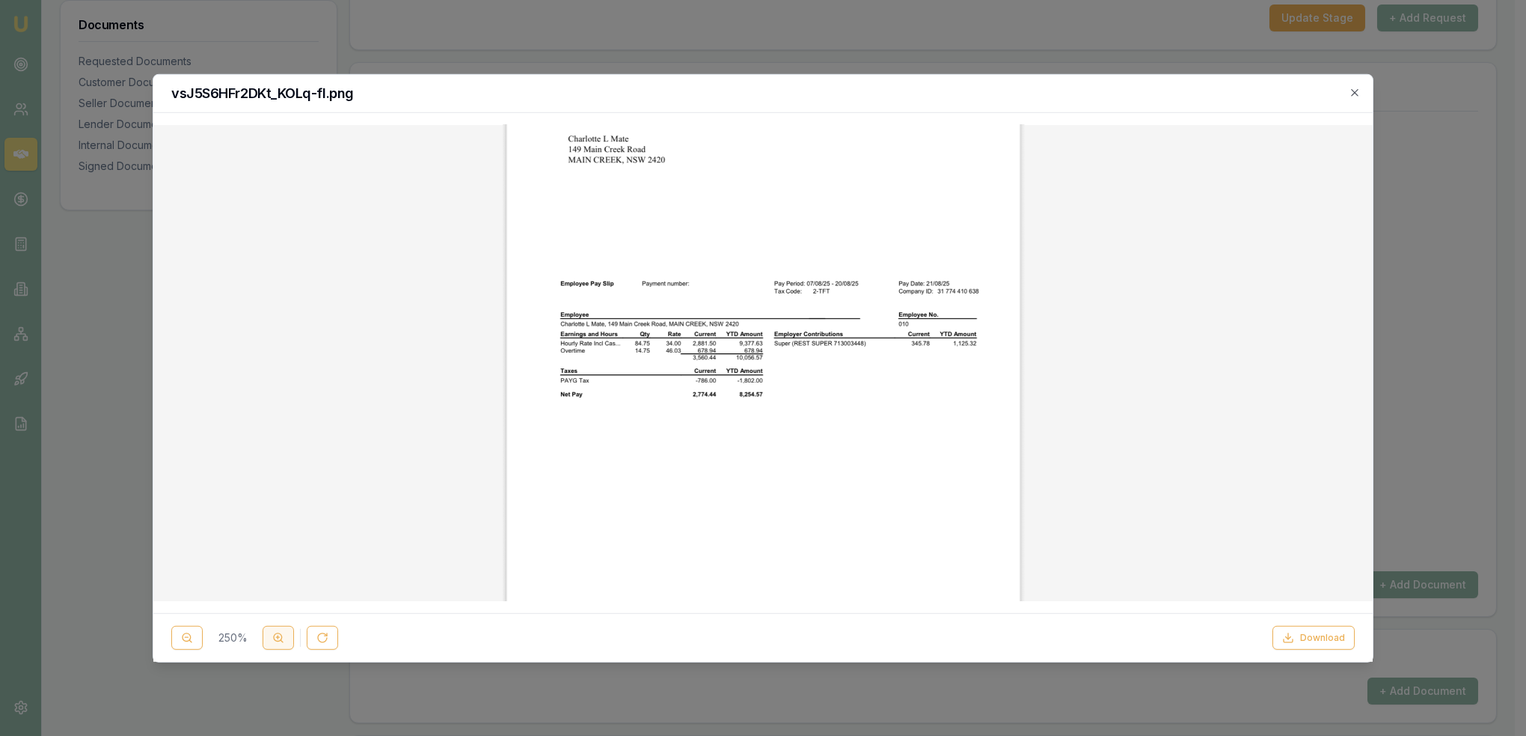
click at [284, 643] on button at bounding box center [278, 638] width 31 height 24
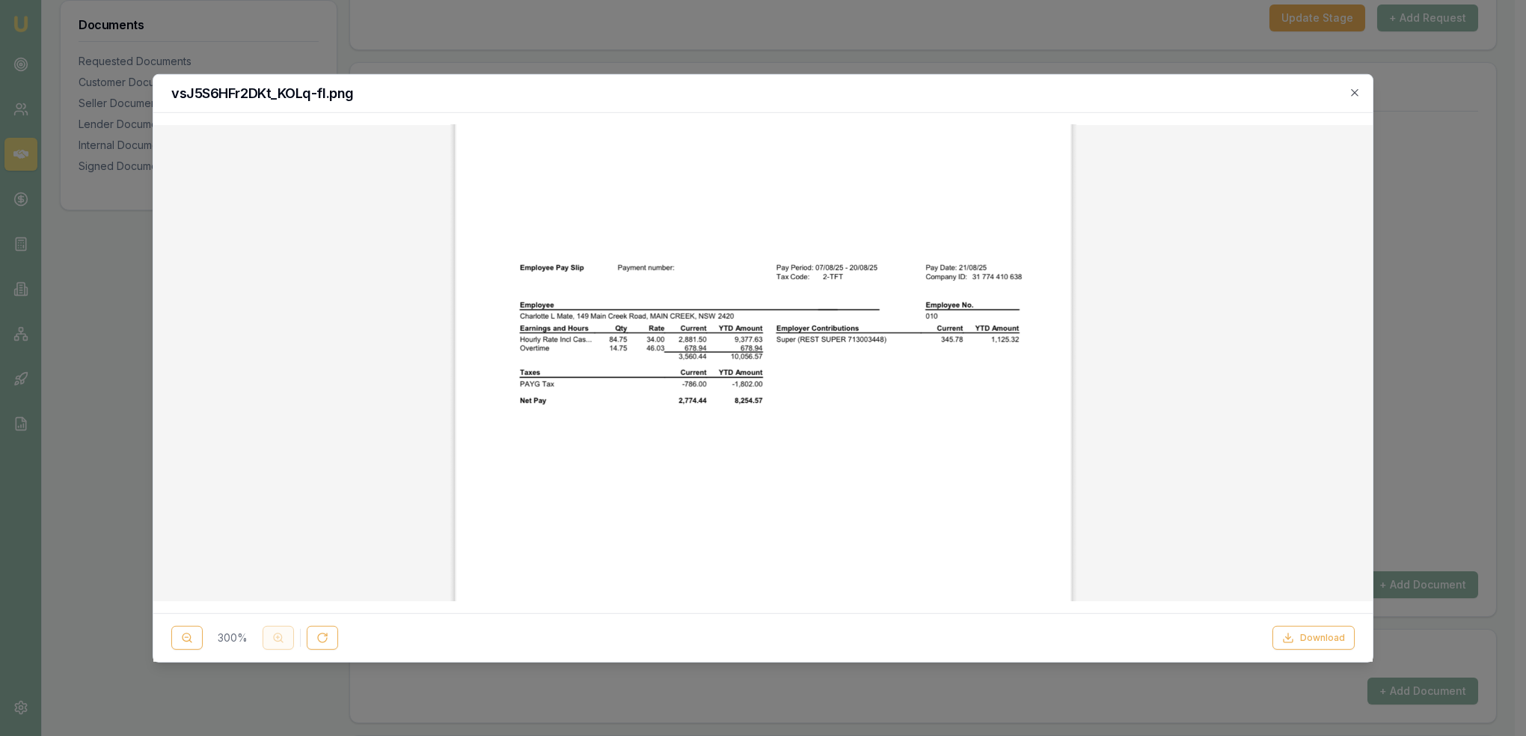
click at [284, 643] on div "300 %" at bounding box center [254, 638] width 167 height 24
click at [272, 639] on div "300 %" at bounding box center [254, 638] width 167 height 24
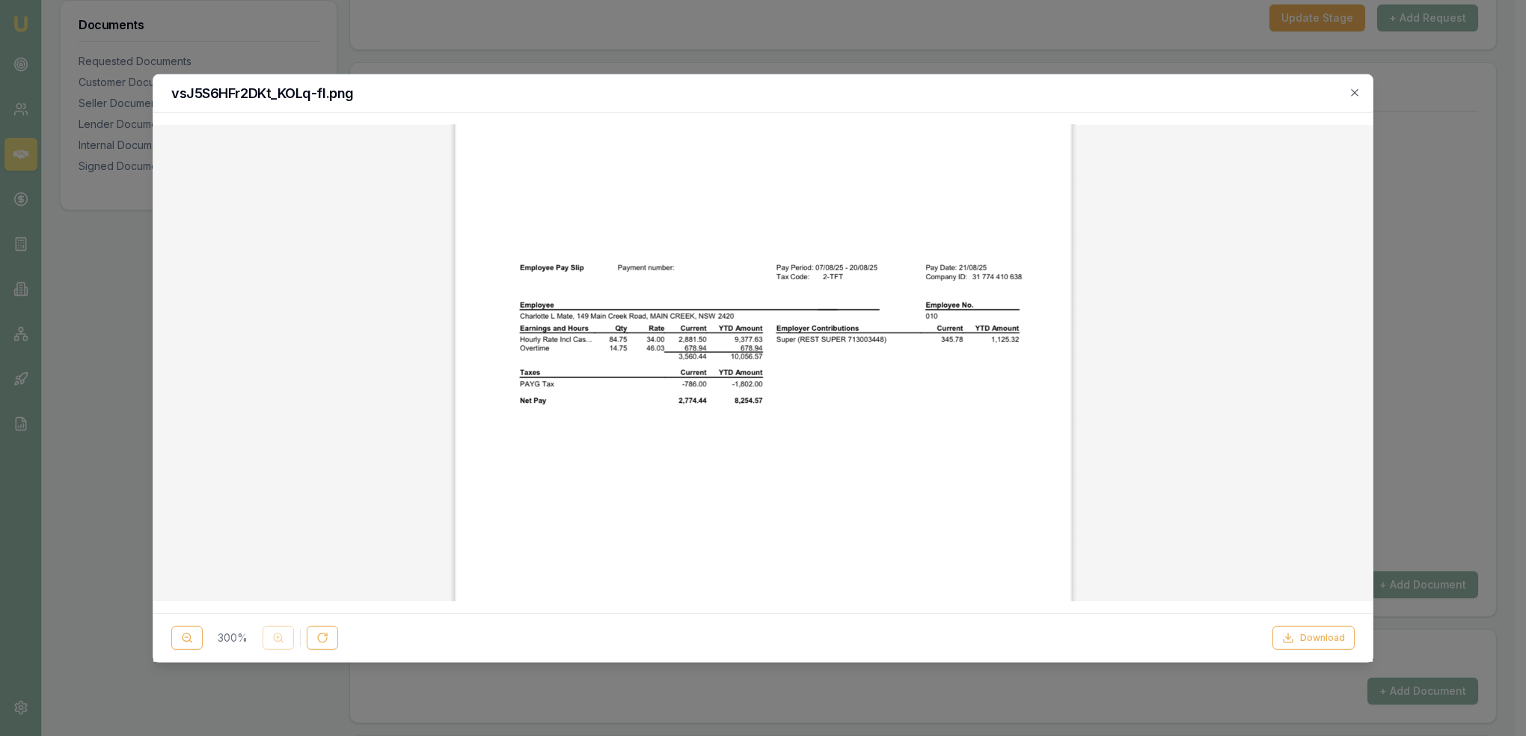
click at [90, 512] on div at bounding box center [763, 368] width 1526 height 736
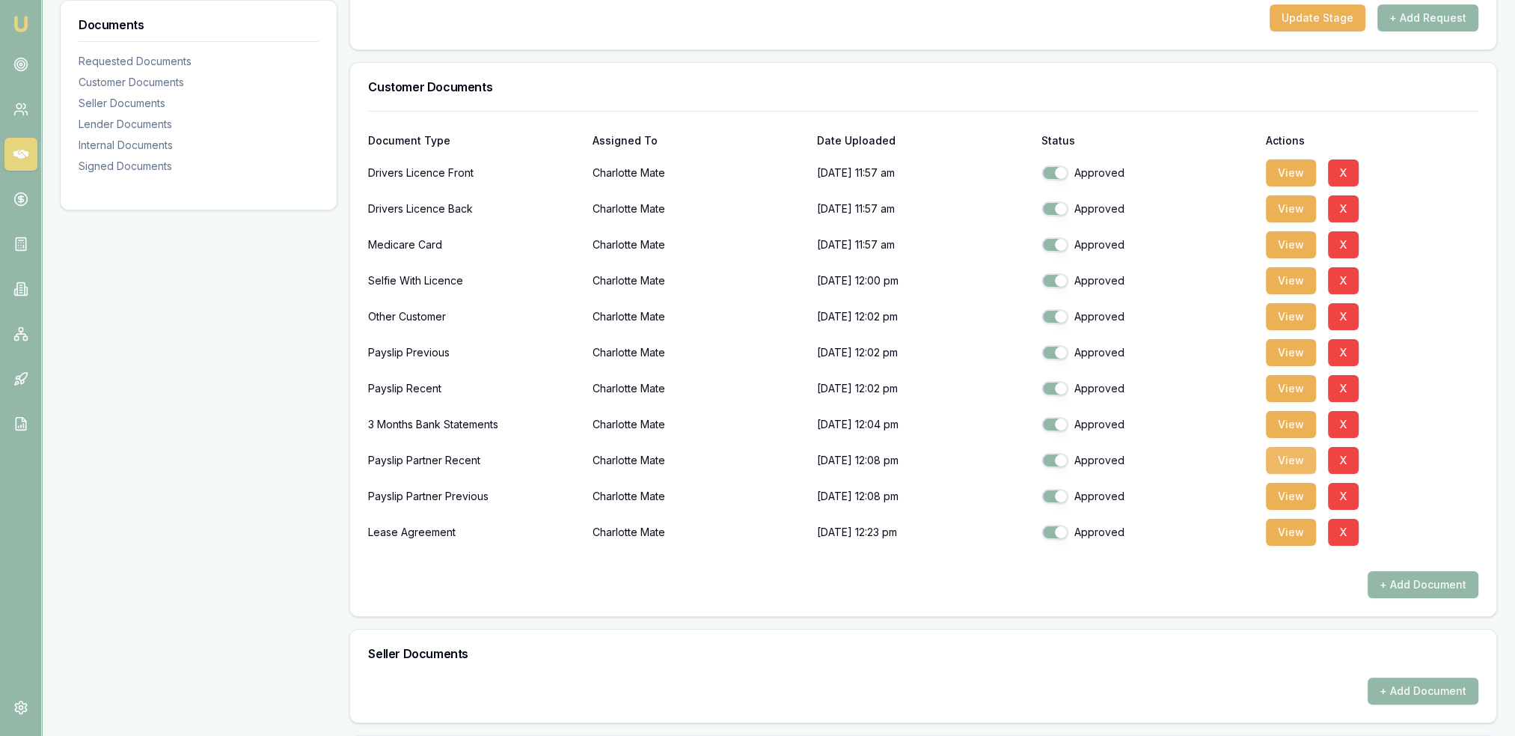
click at [1287, 456] on button "View" at bounding box center [1291, 460] width 50 height 27
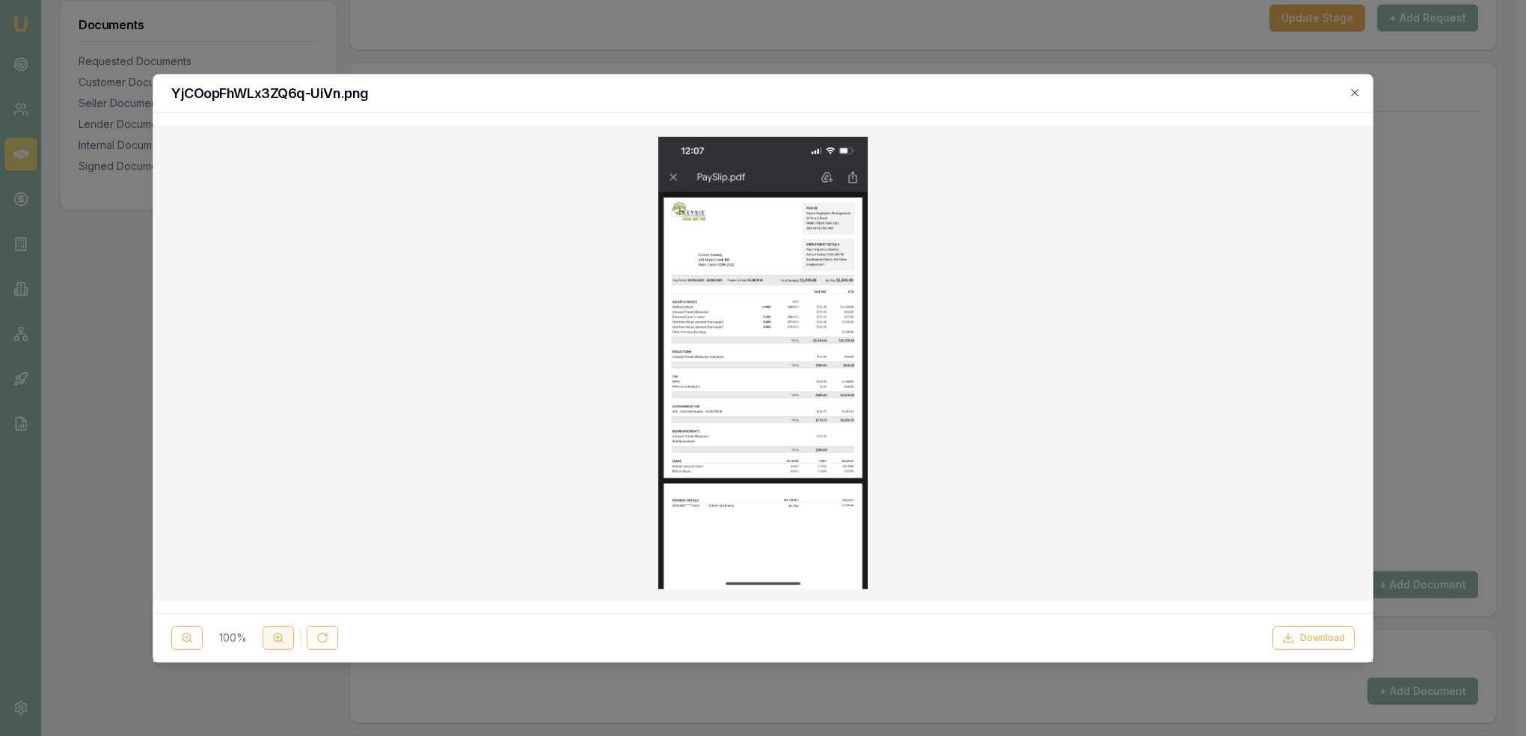
click at [281, 637] on circle at bounding box center [278, 637] width 8 height 8
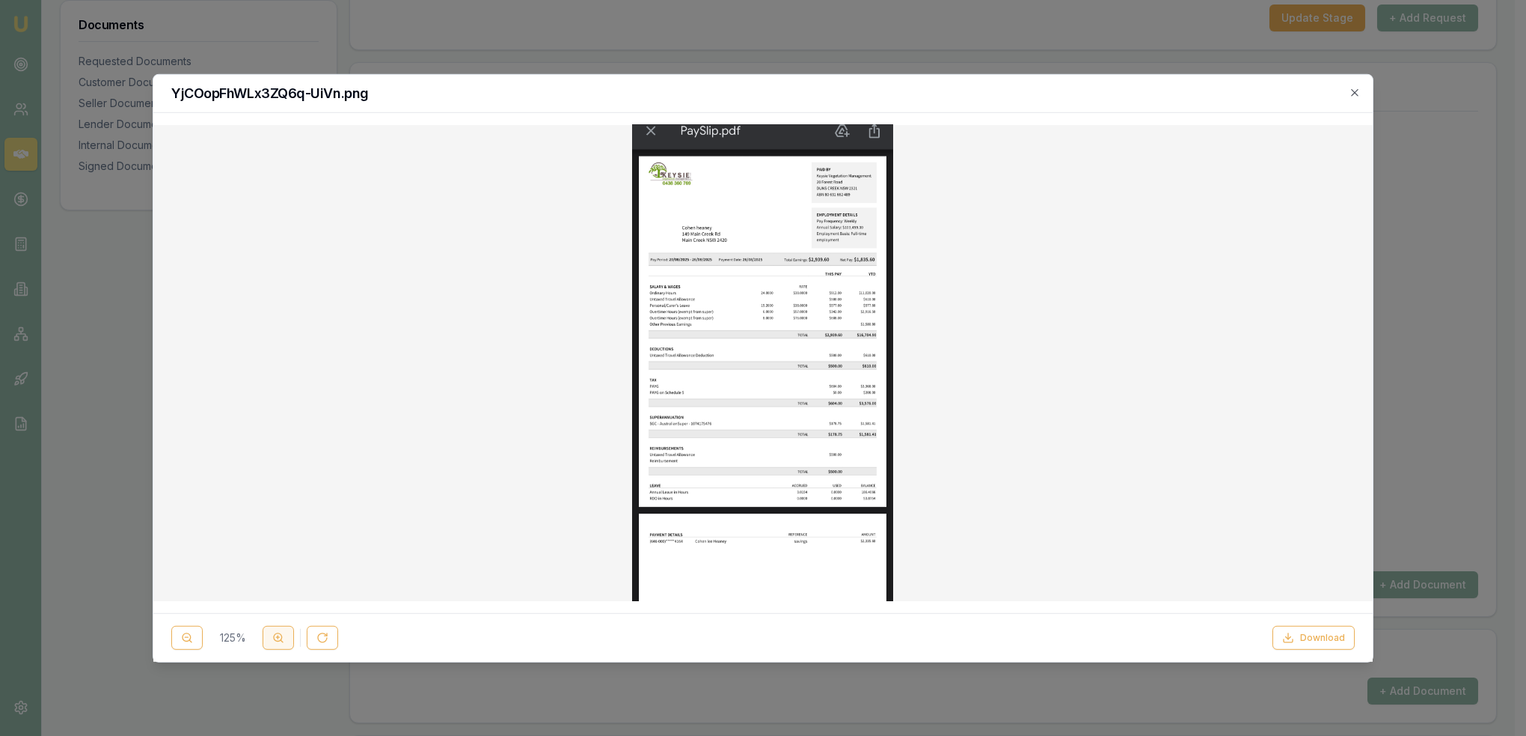
click at [281, 637] on circle at bounding box center [278, 637] width 8 height 8
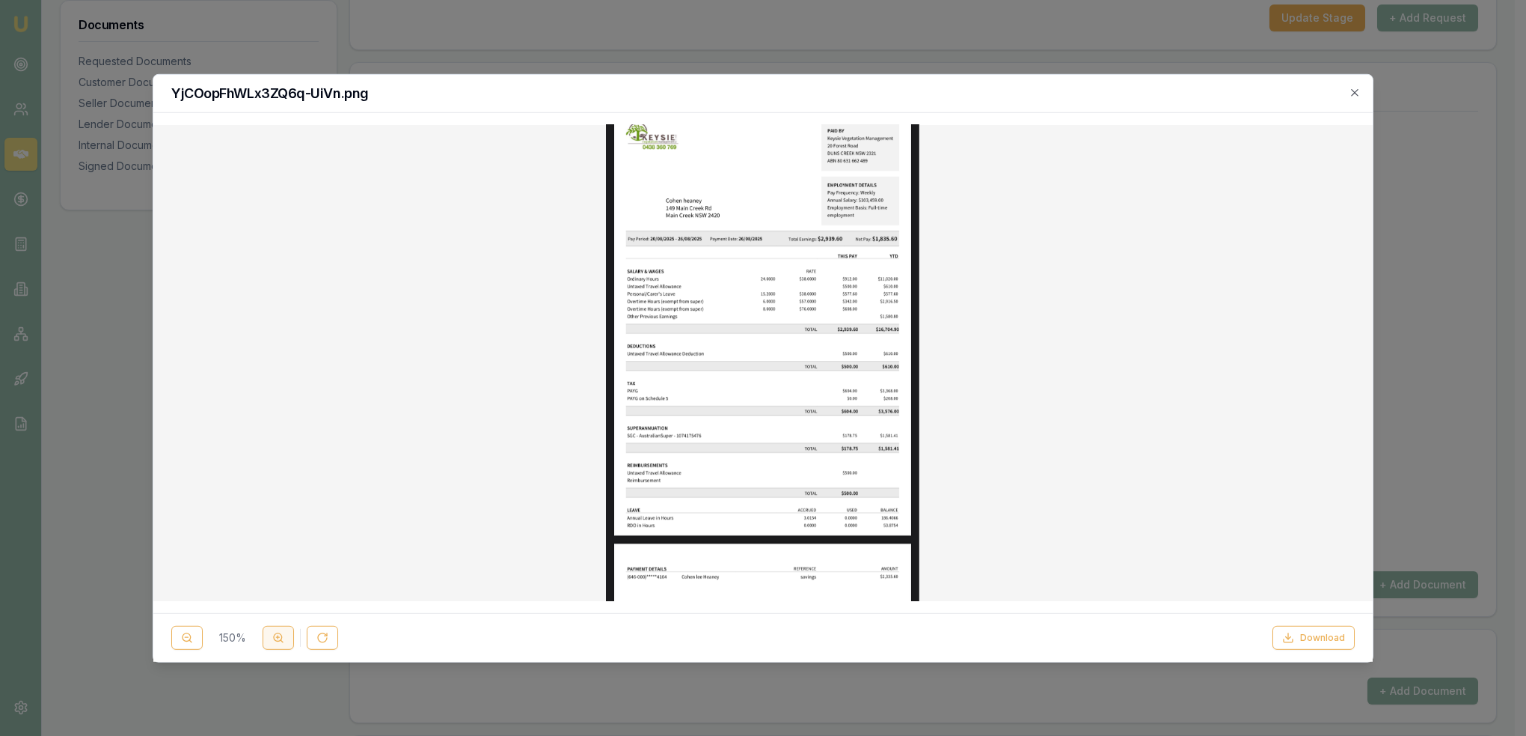
click at [281, 637] on circle at bounding box center [278, 637] width 8 height 8
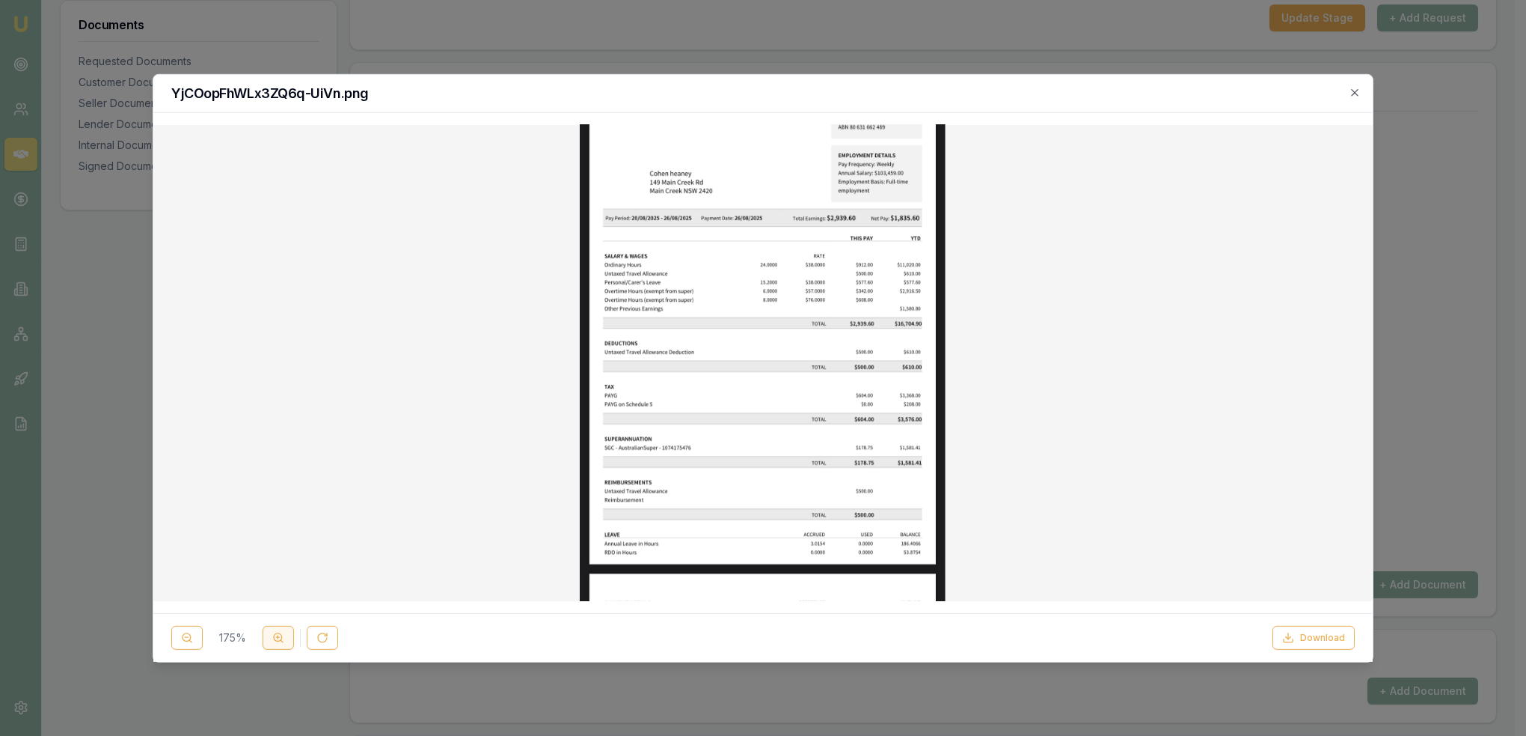
click at [281, 637] on circle at bounding box center [278, 637] width 8 height 8
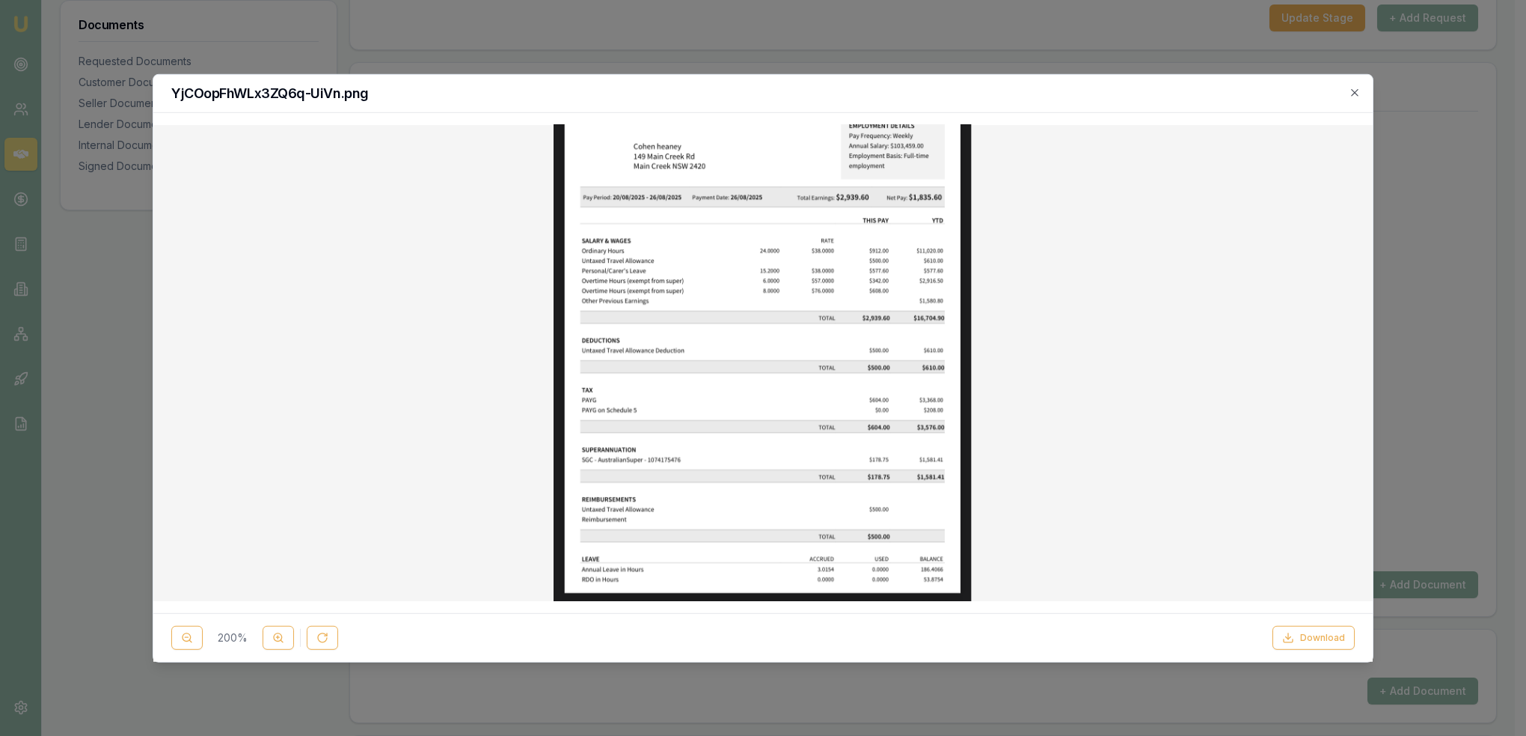
checkbox input "true"
drag, startPoint x: 1344, startPoint y: 90, endPoint x: 1330, endPoint y: 101, distance: 18.1
click at [1344, 90] on h2 "YjCOopFhWLx3ZQ6q-UiVn.png" at bounding box center [763, 92] width 1184 height 13
click at [1362, 92] on div "YjCOopFhWLx3ZQ6q-UiVn.png" at bounding box center [763, 93] width 1220 height 38
click at [1360, 89] on icon "button" at bounding box center [1355, 92] width 12 height 12
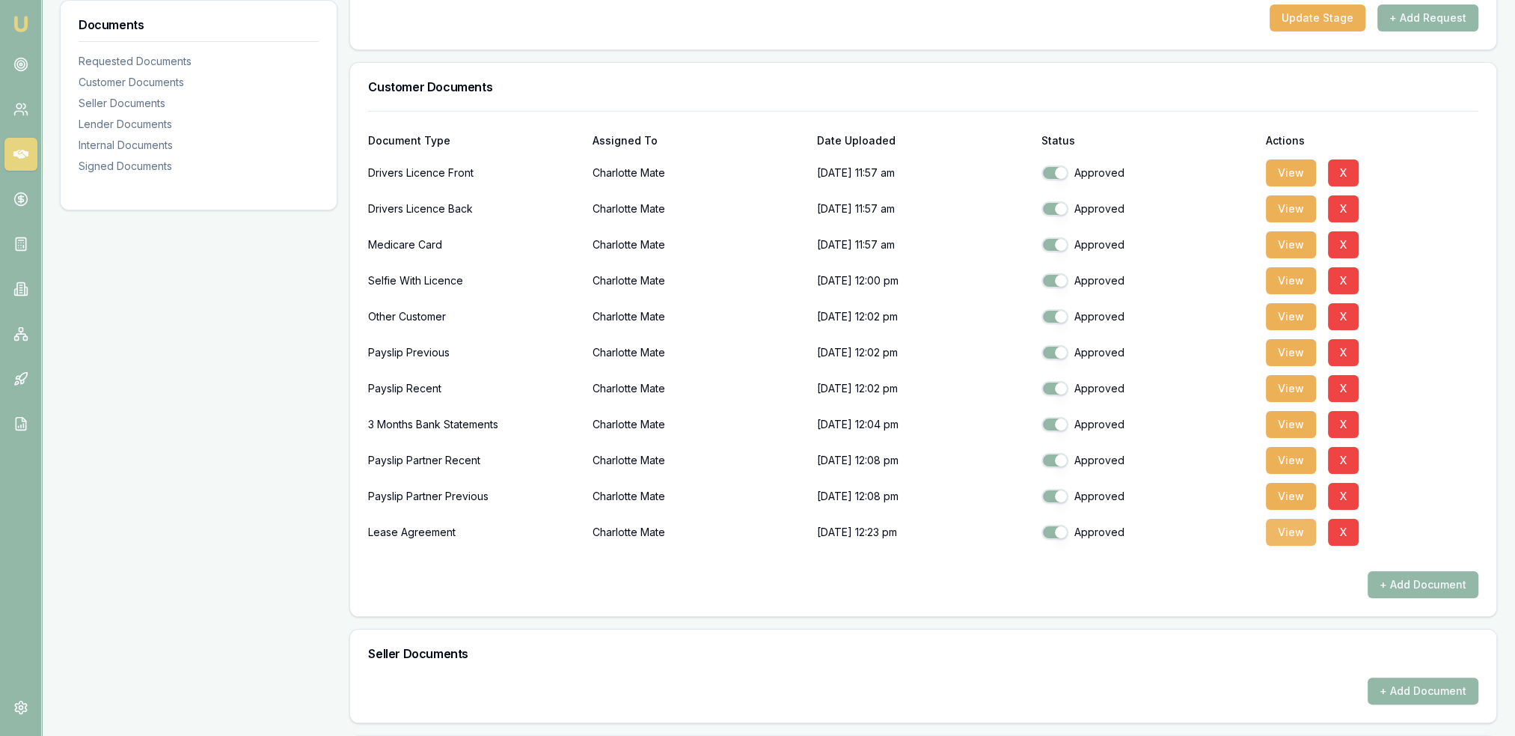
click at [1288, 529] on button "View" at bounding box center [1291, 532] width 50 height 27
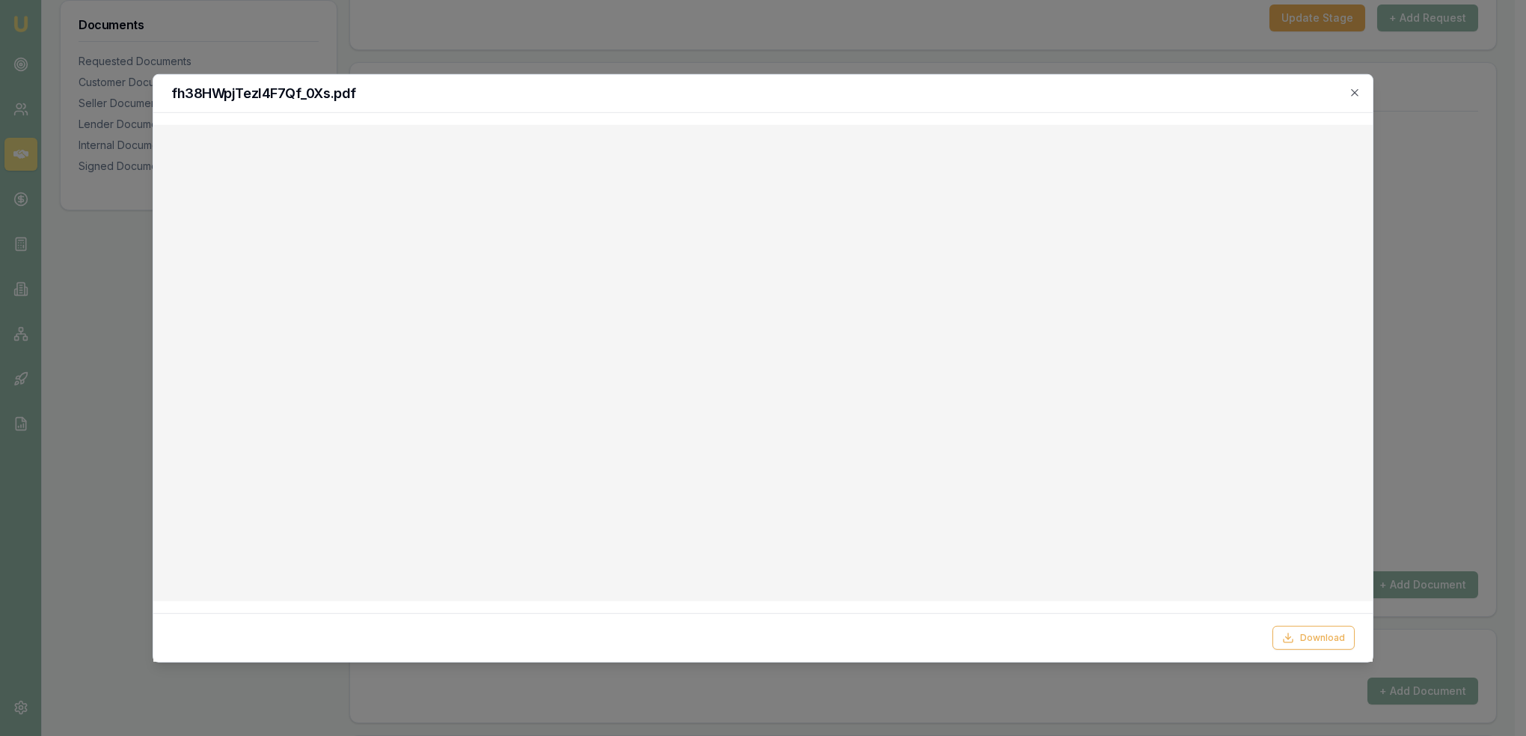
checkbox input "true"
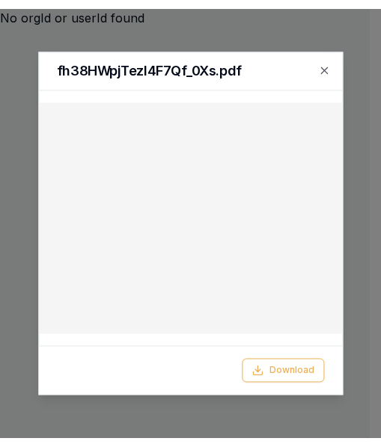
scroll to position [0, 0]
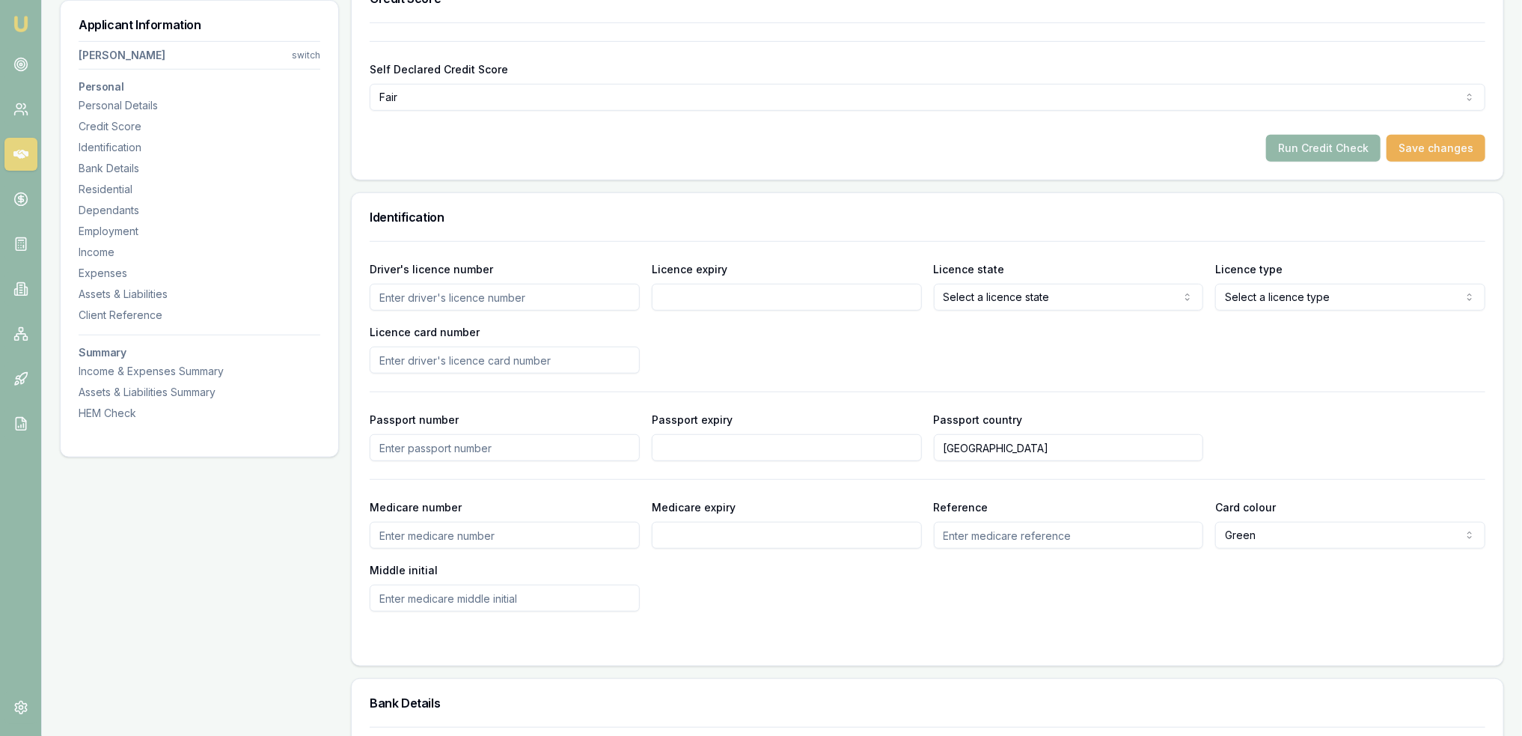
scroll to position [599, 0]
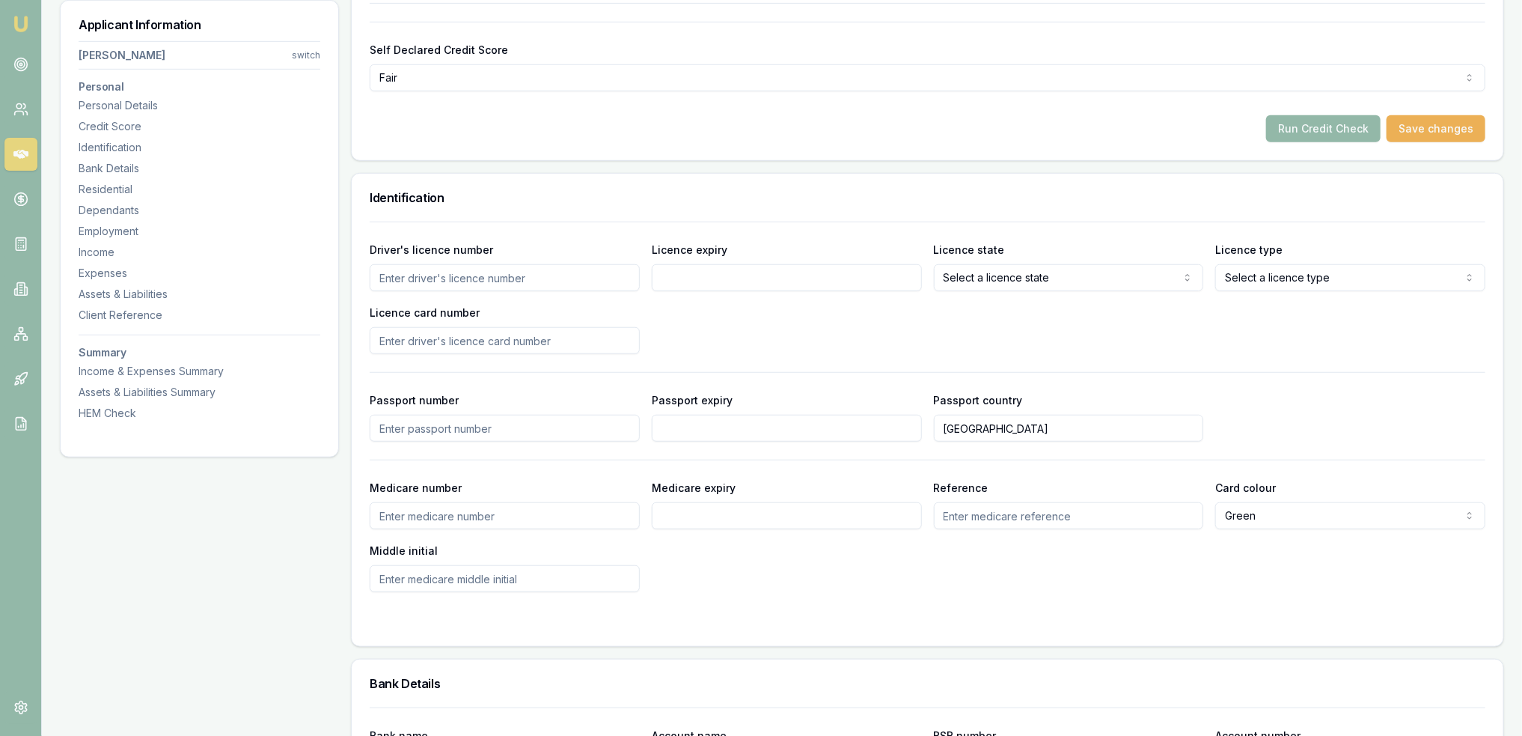
click at [481, 279] on input "Driver's licence number" at bounding box center [505, 277] width 270 height 27
type input "23427212"
type input "02/09/2025"
select select "OPEN_LICENCE"
type input "2059240523"
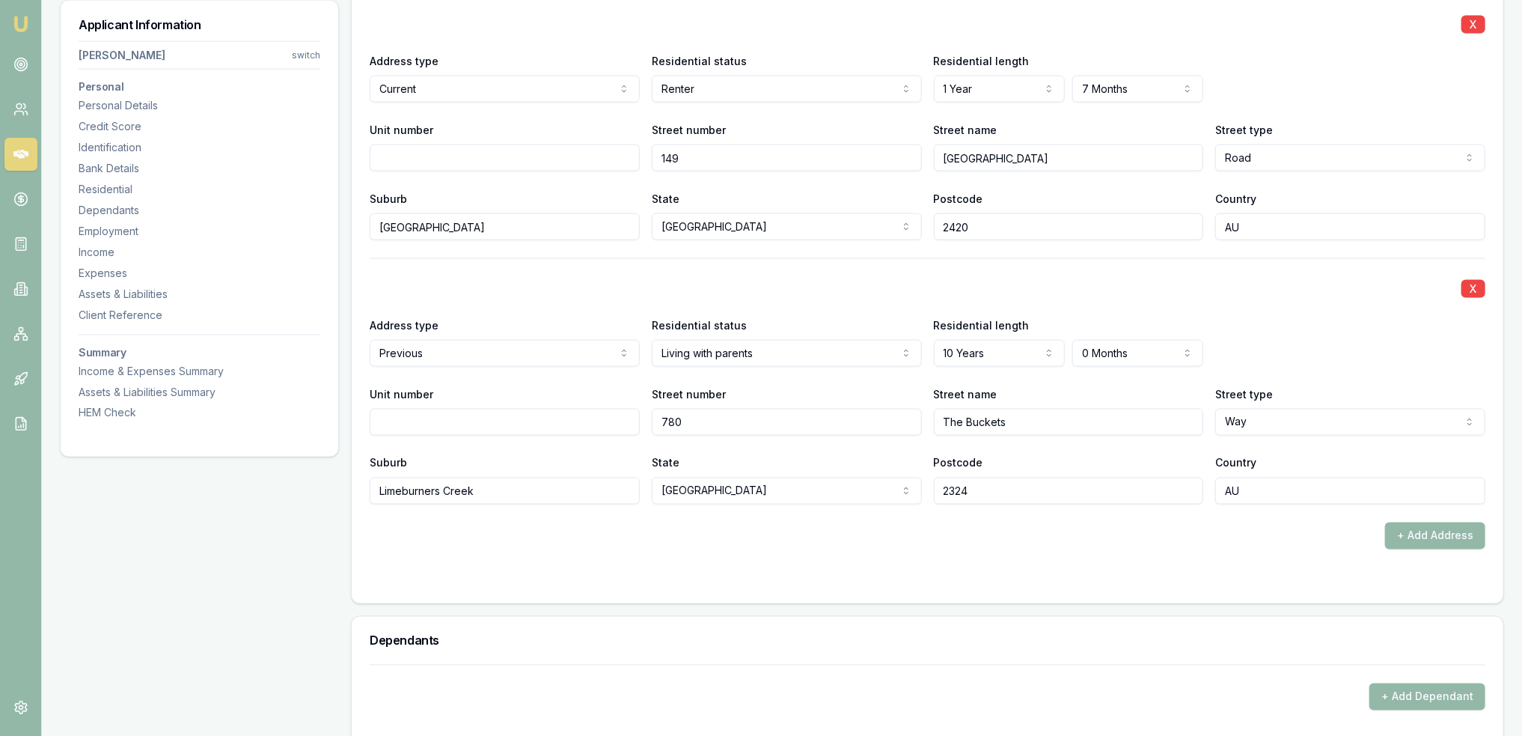
scroll to position [1048, 0]
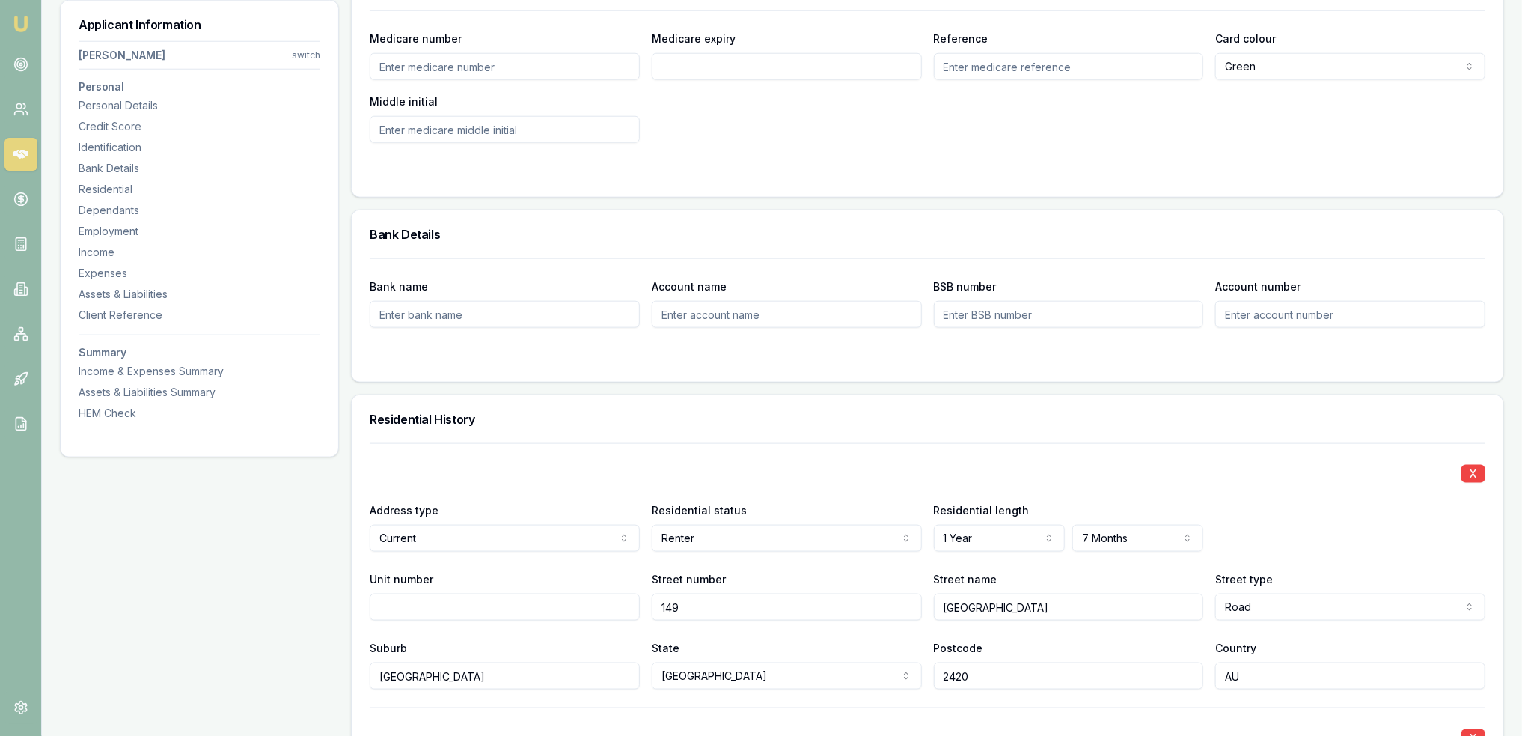
click at [516, 68] on input "Medicare number" at bounding box center [505, 66] width 270 height 27
type input "2494449669"
type input "05/2027"
type input "6"
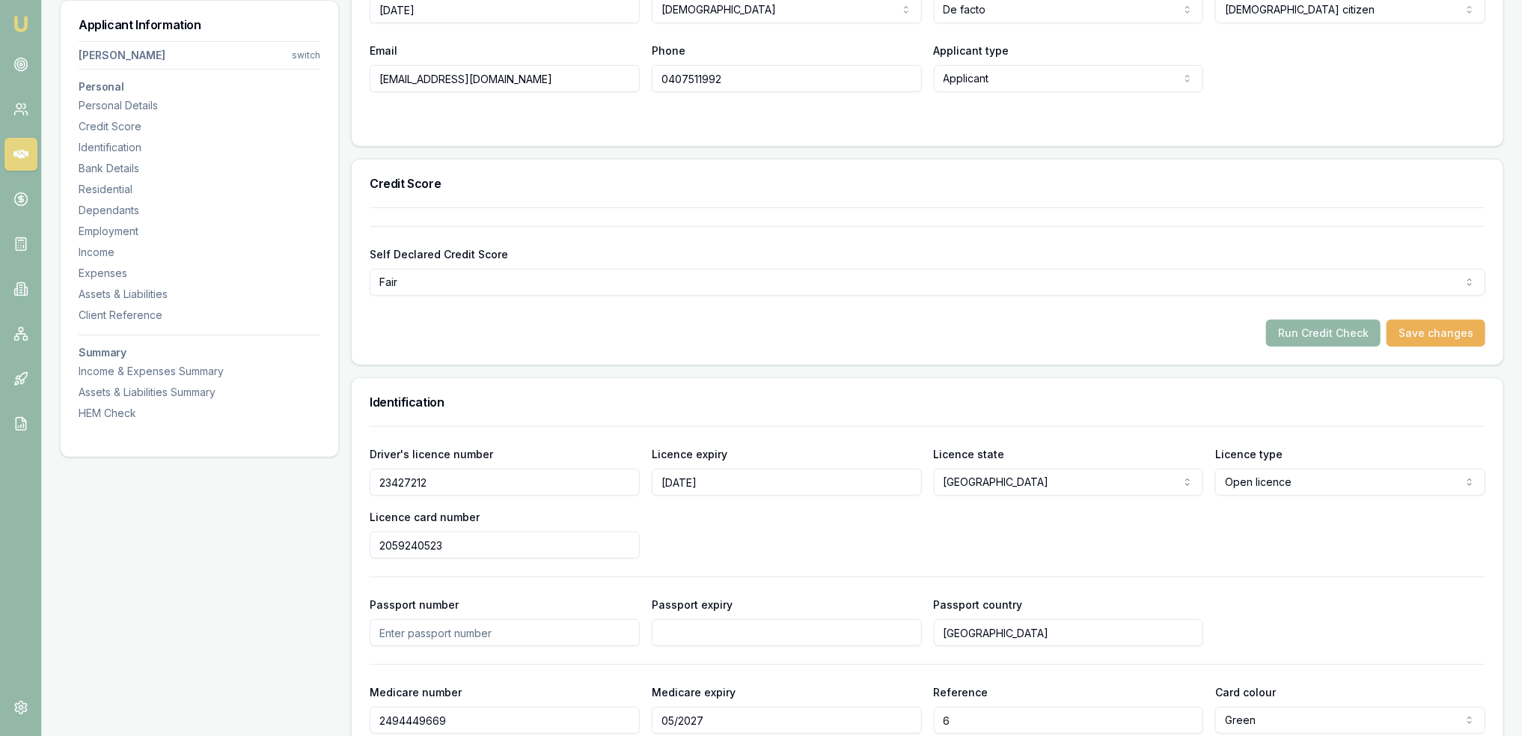
scroll to position [449, 0]
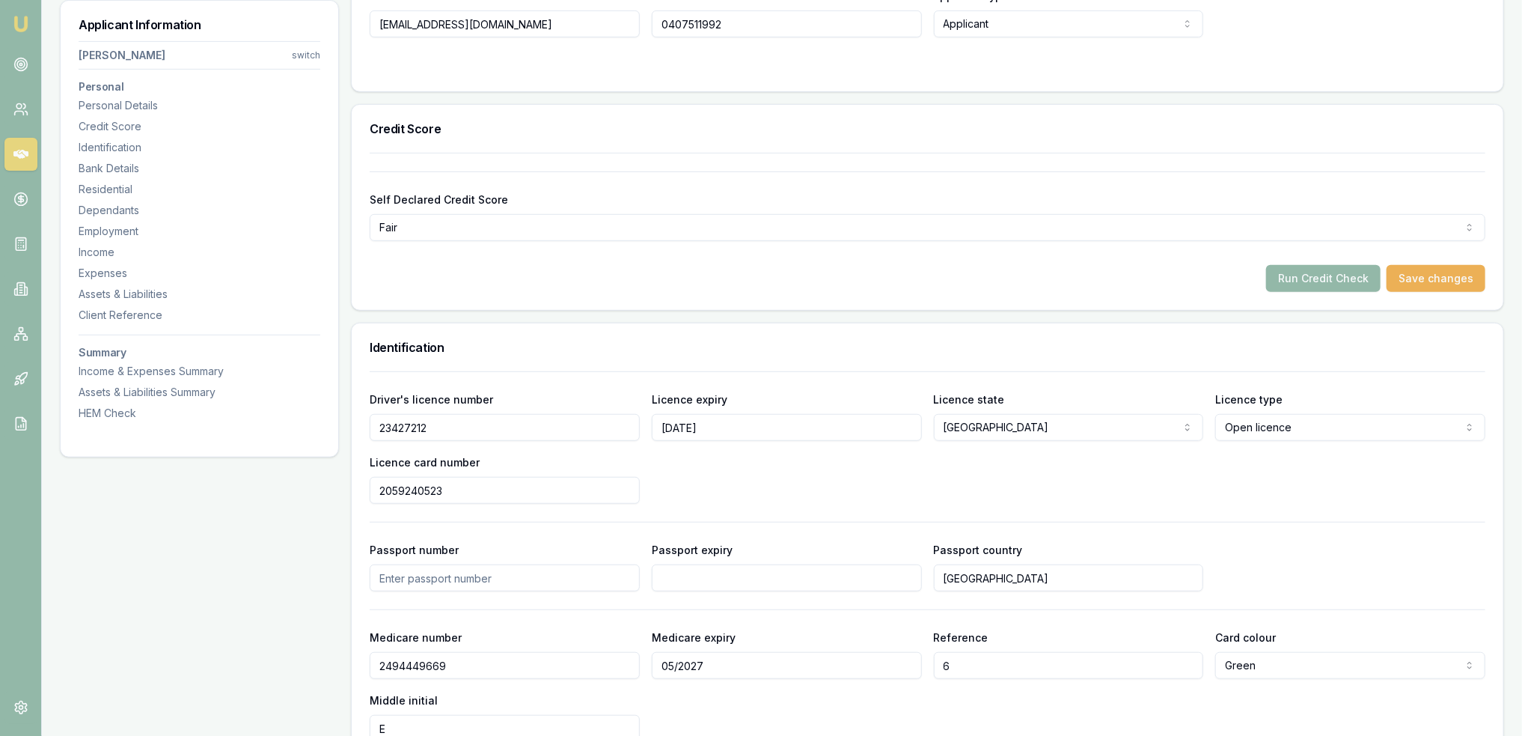
type input "E"
drag, startPoint x: 974, startPoint y: 659, endPoint x: 908, endPoint y: 659, distance: 66.6
click at [908, 659] on div "Medicare number 2494449669 Medicare expiry 05/2027 Reference 6 Card colour Gree…" at bounding box center [928, 685] width 1116 height 114
type input "5"
click at [1018, 705] on div "Medicare number 2494449669 Medicare expiry 05/2027 Reference 5 Card colour Gree…" at bounding box center [928, 685] width 1116 height 114
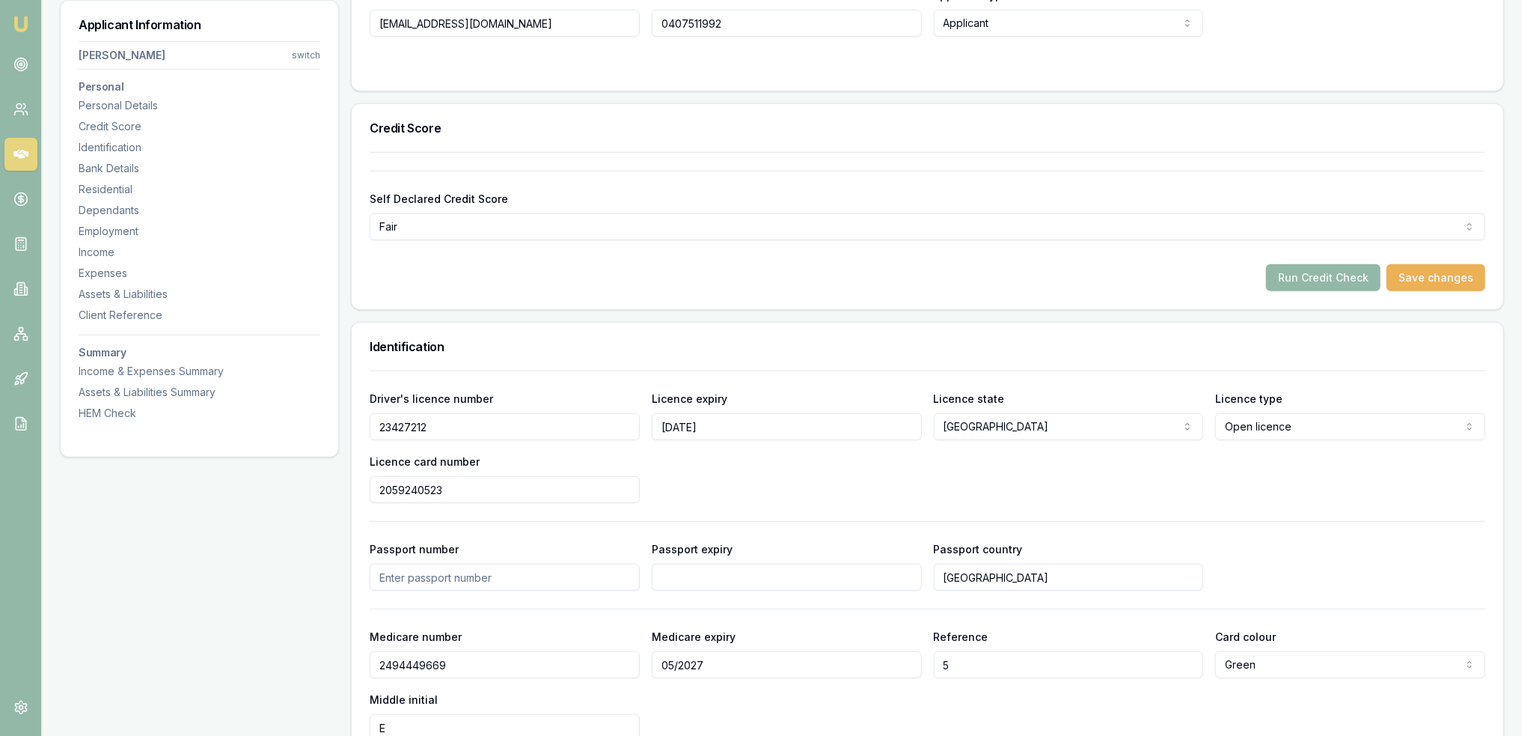
scroll to position [748, 0]
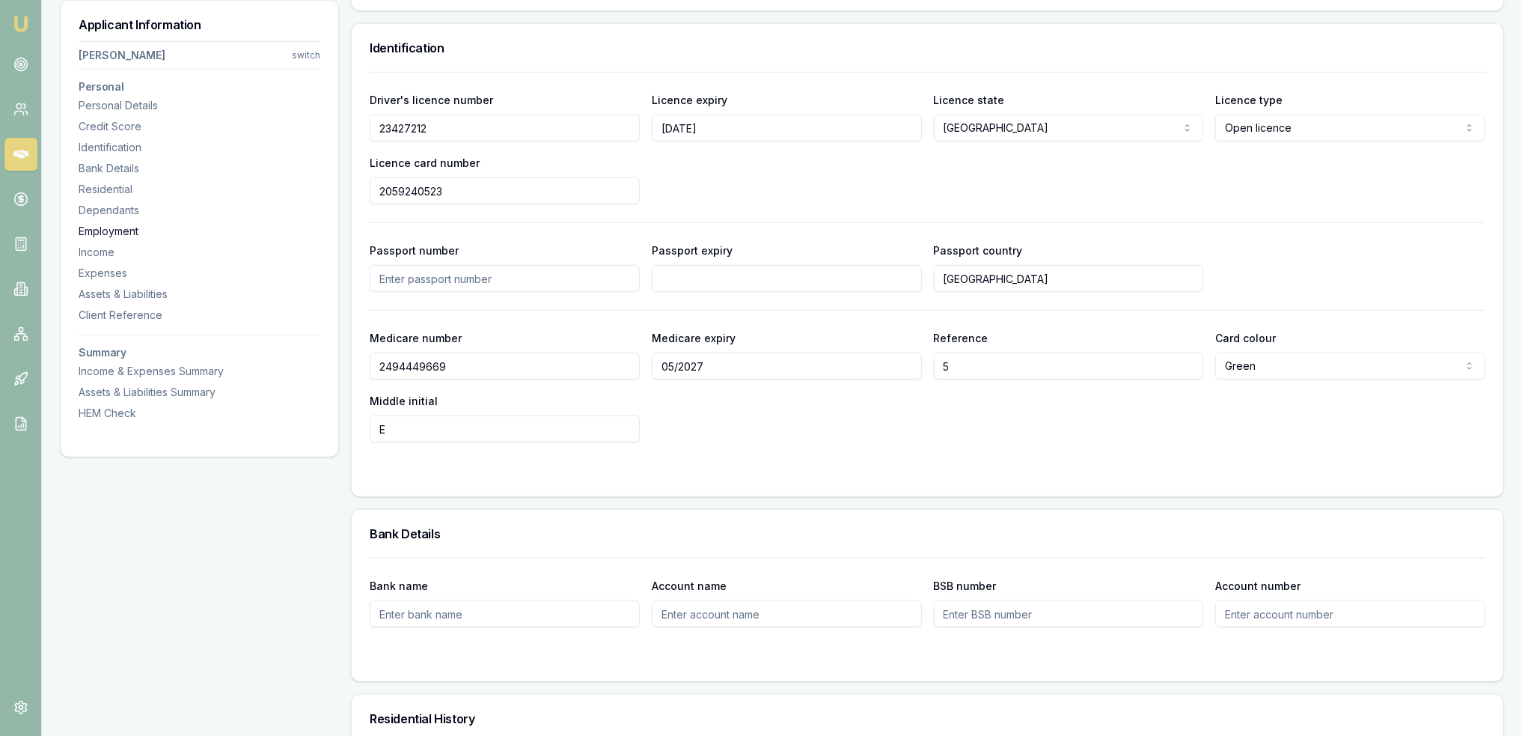
click at [102, 224] on div "Employment" at bounding box center [200, 231] width 242 height 15
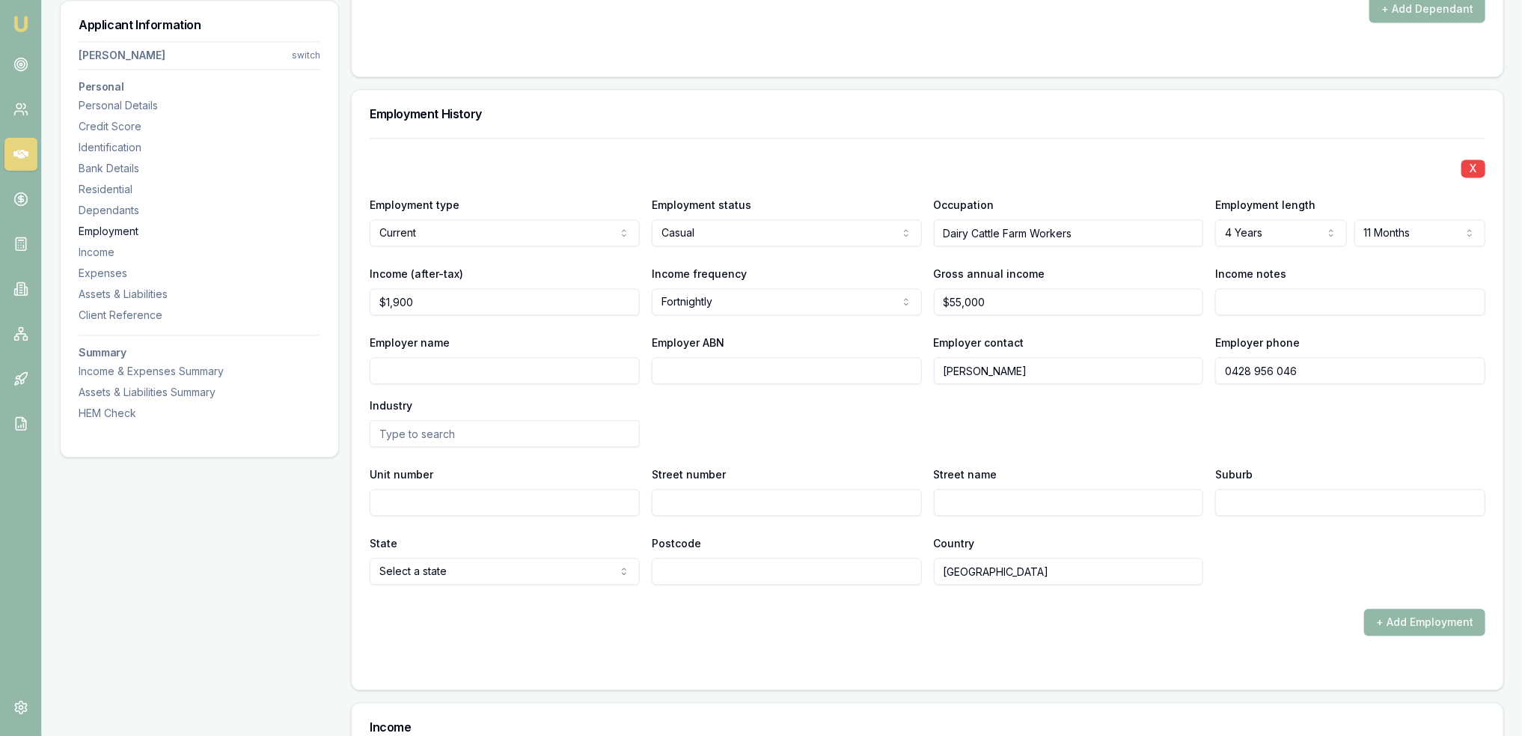
scroll to position [2271, 0]
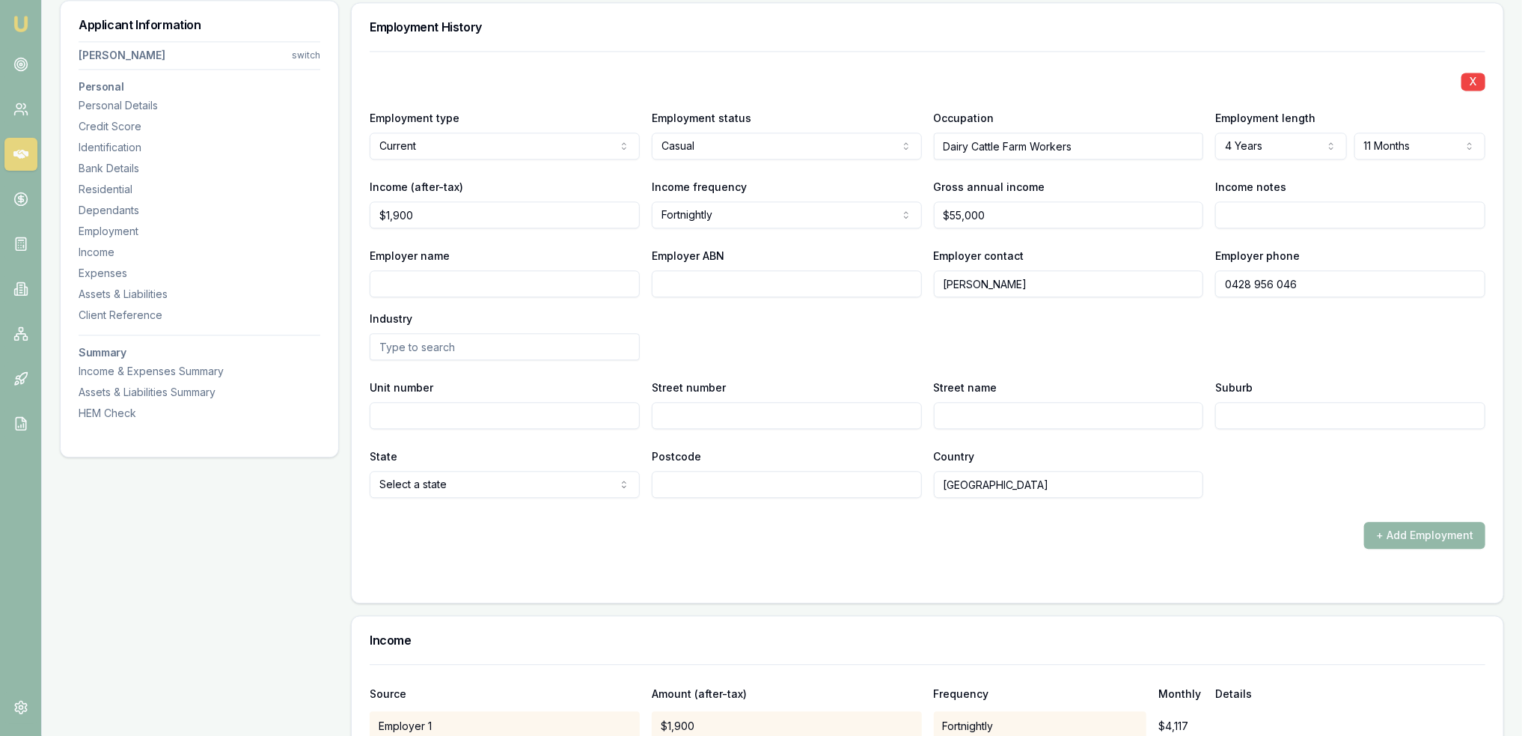
click at [444, 287] on input "Employer name" at bounding box center [505, 283] width 270 height 27
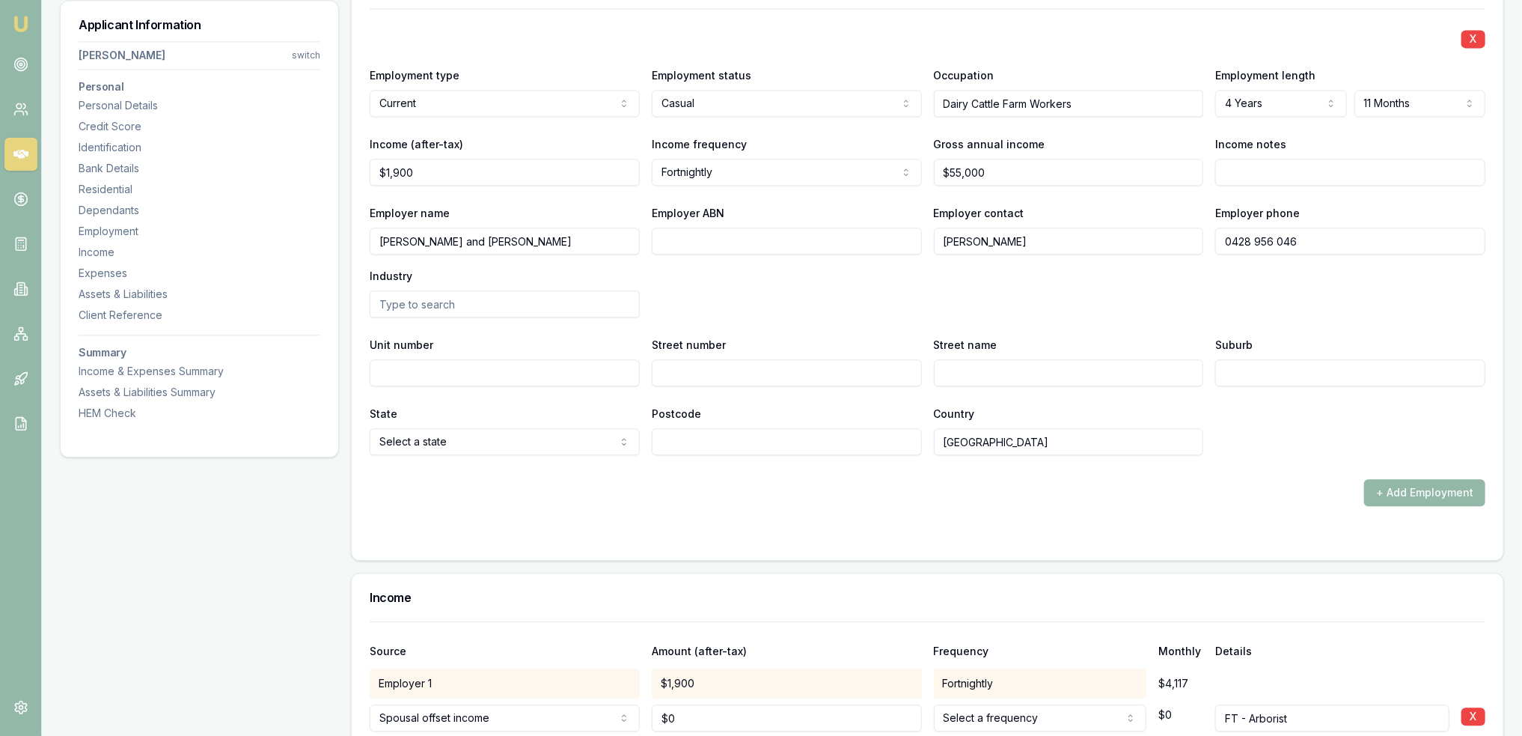
scroll to position [2346, 0]
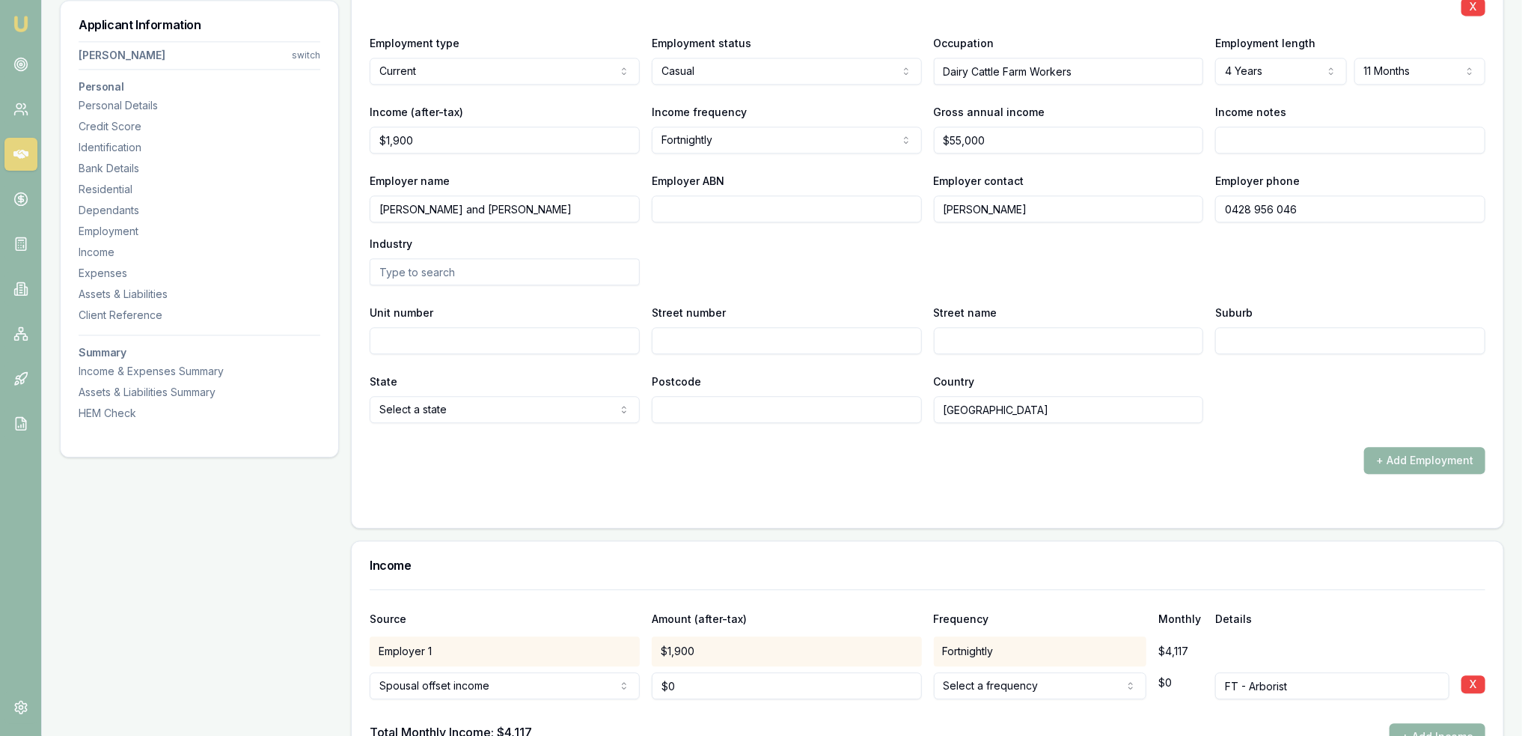
type input "G.S Marquet and J.J Marquet"
click at [821, 205] on input "Employer ABN" at bounding box center [787, 208] width 270 height 27
type input "31774410638"
click at [828, 263] on div "Employer name G.S Marquet and J.J Marquet Employer ABN 31774410638 Employer con…" at bounding box center [928, 228] width 1116 height 114
click at [691, 331] on input "Street number" at bounding box center [787, 340] width 270 height 27
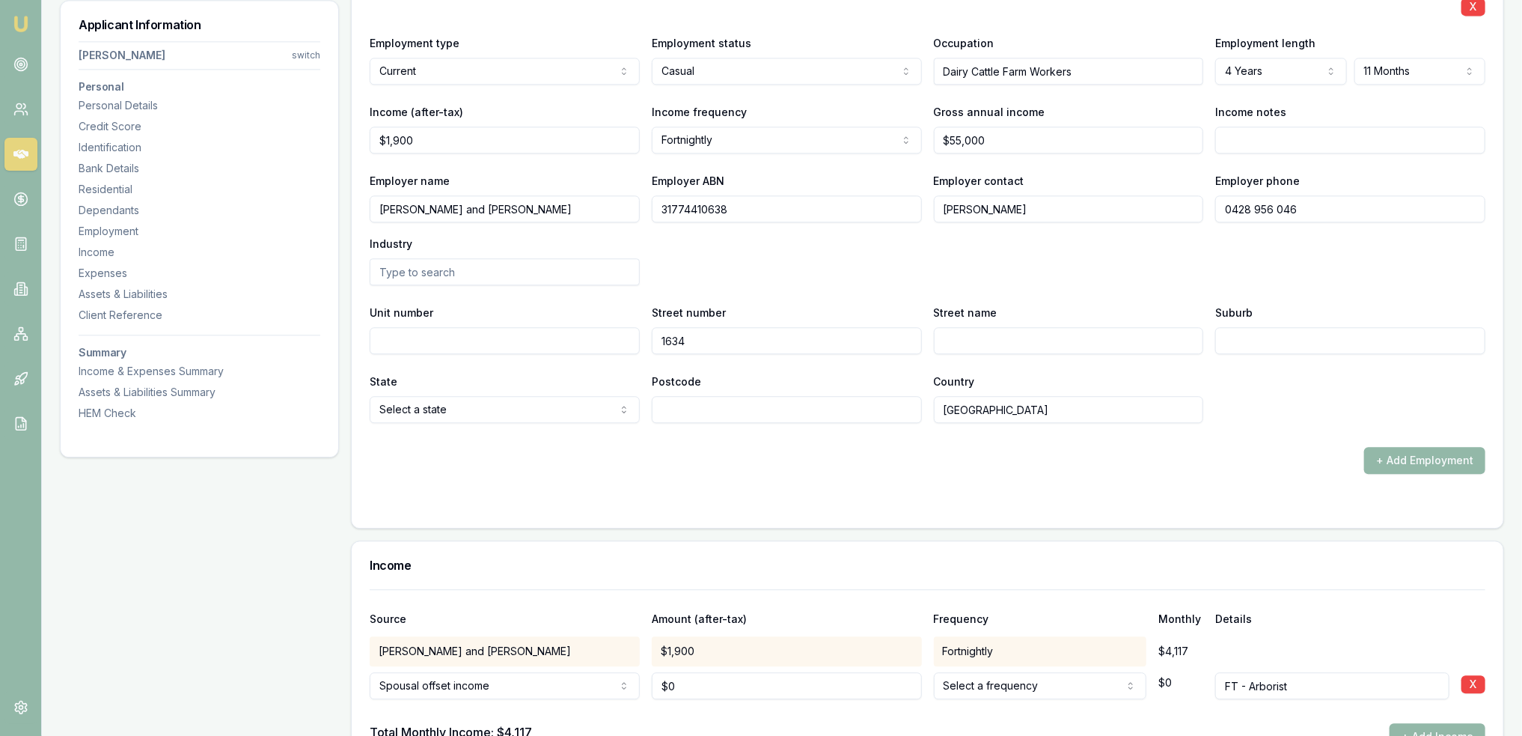
type input "1634"
type input "Dungog Rd"
type input "Wallarobba"
type input "2420"
click at [936, 493] on form "X Employment type Current Current Previous Employment status Casual Full time P…" at bounding box center [928, 242] width 1116 height 533
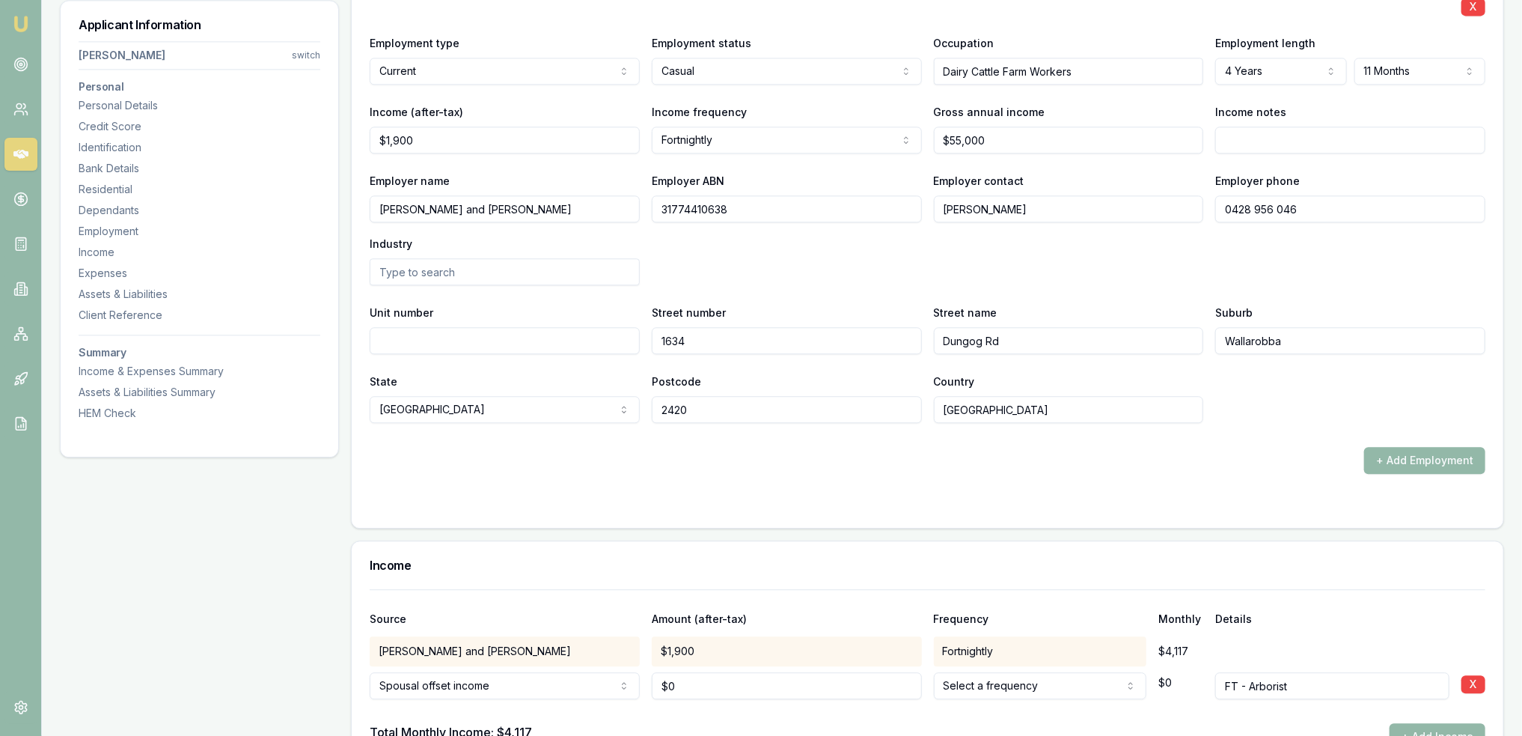
click at [590, 275] on input "text" at bounding box center [505, 271] width 270 height 27
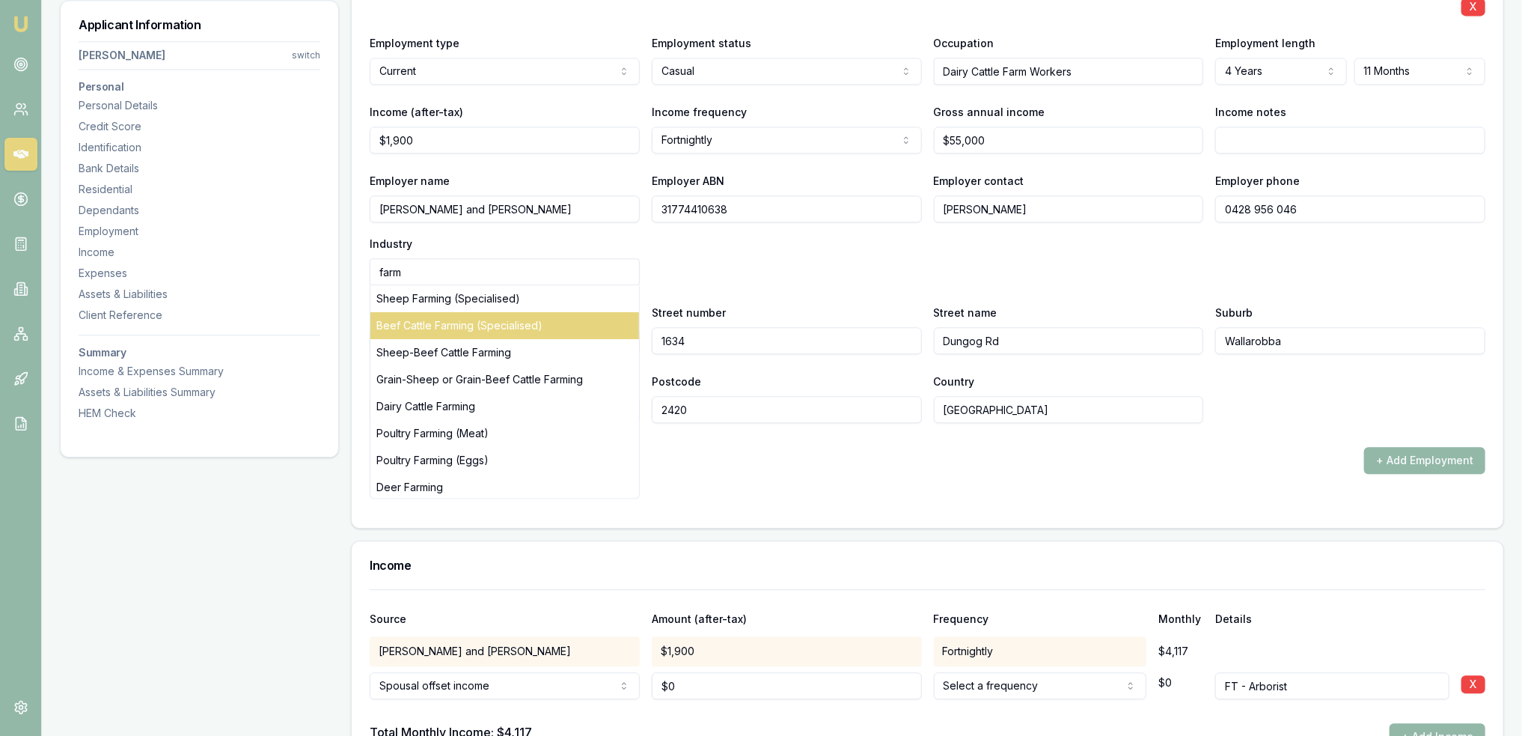
click at [483, 325] on div "Beef Cattle Farming (Specialised)" at bounding box center [504, 325] width 269 height 27
type input "Beef Cattle Farming (Specialised)"
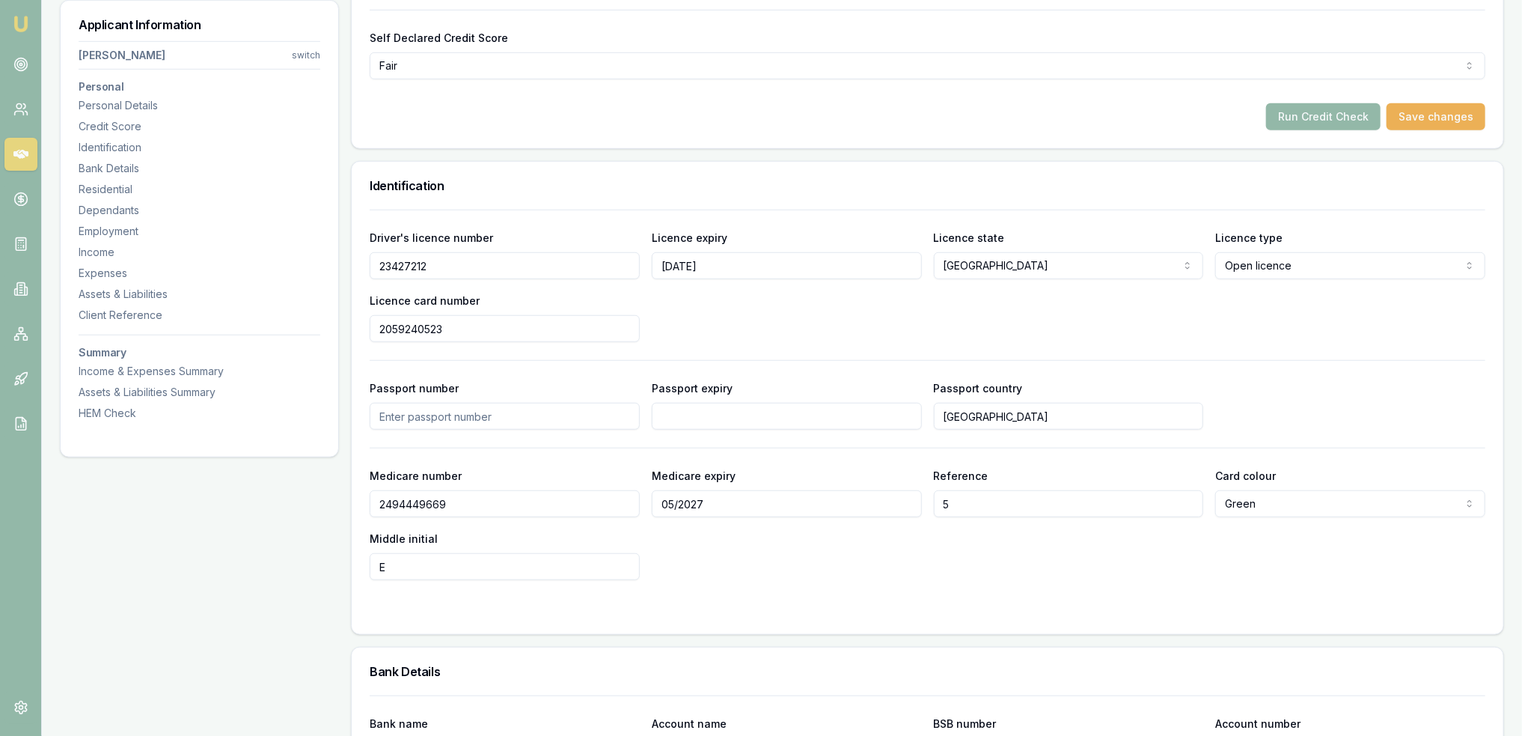
scroll to position [0, 0]
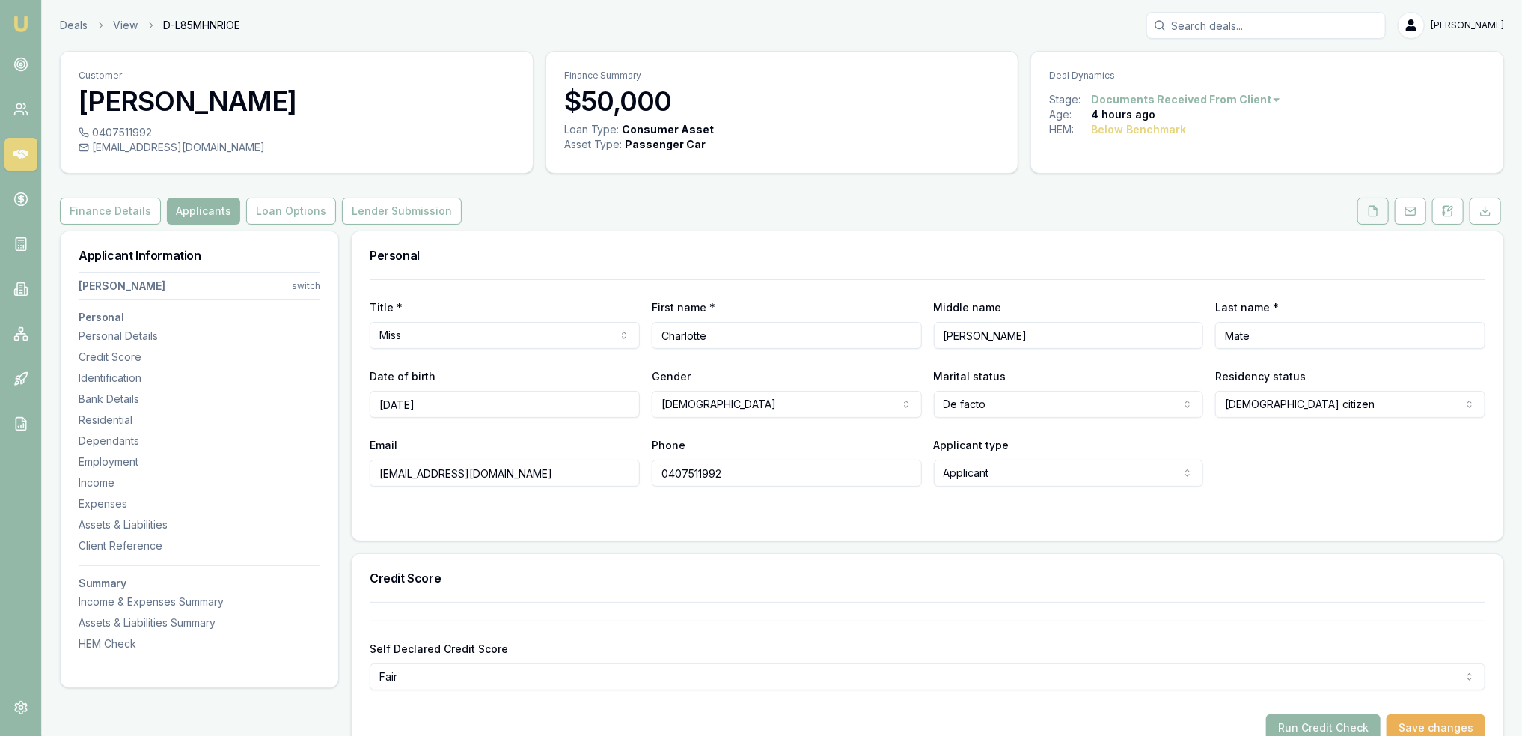
click at [1377, 214] on icon at bounding box center [1373, 211] width 12 height 12
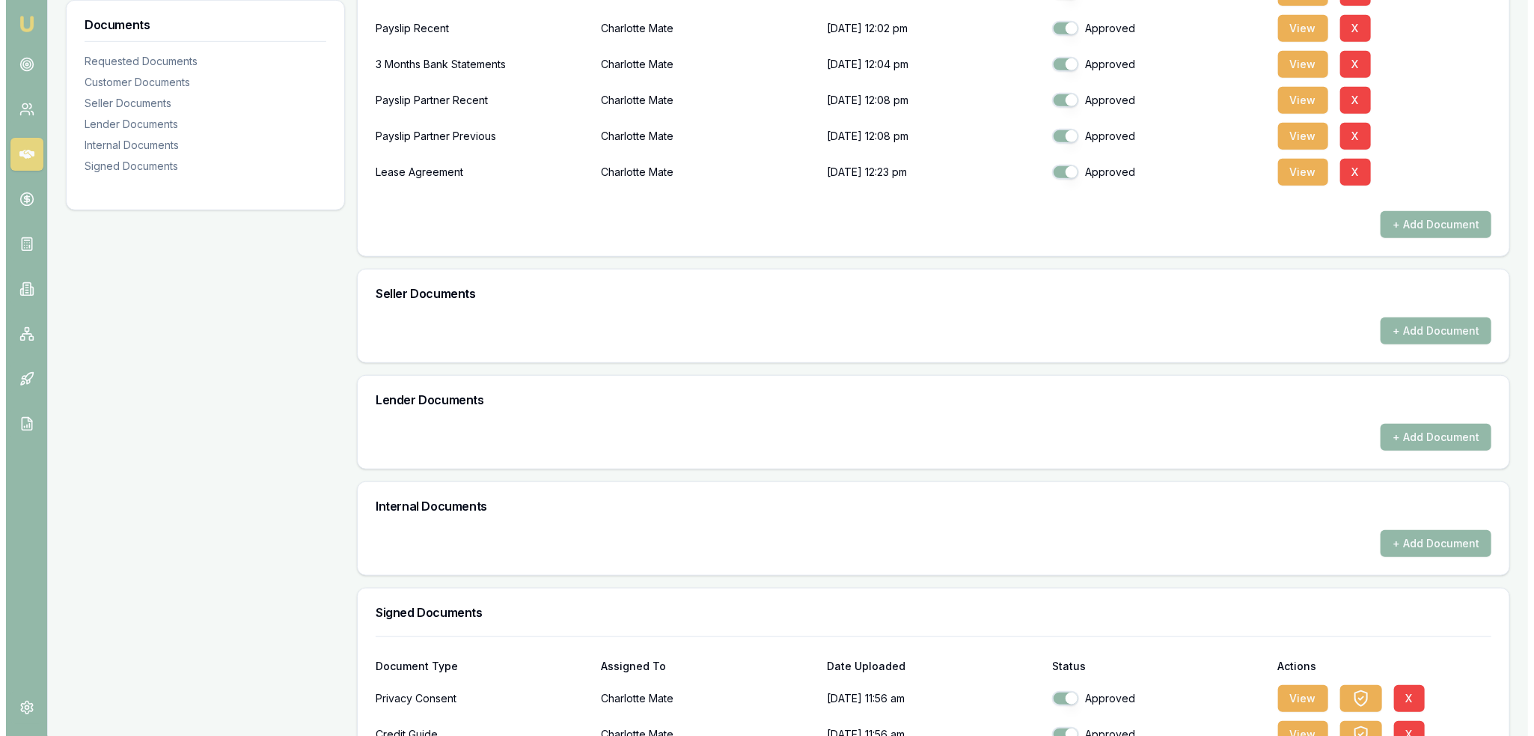
scroll to position [748, 0]
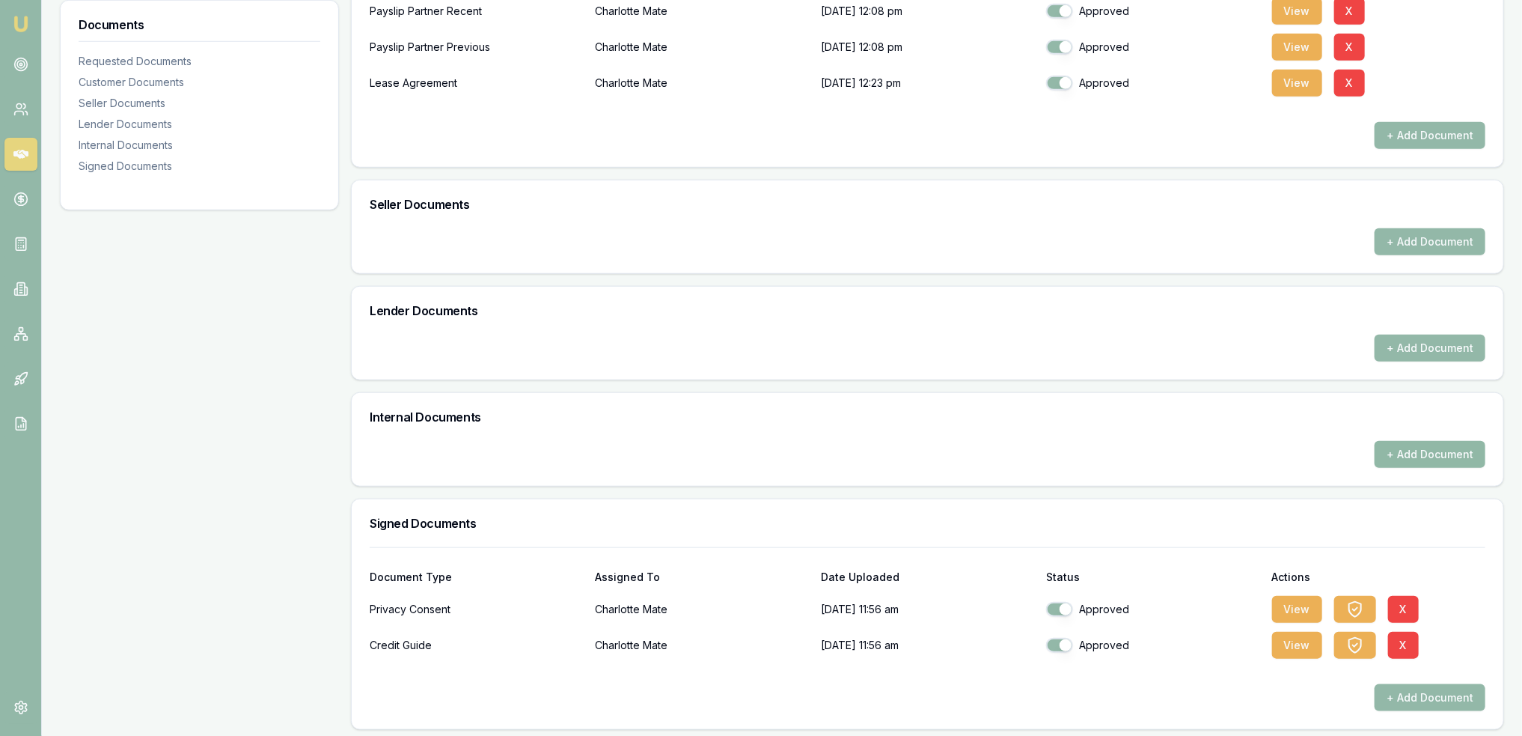
click at [1422, 446] on button "+ Add Document" at bounding box center [1429, 454] width 111 height 27
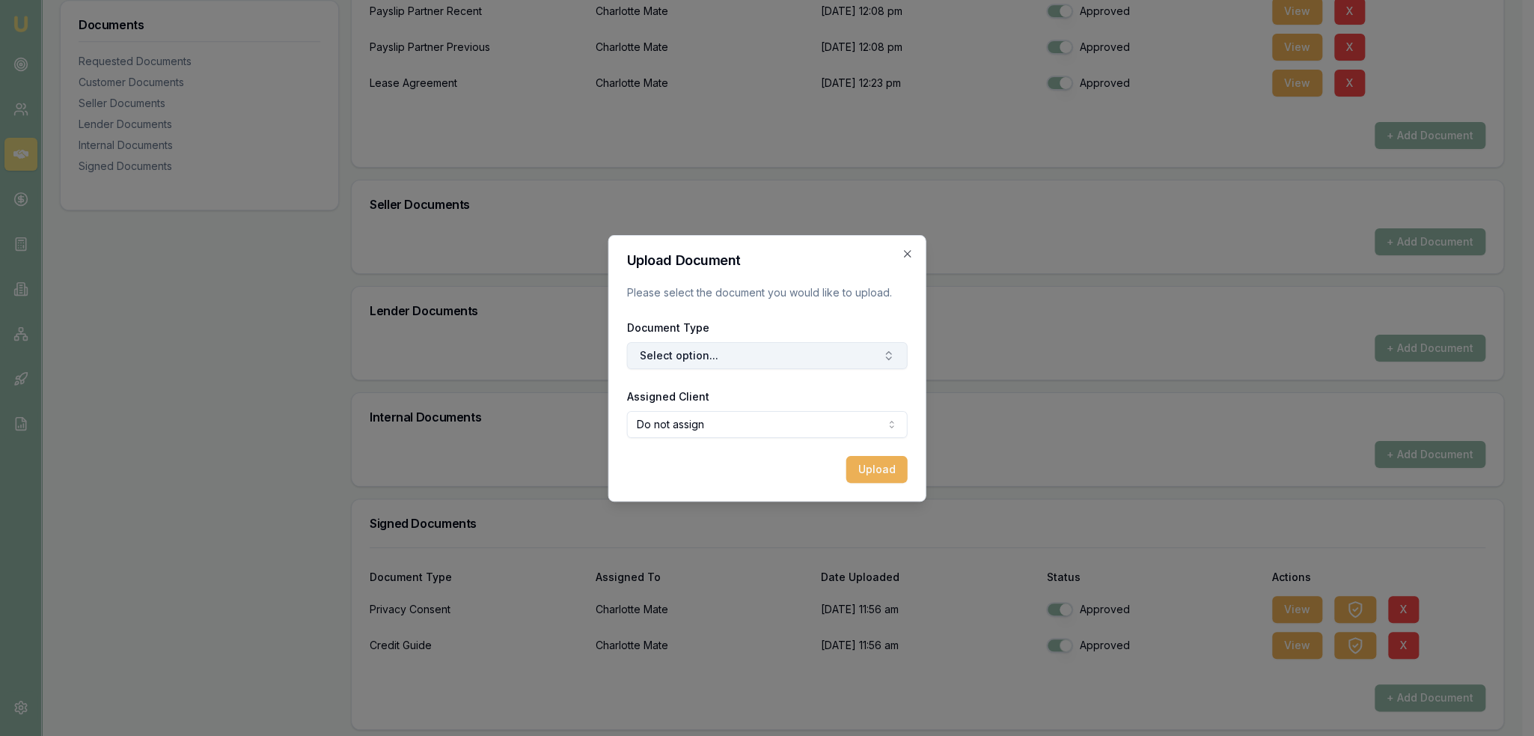
click at [757, 350] on button "Select option..." at bounding box center [767, 355] width 281 height 27
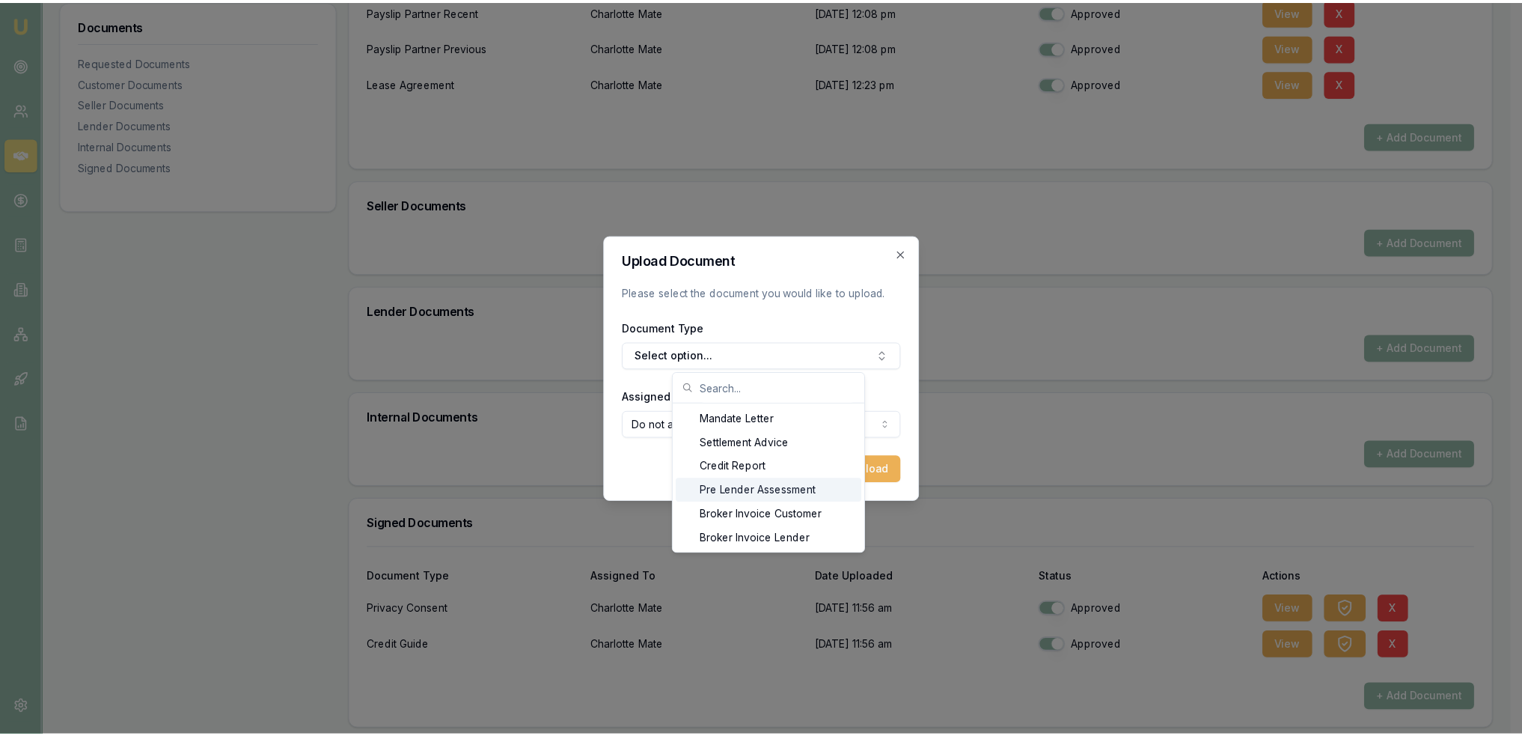
scroll to position [24, 0]
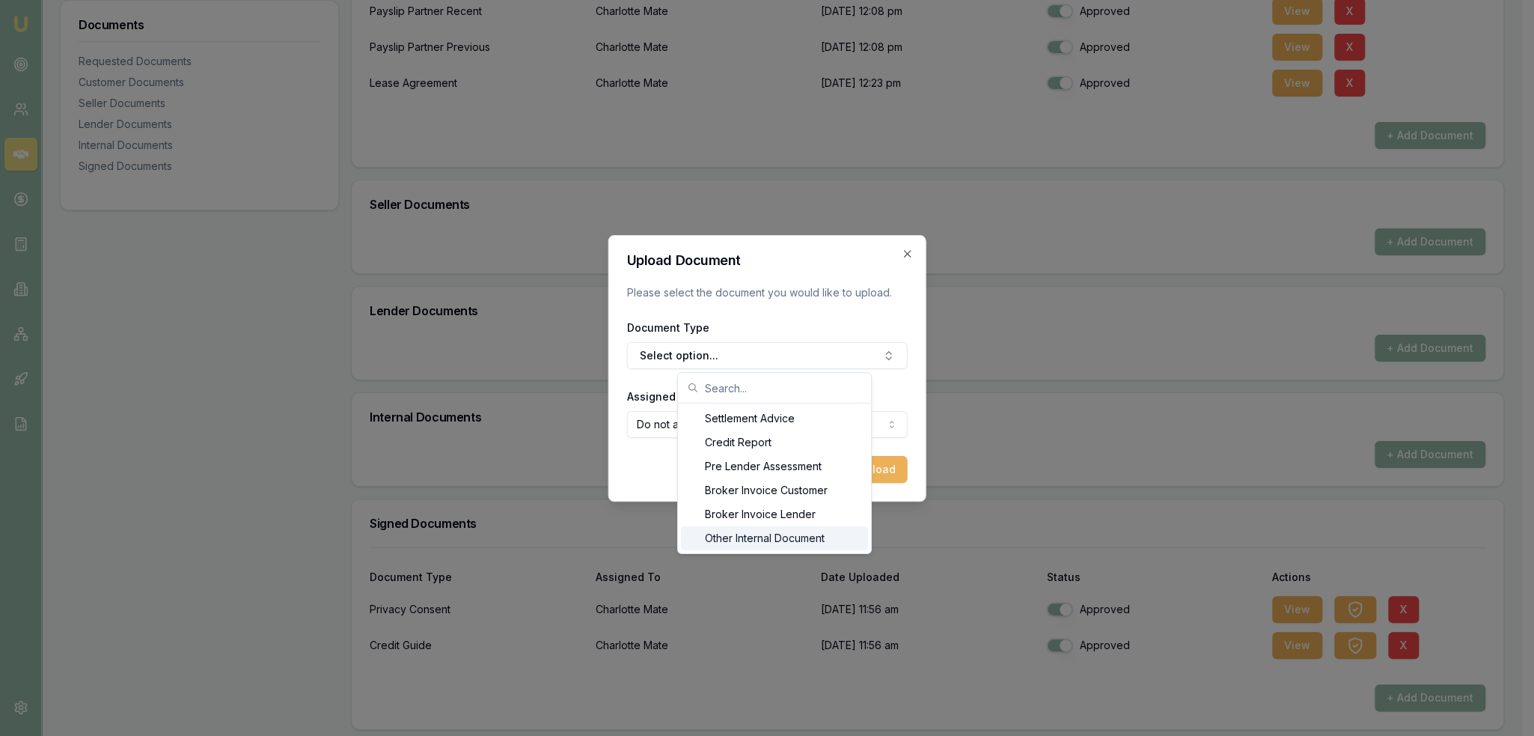
click at [792, 535] on div "Other Internal Document" at bounding box center [774, 538] width 187 height 24
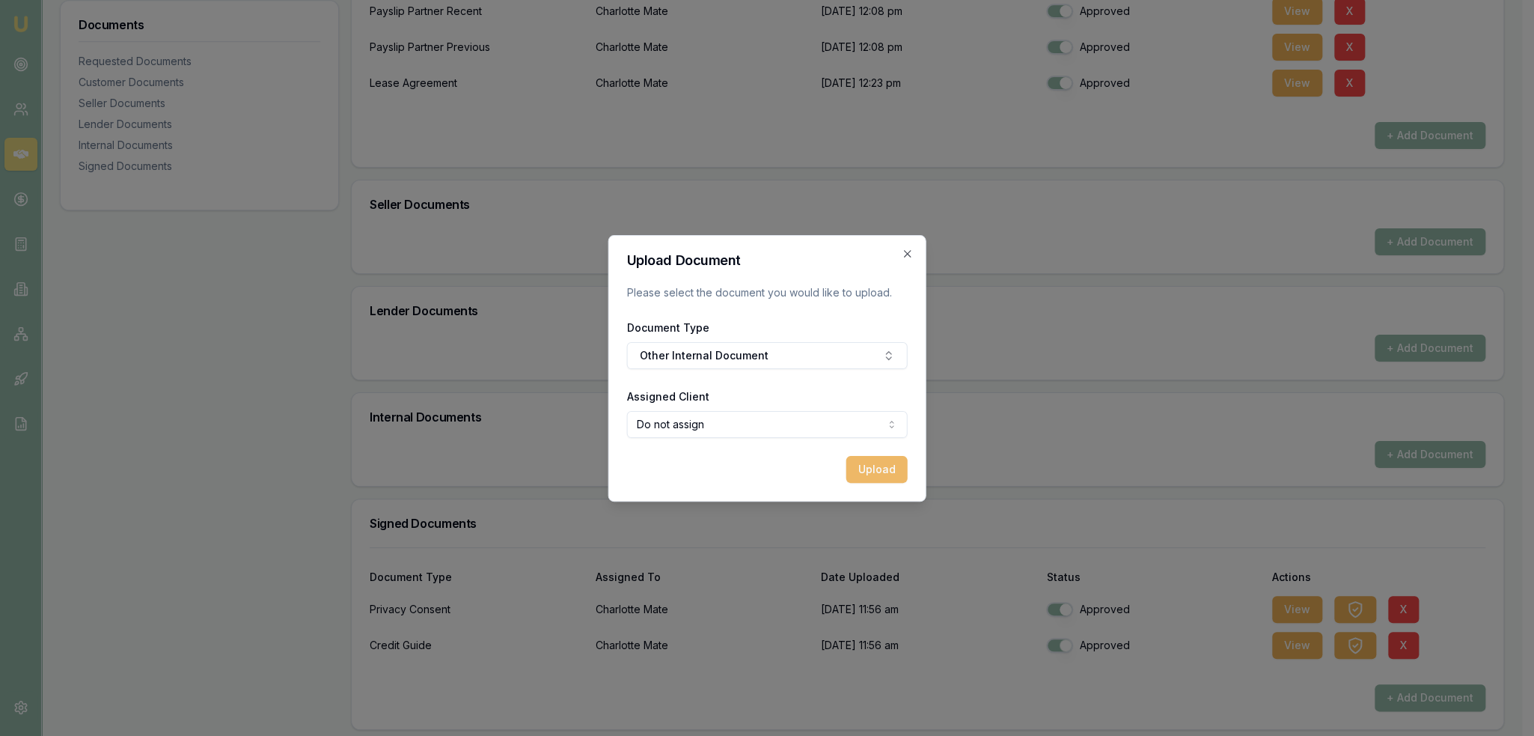
click at [859, 468] on button "Upload" at bounding box center [876, 469] width 61 height 27
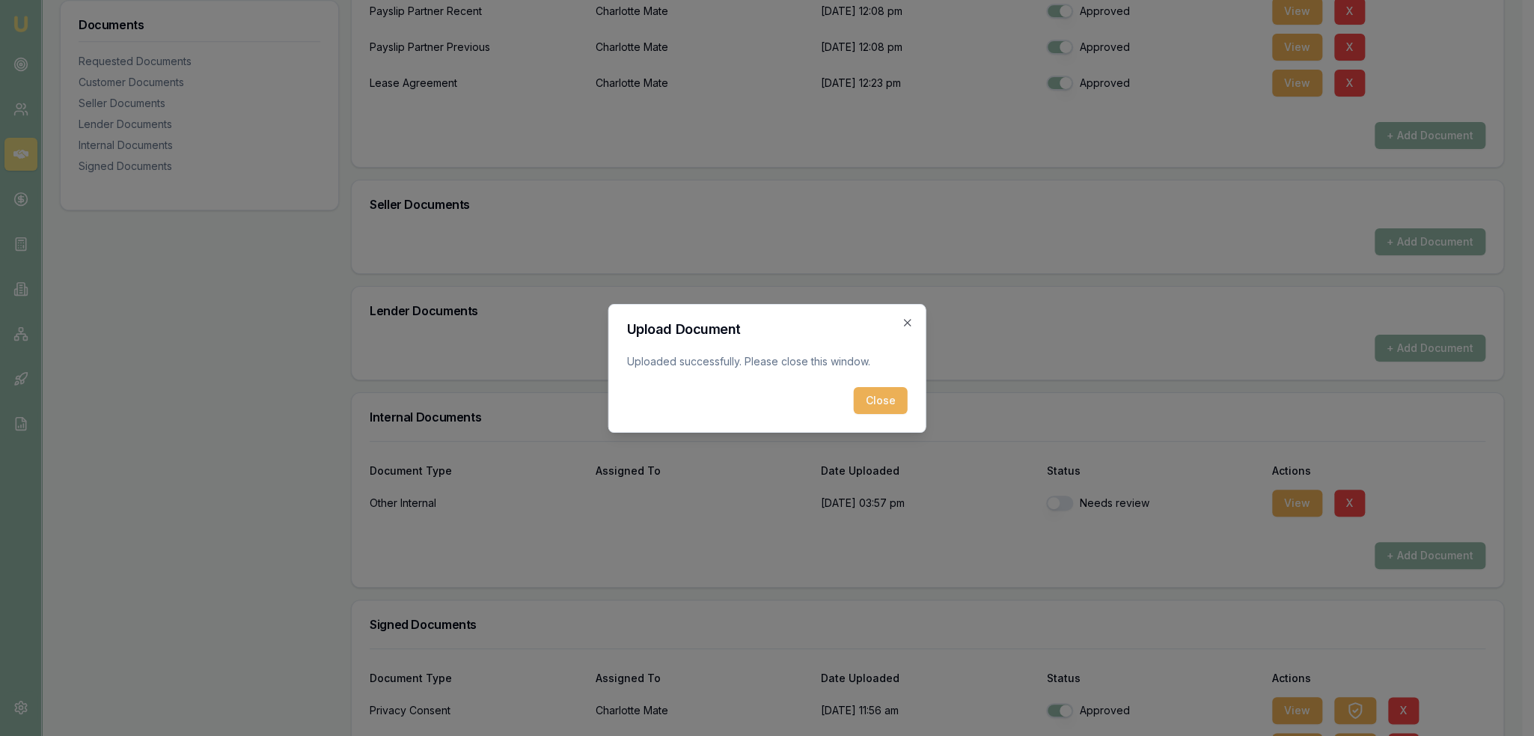
click at [884, 398] on button "Close" at bounding box center [881, 400] width 54 height 27
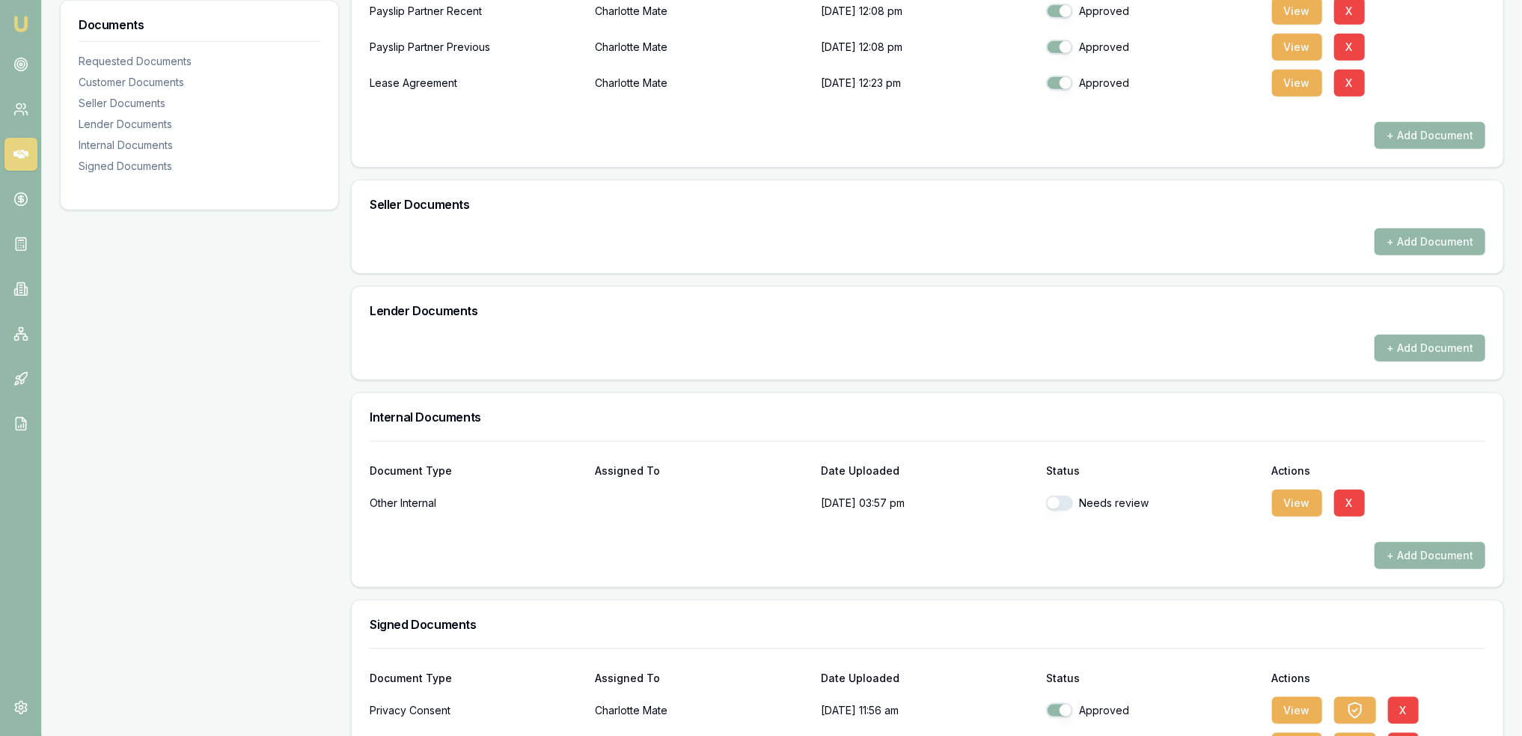
click at [1059, 500] on button "button" at bounding box center [1059, 502] width 27 height 15
checkbox input "true"
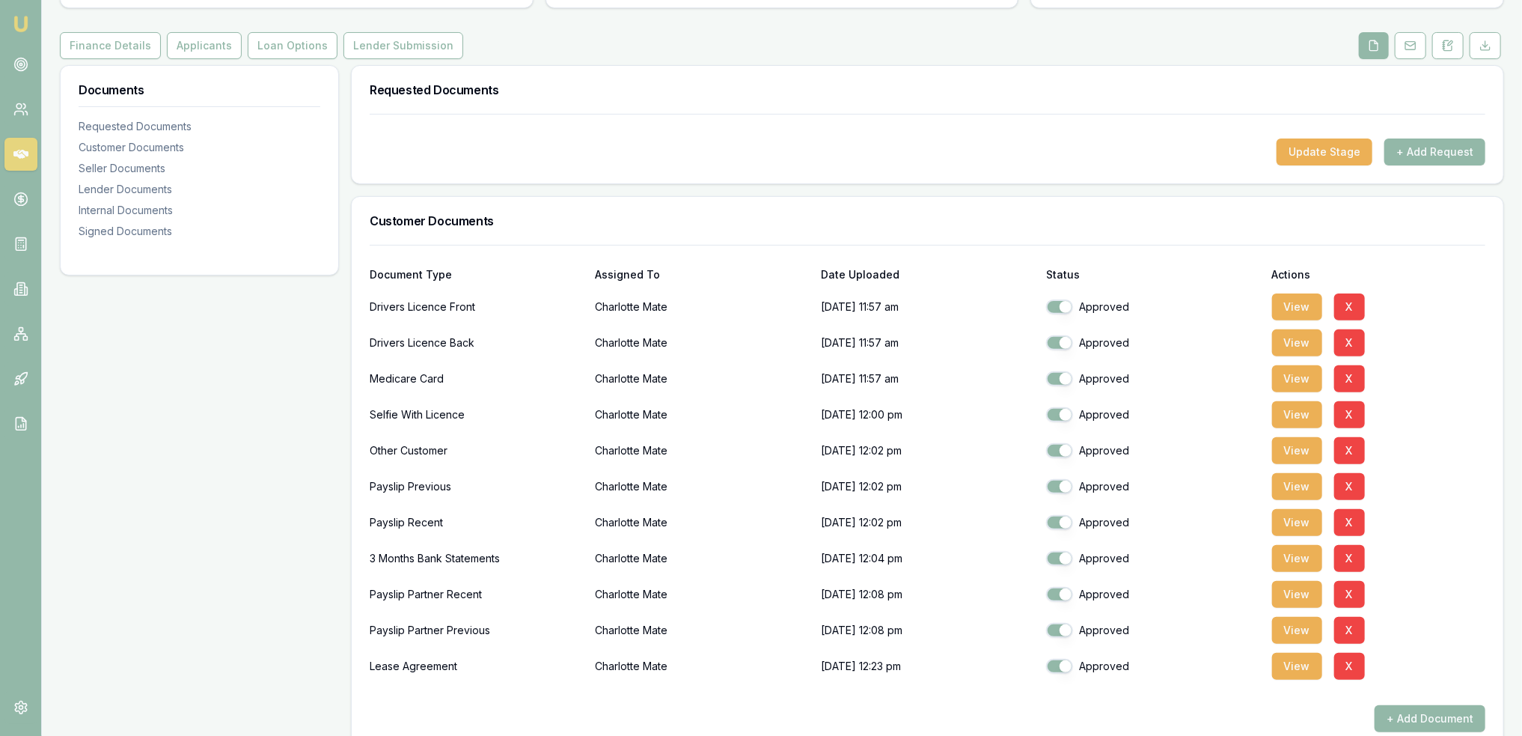
scroll to position [0, 0]
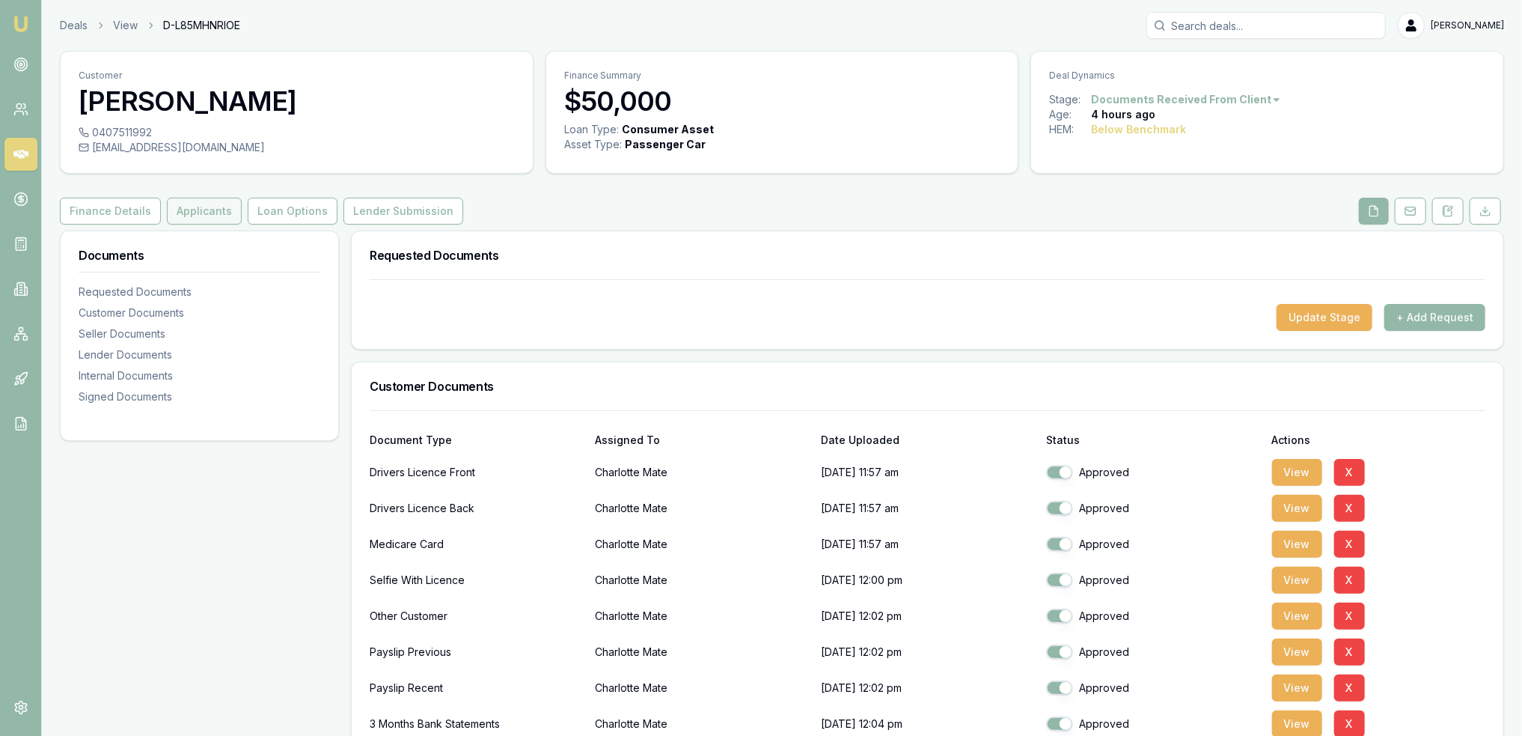
click at [180, 206] on button "Applicants" at bounding box center [204, 211] width 75 height 27
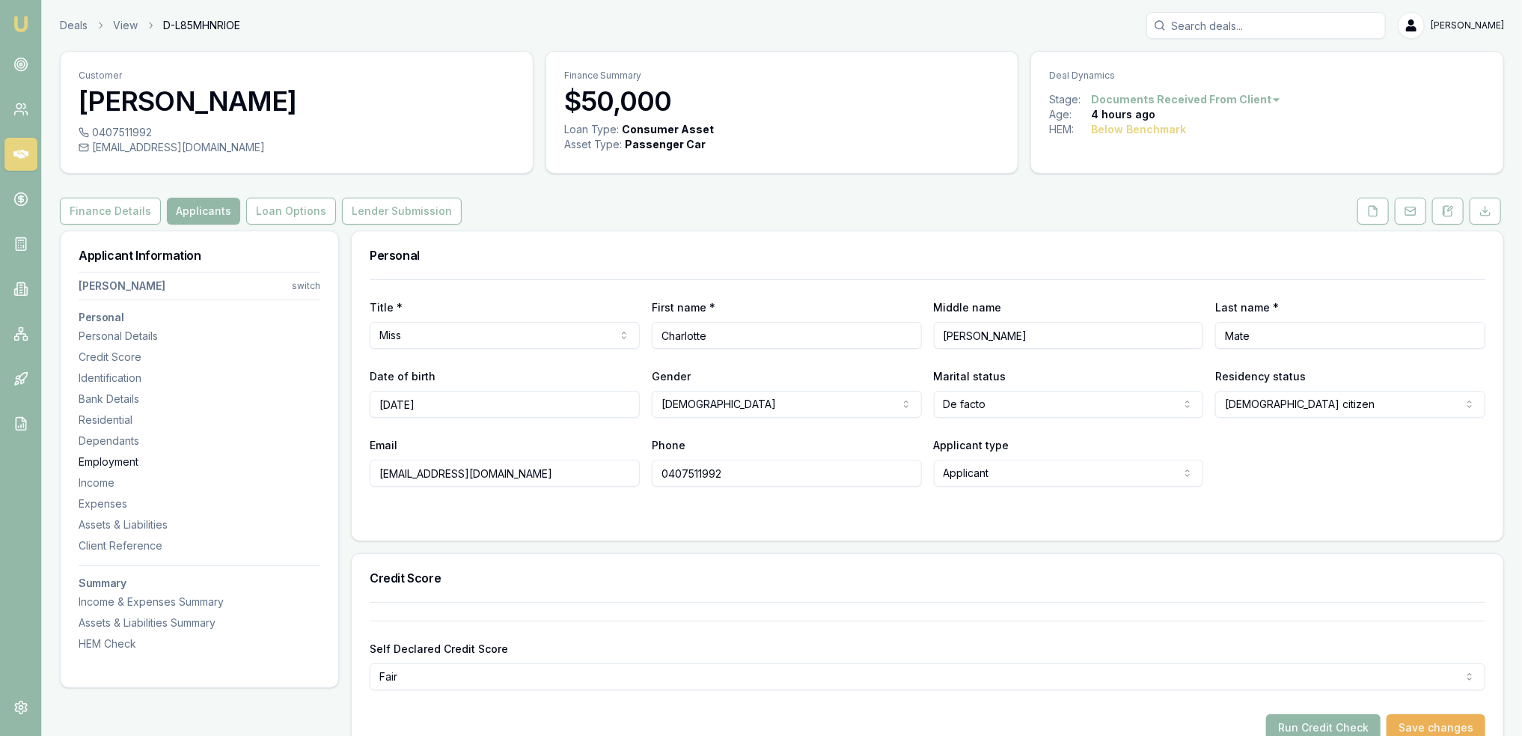
click at [108, 456] on div "Employment" at bounding box center [200, 461] width 242 height 15
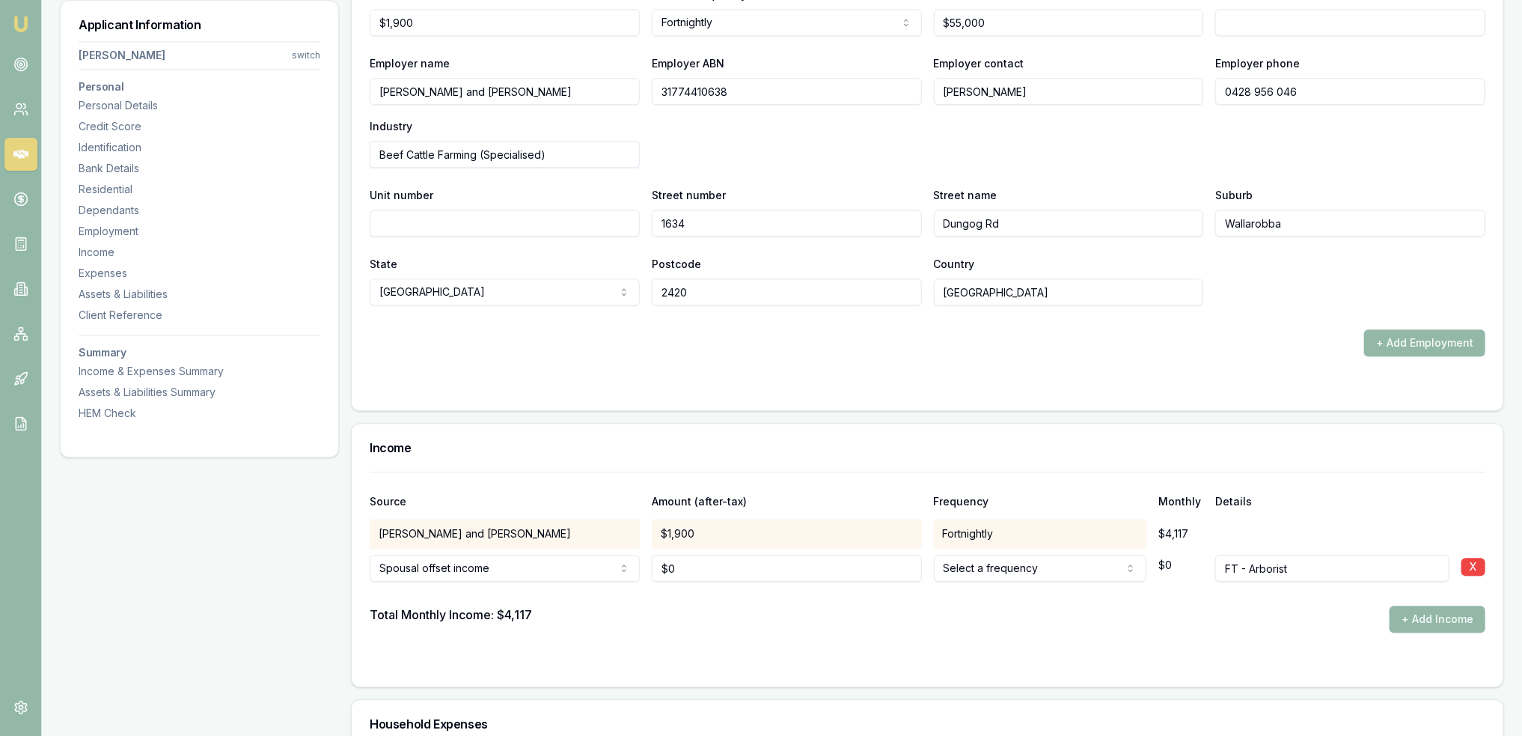
scroll to position [2196, 0]
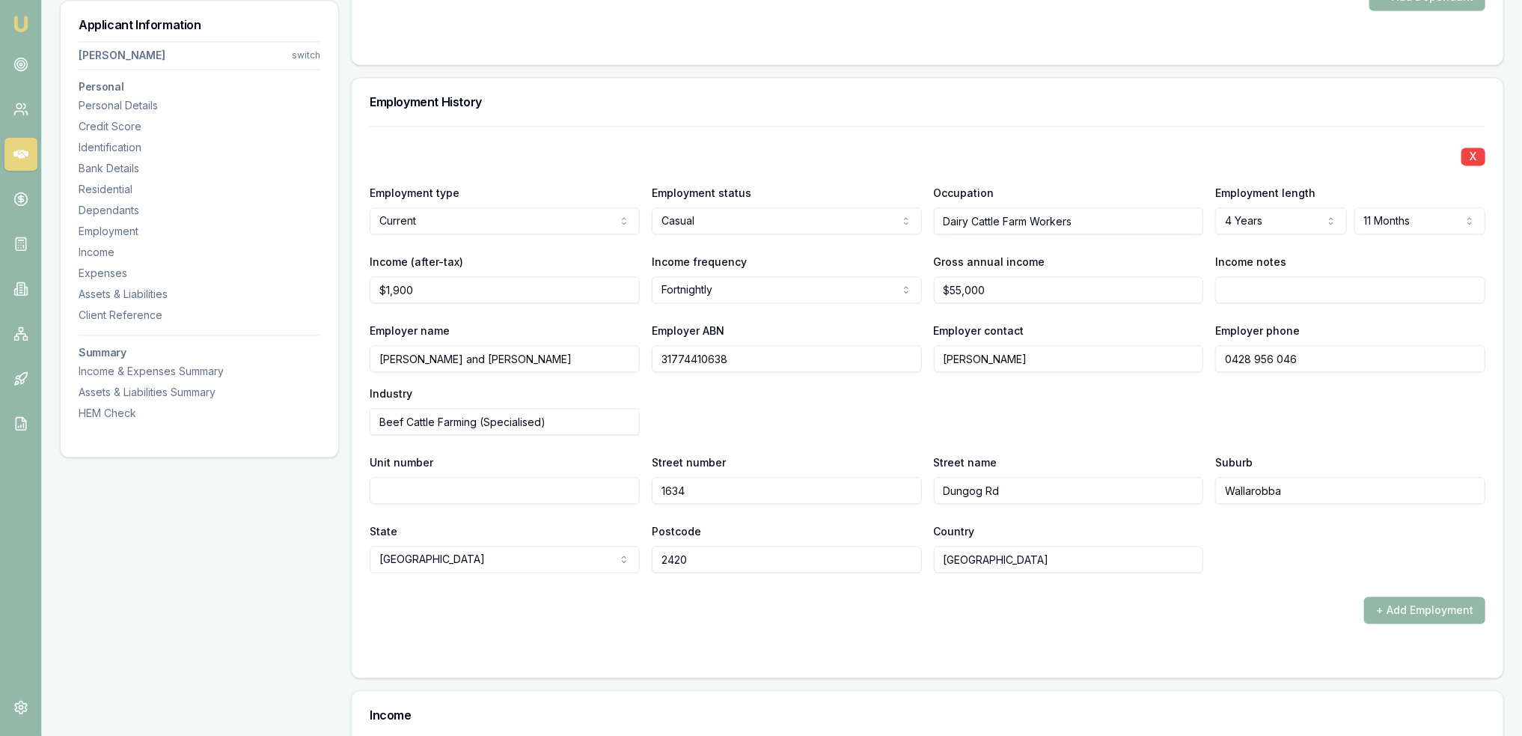
click at [485, 288] on input "$1,900" at bounding box center [505, 289] width 270 height 27
drag, startPoint x: 423, startPoint y: 284, endPoint x: 320, endPoint y: 364, distance: 131.1
type input "$6,002"
select select "MONTHLY"
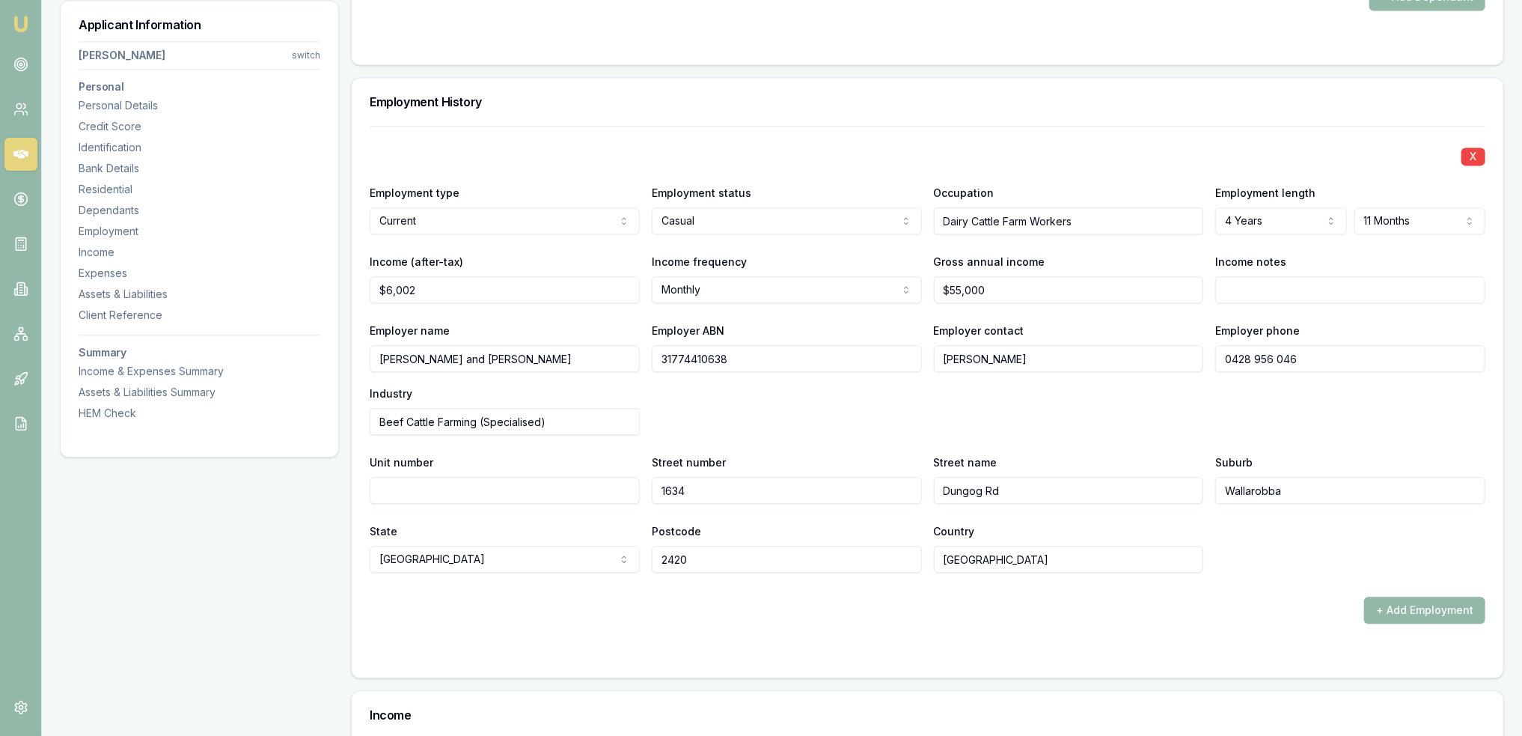
type input "55000"
click at [844, 284] on div "Income (after-tax) $6,002 Income frequency Monthly Weekly Fortnightly Monthly Q…" at bounding box center [928, 277] width 1116 height 51
type input "$92,416"
type input "based on YTD"
click at [1365, 403] on div "Employer name G.S Marquet and J.J Marquet Employer ABN 31774410638 Employer con…" at bounding box center [928, 378] width 1116 height 114
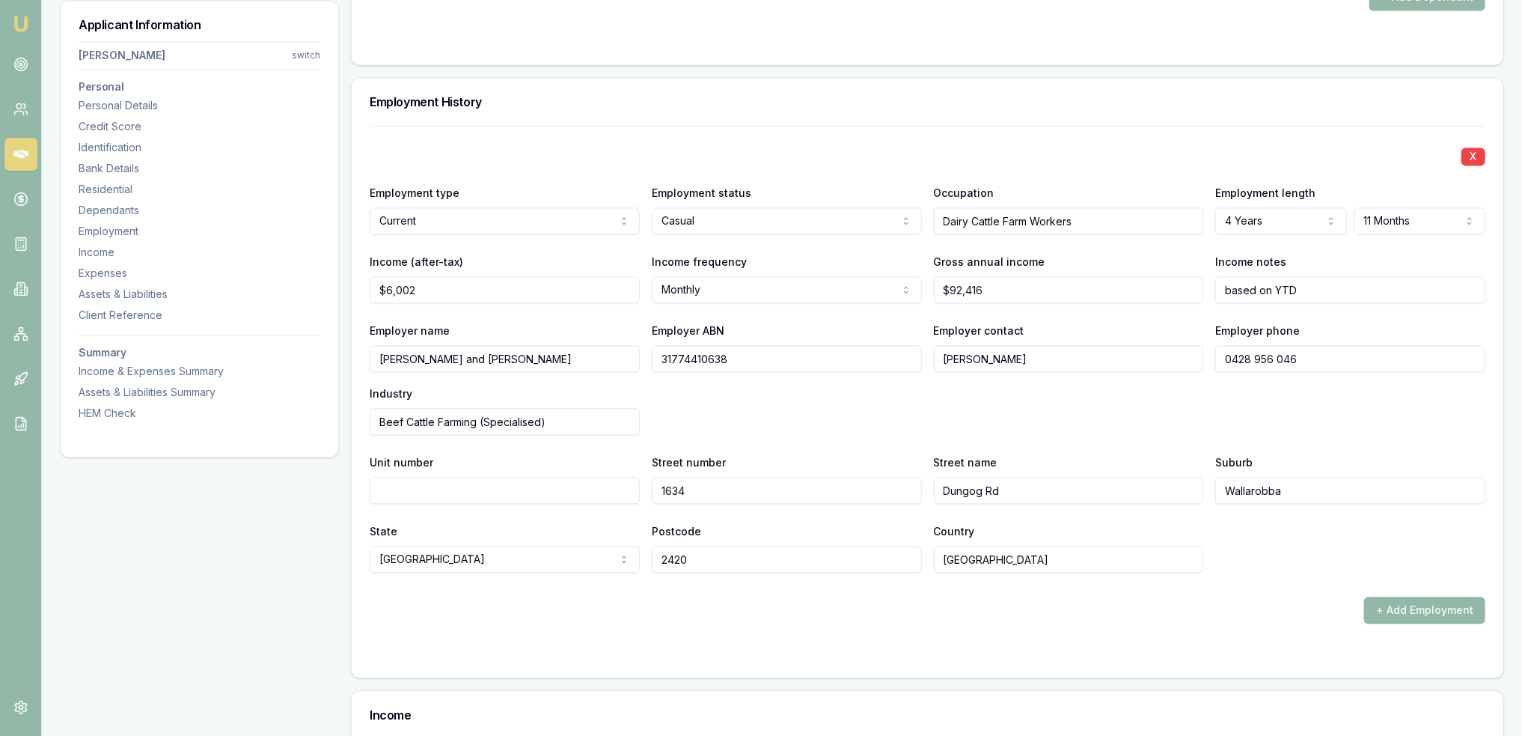
click at [1149, 607] on div "+ Add Employment" at bounding box center [928, 609] width 1116 height 27
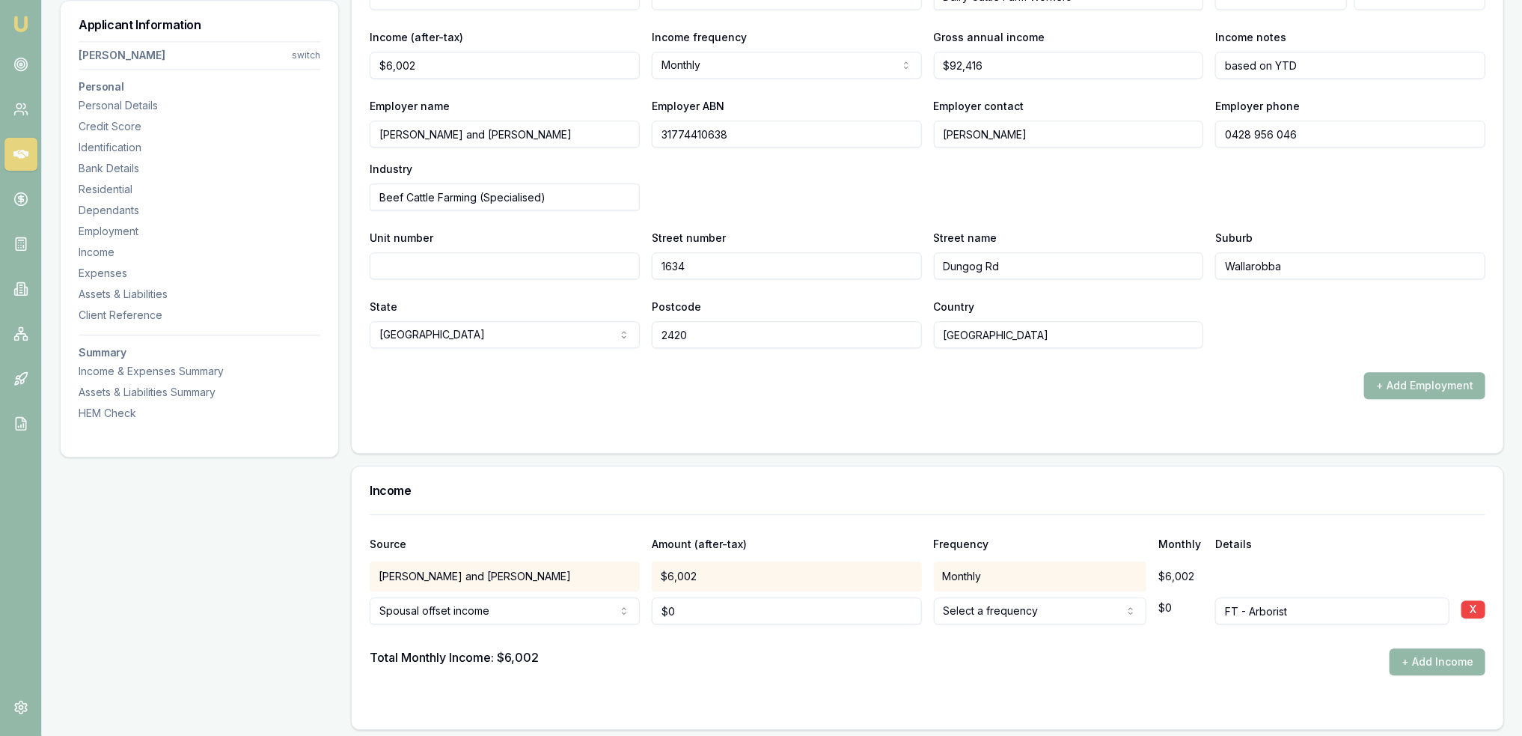
scroll to position [2570, 0]
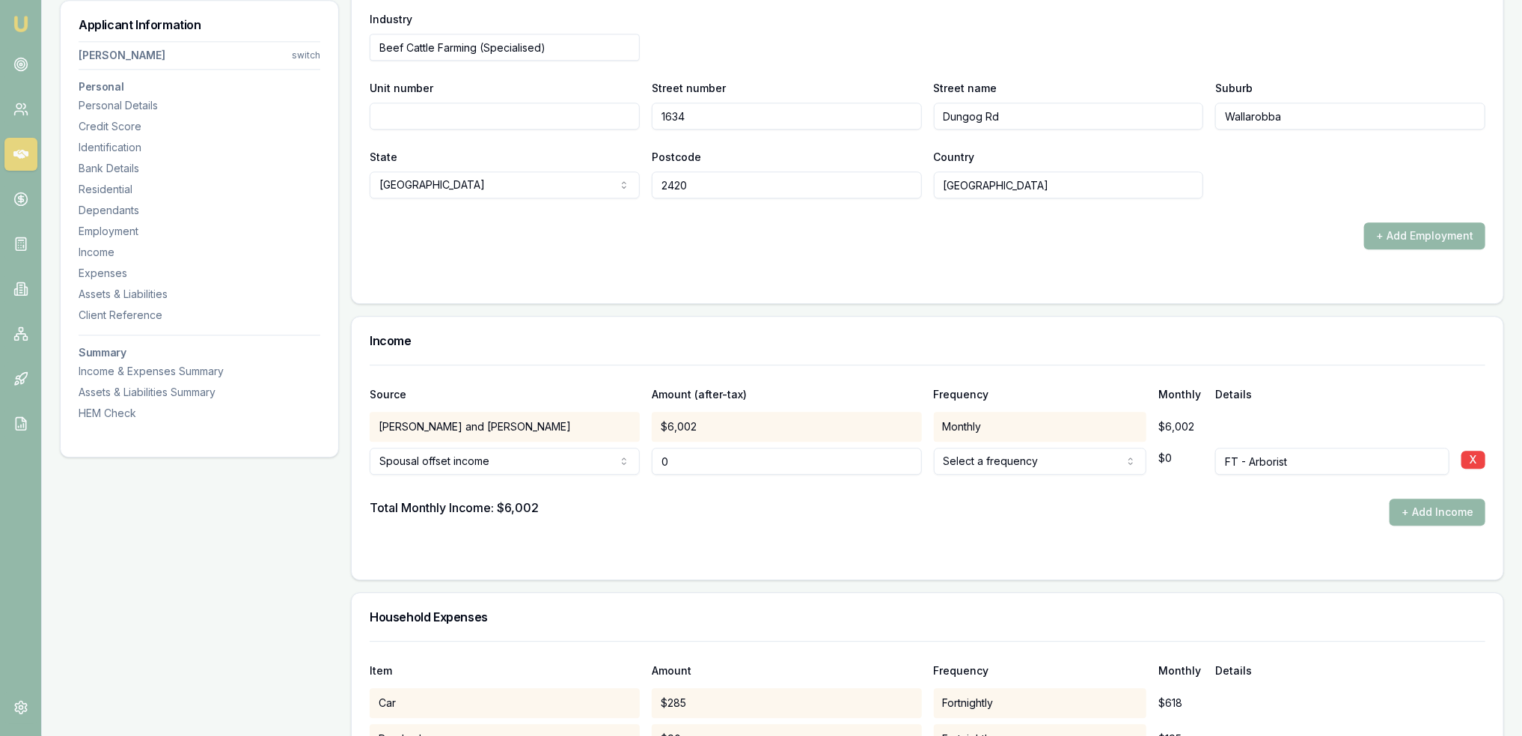
click at [842, 459] on input "0" at bounding box center [787, 460] width 270 height 27
drag, startPoint x: 709, startPoint y: 456, endPoint x: 643, endPoint y: 452, distance: 65.9
click at [643, 452] on div "Spousal offset income Spousal offset income Rental Shares Interest Centrelink F…" at bounding box center [928, 457] width 1116 height 33
type input "$8,920"
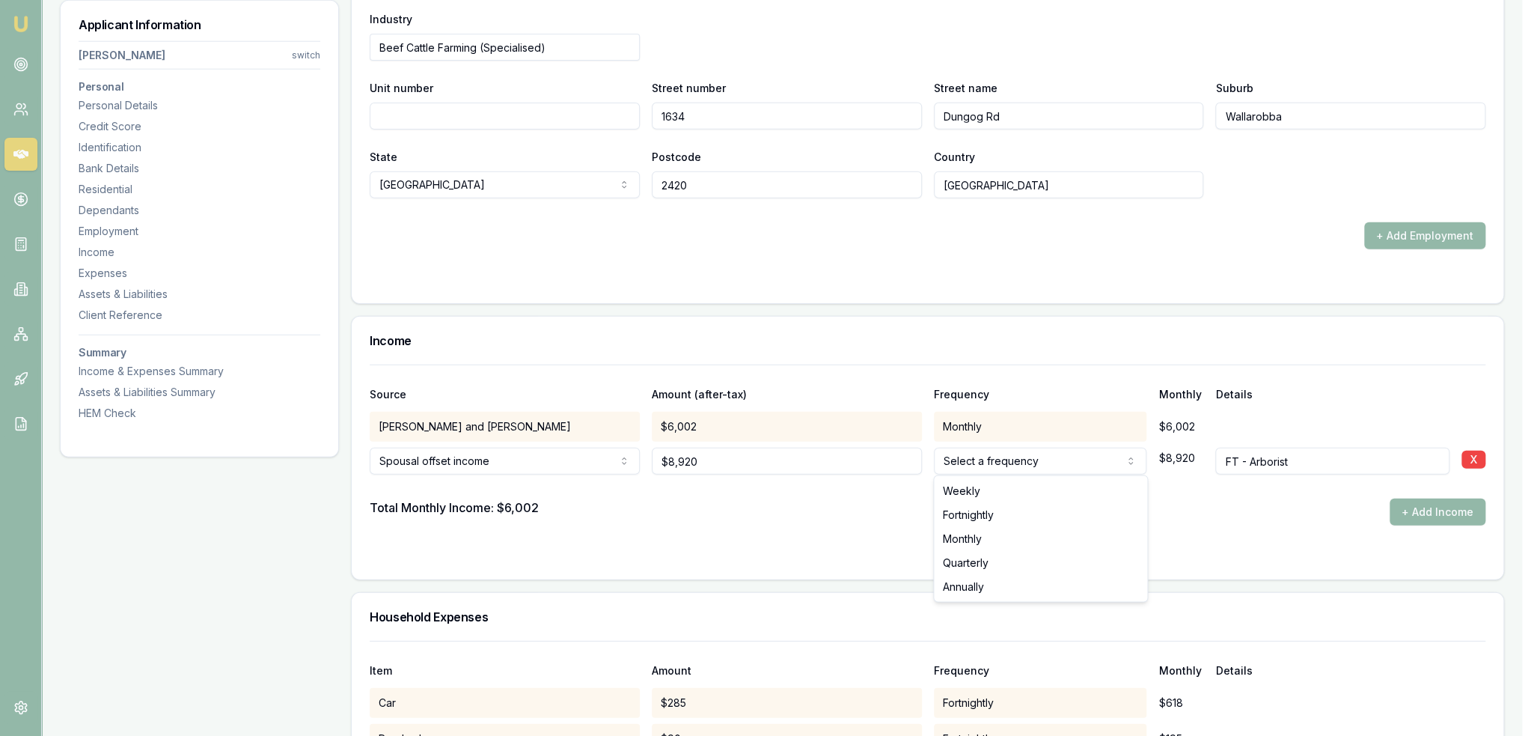
select select "MONTHLY"
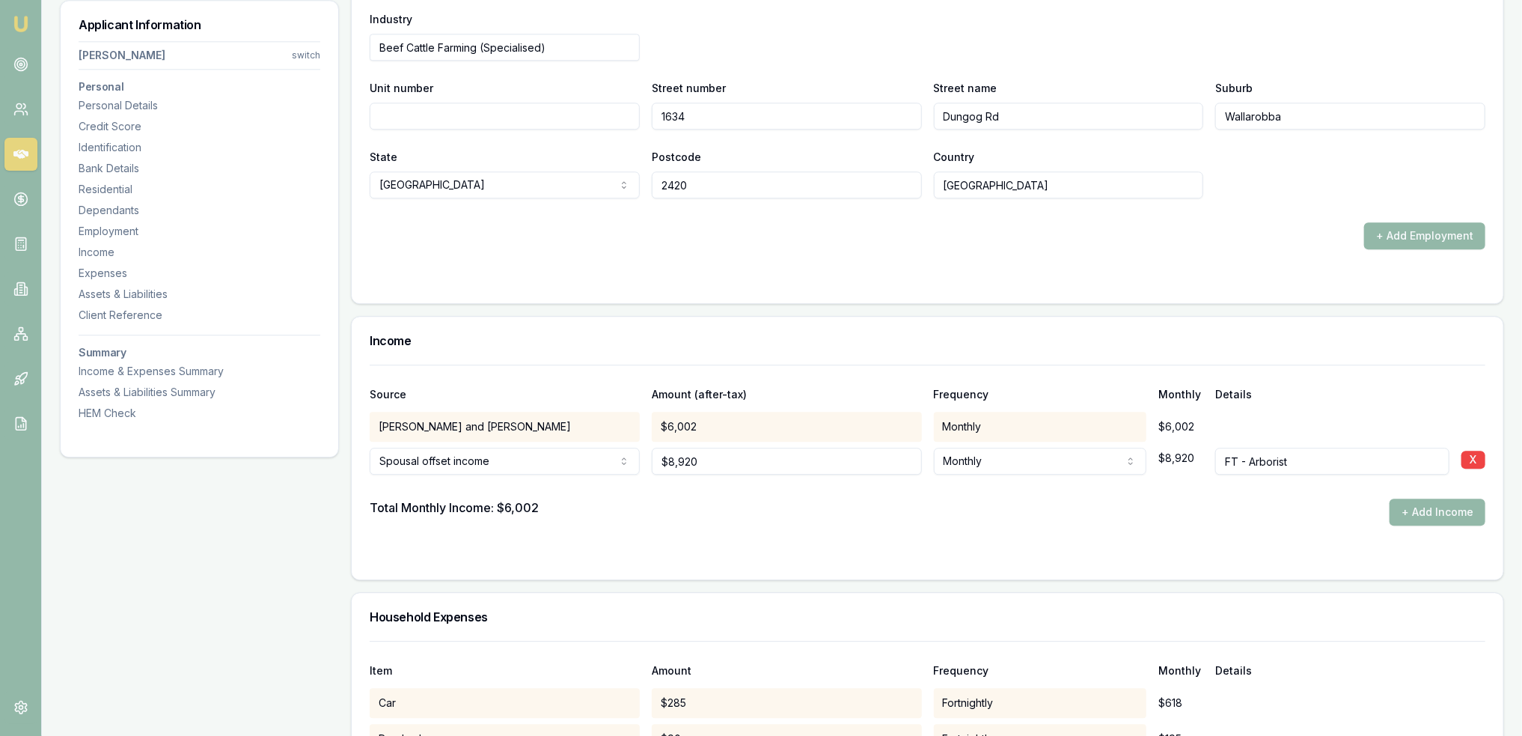
click at [1264, 539] on form "Source Amount (after-tax) Frequency Monthly Details G.S Marquet and J.J Marquet…" at bounding box center [928, 462] width 1116 height 197
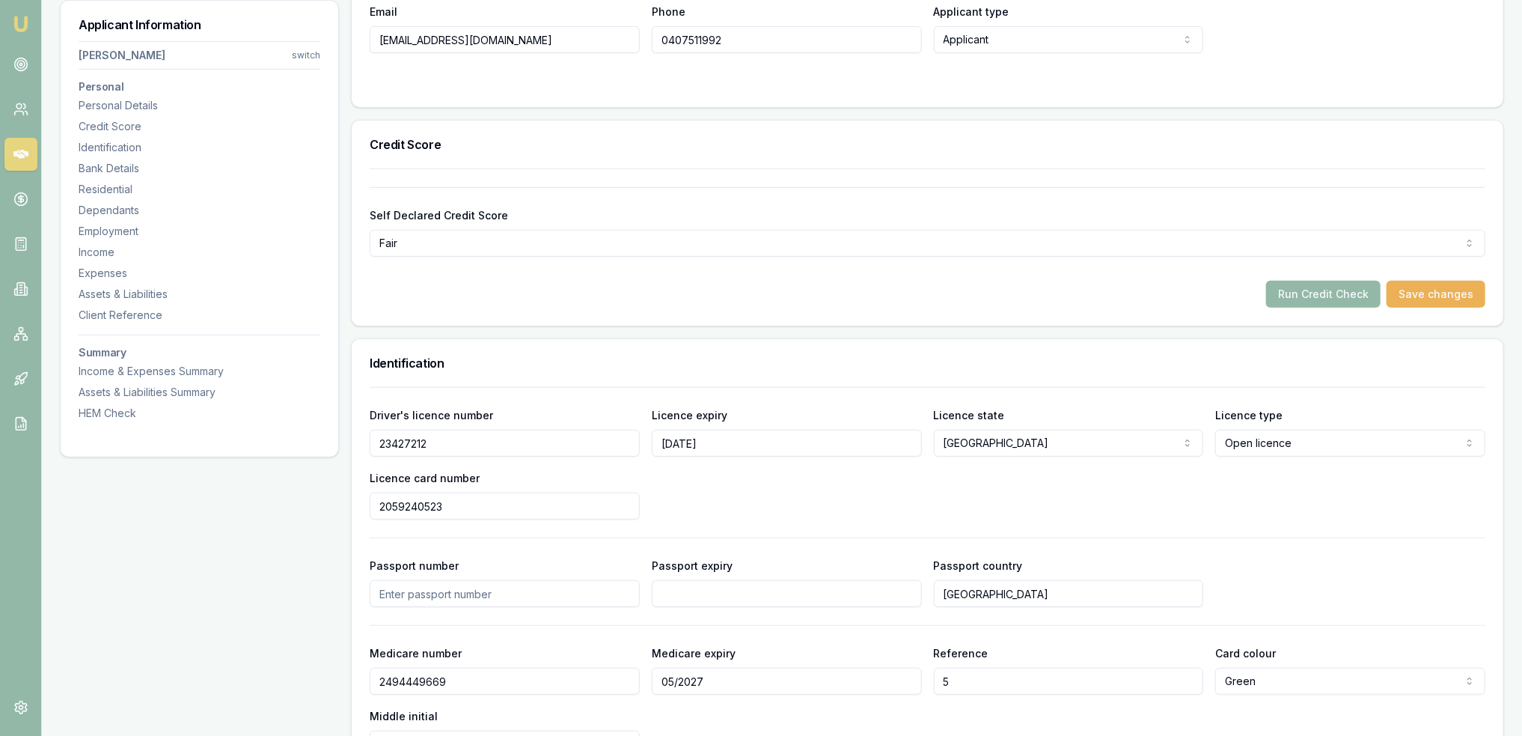
scroll to position [150, 0]
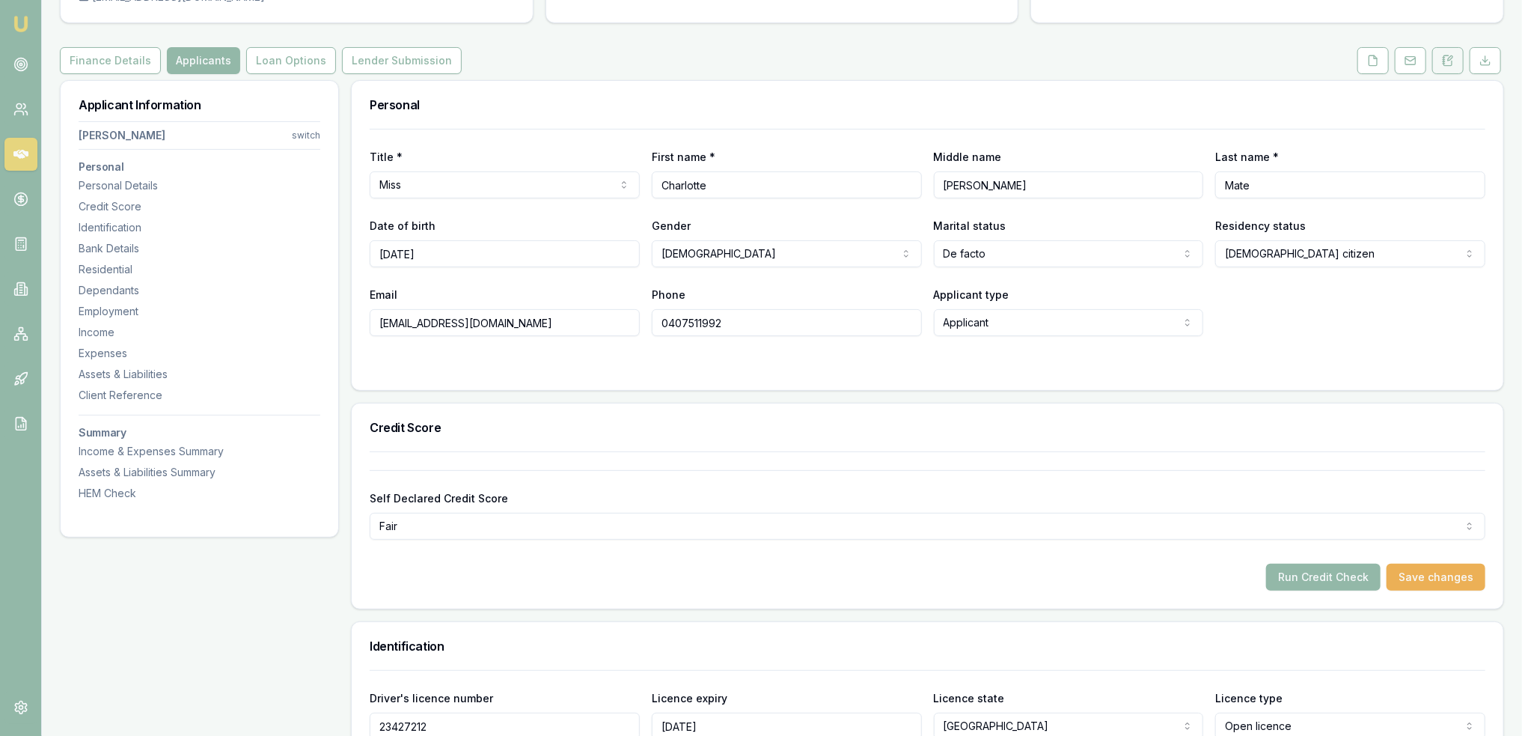
click at [1445, 64] on icon at bounding box center [1444, 64] width 2 height 0
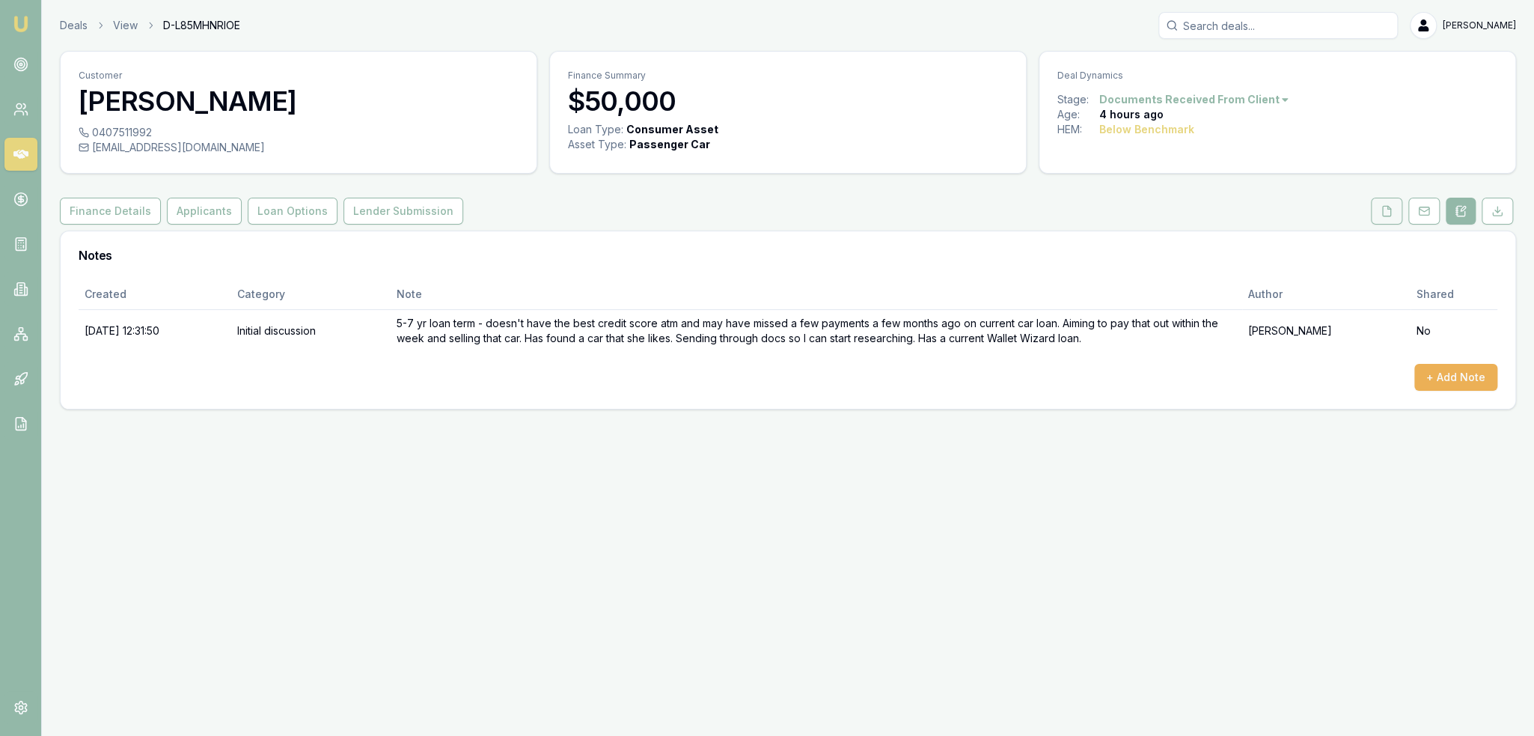
click at [1377, 210] on button at bounding box center [1386, 211] width 31 height 27
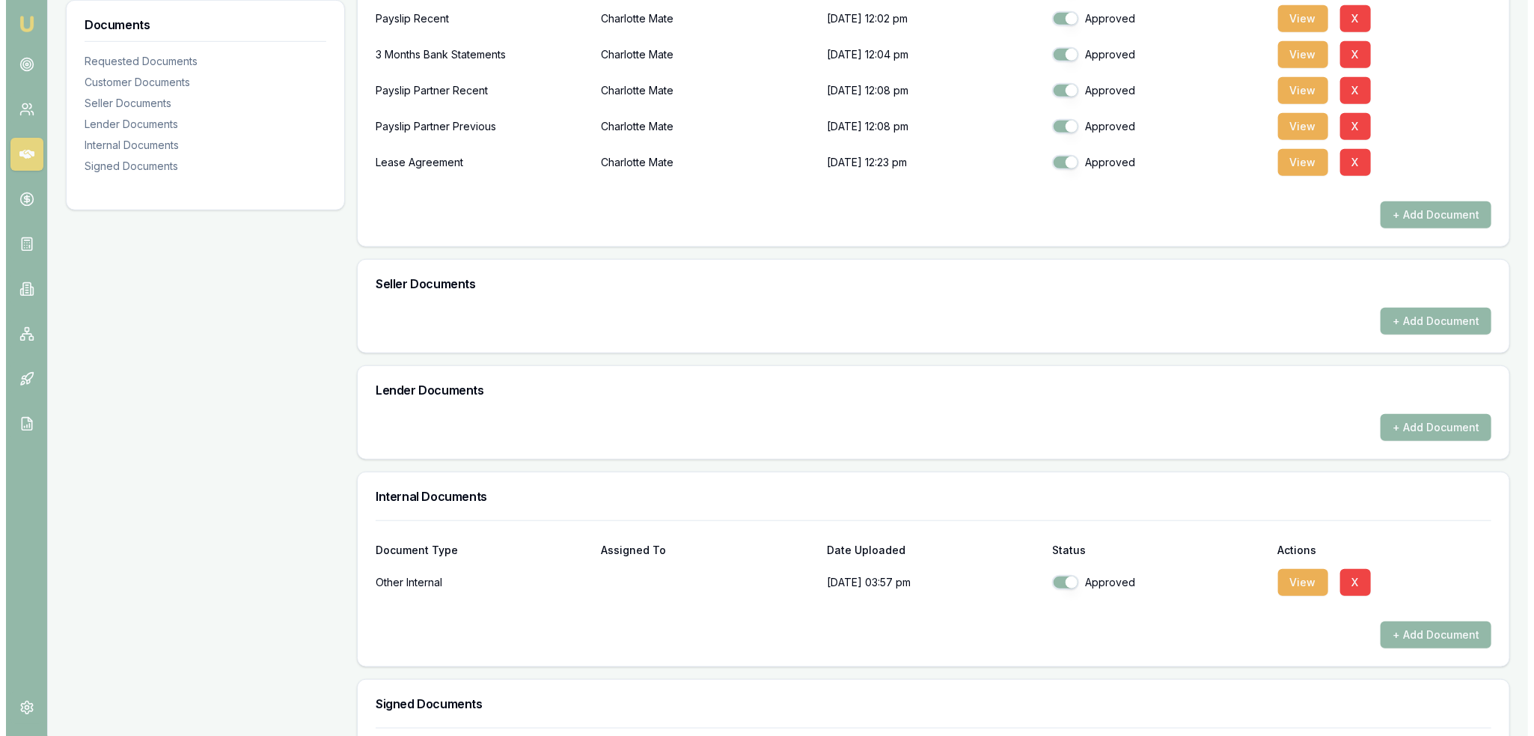
scroll to position [853, 0]
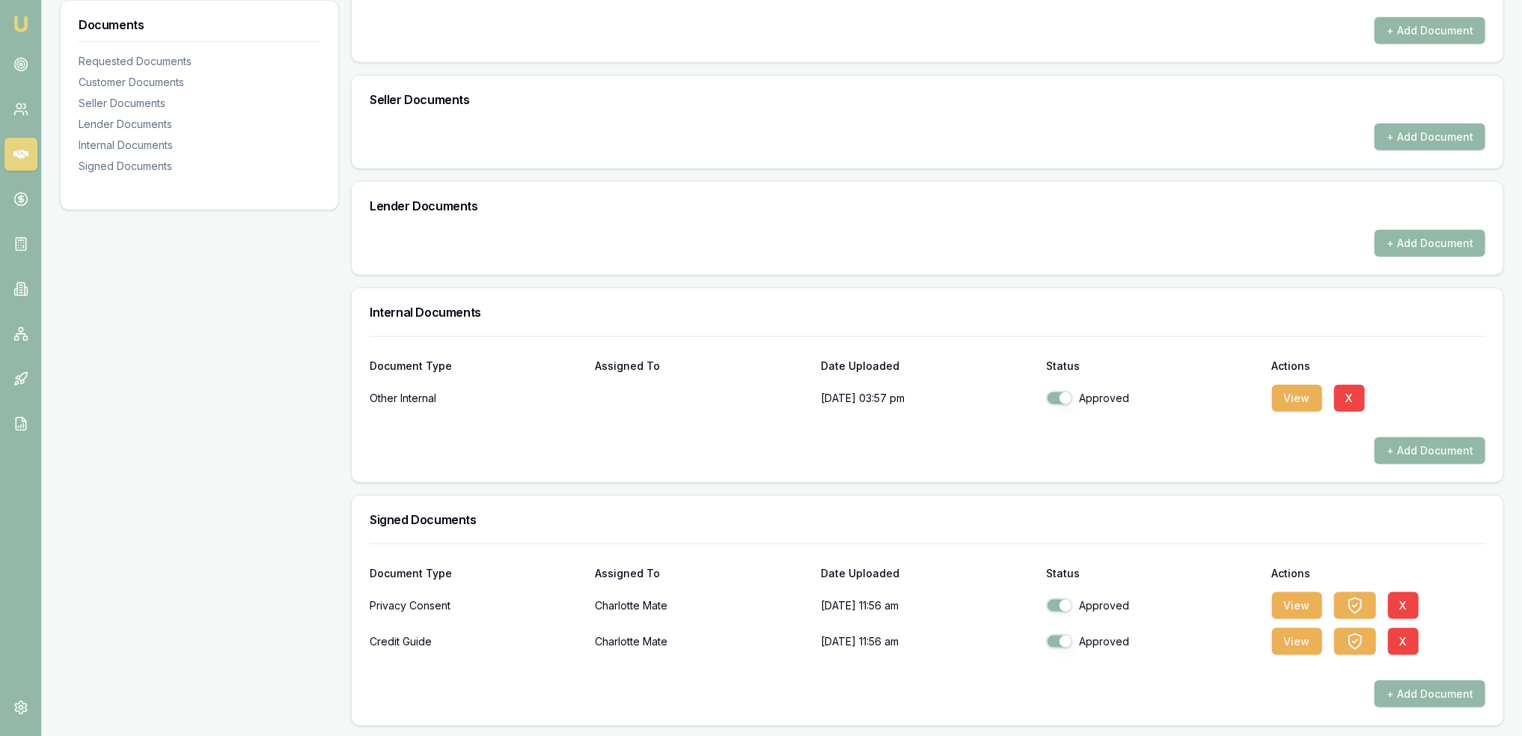
click at [1374, 445] on div "+ Add Document" at bounding box center [928, 450] width 1116 height 27
click at [1432, 445] on button "+ Add Document" at bounding box center [1429, 450] width 111 height 27
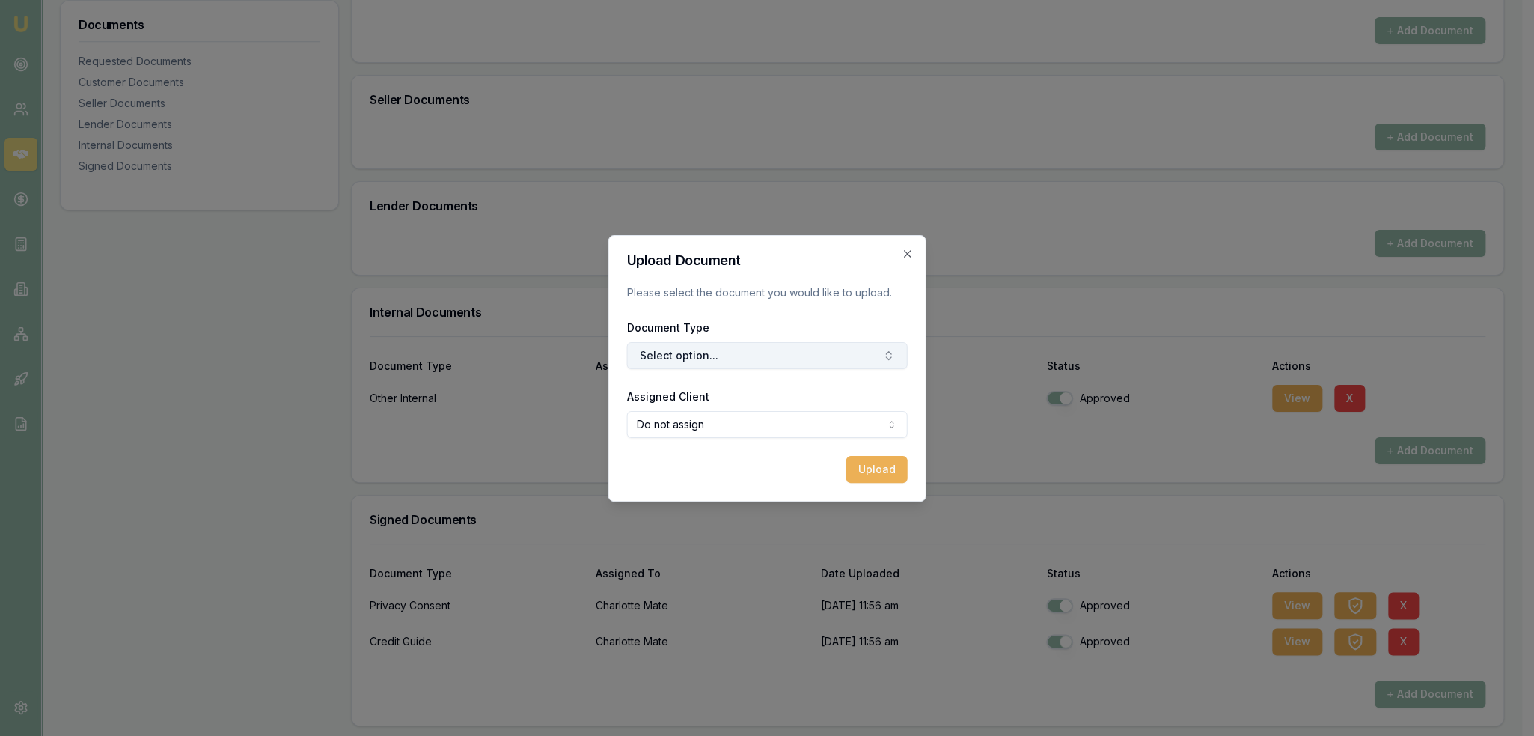
click at [759, 359] on button "Select option..." at bounding box center [767, 355] width 281 height 27
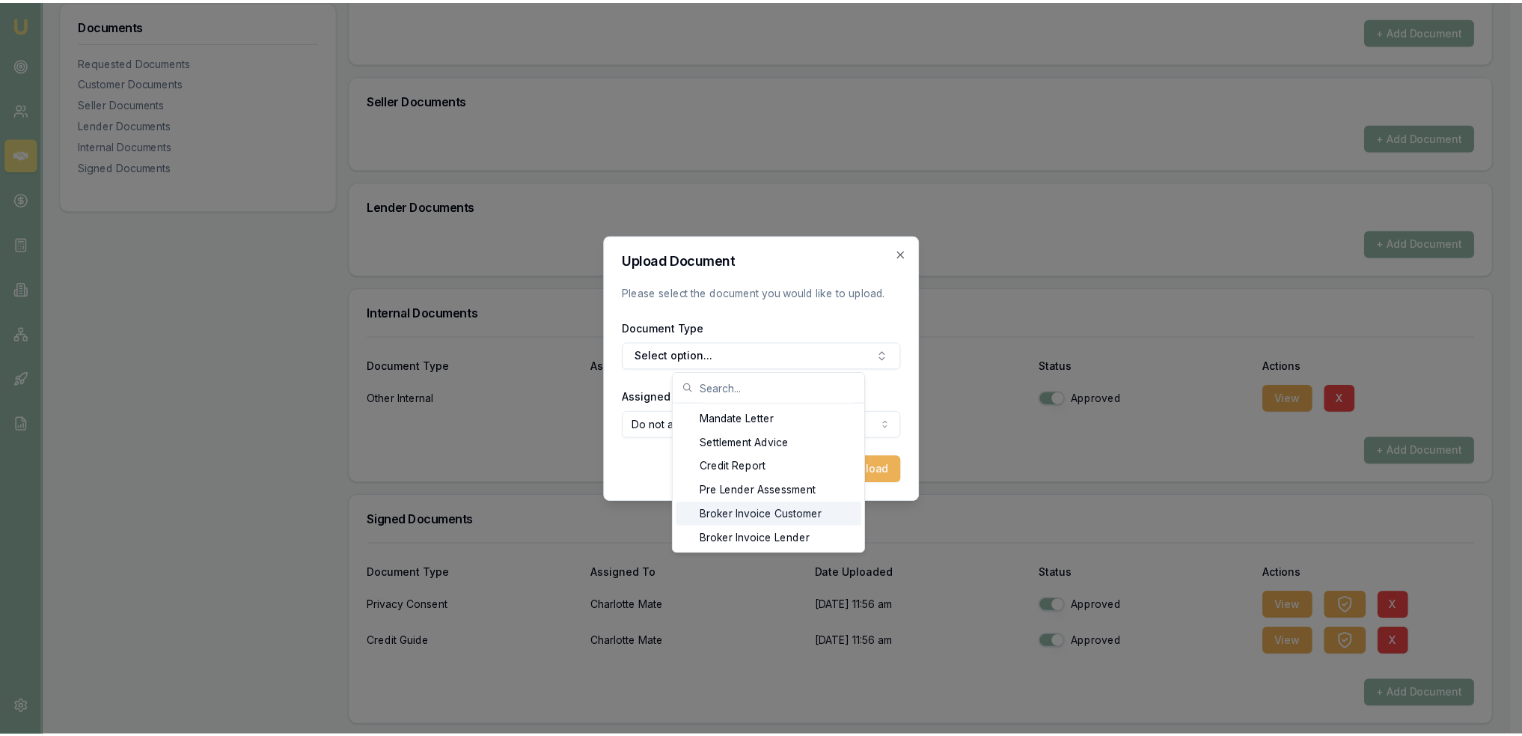
scroll to position [24, 0]
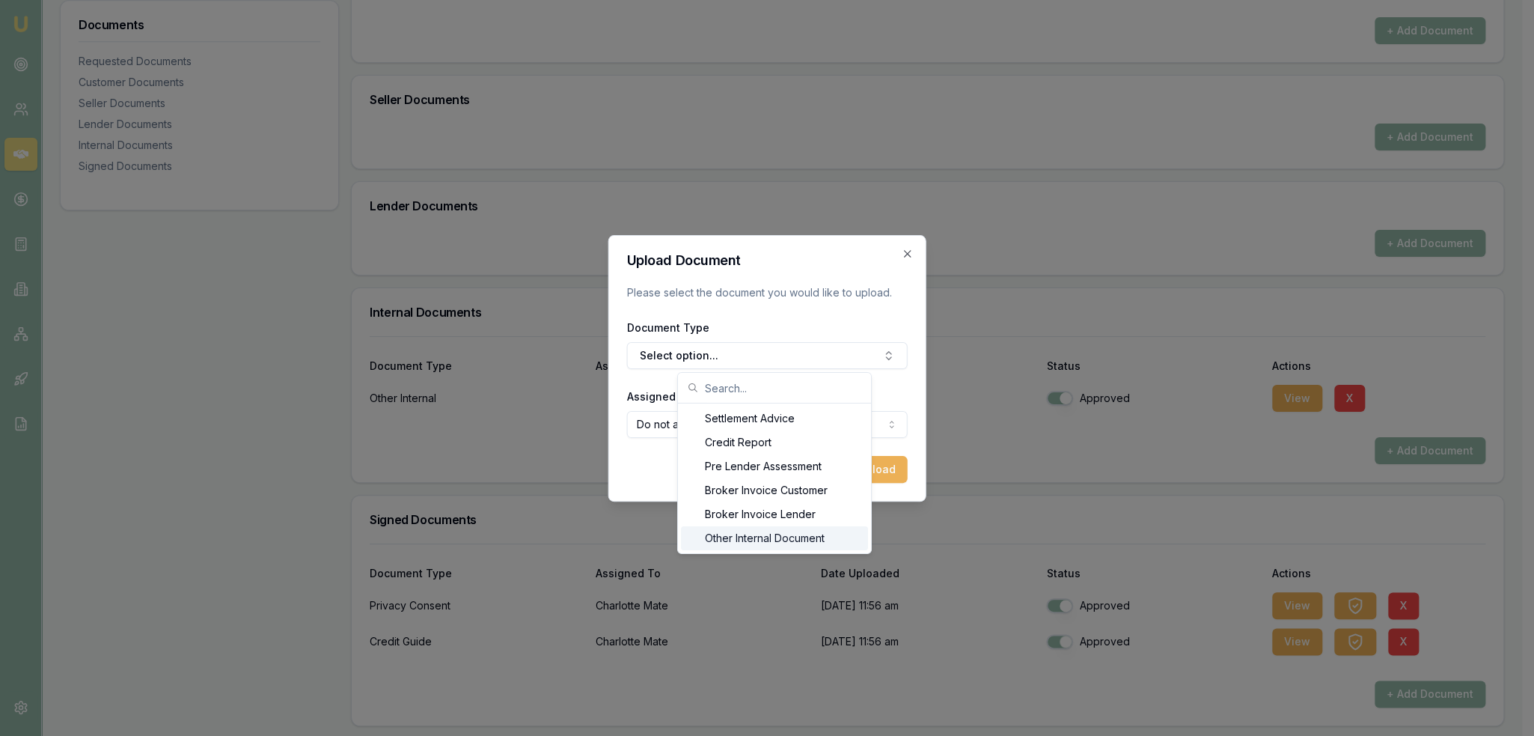
click at [804, 536] on div "Other Internal Document" at bounding box center [774, 538] width 187 height 24
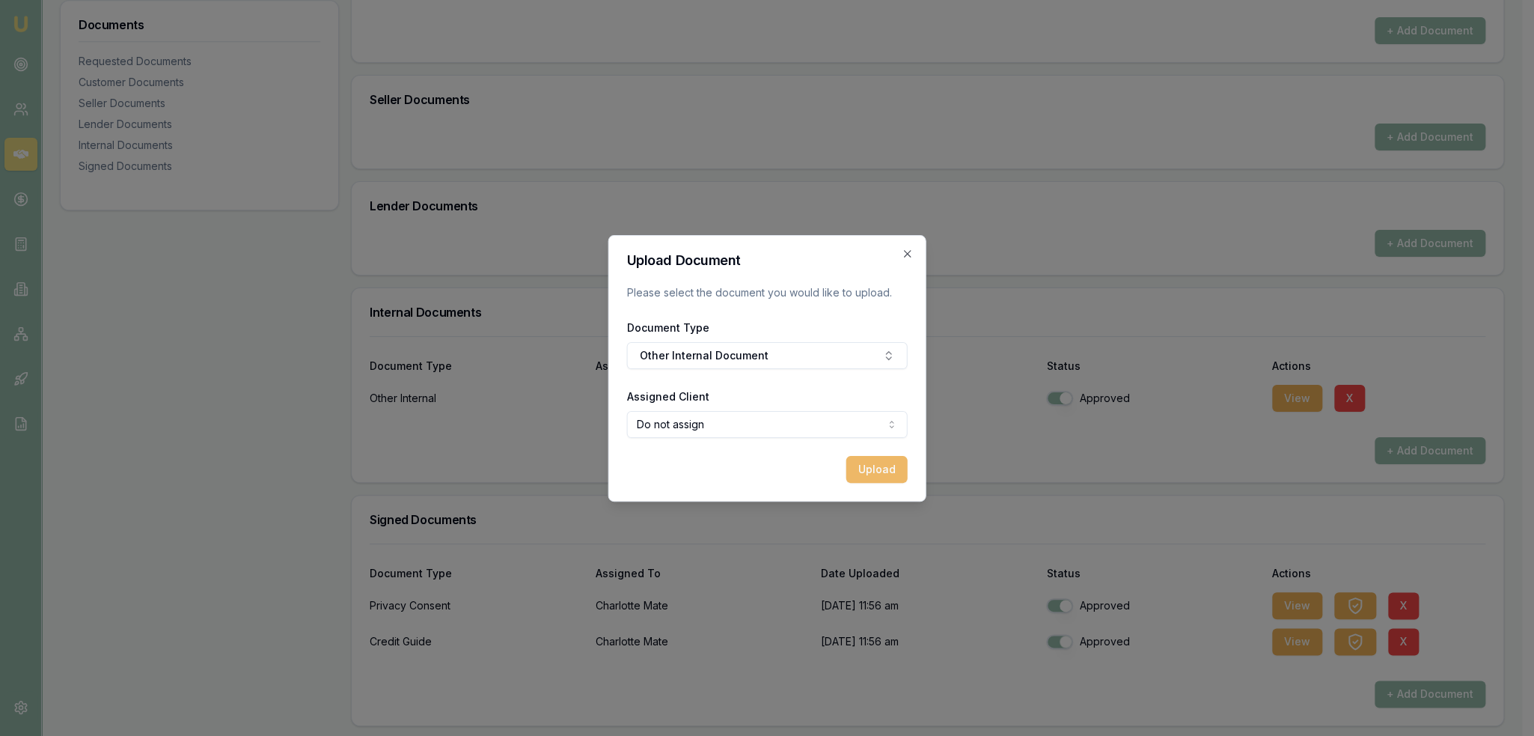
click at [883, 468] on button "Upload" at bounding box center [876, 469] width 61 height 27
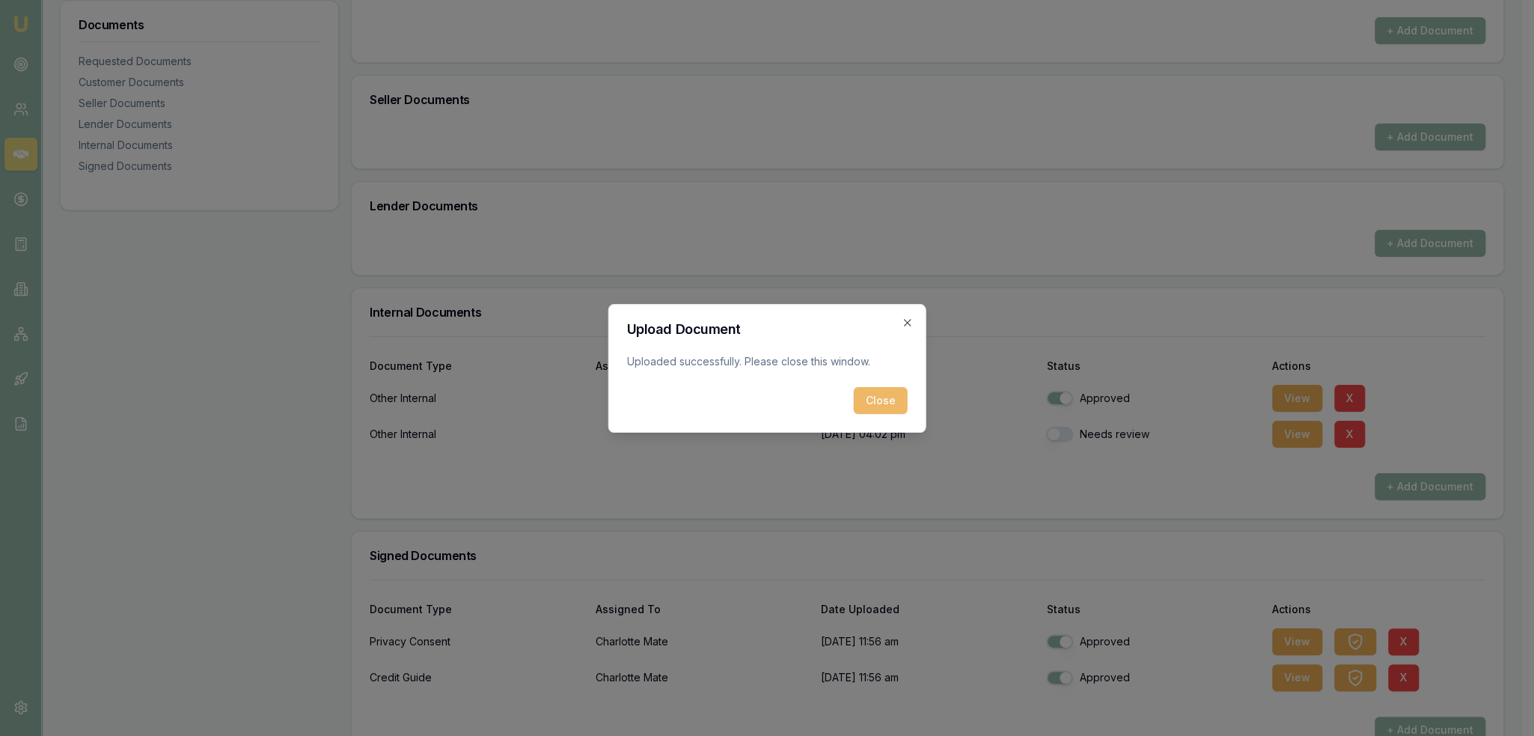
click at [892, 393] on button "Close" at bounding box center [881, 400] width 54 height 27
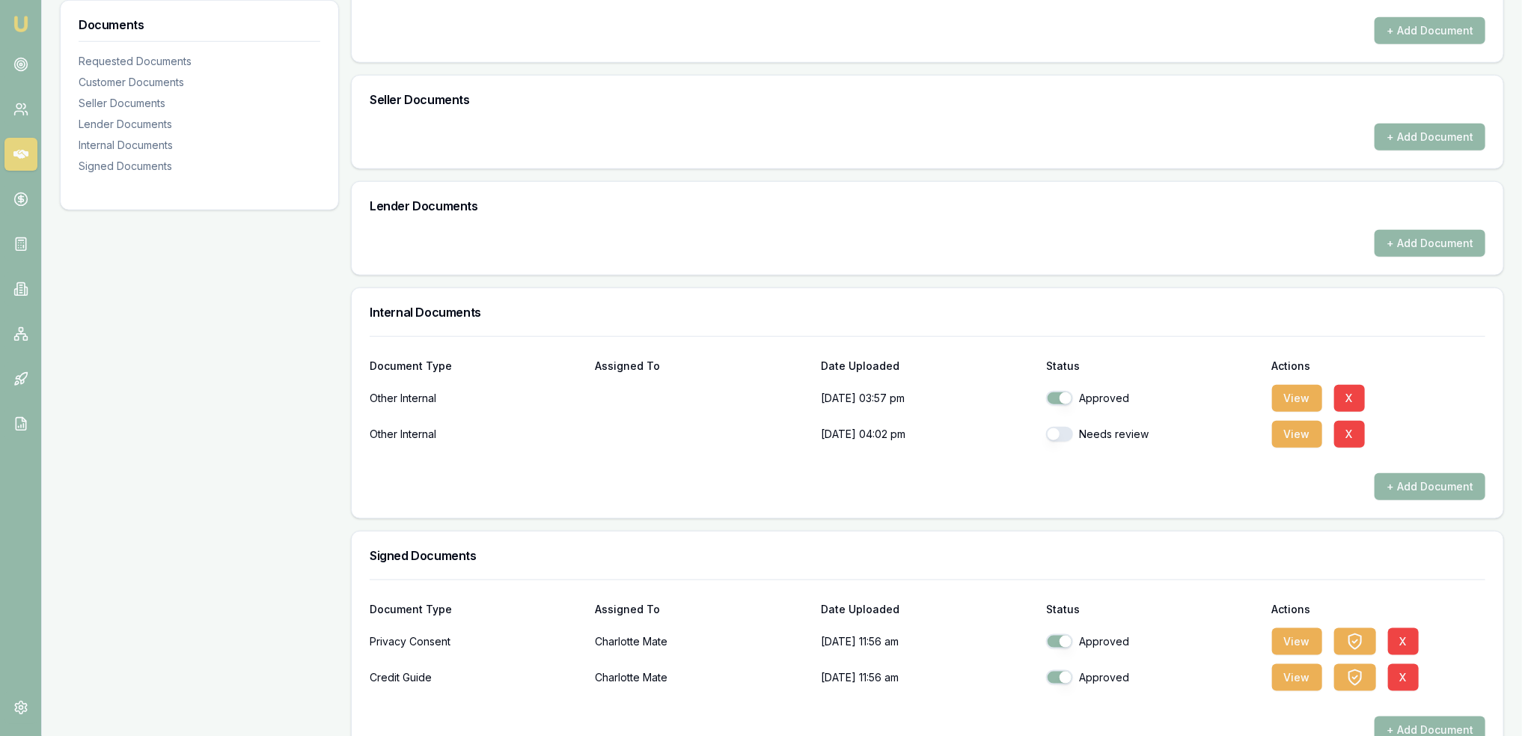
click at [1059, 430] on button "button" at bounding box center [1059, 433] width 27 height 15
checkbox input "true"
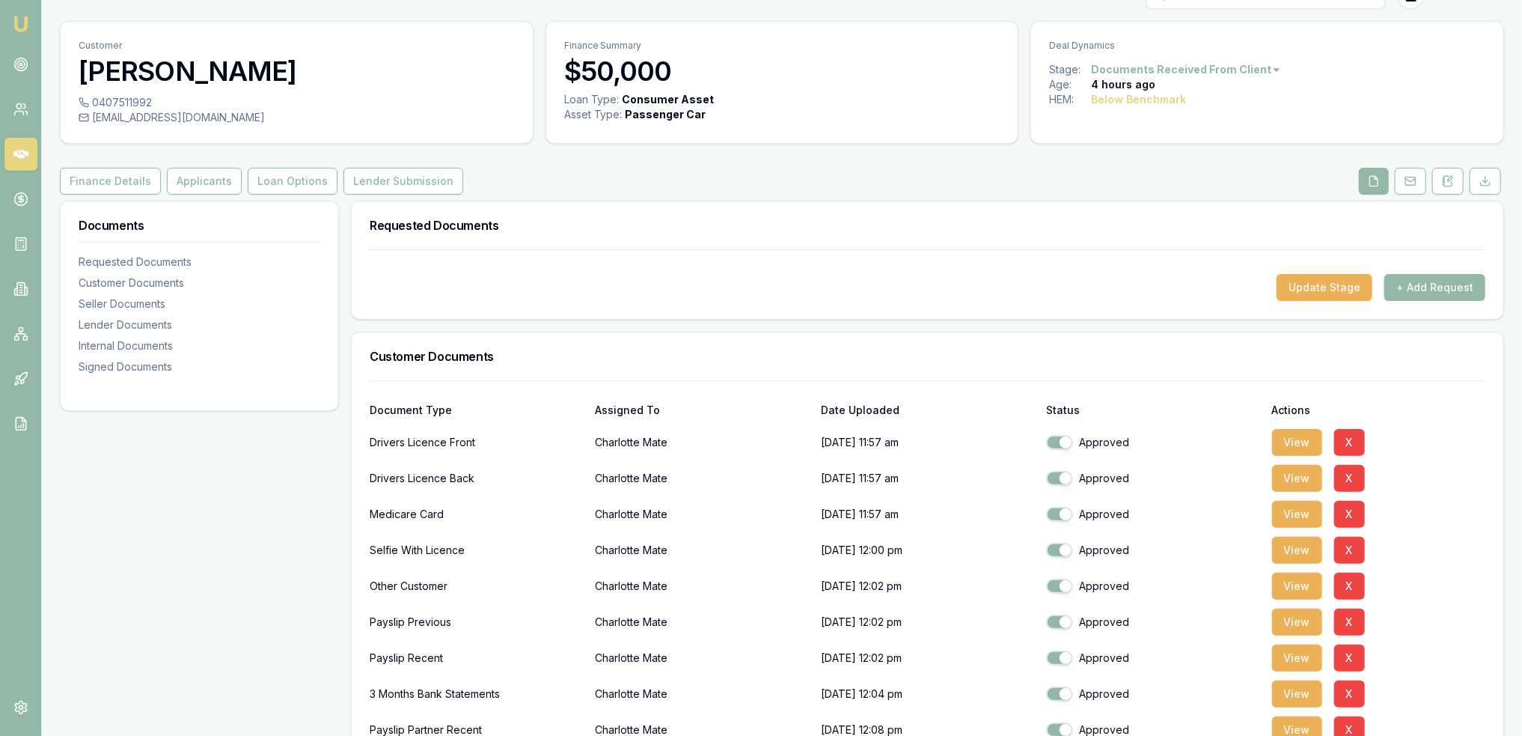
scroll to position [75, 0]
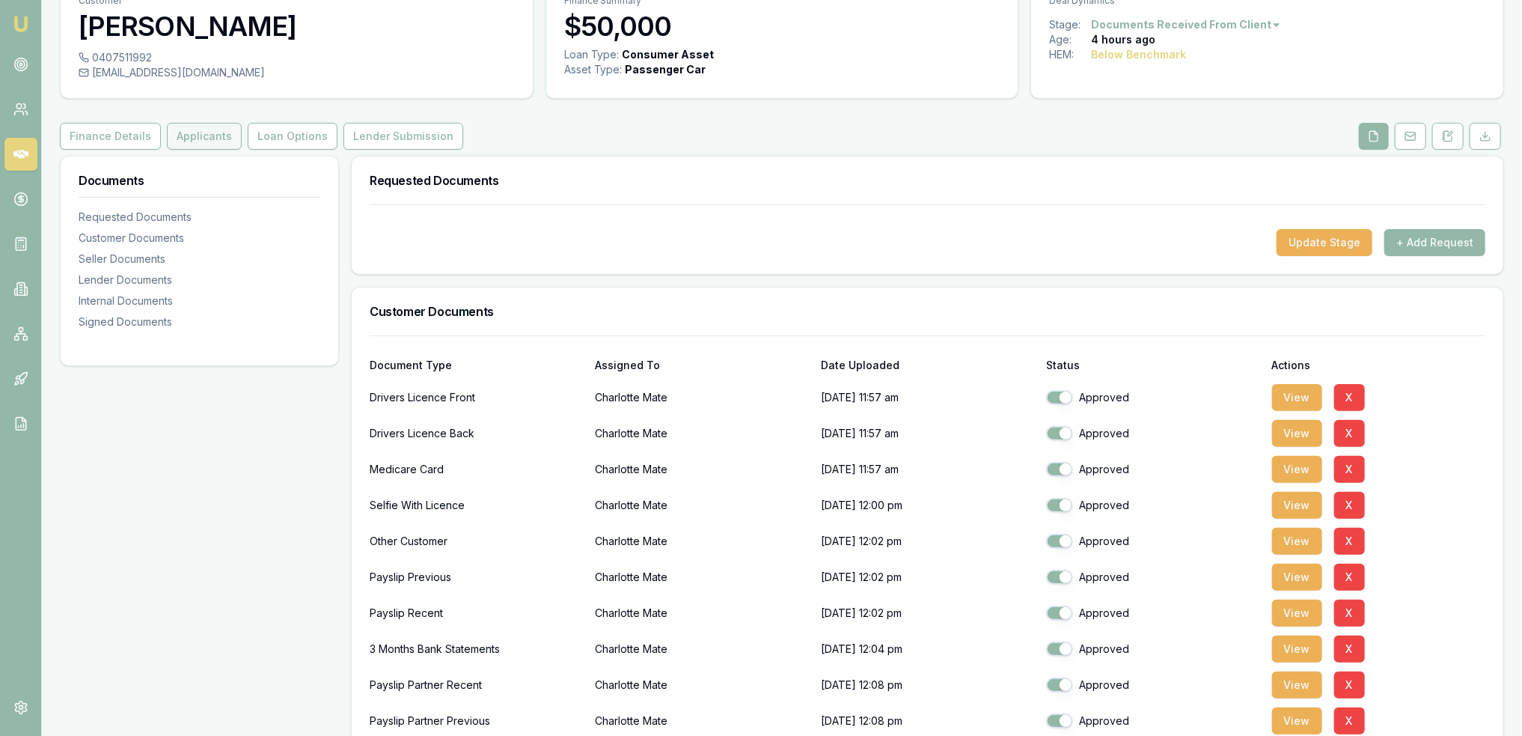
click at [192, 132] on button "Applicants" at bounding box center [204, 136] width 75 height 27
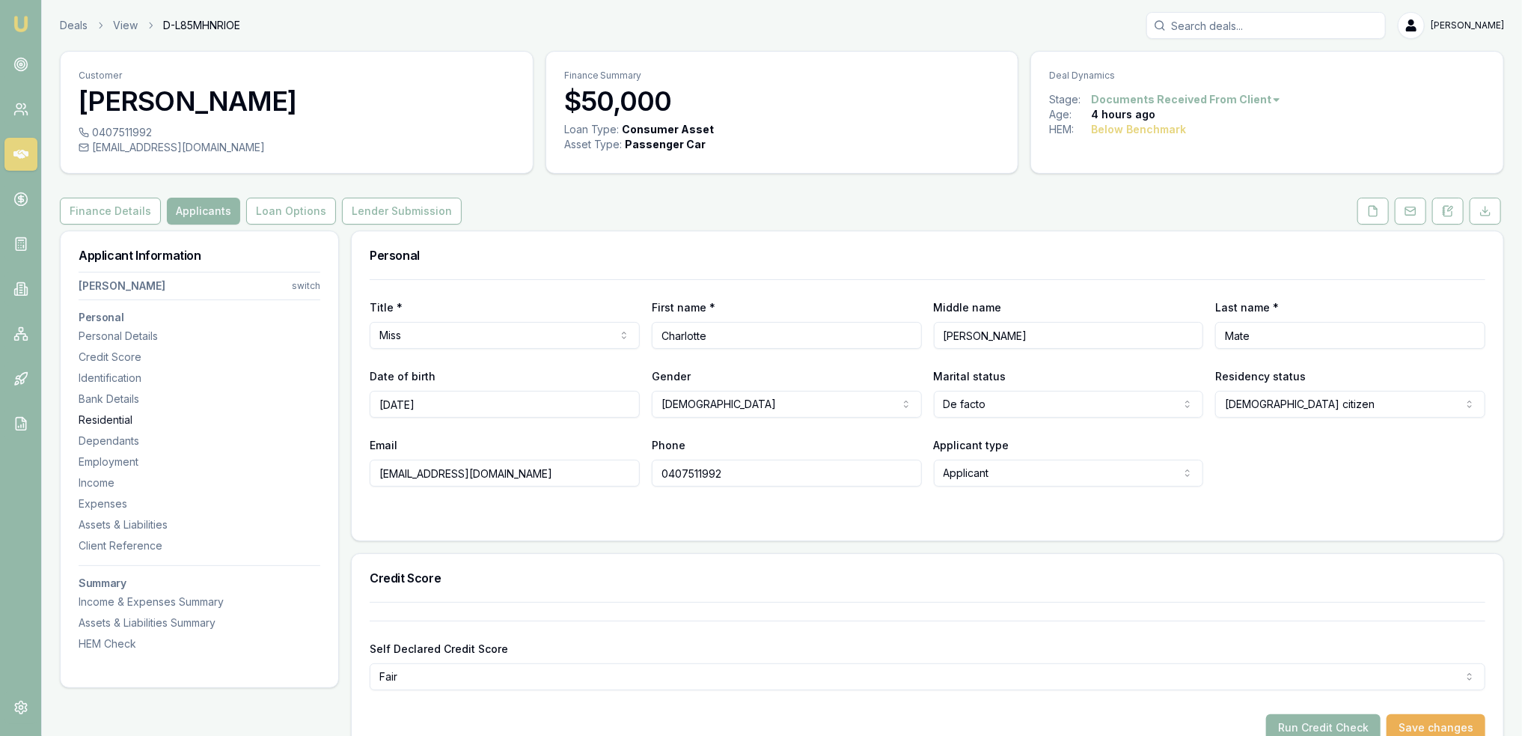
click at [114, 413] on div "Residential" at bounding box center [200, 419] width 242 height 15
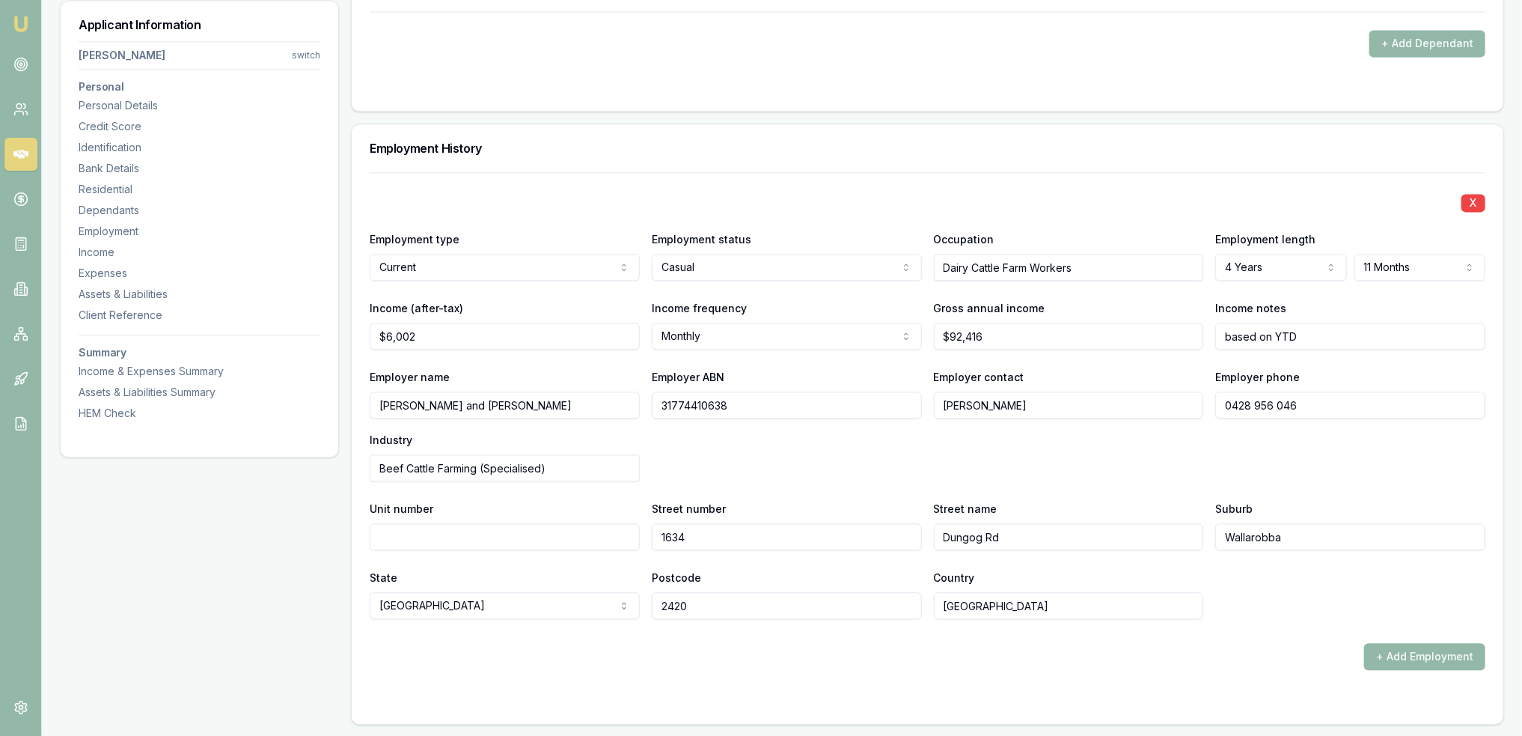
scroll to position [2337, 0]
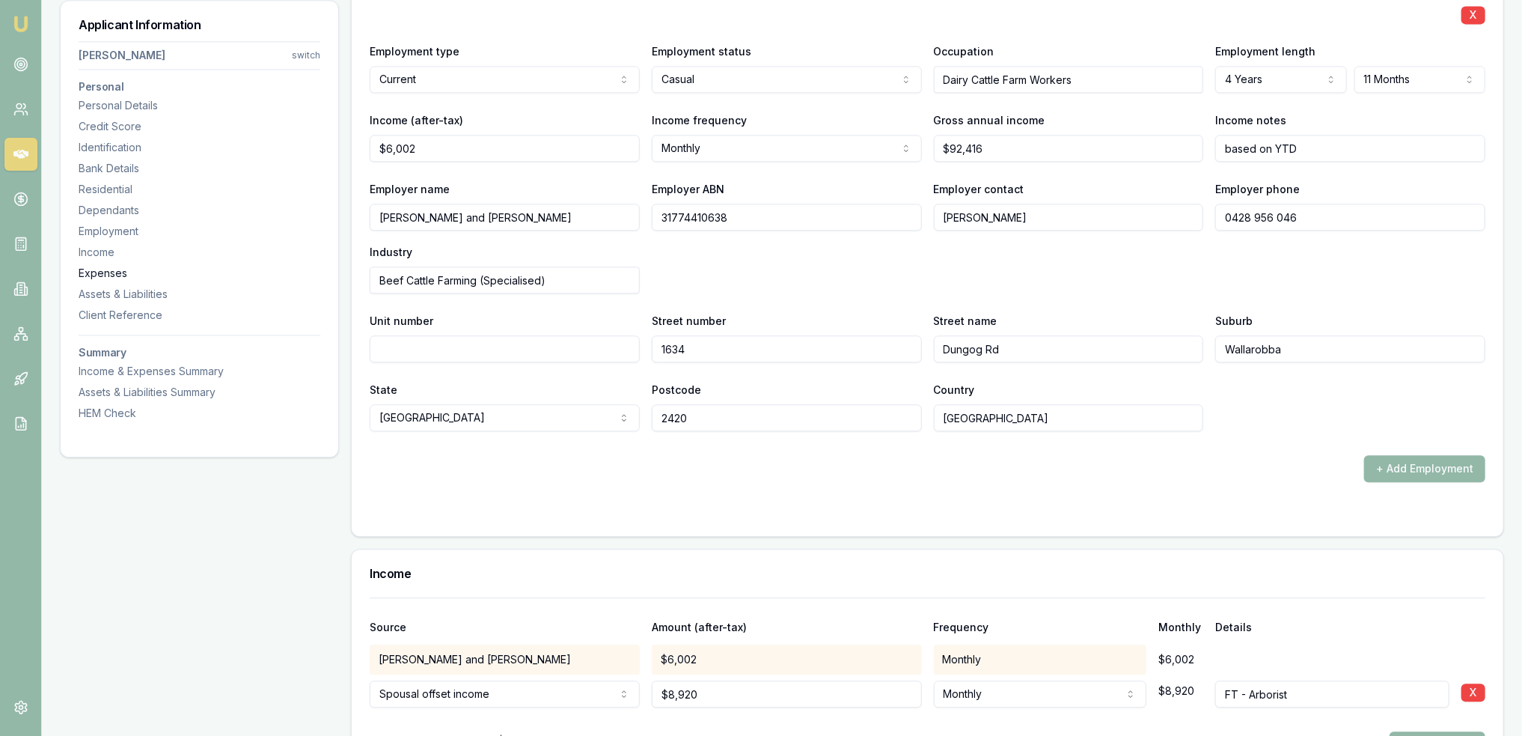
click at [99, 272] on div "Expenses" at bounding box center [200, 273] width 242 height 15
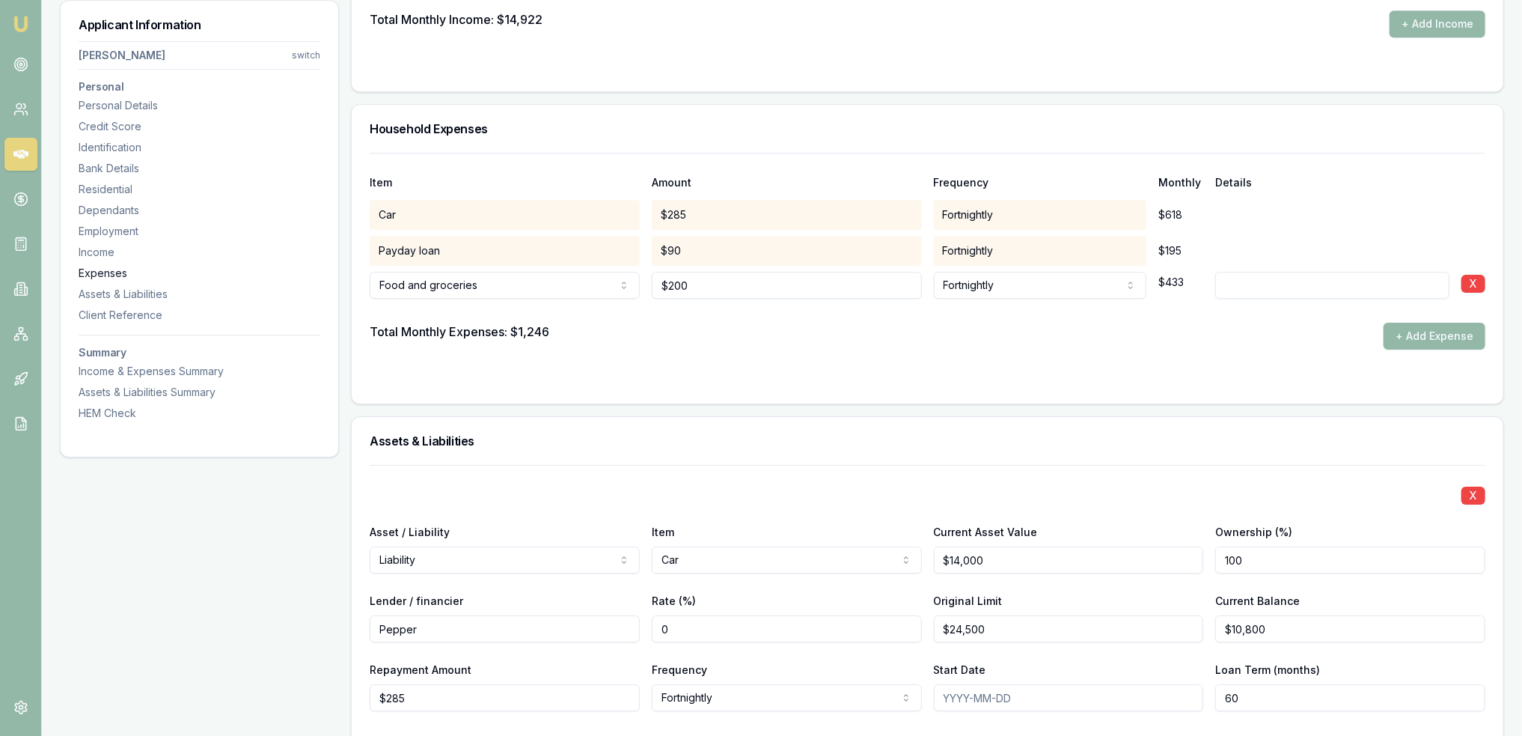
scroll to position [3159, 0]
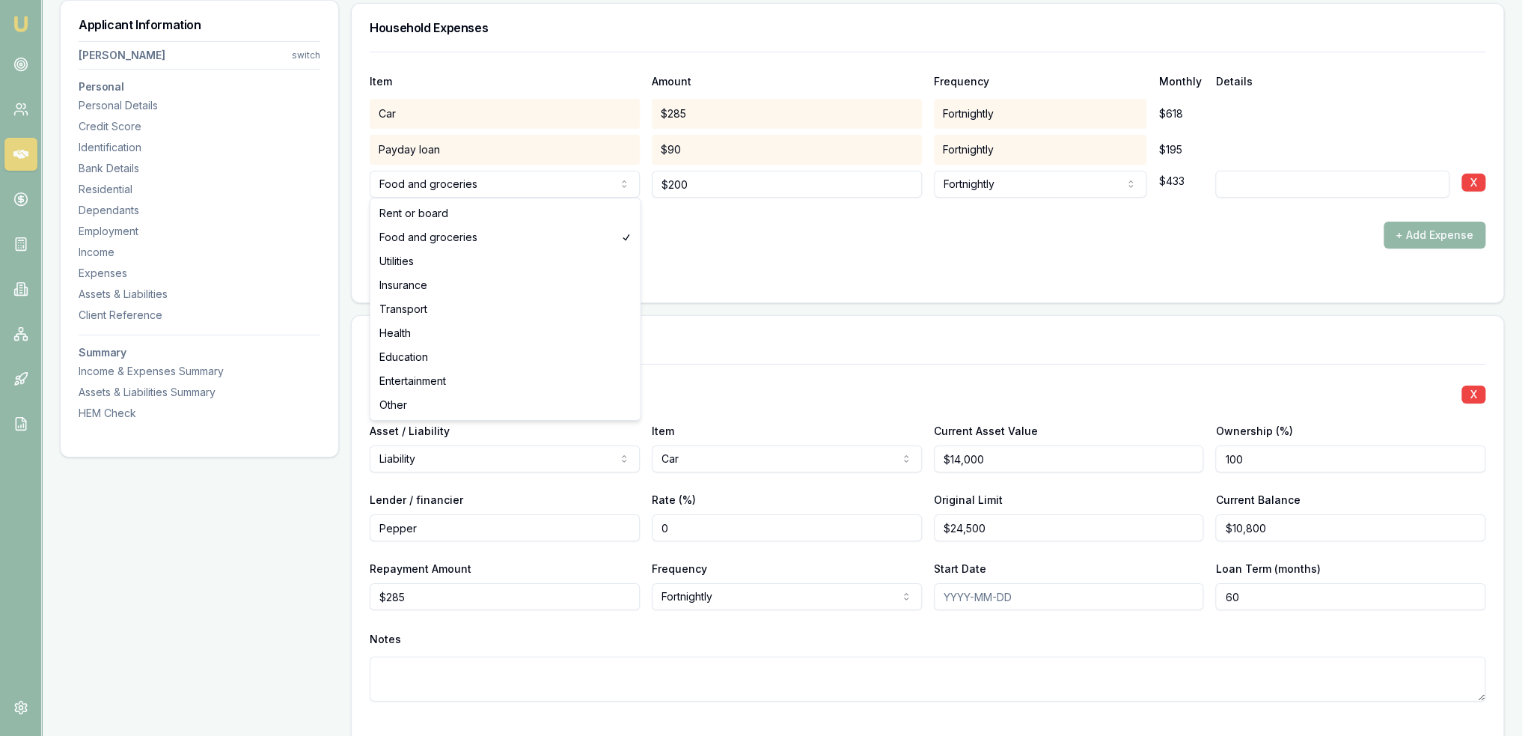
select select "RENT_OR_BOARD"
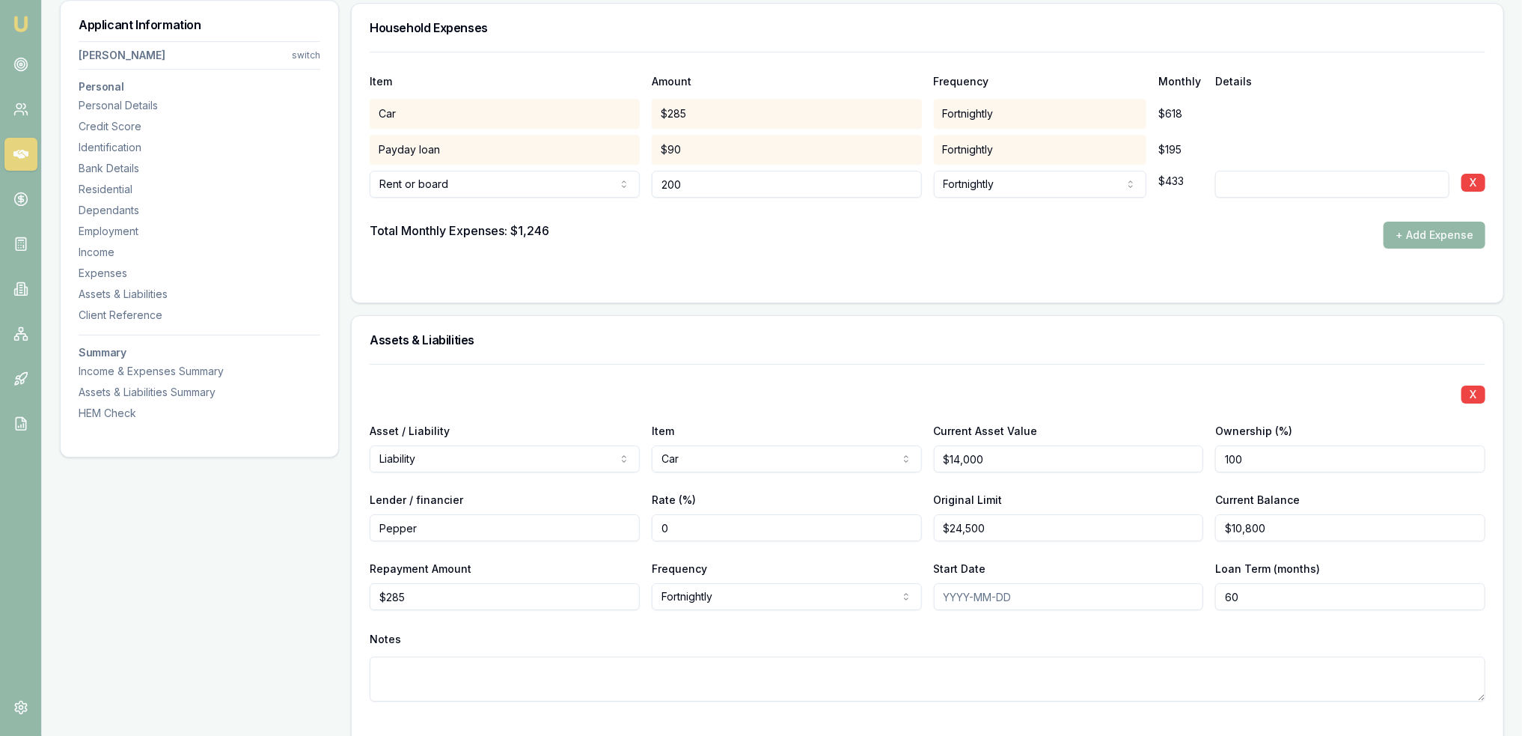
drag, startPoint x: 706, startPoint y: 183, endPoint x: 639, endPoint y: 184, distance: 67.3
click at [639, 184] on div "Rent or board Rent or board Food and groceries Utilities Insurance Transport He…" at bounding box center [928, 181] width 1116 height 33
type input "$460"
select select "WEEKLY"
type input "confirmed on lease agreement - 2 on lease"
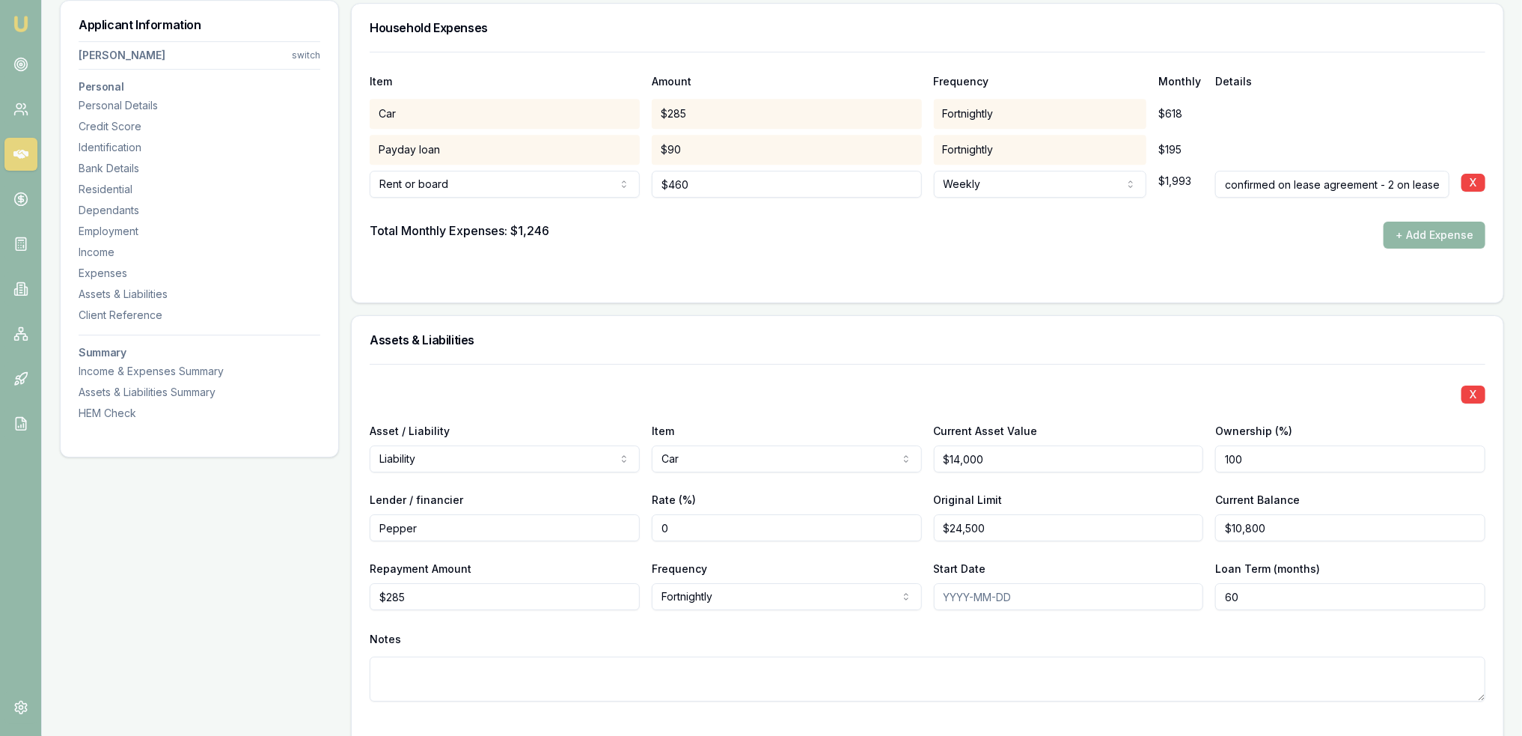
click at [1466, 232] on button "+ Add Expense" at bounding box center [1434, 234] width 102 height 27
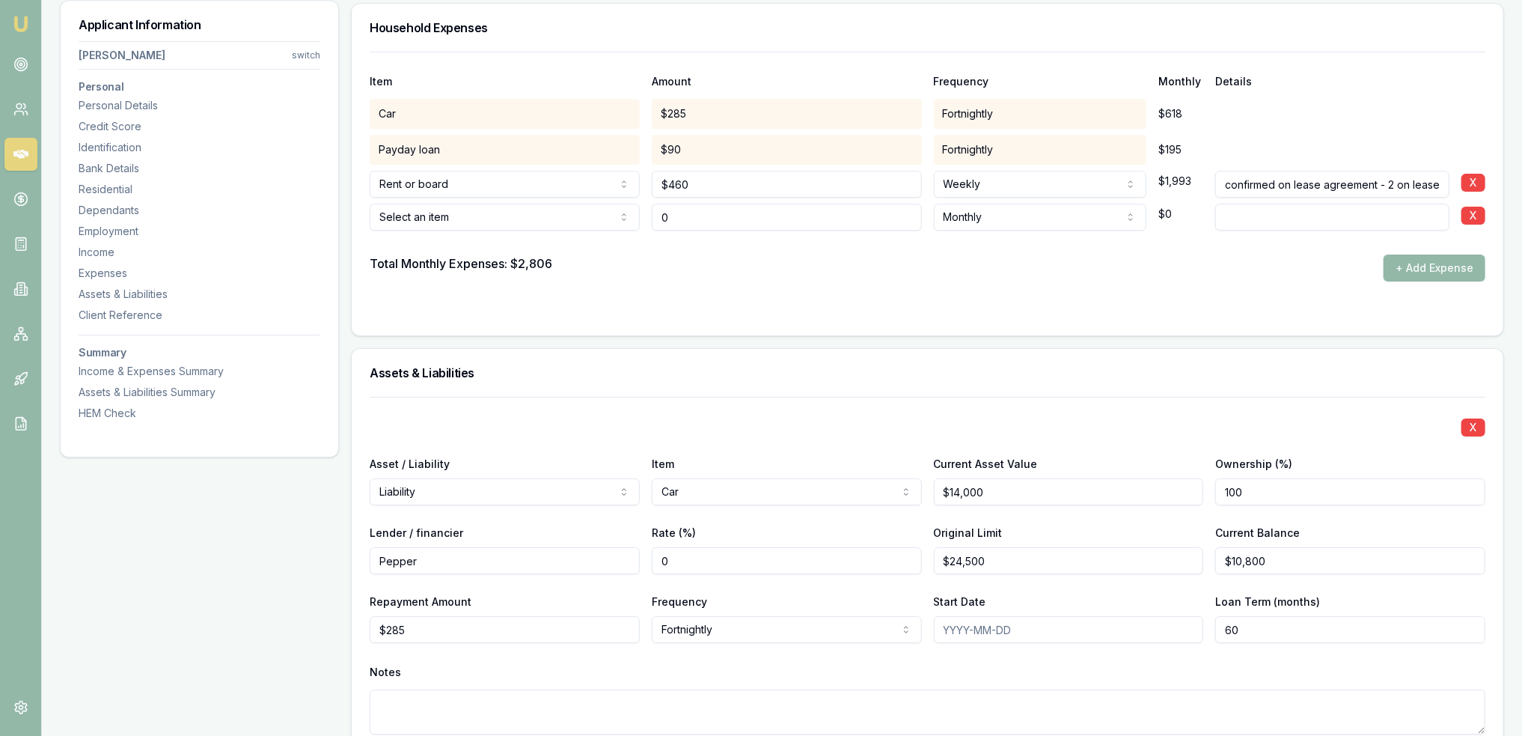
type input "$0"
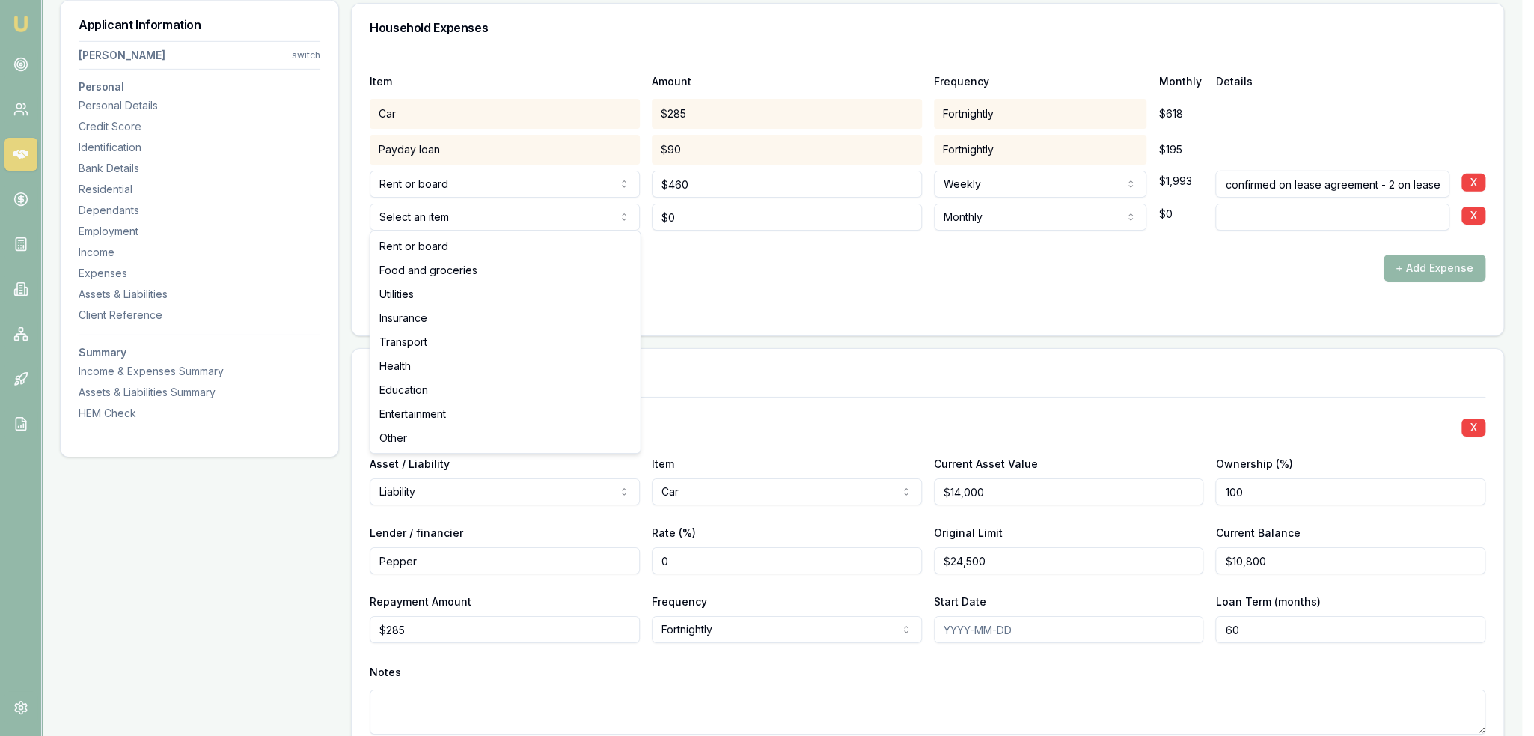
select select "FOOD_AND_GROCERIES"
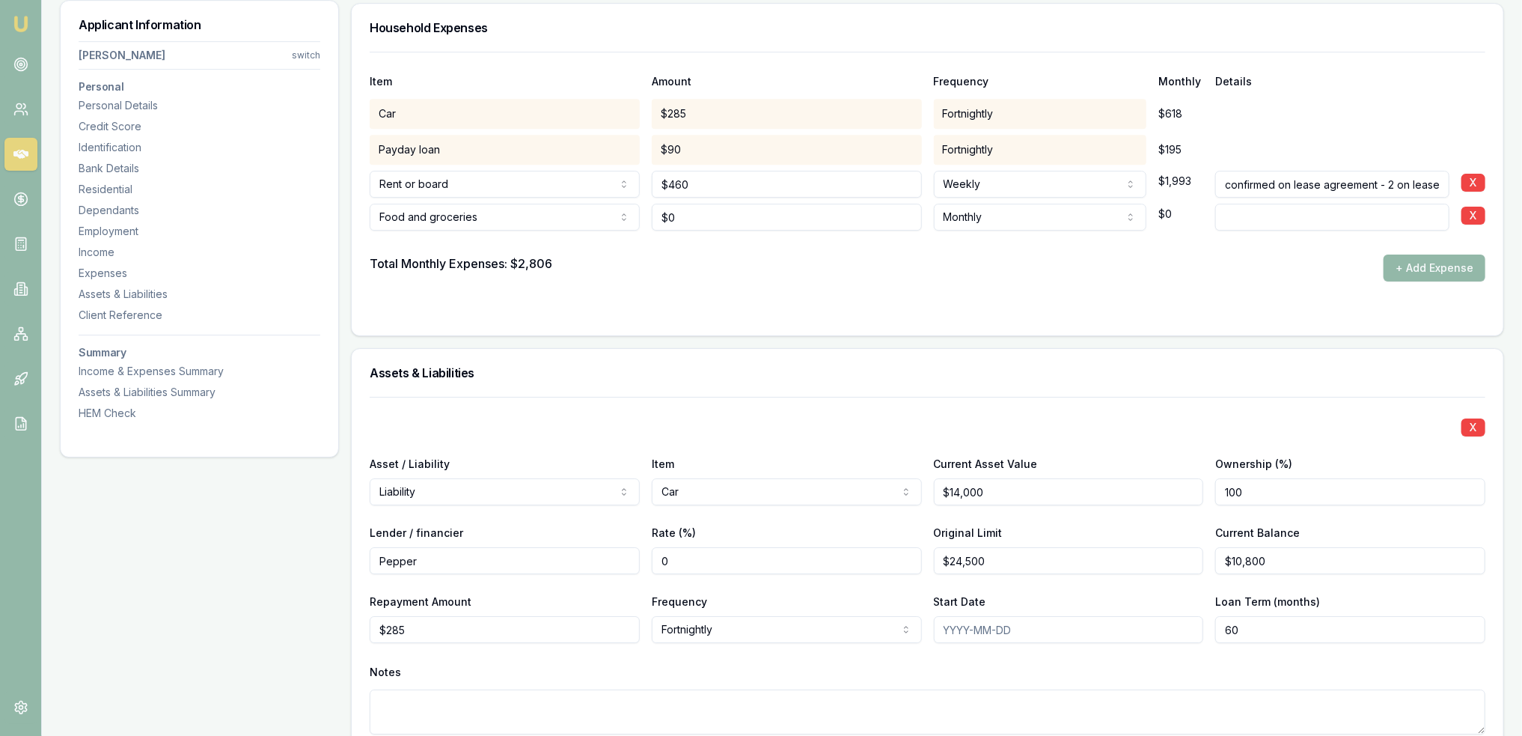
type input "0"
click at [699, 221] on input "0" at bounding box center [787, 217] width 270 height 27
type input "$200"
select select "FORTNIGHTLY"
drag, startPoint x: 1276, startPoint y: 274, endPoint x: 1363, endPoint y: 274, distance: 86.8
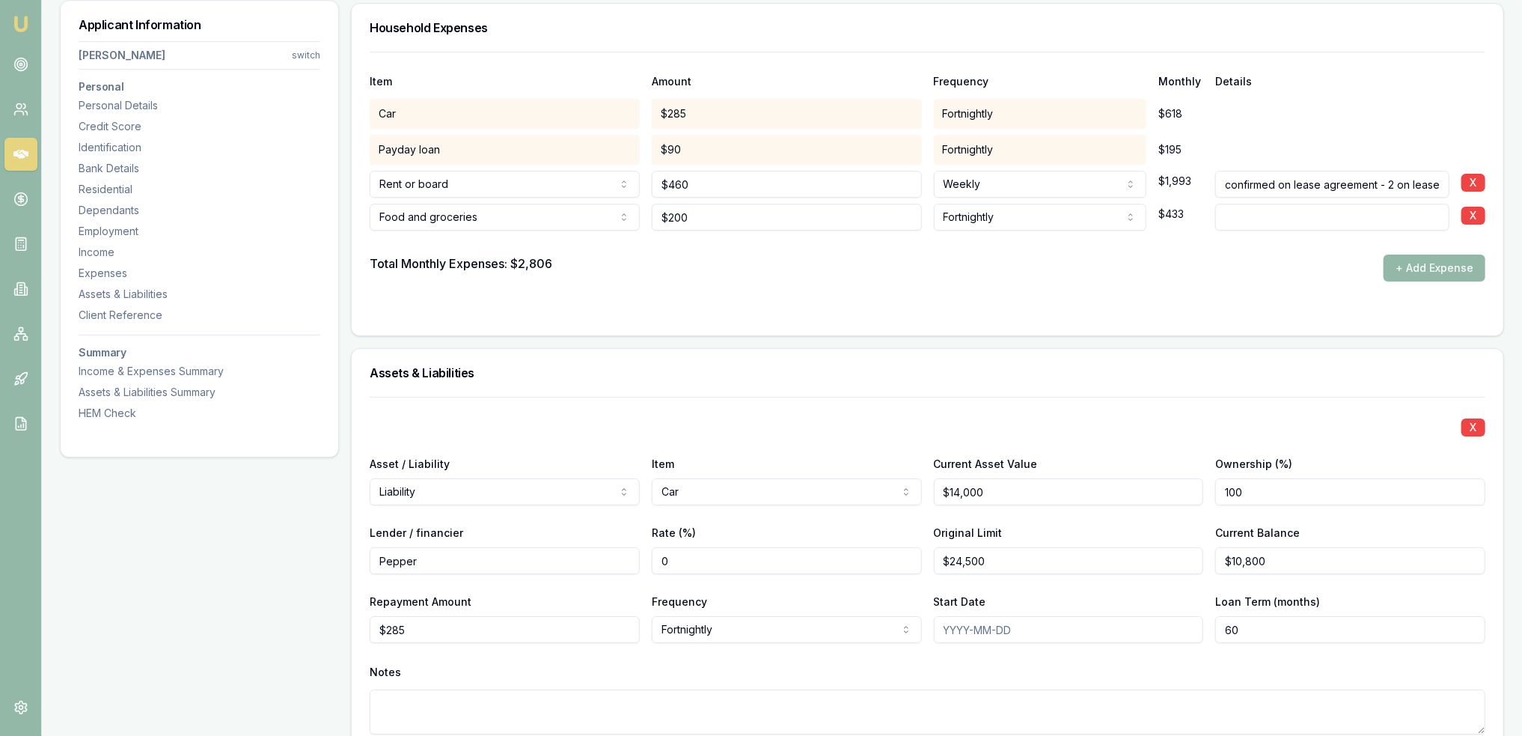
click at [1276, 274] on div "Total Monthly Expenses: $2,806 + Add Expense" at bounding box center [928, 267] width 1116 height 27
click at [1407, 262] on button "+ Add Expense" at bounding box center [1434, 267] width 102 height 27
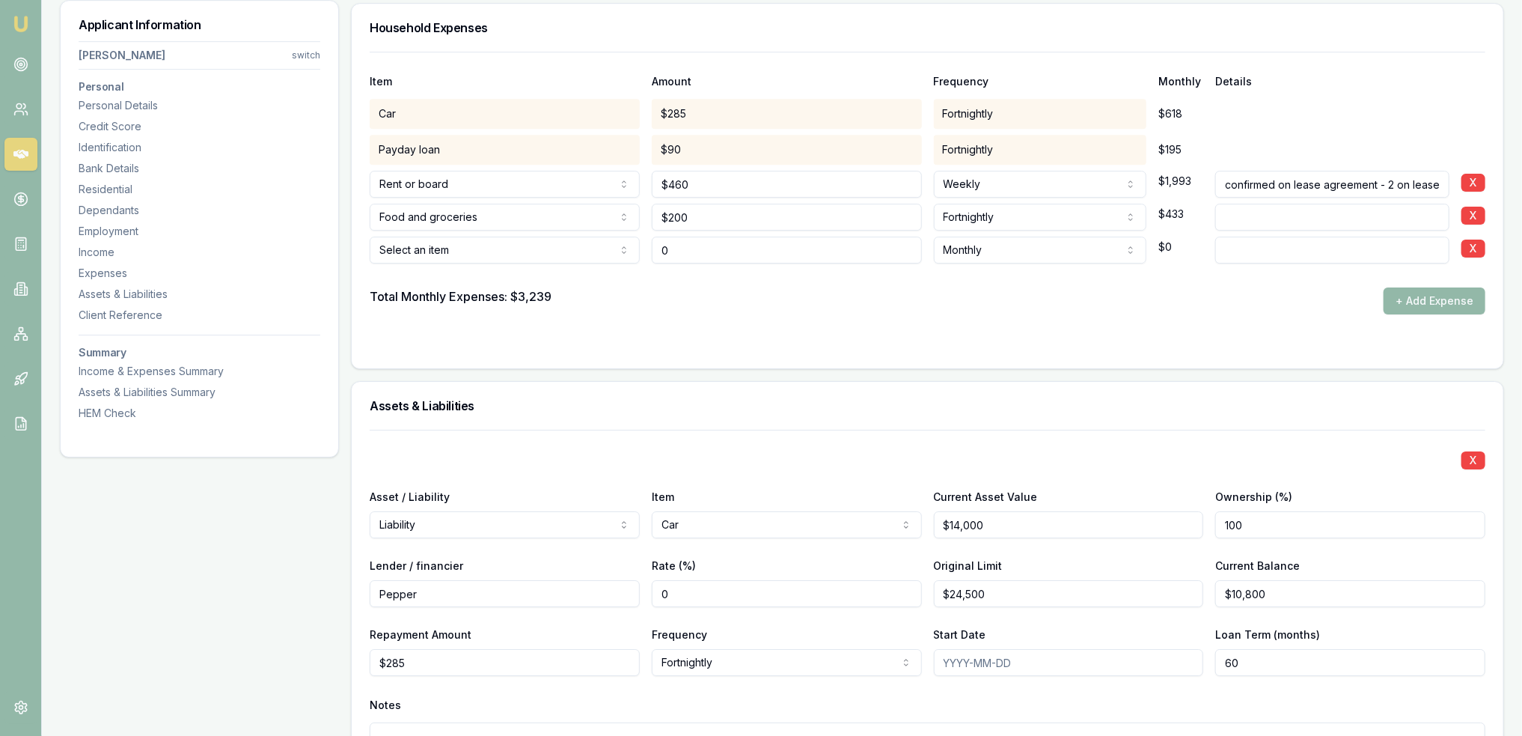
type input "$0"
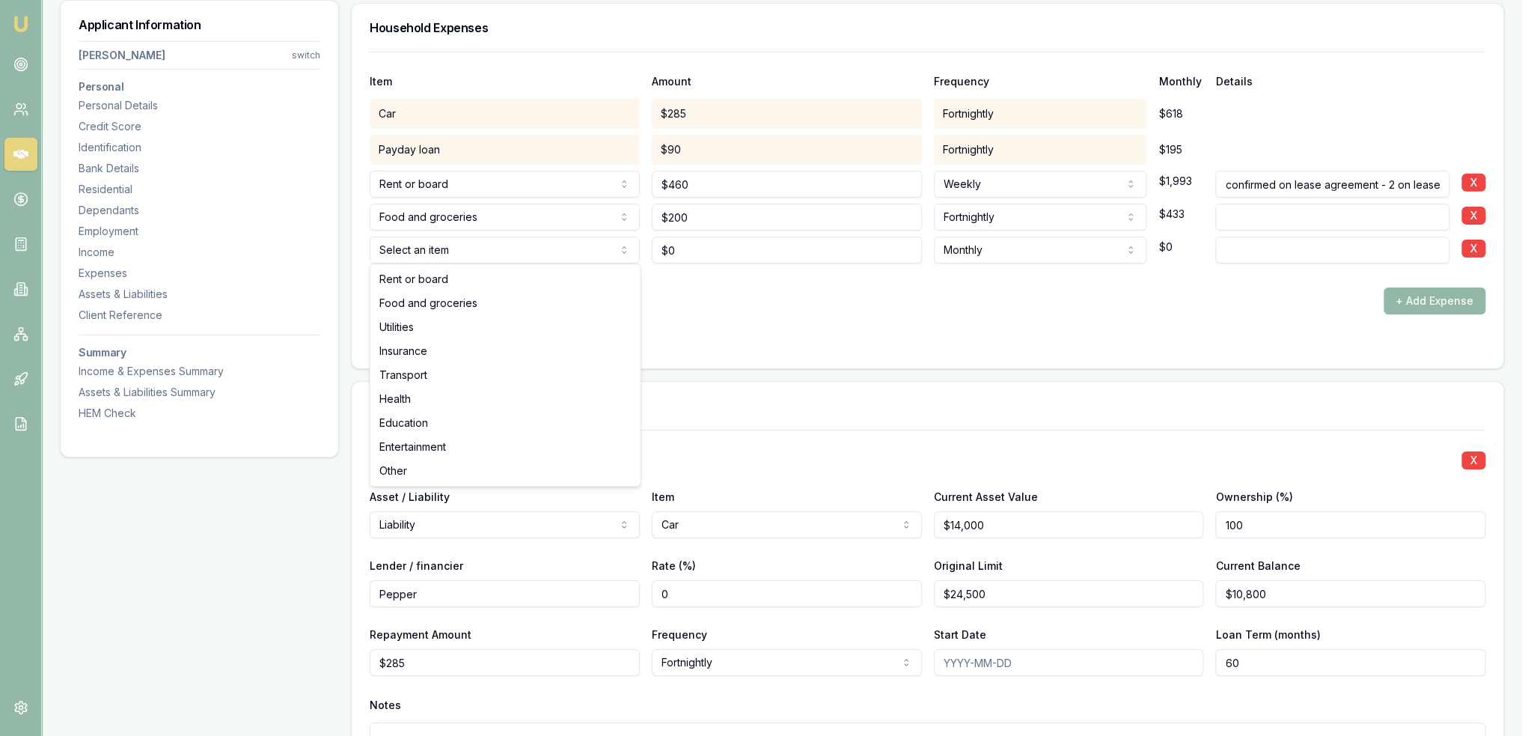
select select "FOOD_AND_GROCERIES"
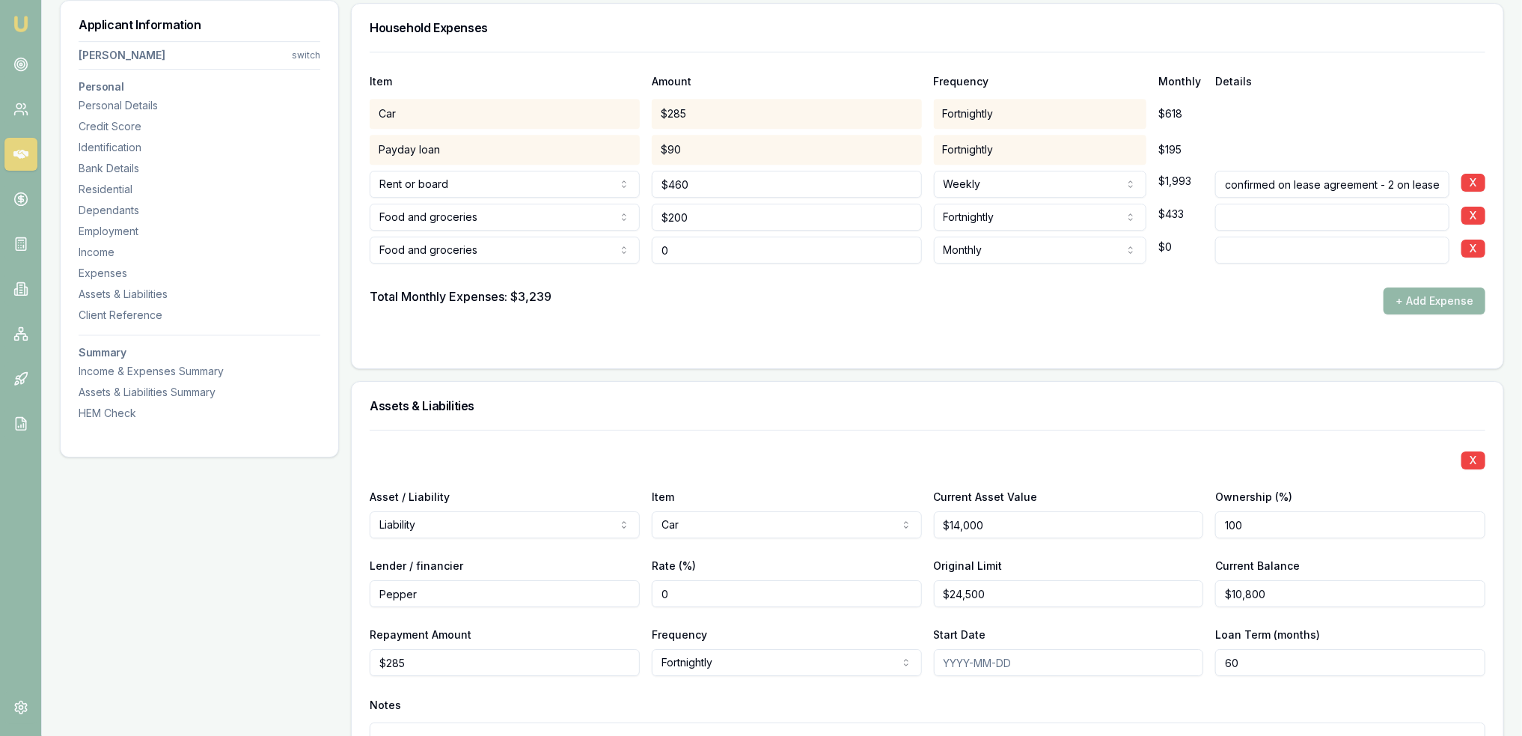
click at [615, 248] on div "Food and groceries Rent or board Food and groceries Utilities Insurance Transpo…" at bounding box center [928, 246] width 1116 height 33
type input "$50"
select select "FORTNIGHTLY"
type input "take away"
click at [1421, 296] on button "+ Add Expense" at bounding box center [1434, 300] width 102 height 27
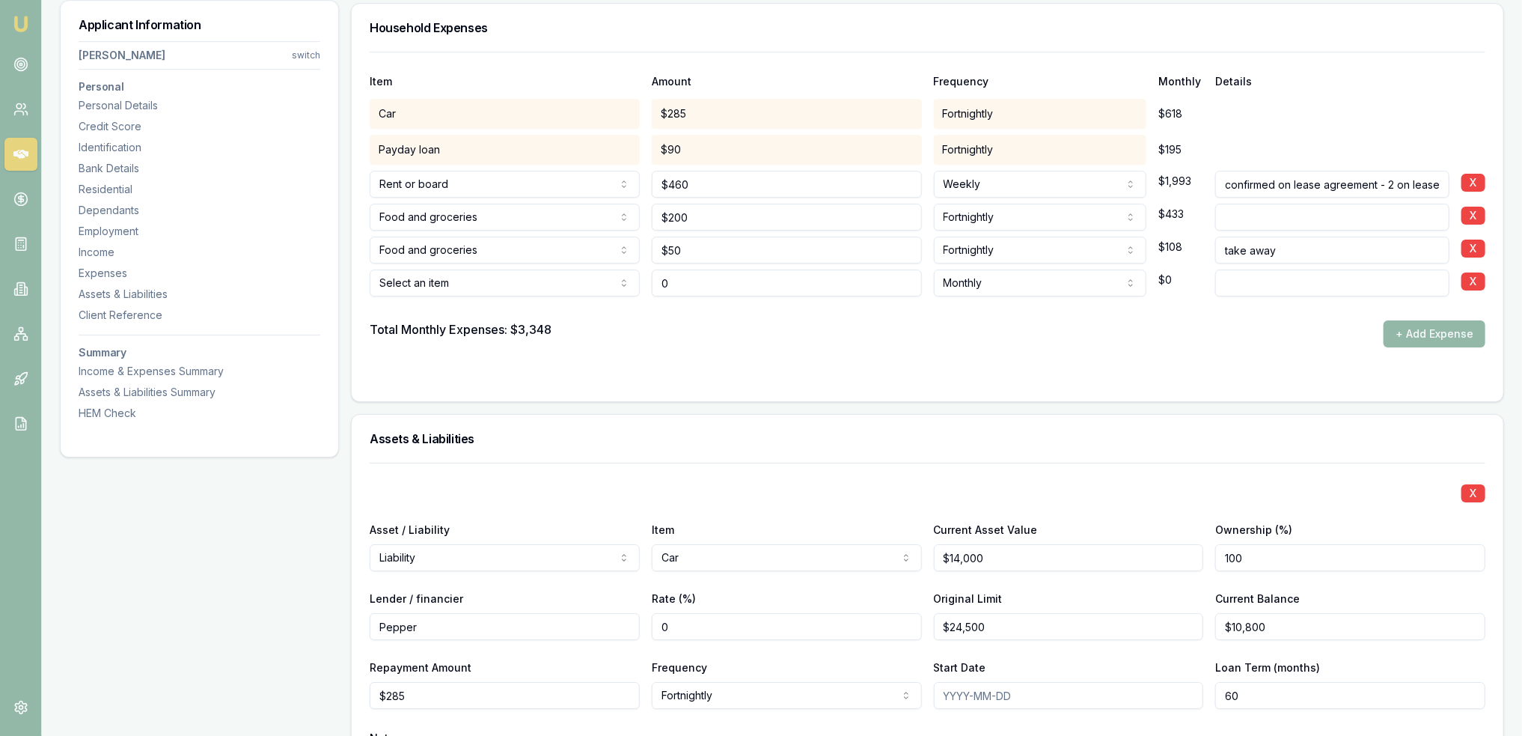
type input "$0"
click at [1152, 350] on form "Item Amount Frequency Monthly Details Car $285 Fortnightly $618 Payday loan $90…" at bounding box center [928, 217] width 1116 height 331
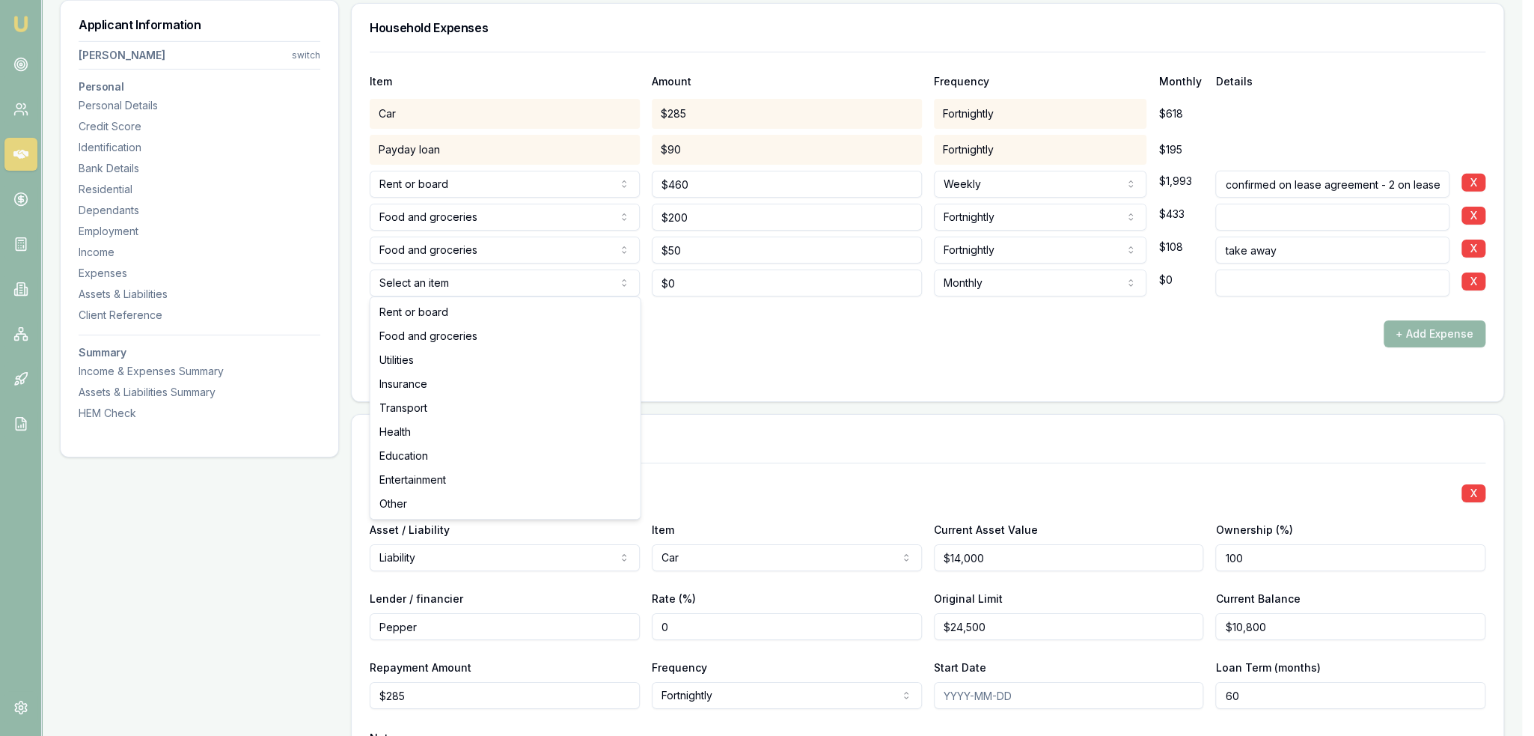
select select "UTILITIES"
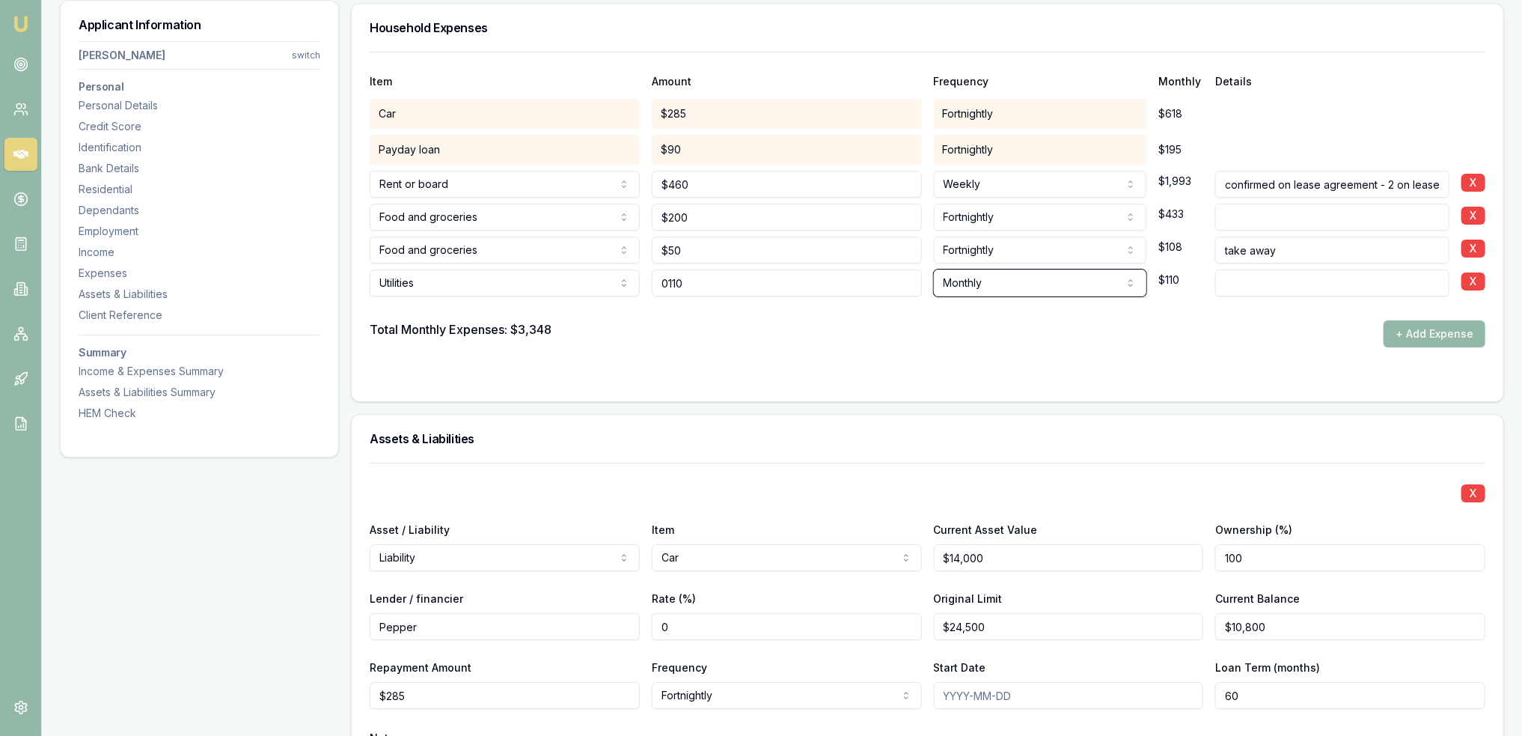
type input "$110"
select select "FORTNIGHTLY"
type input "electricity"
click at [1433, 335] on button "+ Add Expense" at bounding box center [1434, 333] width 102 height 27
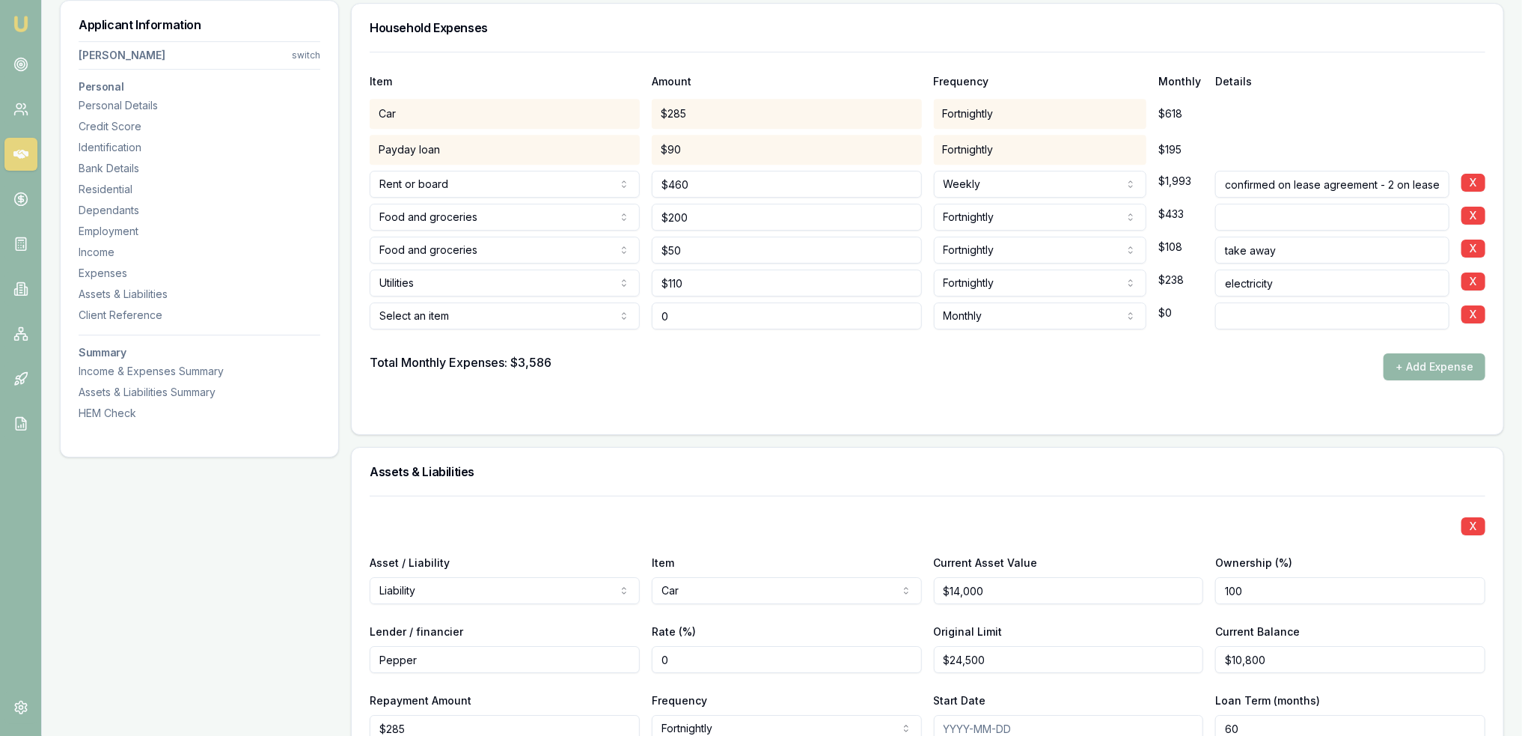
type input "$0"
click at [1254, 311] on input at bounding box center [1332, 315] width 234 height 27
click at [994, 397] on form "Item Amount Frequency Monthly Details Car $285 Fortnightly $618 Payday loan $90…" at bounding box center [928, 234] width 1116 height 364
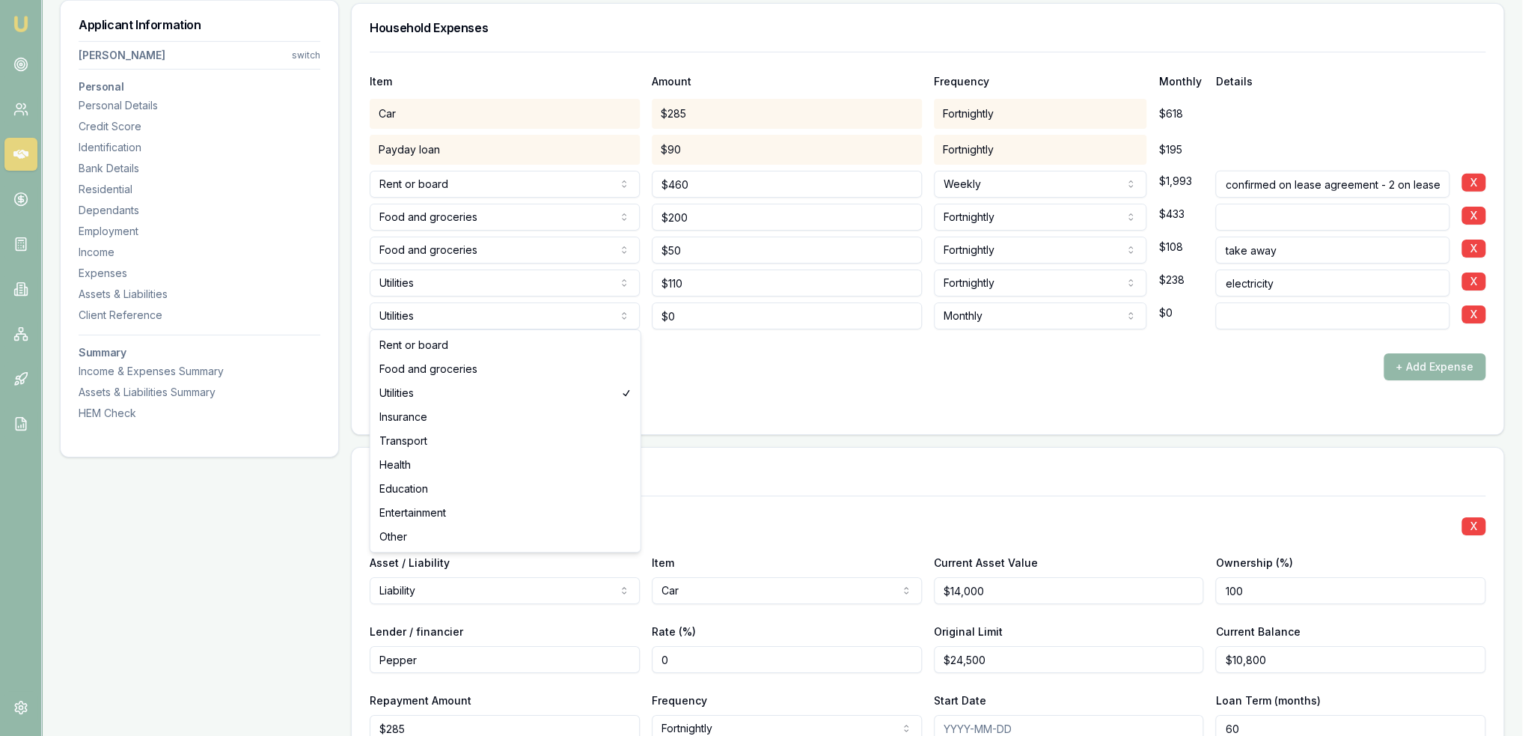
select select "TRANSPORT"
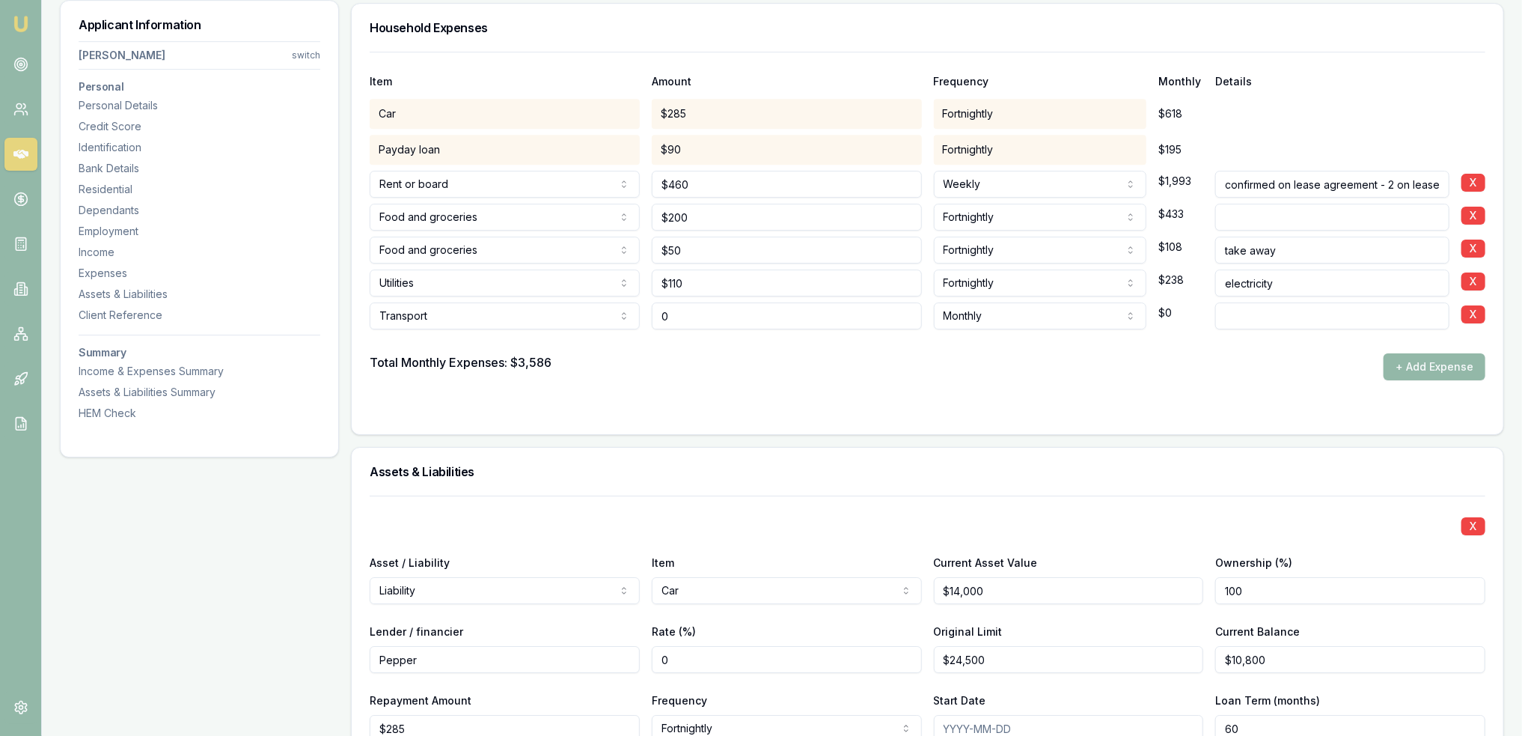
drag, startPoint x: 676, startPoint y: 311, endPoint x: 640, endPoint y: 314, distance: 36.1
click at [640, 314] on div "Transport Rent or board Food and groceries Utilities Insurance Transport Health…" at bounding box center [928, 312] width 1116 height 33
type input "$1,600"
select select "ANNUALLY"
type input "rego"
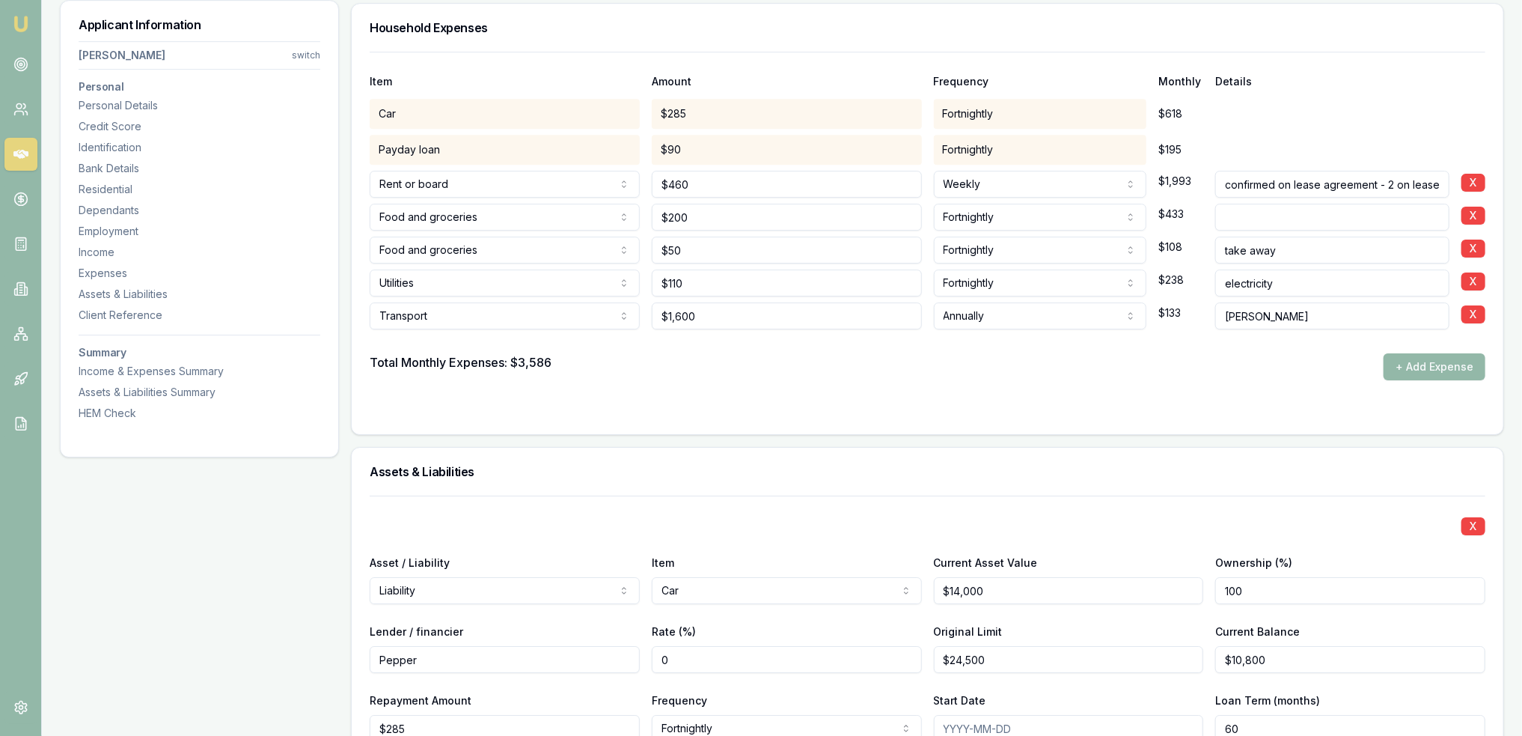
drag, startPoint x: 745, startPoint y: 388, endPoint x: 772, endPoint y: 394, distance: 27.6
click at [746, 388] on form "Item Amount Frequency Monthly Details Car $285 Fortnightly $618 Payday loan $90…" at bounding box center [928, 234] width 1116 height 364
click at [1415, 364] on button "+ Add Expense" at bounding box center [1434, 366] width 102 height 27
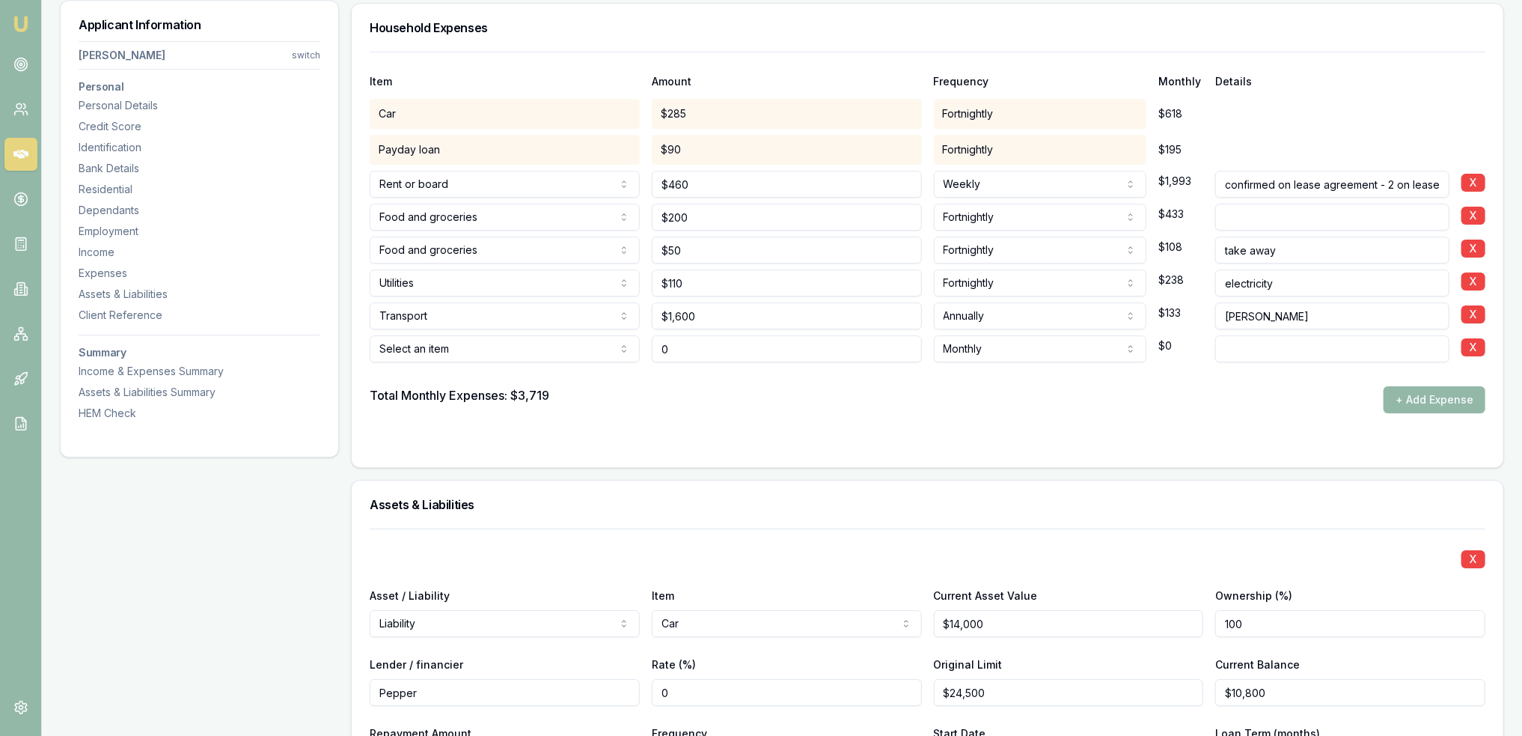
type input "$0"
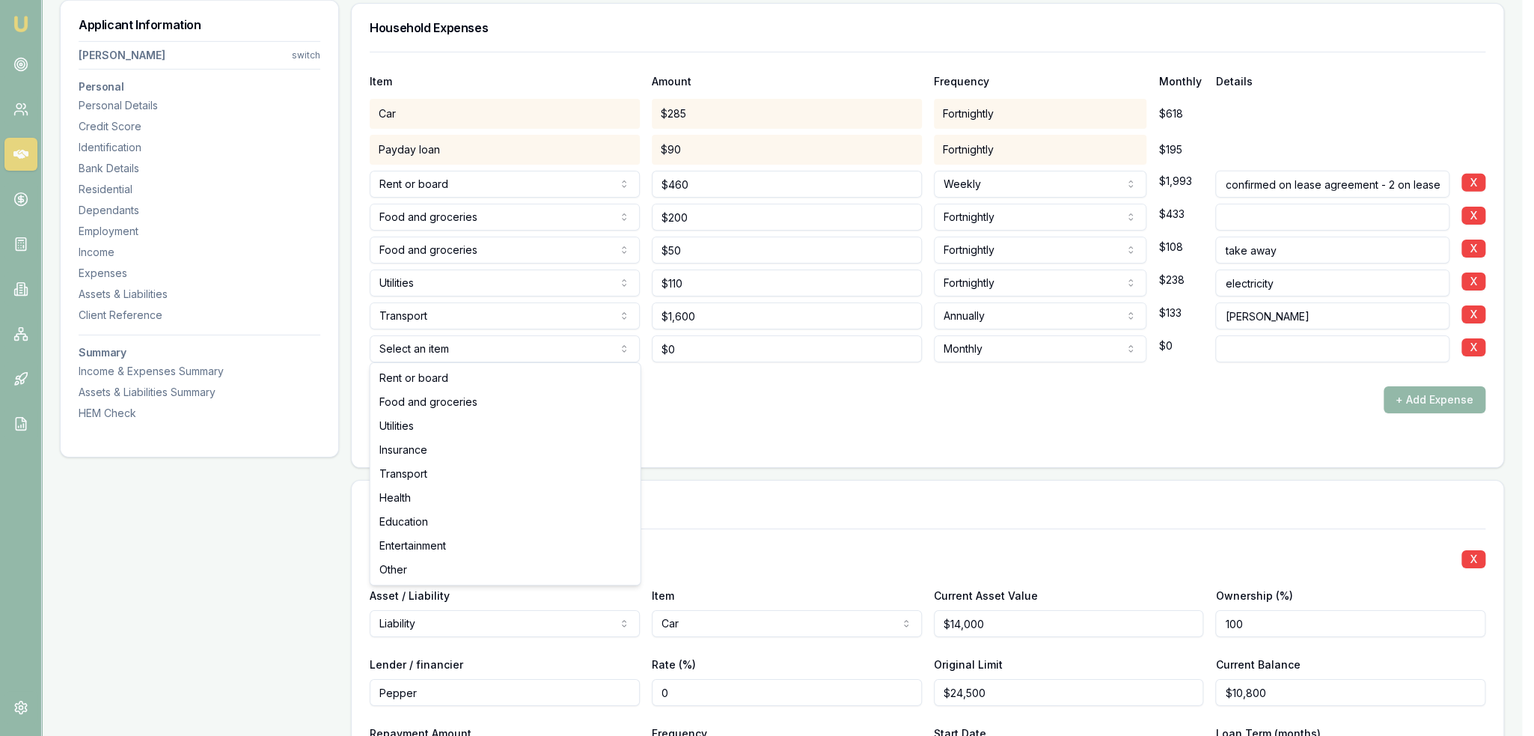
select select "UTILITIES"
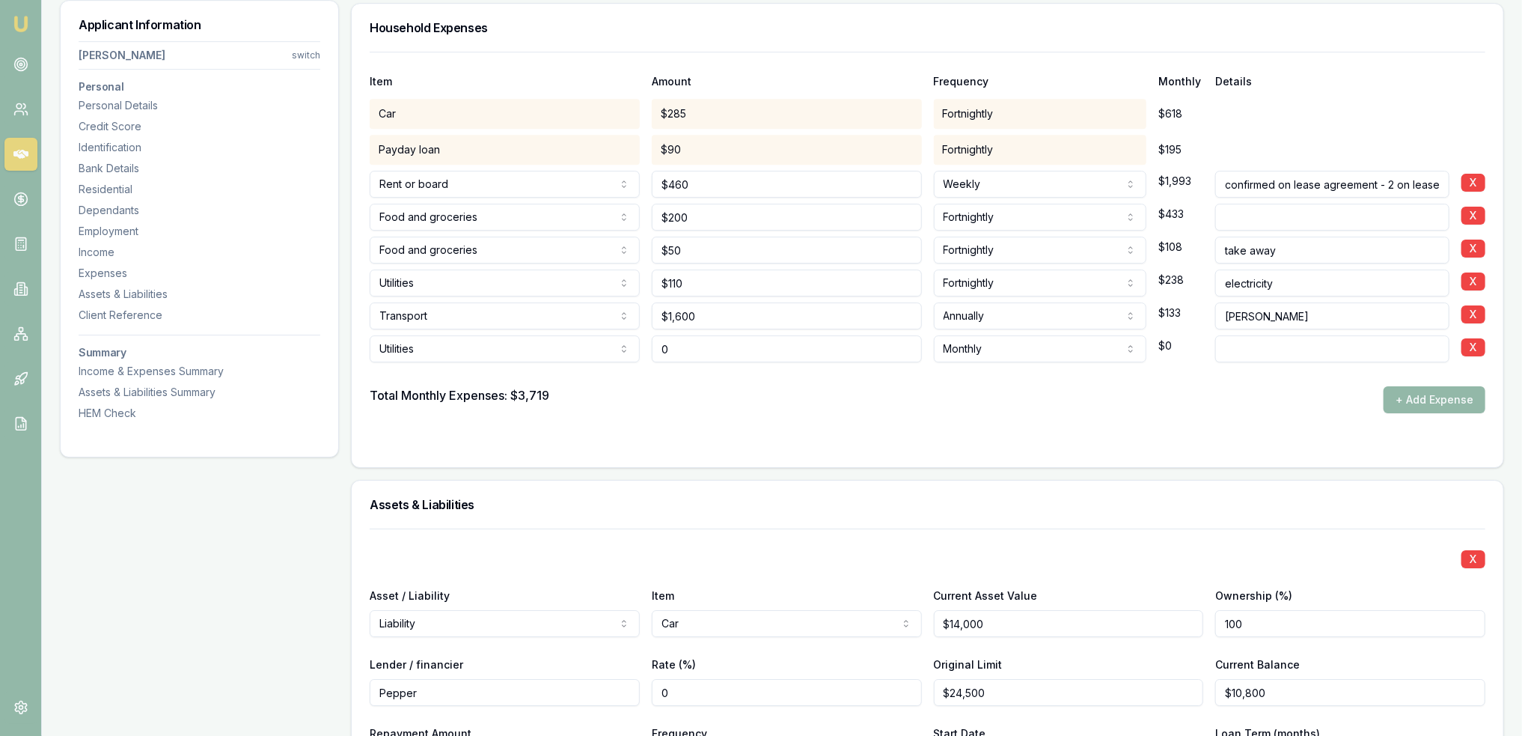
drag, startPoint x: 685, startPoint y: 347, endPoint x: 620, endPoint y: 353, distance: 66.1
click at [623, 353] on div "Utilities Rent or board Food and groceries Utilities Insurance Transport Health…" at bounding box center [928, 345] width 1116 height 33
type input "$200"
type input "phones"
click at [688, 394] on div "Total Monthly Expenses: $3,719 + Add Expense" at bounding box center [928, 399] width 1116 height 27
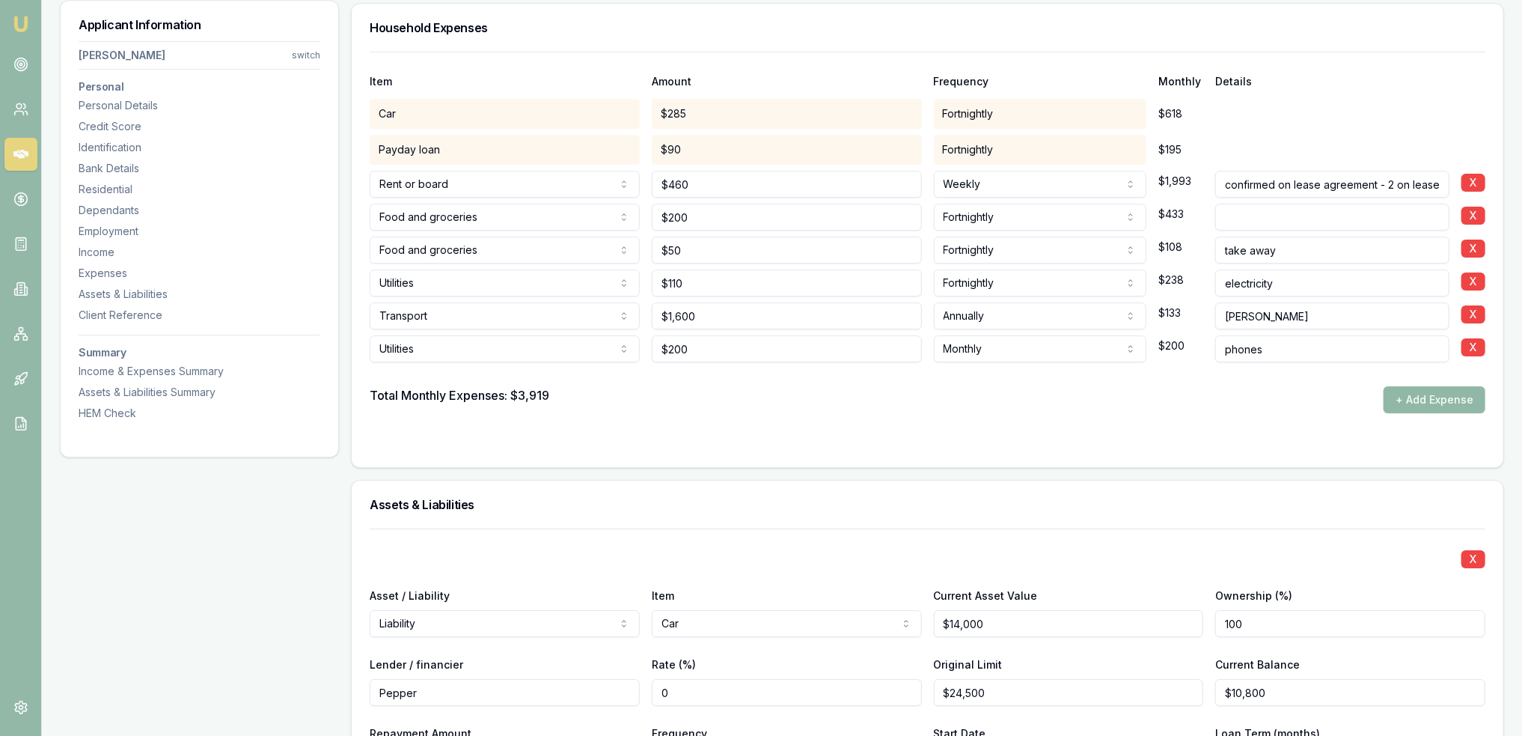
click at [1415, 397] on button "+ Add Expense" at bounding box center [1434, 399] width 102 height 27
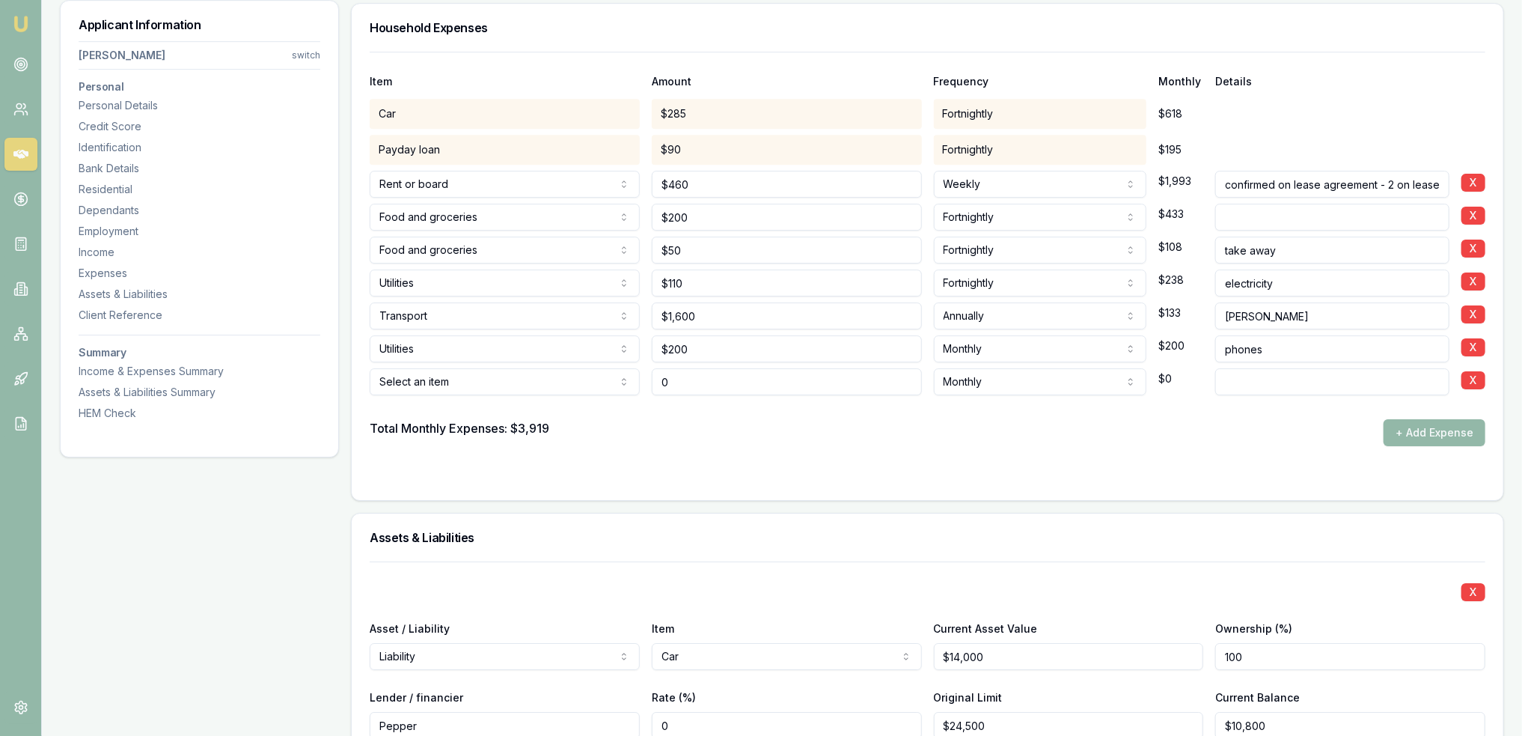
type input "$0"
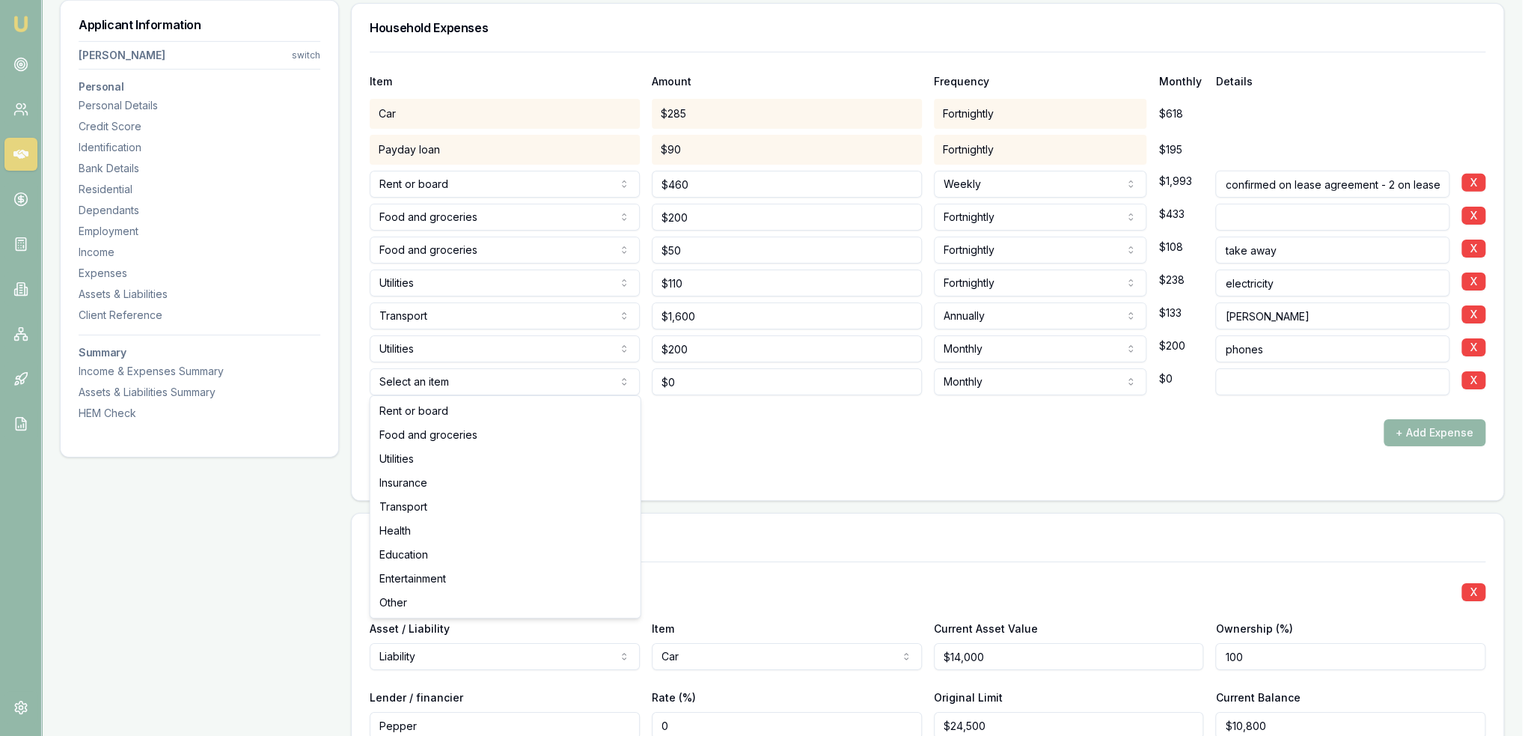
select select "UTILITIES"
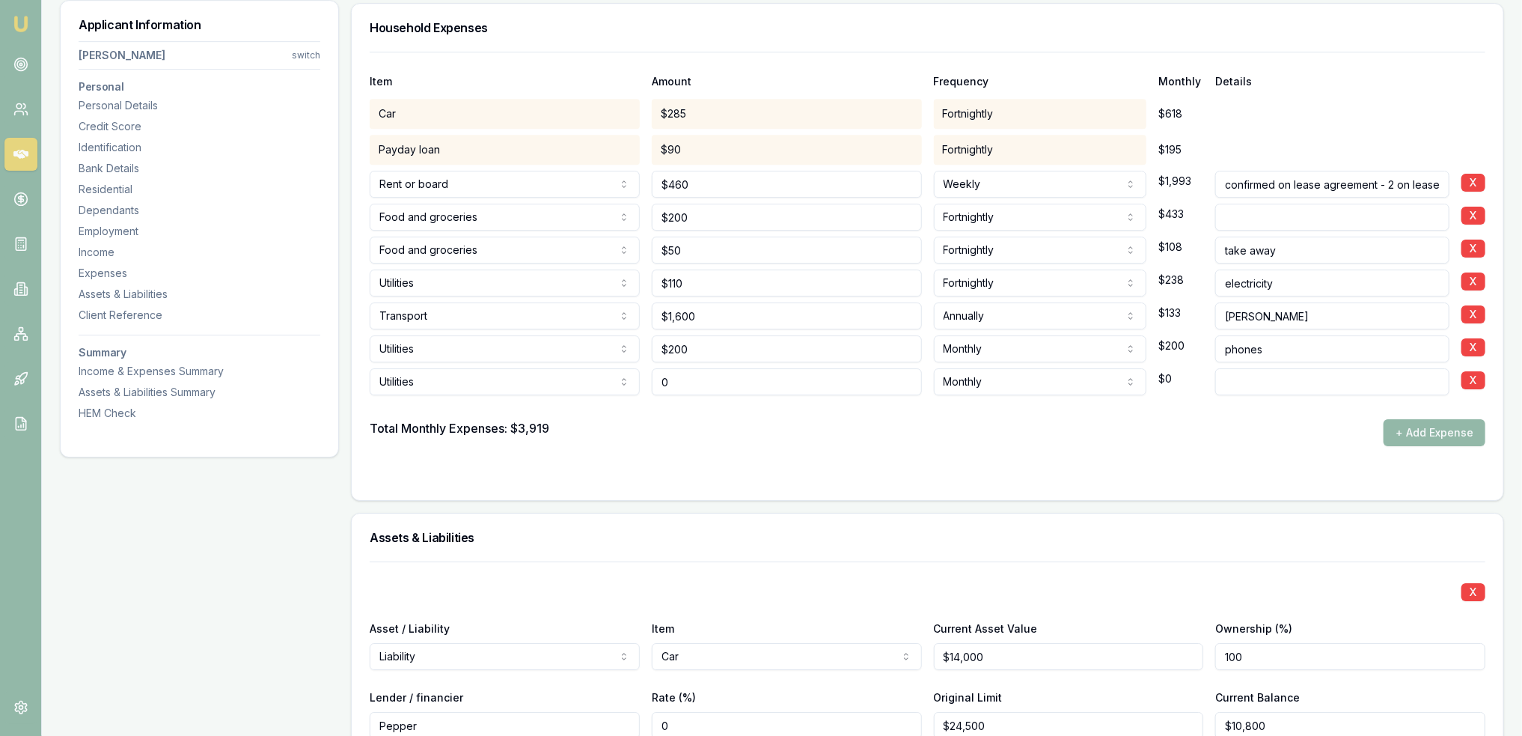
drag, startPoint x: 661, startPoint y: 385, endPoint x: 620, endPoint y: 385, distance: 41.2
click at [622, 385] on div "Utilities Rent or board Food and groceries Utilities Insurance Transport Health…" at bounding box center [928, 378] width 1116 height 33
type input "$80"
type input "internet"
click at [845, 483] on div "Item Amount Frequency Monthly Details Car $285 Fortnightly $618 Payday loan $90…" at bounding box center [928, 276] width 1152 height 448
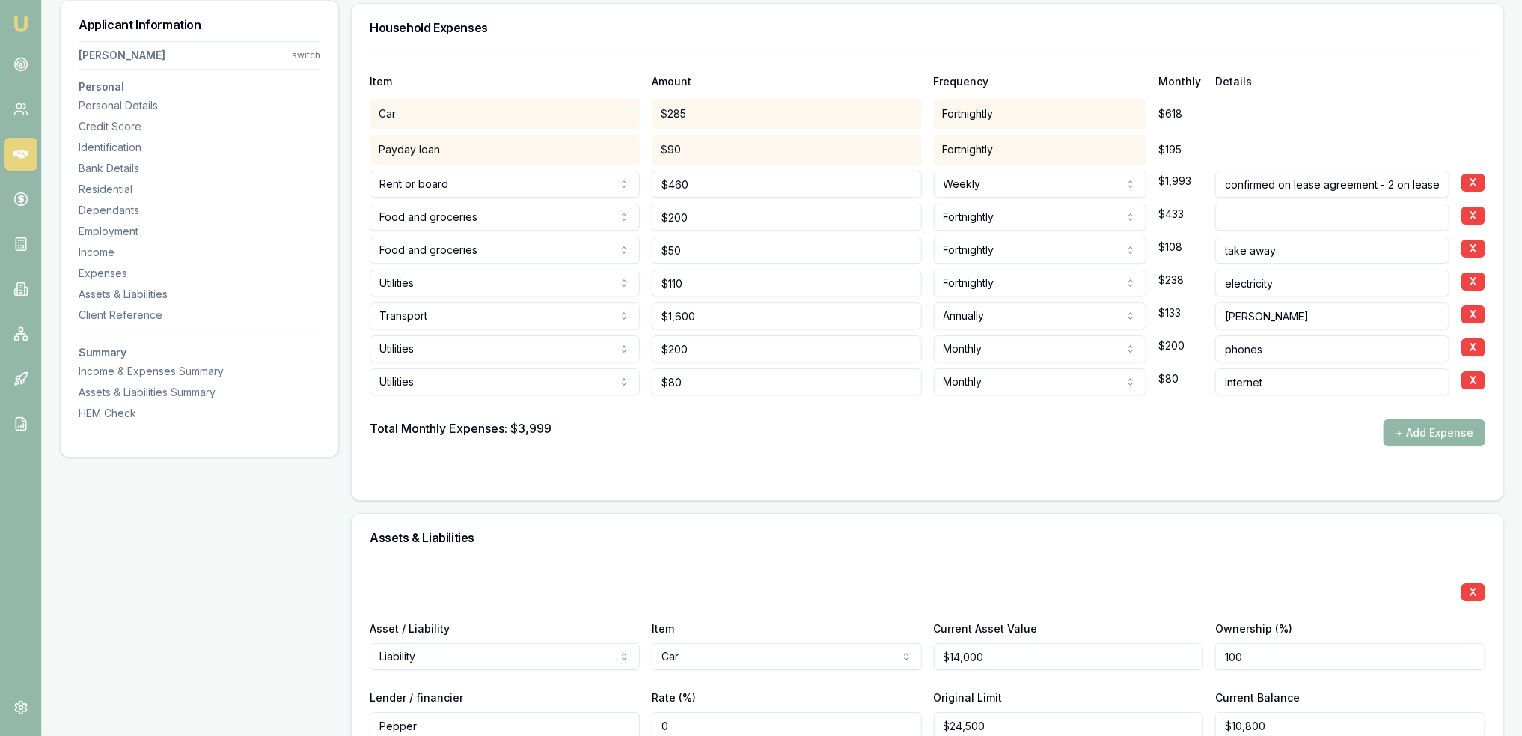
click at [1439, 433] on button "+ Add Expense" at bounding box center [1434, 432] width 102 height 27
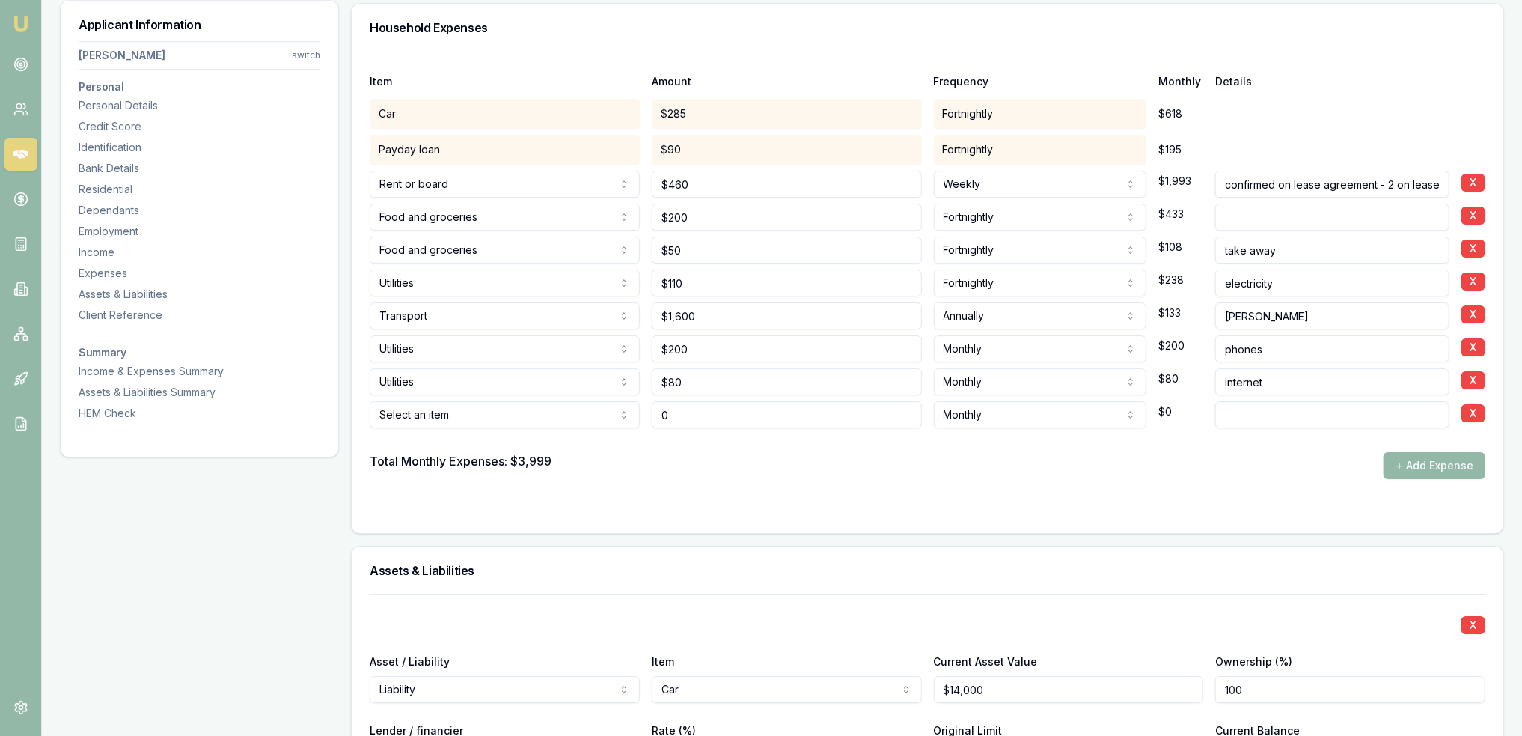
type input "$0"
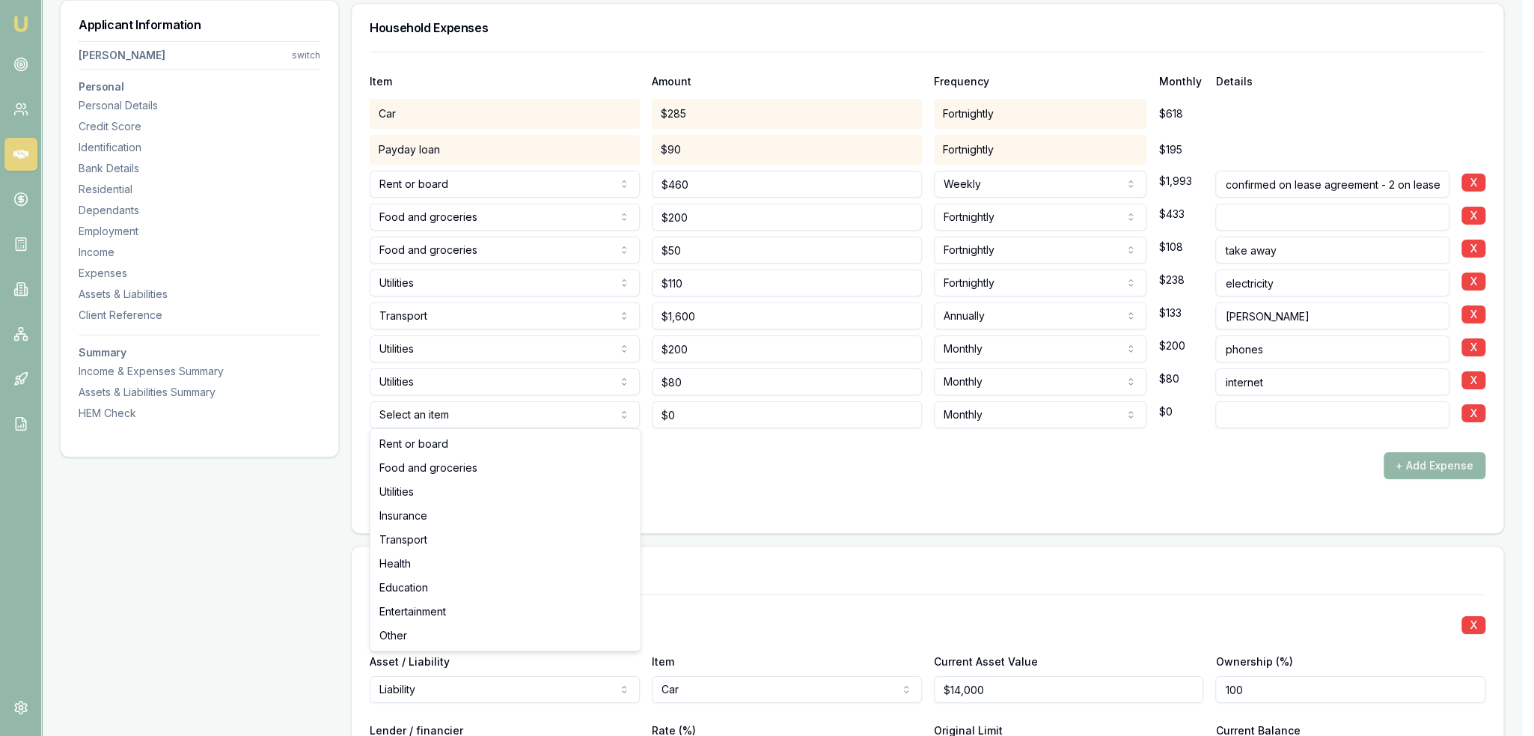
select select "TRANSPORT"
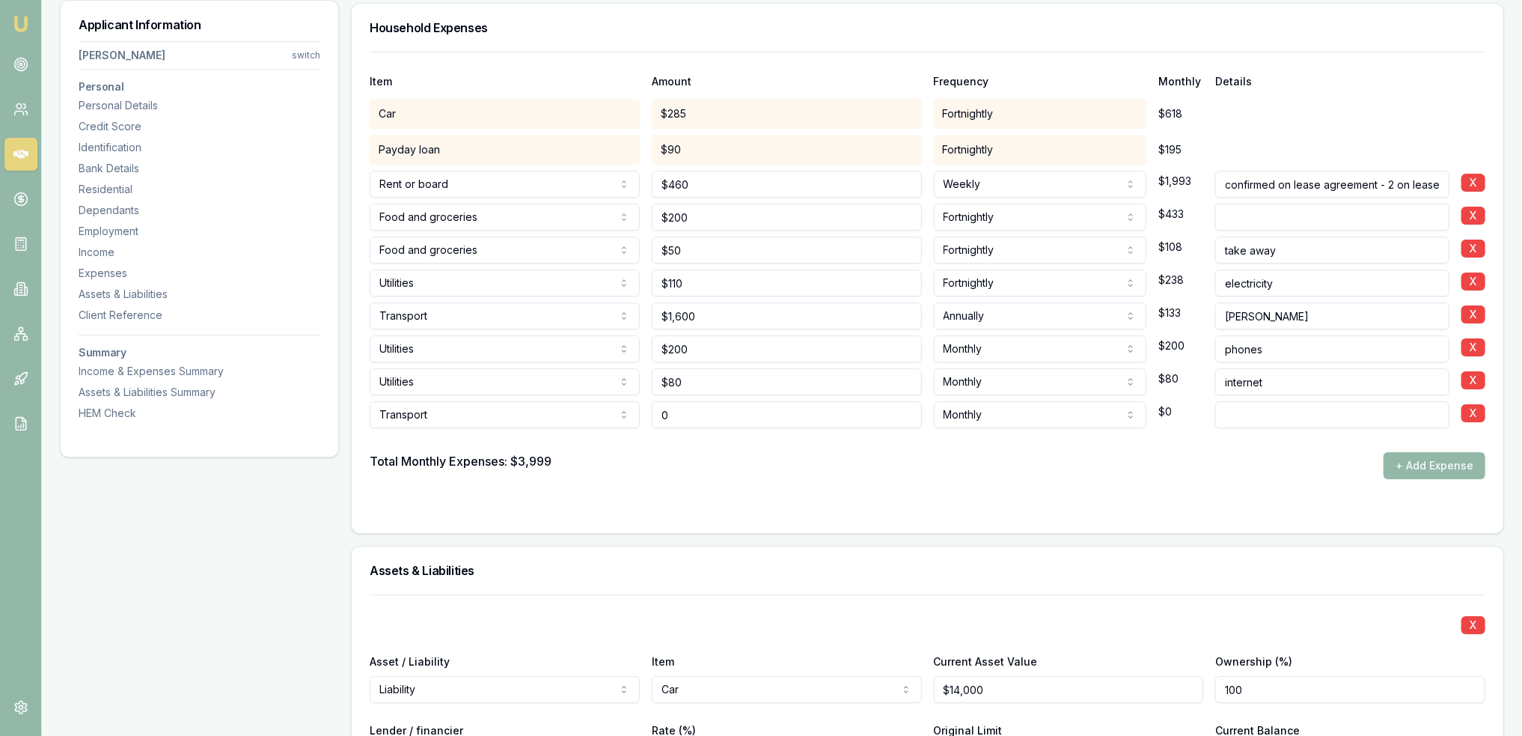
drag, startPoint x: 678, startPoint y: 410, endPoint x: 620, endPoint y: 416, distance: 58.7
click at [620, 416] on div "Transport Rent or board Food and groceries Utilities Insurance Transport Health…" at bounding box center [928, 411] width 1116 height 33
type input "$150"
select select "FORTNIGHTLY"
click at [1240, 401] on input at bounding box center [1332, 414] width 234 height 27
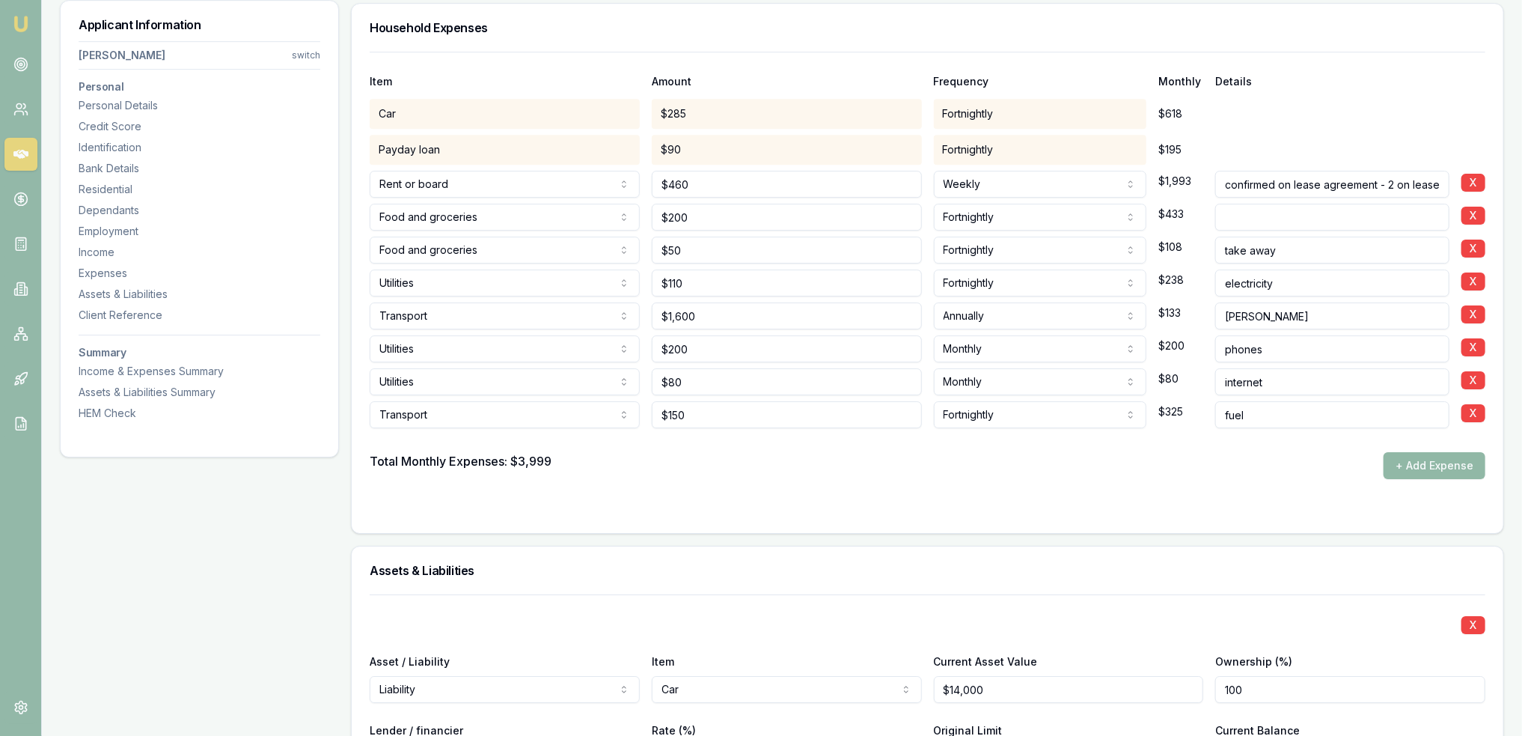
type input "fuel"
click at [1432, 453] on button "+ Add Expense" at bounding box center [1434, 465] width 102 height 27
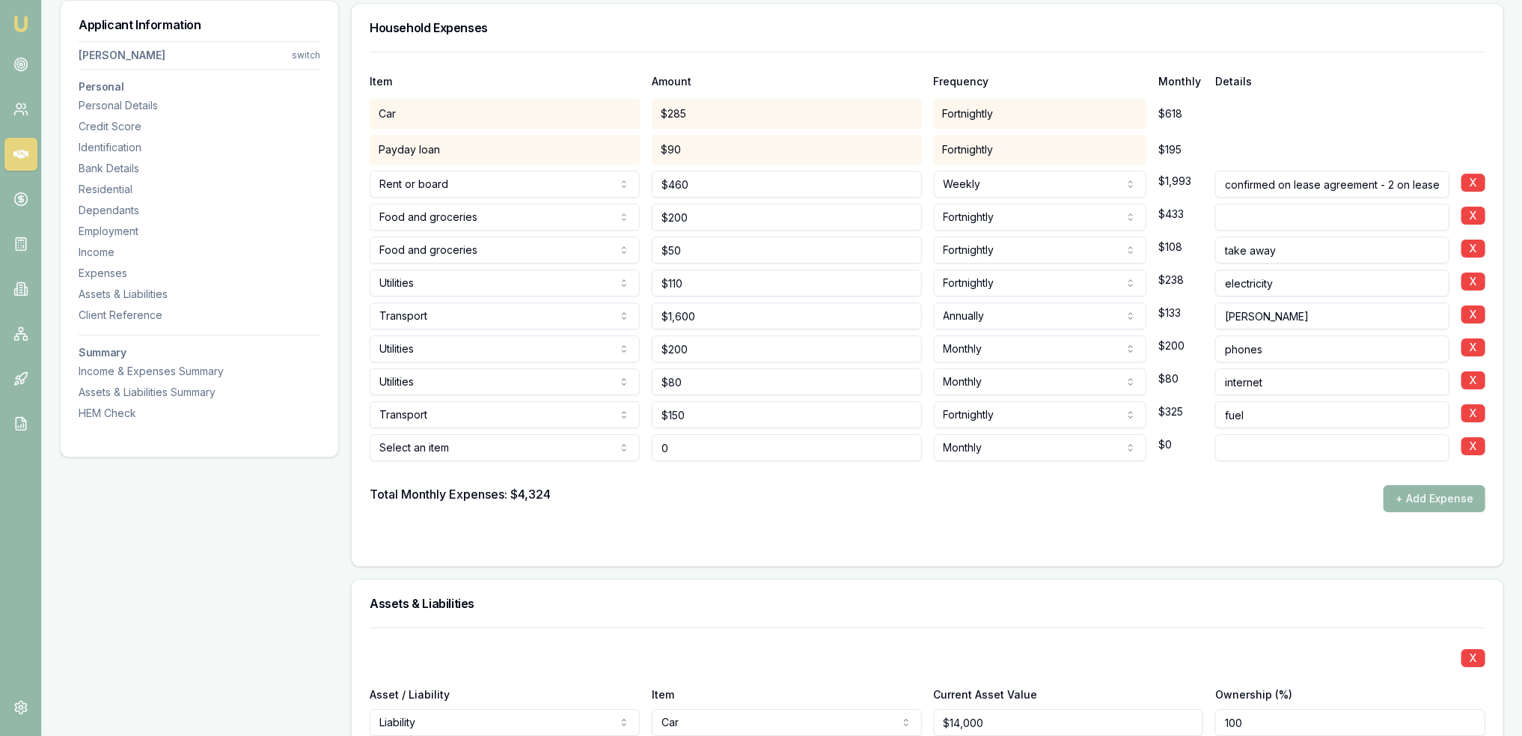
type input "$0"
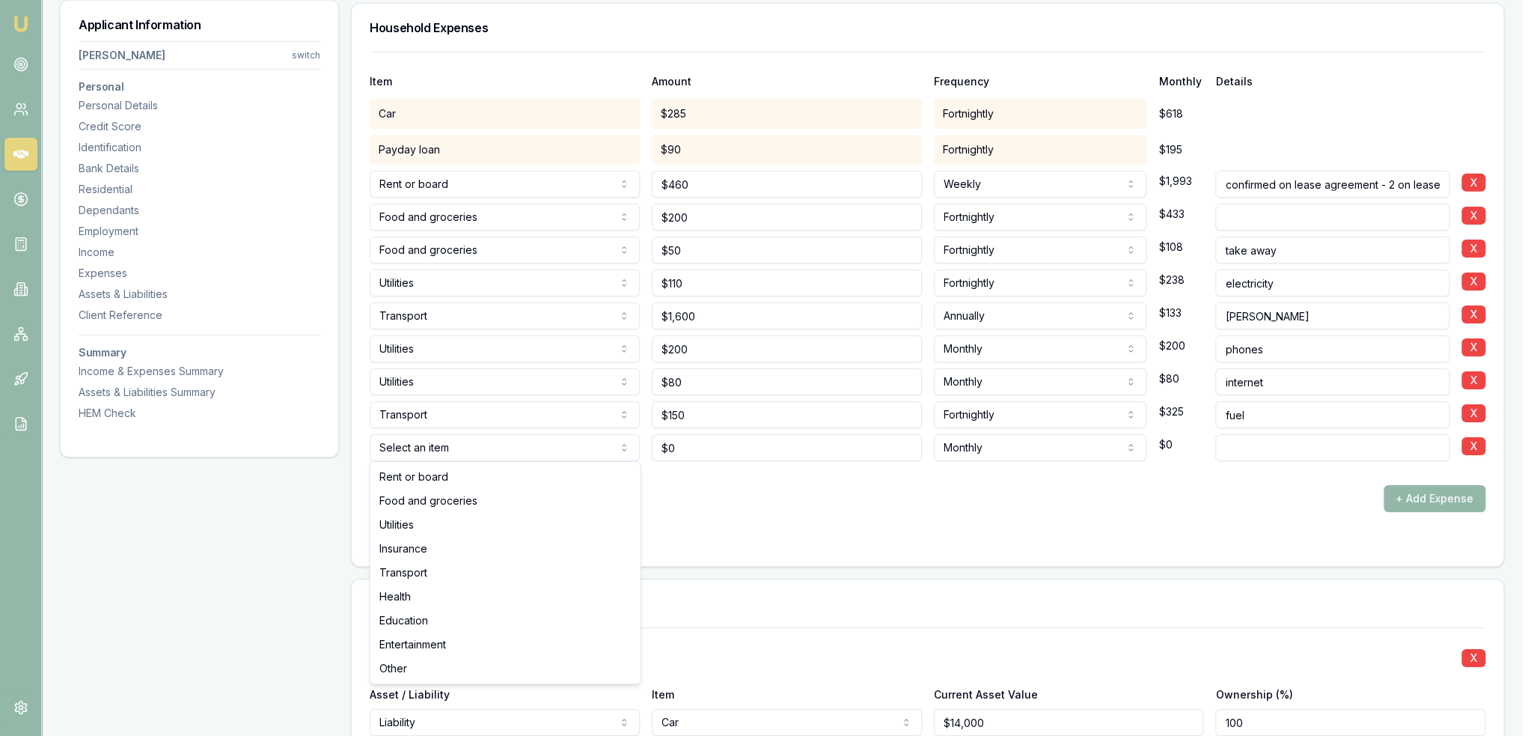
select select "ENTERTAINMENT"
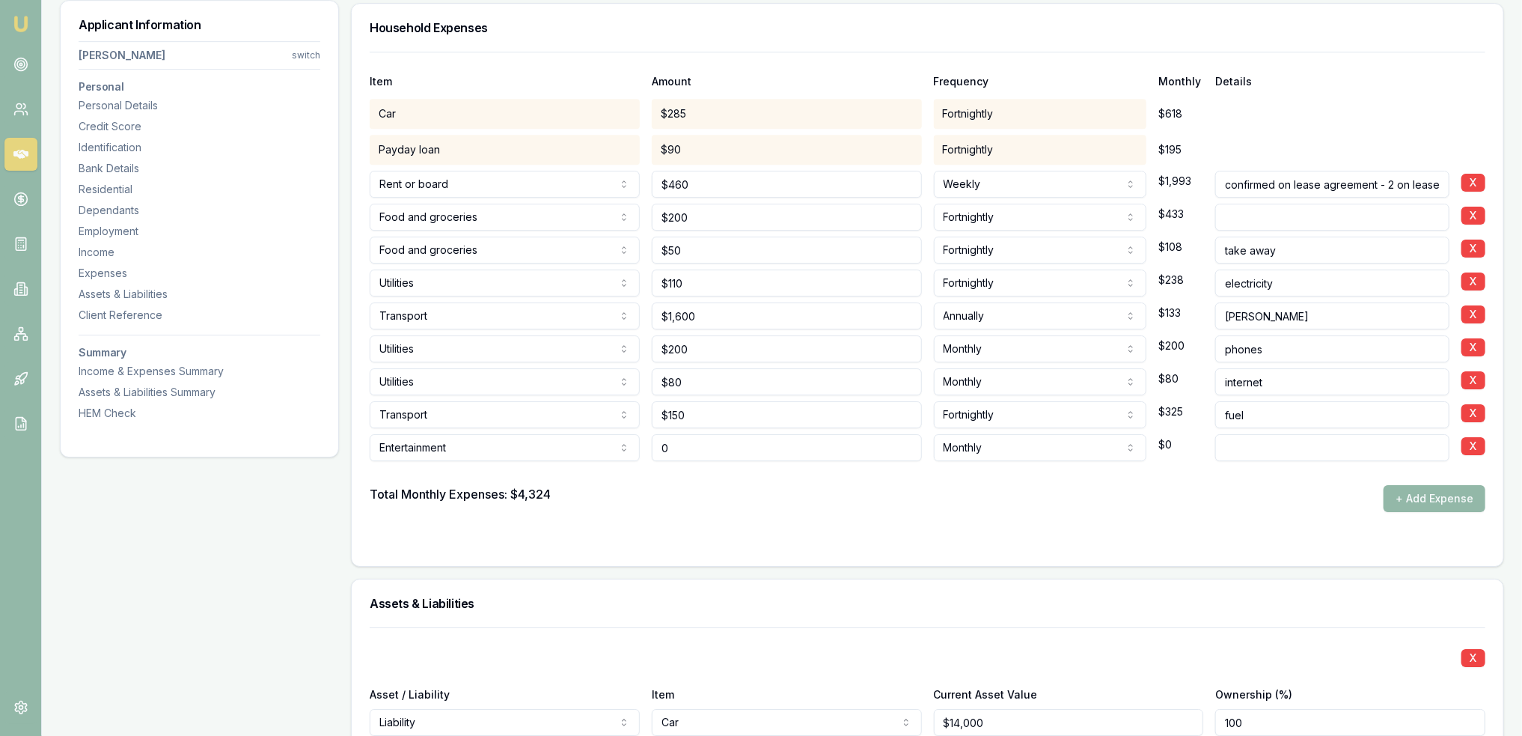
drag, startPoint x: 671, startPoint y: 449, endPoint x: 605, endPoint y: 460, distance: 66.8
click at [624, 454] on div "Entertainment Rent or board Food and groceries Utilities Insurance Transport He…" at bounding box center [928, 444] width 1116 height 33
type input "$50"
select select "FORTNIGHTLY"
click at [981, 495] on div "Total Monthly Expenses: $4,324 + Add Expense" at bounding box center [928, 498] width 1116 height 27
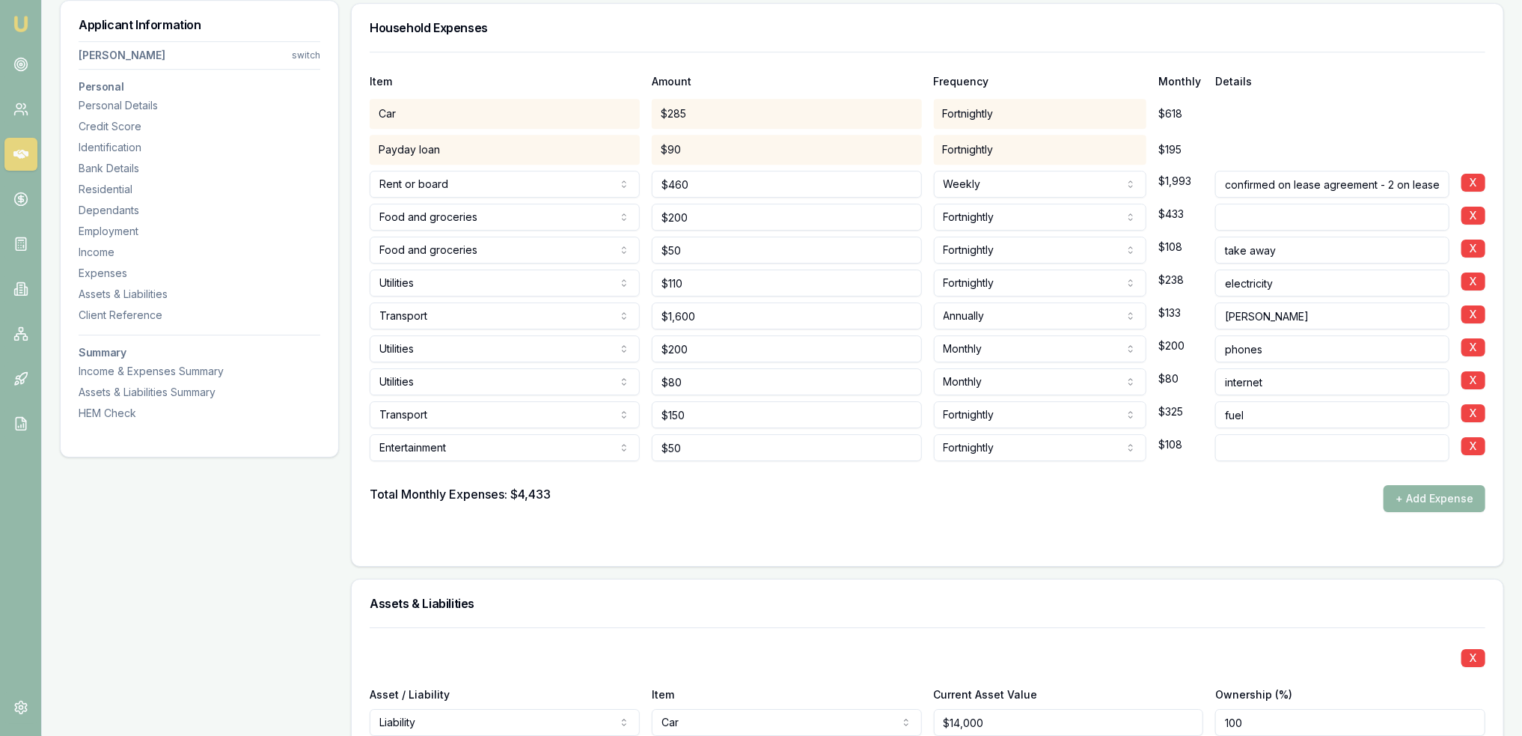
click at [1412, 490] on button "+ Add Expense" at bounding box center [1434, 498] width 102 height 27
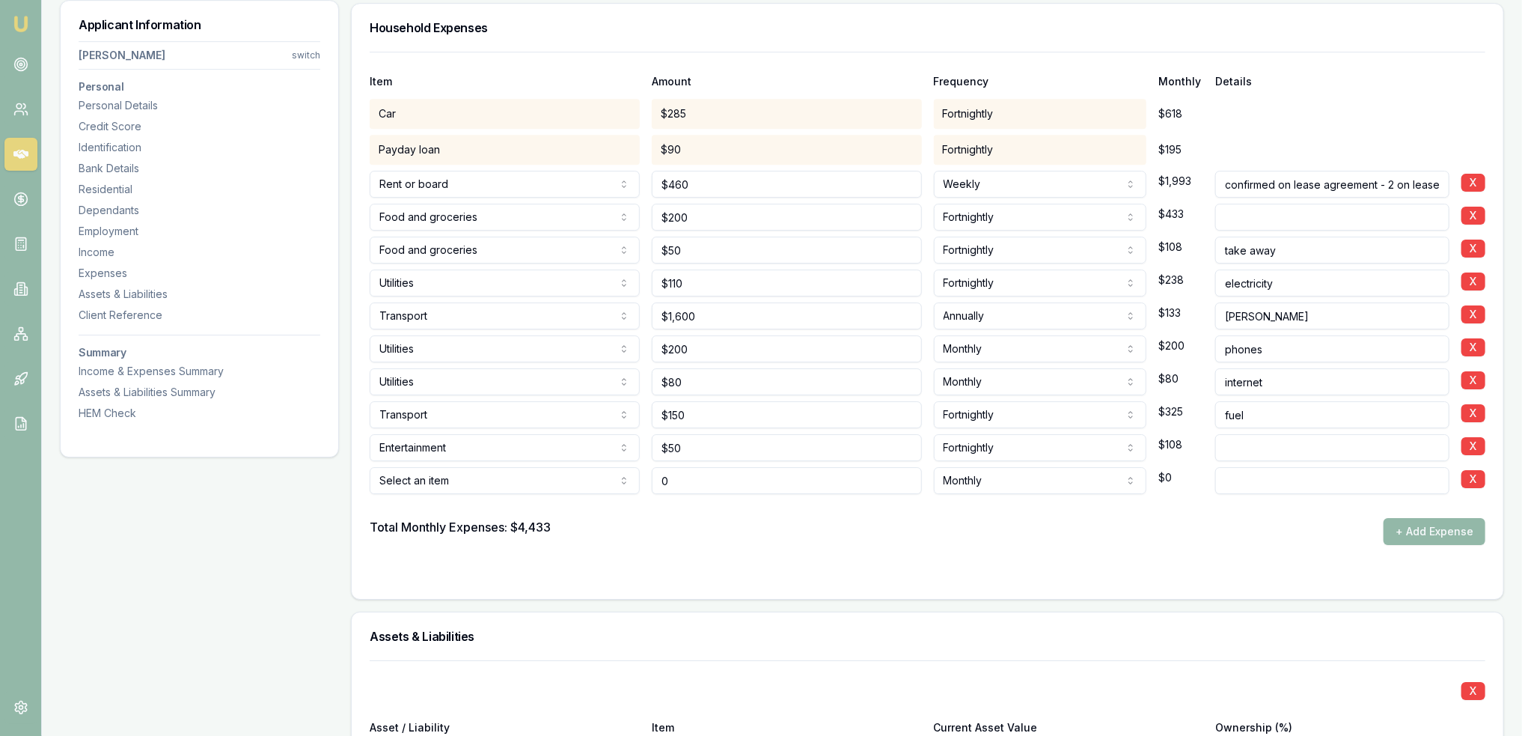
type input "$0"
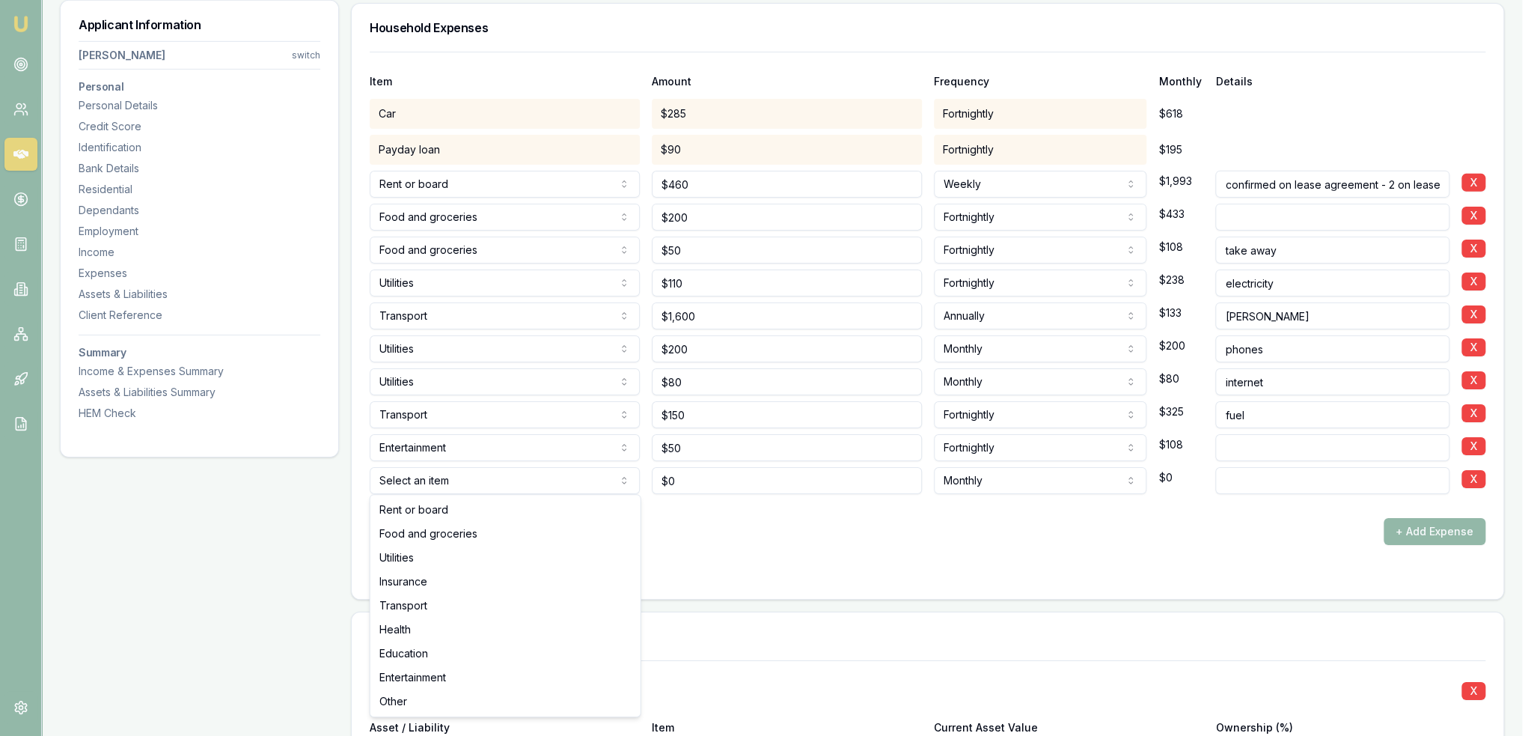
select select "ENTERTAINMENT"
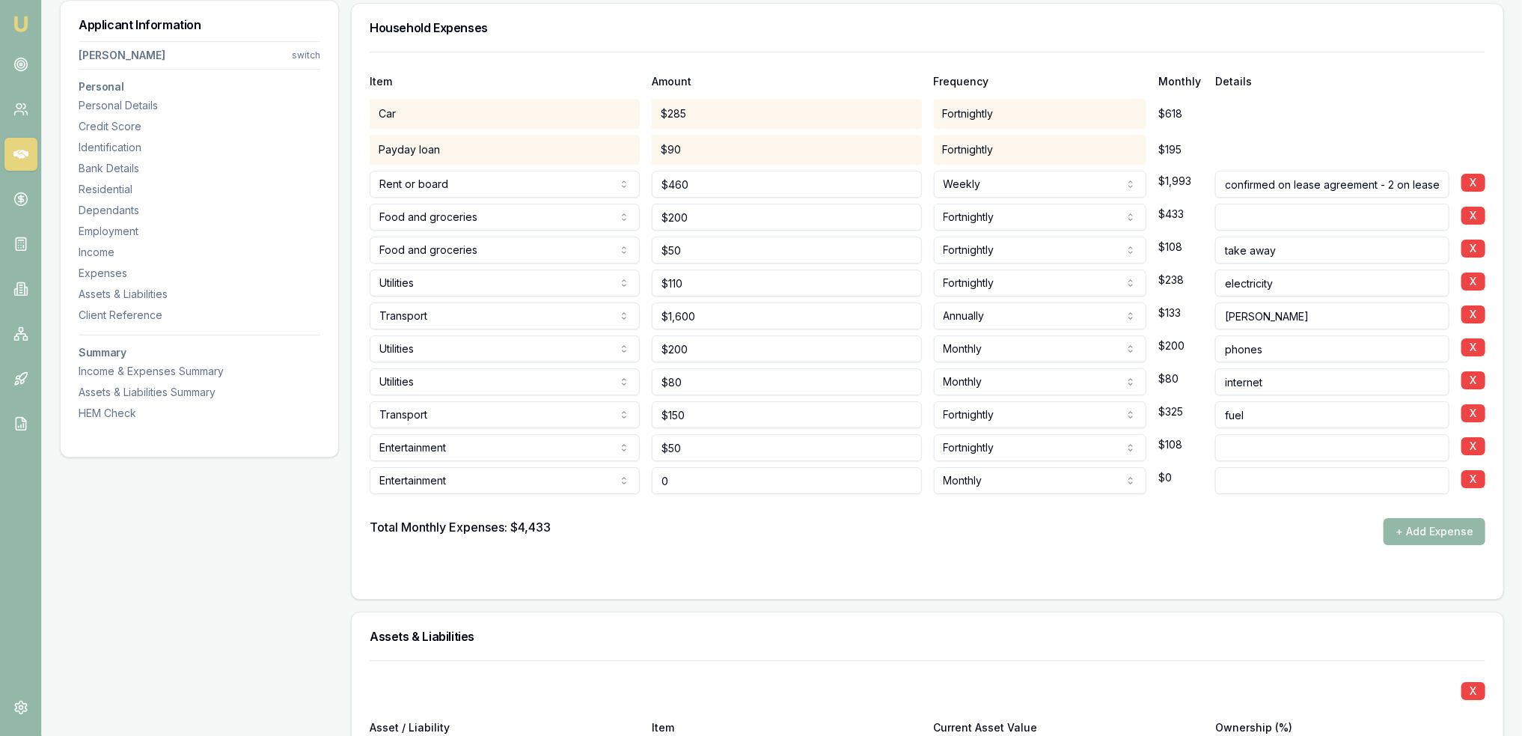
drag, startPoint x: 691, startPoint y: 477, endPoint x: 590, endPoint y: 476, distance: 101.8
click at [590, 476] on div "Entertainment Rent or board Food and groceries Utilities Insurance Transport He…" at bounding box center [928, 477] width 1116 height 33
type input "$25"
type input "streaming"
click at [673, 594] on div "Item Amount Frequency Monthly Details Car $285 Fortnightly $618 Payday loan $90…" at bounding box center [928, 325] width 1152 height 547
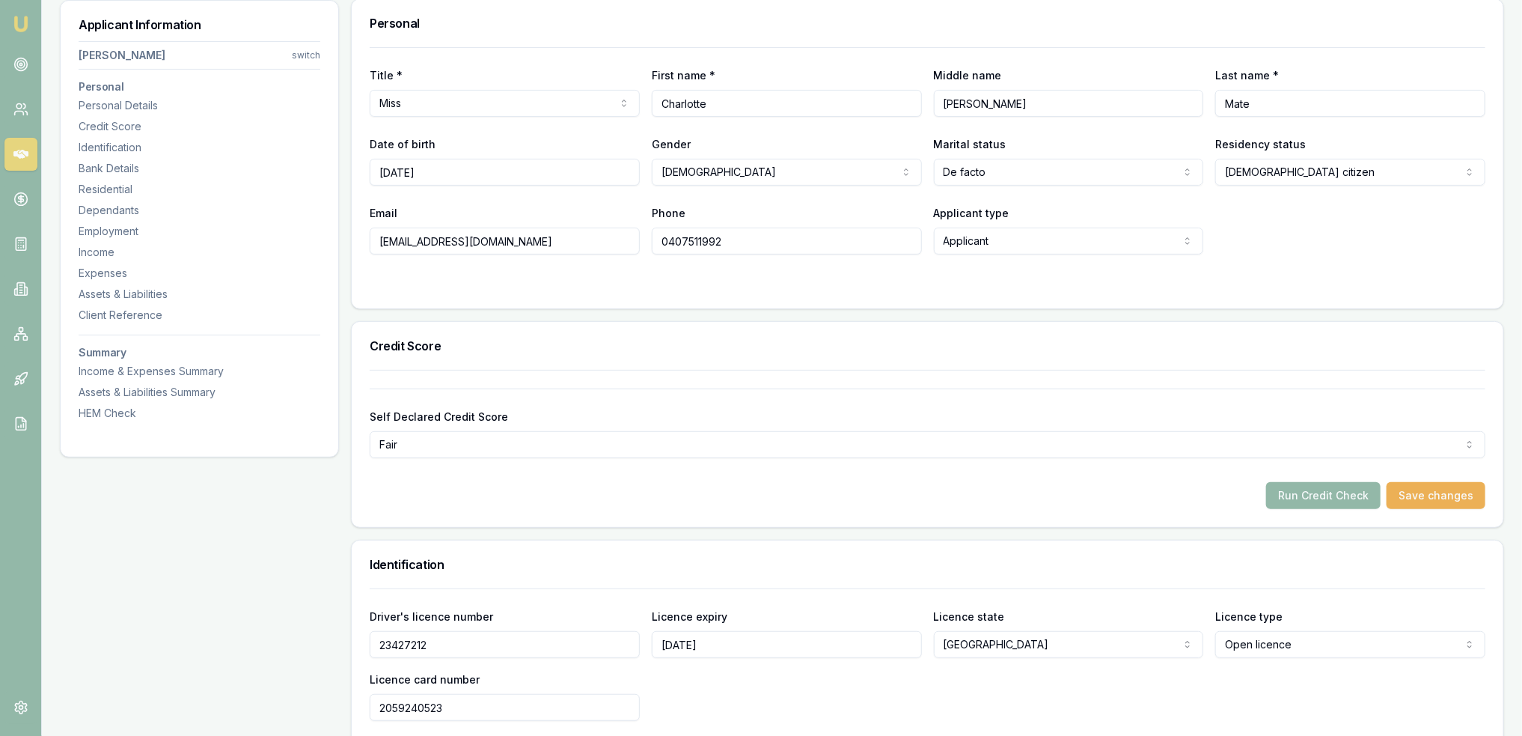
scroll to position [0, 0]
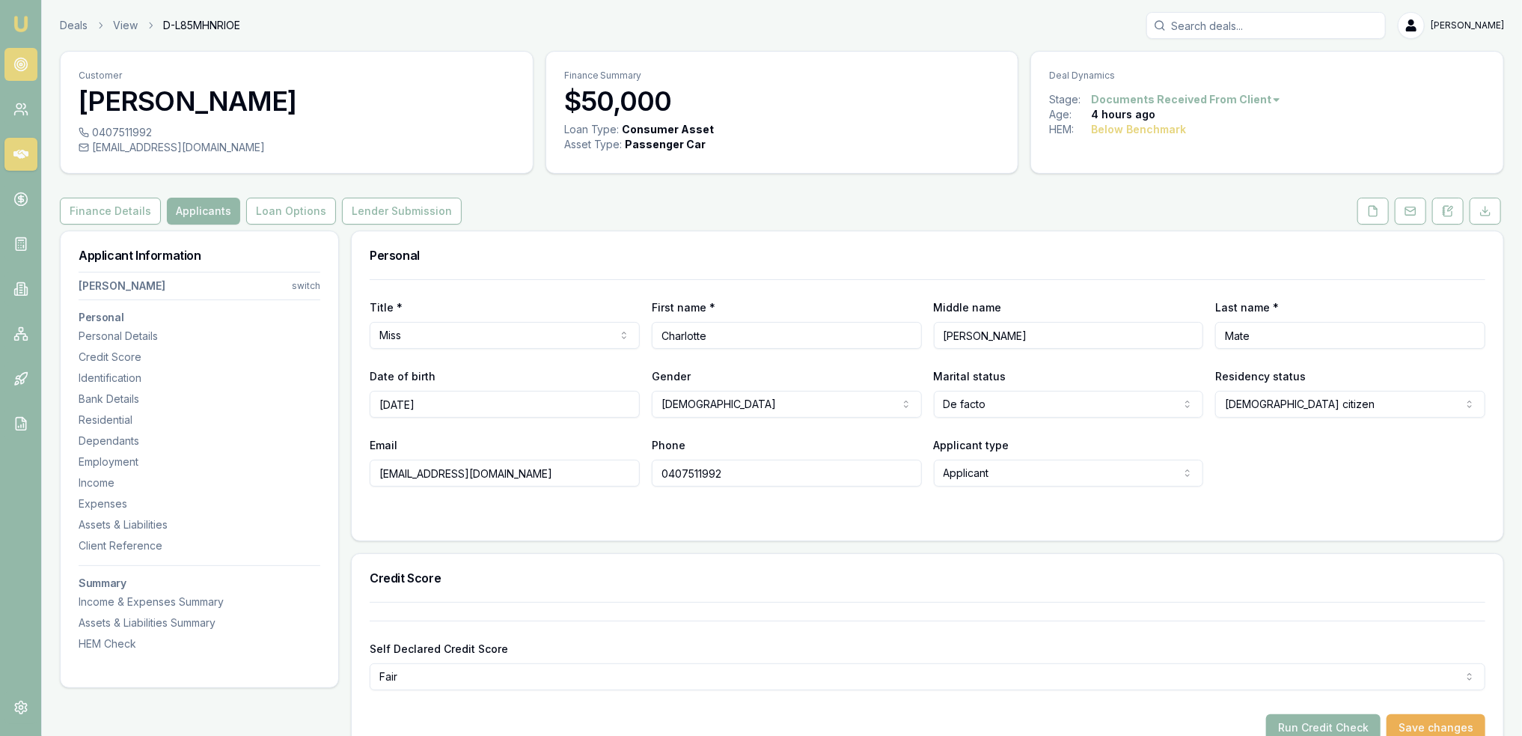
click at [18, 58] on icon at bounding box center [20, 64] width 15 height 15
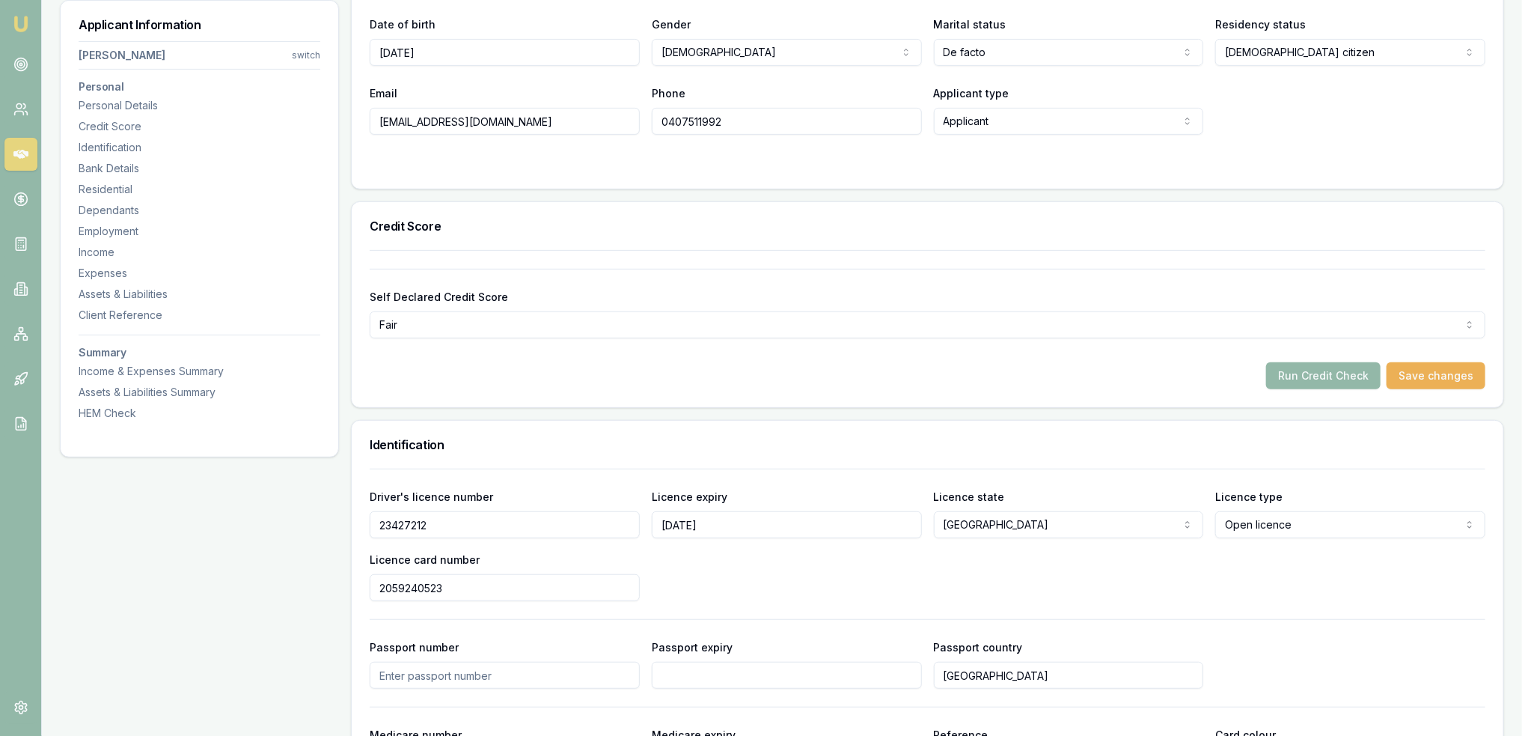
scroll to position [346, 0]
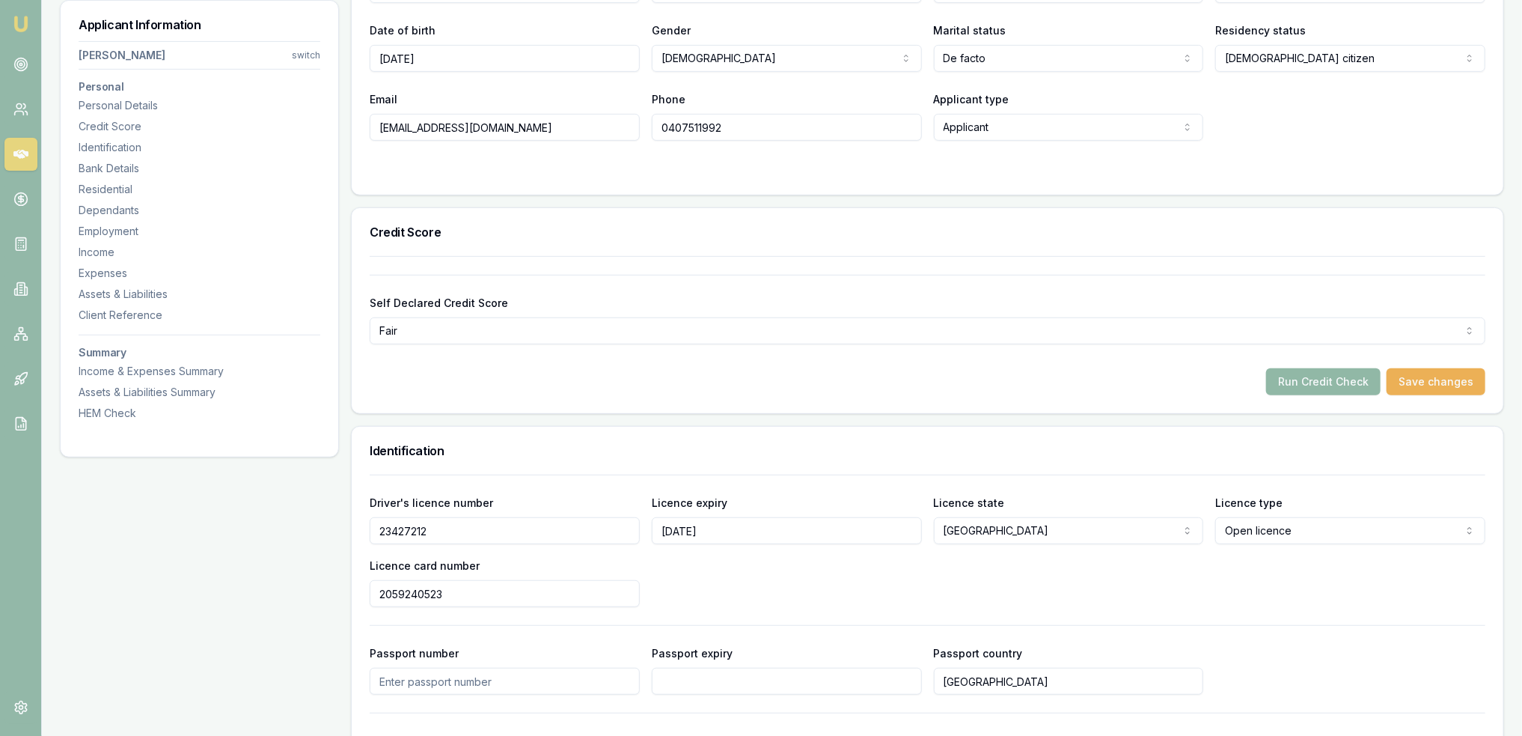
click at [1292, 382] on button "Run Credit Check" at bounding box center [1323, 381] width 114 height 27
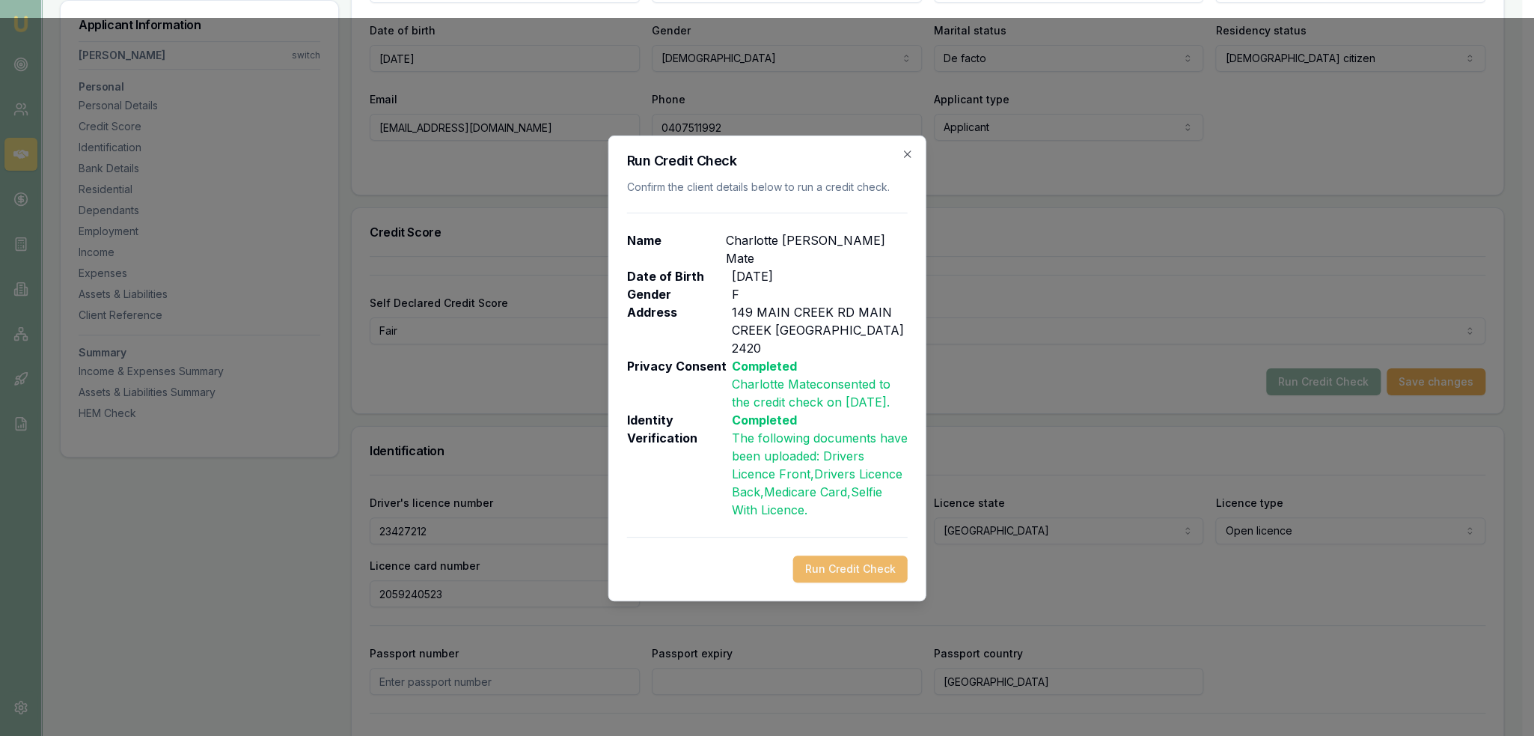
click at [862, 562] on button "Run Credit Check" at bounding box center [850, 568] width 114 height 27
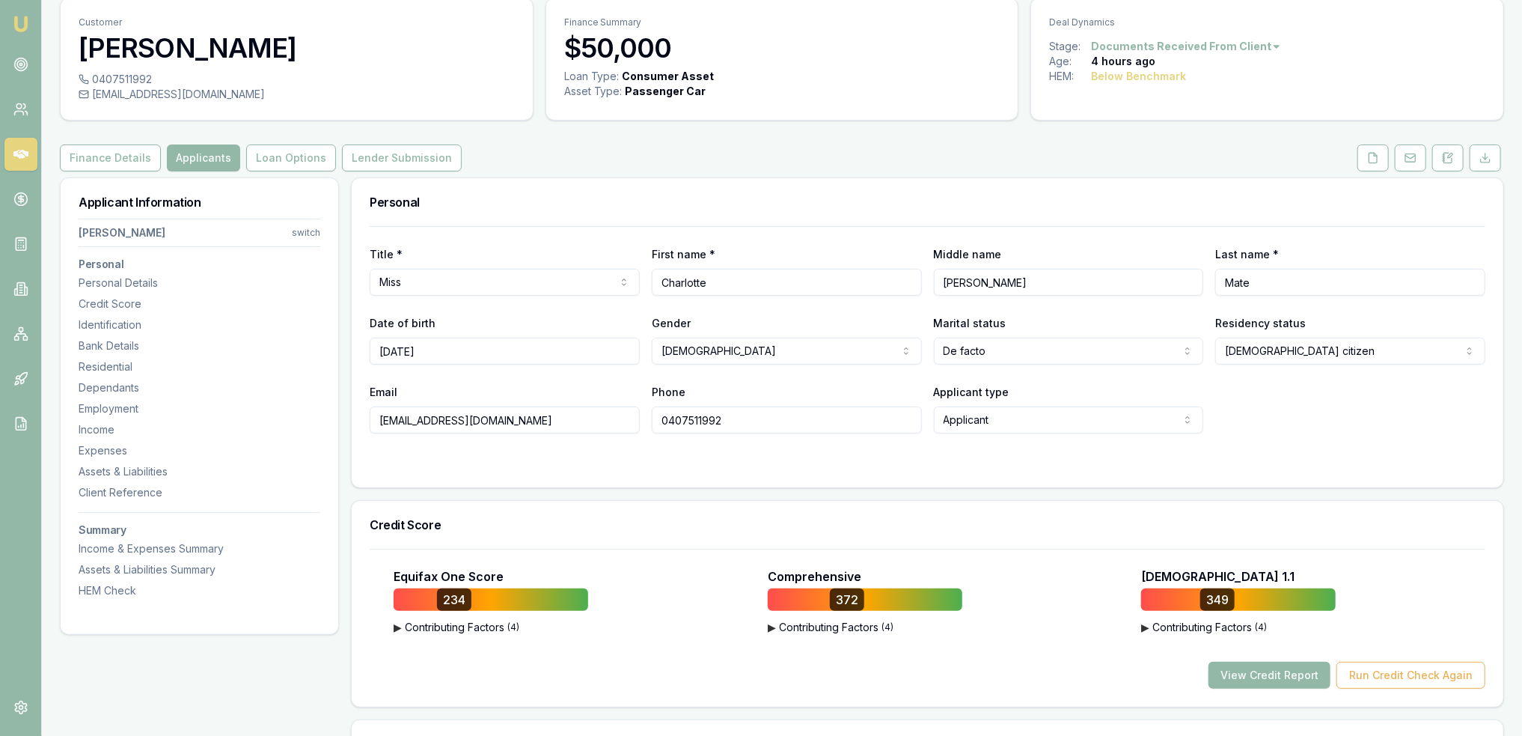
scroll to position [0, 0]
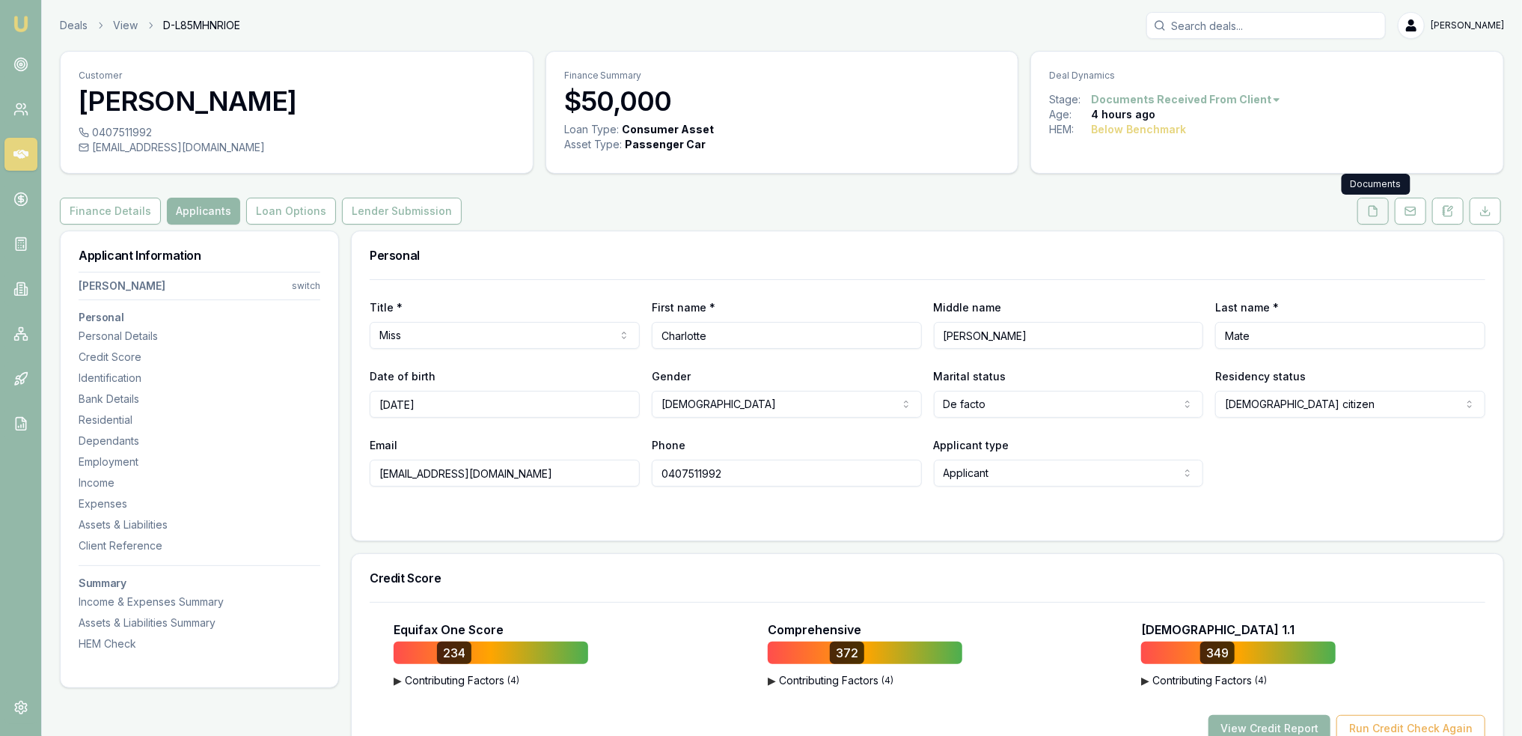
click at [1368, 215] on button at bounding box center [1372, 211] width 31 height 27
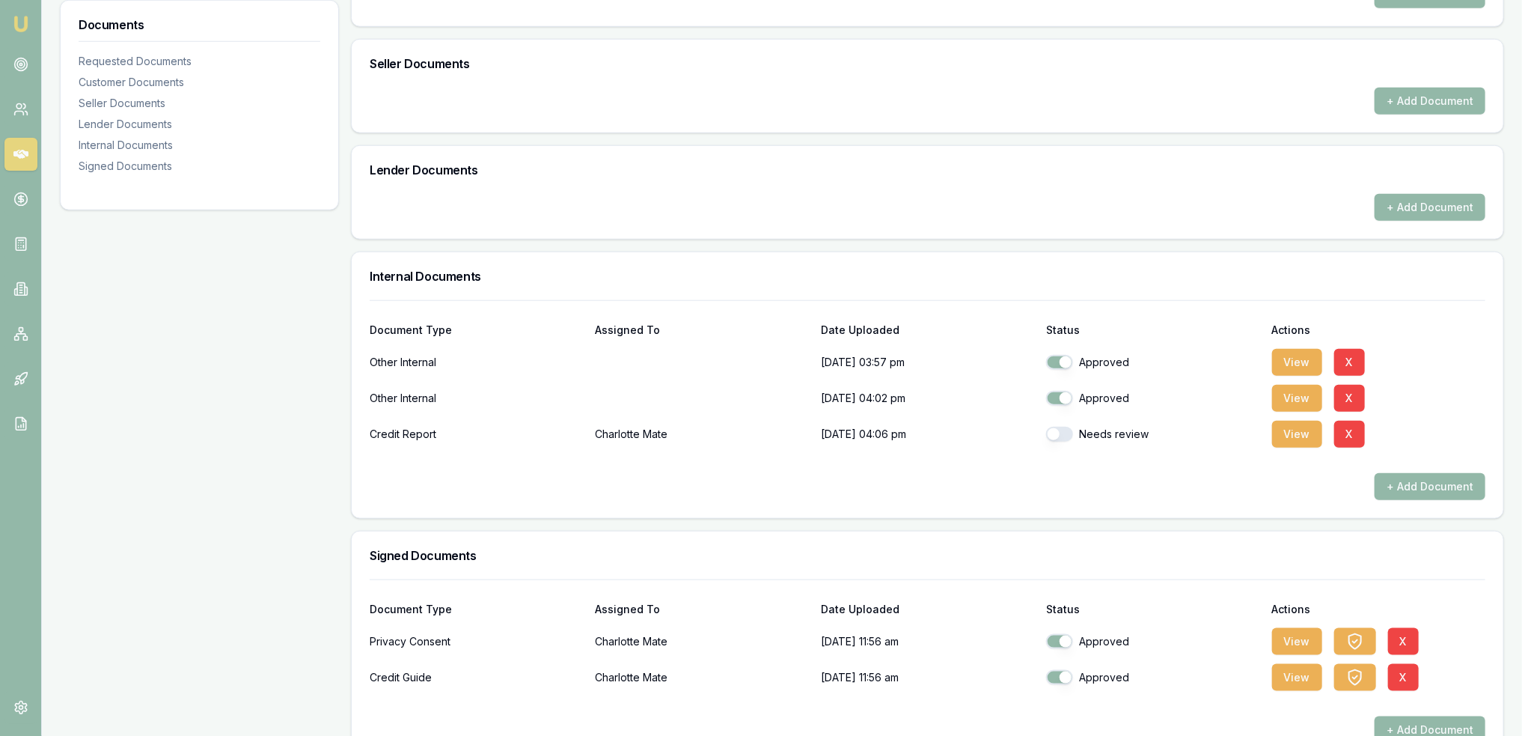
scroll to position [814, 0]
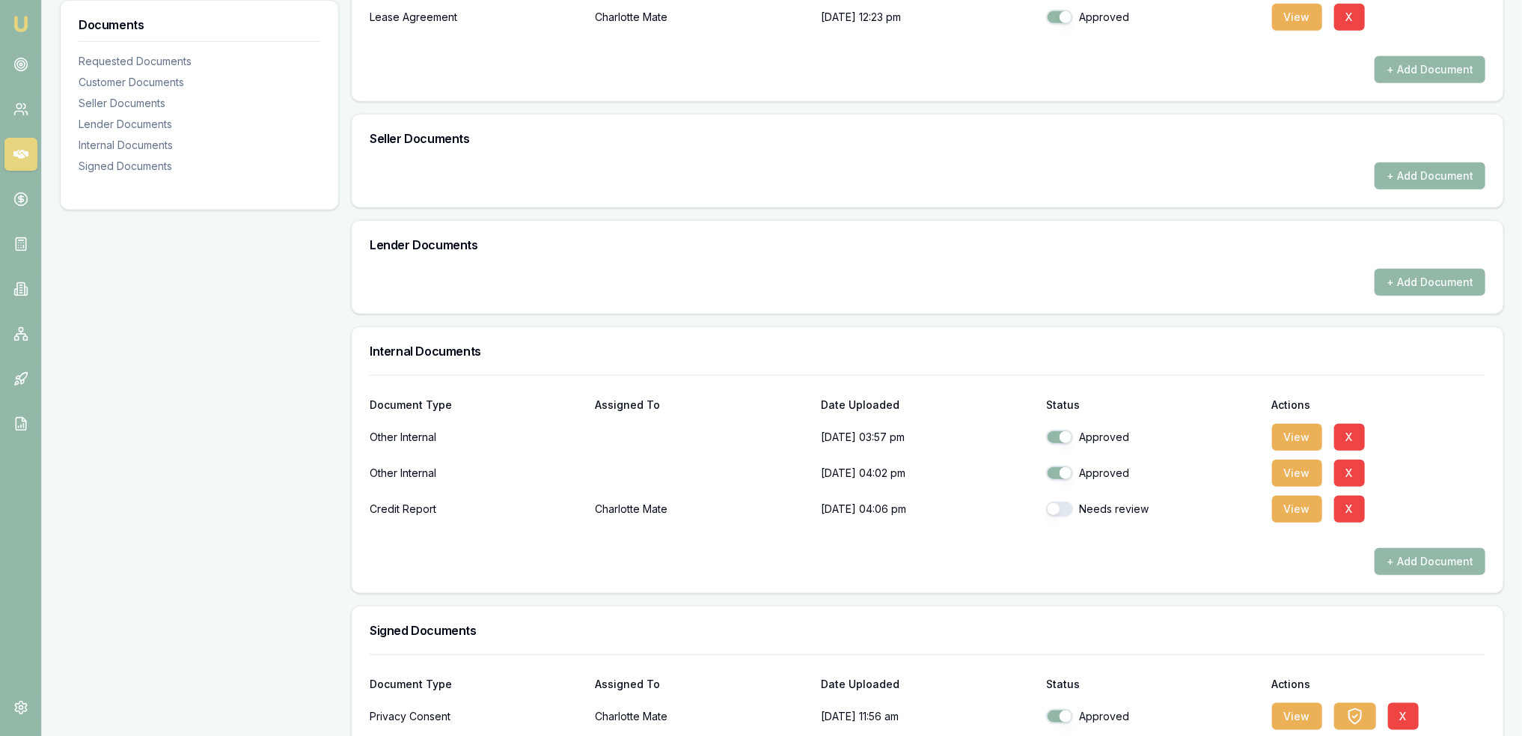
click at [1056, 505] on button "button" at bounding box center [1059, 508] width 27 height 15
checkbox input "true"
click at [1296, 506] on button "View" at bounding box center [1297, 508] width 50 height 27
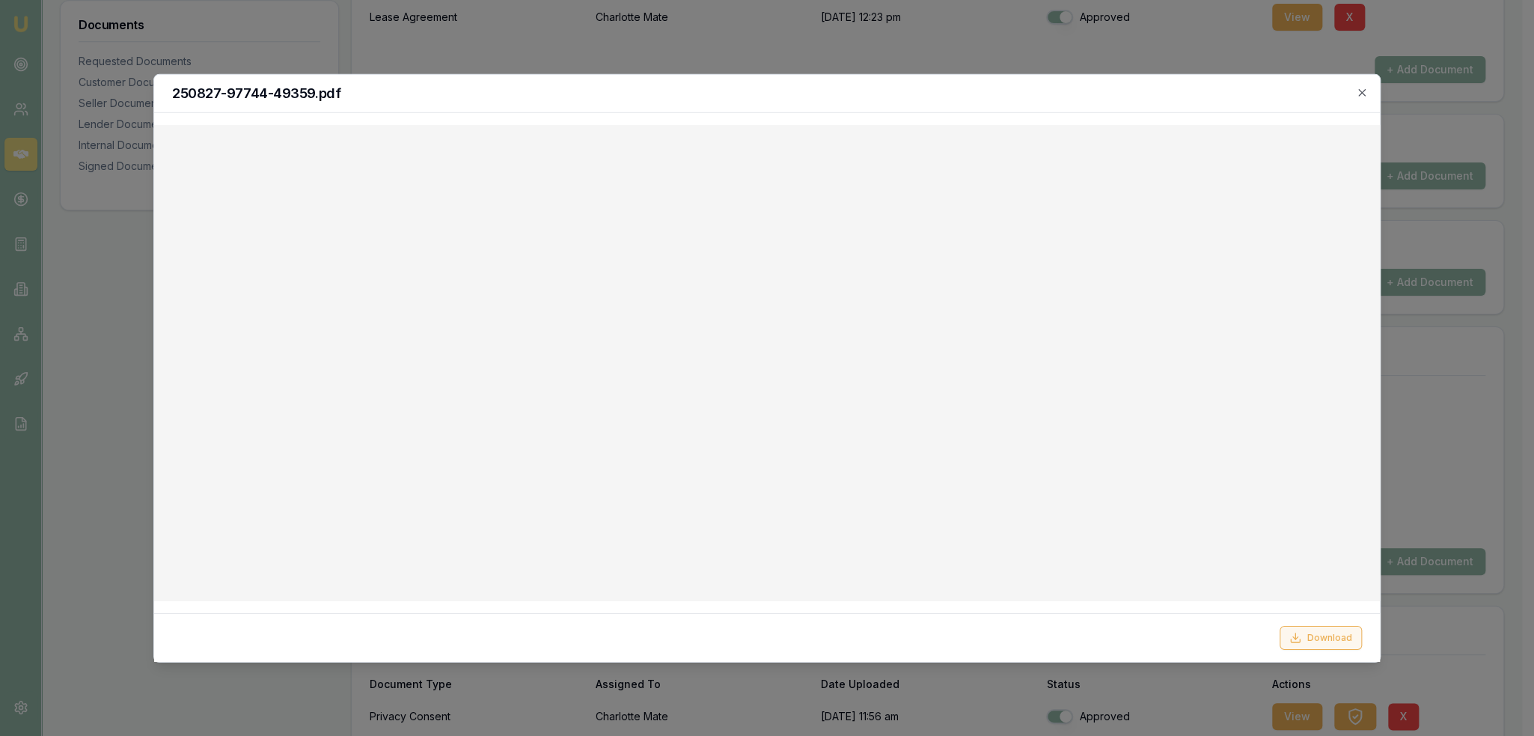
click at [1312, 638] on button "Download" at bounding box center [1320, 638] width 82 height 24
click at [1360, 90] on icon "button" at bounding box center [1362, 92] width 12 height 12
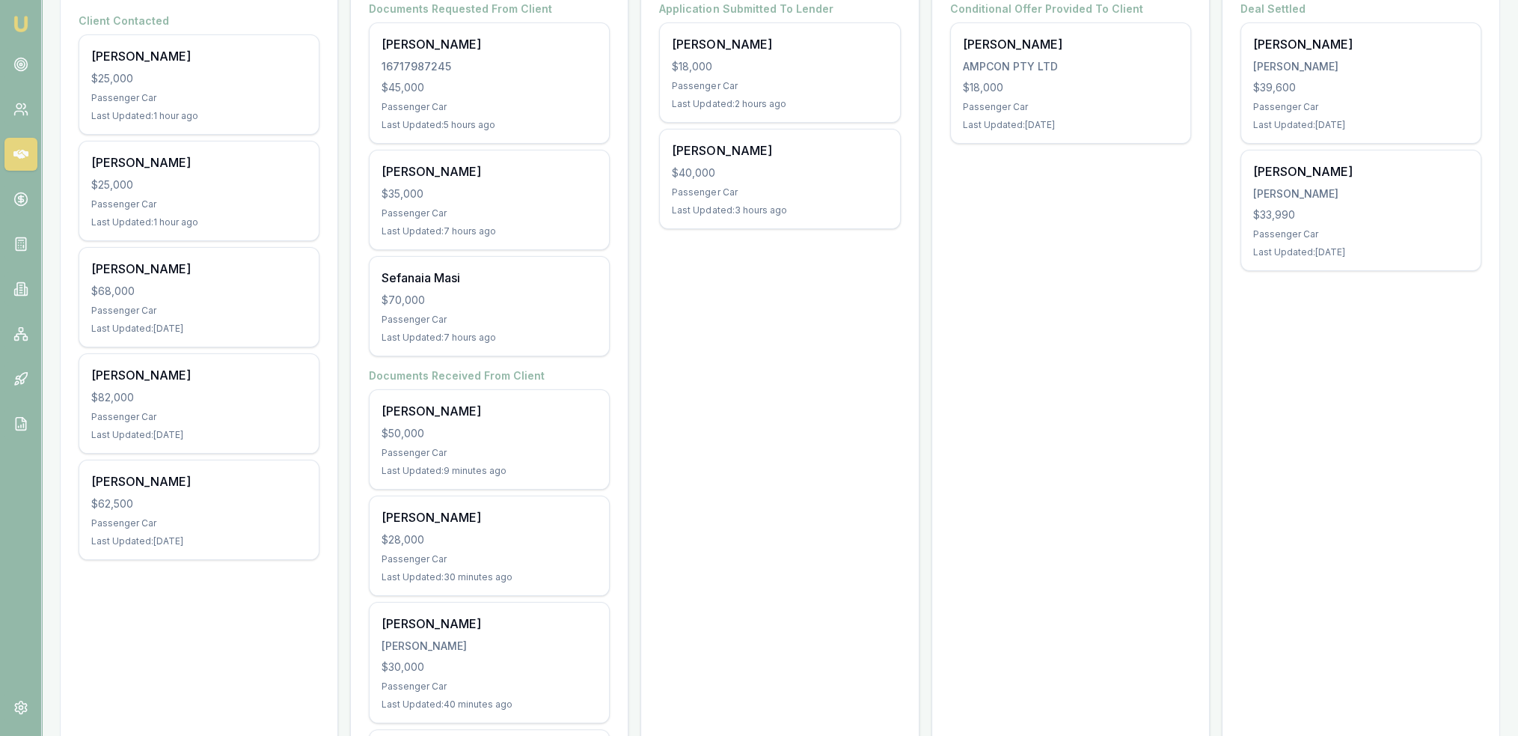
scroll to position [374, 0]
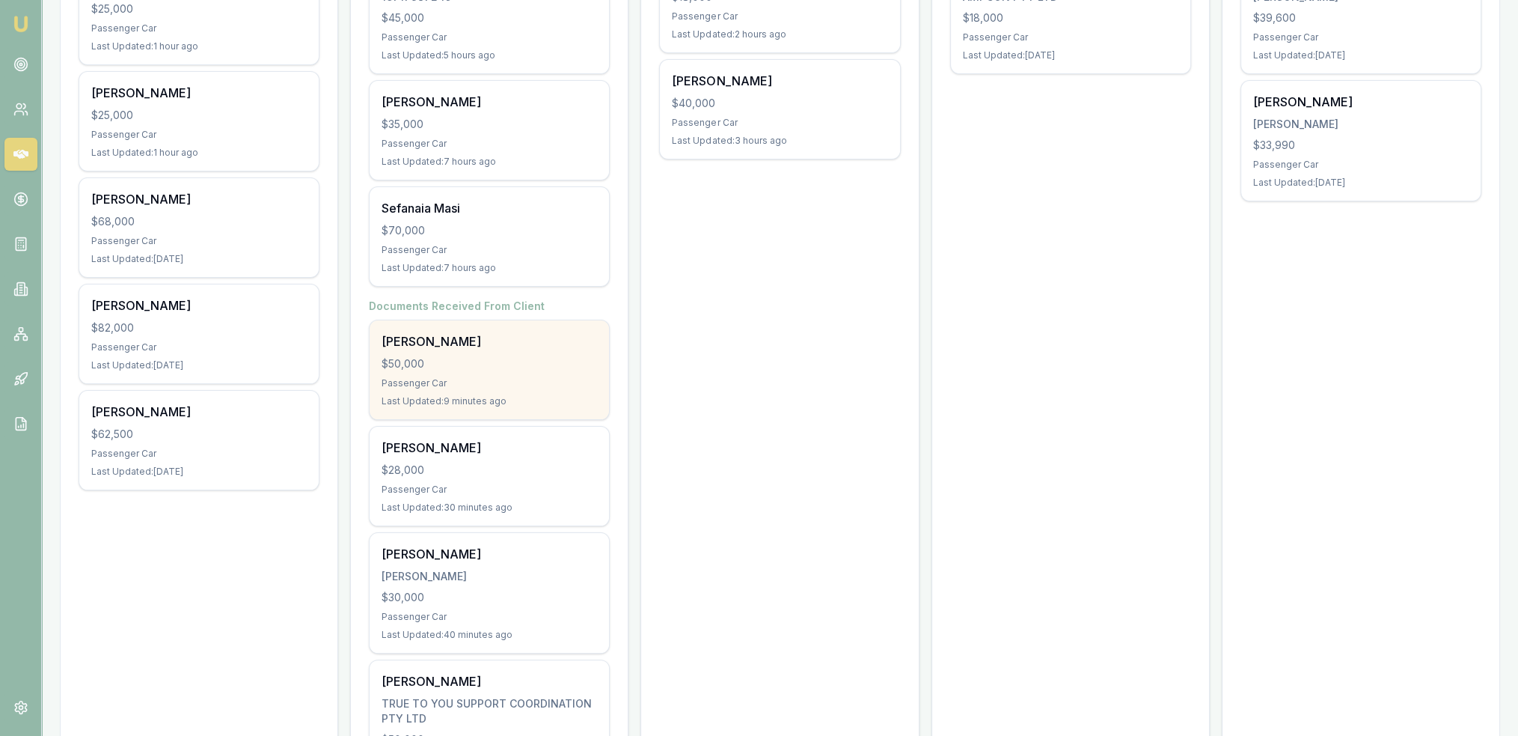
click at [369, 382] on div "Passenger Car" at bounding box center [489, 383] width 215 height 12
click at [369, 367] on div "$50,000" at bounding box center [489, 363] width 215 height 15
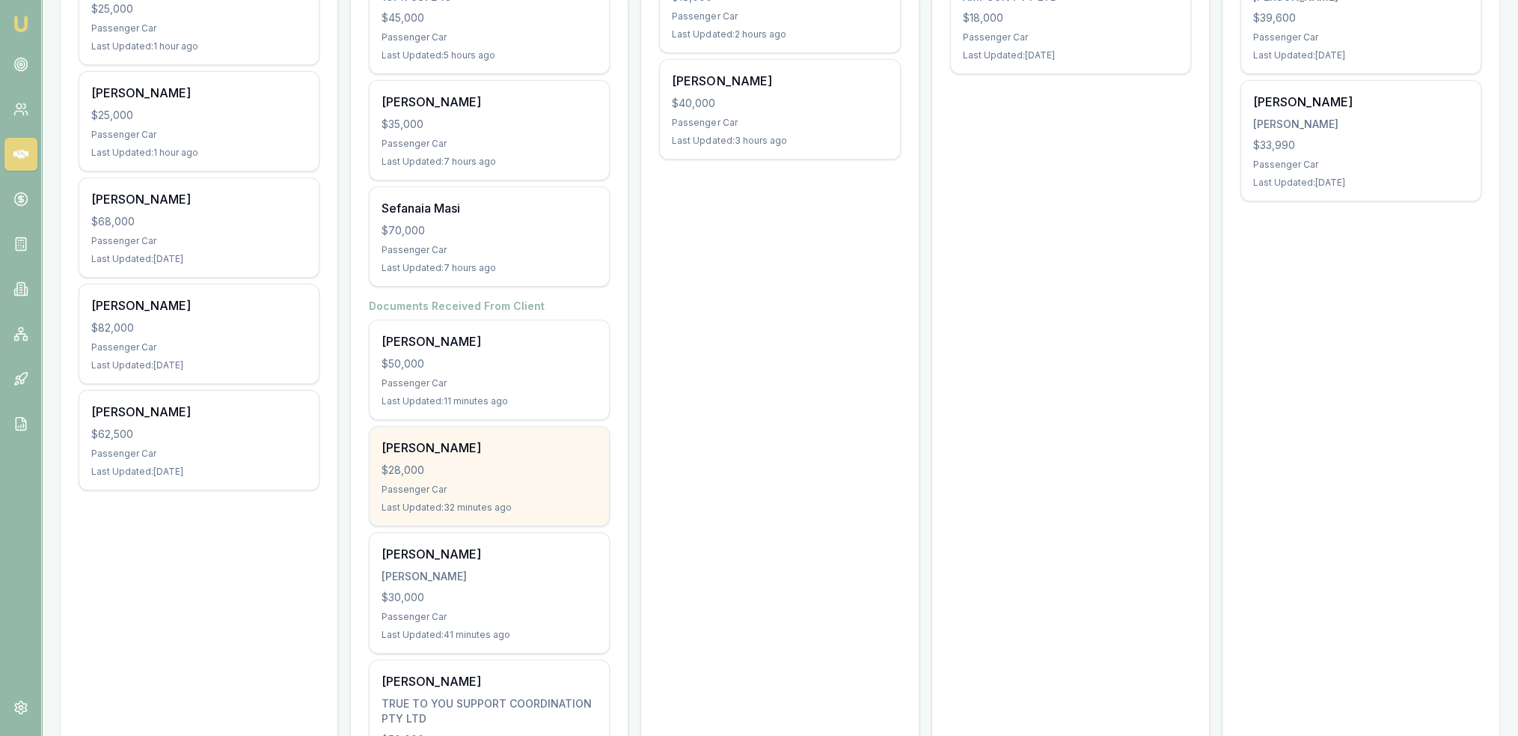
click at [369, 447] on div "Jessie Conyard $28,000 Passenger Car Last Updated: 32 minutes ago" at bounding box center [489, 475] width 239 height 99
click at [369, 447] on div "$28,000" at bounding box center [489, 469] width 215 height 15
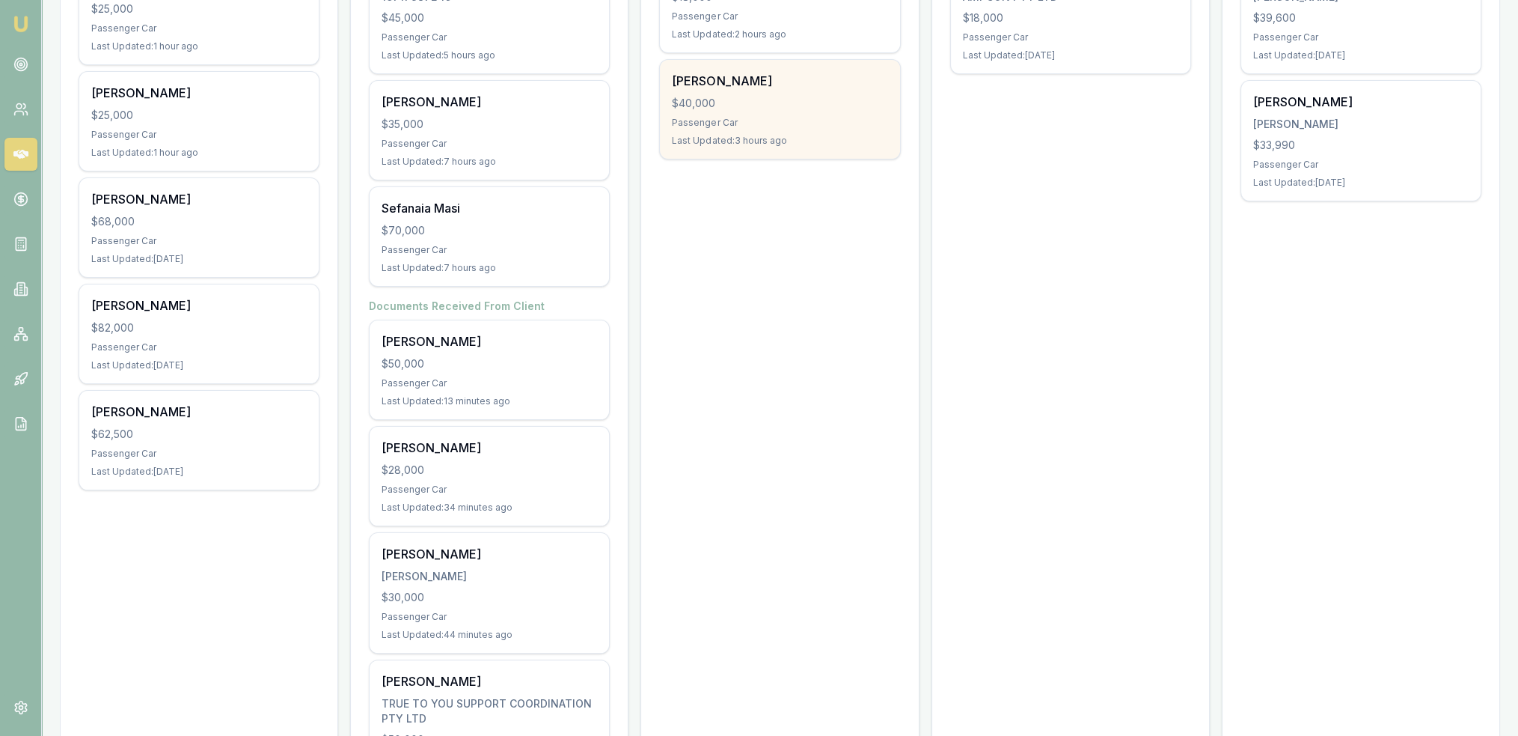
click at [369, 122] on div "Passenger Car" at bounding box center [779, 123] width 215 height 12
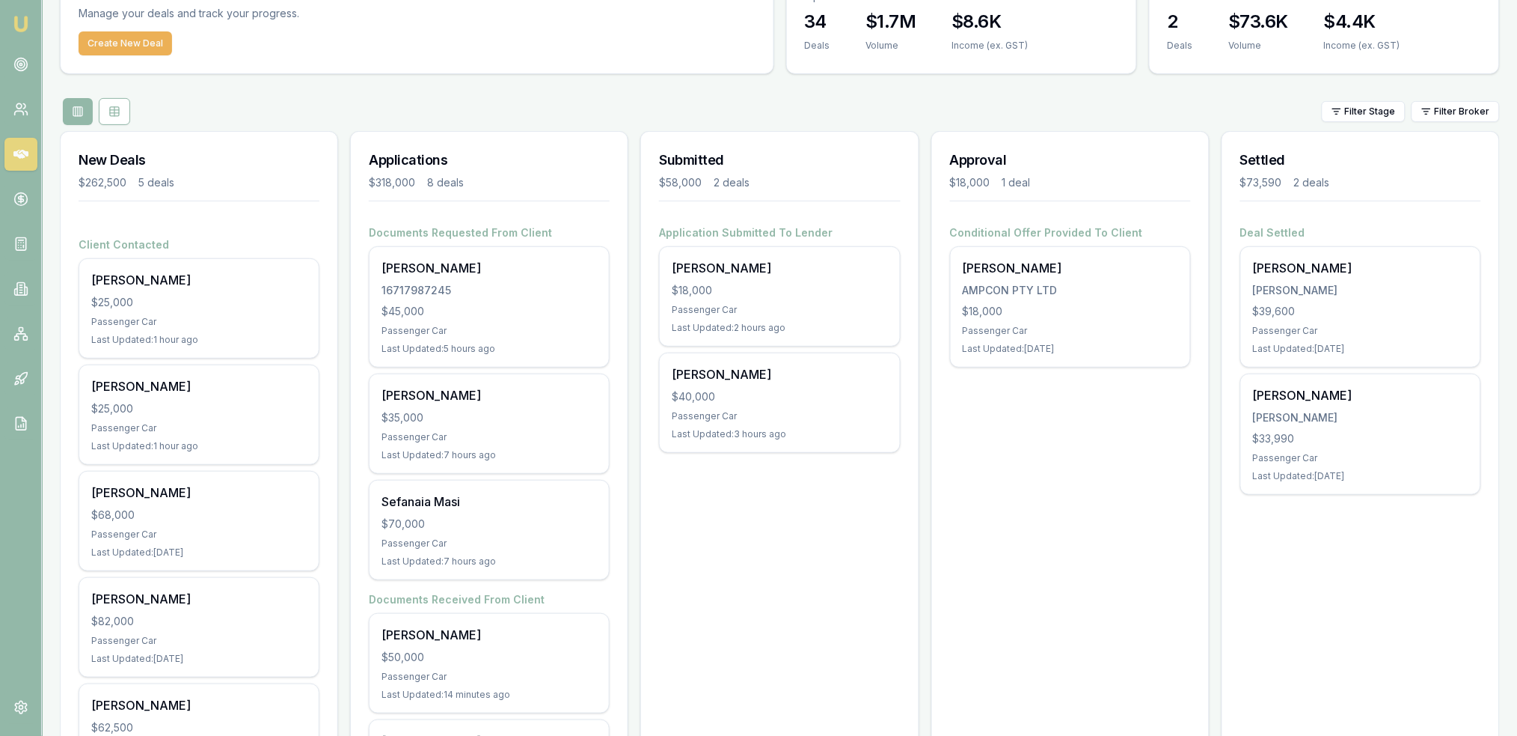
scroll to position [75, 0]
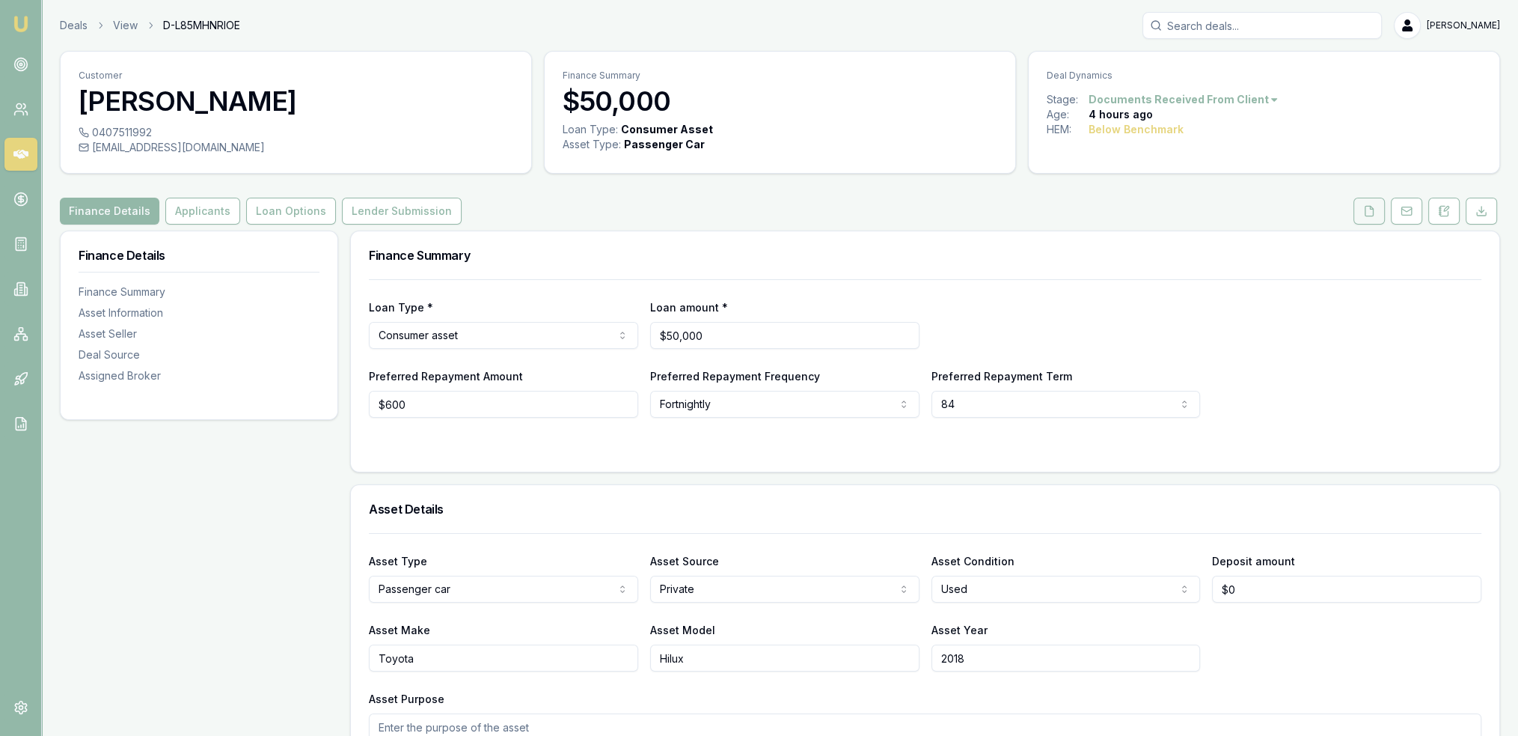
click at [1371, 210] on icon at bounding box center [1369, 211] width 12 height 12
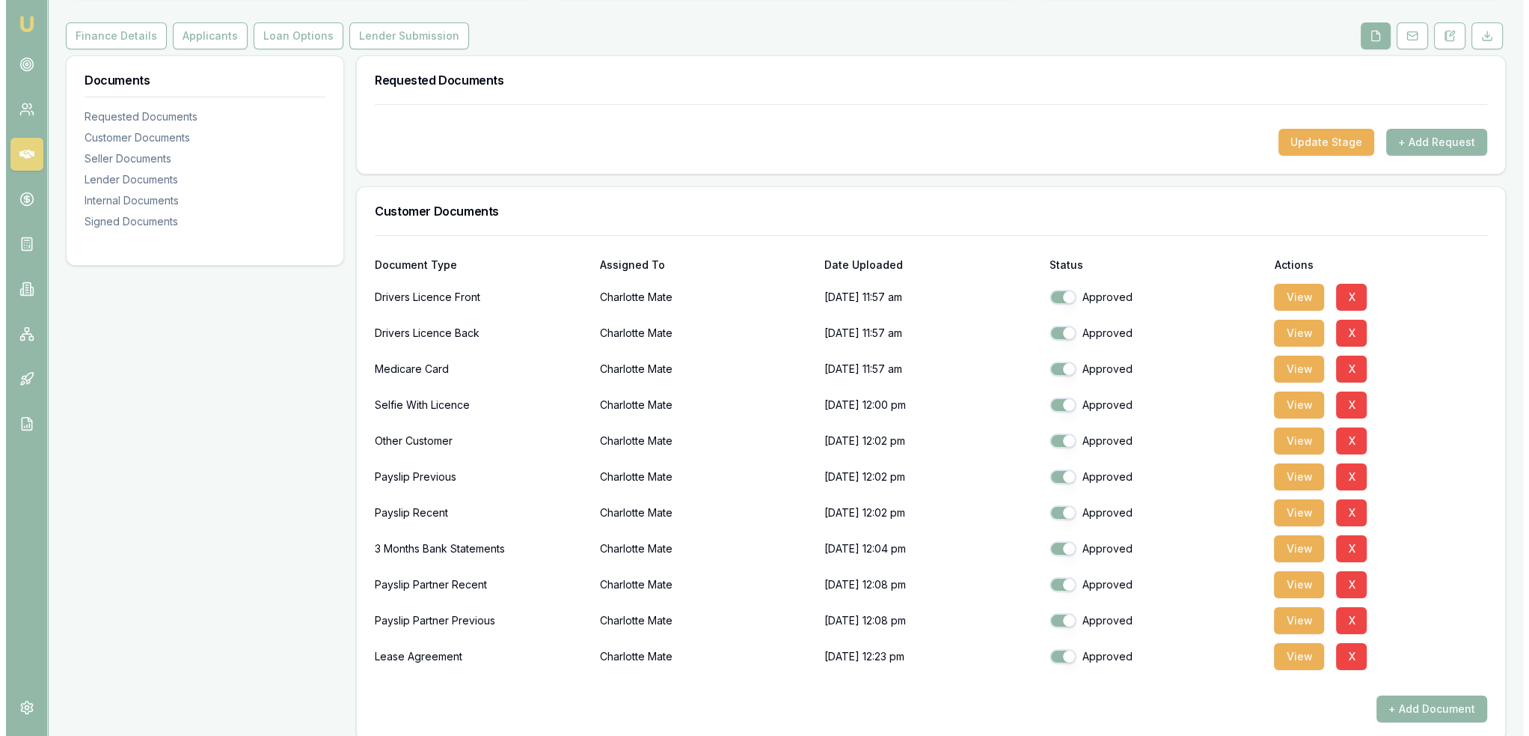
scroll to position [224, 0]
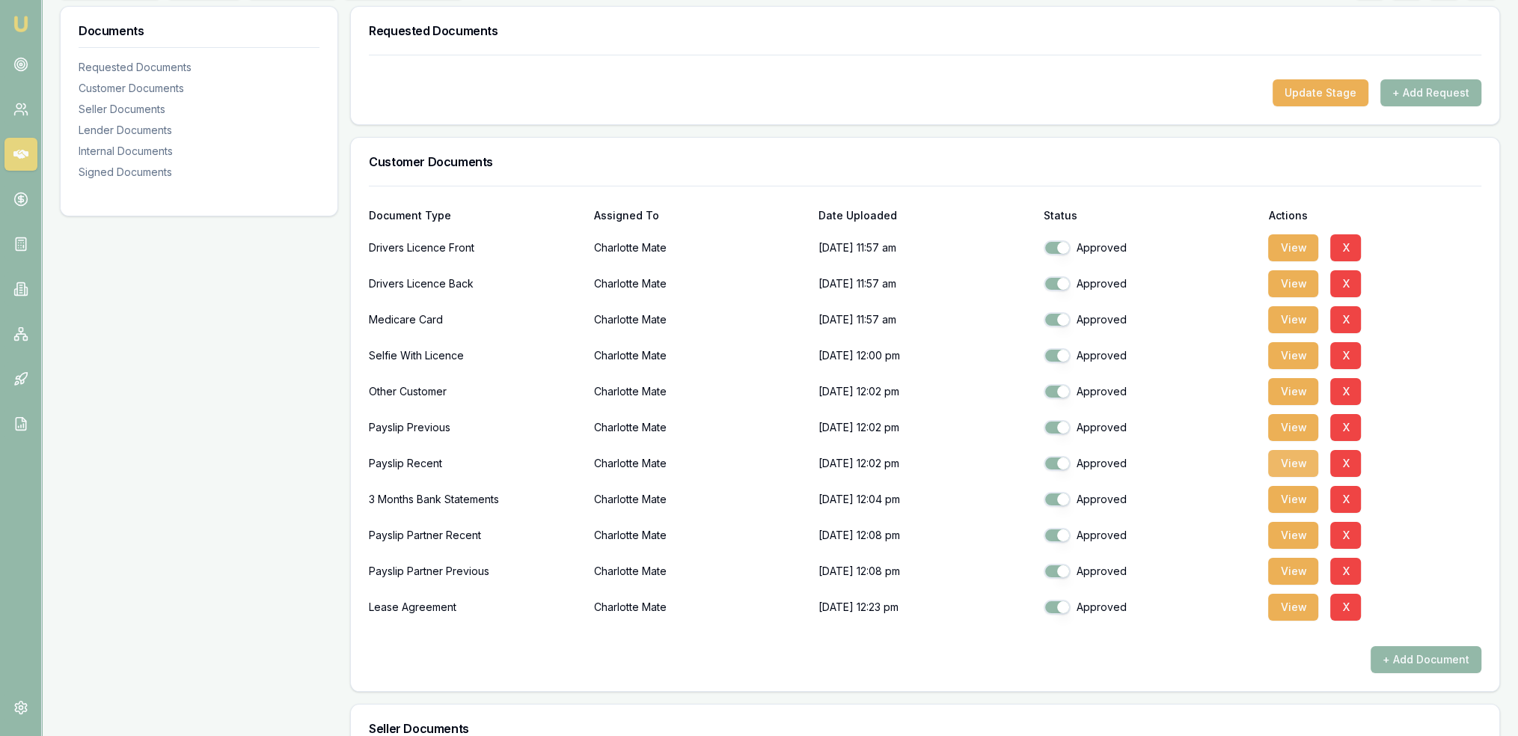
click at [1287, 457] on button "View" at bounding box center [1293, 463] width 50 height 27
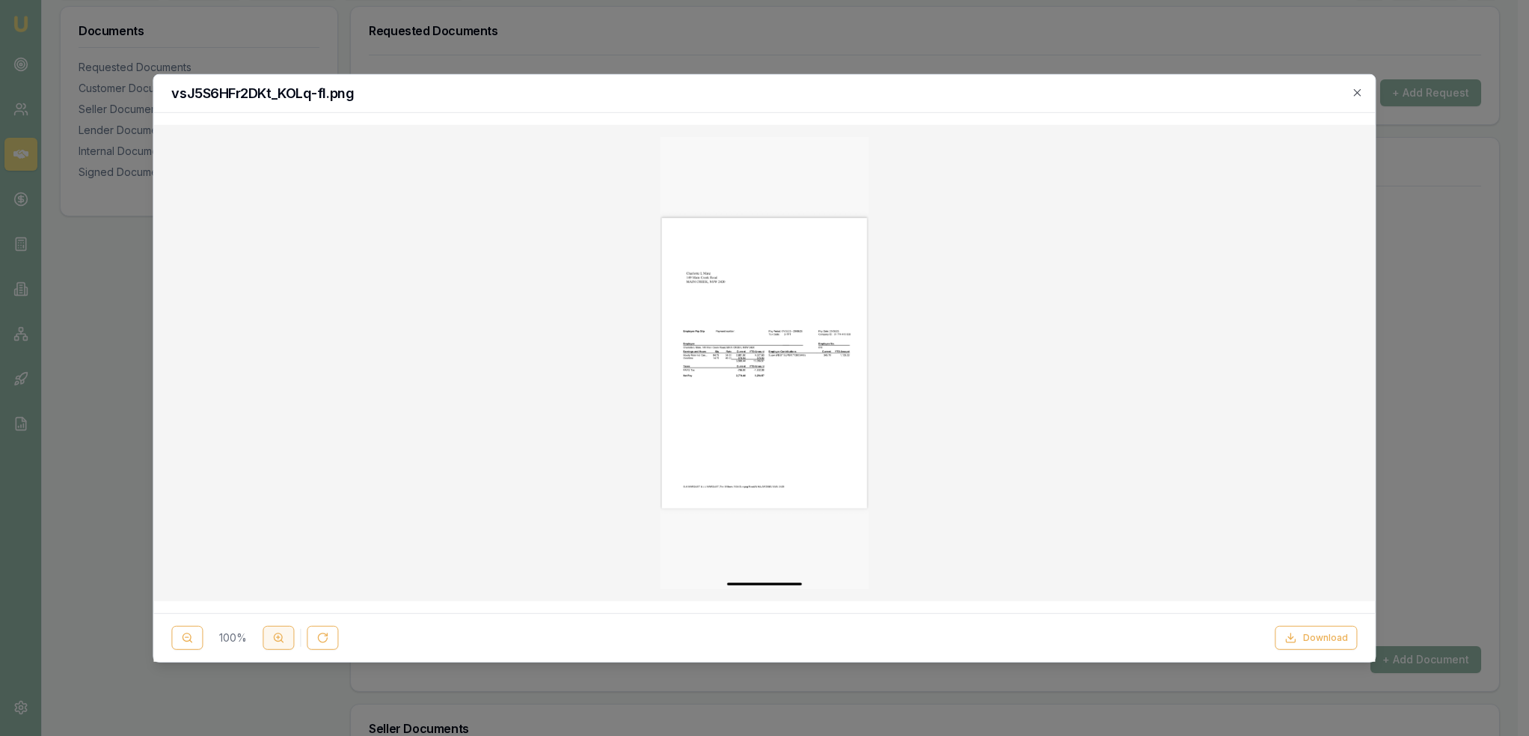
click at [281, 640] on icon at bounding box center [278, 637] width 12 height 12
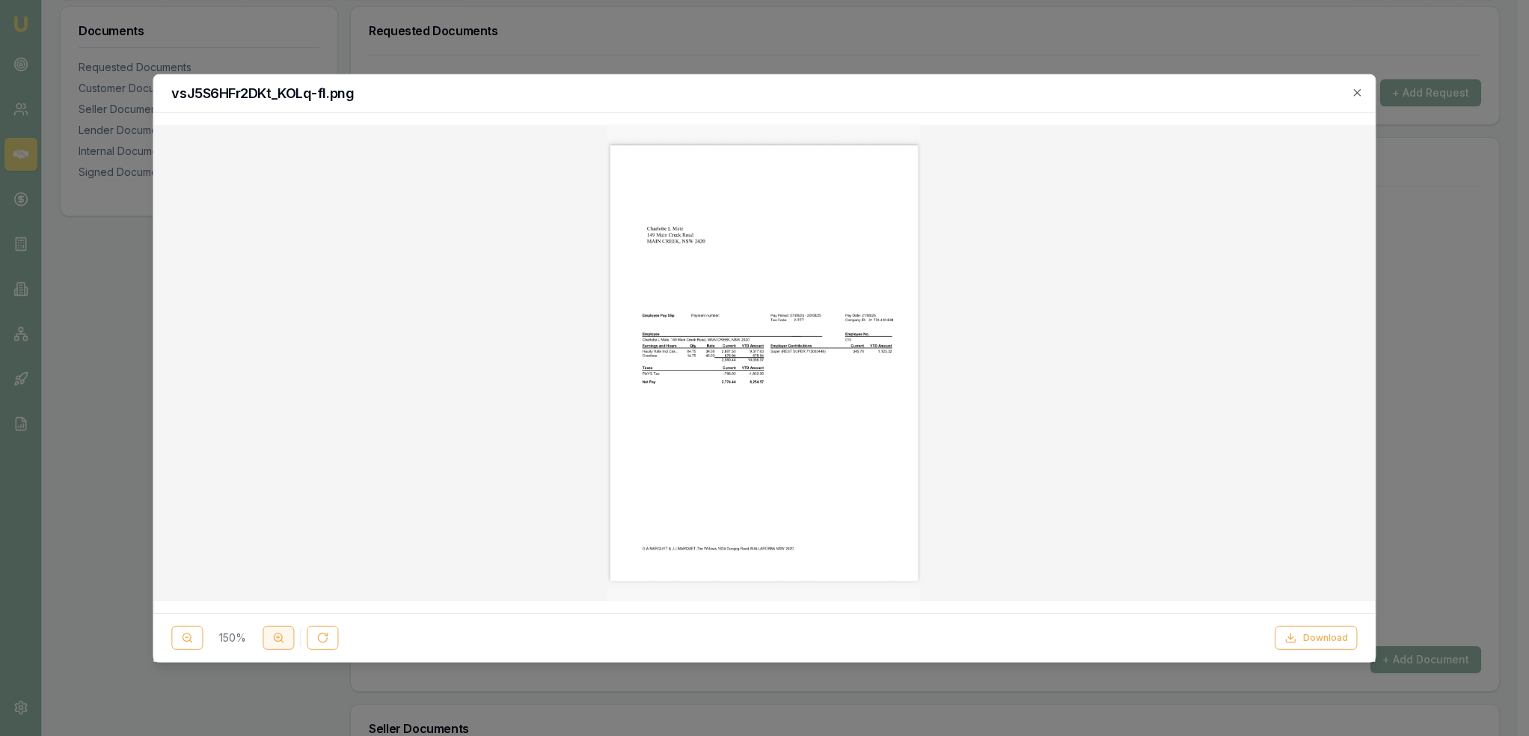
click at [281, 640] on icon at bounding box center [278, 637] width 12 height 12
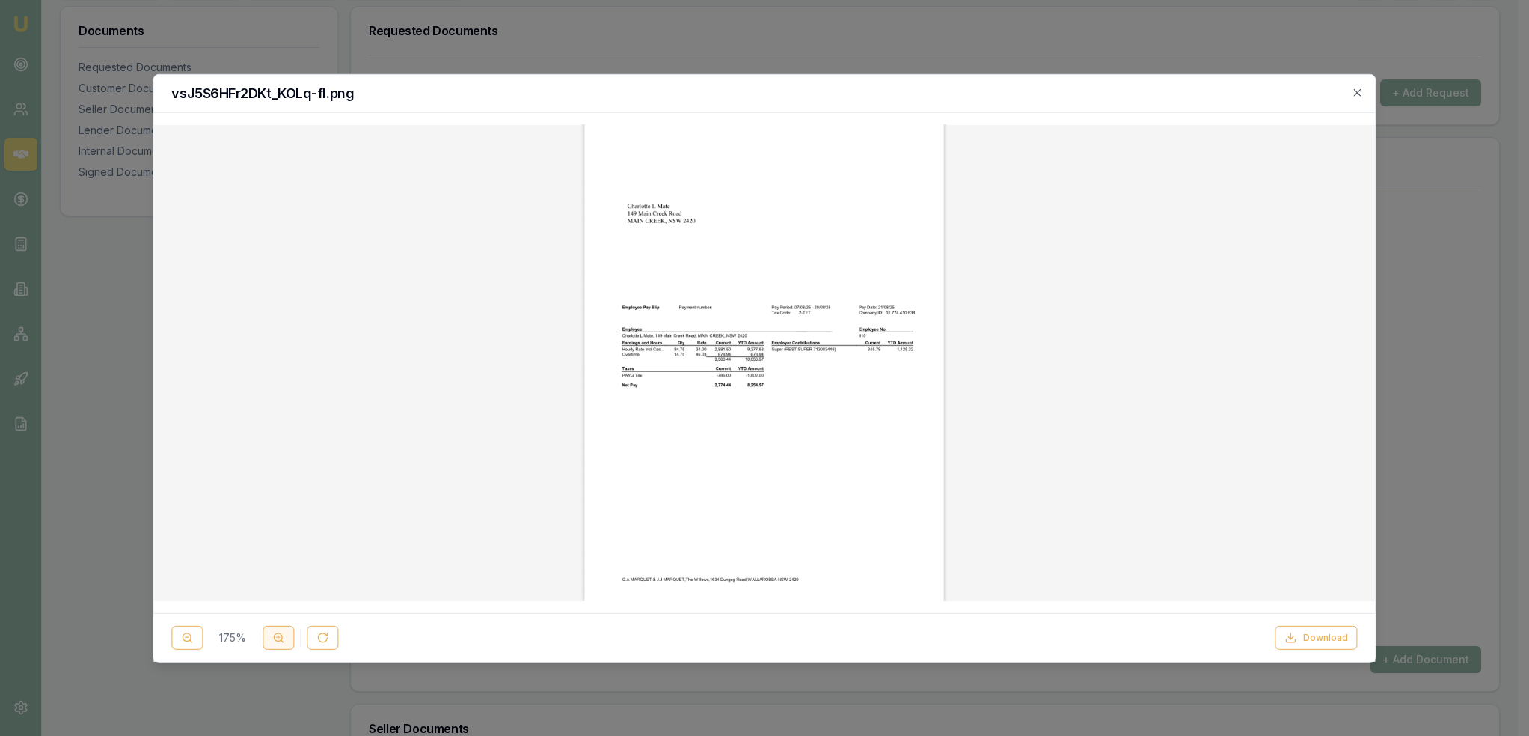
click at [281, 640] on icon at bounding box center [278, 637] width 12 height 12
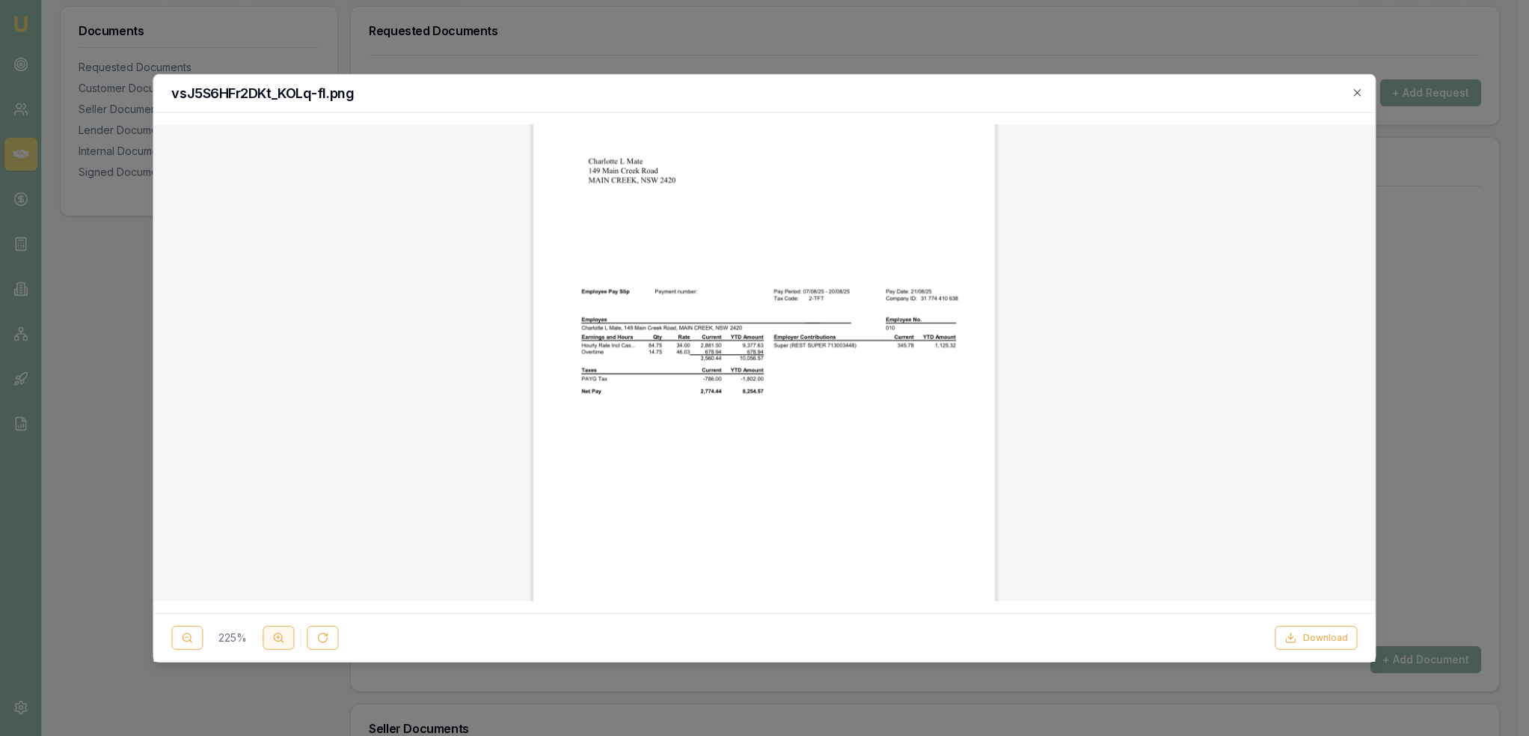
click at [281, 640] on icon at bounding box center [278, 637] width 12 height 12
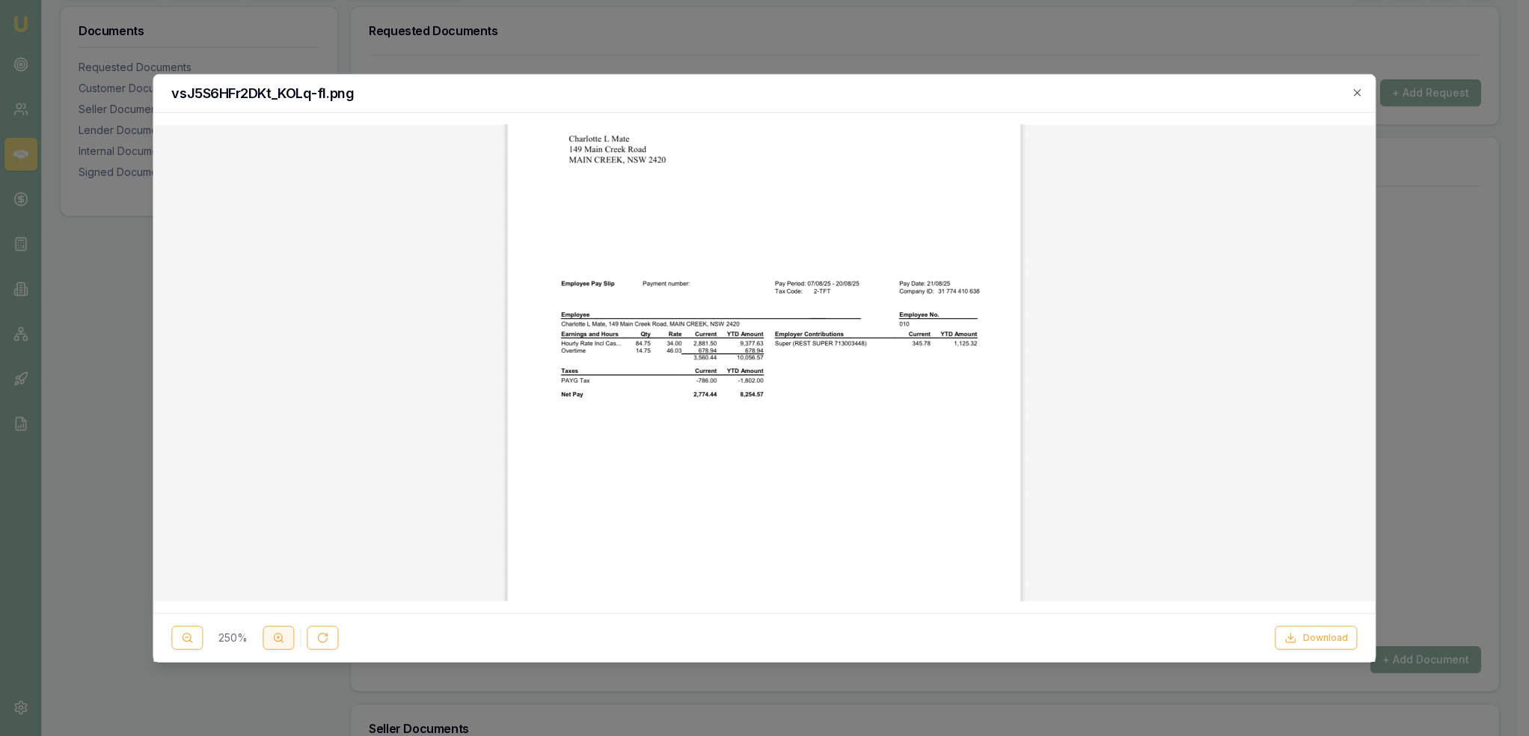
click at [281, 640] on icon at bounding box center [278, 637] width 12 height 12
click at [281, 640] on line at bounding box center [282, 641] width 2 height 2
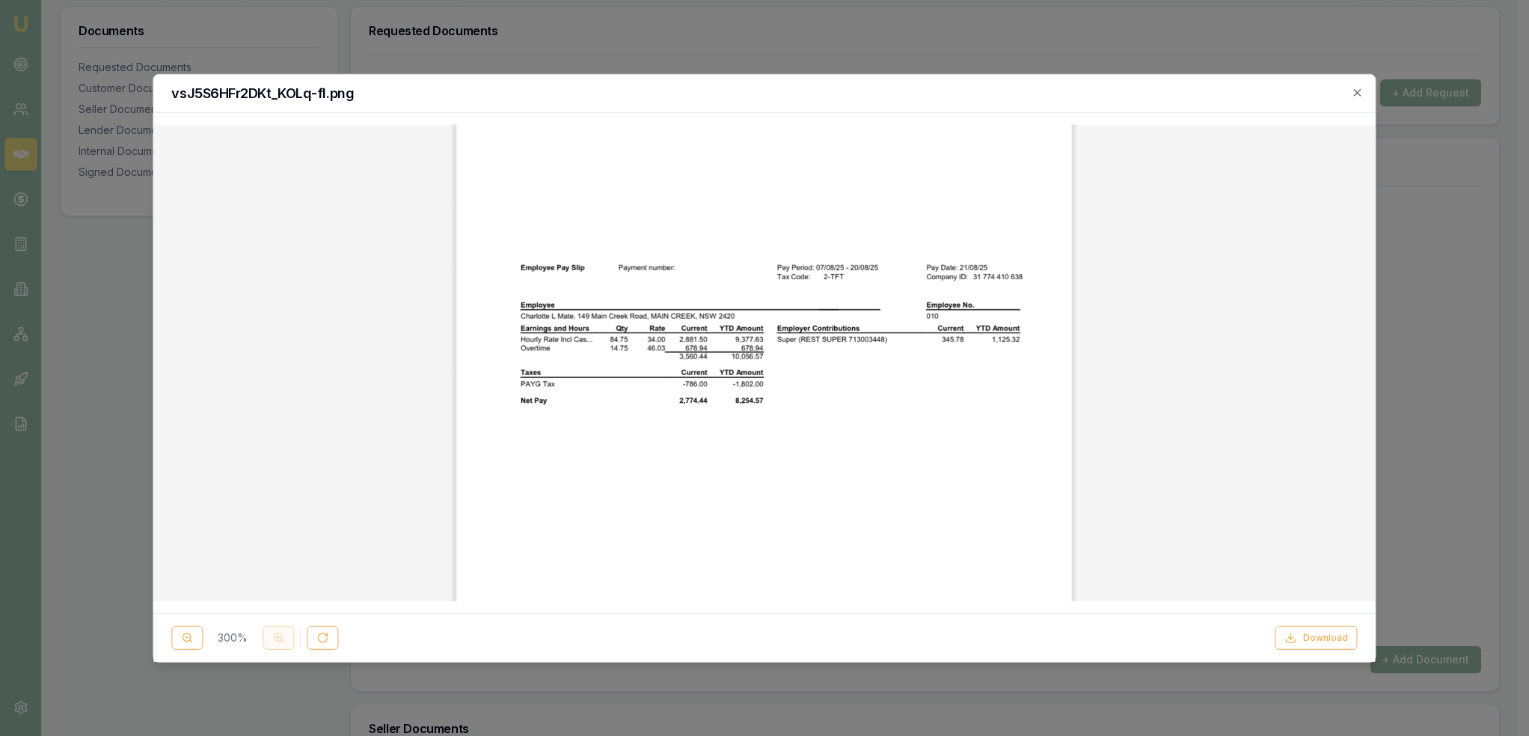
click at [281, 640] on div "300 %" at bounding box center [254, 638] width 167 height 24
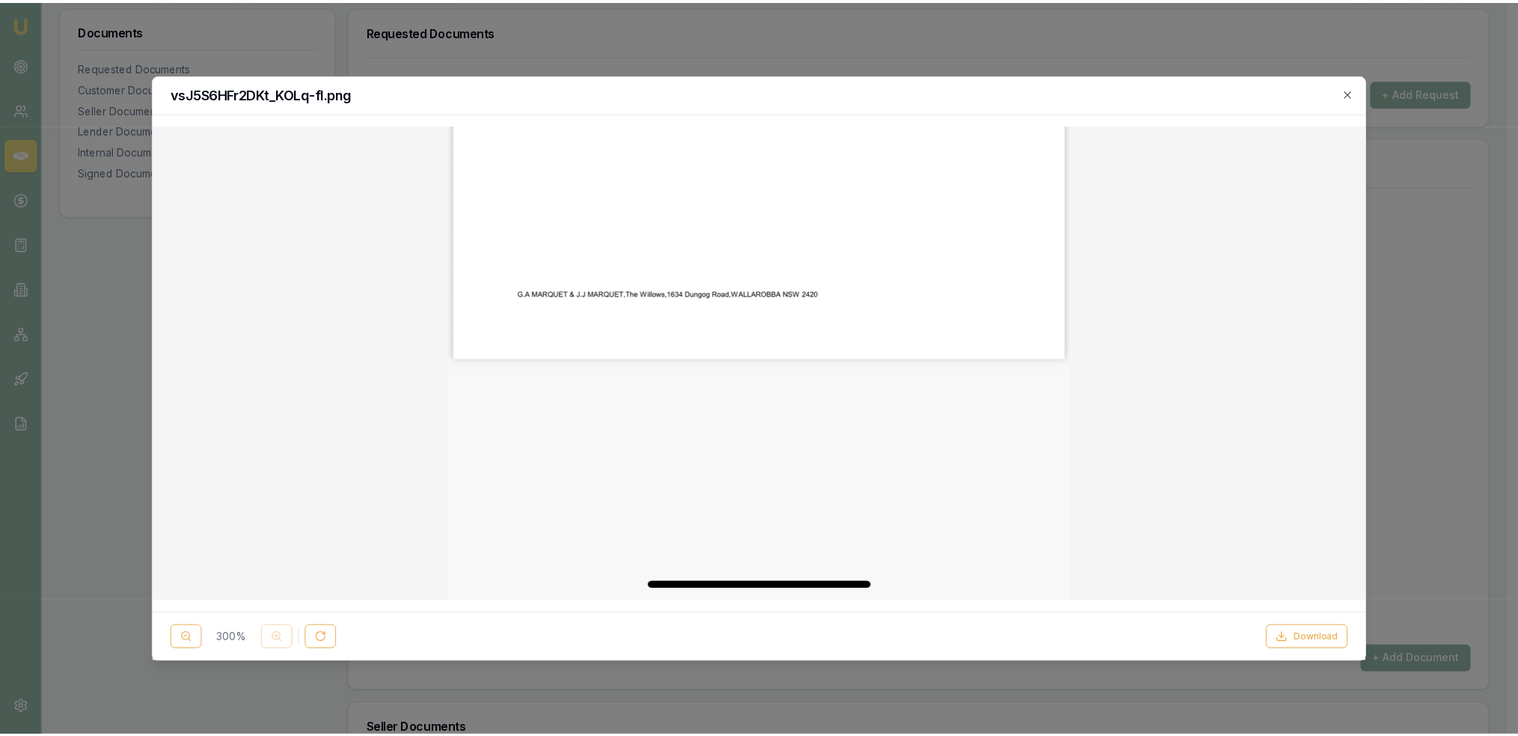
scroll to position [0, 0]
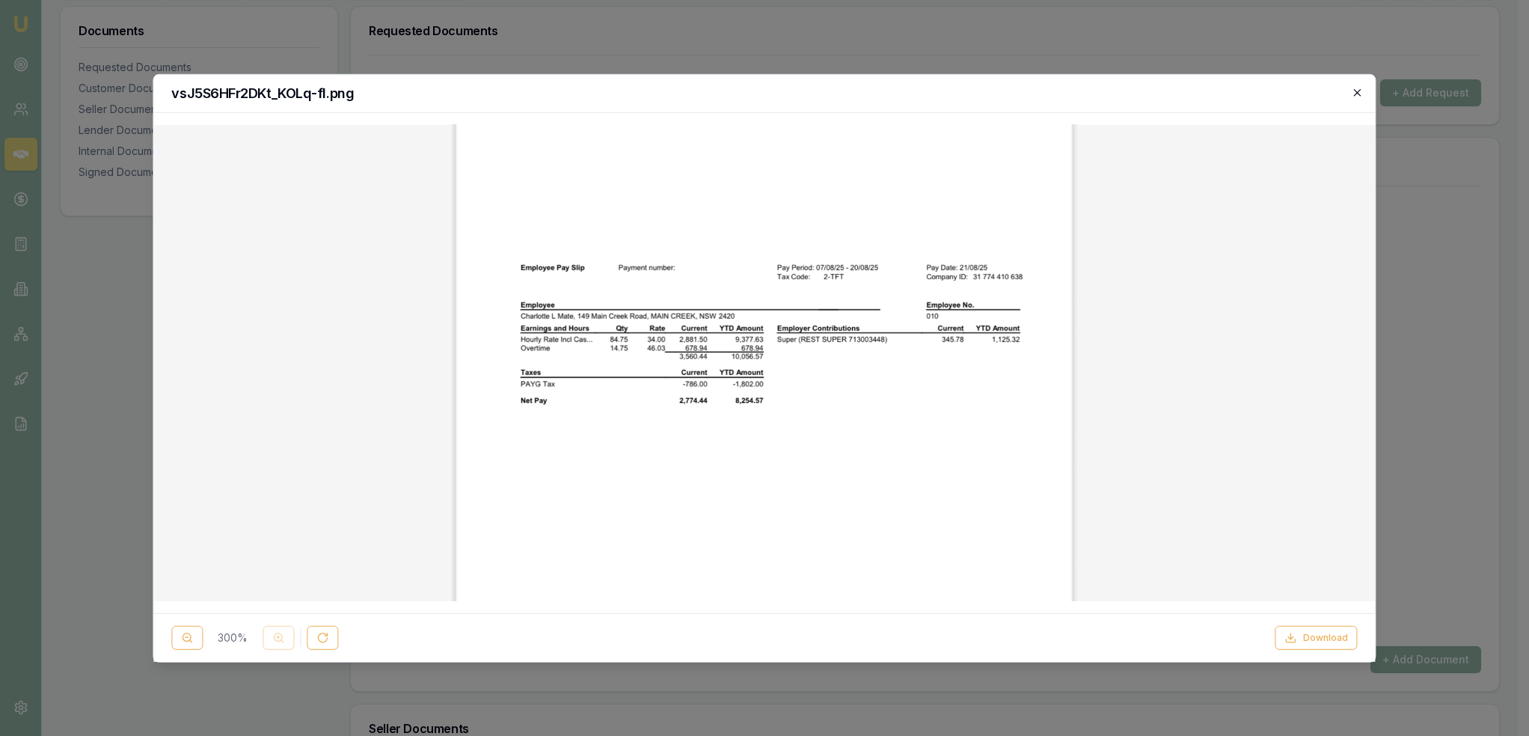
click at [1355, 92] on icon "button" at bounding box center [1358, 92] width 12 height 12
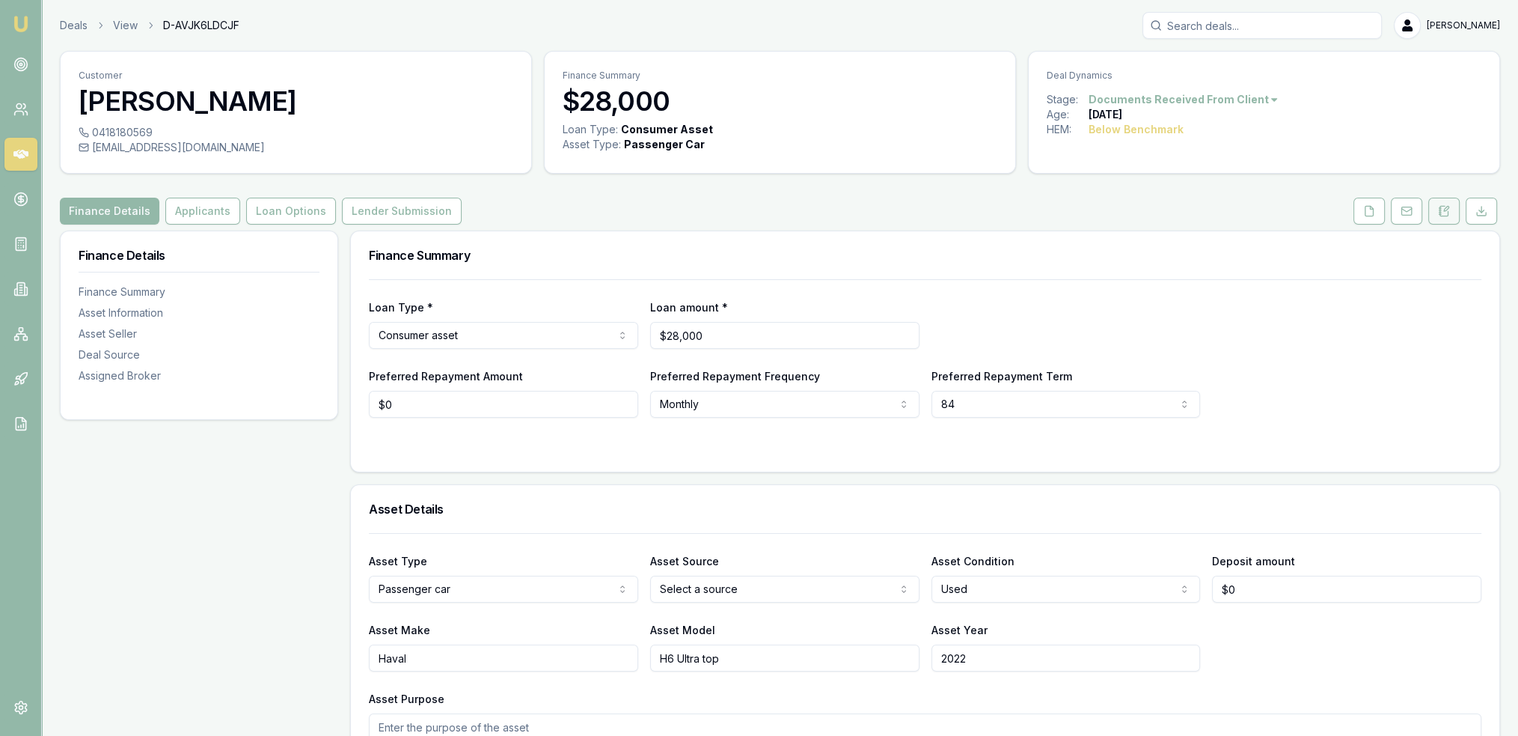
click at [1442, 217] on button at bounding box center [1443, 211] width 31 height 27
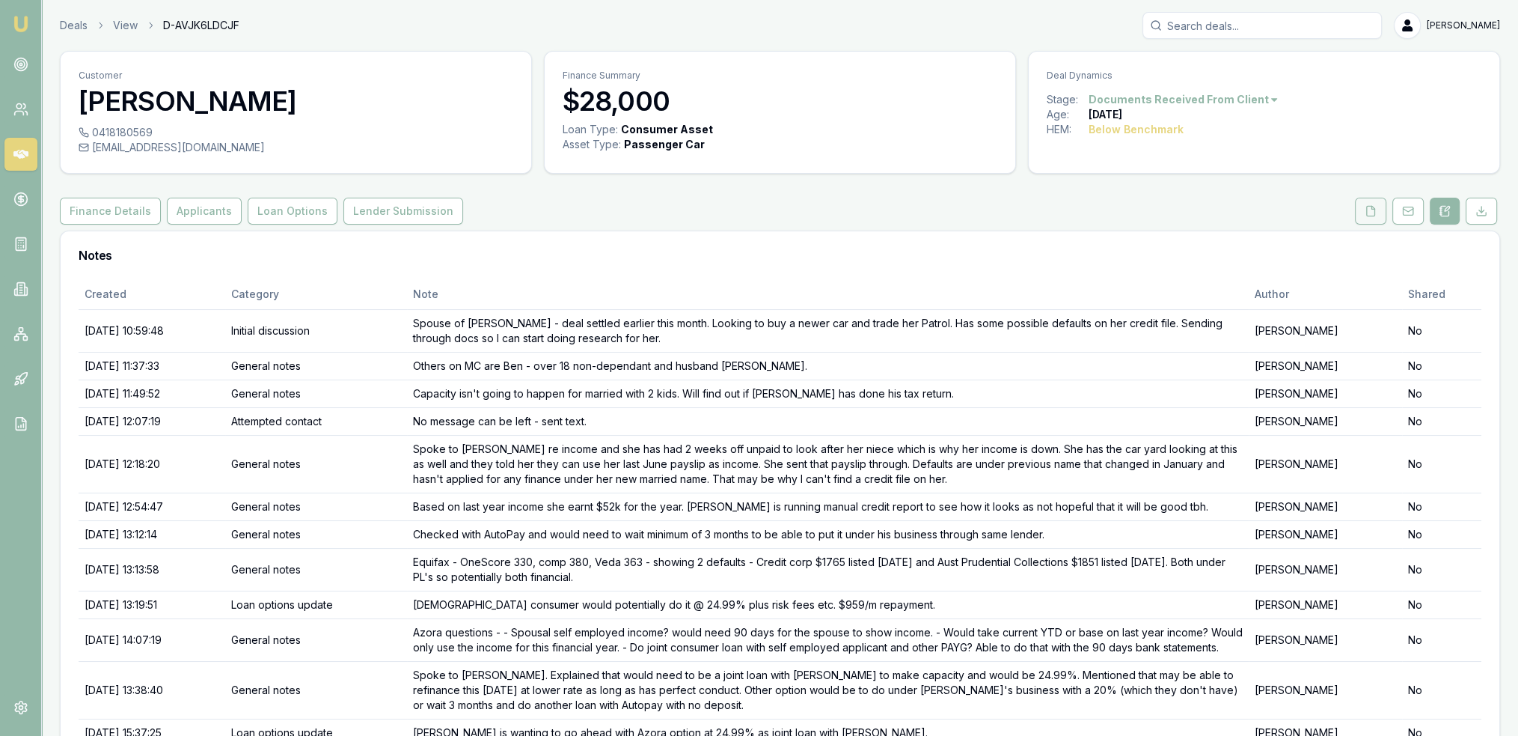
click at [1363, 214] on button at bounding box center [1370, 211] width 31 height 27
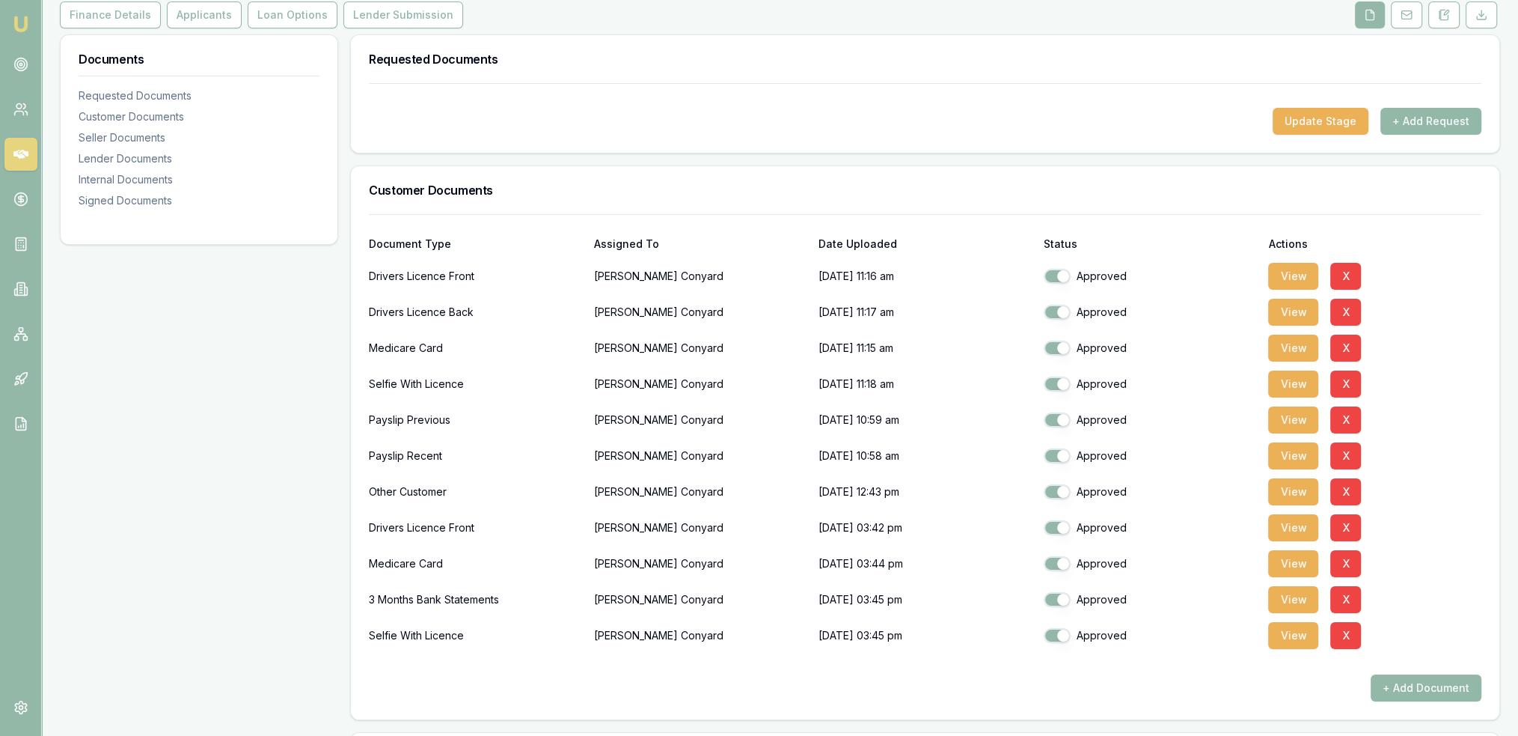
scroll to position [224, 0]
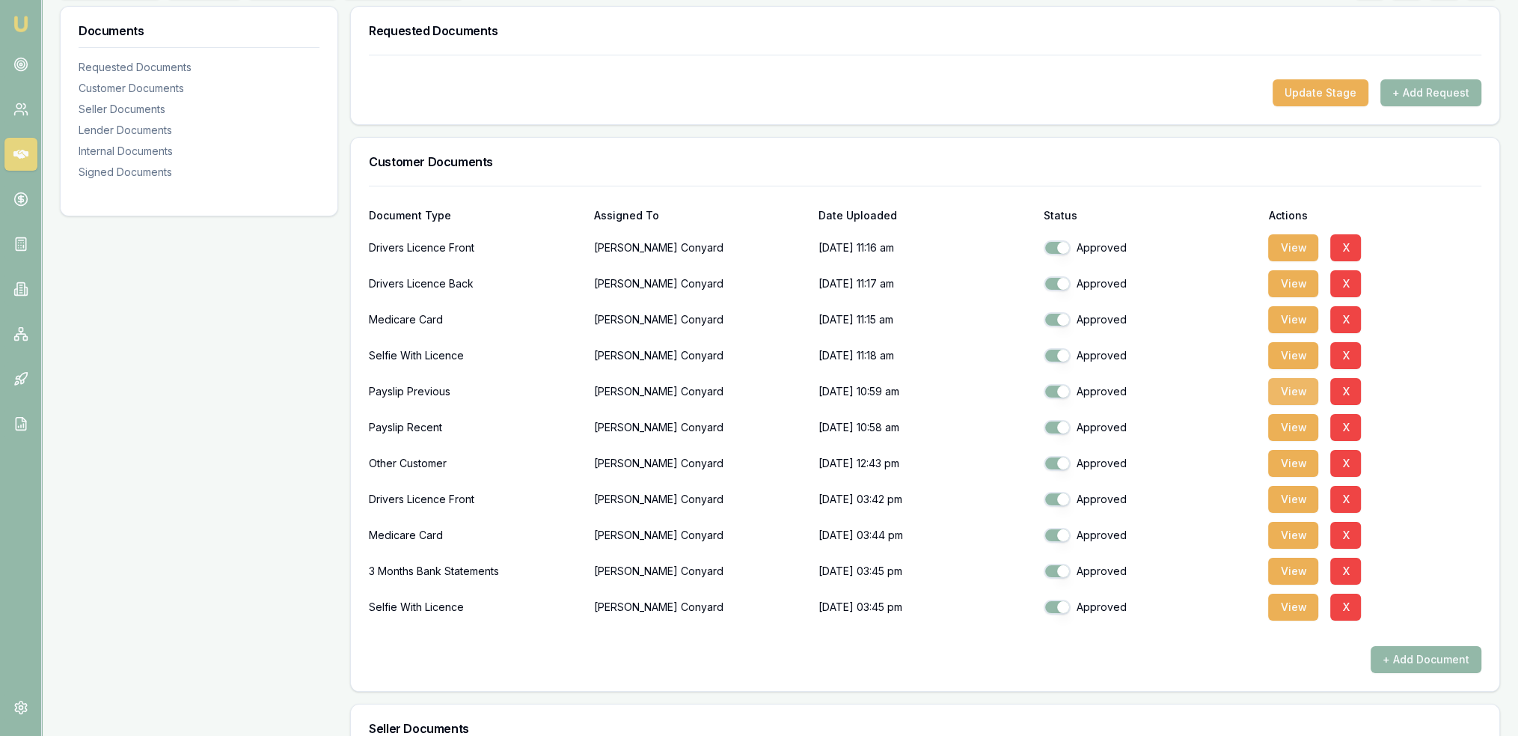
click at [1297, 394] on button "View" at bounding box center [1293, 391] width 50 height 27
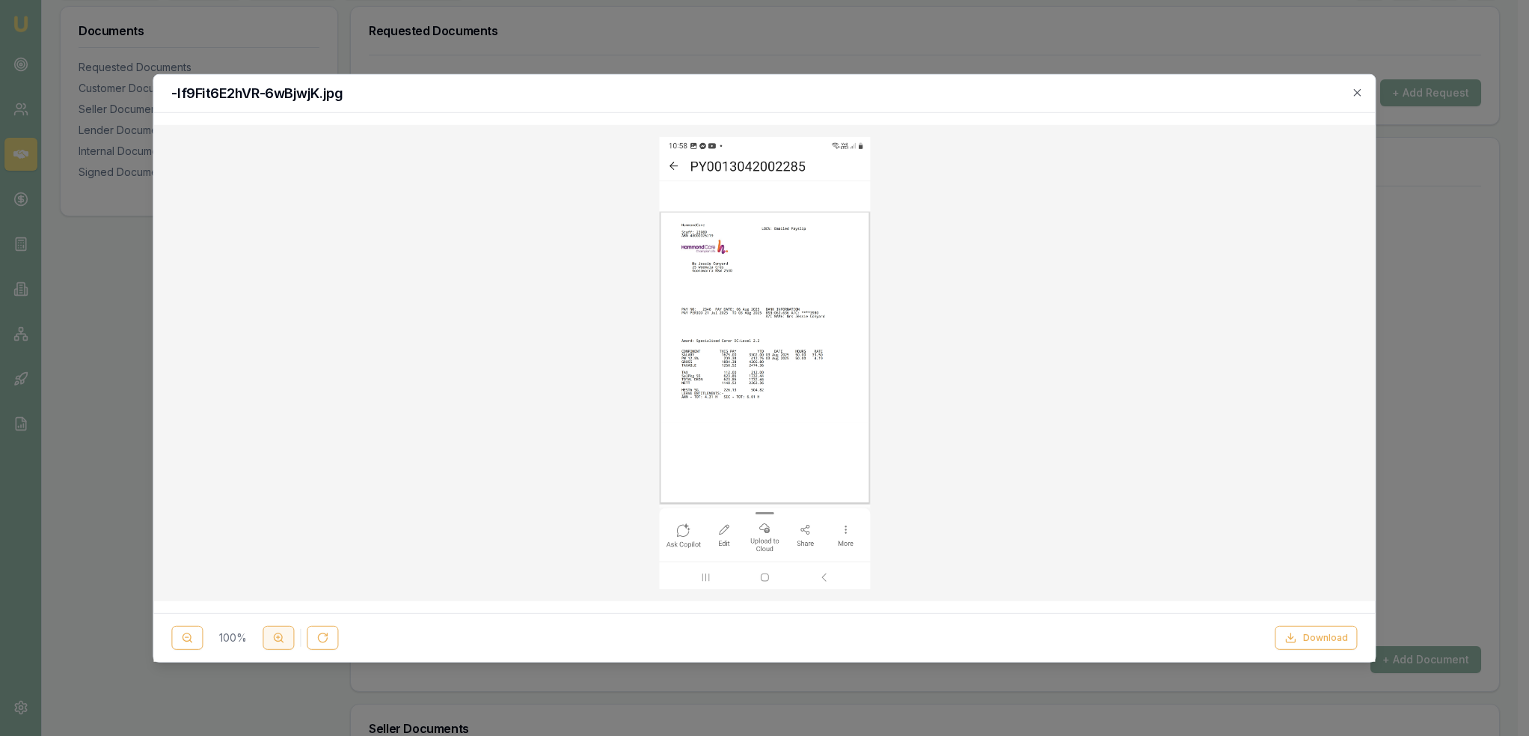
click at [281, 638] on icon at bounding box center [278, 637] width 12 height 12
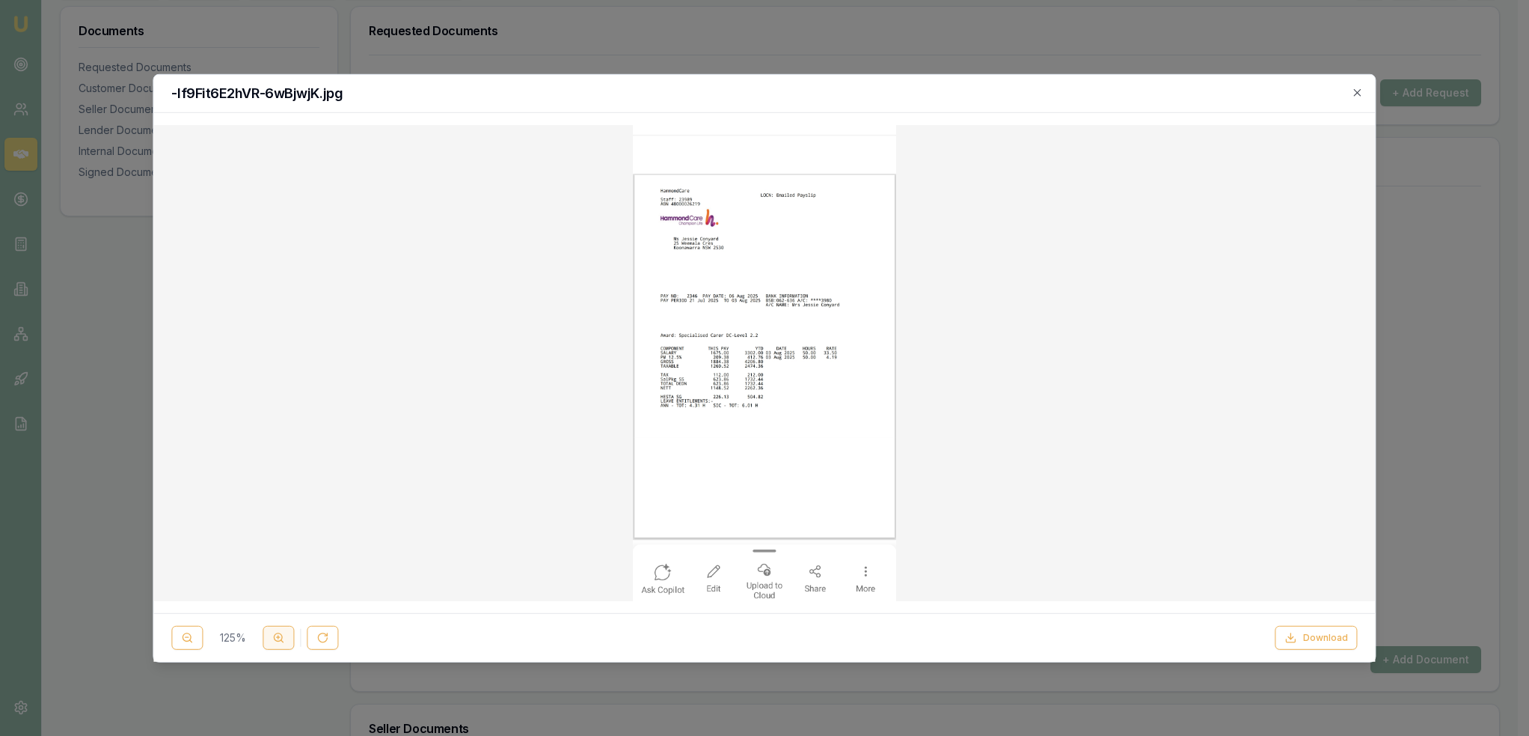
click at [281, 638] on circle at bounding box center [278, 637] width 8 height 8
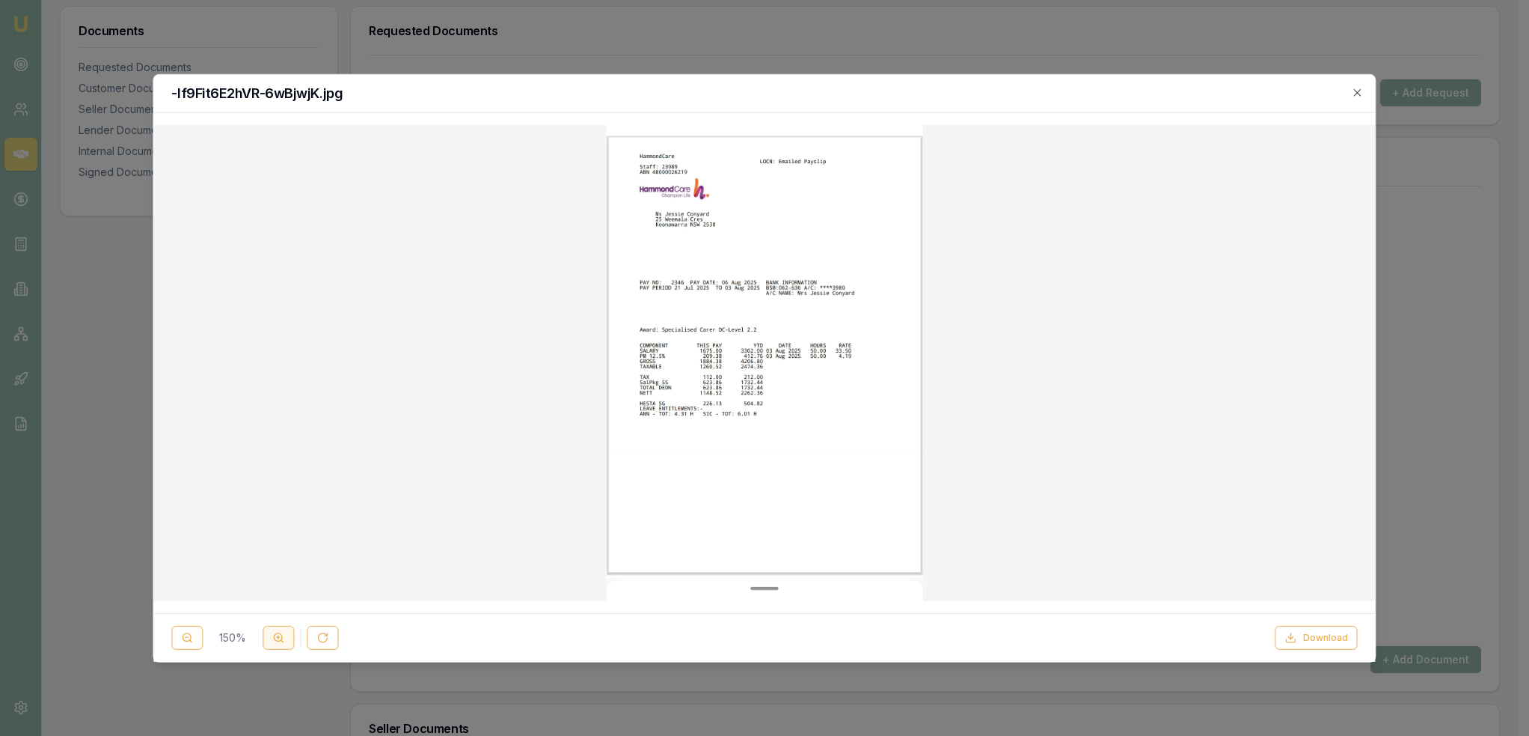
click at [281, 638] on circle at bounding box center [278, 637] width 8 height 8
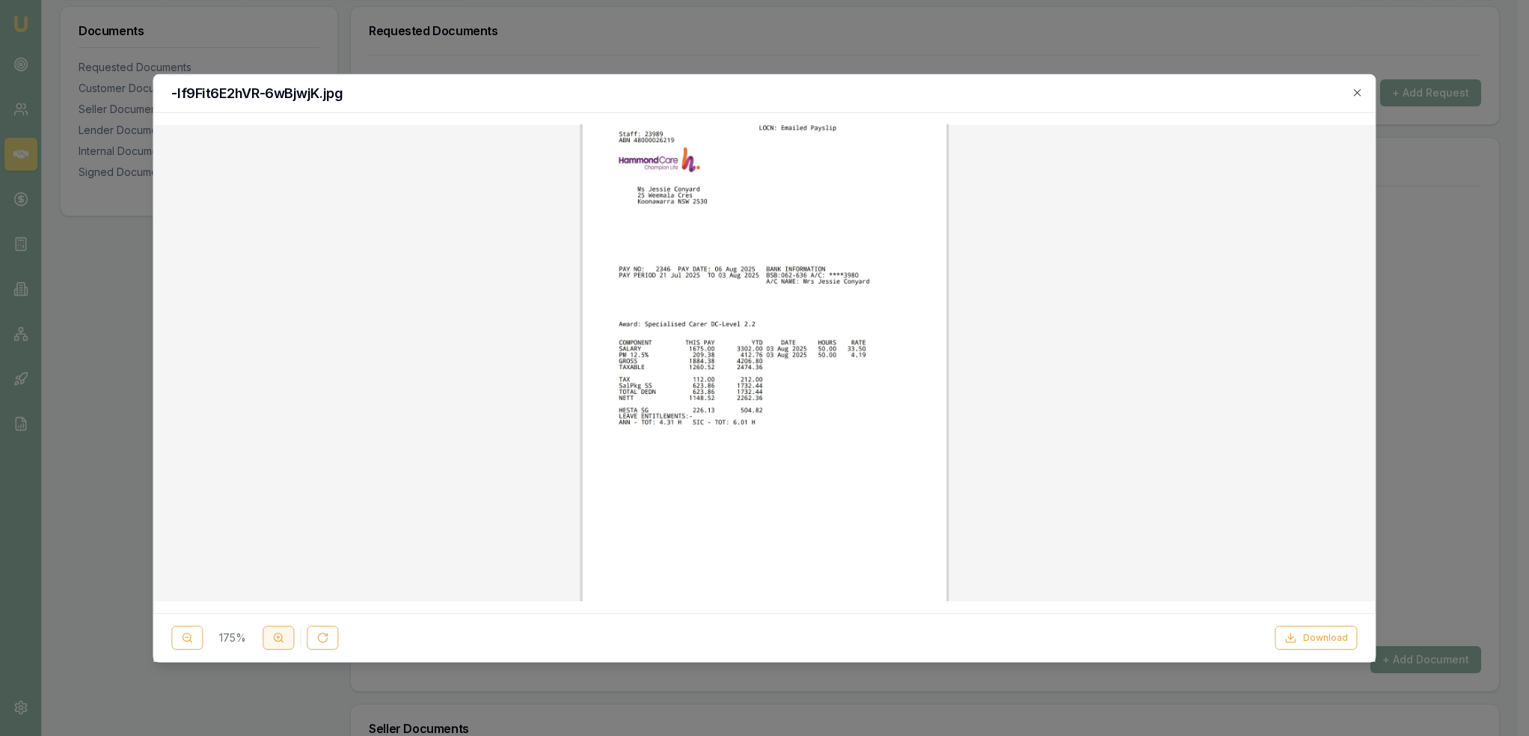
click at [280, 637] on icon at bounding box center [278, 637] width 12 height 12
click at [279, 637] on icon at bounding box center [278, 637] width 12 height 12
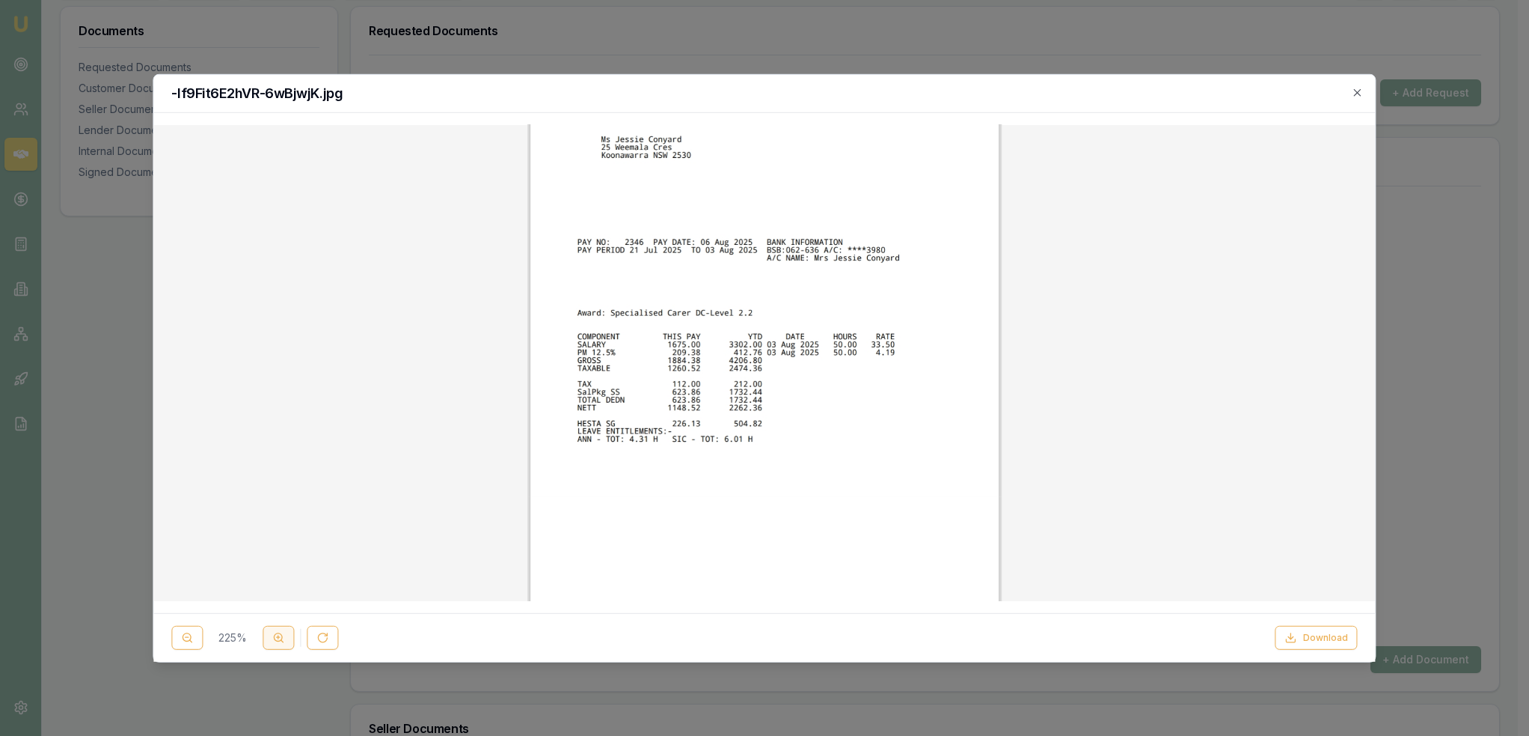
click at [278, 637] on line at bounding box center [278, 637] width 3 height 0
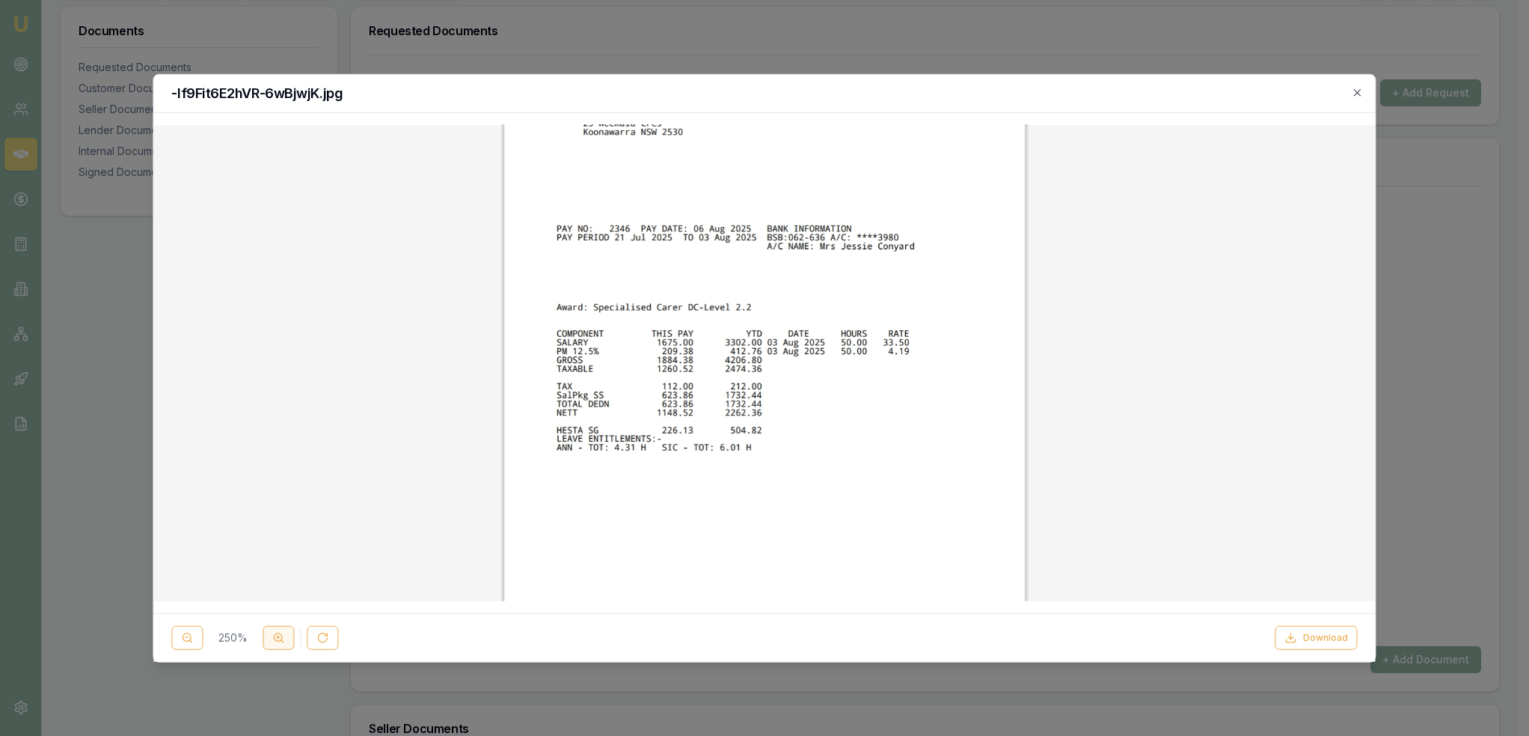
click at [278, 637] on line at bounding box center [278, 637] width 3 height 0
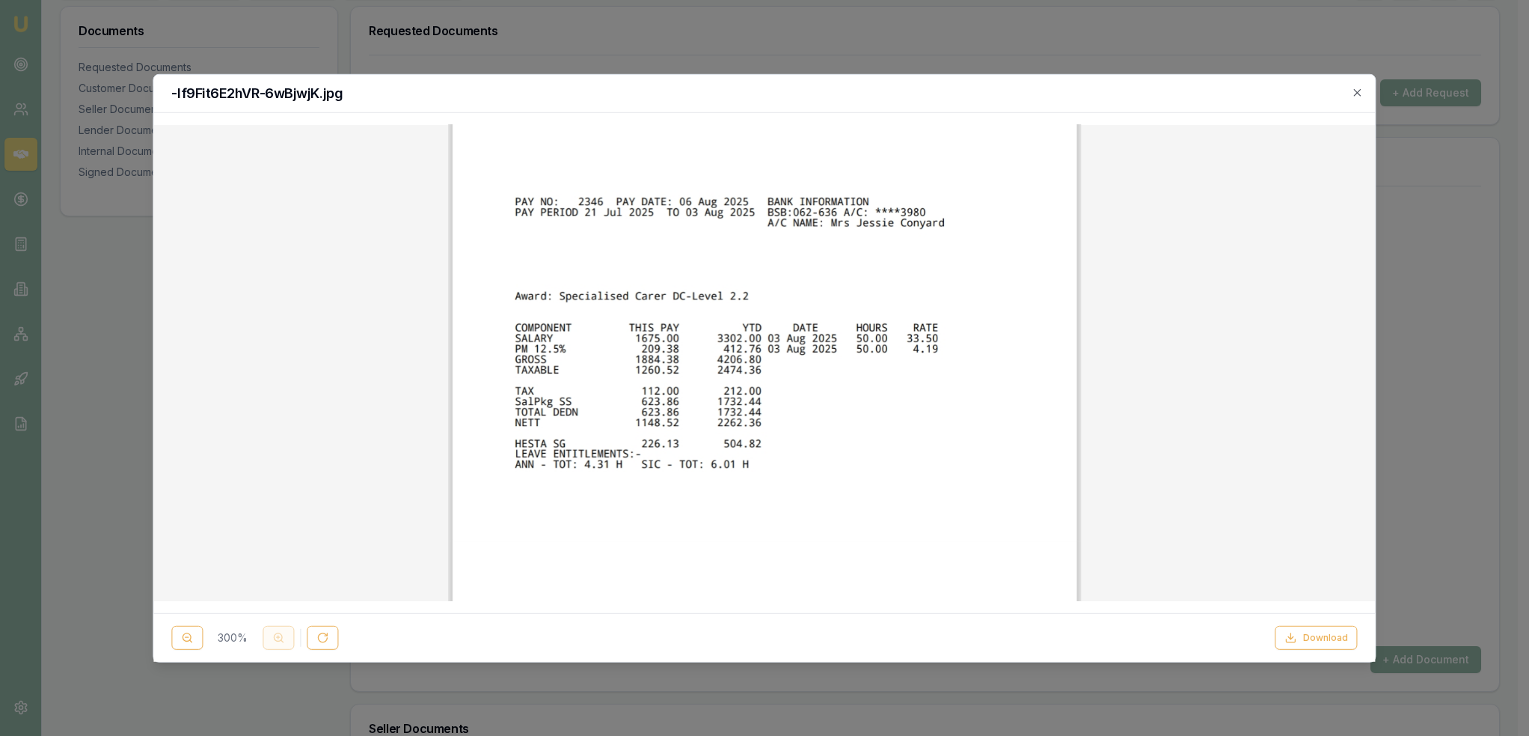
click at [278, 637] on div "300 %" at bounding box center [254, 638] width 167 height 24
click at [1362, 98] on icon "button" at bounding box center [1358, 92] width 12 height 12
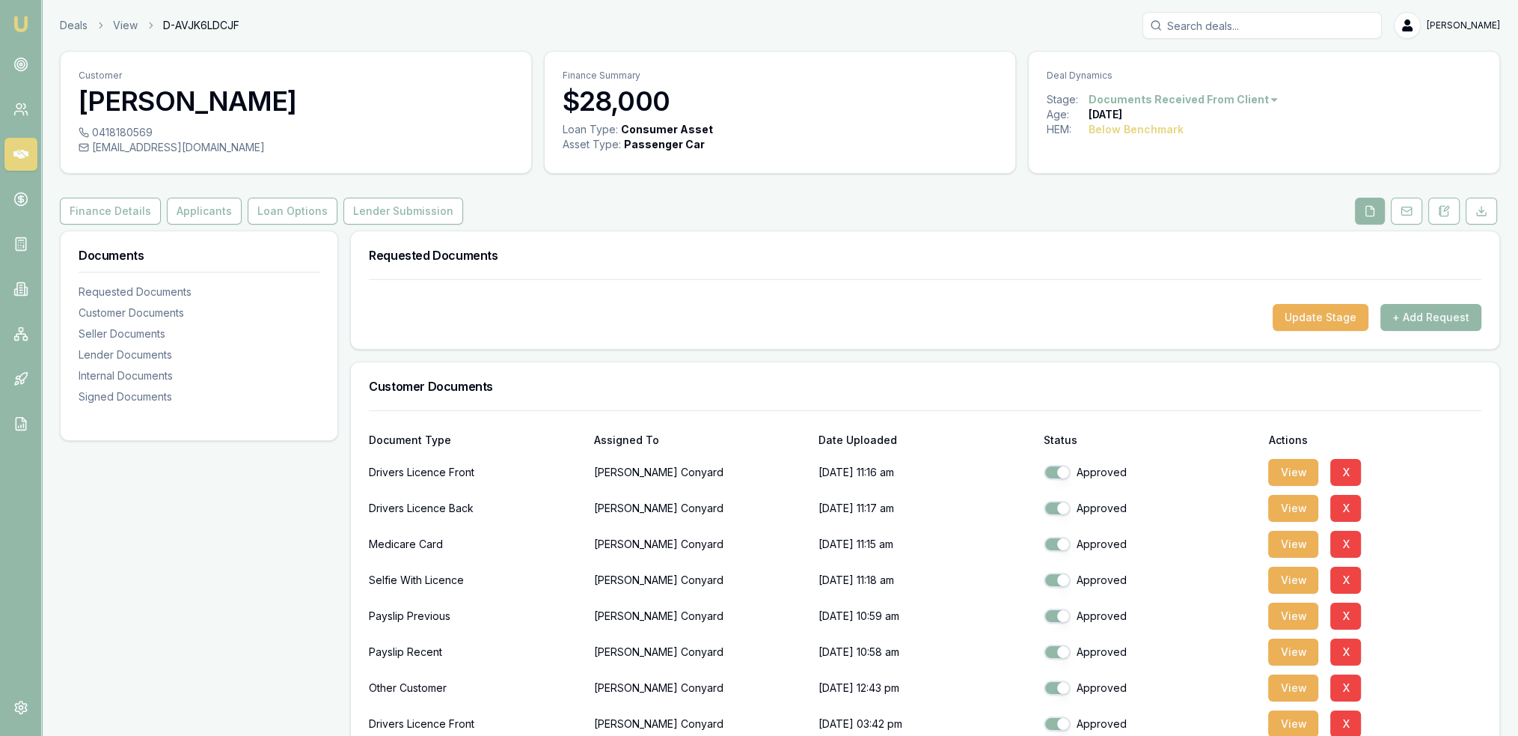
scroll to position [75, 0]
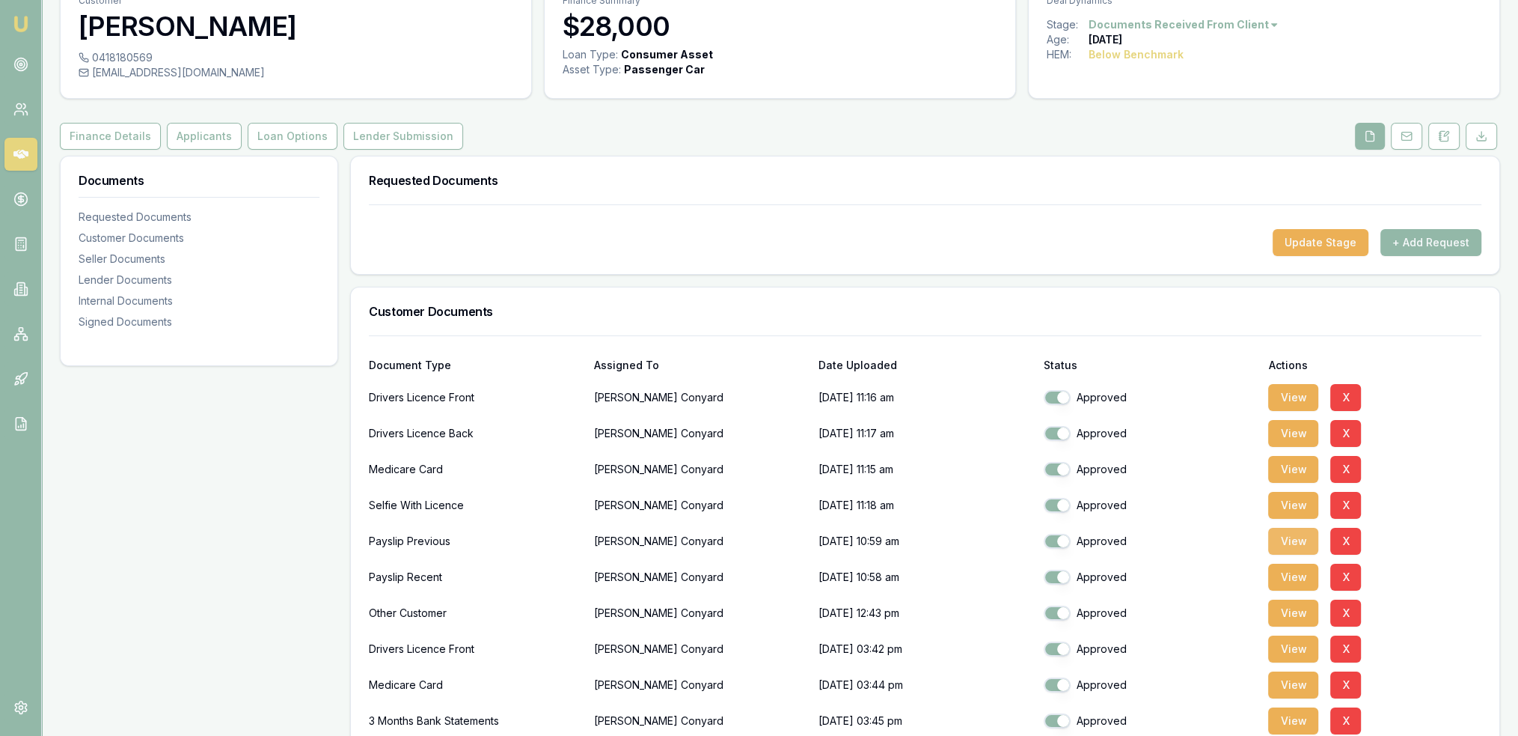
click at [1302, 542] on button "View" at bounding box center [1293, 540] width 50 height 27
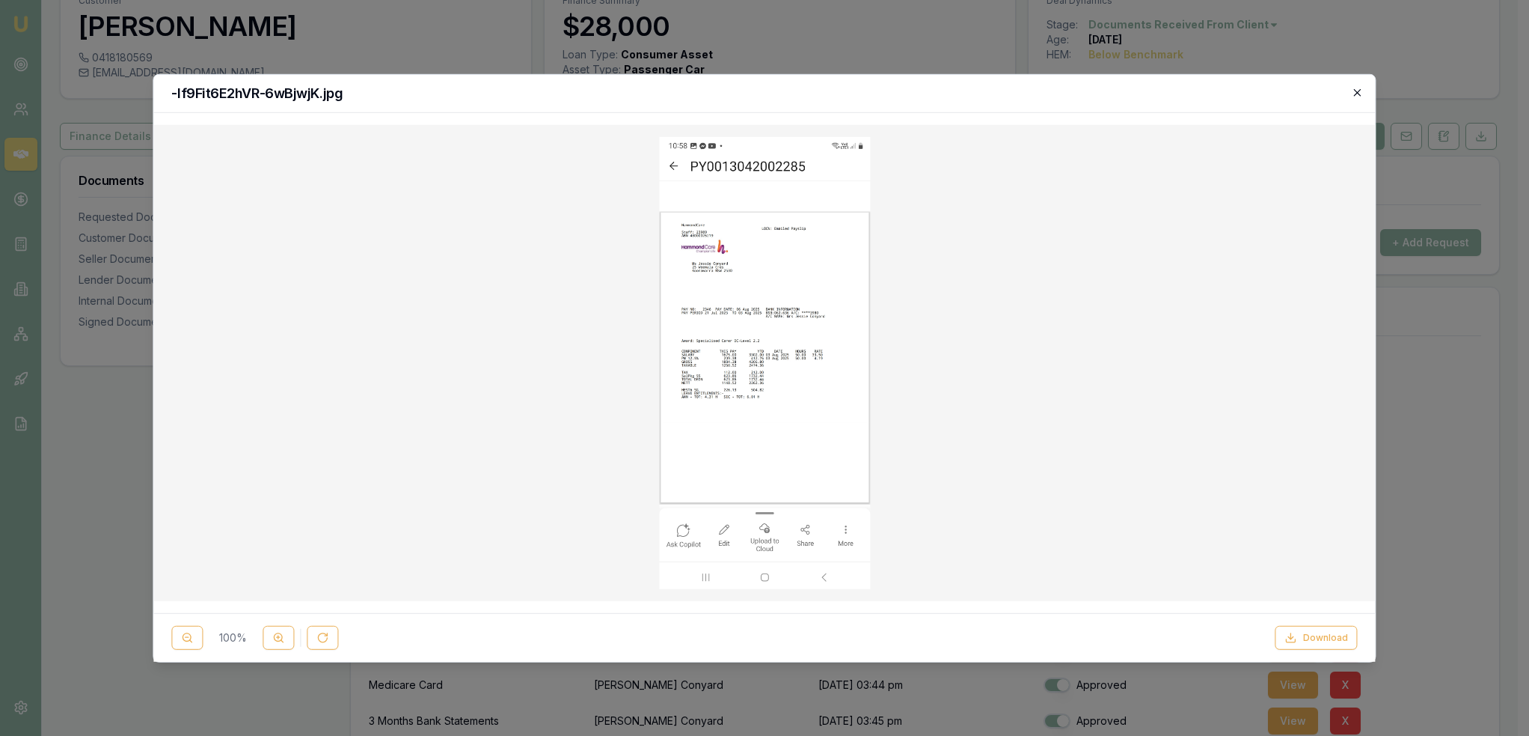
click at [1360, 89] on icon "button" at bounding box center [1357, 92] width 7 height 7
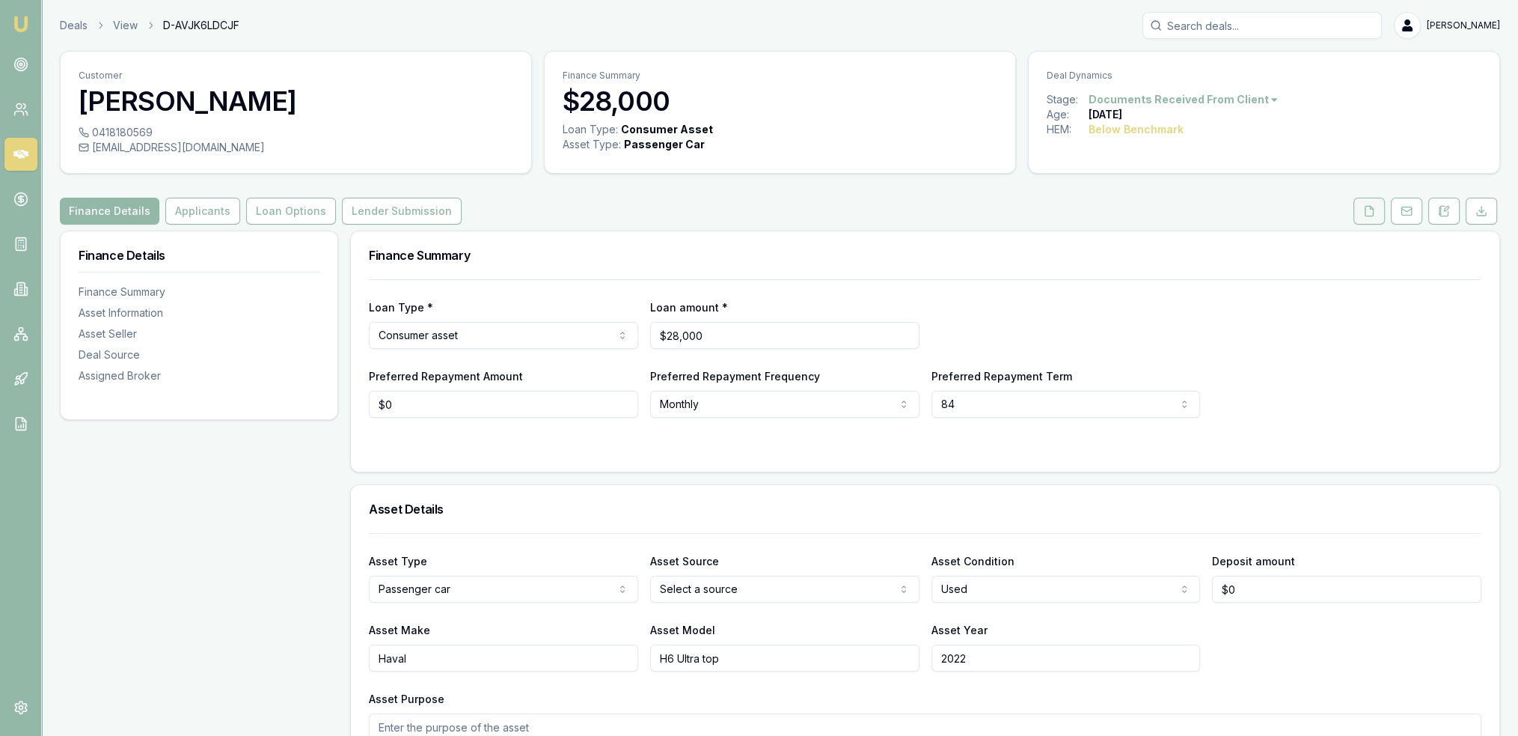
click at [1371, 211] on icon at bounding box center [1369, 211] width 12 height 12
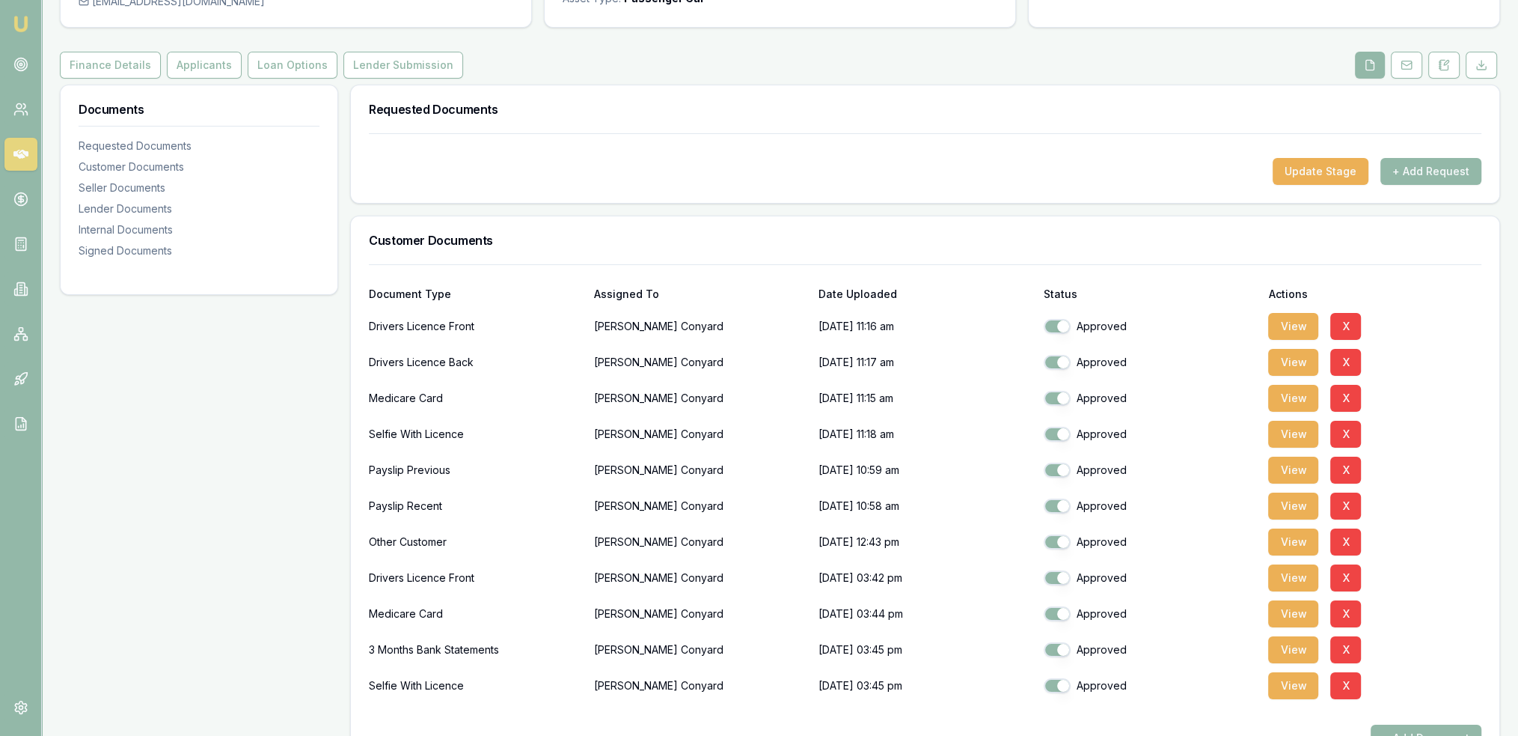
scroll to position [150, 0]
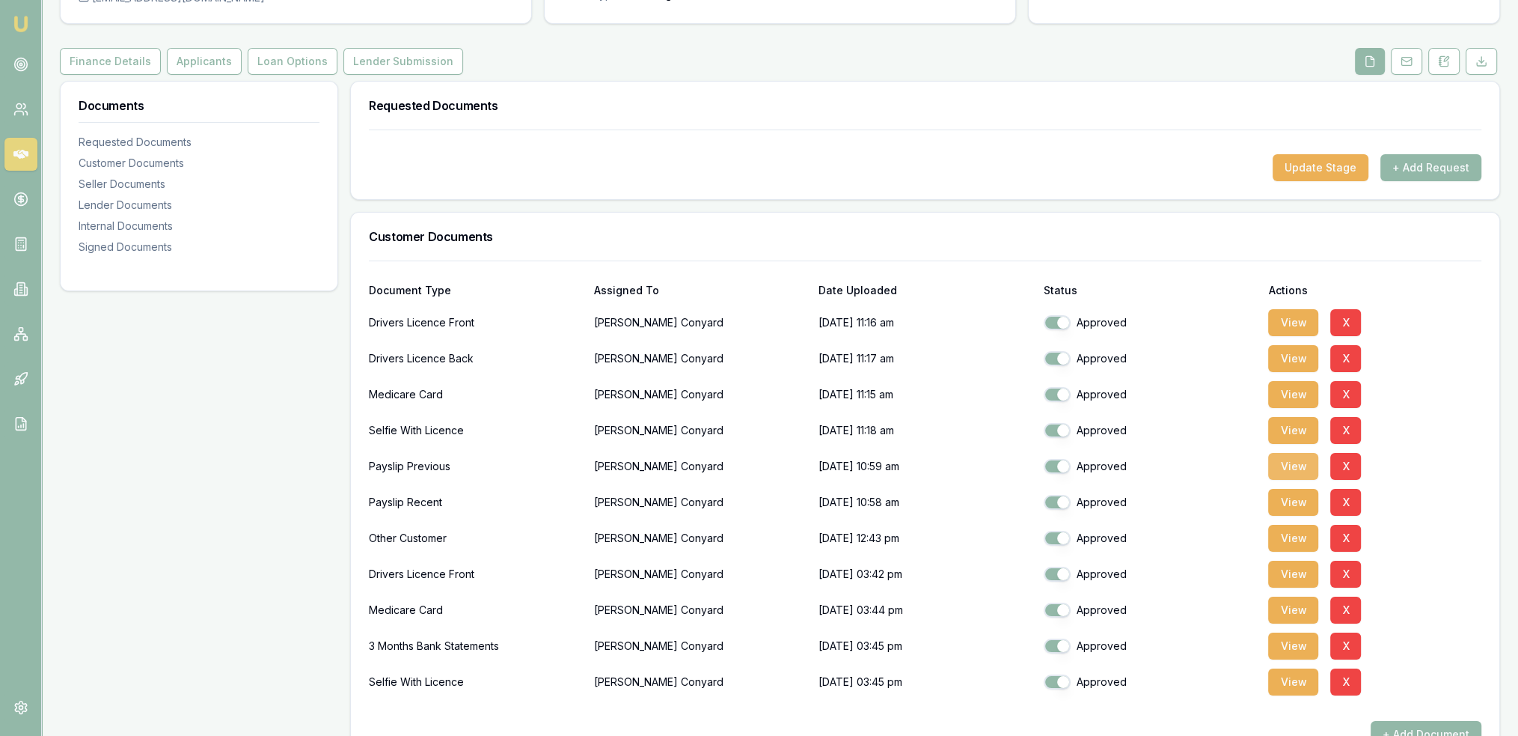
click at [1306, 459] on button "View" at bounding box center [1293, 466] width 50 height 27
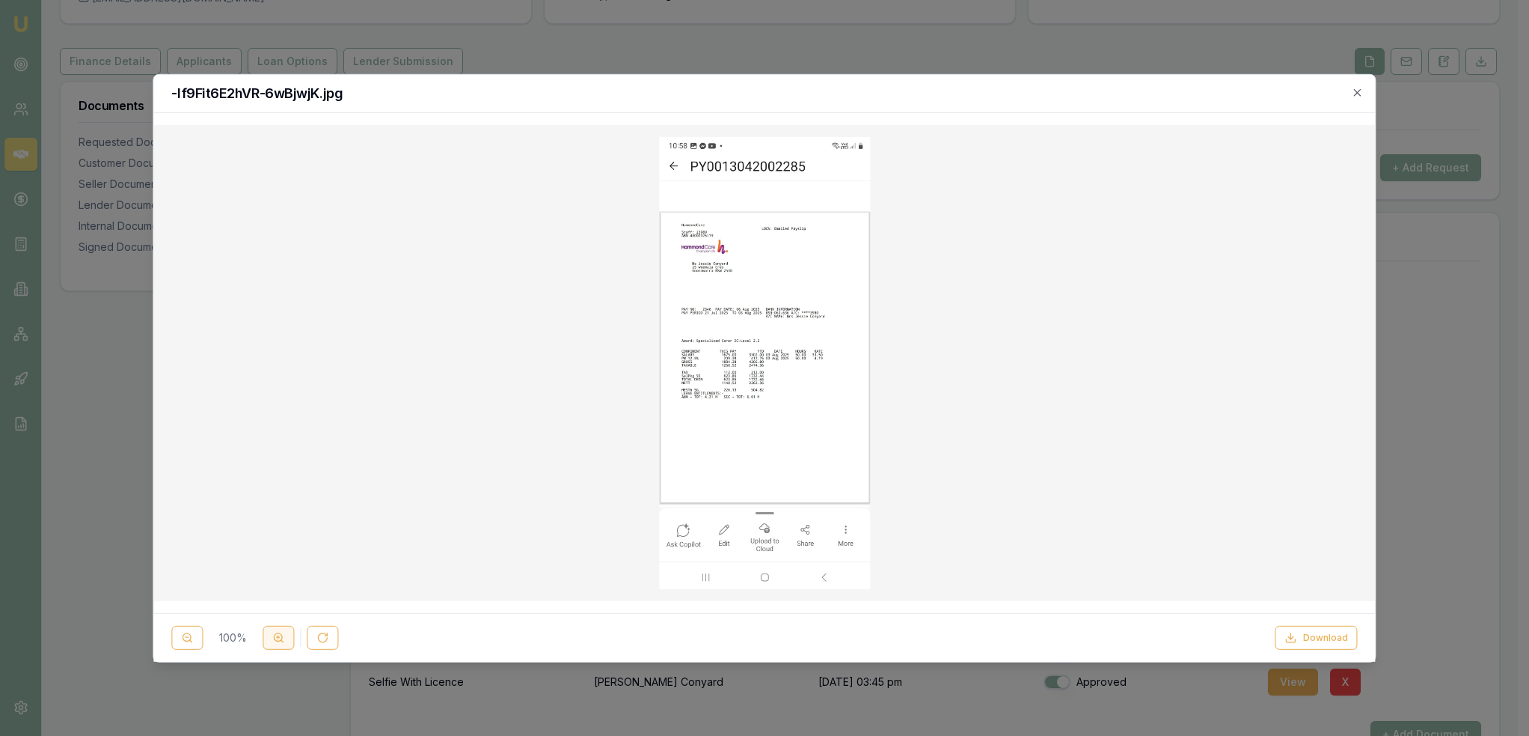
click at [282, 635] on icon at bounding box center [278, 637] width 12 height 12
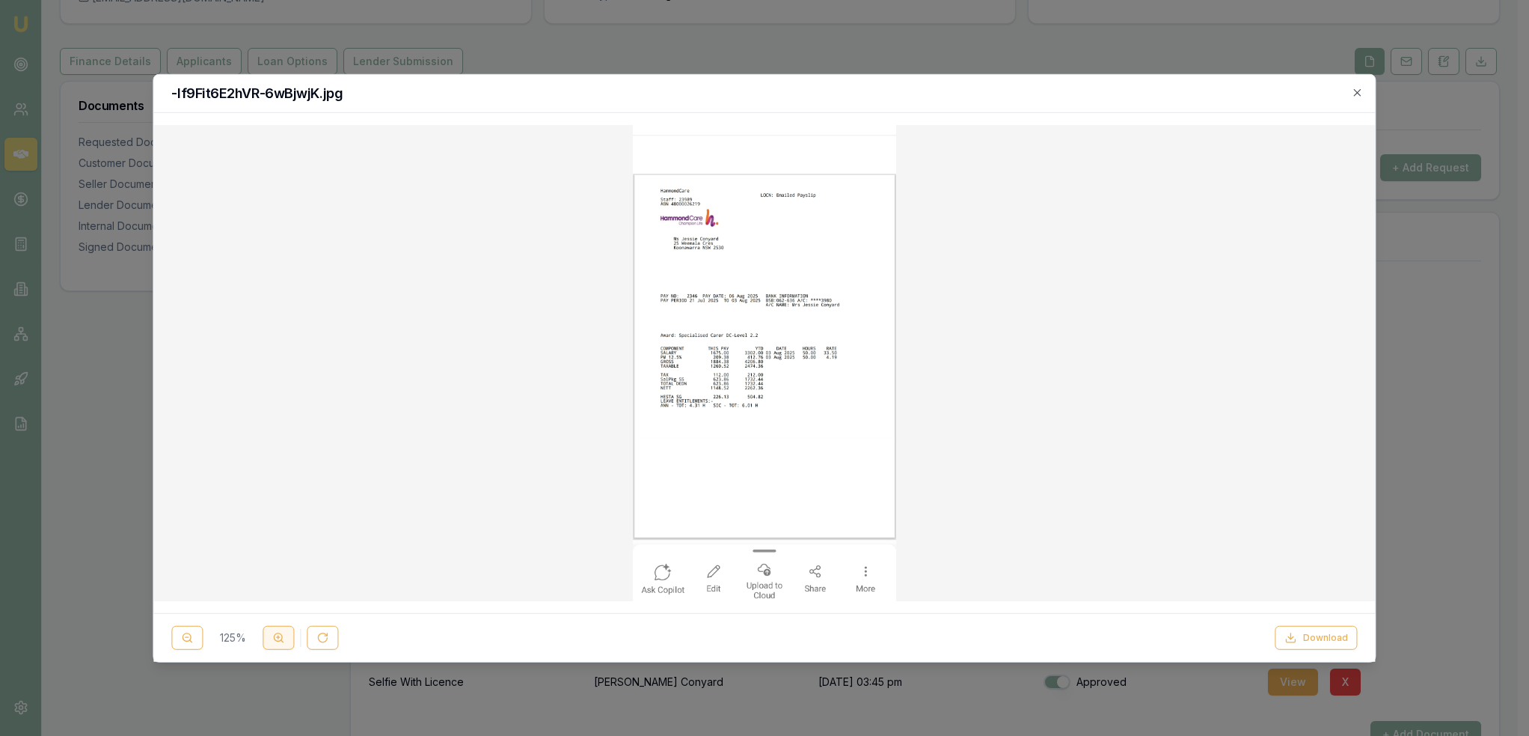
click at [282, 635] on icon at bounding box center [278, 637] width 12 height 12
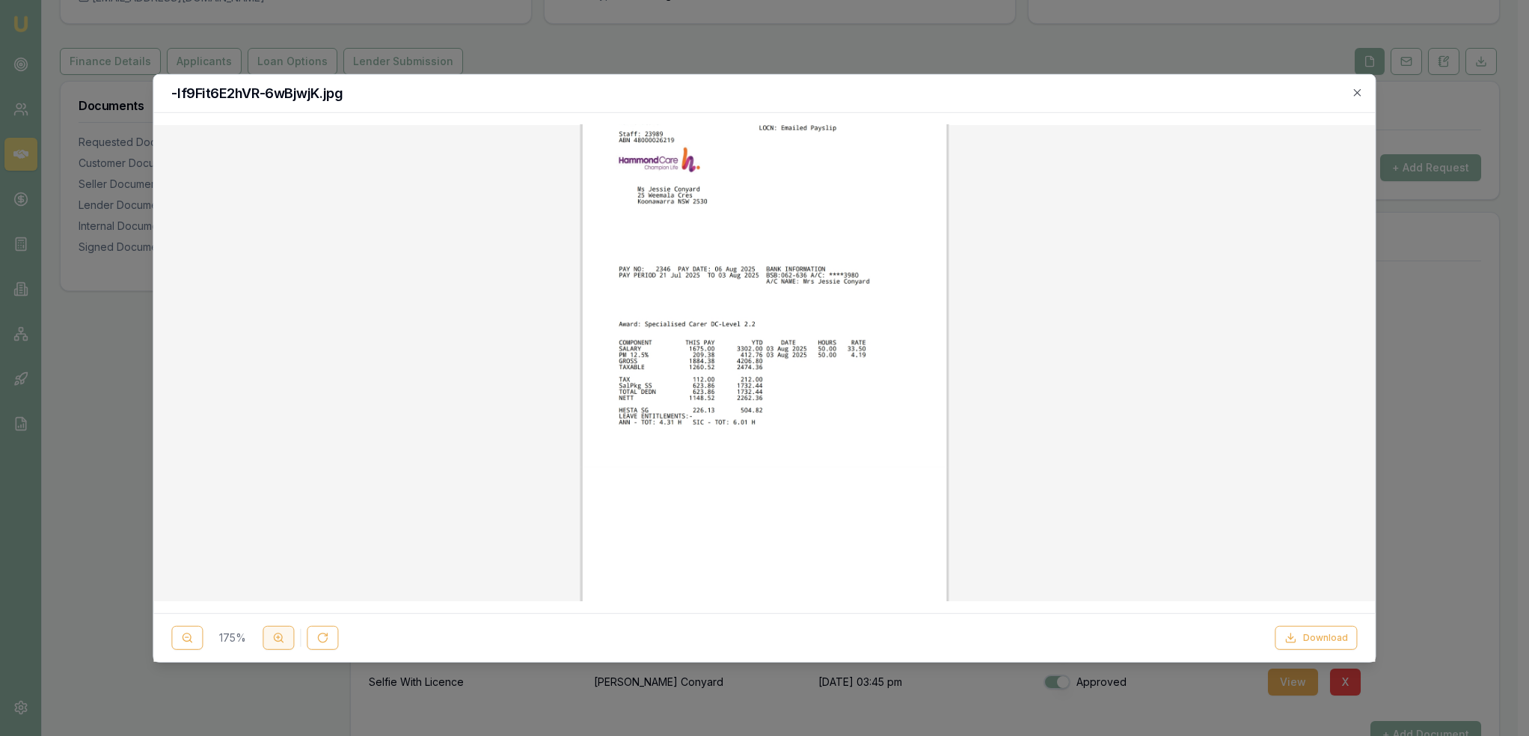
click at [282, 635] on icon at bounding box center [278, 637] width 12 height 12
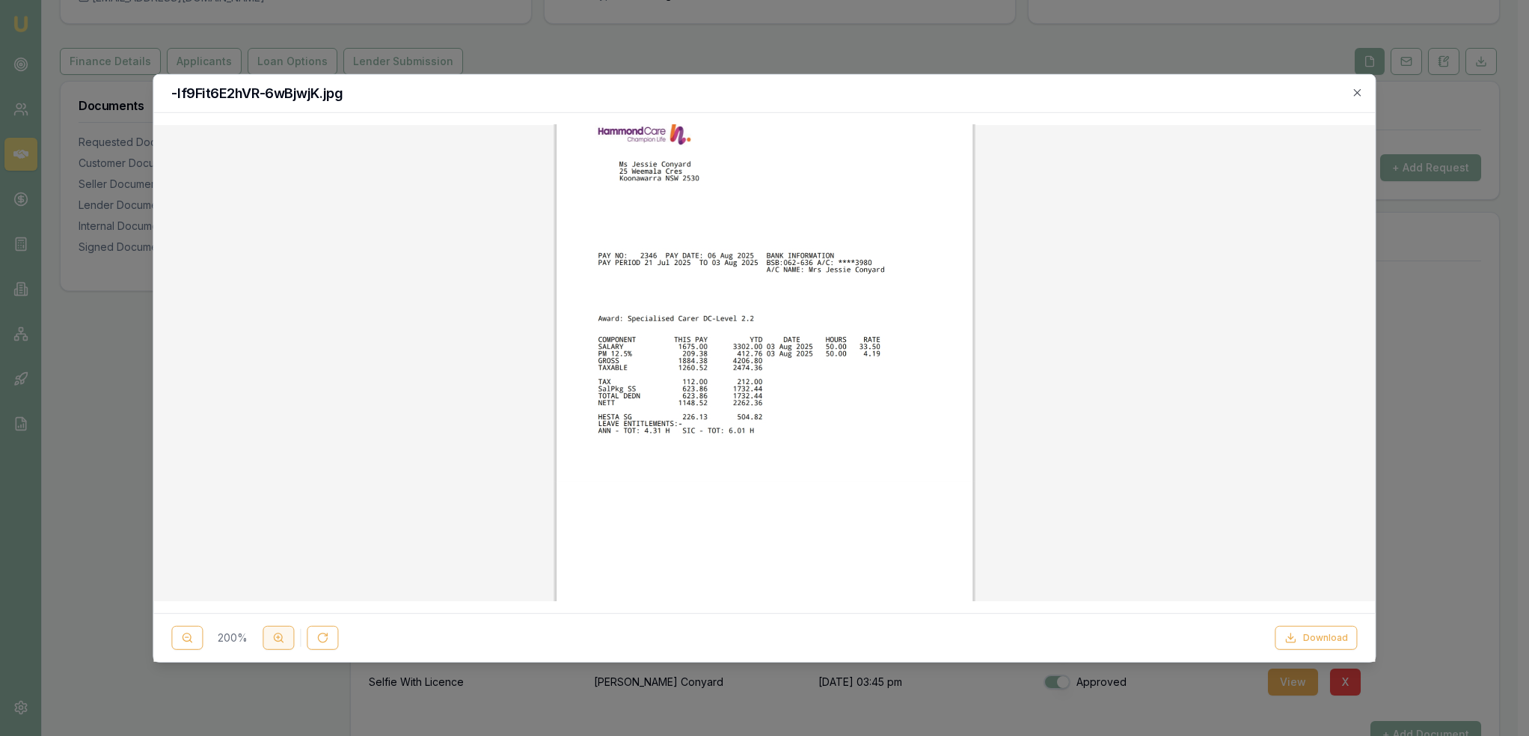
click at [282, 635] on icon at bounding box center [278, 637] width 12 height 12
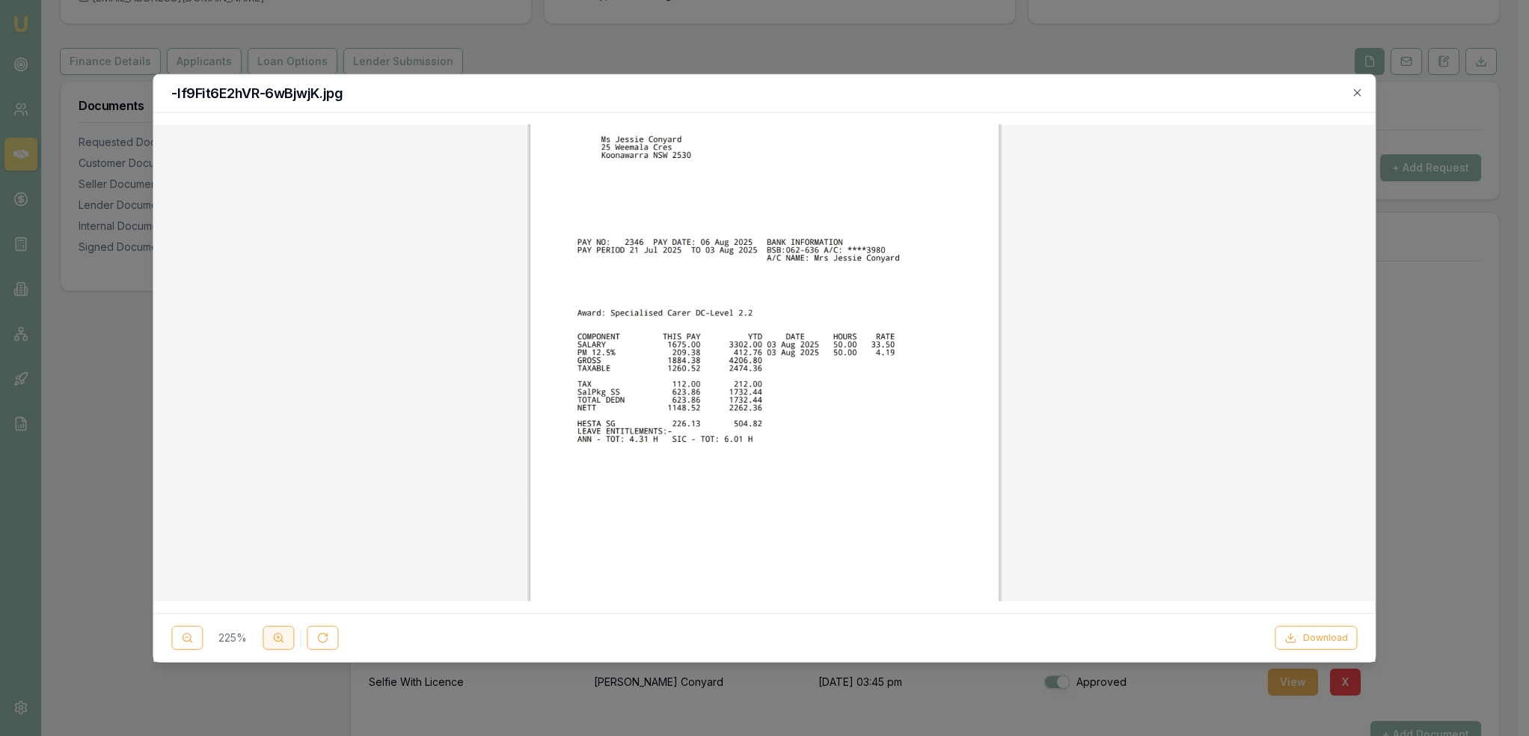
click at [282, 635] on icon at bounding box center [278, 637] width 12 height 12
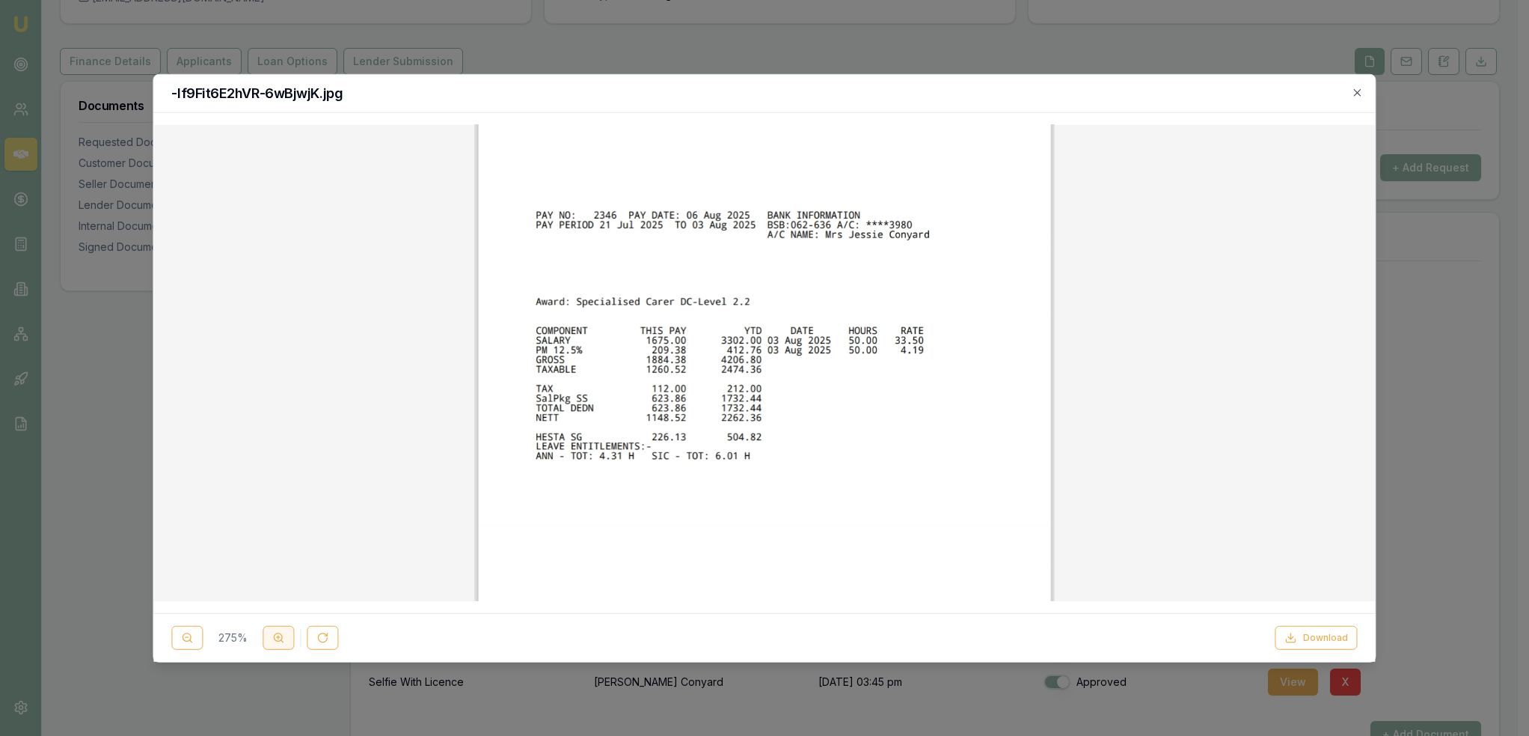
click at [282, 635] on icon at bounding box center [278, 637] width 12 height 12
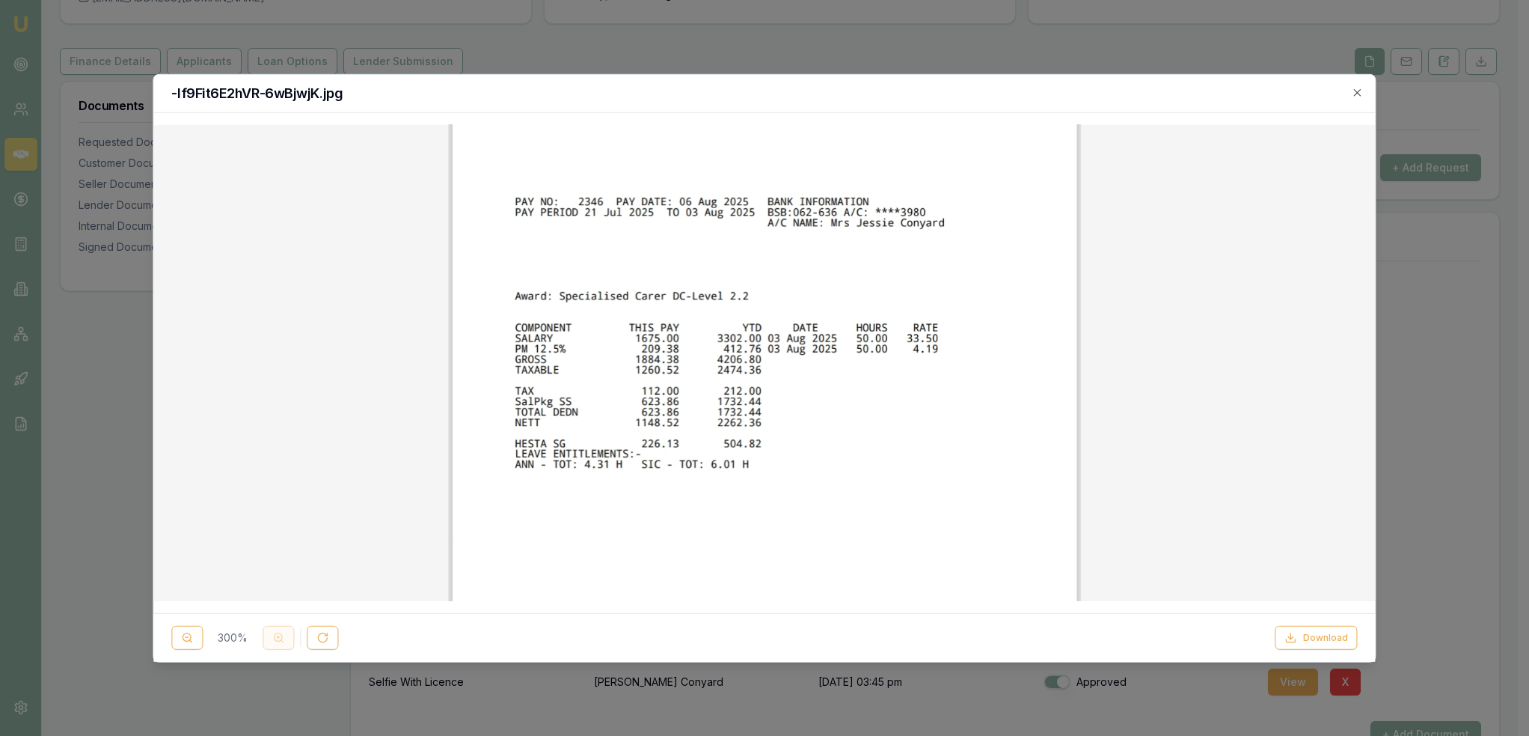
click at [282, 635] on div "300 %" at bounding box center [254, 638] width 167 height 24
click at [180, 631] on button at bounding box center [186, 638] width 31 height 24
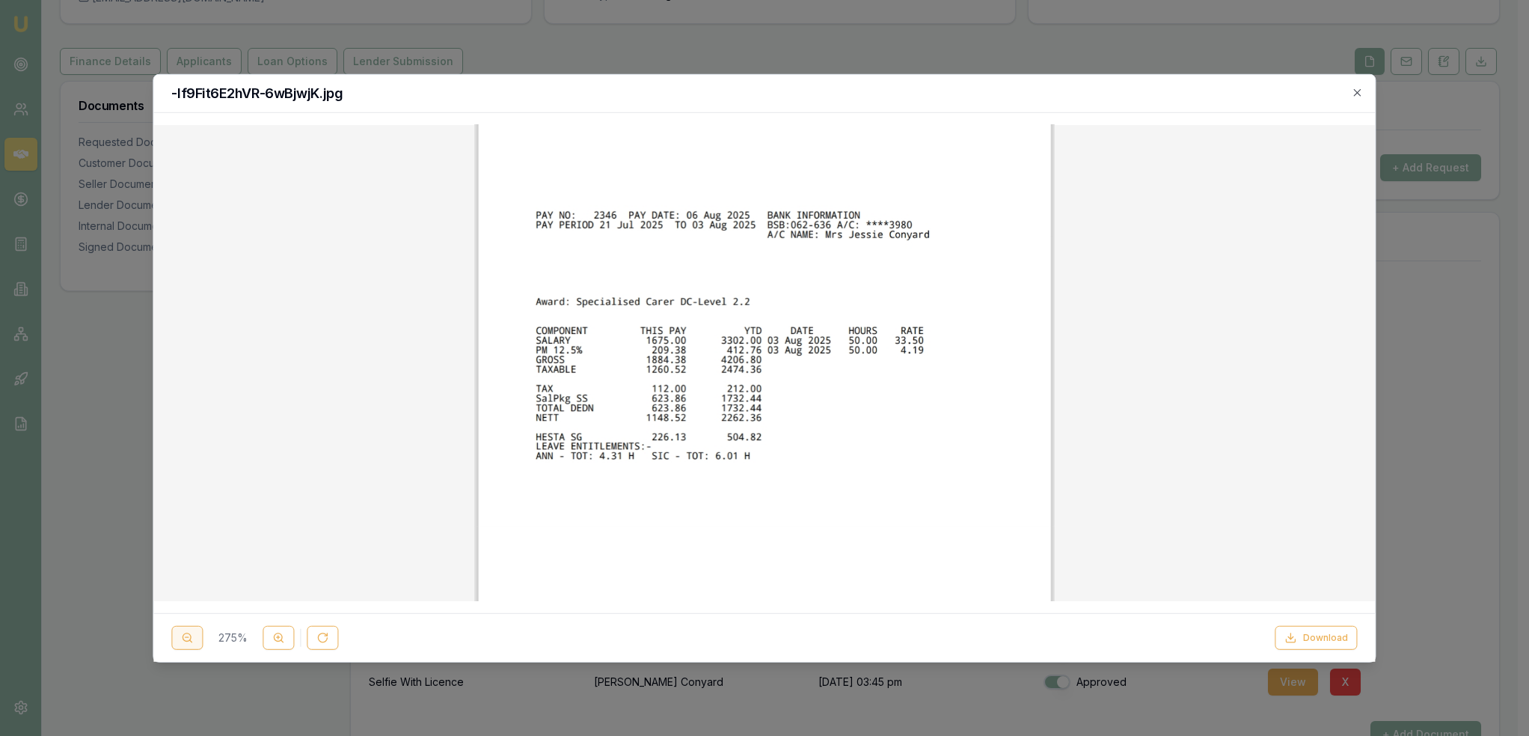
click at [180, 631] on button at bounding box center [186, 638] width 31 height 24
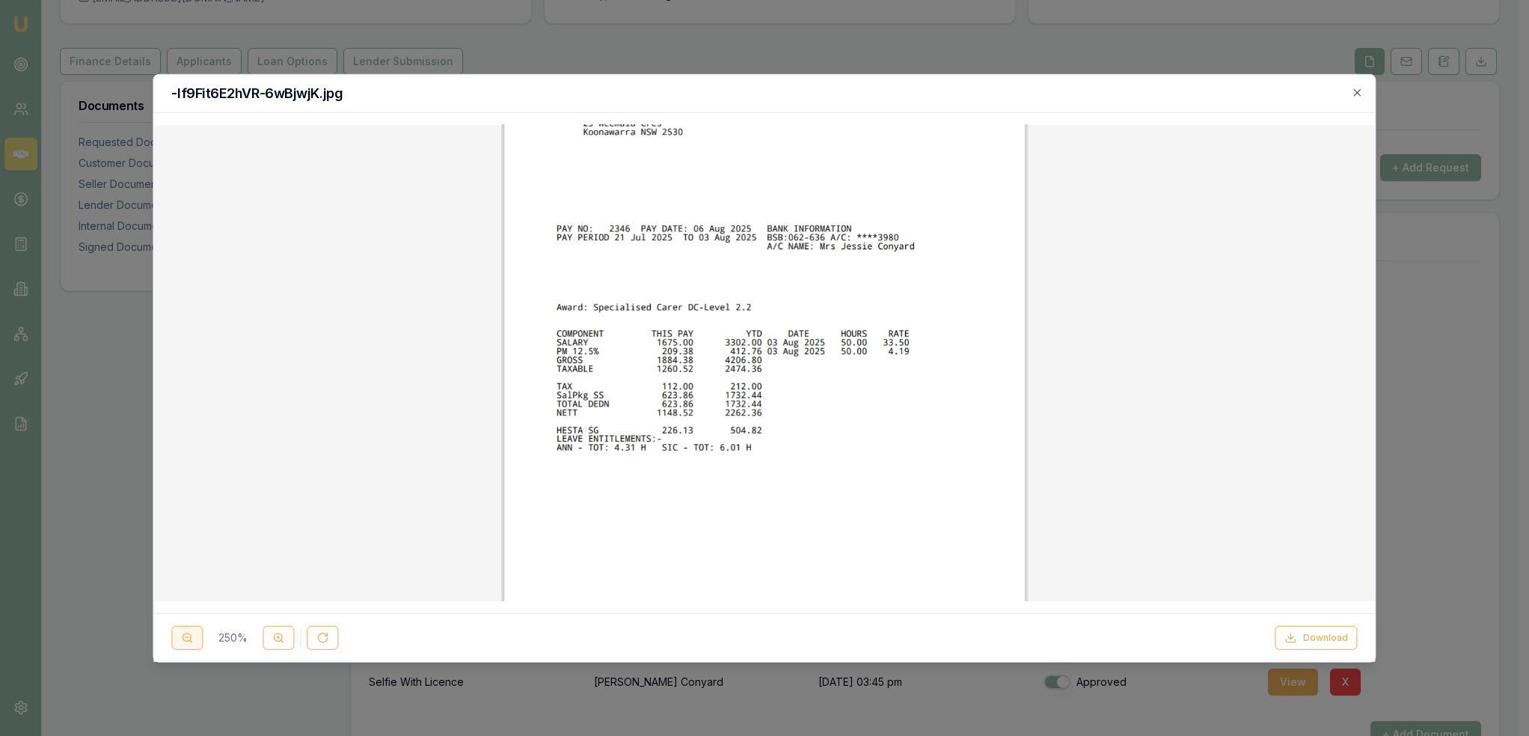
click at [180, 631] on button at bounding box center [186, 638] width 31 height 24
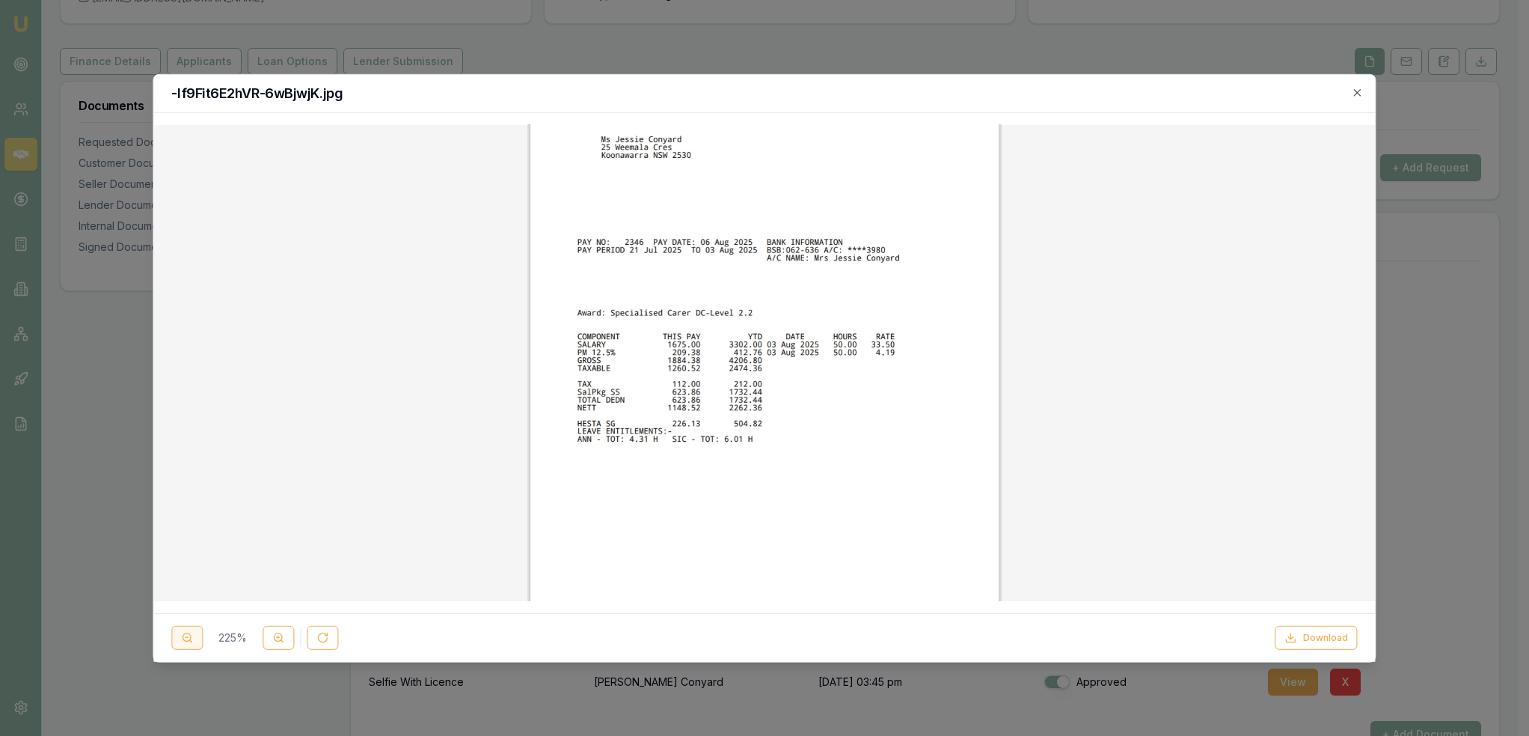
click at [180, 631] on button at bounding box center [186, 638] width 31 height 24
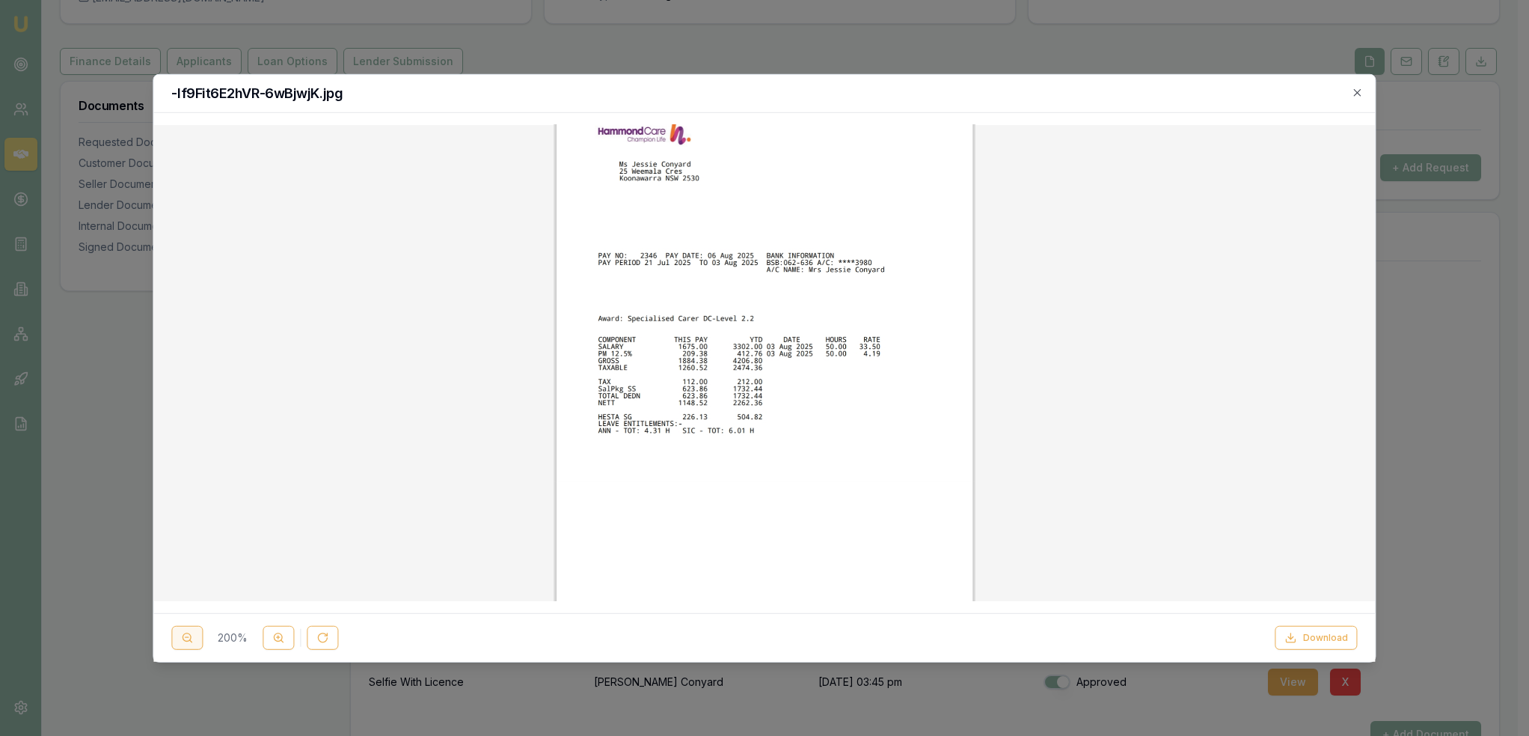
click at [180, 631] on button at bounding box center [186, 638] width 31 height 24
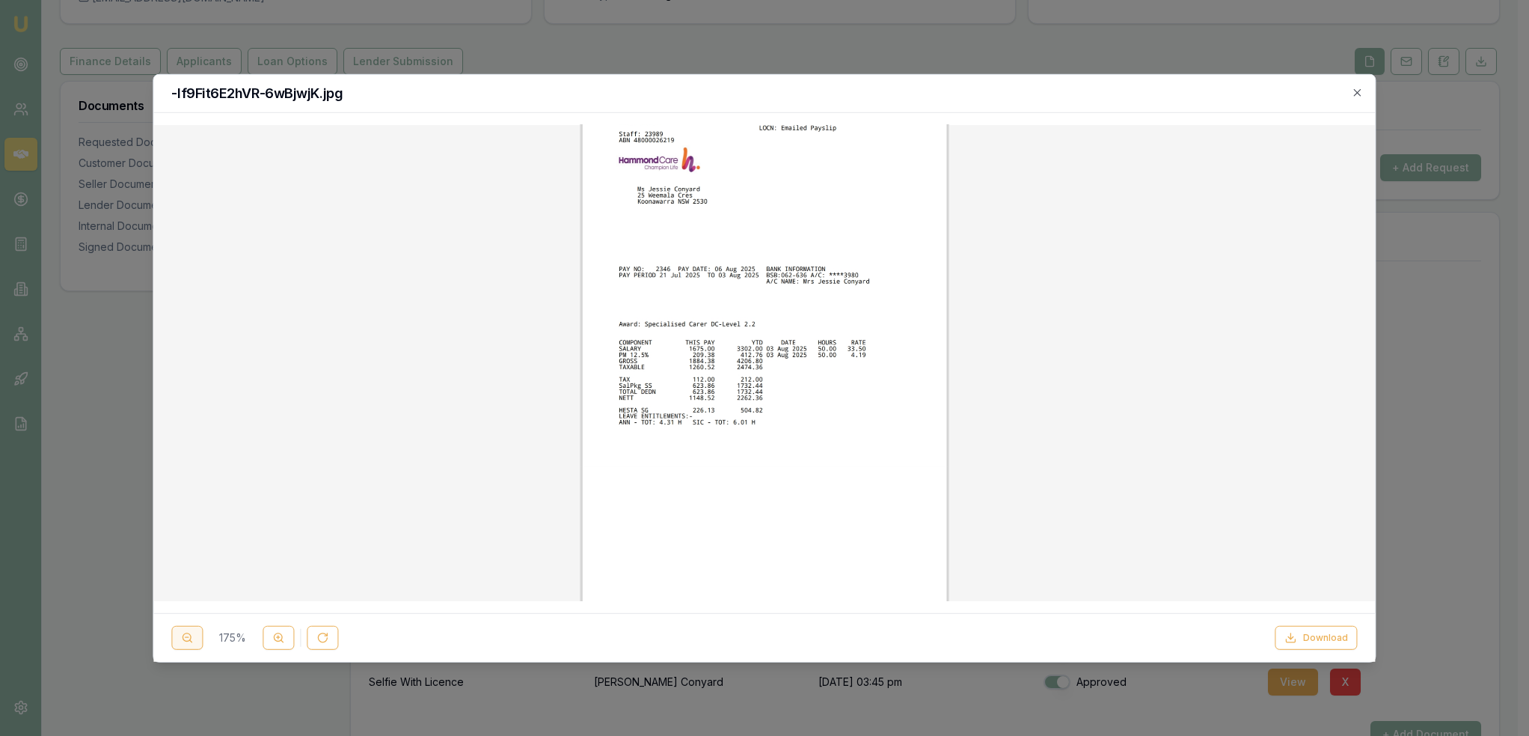
click at [180, 631] on button at bounding box center [186, 638] width 31 height 24
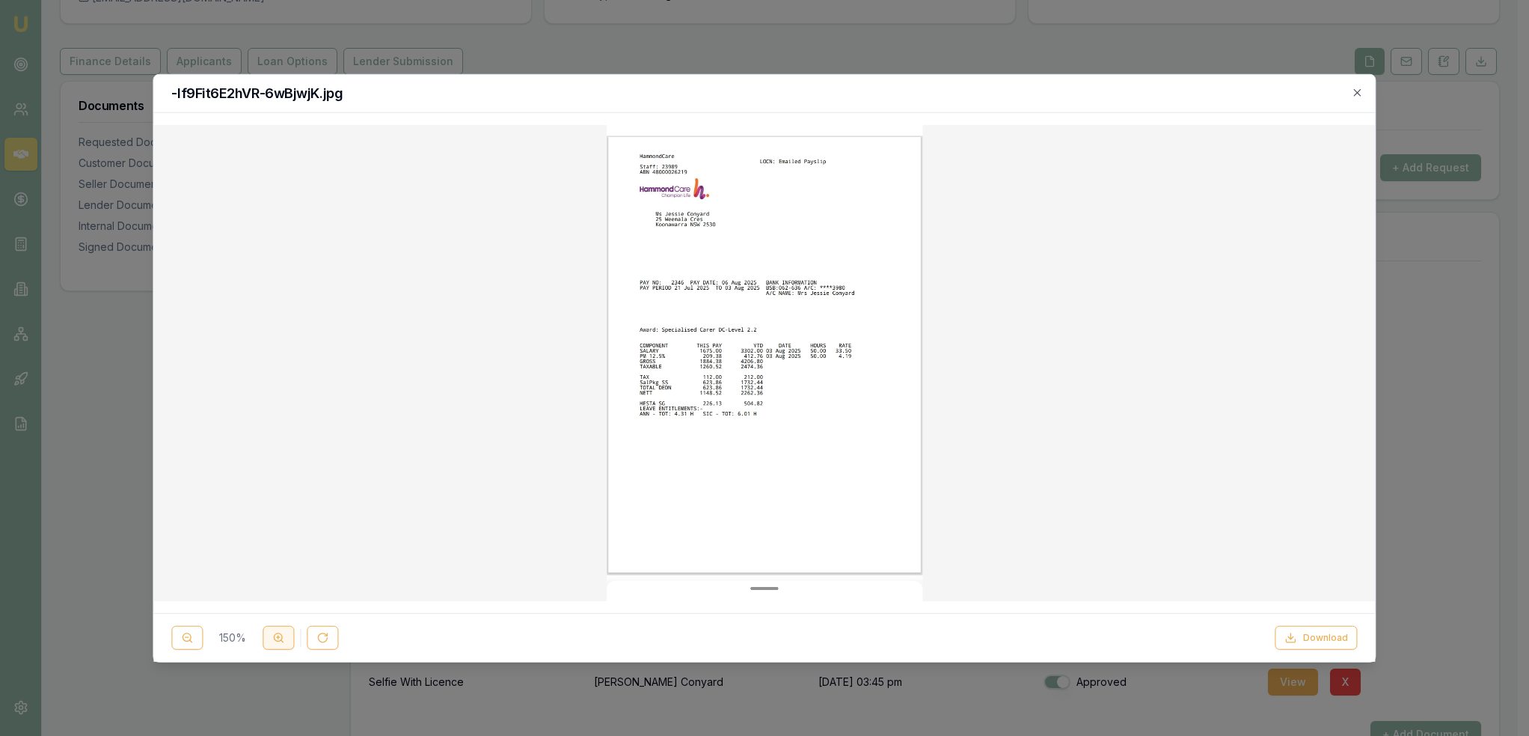
click at [281, 643] on button at bounding box center [278, 638] width 31 height 24
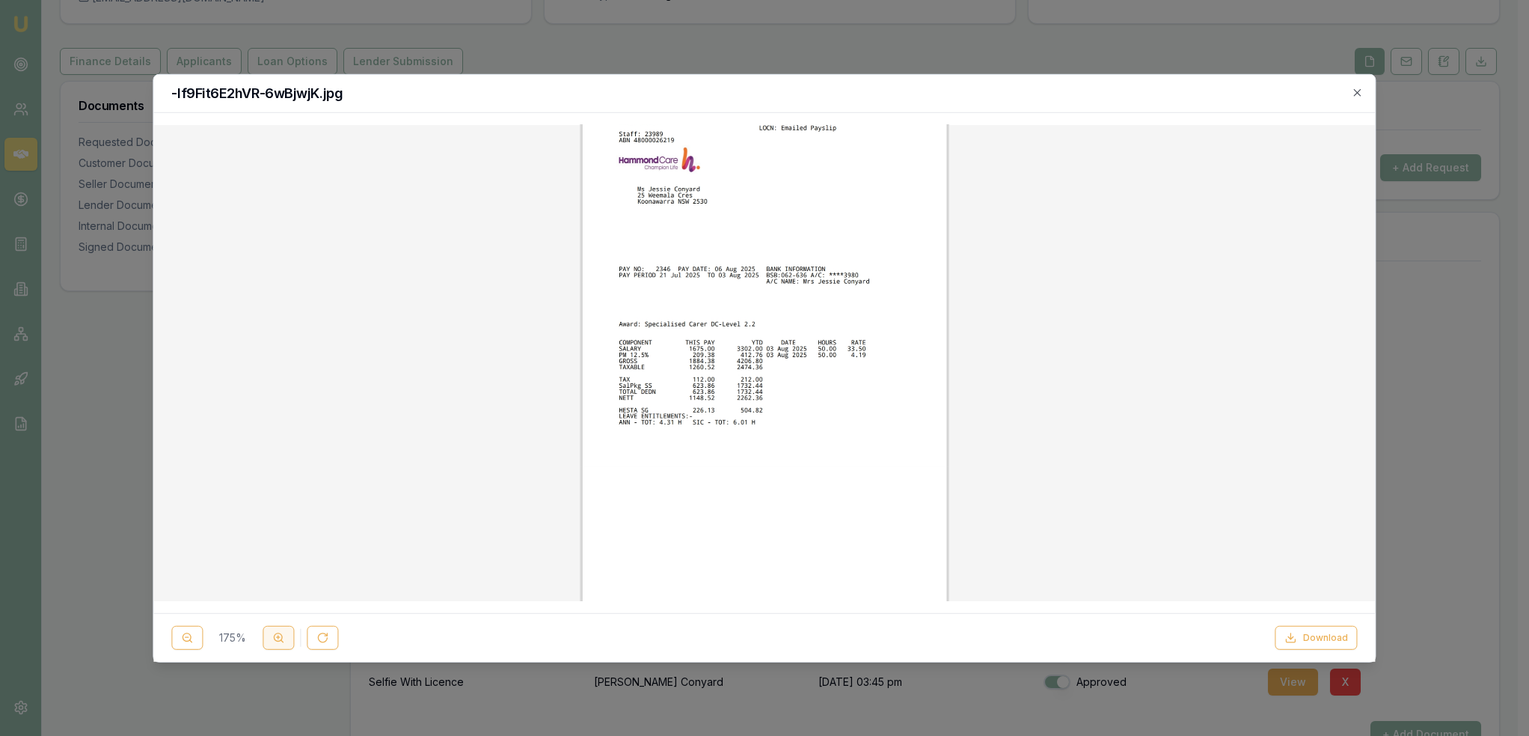
click at [281, 643] on button at bounding box center [278, 638] width 31 height 24
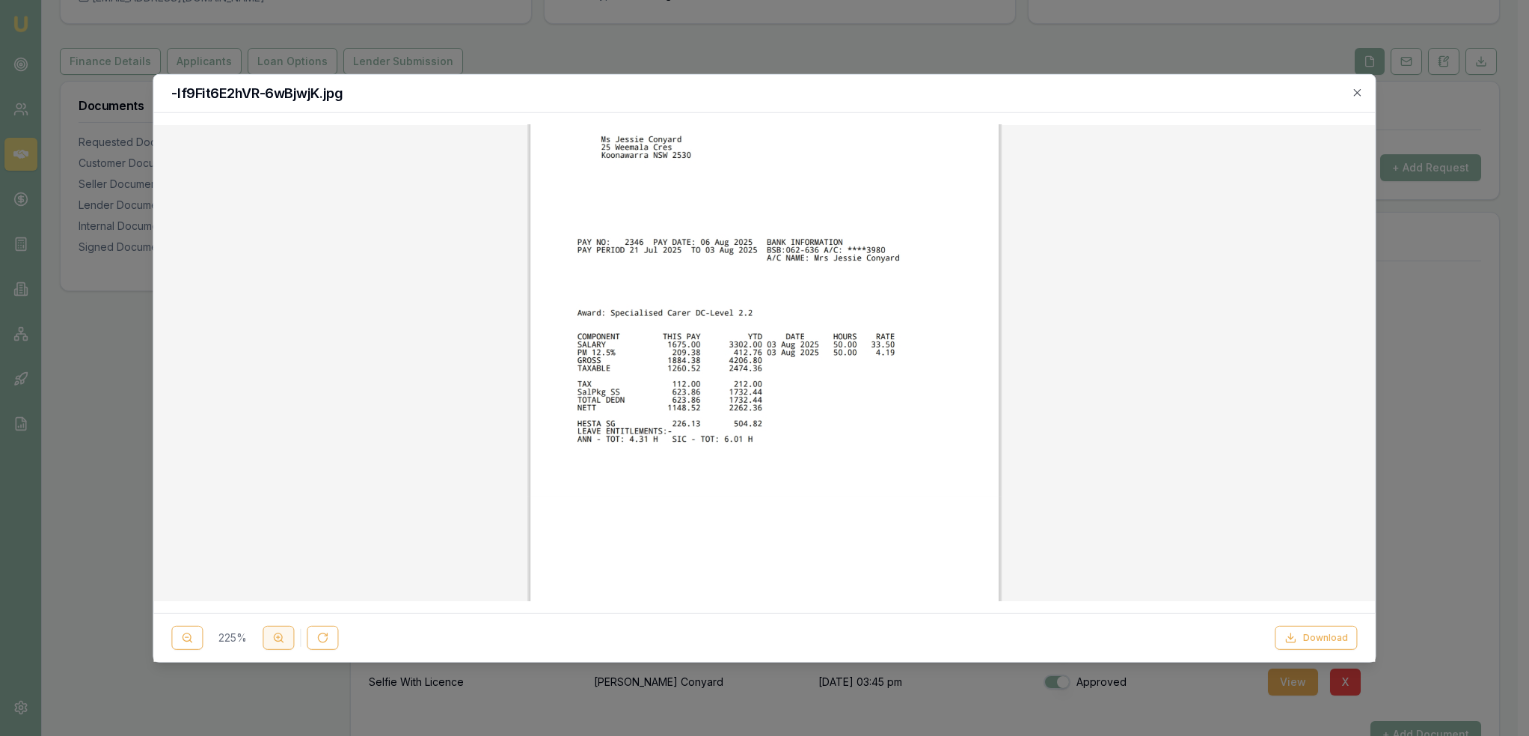
click at [281, 643] on button at bounding box center [278, 638] width 31 height 24
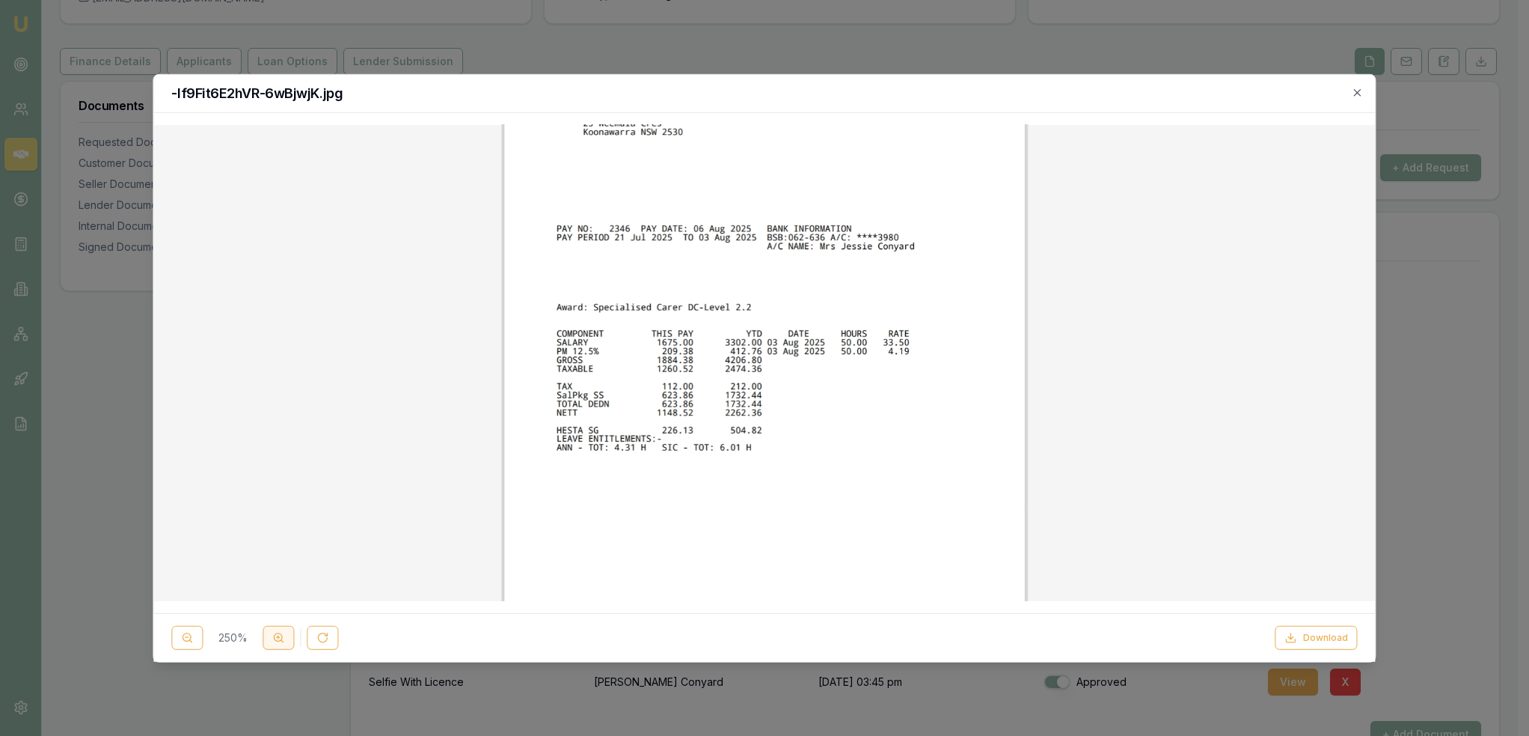
click at [281, 643] on button at bounding box center [278, 638] width 31 height 24
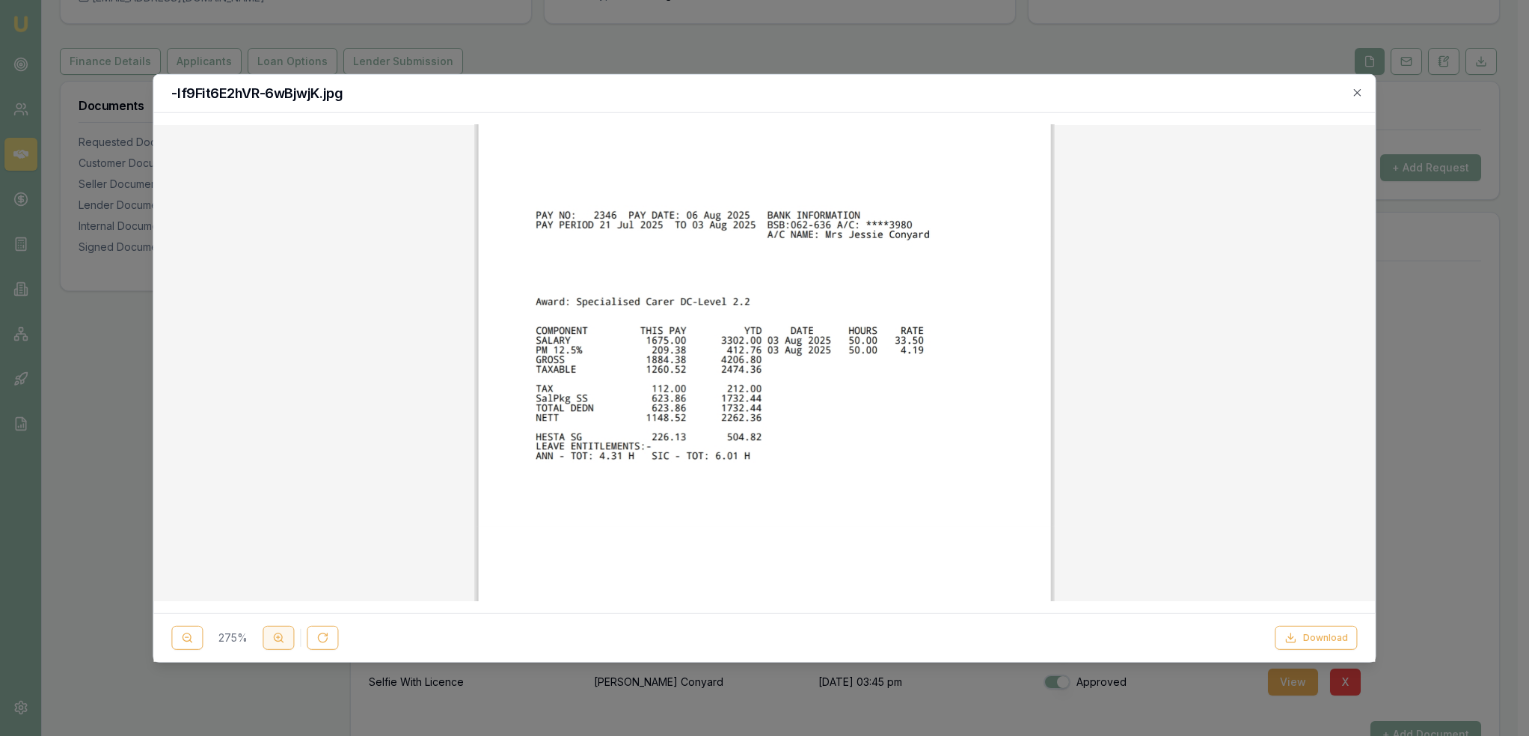
click at [281, 643] on button at bounding box center [278, 638] width 31 height 24
click at [281, 643] on div "275 %" at bounding box center [254, 638] width 167 height 24
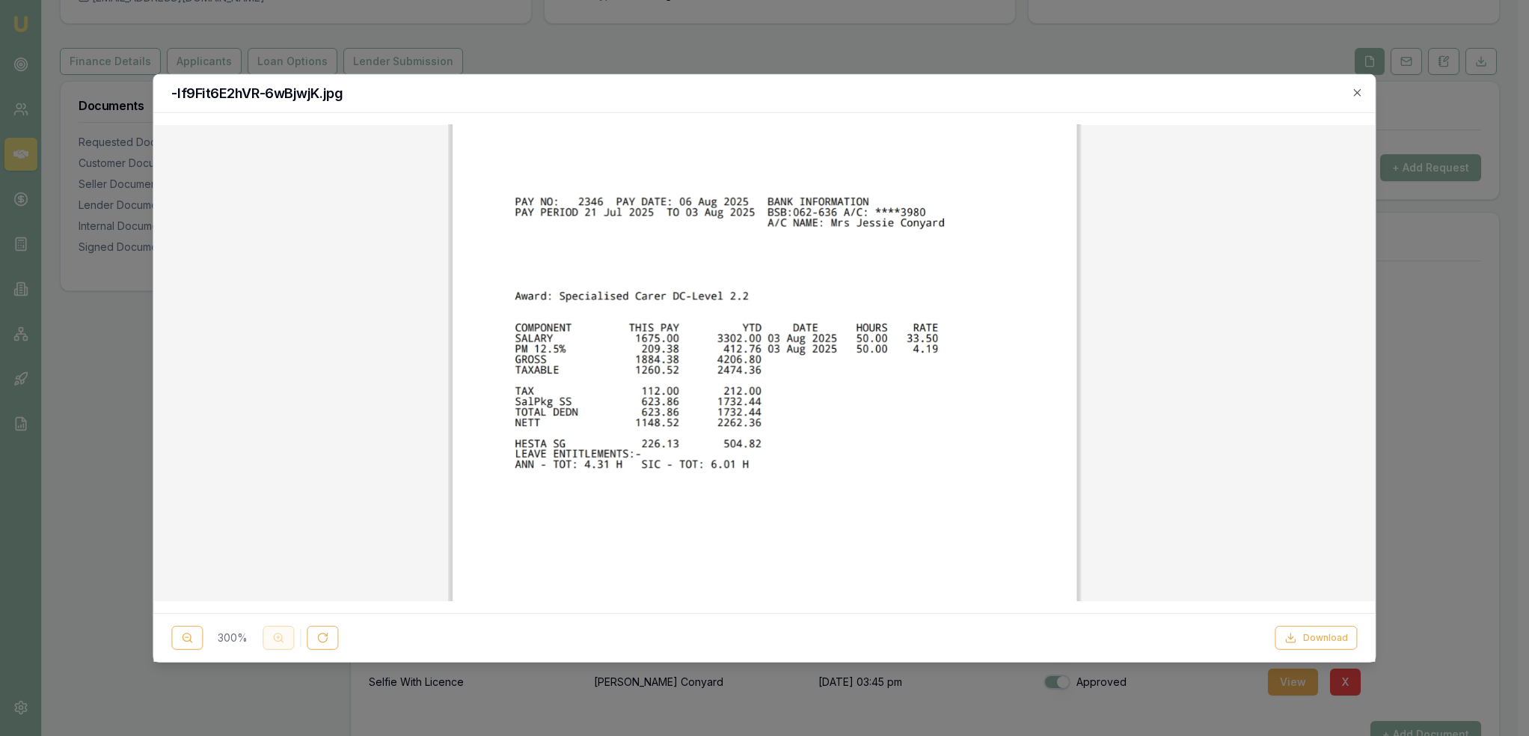
click at [281, 643] on div "300 %" at bounding box center [254, 638] width 167 height 24
click at [1360, 88] on icon "button" at bounding box center [1358, 92] width 12 height 12
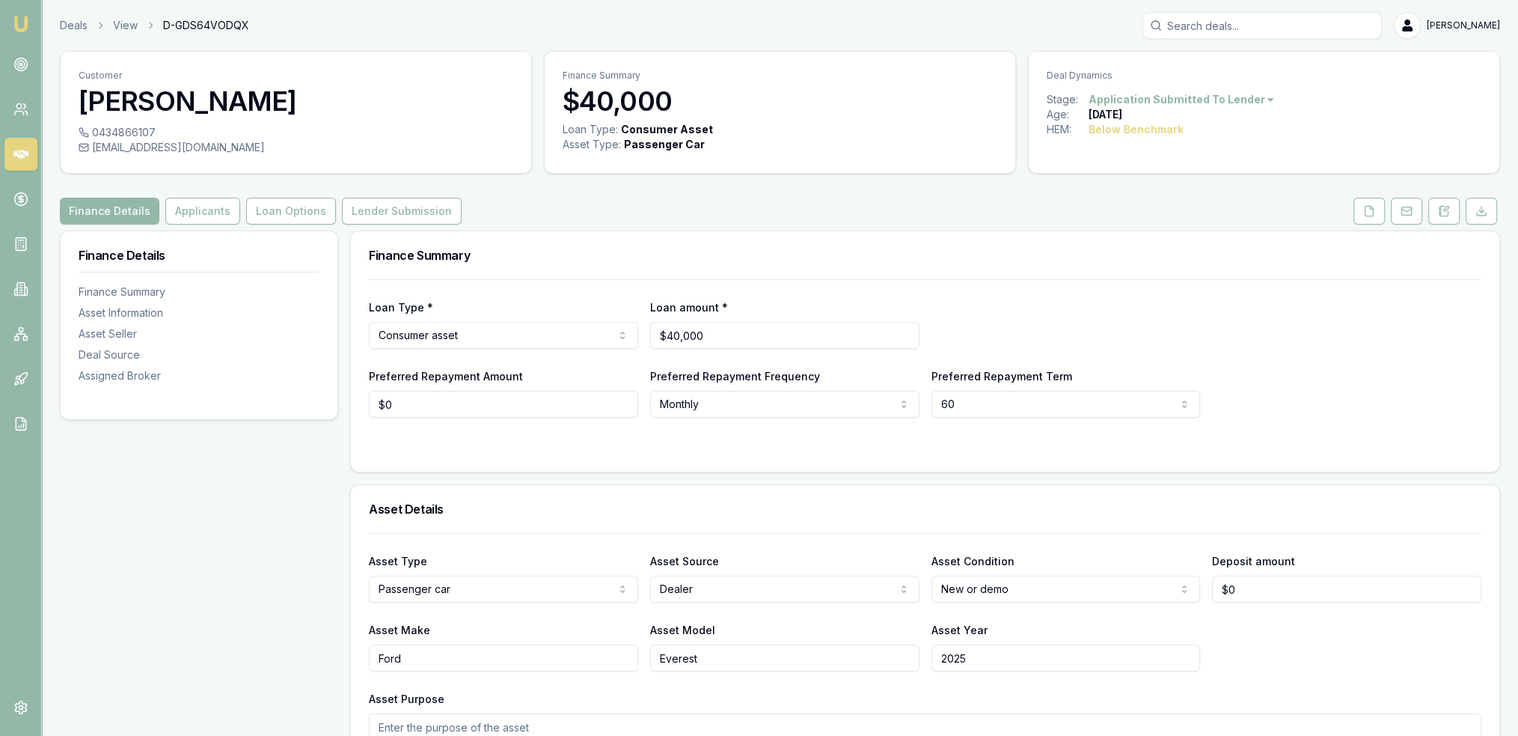
drag, startPoint x: 1366, startPoint y: 209, endPoint x: 1251, endPoint y: 244, distance: 119.8
click at [1366, 209] on icon at bounding box center [1370, 211] width 8 height 10
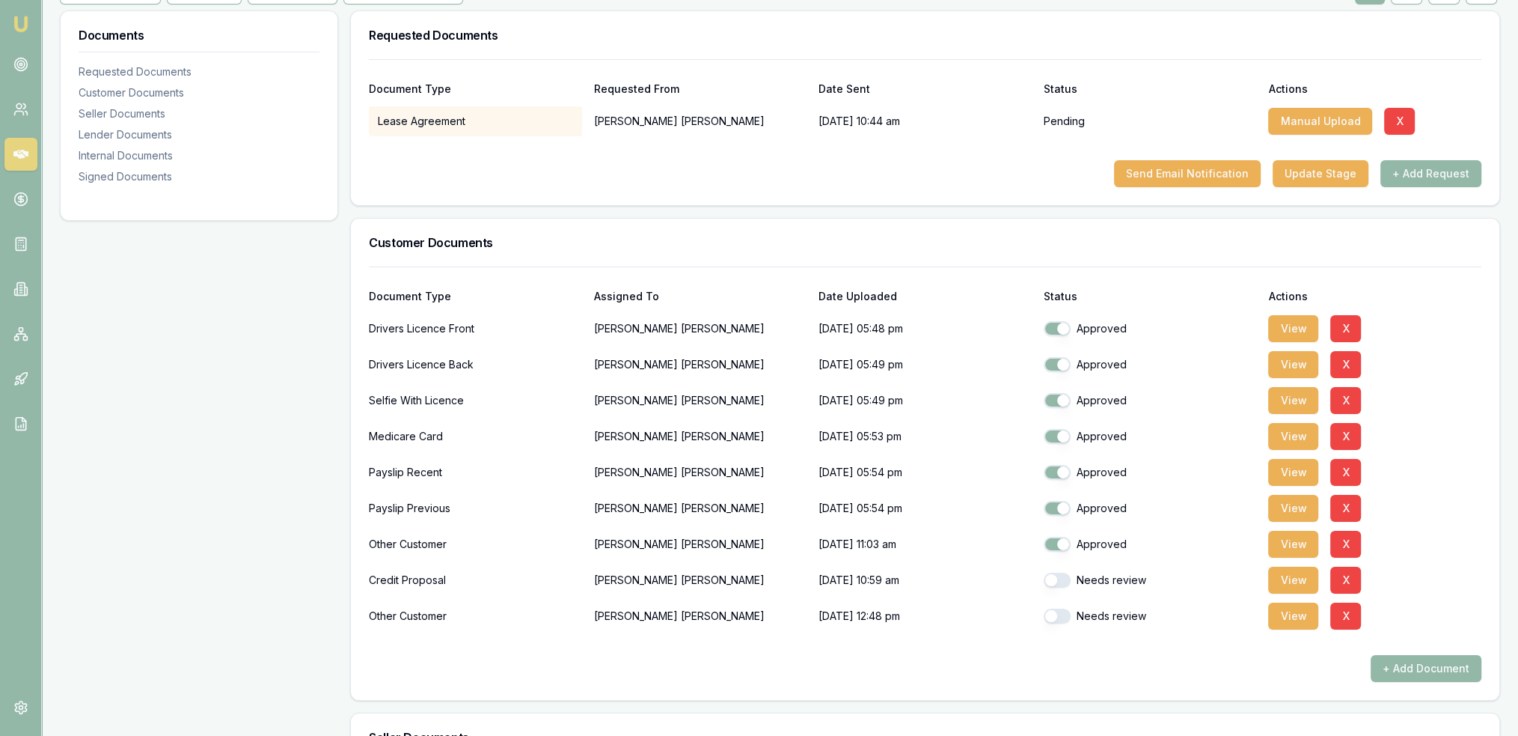
scroll to position [224, 0]
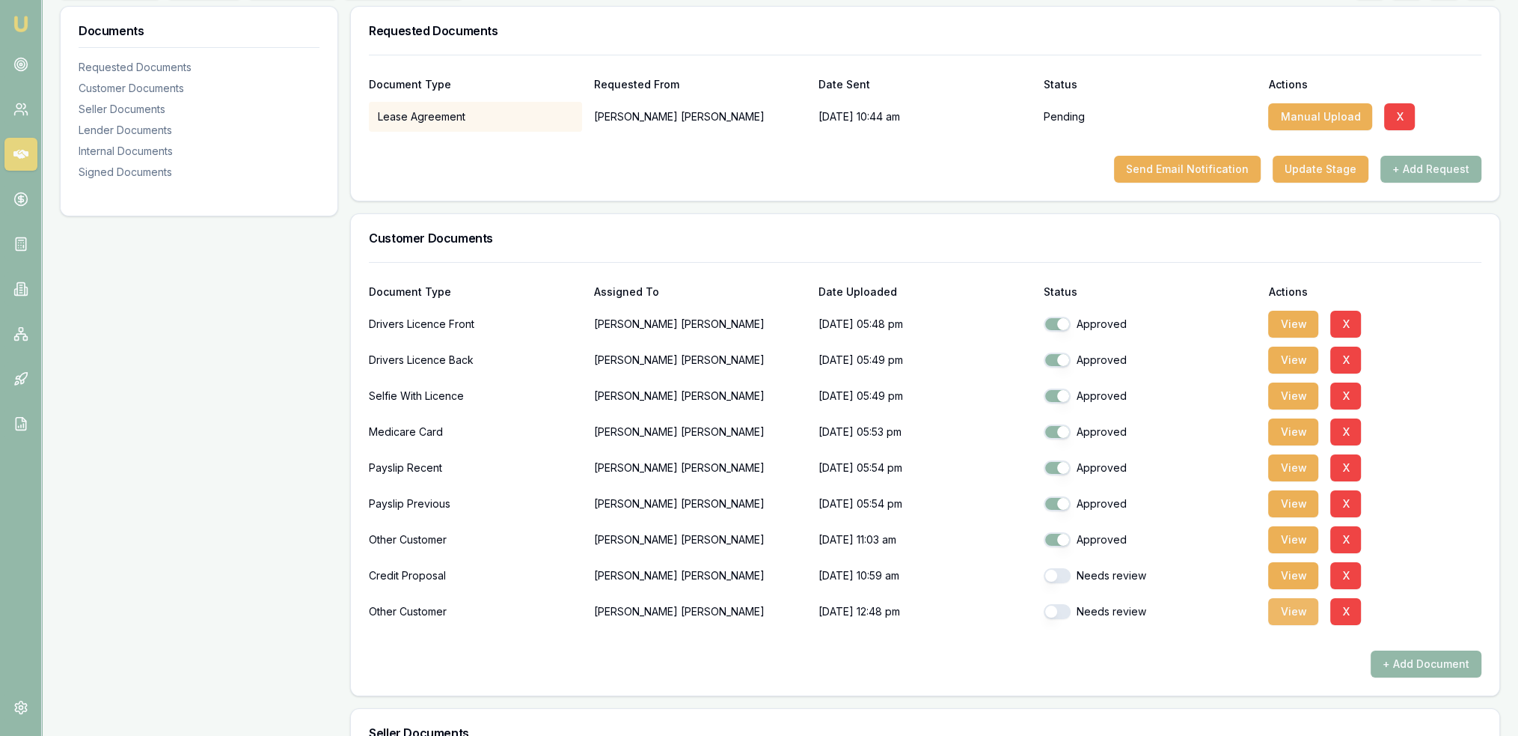
click at [1284, 608] on button "View" at bounding box center [1293, 611] width 50 height 27
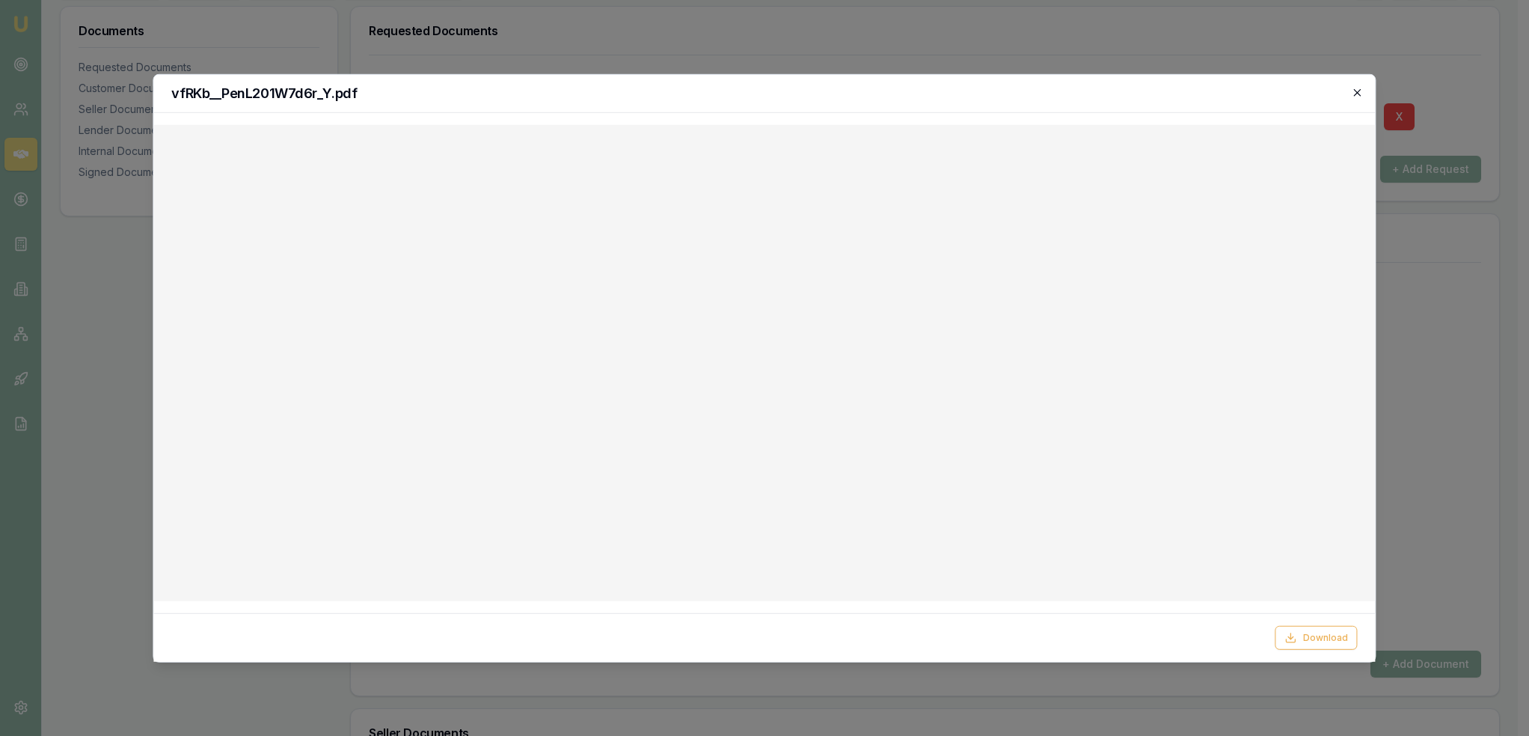
click at [1360, 92] on icon "button" at bounding box center [1358, 92] width 12 height 12
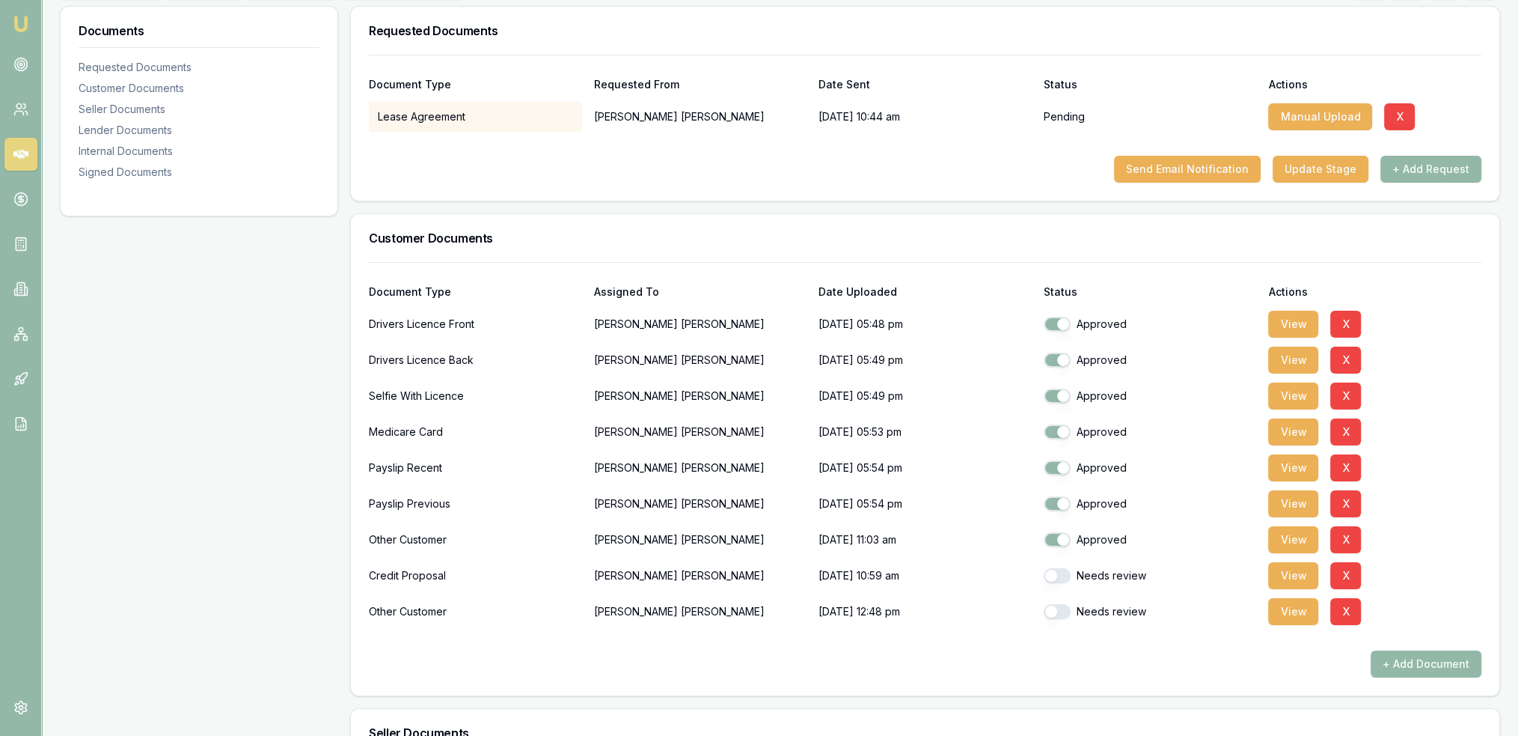
click at [1068, 568] on div "Needs review" at bounding box center [1150, 575] width 213 height 15
click at [1053, 581] on button "button" at bounding box center [1057, 575] width 27 height 15
checkbox input "true"
click at [1056, 606] on button "button" at bounding box center [1057, 611] width 27 height 15
checkbox input "true"
